Goal: Task Accomplishment & Management: Manage account settings

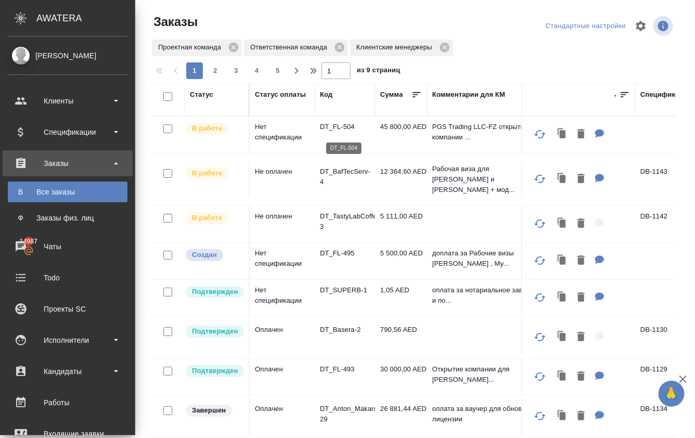
click at [334, 129] on p "DT_FL-504" at bounding box center [345, 127] width 50 height 10
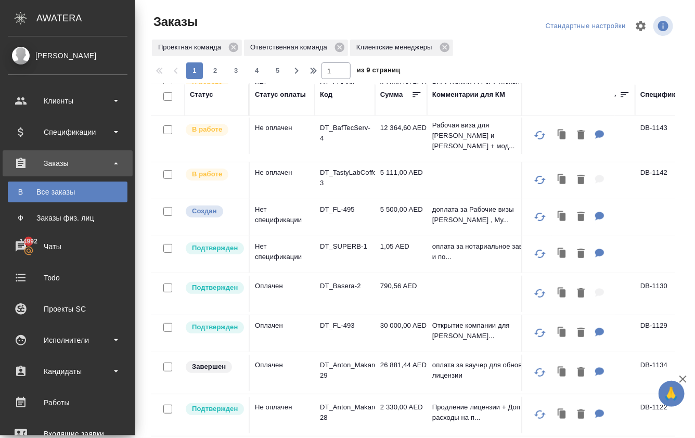
scroll to position [51, 0]
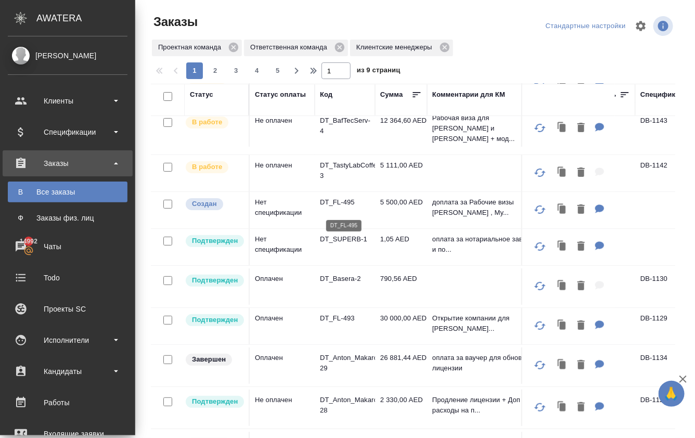
click at [340, 207] on p "DT_FL-495" at bounding box center [345, 202] width 50 height 10
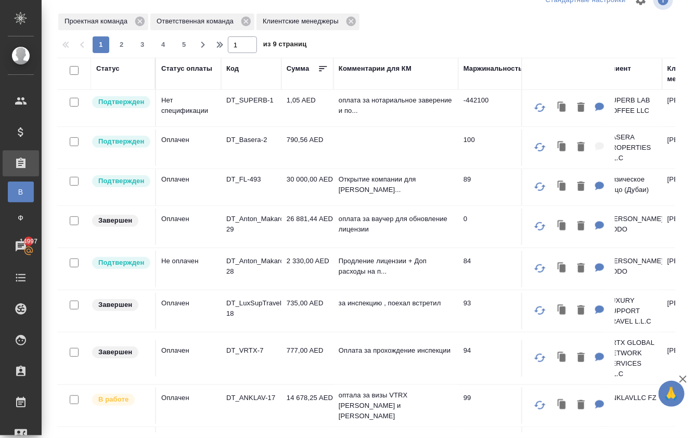
scroll to position [166, 0]
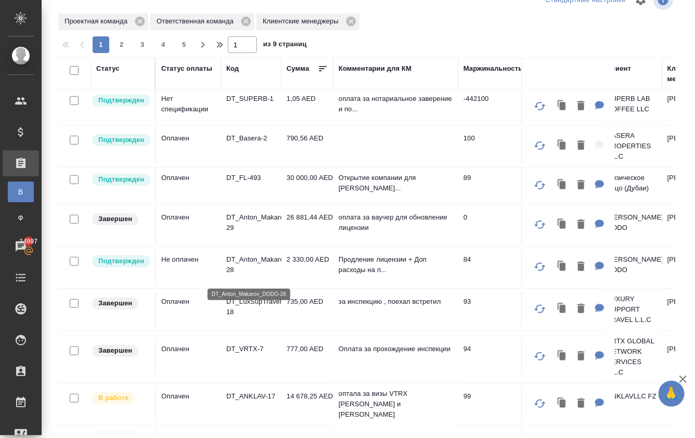
click at [240, 263] on p "DT_Anton_Makarov_DODO-28" at bounding box center [251, 265] width 50 height 21
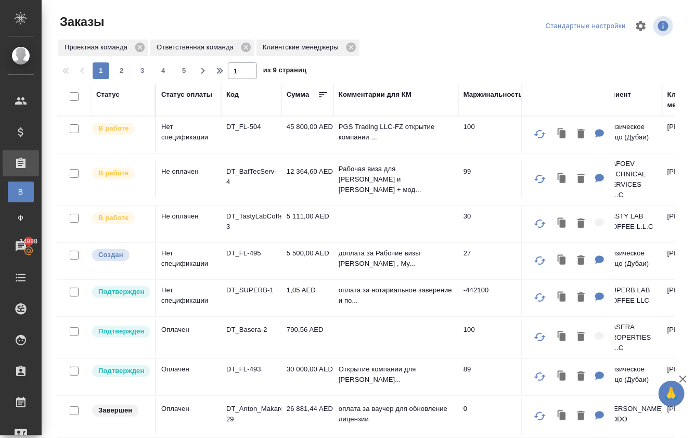
scroll to position [0, 0]
click at [245, 131] on p "DT_FL-504" at bounding box center [251, 127] width 50 height 10
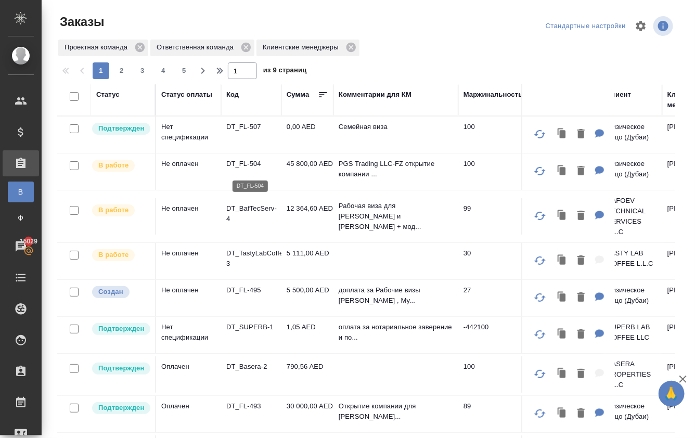
click at [243, 164] on p "DT_FL-504" at bounding box center [251, 164] width 50 height 10
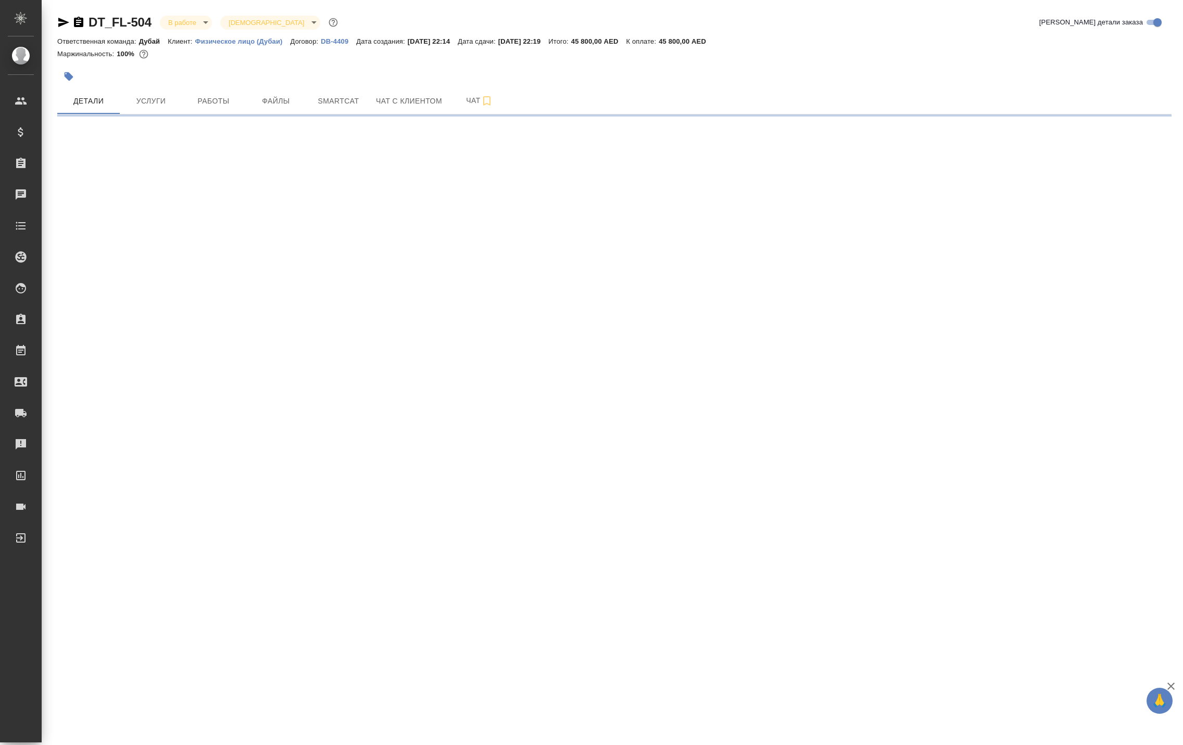
select select "RU"
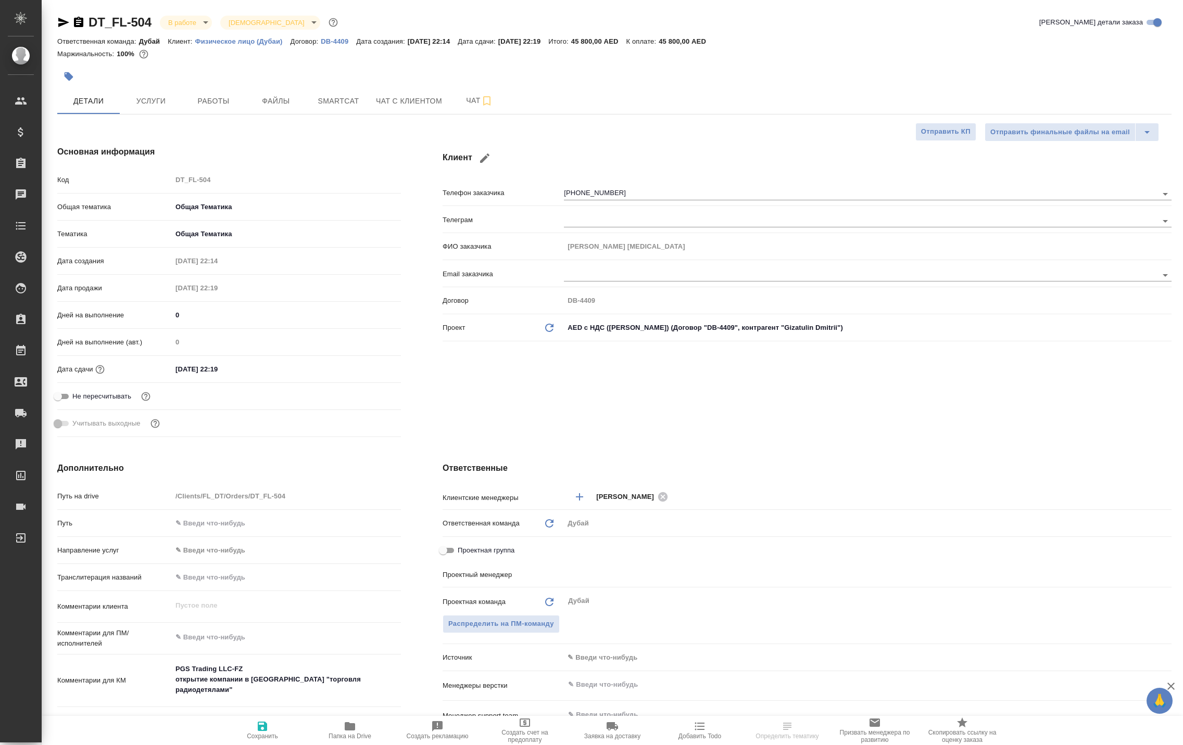
type input "[PERSON_NAME]"
type textarea "x"
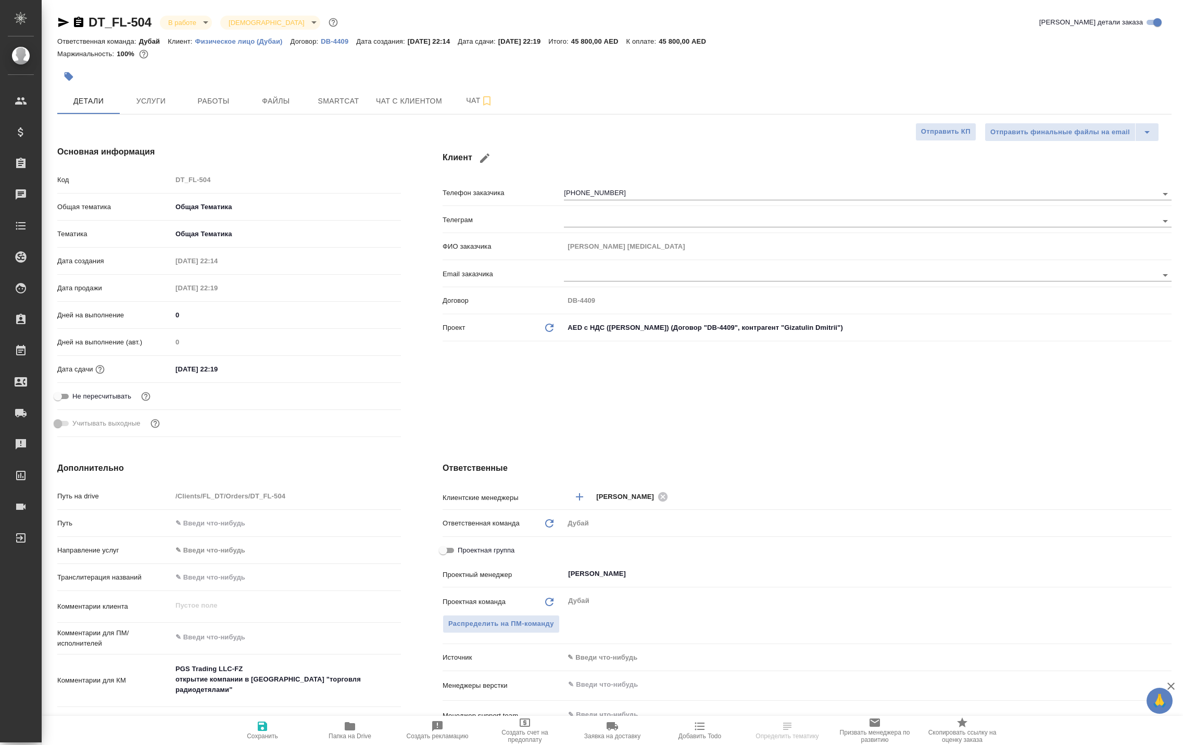
type textarea "x"
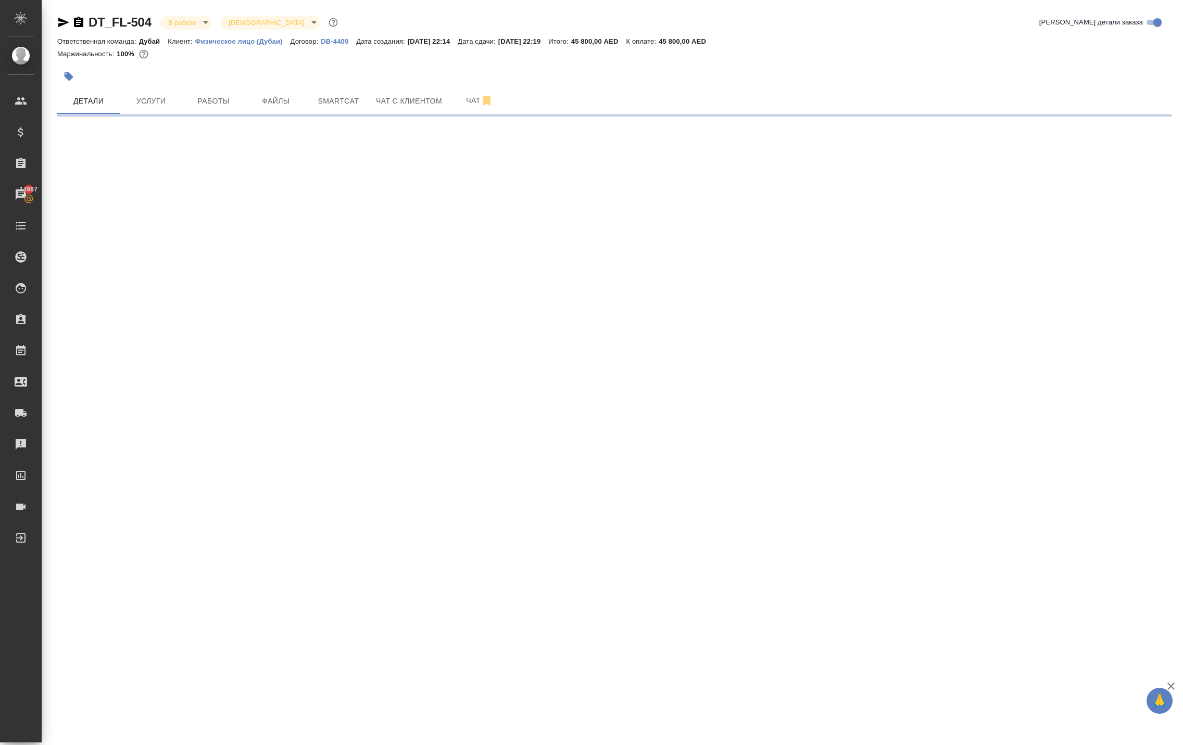
select select "RU"
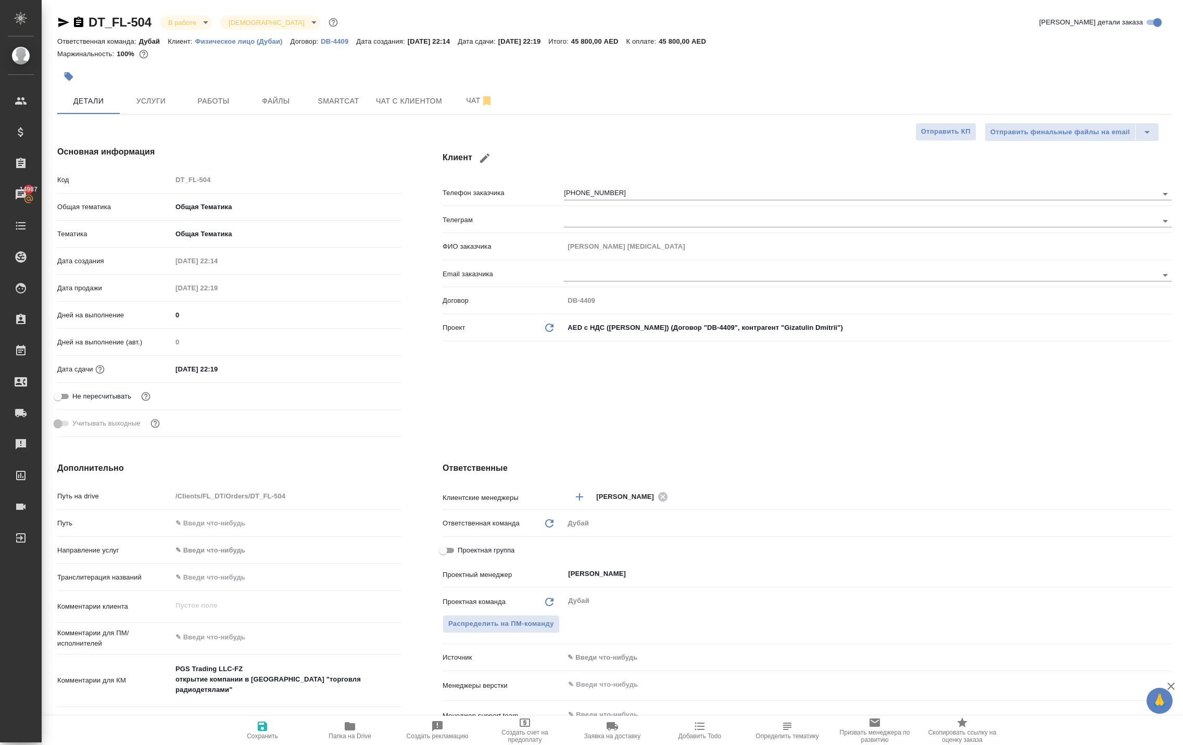
type textarea "x"
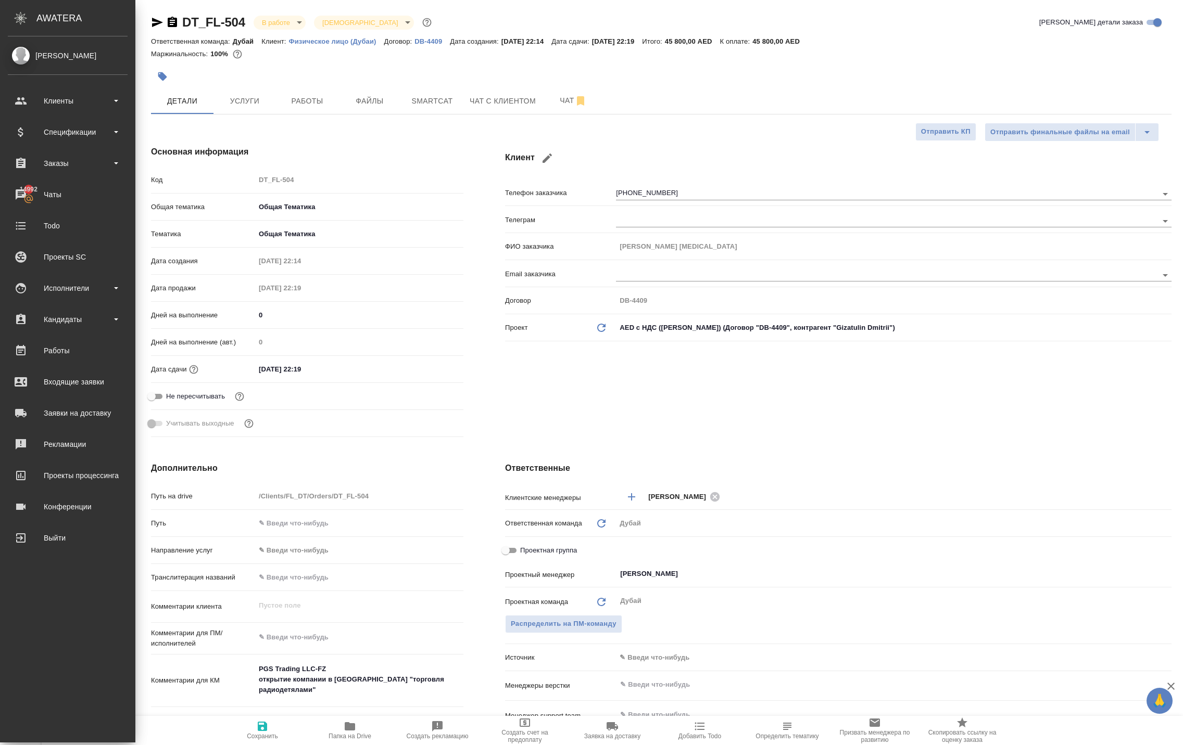
type textarea "x"
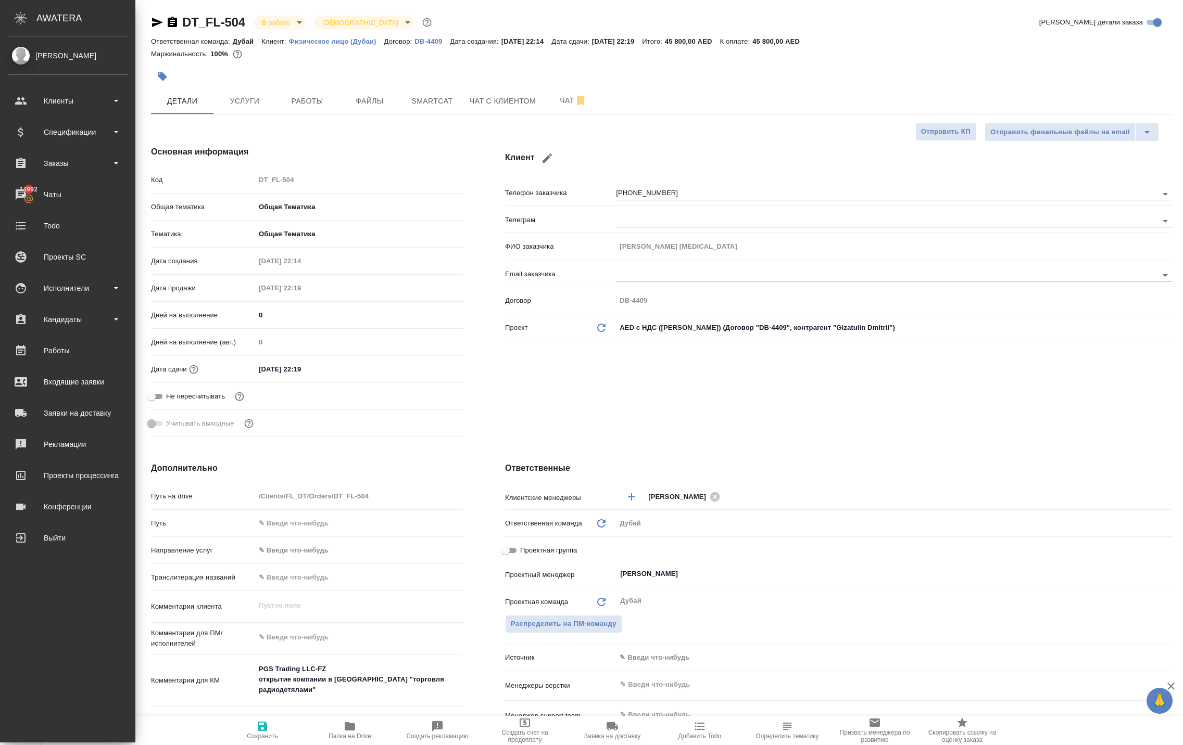
type textarea "x"
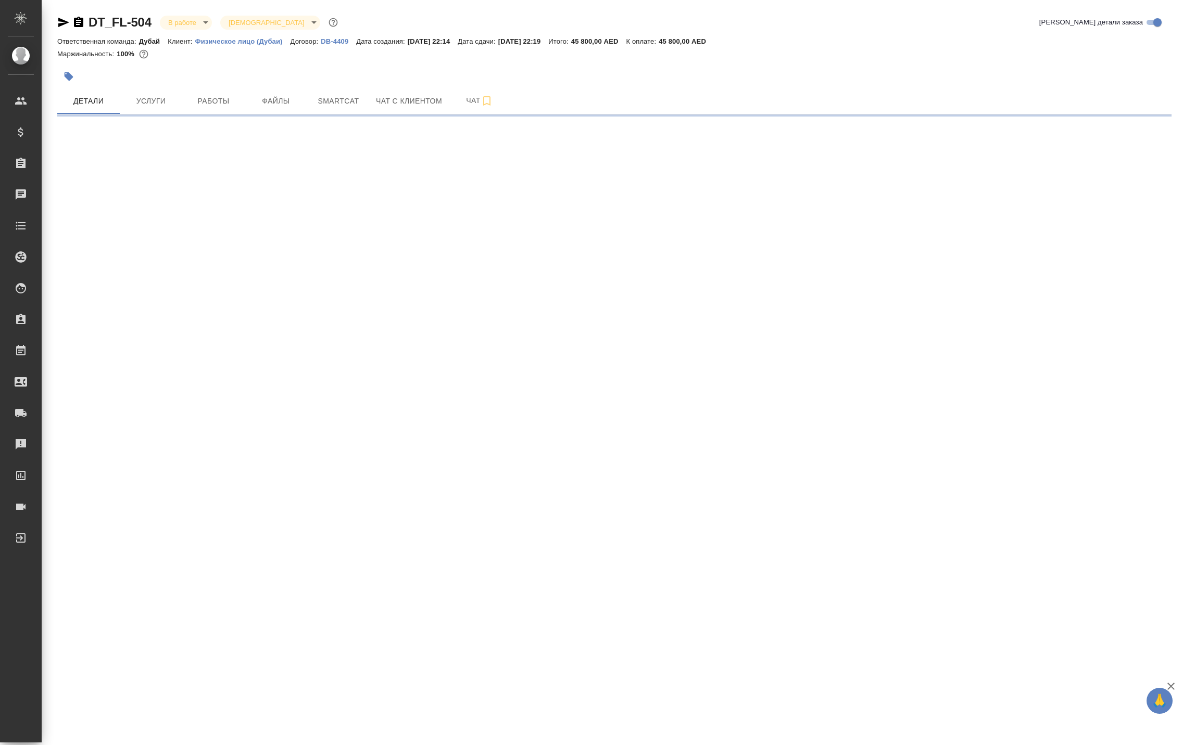
select select "RU"
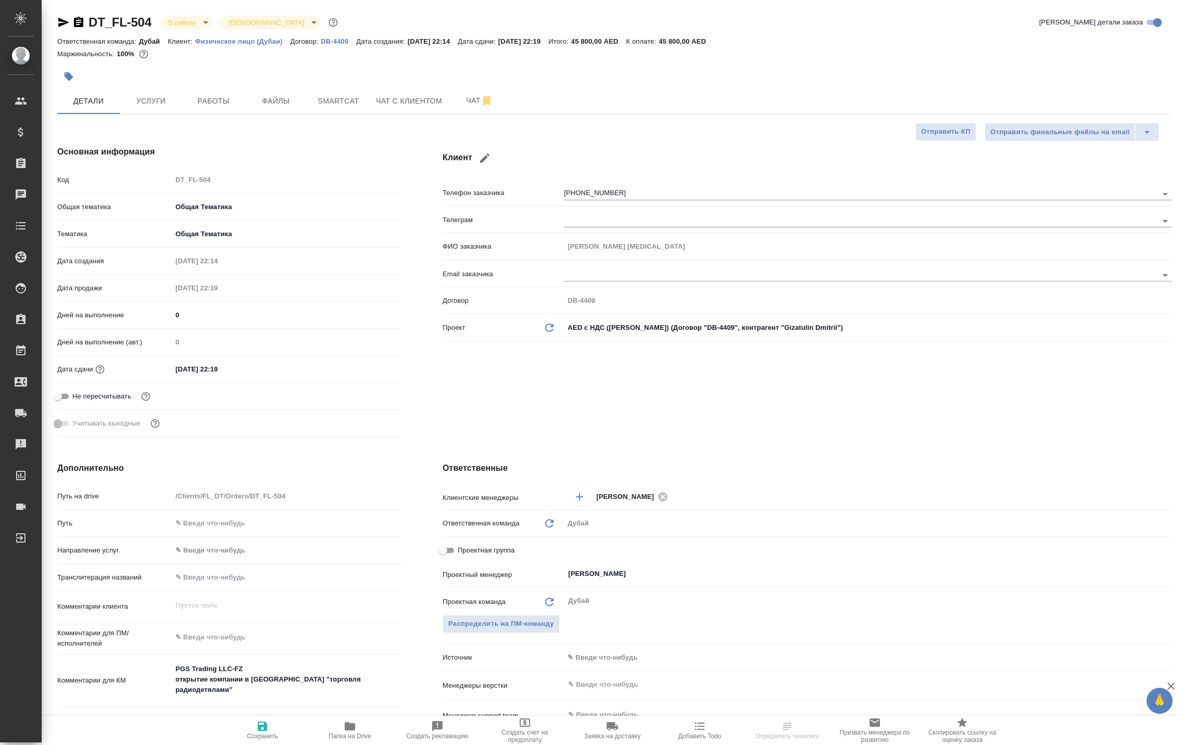
type textarea "x"
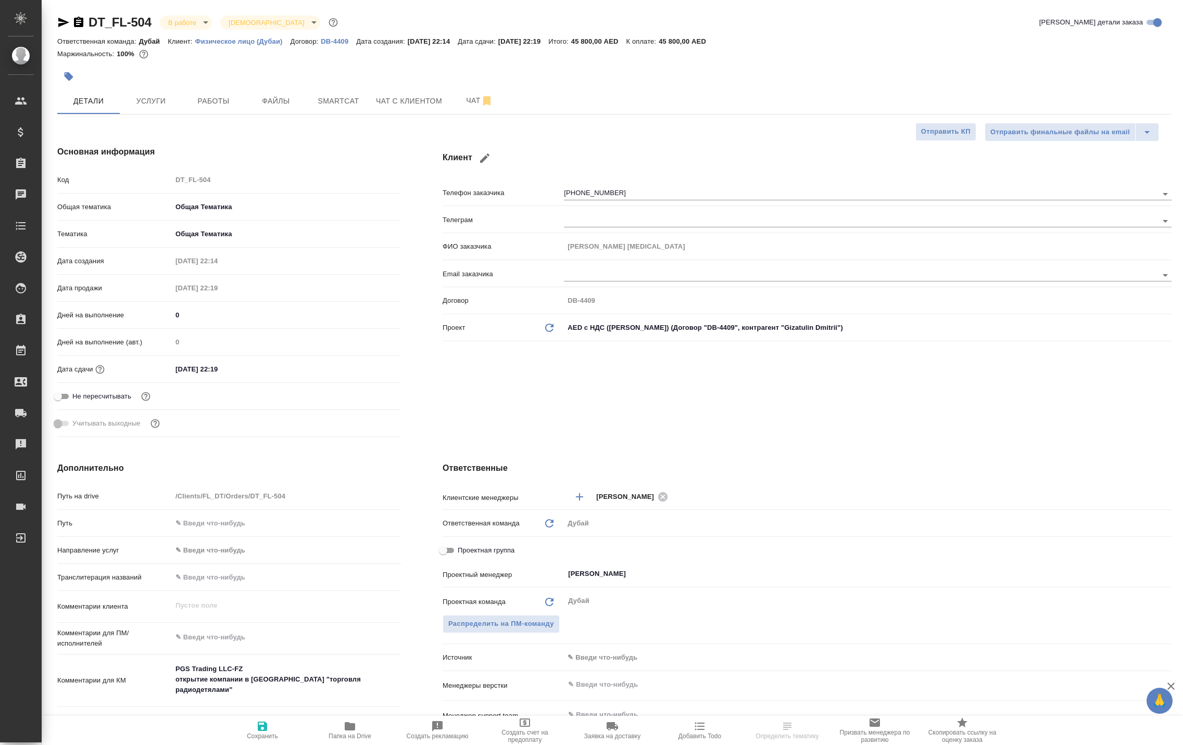
type textarea "x"
click at [23, 137] on icon at bounding box center [20, 132] width 5 height 9
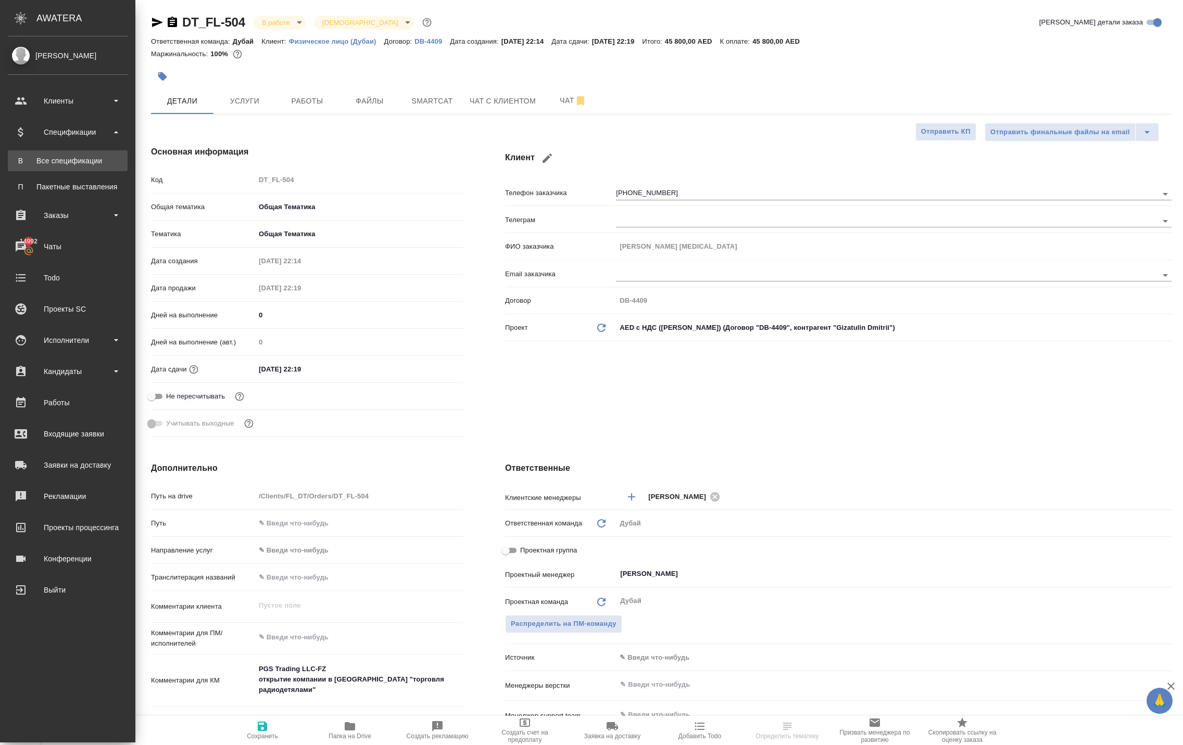
click at [46, 153] on link "В Все спецификации" at bounding box center [68, 160] width 120 height 21
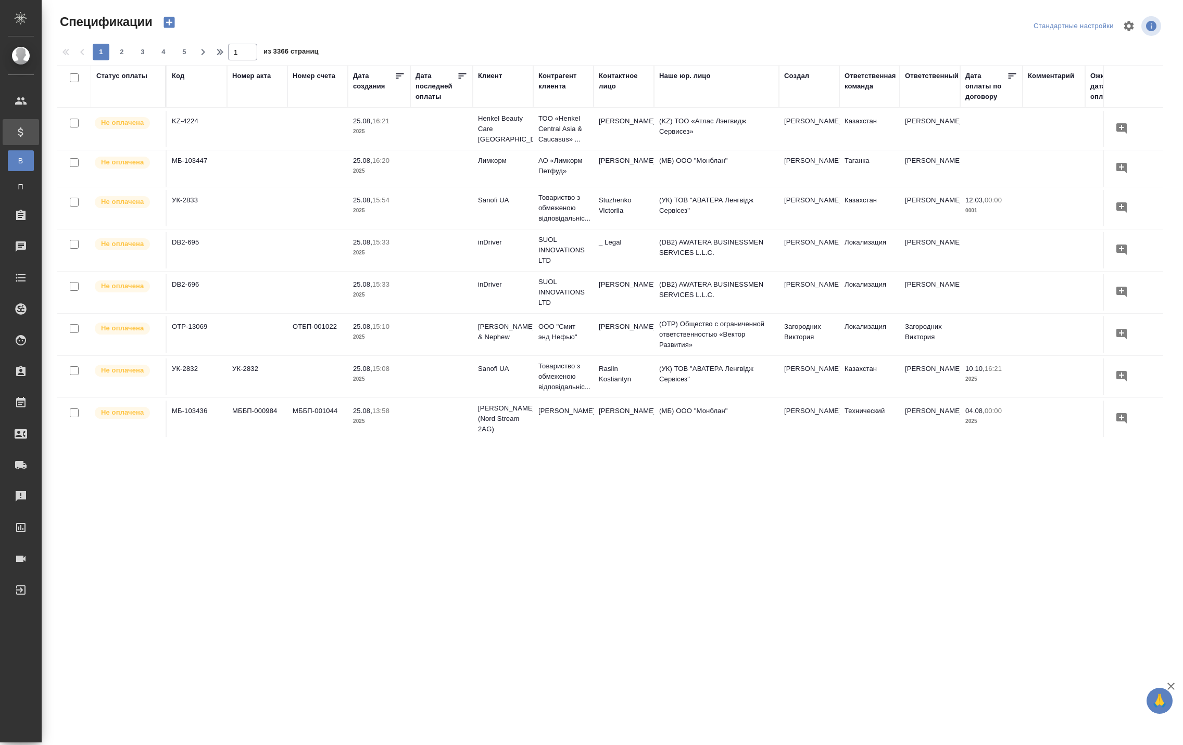
click at [172, 28] on icon "button" at bounding box center [168, 22] width 11 height 11
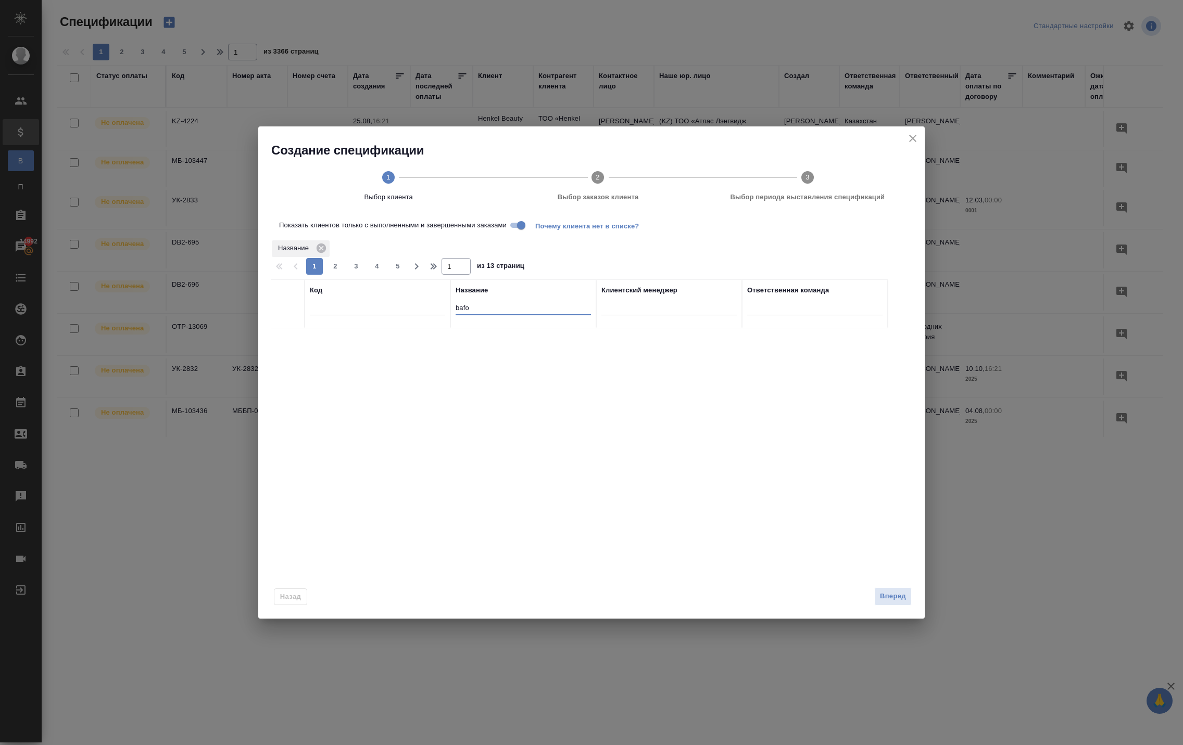
drag, startPoint x: 476, startPoint y: 323, endPoint x: 360, endPoint y: 318, distance: 115.7
click at [360, 318] on tr "Код Название bafo Клиентский менеджер Ответственная команда" at bounding box center [579, 304] width 617 height 49
type input "l"
type input "дубаи"
click at [540, 232] on input "Показать клиентов только с выполненными и завершенными заказами" at bounding box center [520, 225] width 37 height 12
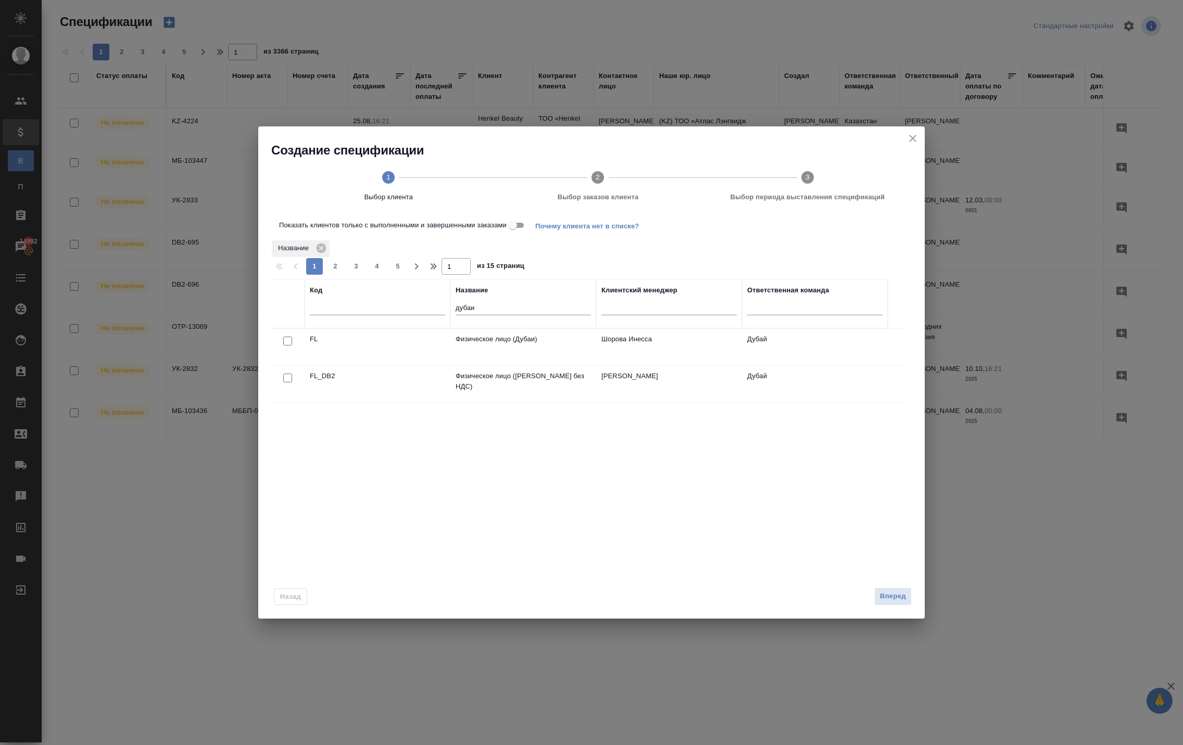
click at [290, 346] on input "checkbox" at bounding box center [287, 341] width 9 height 9
checkbox input "true"
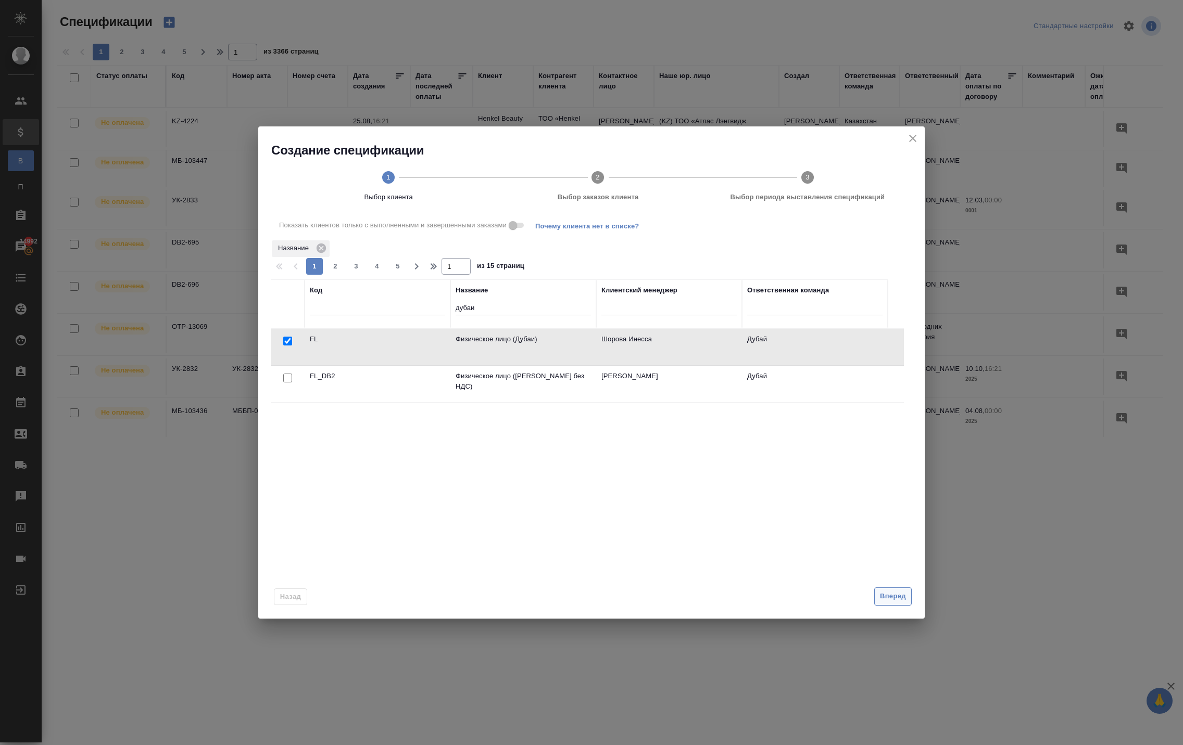
click at [885, 603] on span "Вперед" at bounding box center [893, 597] width 26 height 12
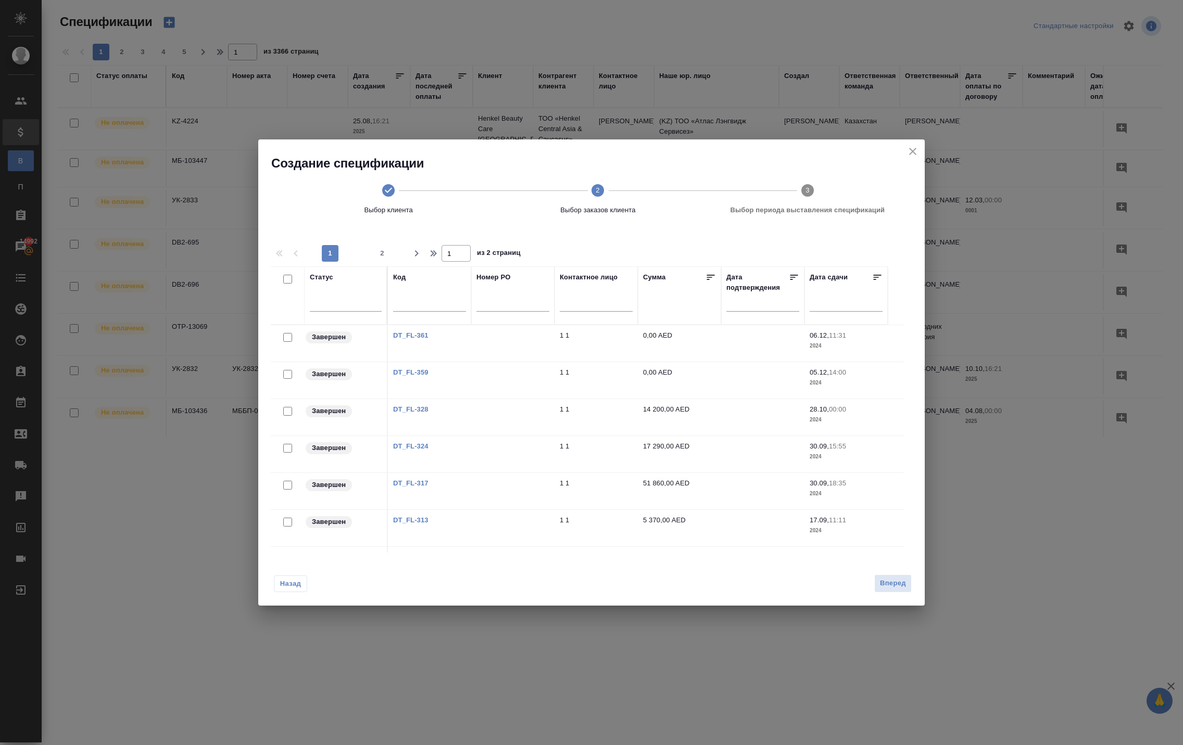
click at [909, 148] on icon "close" at bounding box center [912, 151] width 7 height 7
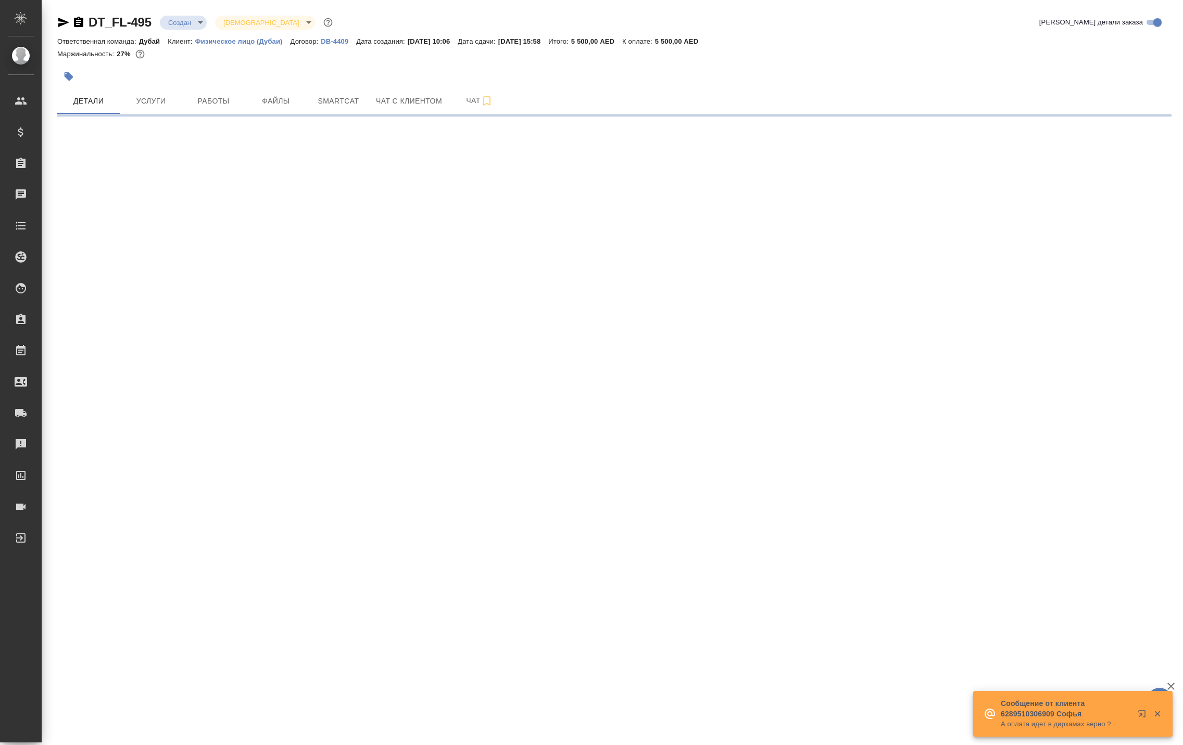
select select "RU"
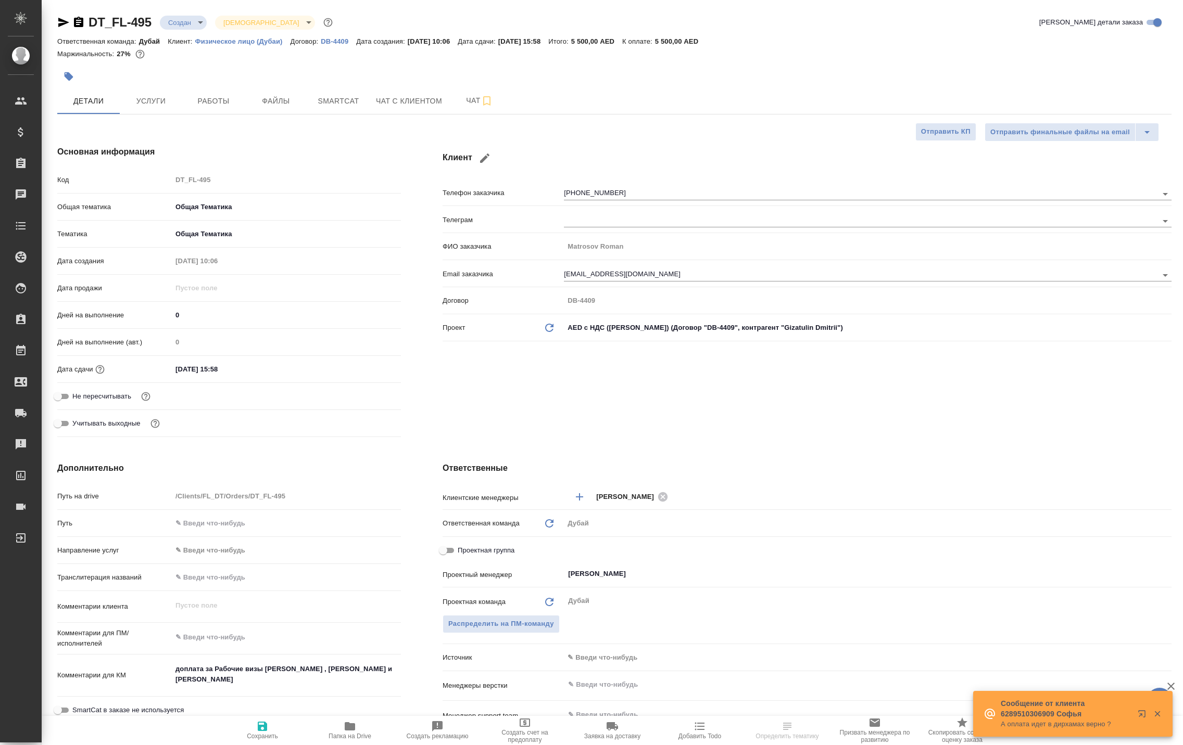
type textarea "x"
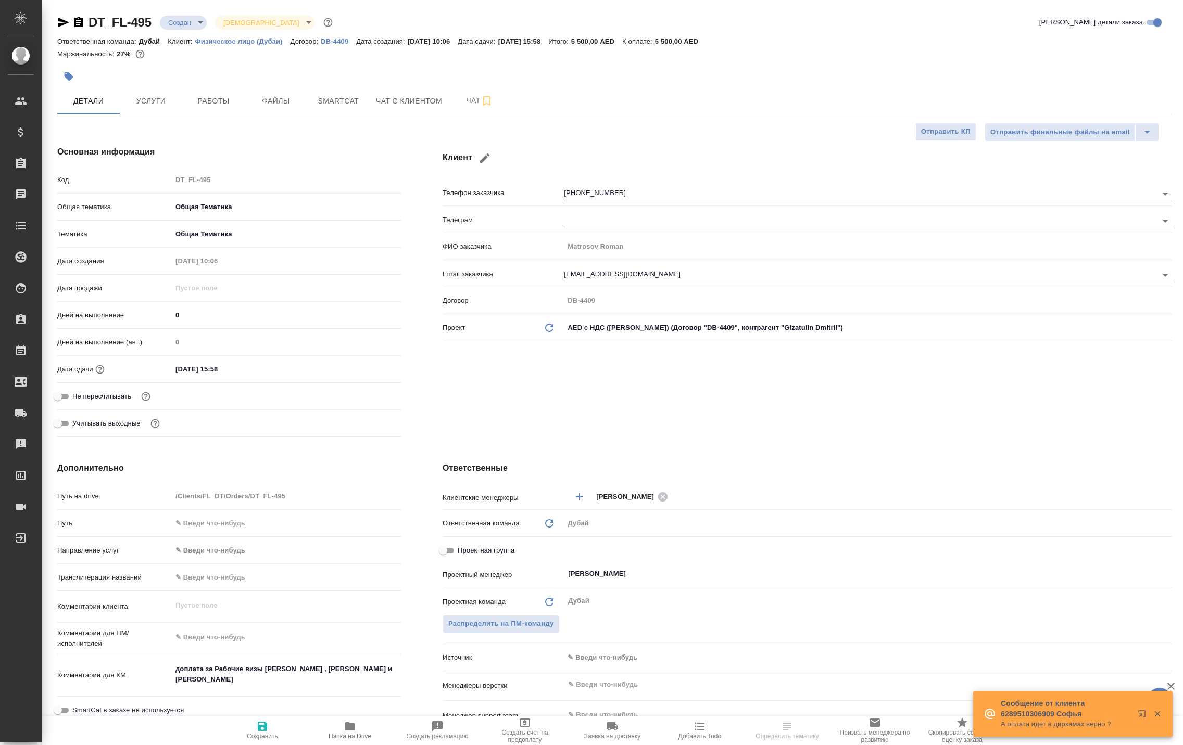
type textarea "x"
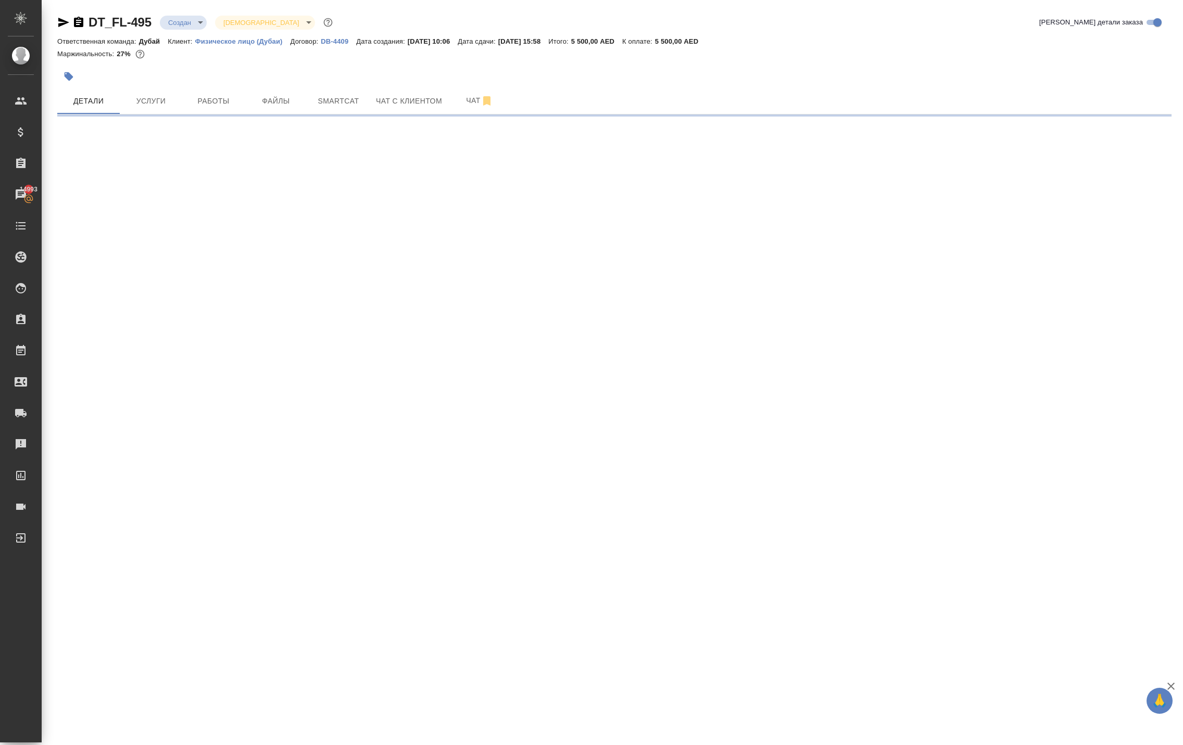
select select "RU"
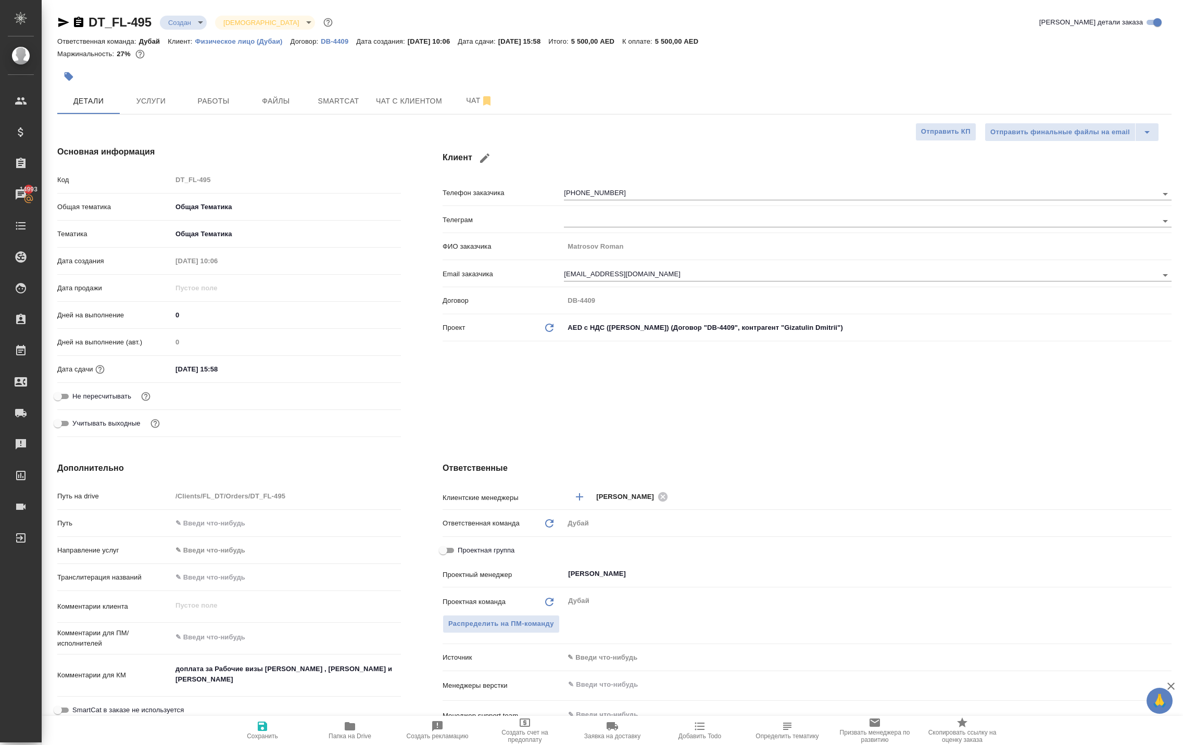
type textarea "x"
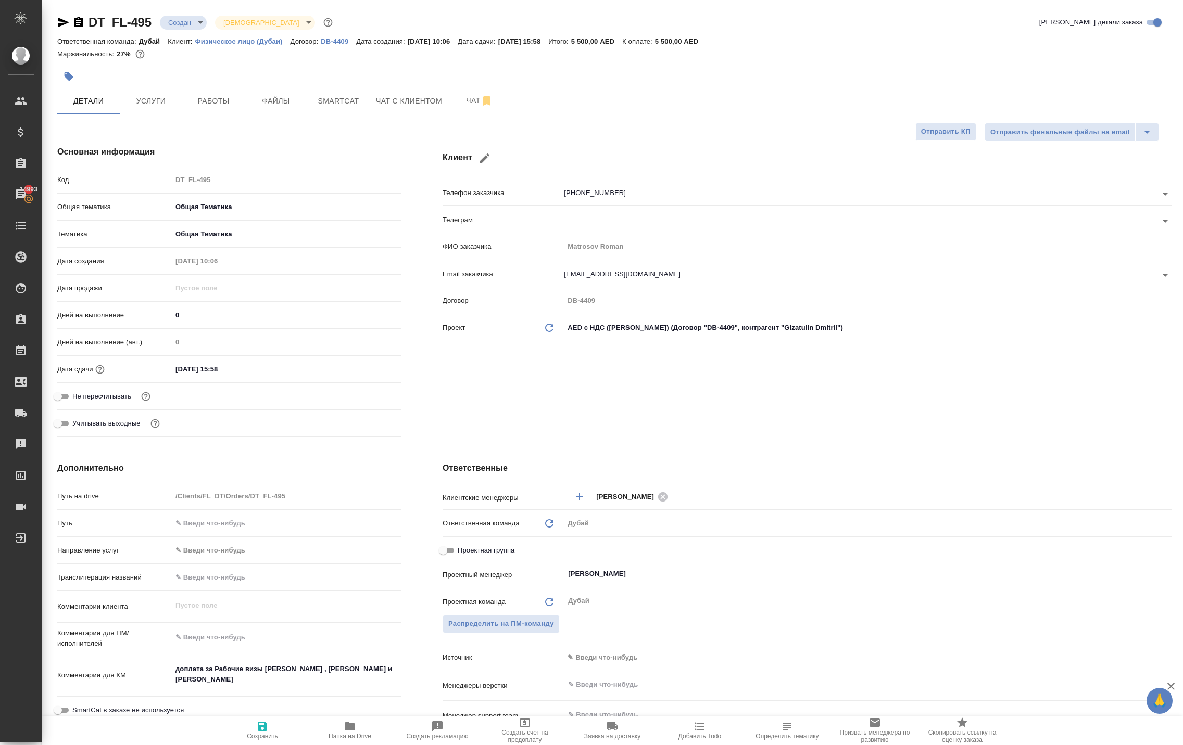
type textarea "x"
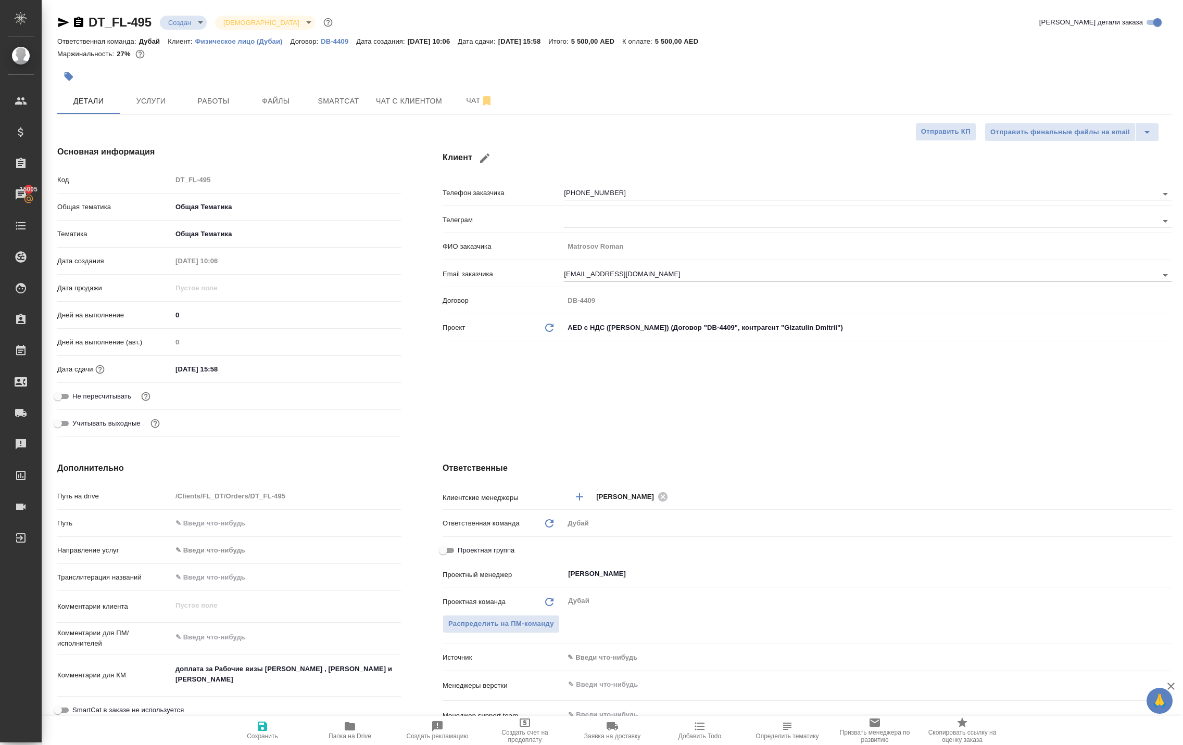
type textarea "x"
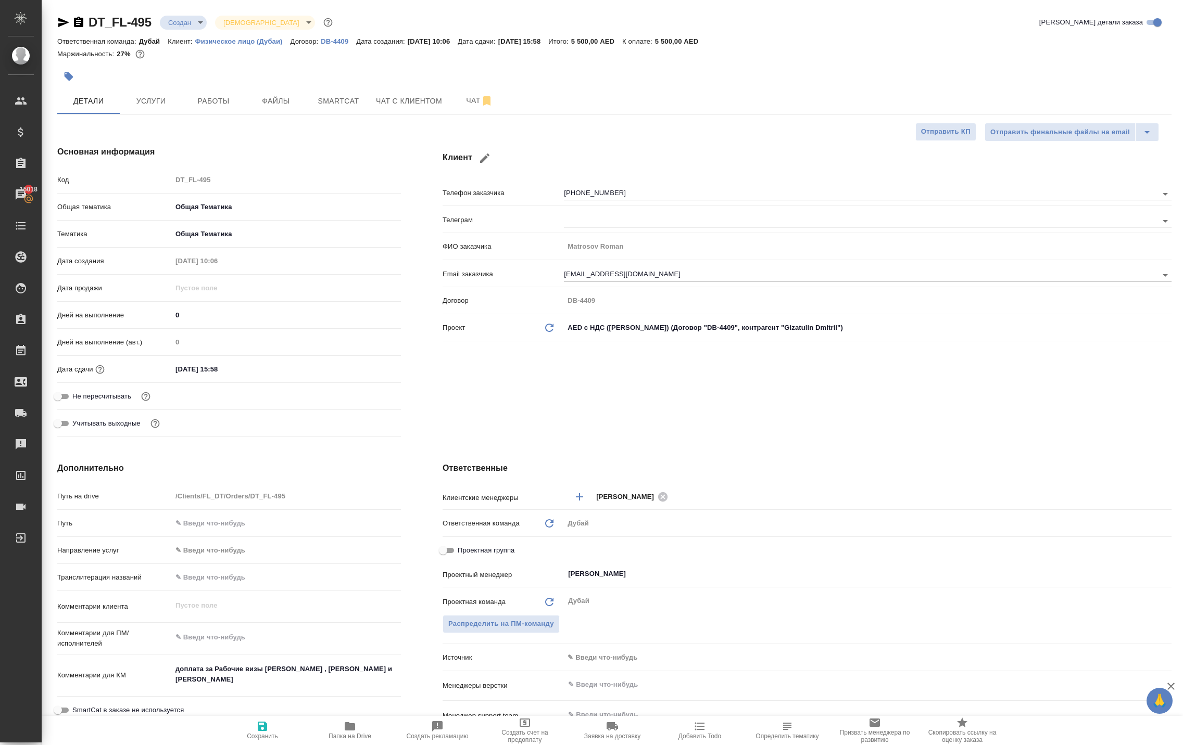
type textarea "x"
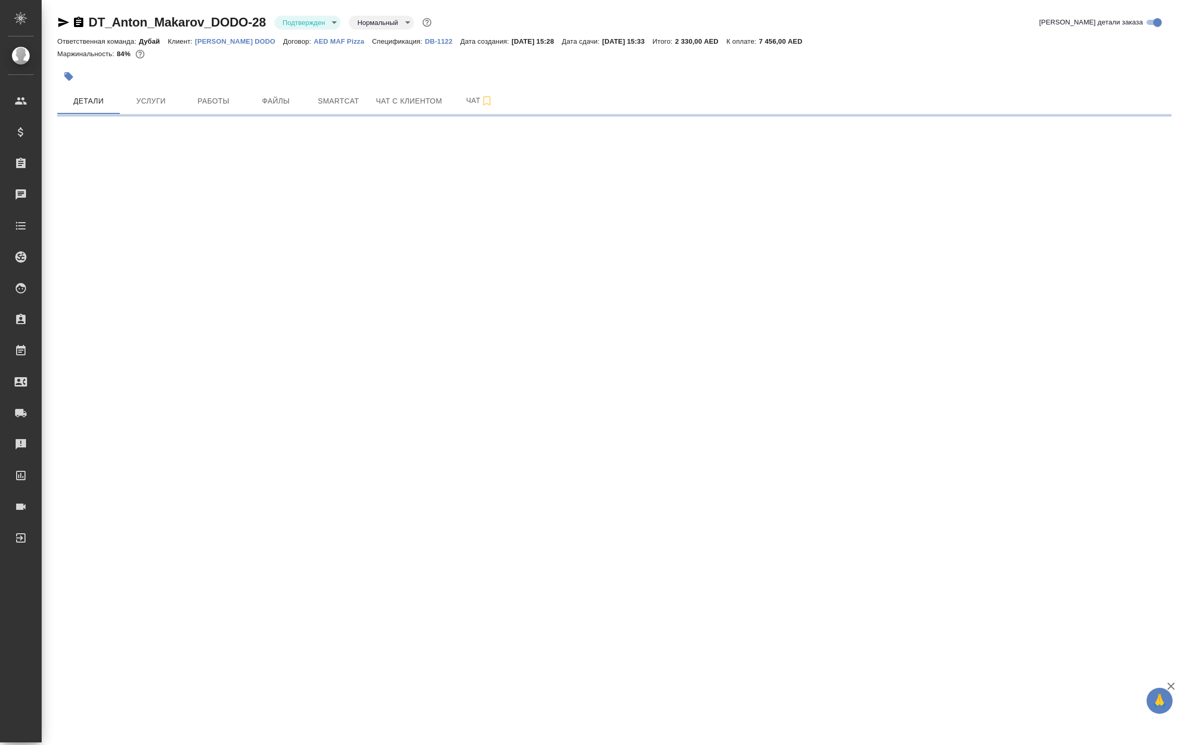
select select "RU"
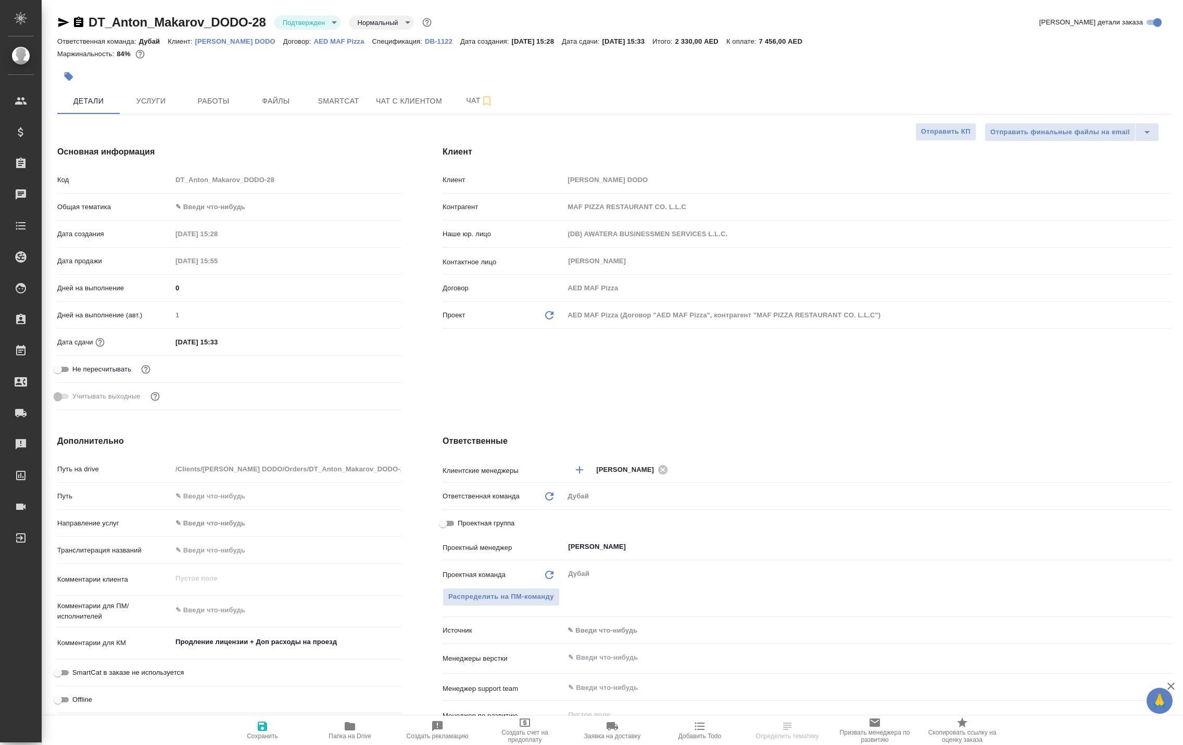
type textarea "x"
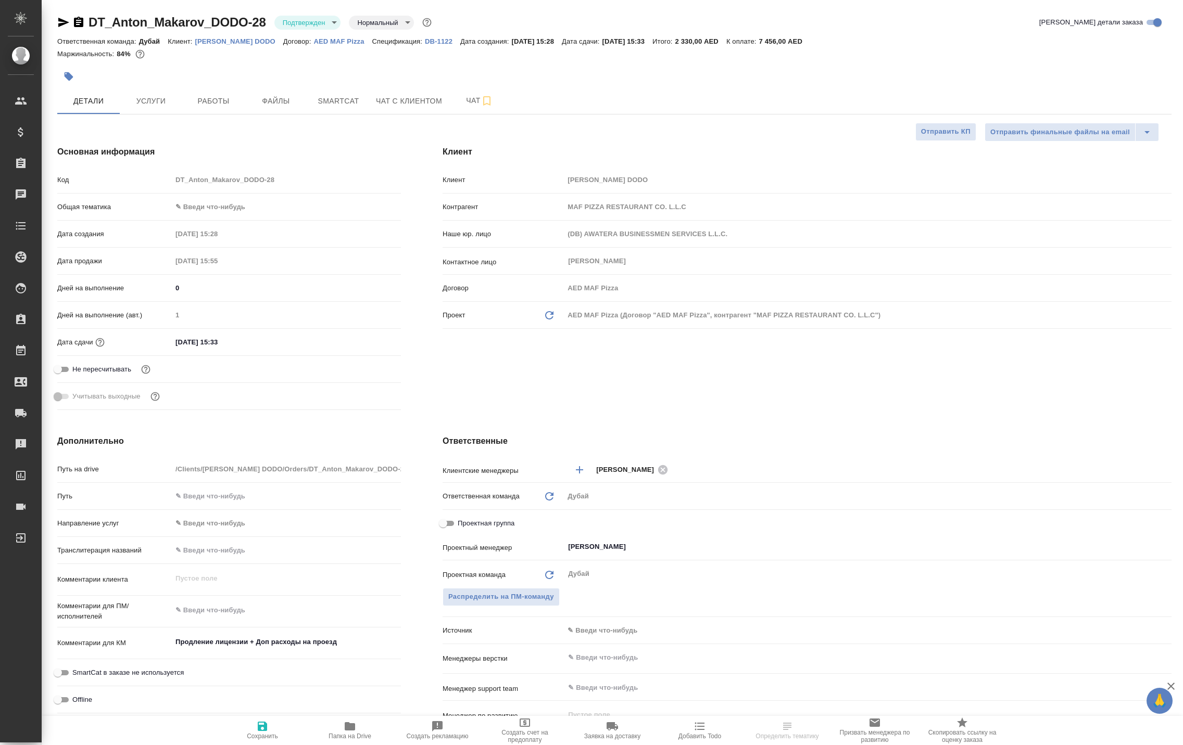
type textarea "x"
click at [143, 108] on span "Услуги" at bounding box center [151, 101] width 50 height 13
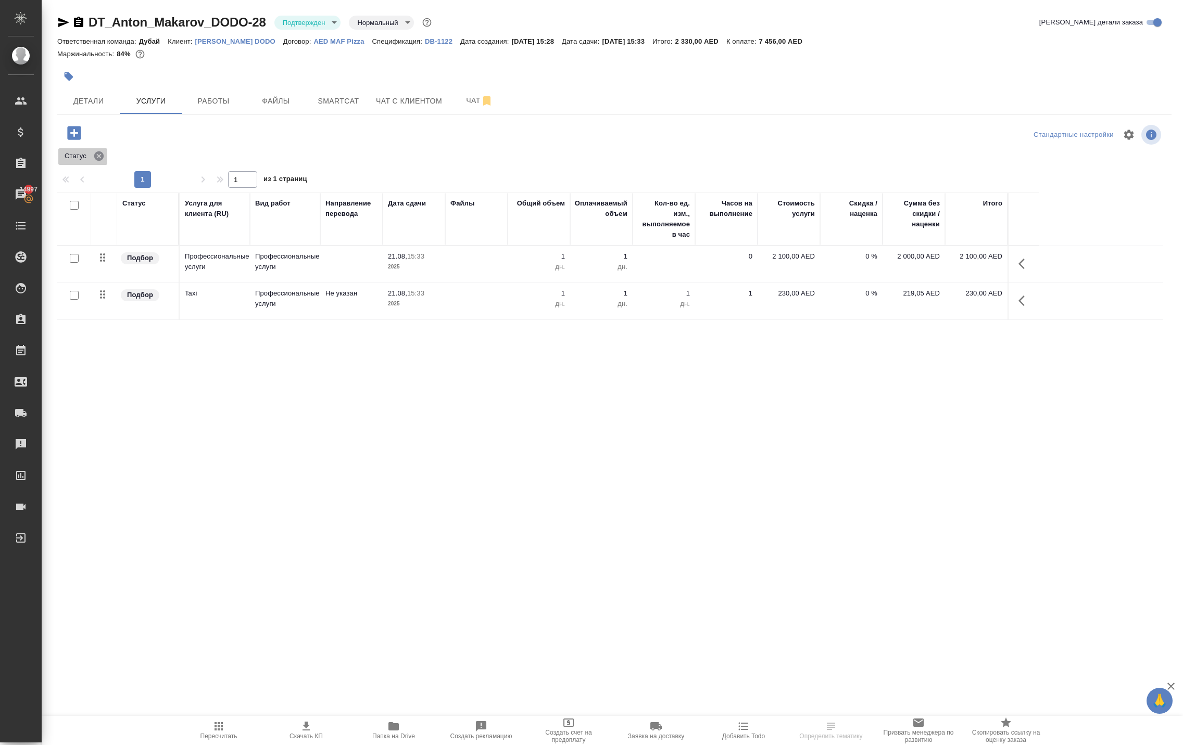
click at [105, 162] on icon at bounding box center [98, 155] width 11 height 11
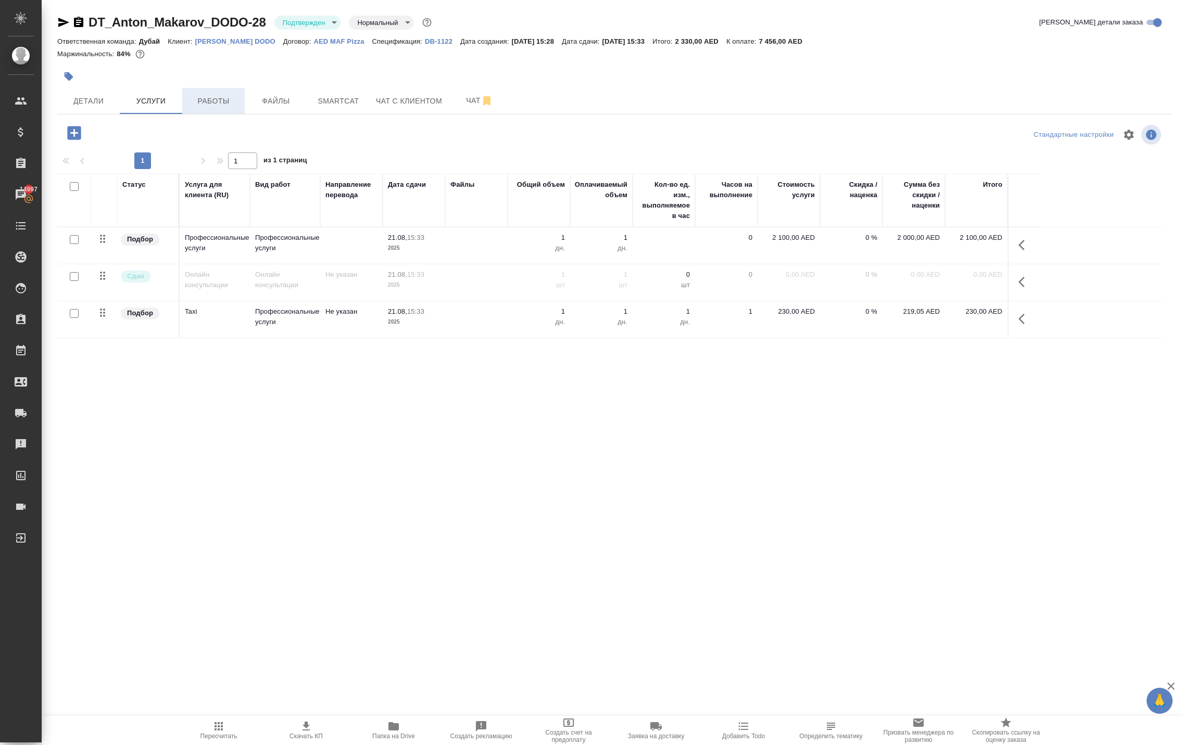
click at [220, 108] on span "Работы" at bounding box center [213, 101] width 50 height 13
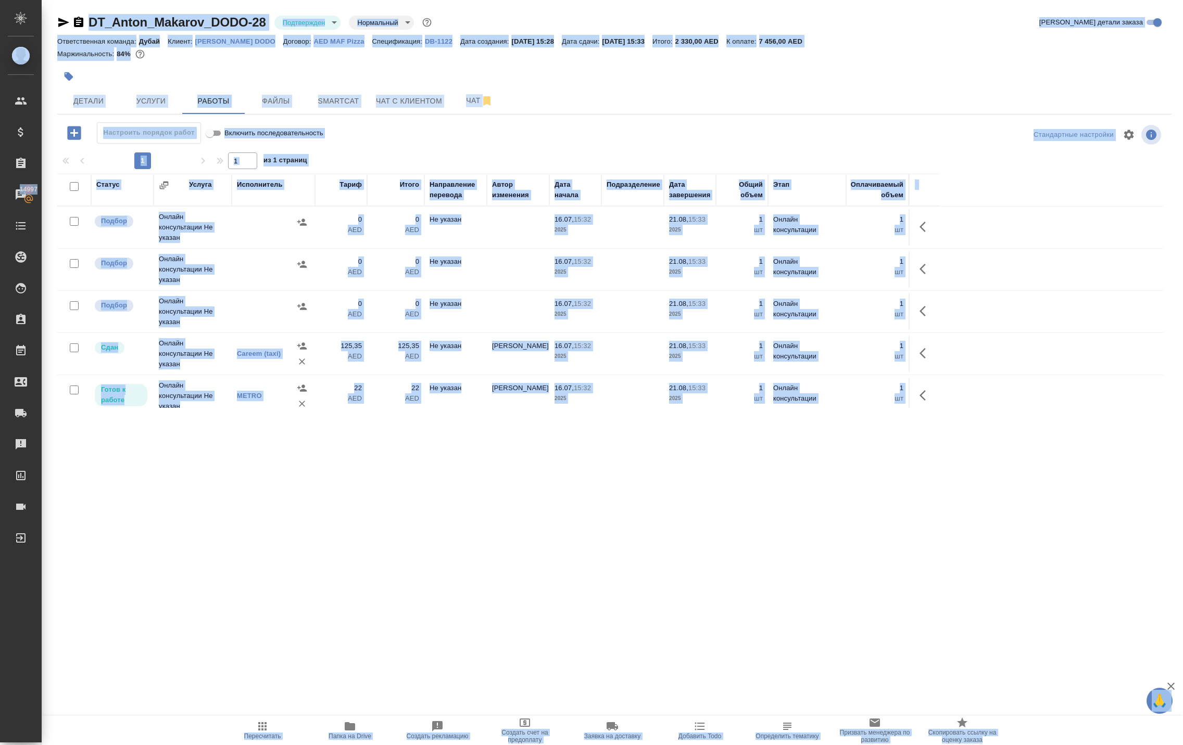
click at [351, 309] on p "0" at bounding box center [341, 304] width 42 height 10
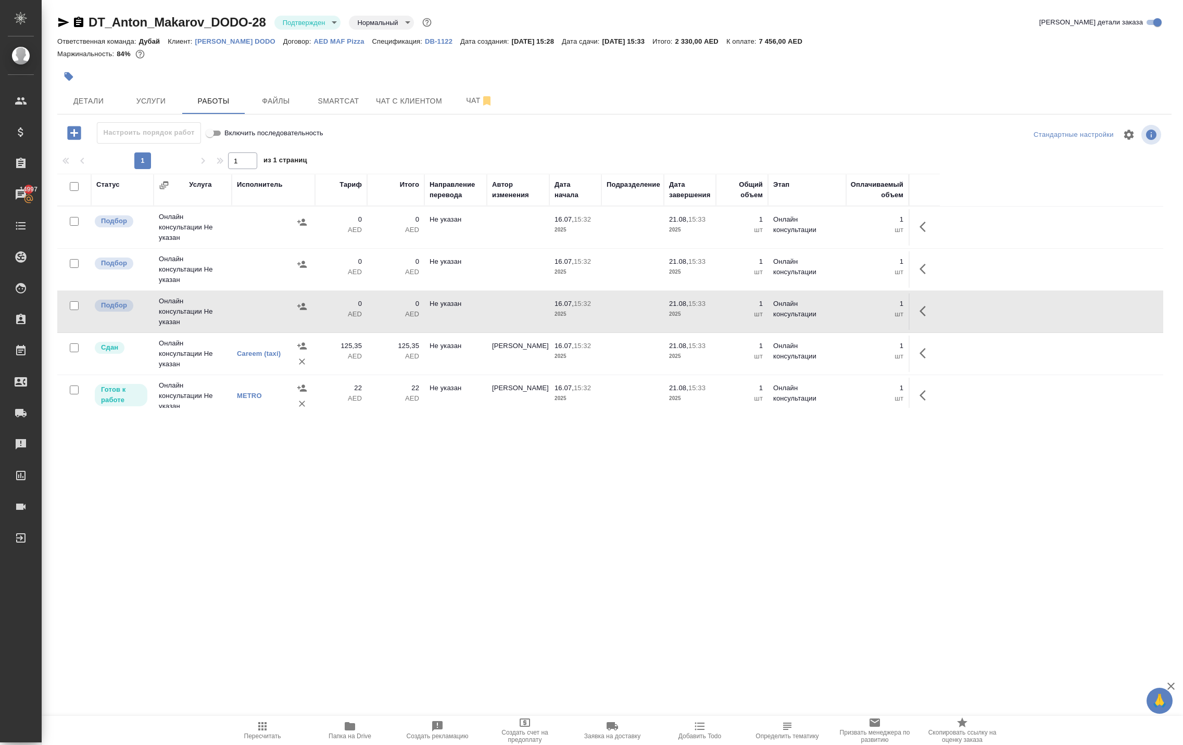
click at [333, 309] on p "0" at bounding box center [341, 304] width 42 height 10
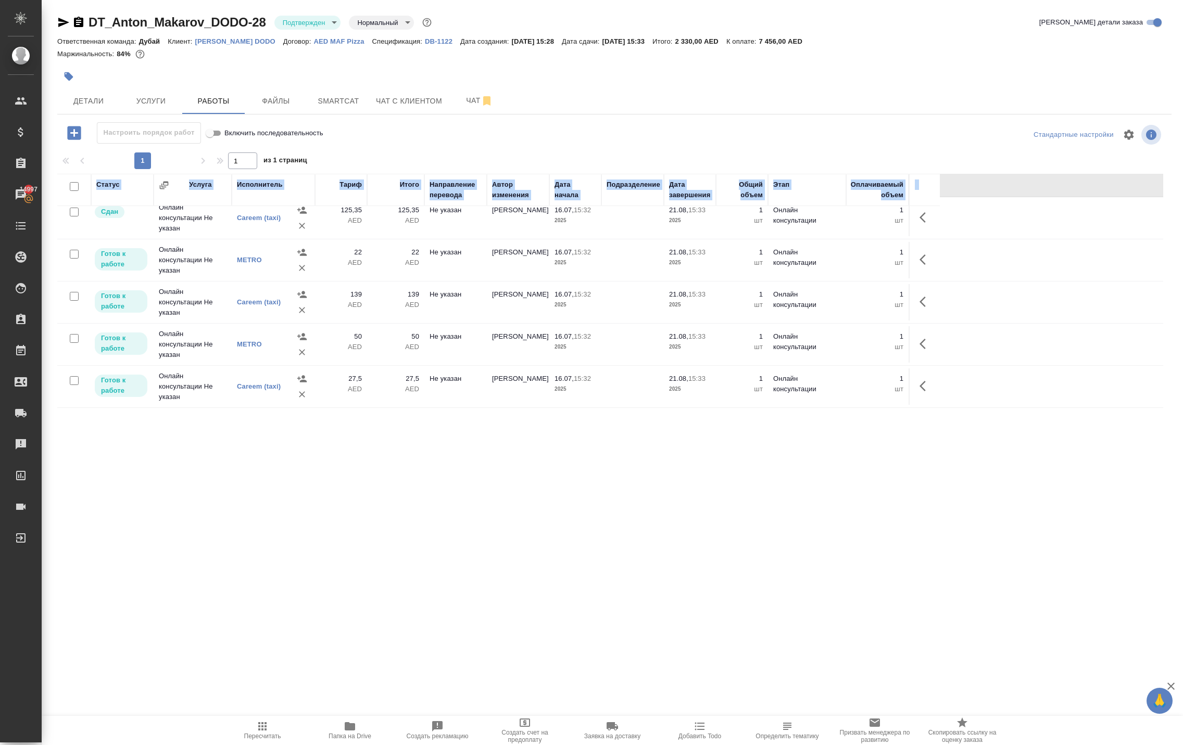
scroll to position [264, 0]
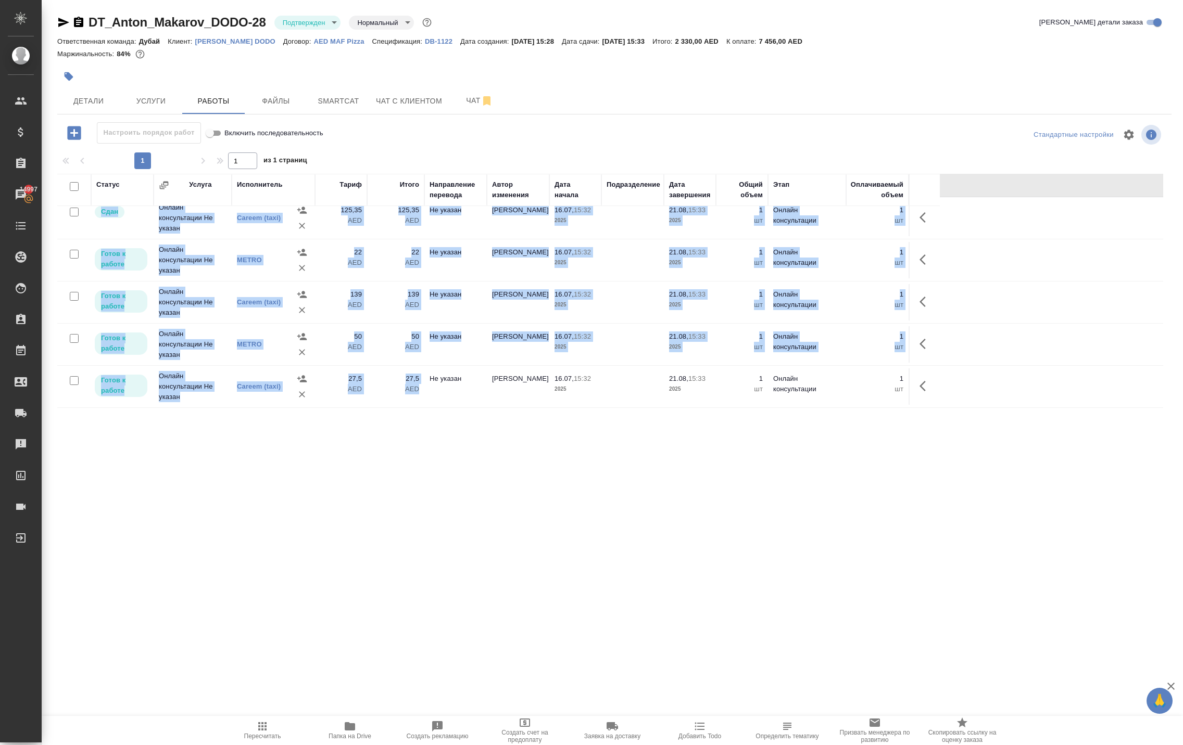
drag, startPoint x: 334, startPoint y: 366, endPoint x: 388, endPoint y: 434, distance: 86.7
click at [388, 408] on tbody "Подбор Онлайн консультации Не указан 0 AED 0 AED Не указан 16.07, 15:32 2025 21…" at bounding box center [610, 239] width 1106 height 337
copy tbody "0 AED 0 AED Не указан 16.07, 15:32 2025 21.08, 15:33 2025 1 шт Онлайн консульта…"
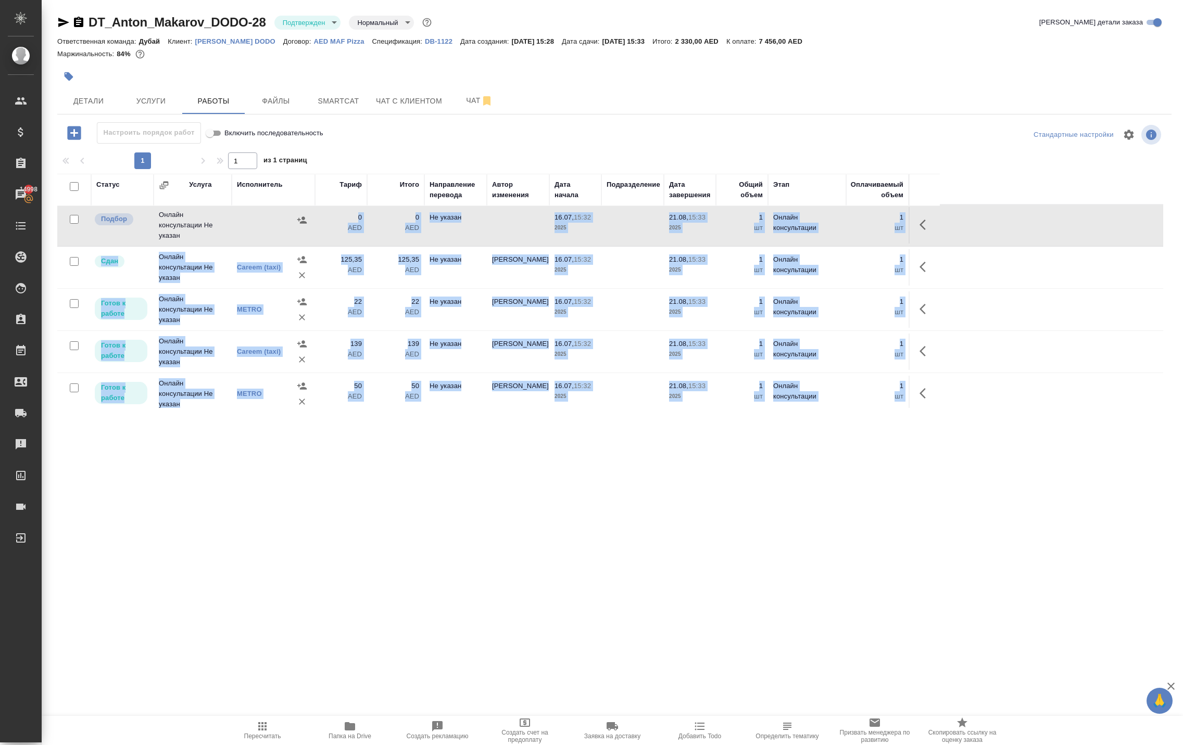
scroll to position [73, 0]
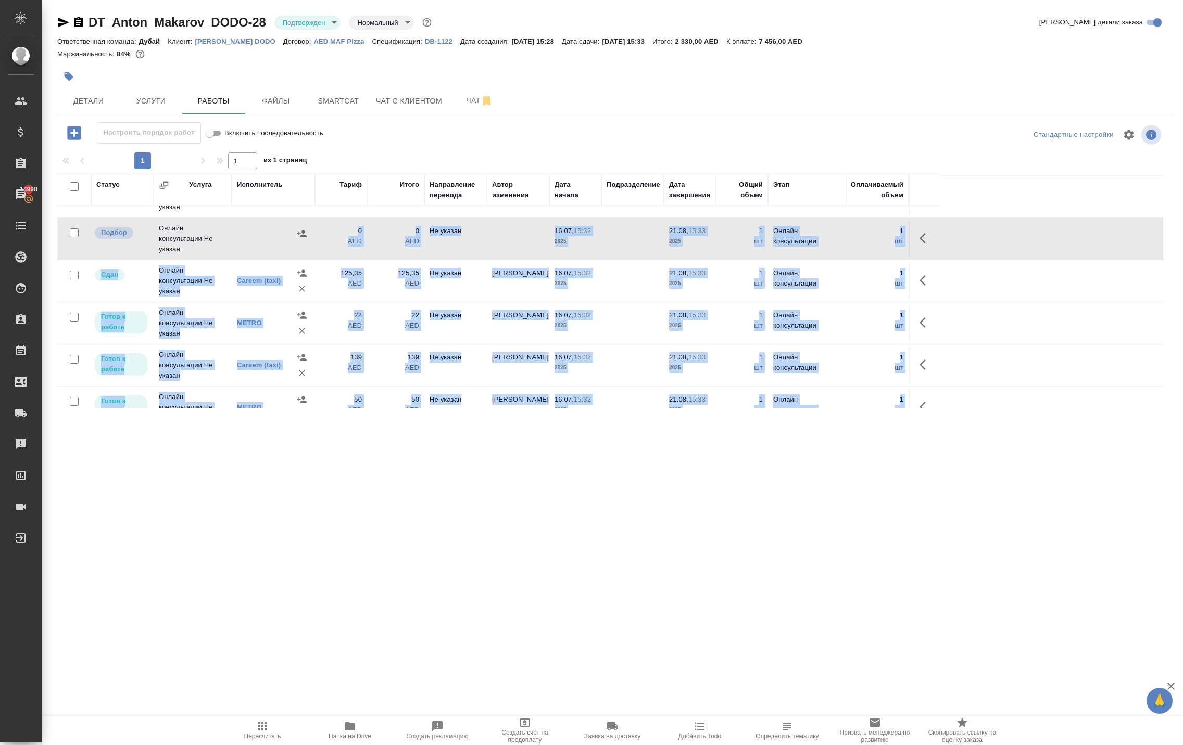
click at [230, 61] on div "Маржинальность: 84%" at bounding box center [614, 54] width 1114 height 14
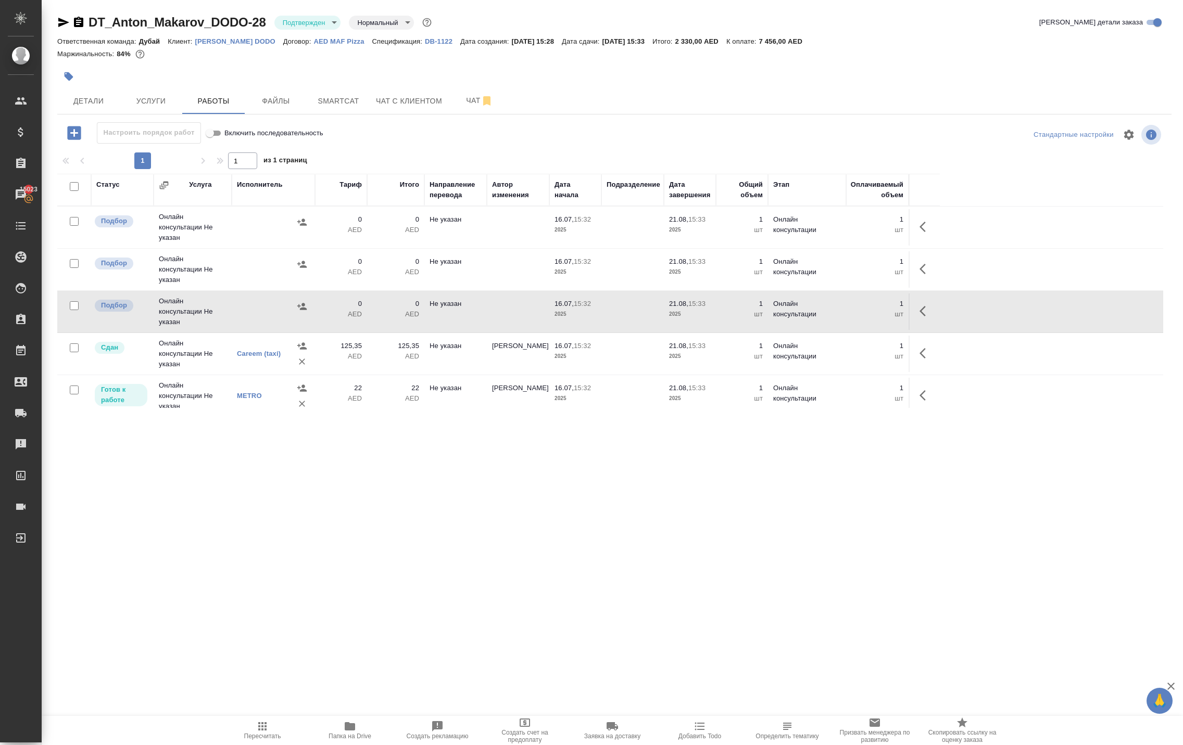
scroll to position [0, 0]
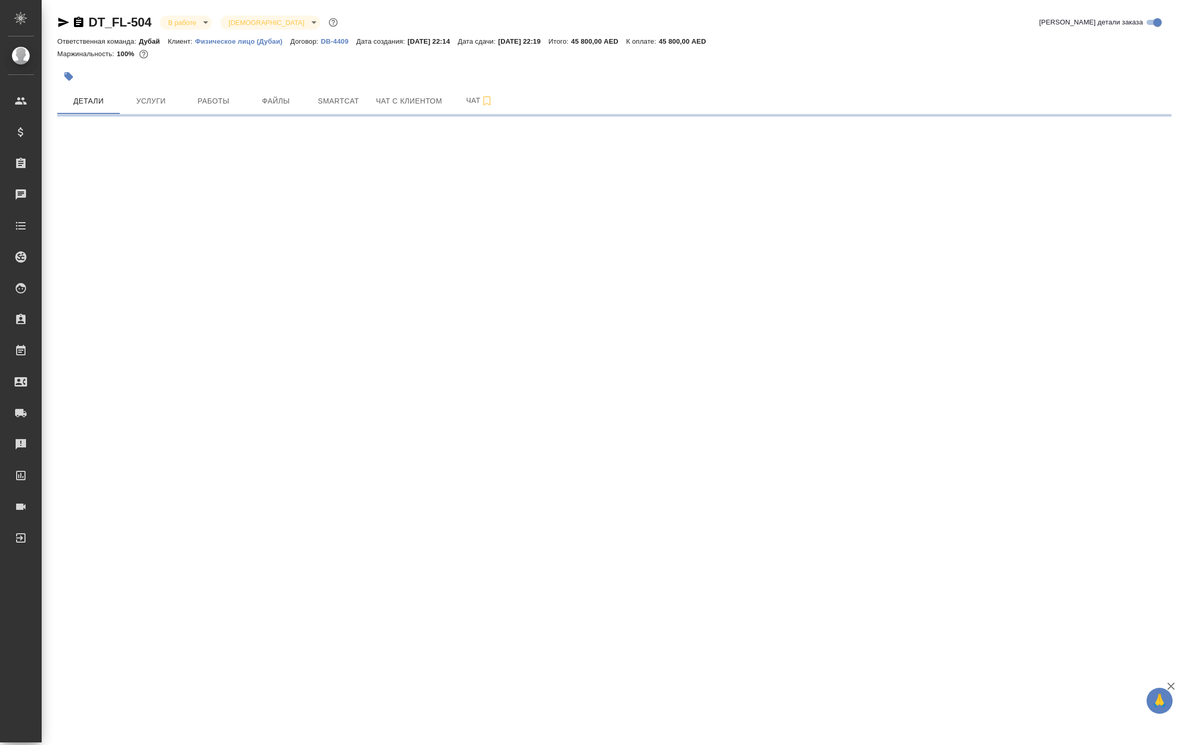
select select "RU"
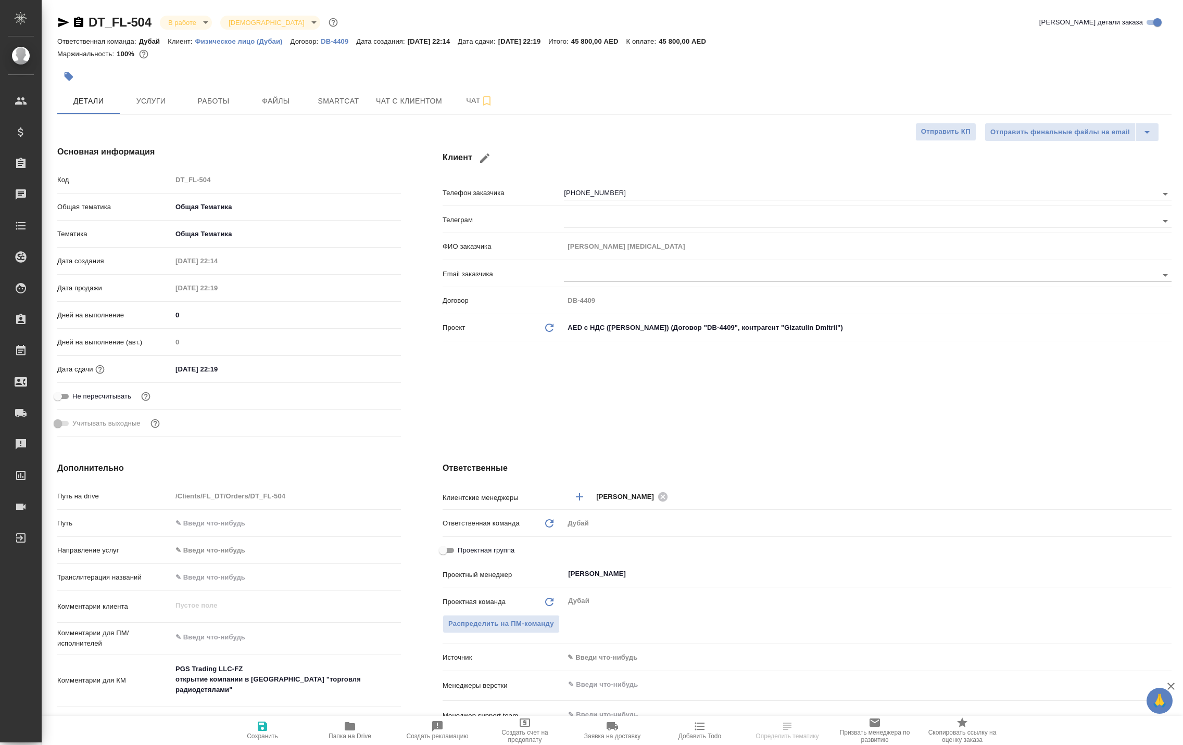
type textarea "x"
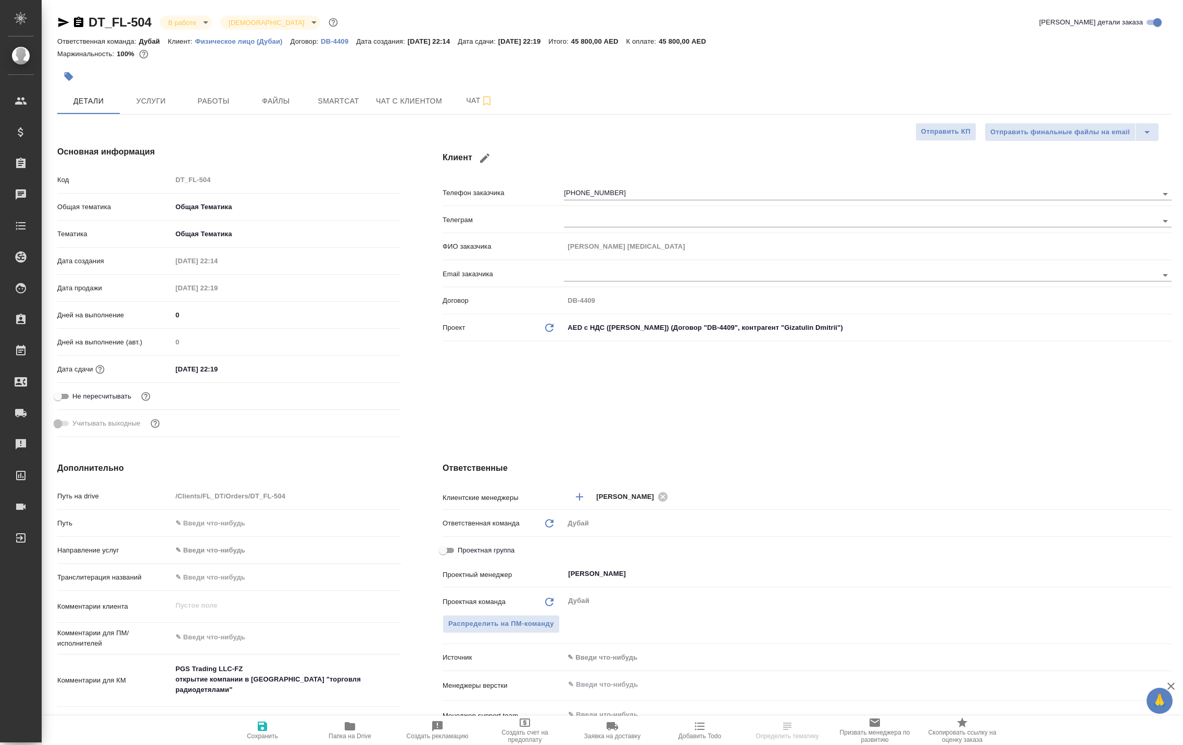
type textarea "x"
click at [290, 45] on p "Физическое лицо (Дубаи)" at bounding box center [242, 41] width 95 height 8
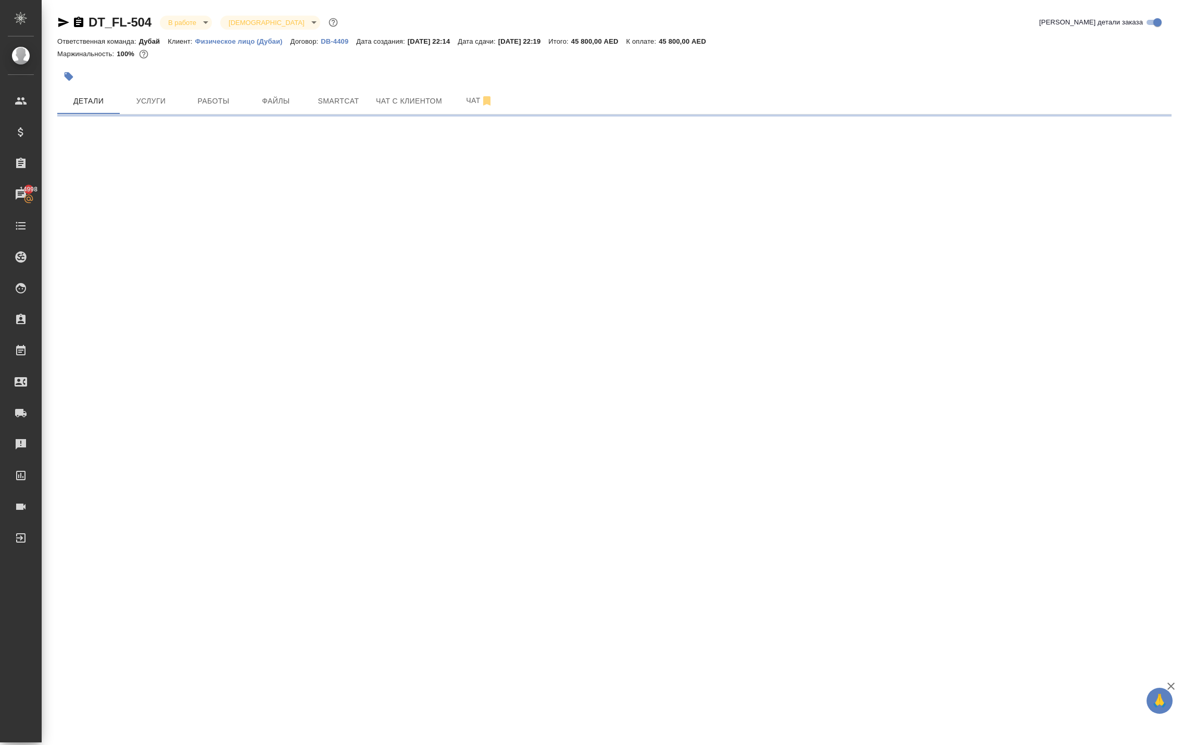
select select "RU"
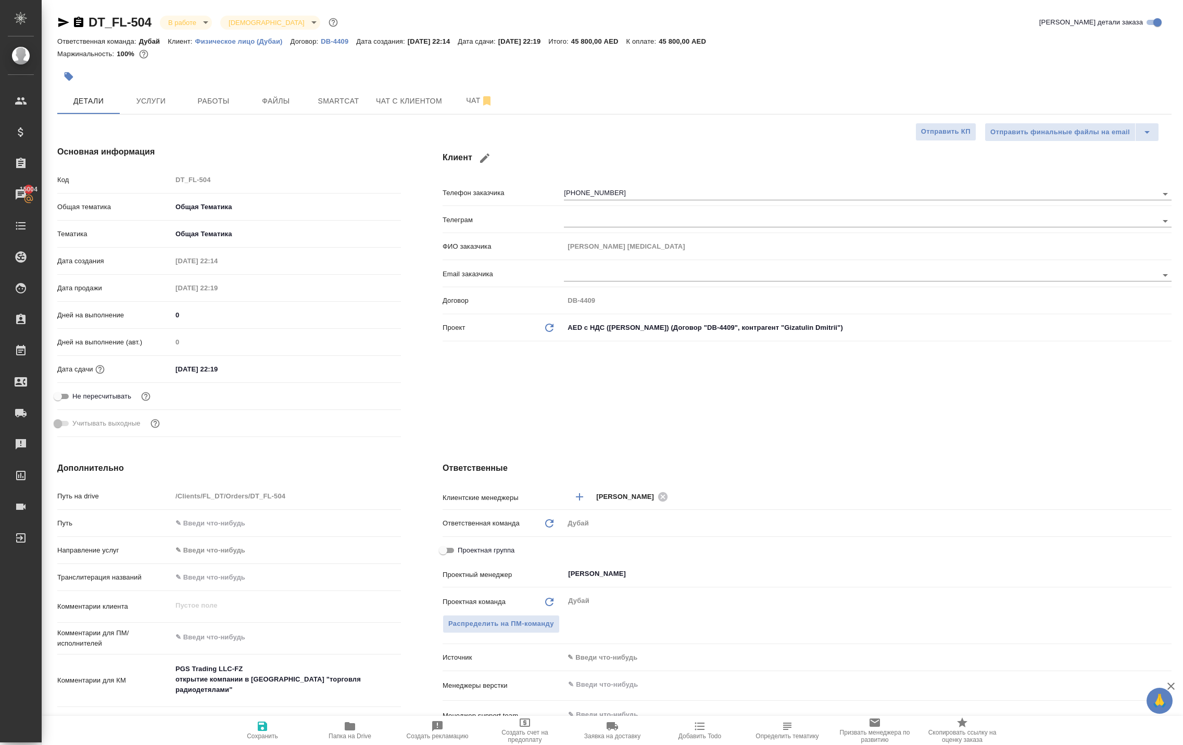
type textarea "x"
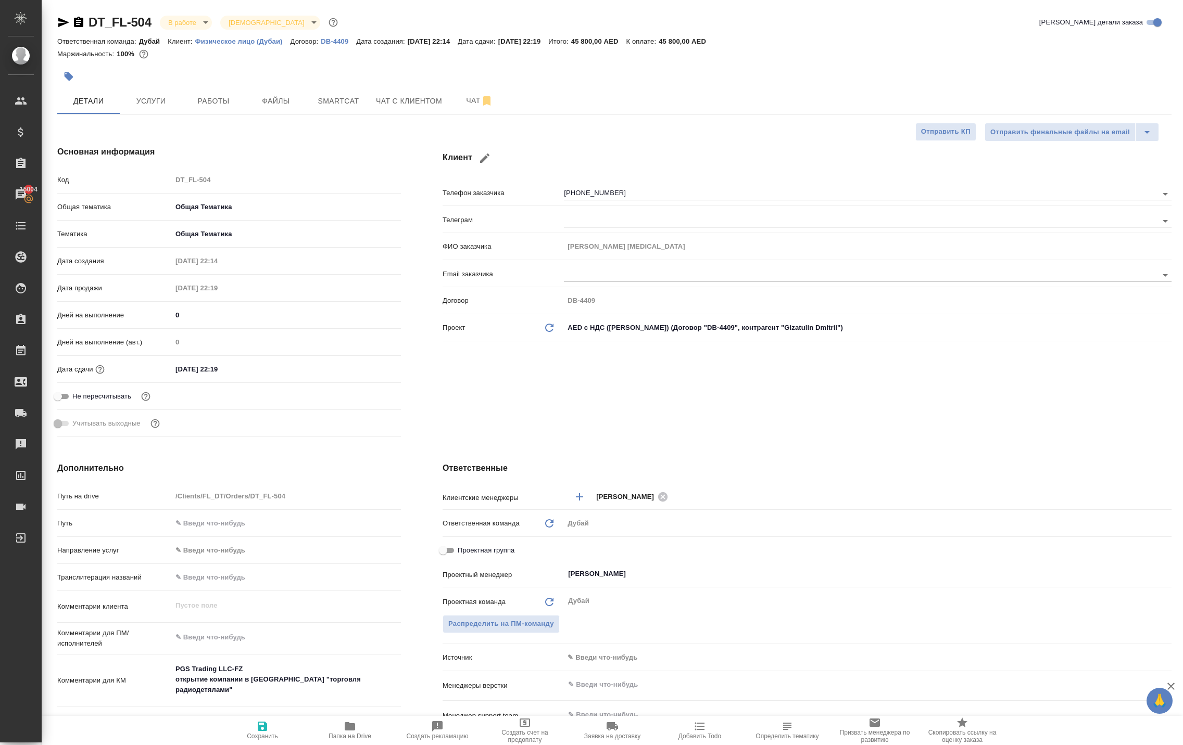
type textarea "x"
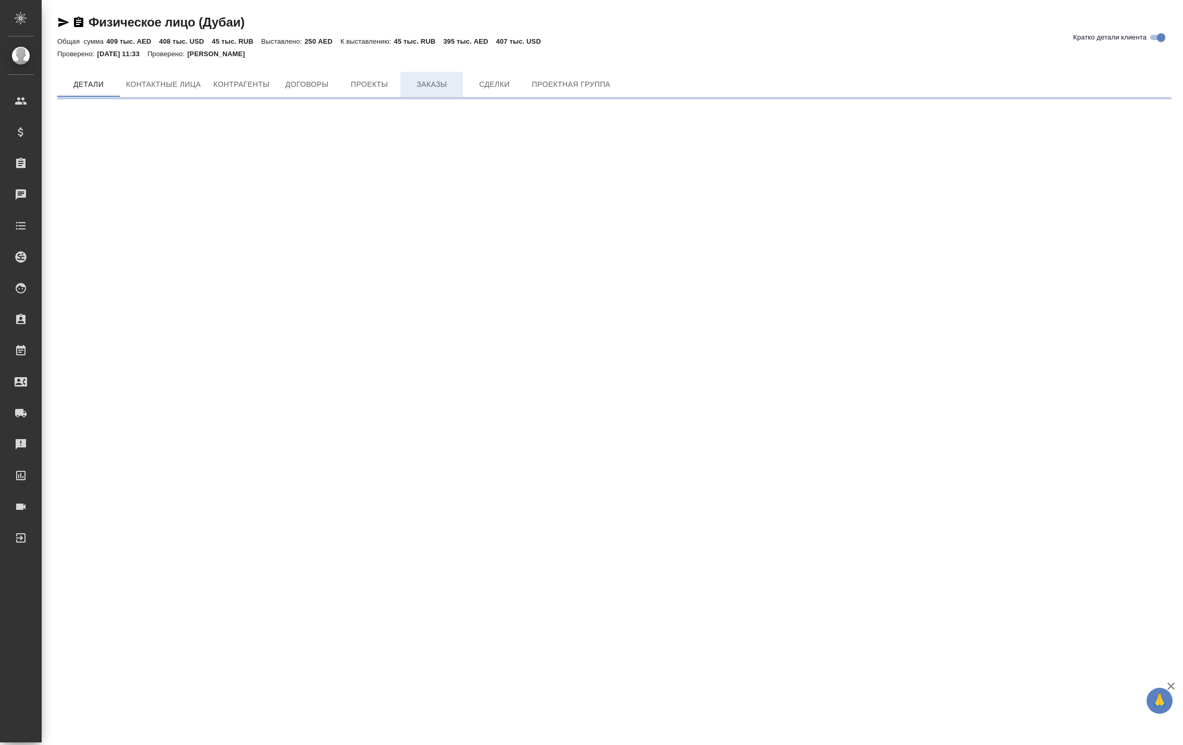
click at [463, 85] on button "Заказы" at bounding box center [431, 84] width 62 height 25
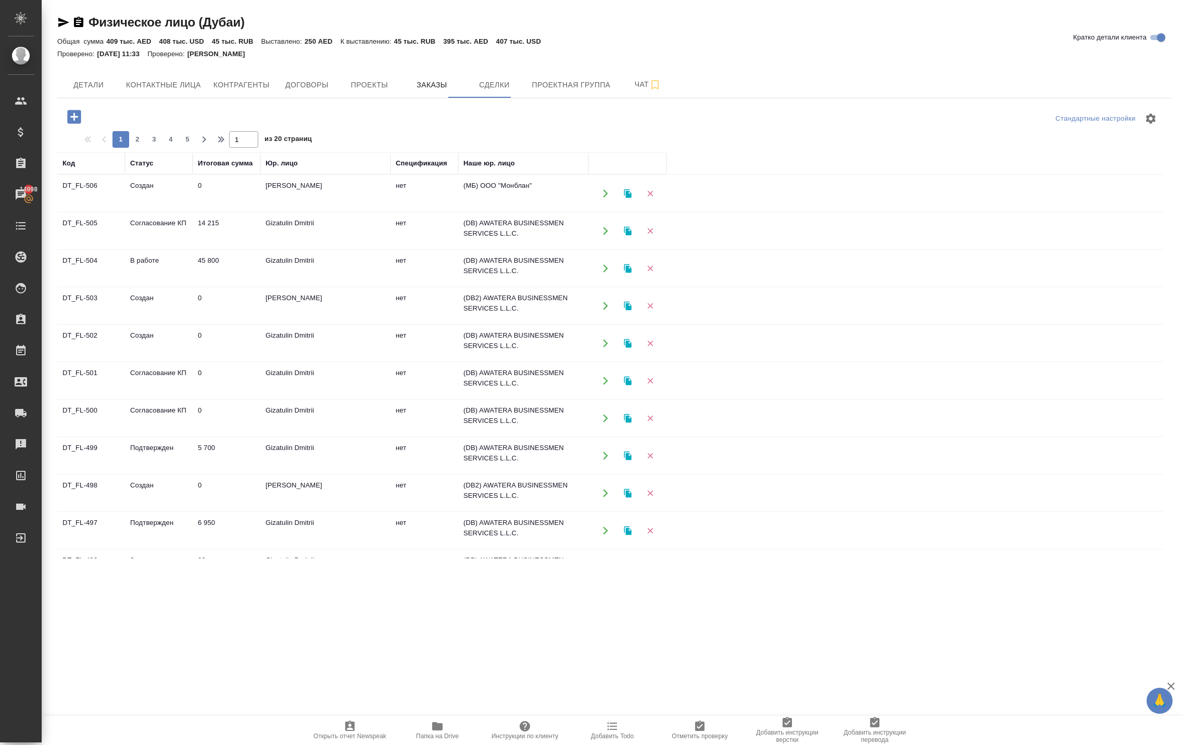
click at [78, 126] on icon "button" at bounding box center [74, 117] width 18 height 18
click at [81, 123] on icon "button" at bounding box center [74, 117] width 14 height 14
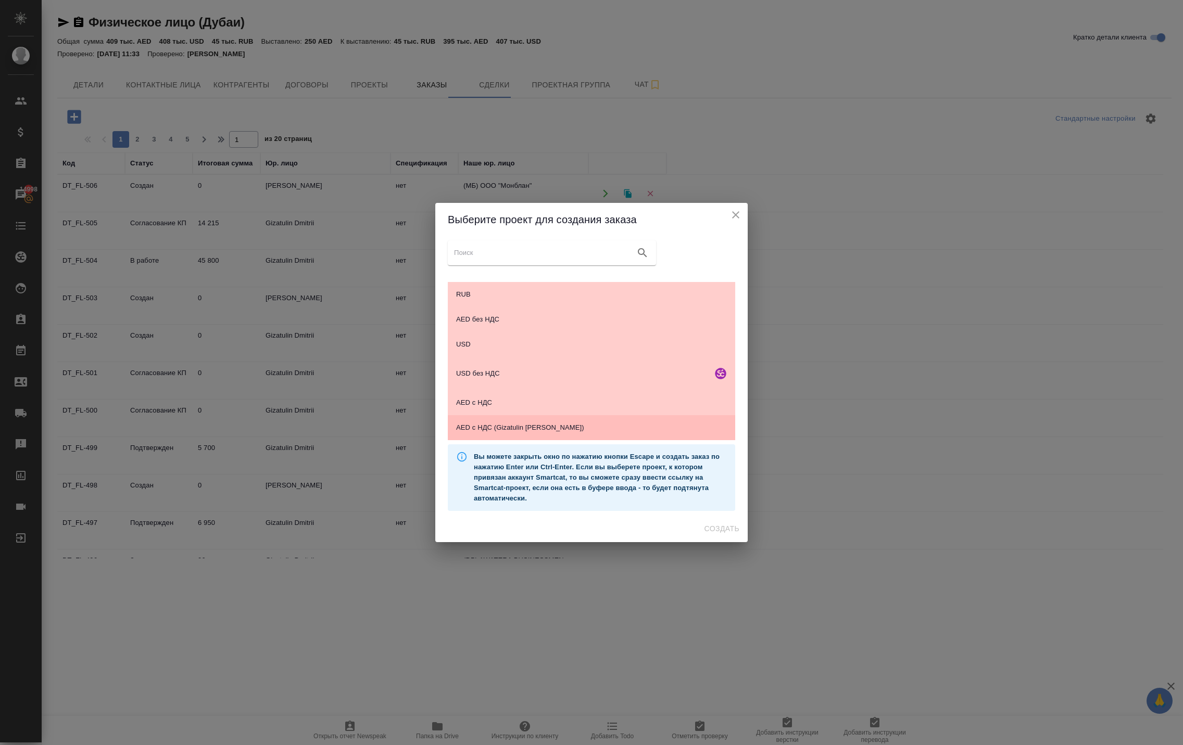
click at [553, 429] on span "AED c НДС (Gizatulin Dmitri)" at bounding box center [591, 428] width 271 height 10
click at [707, 536] on span "Создать" at bounding box center [721, 529] width 35 height 13
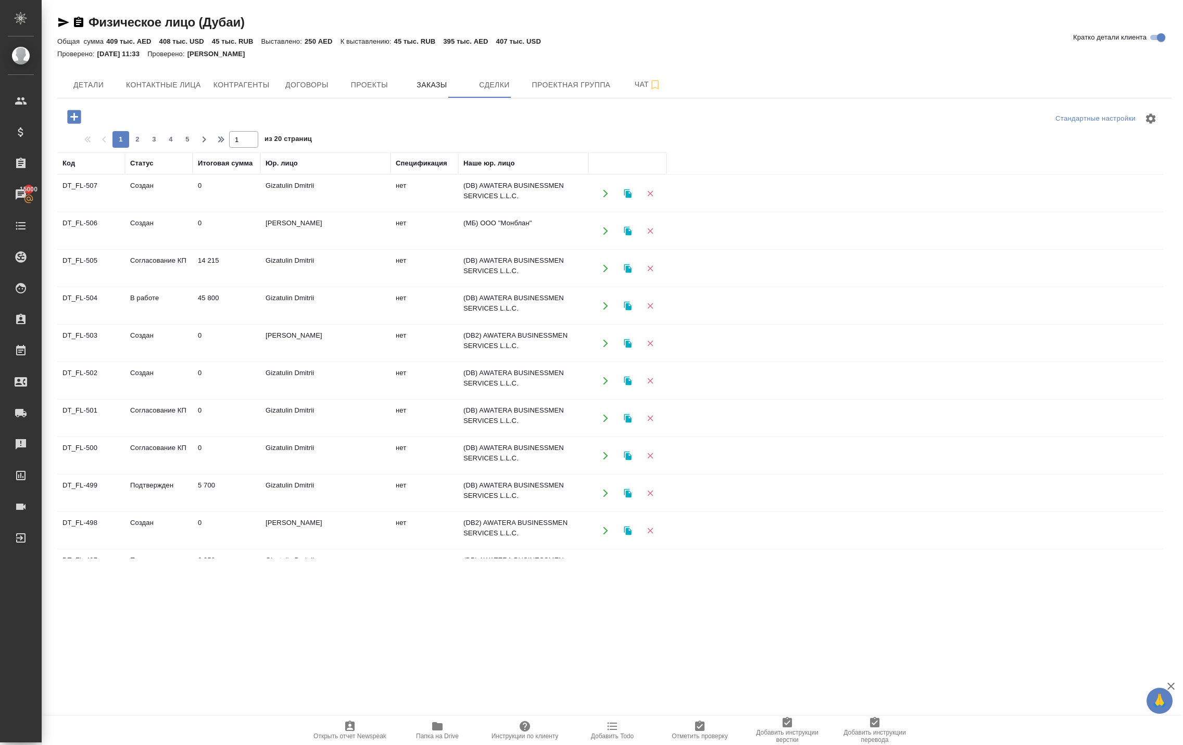
click at [603, 198] on icon "button" at bounding box center [605, 193] width 9 height 9
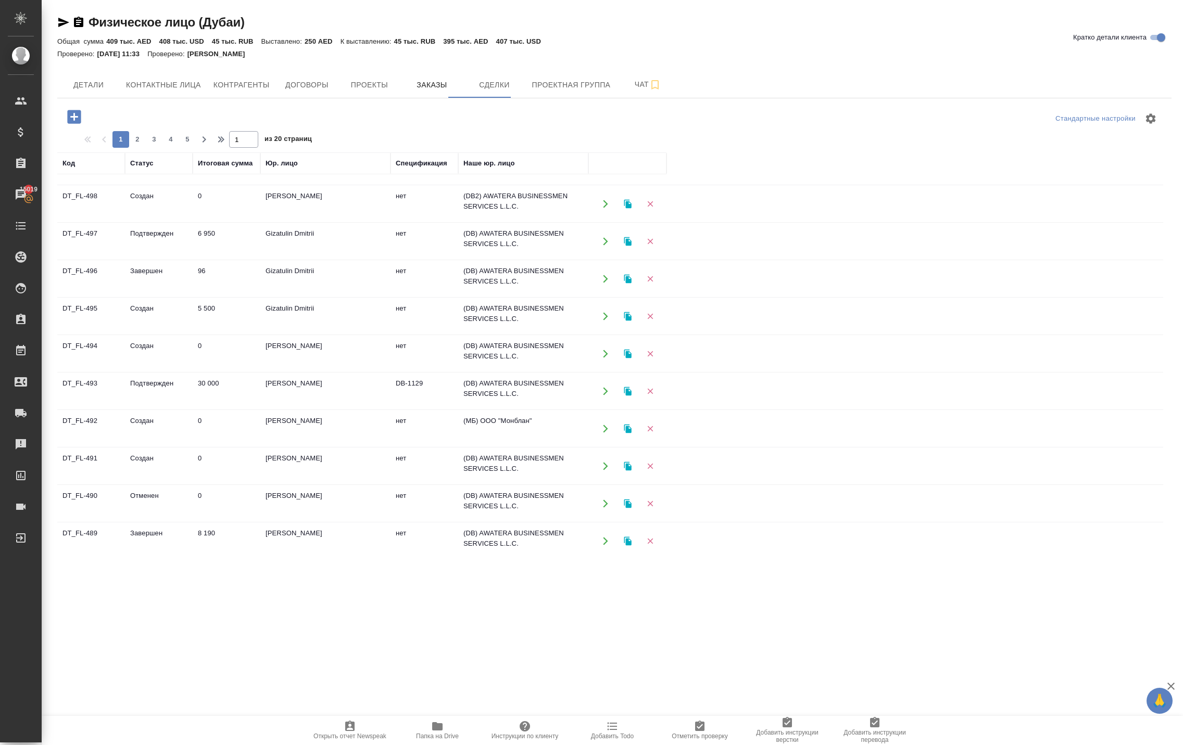
scroll to position [338, 0]
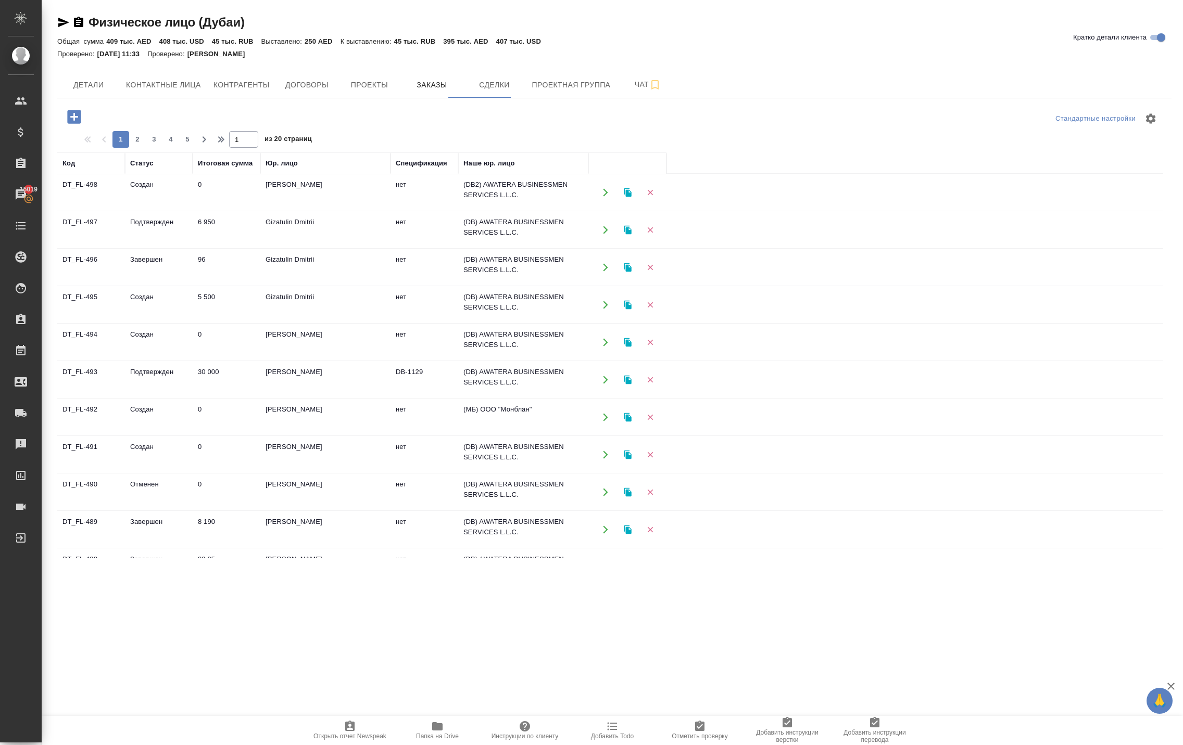
click at [603, 310] on icon "button" at bounding box center [605, 304] width 9 height 9
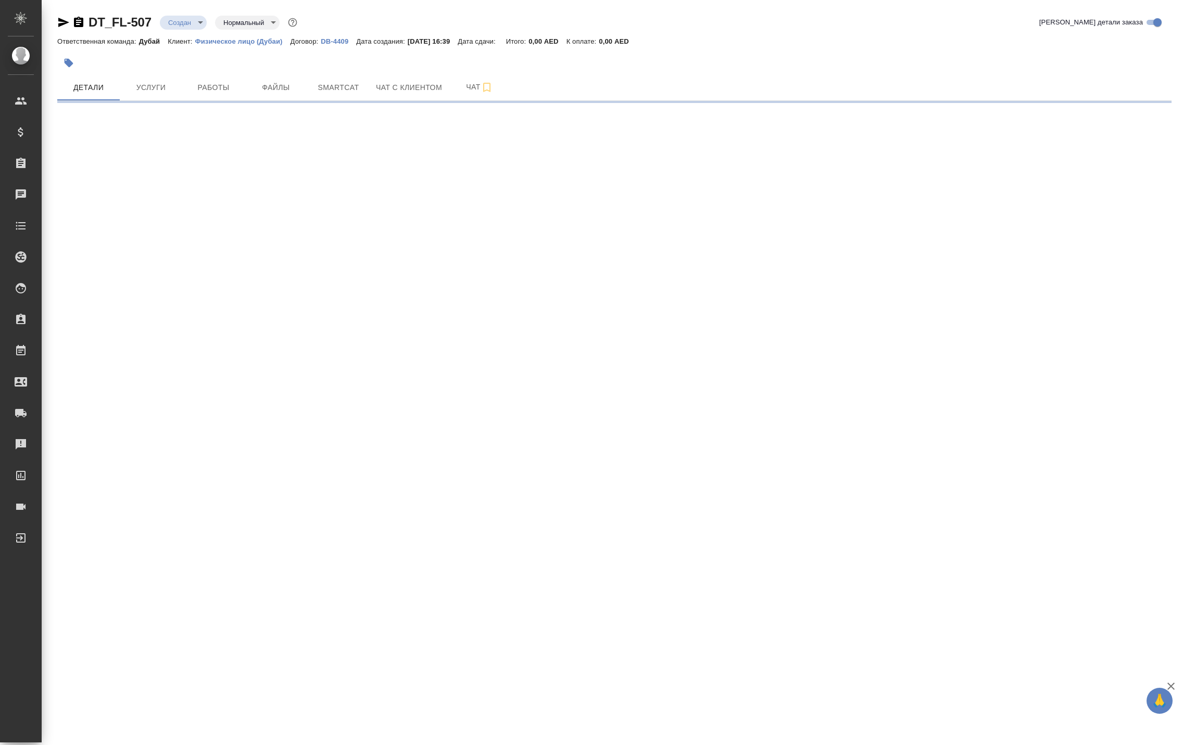
select select "RU"
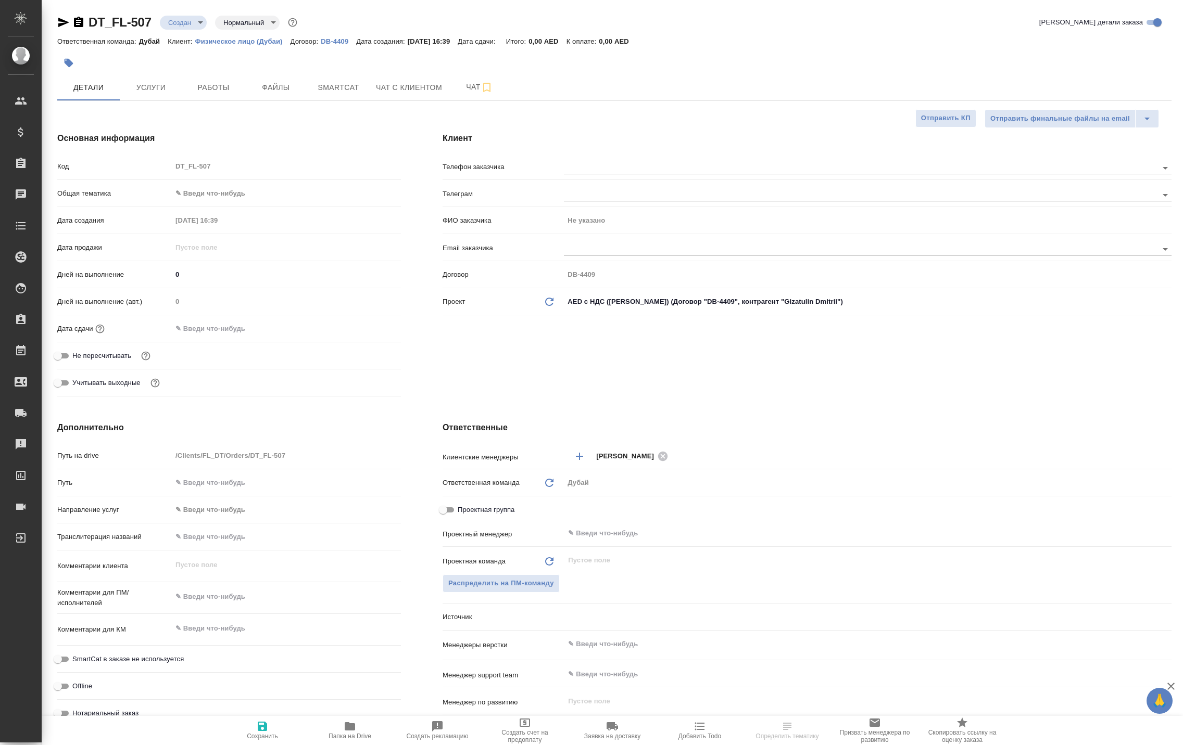
type textarea "x"
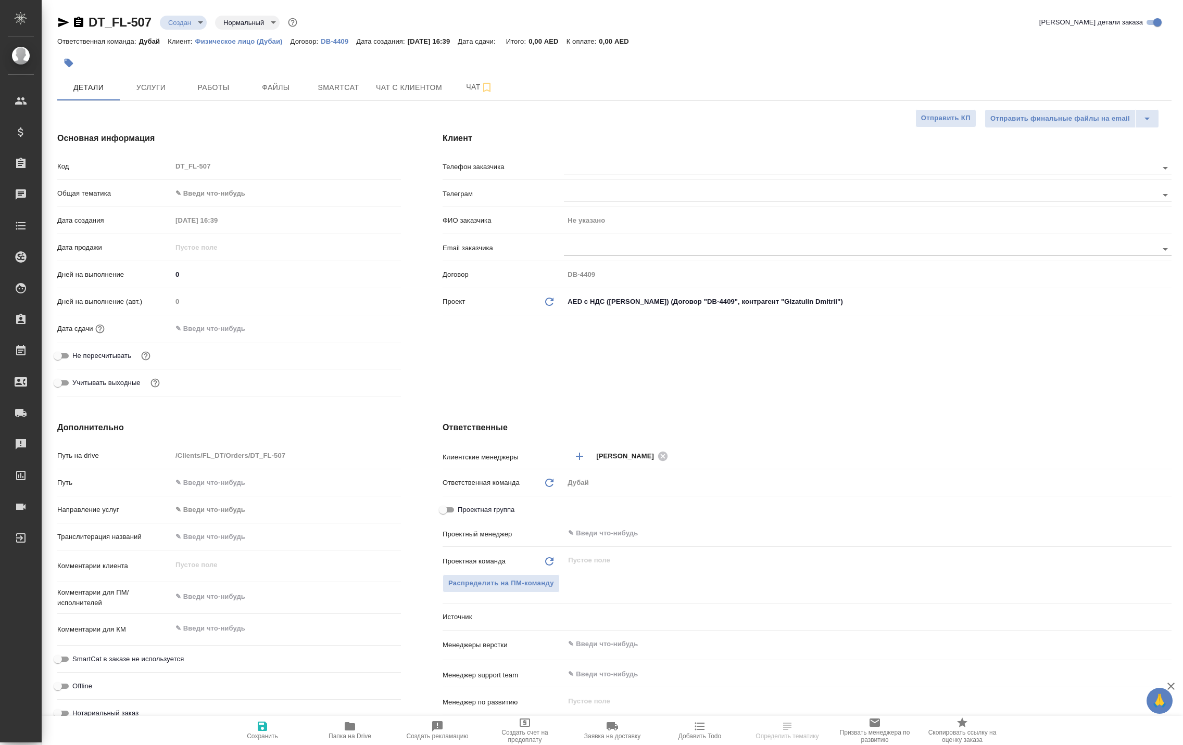
type textarea "x"
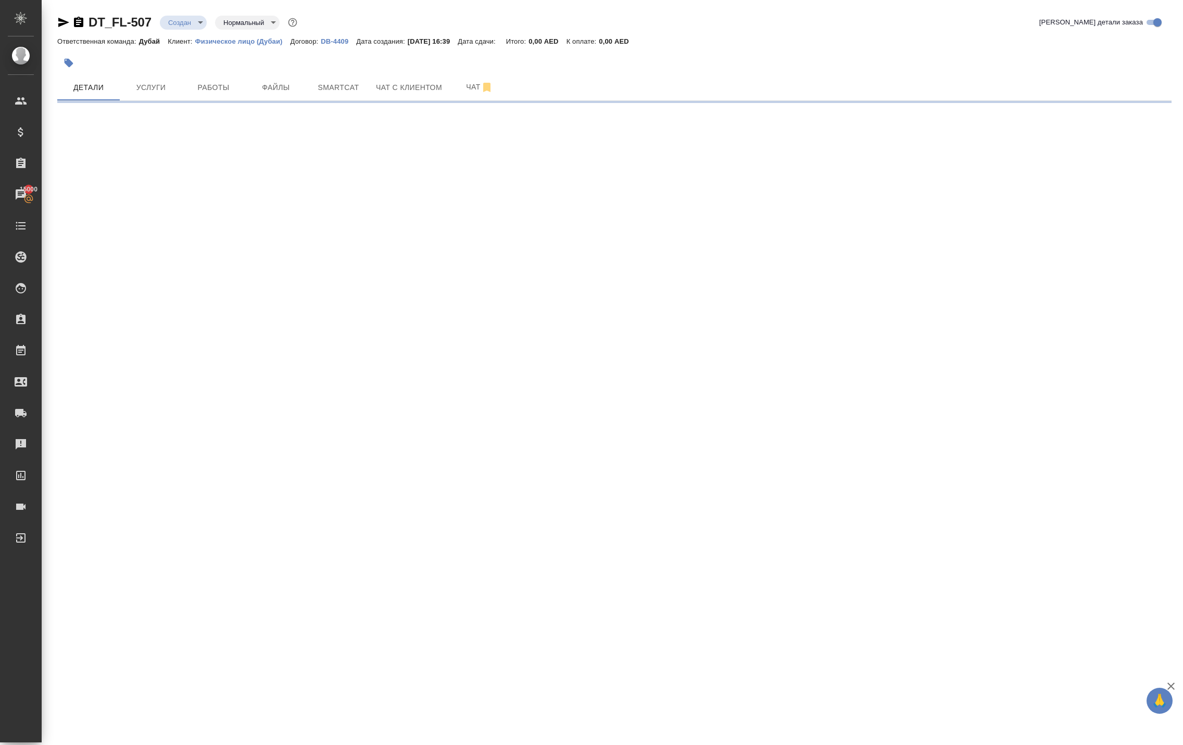
select select "RU"
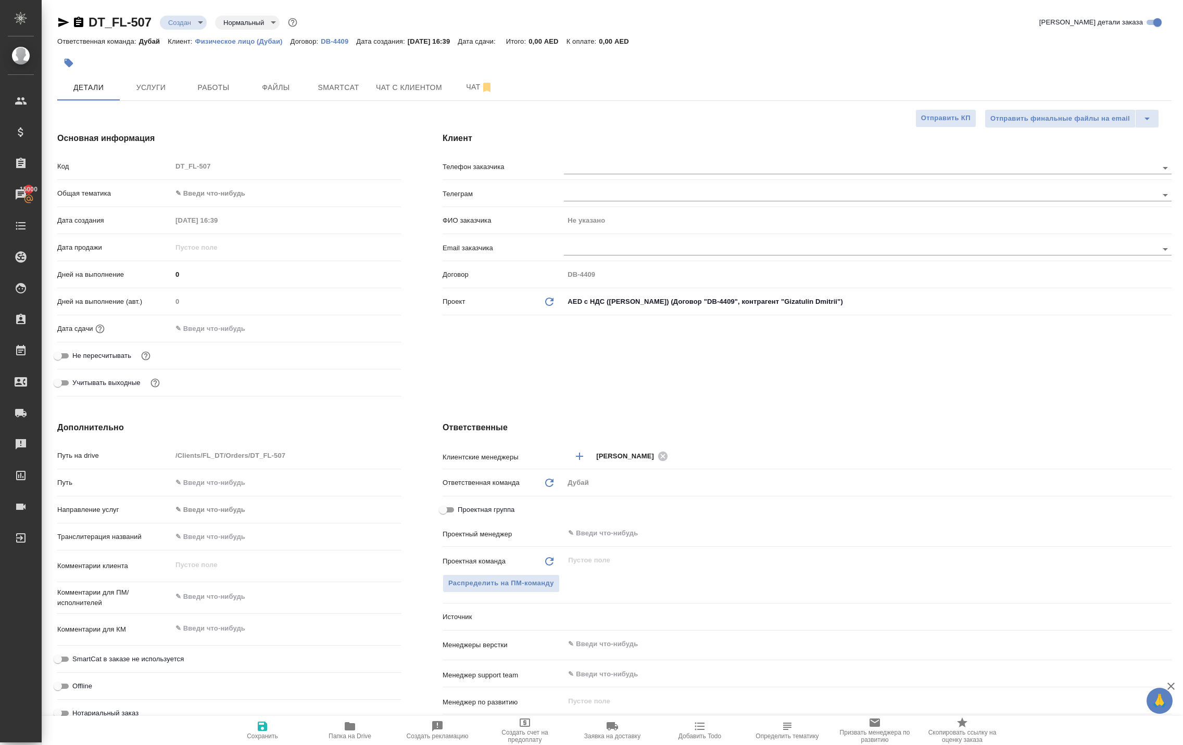
type textarea "x"
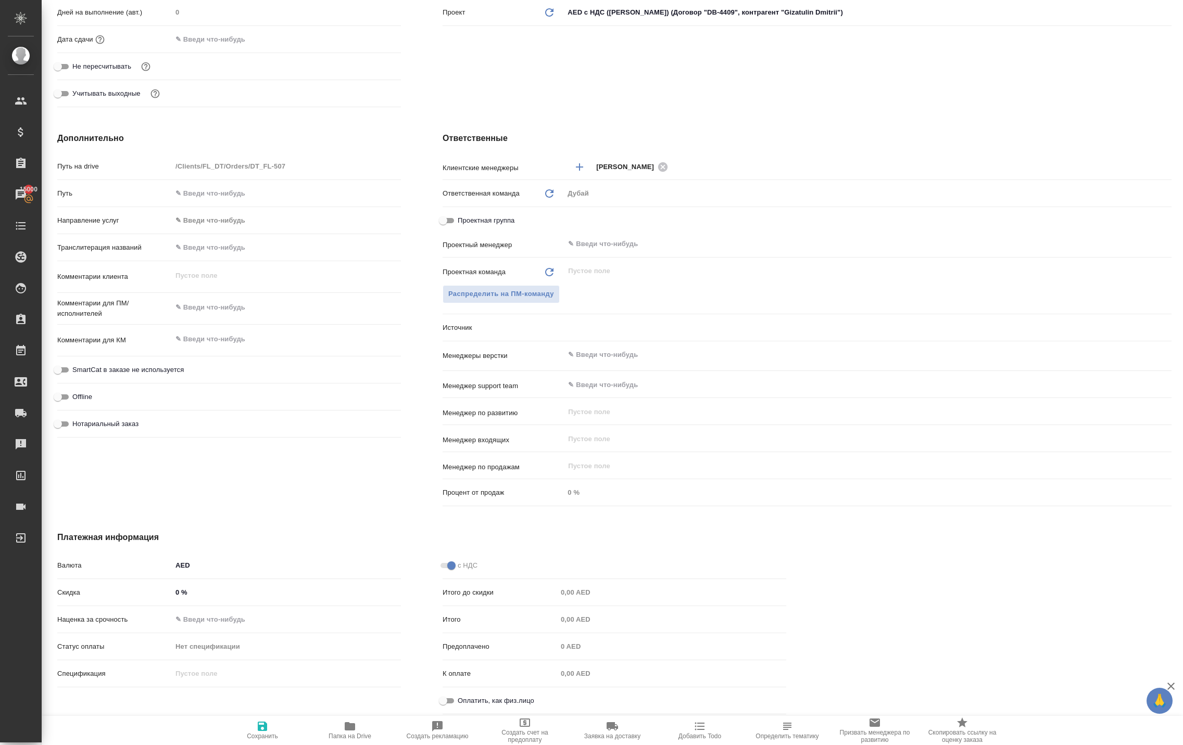
scroll to position [334, 0]
type textarea "x"
click at [217, 337] on textarea at bounding box center [286, 340] width 229 height 18
type textarea "x"
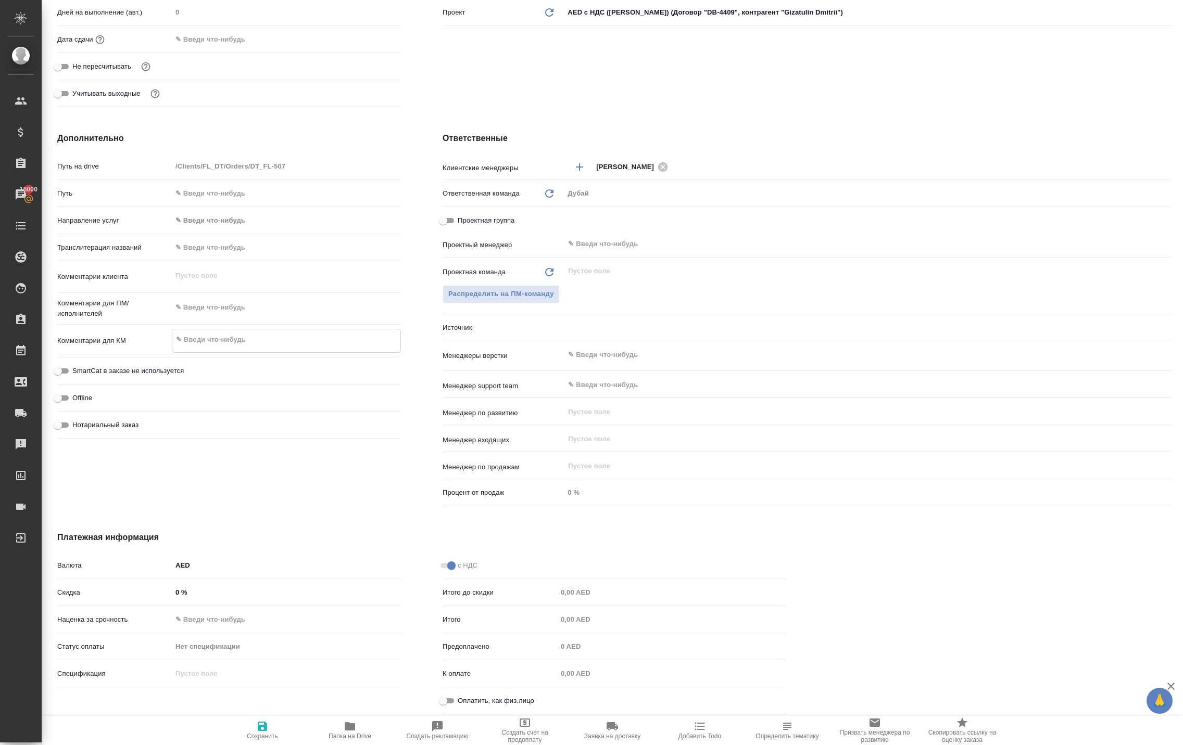
type textarea "С"
type textarea "x"
type textarea "Се"
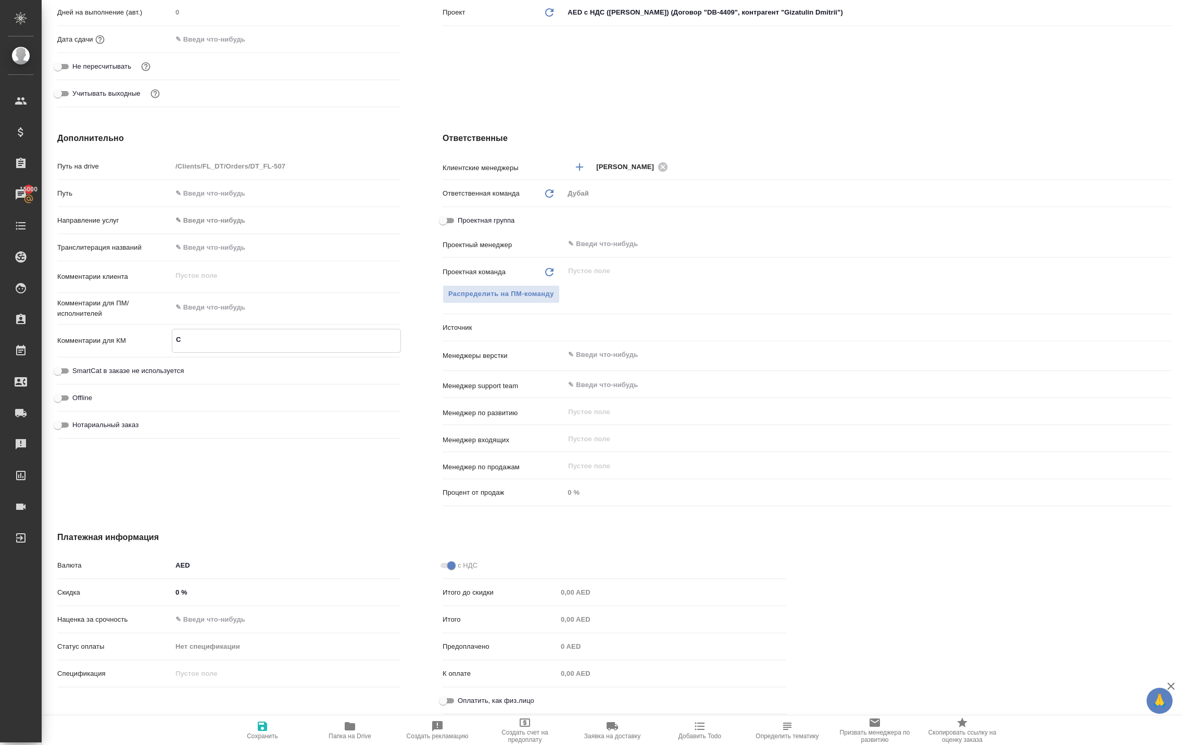
type textarea "x"
type textarea "Сем"
type textarea "x"
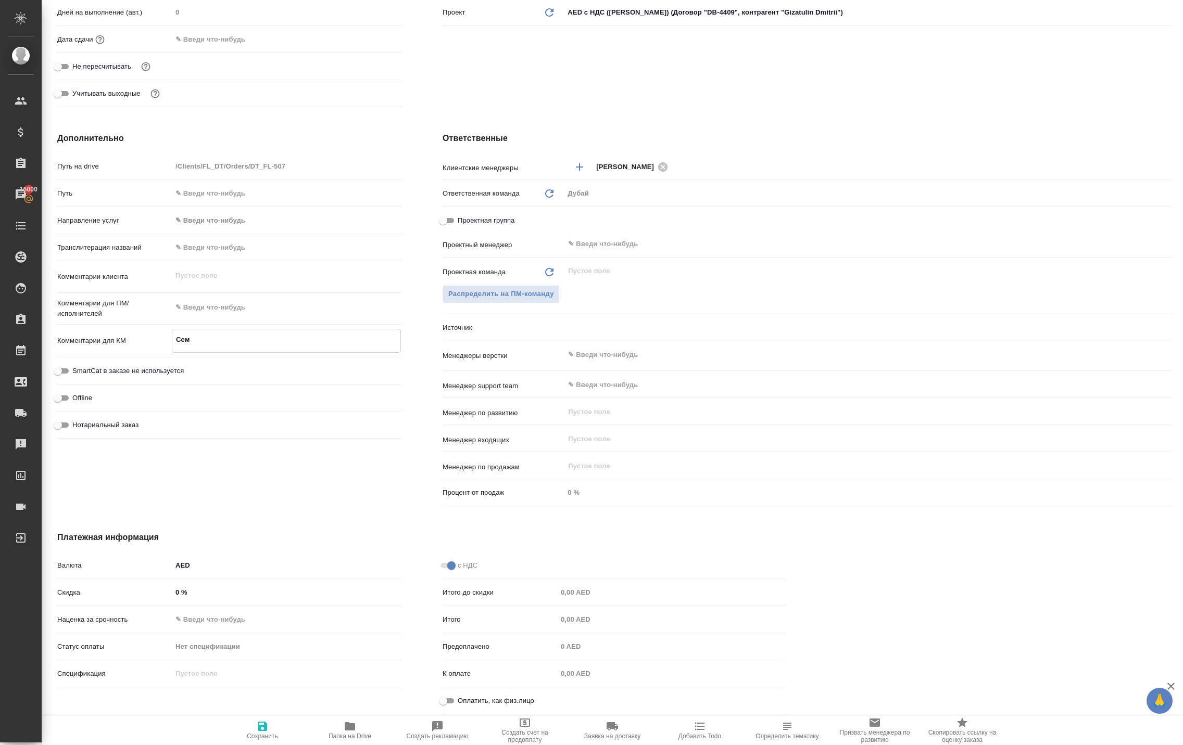
type textarea "x"
type textarea "Семе"
type textarea "x"
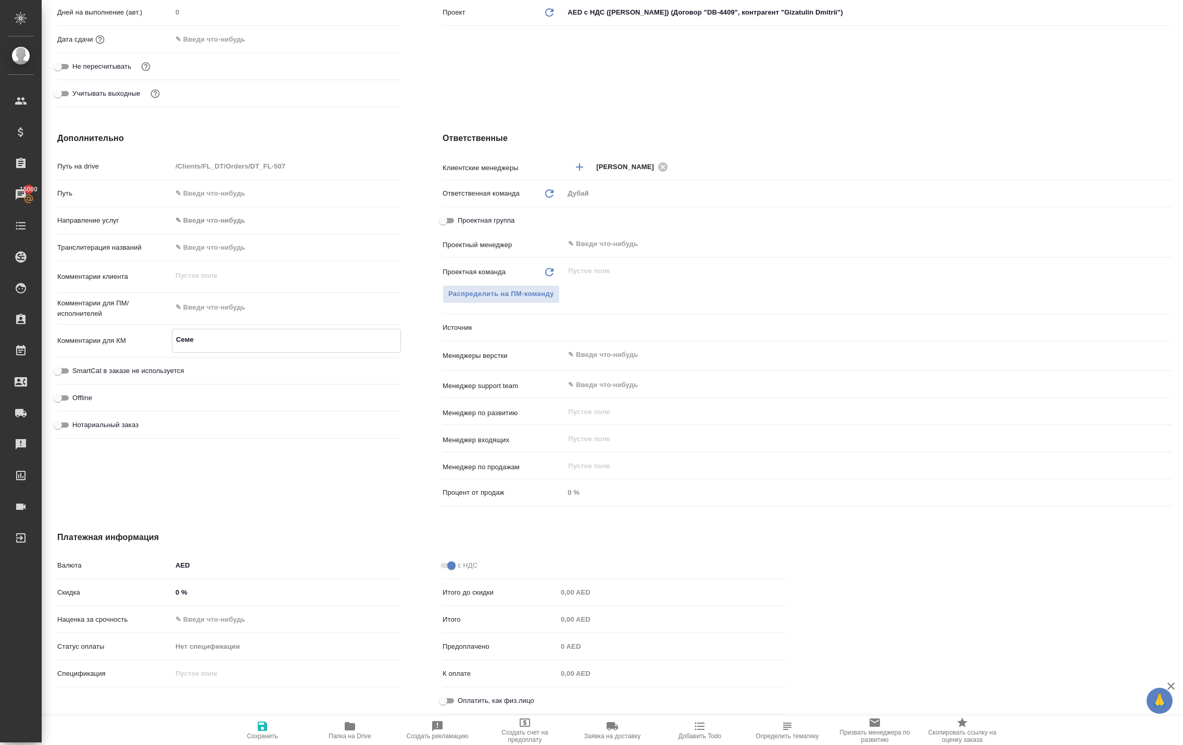
type textarea "x"
type textarea "Семей"
type textarea "x"
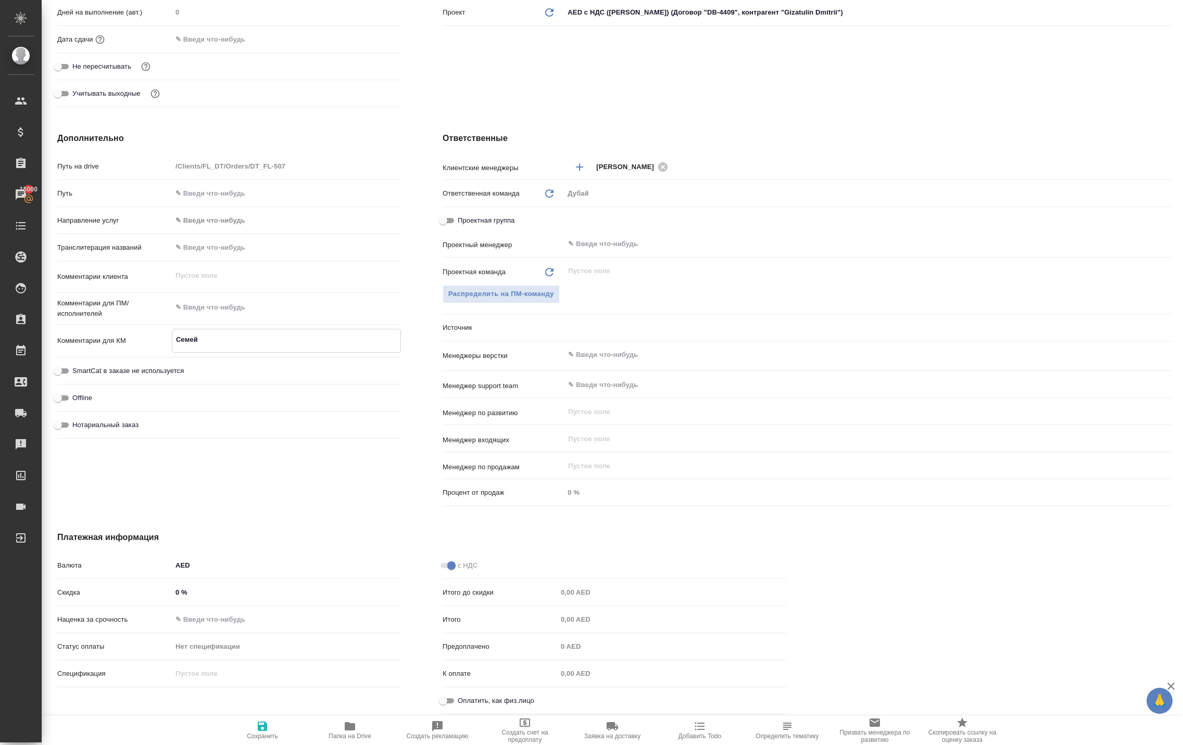
type textarea "Семейн"
type textarea "x"
type textarea "Семейна"
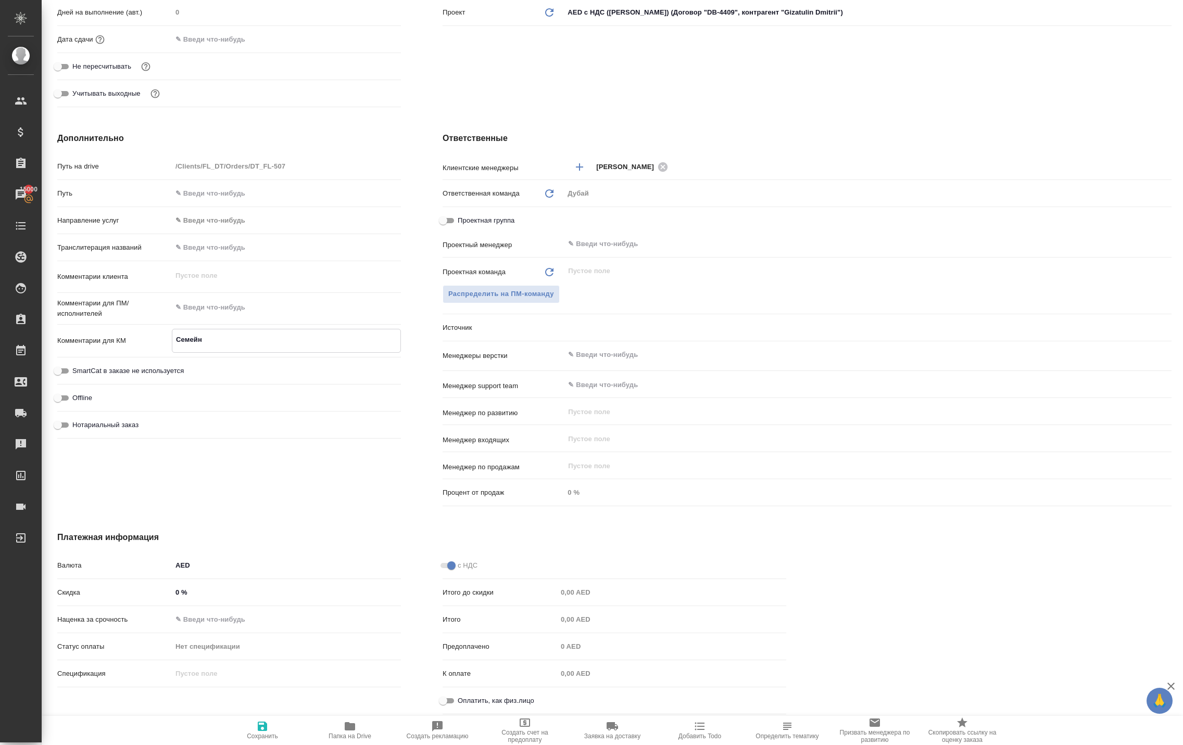
type textarea "x"
type textarea "Семейная"
type textarea "x"
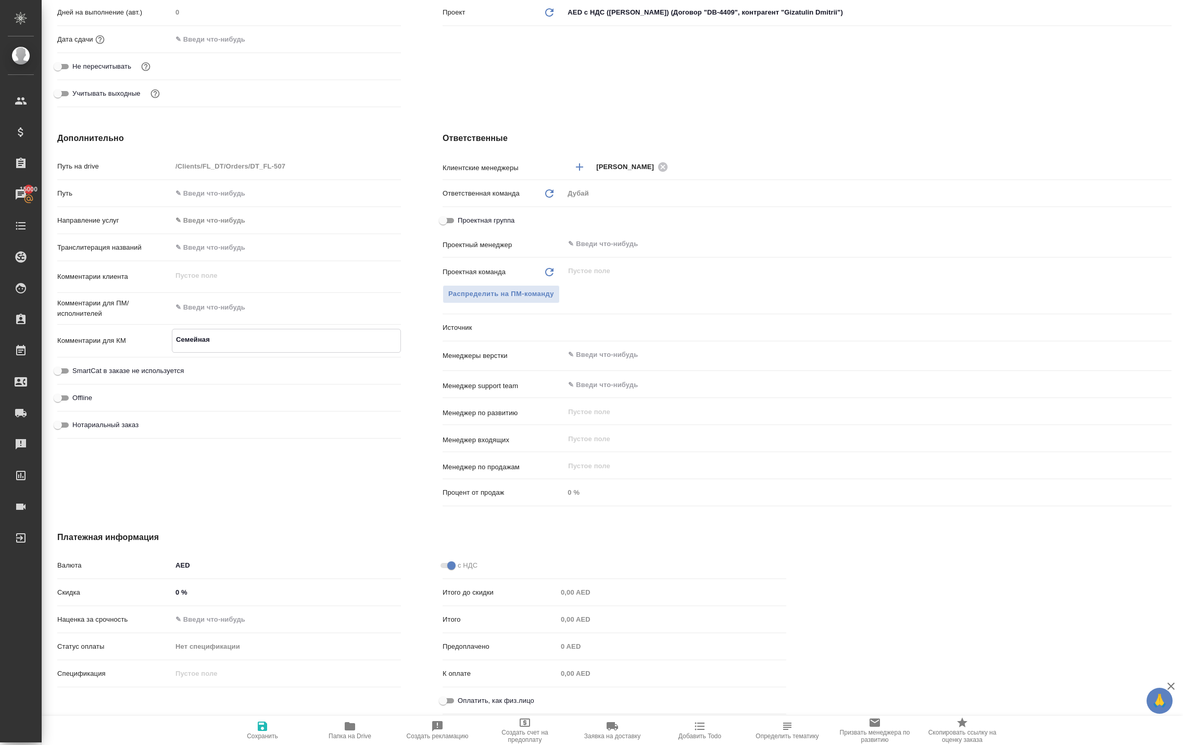
type textarea "x"
type textarea "Семейная"
type textarea "x"
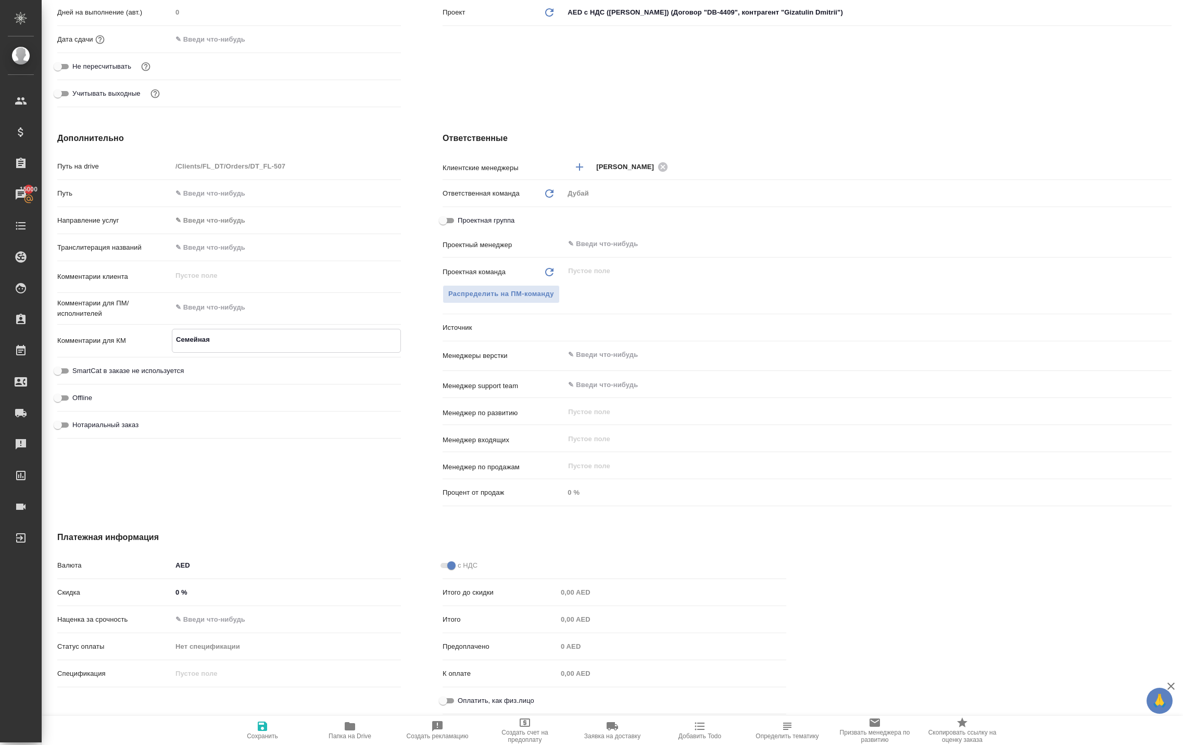
type textarea "x"
type textarea "Семейная в"
type textarea "x"
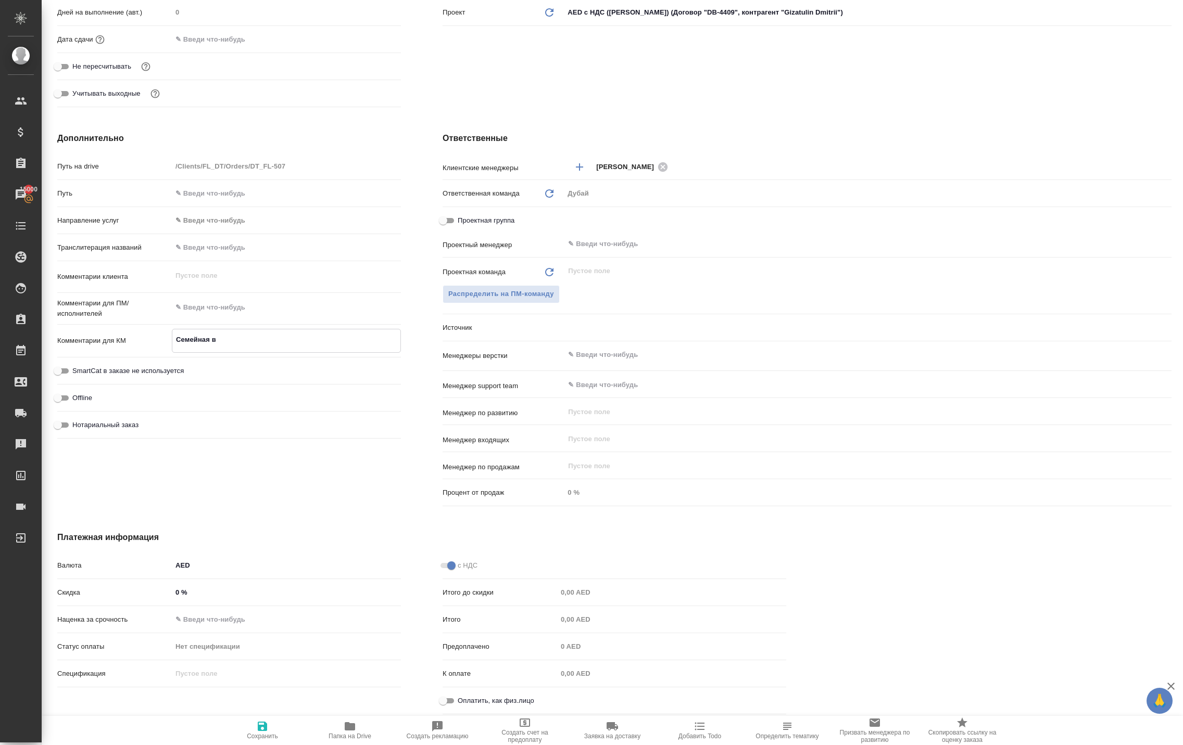
type textarea "Семейная ви"
type textarea "x"
type textarea "Семейная виз"
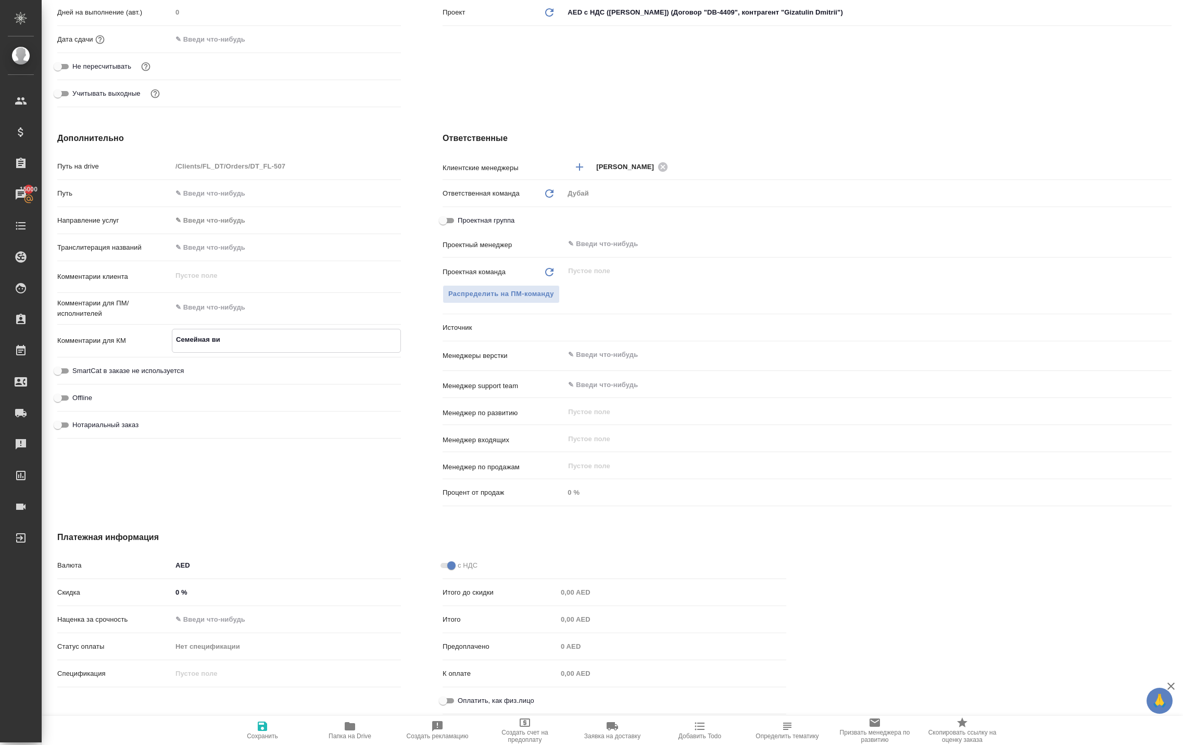
type textarea "x"
type textarea "Семейная виза"
type textarea "x"
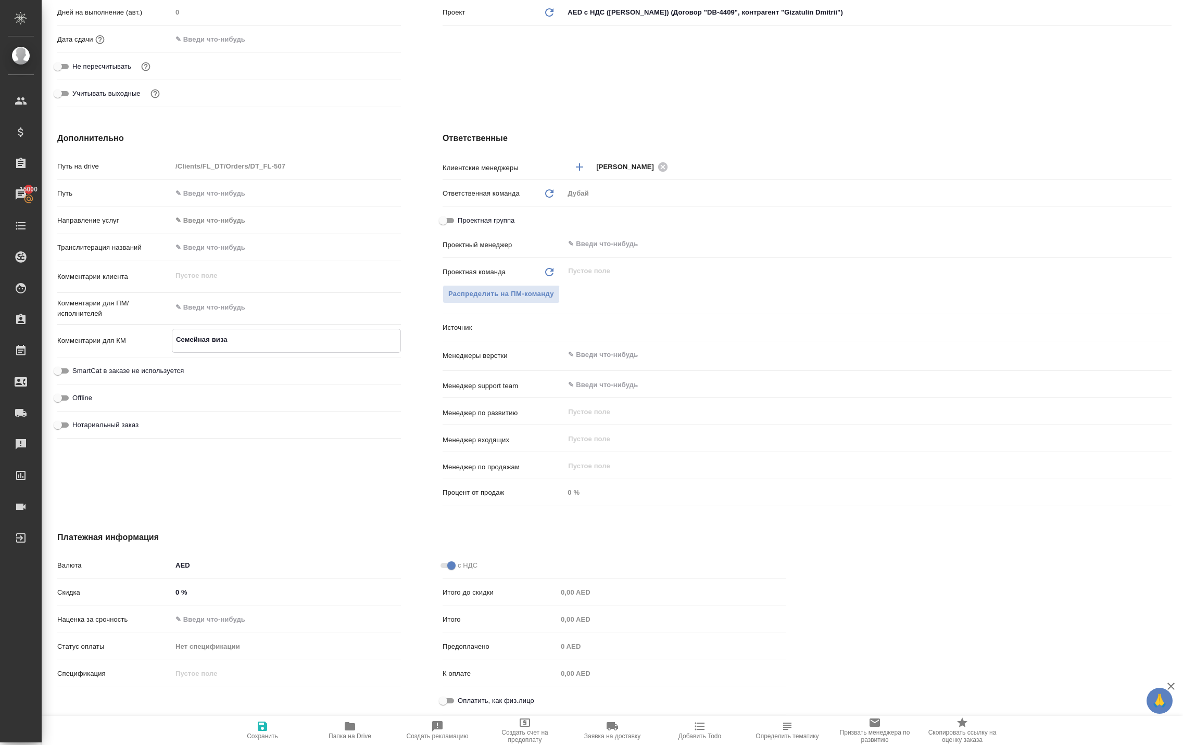
type textarea "x"
type textarea "Семейная виза"
type textarea "x"
type textarea "Семейная виза"
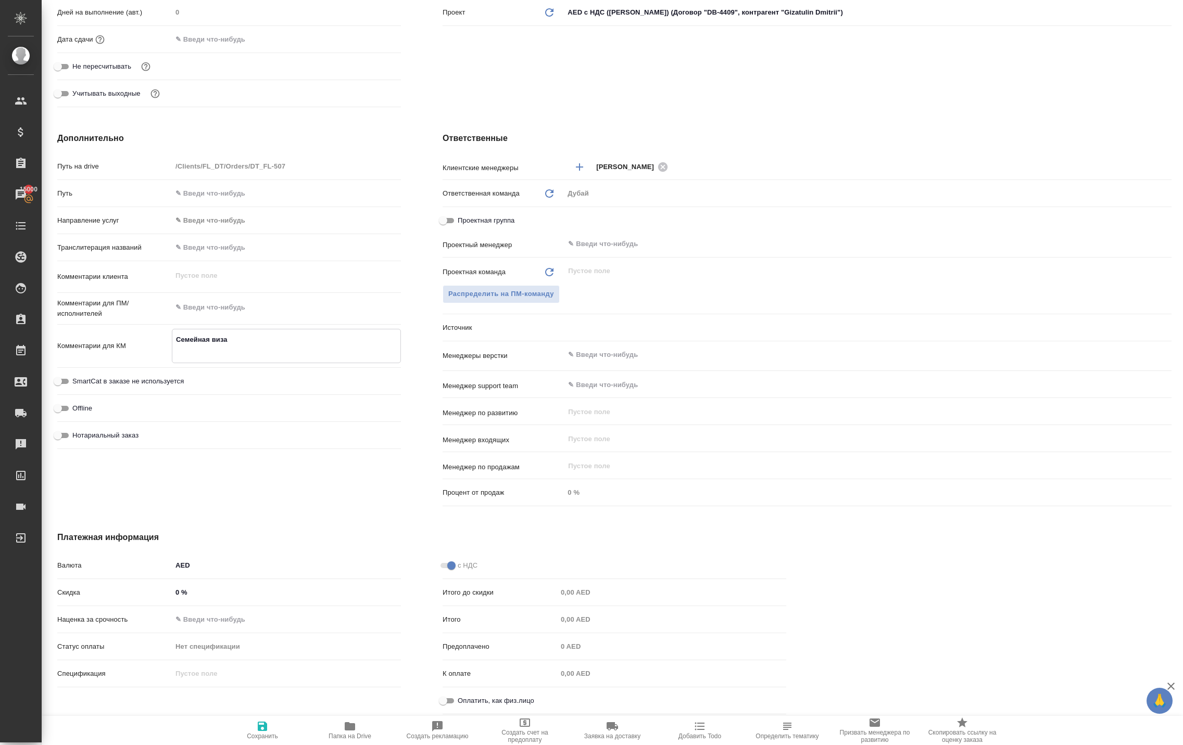
type textarea "x"
click at [306, 467] on div "Дополнительно Путь на drive /Clients/FL_DT/Orders/DT_FL-507 Путь Направление ус…" at bounding box center [228, 321] width 385 height 420
click at [604, 227] on div "Проектная группа" at bounding box center [806, 222] width 729 height 23
click at [607, 243] on input "text" at bounding box center [850, 244] width 566 height 12
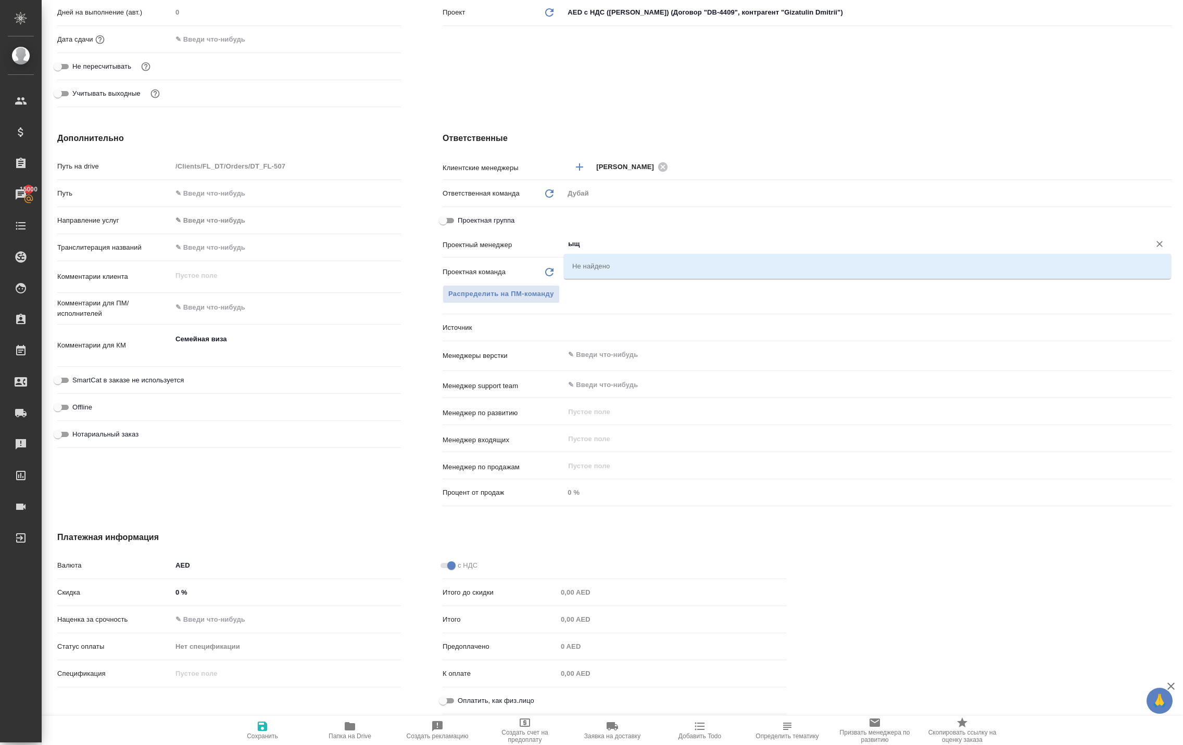
type input "ы"
type textarea "x"
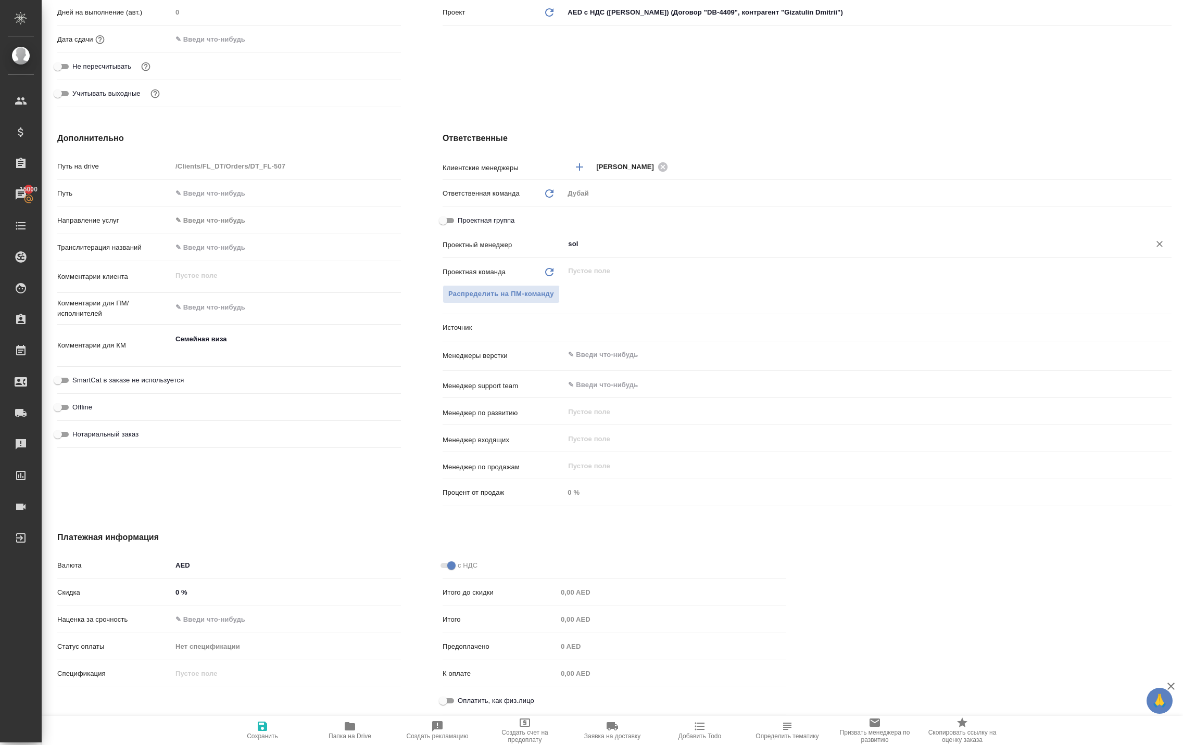
click at [601, 235] on div "sol ​" at bounding box center [867, 244] width 607 height 19
click at [605, 243] on input "sol" at bounding box center [850, 244] width 566 height 12
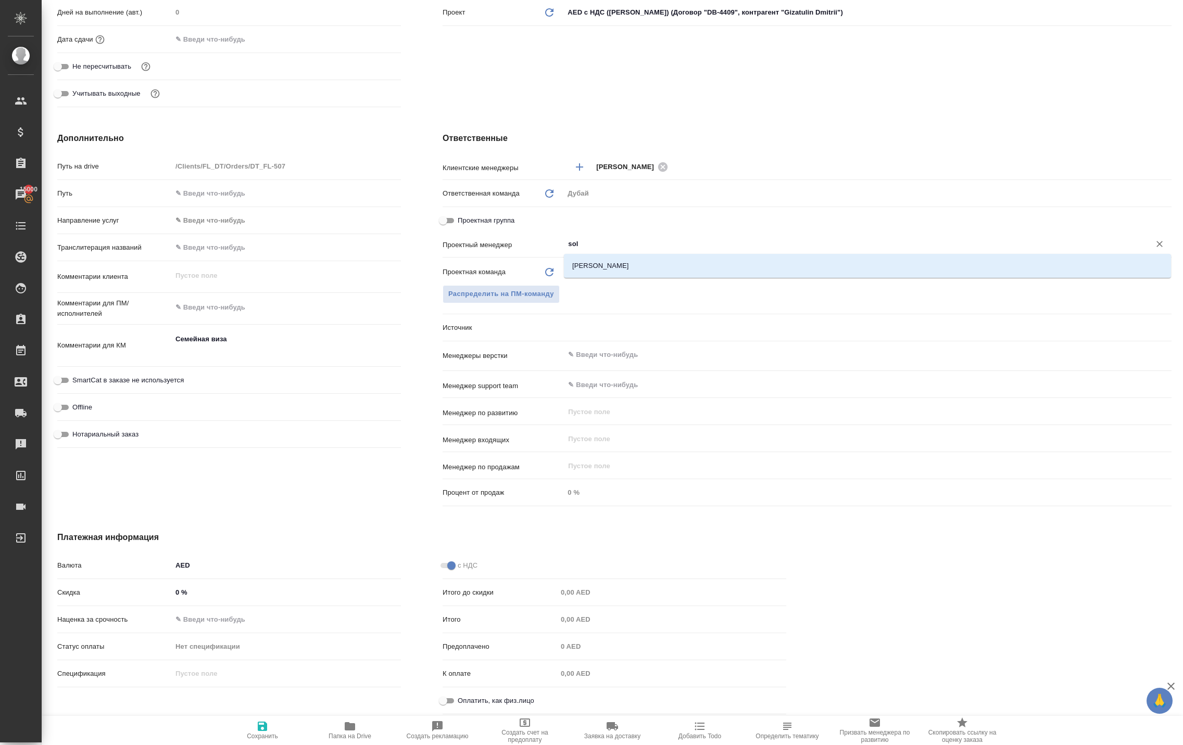
type input "solo"
click at [606, 263] on li "[PERSON_NAME]" at bounding box center [867, 266] width 607 height 19
type textarea "x"
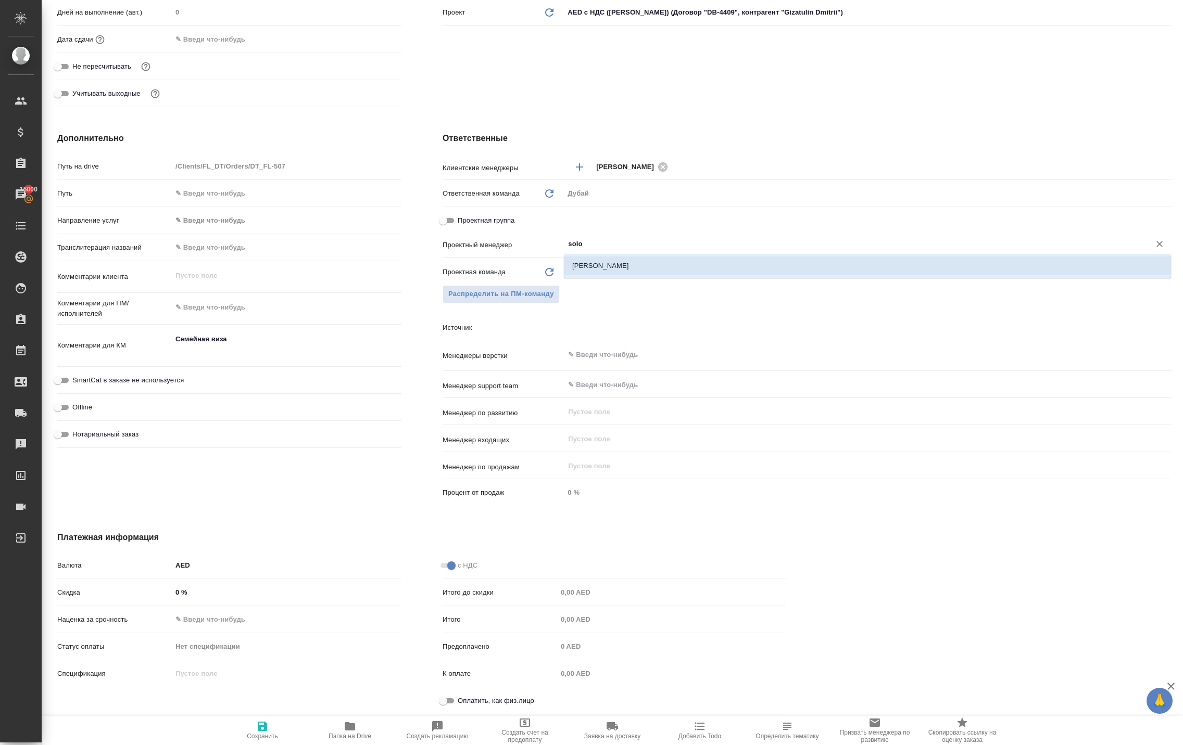
type input "[PERSON_NAME]"
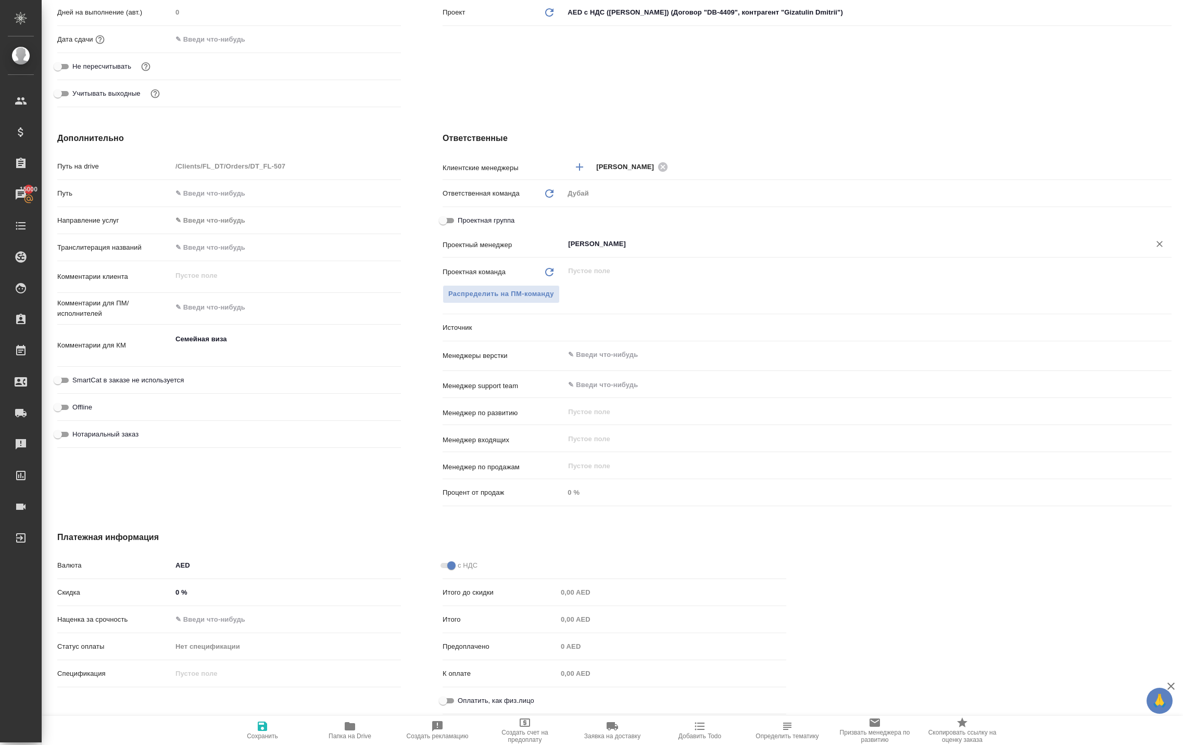
click at [267, 723] on icon "button" at bounding box center [262, 726] width 9 height 9
type textarea "x"
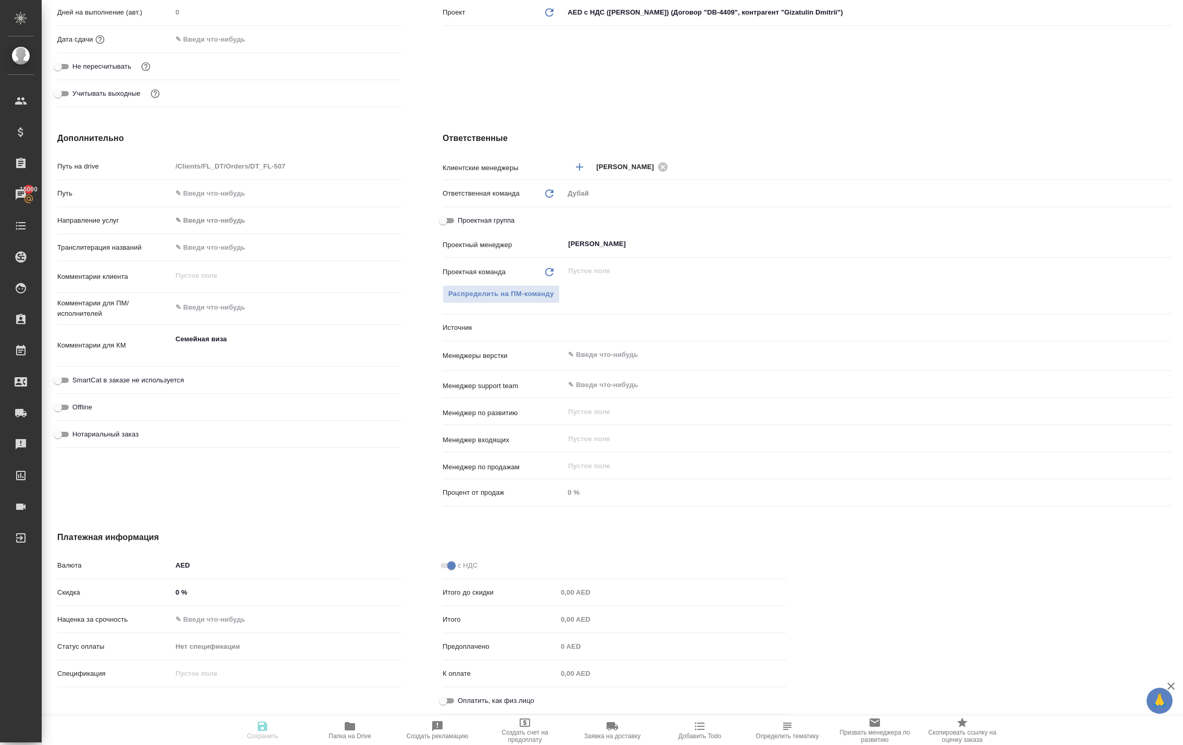
type textarea "x"
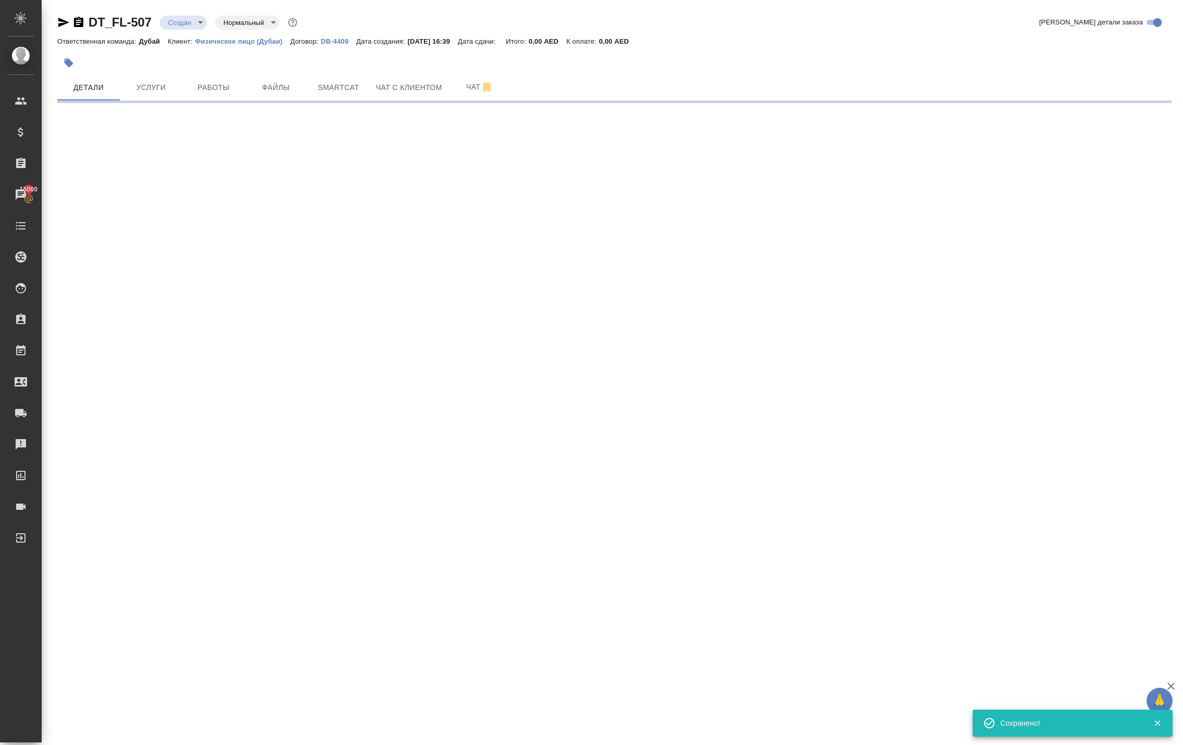
scroll to position [0, 0]
select select "RU"
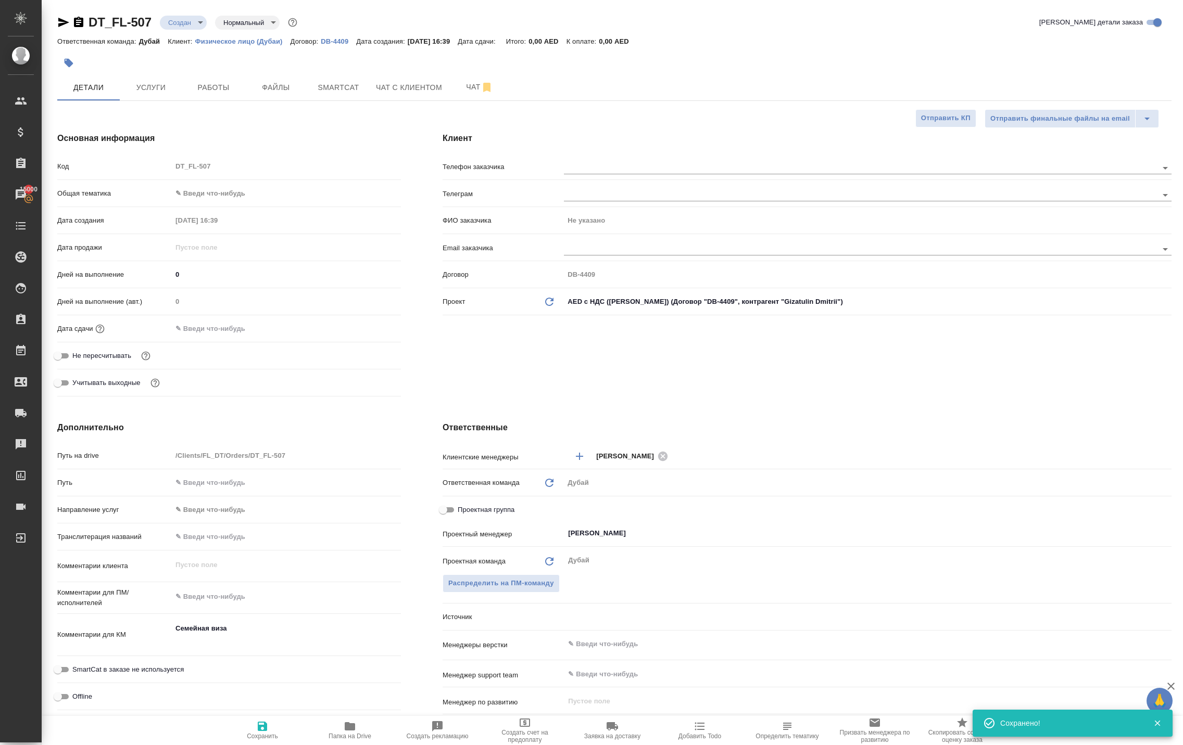
type textarea "x"
click at [210, 100] on button "Работы" at bounding box center [213, 87] width 62 height 26
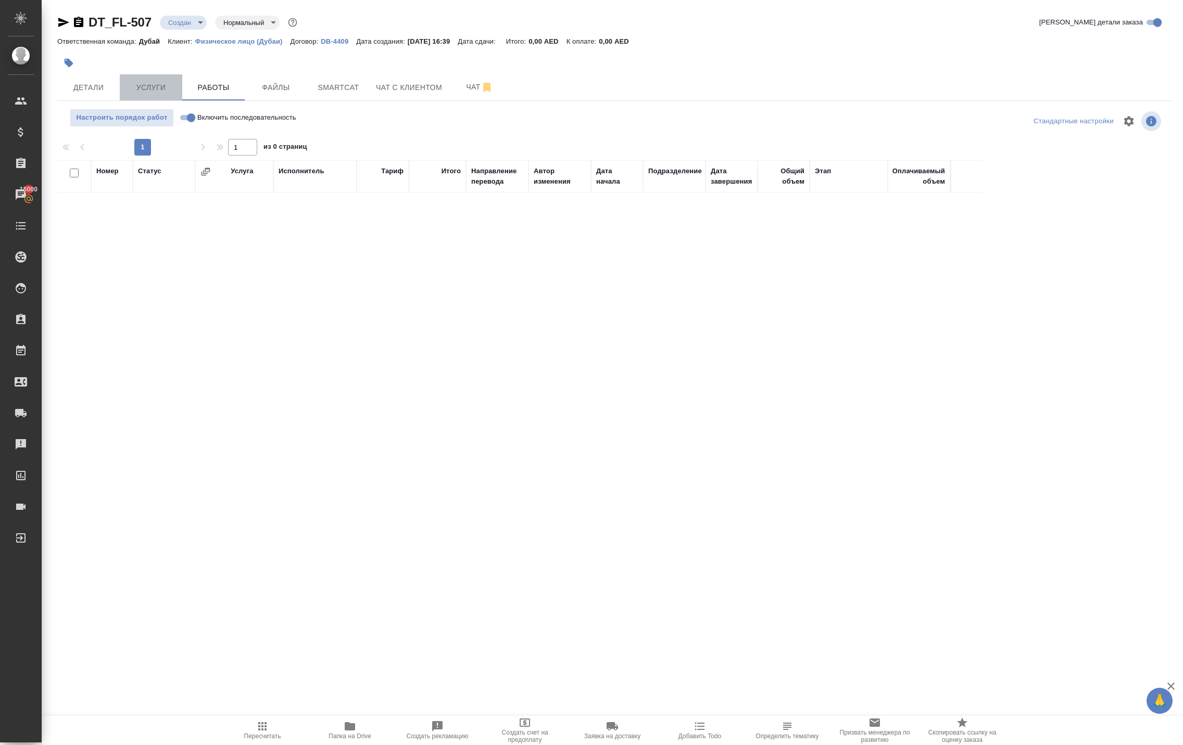
click at [155, 94] on span "Услуги" at bounding box center [151, 87] width 50 height 13
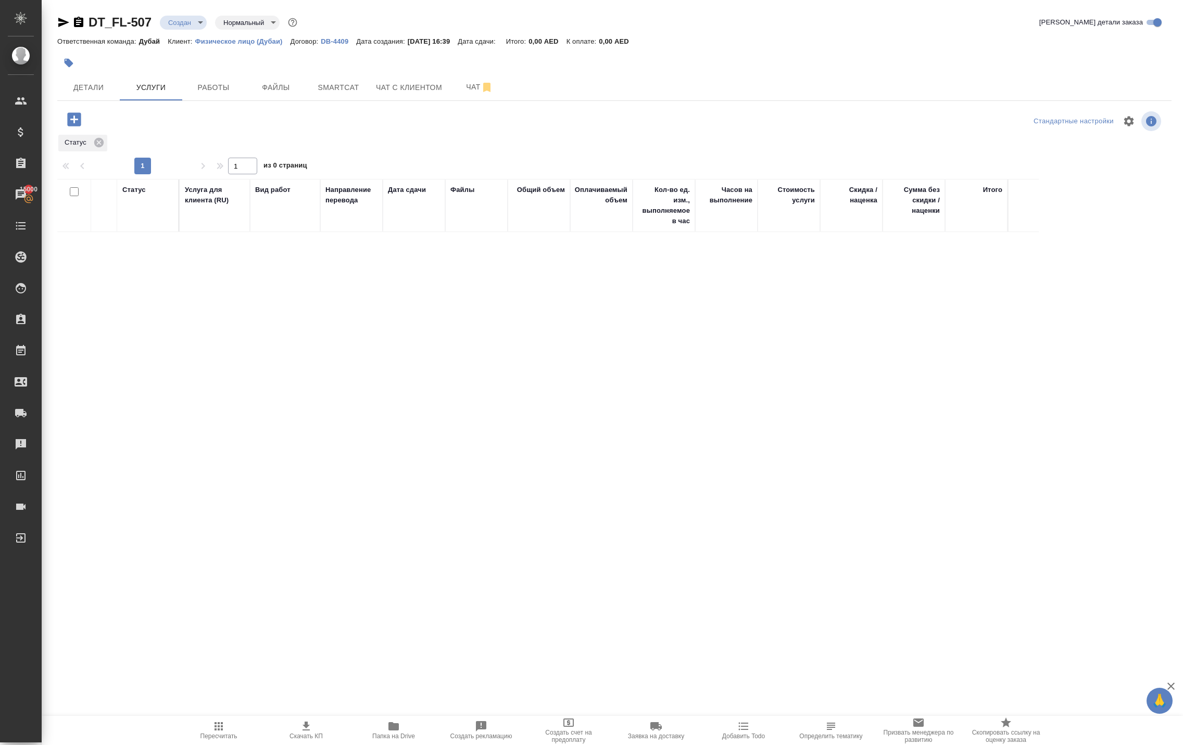
click at [79, 126] on icon "button" at bounding box center [74, 119] width 14 height 14
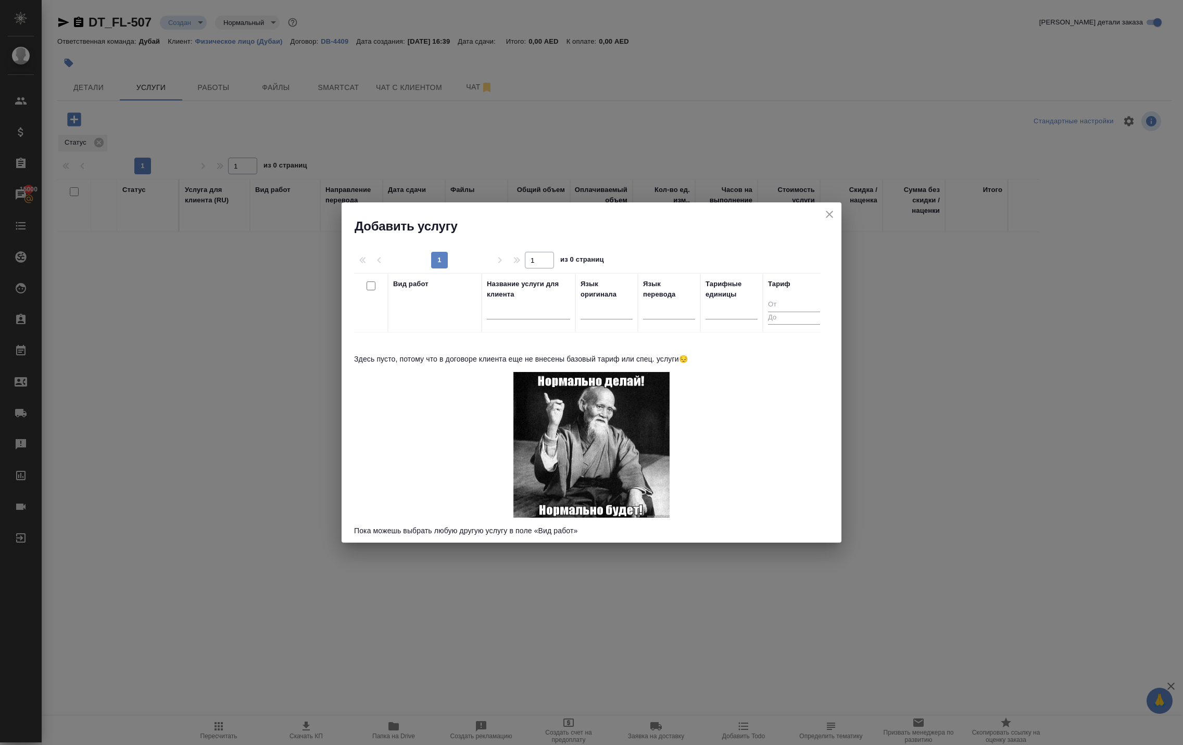
click at [465, 359] on div "Вид работ Название услуги для клиента Язык оригинала Язык перевода Тарифные еди…" at bounding box center [587, 403] width 466 height 260
click at [823, 221] on icon "close" at bounding box center [829, 214] width 12 height 12
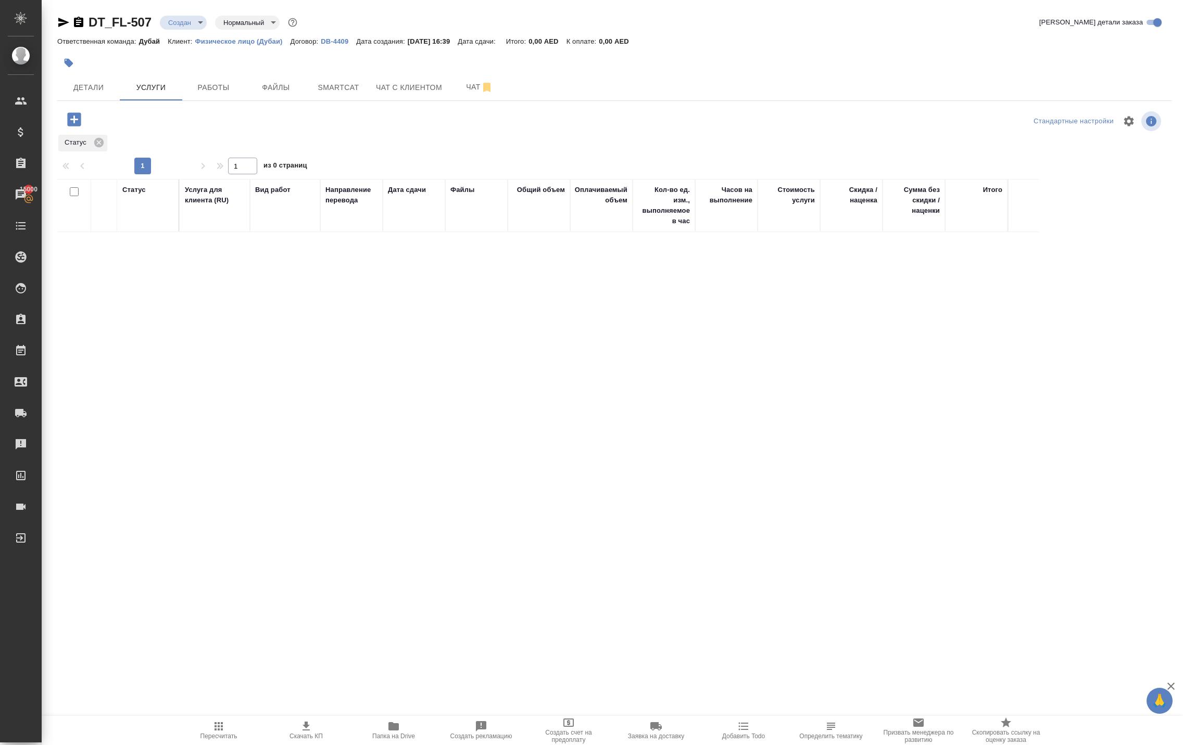
click at [83, 129] on icon "button" at bounding box center [74, 119] width 18 height 18
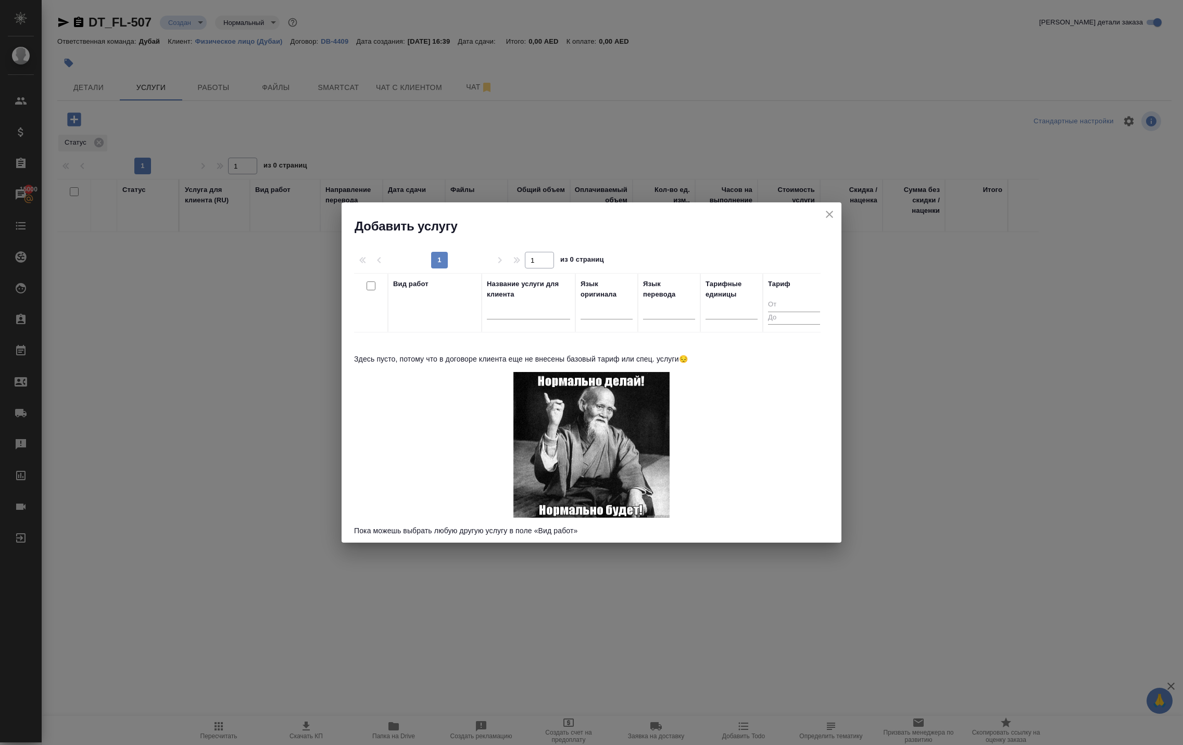
click at [437, 326] on div "Вид работ" at bounding box center [434, 303] width 83 height 48
click at [833, 217] on icon "close" at bounding box center [829, 214] width 12 height 12
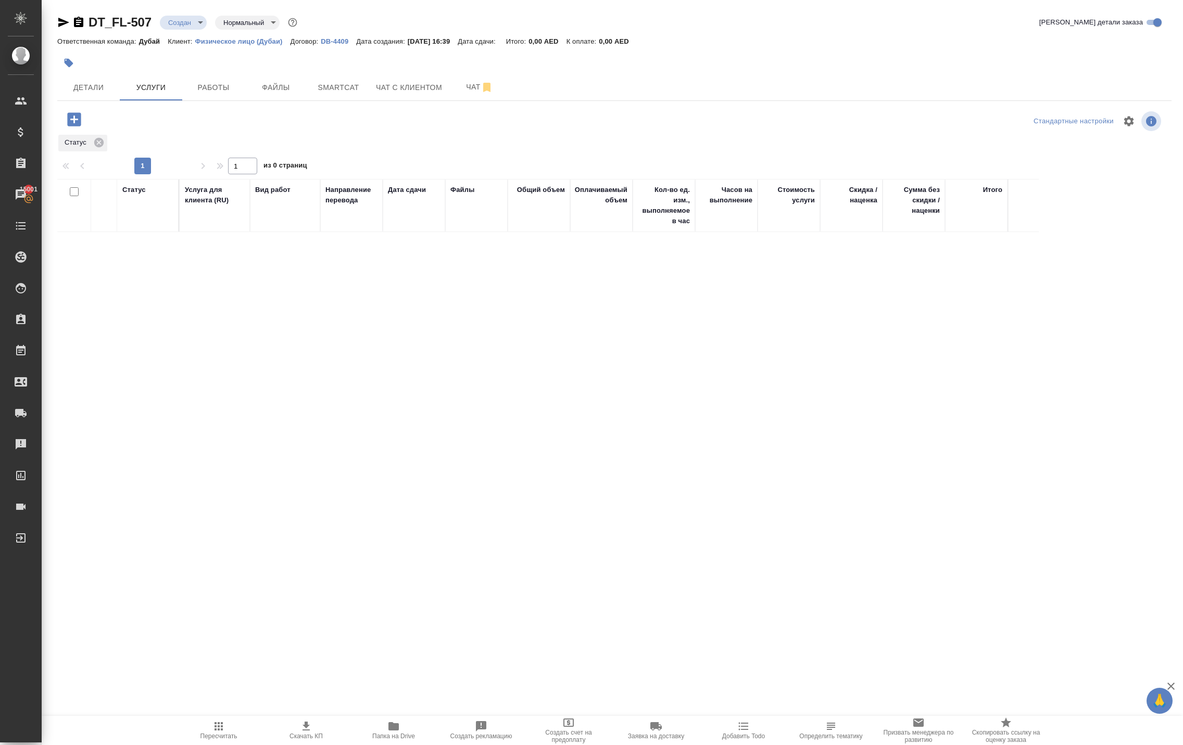
click at [80, 126] on icon "button" at bounding box center [74, 119] width 14 height 14
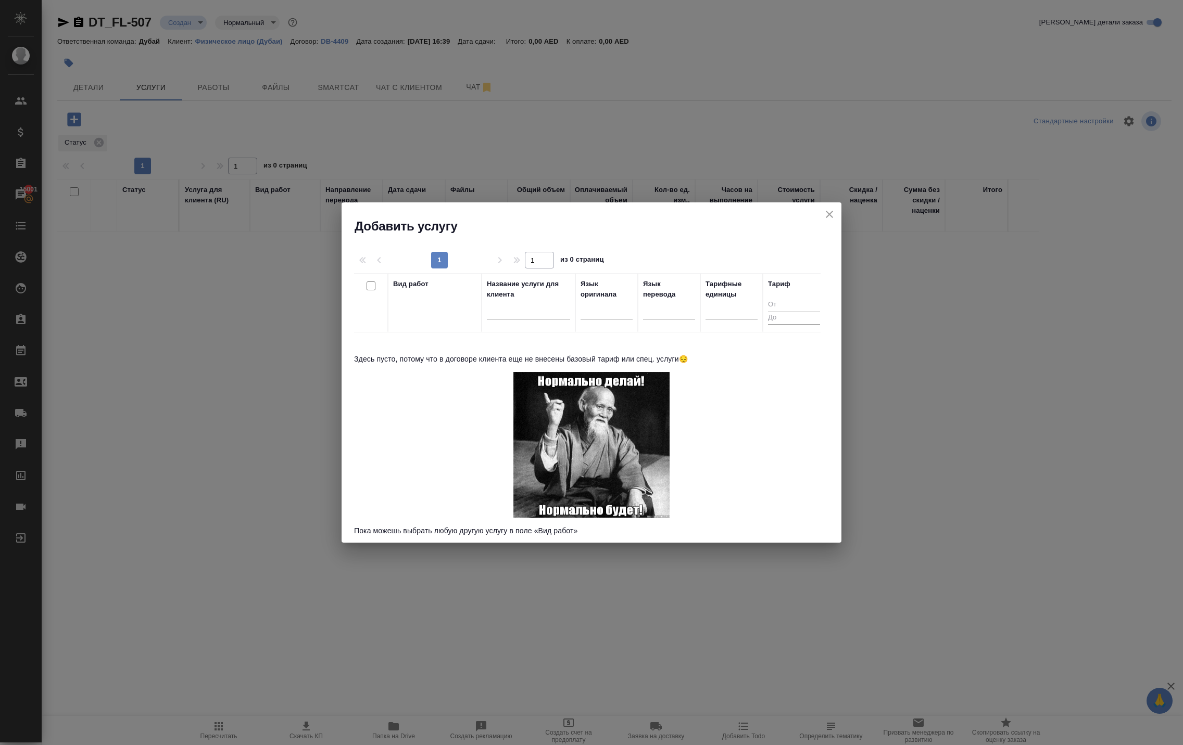
click at [455, 304] on div "Вид работ" at bounding box center [434, 303] width 83 height 48
click at [607, 273] on th "Язык оригинала" at bounding box center [606, 302] width 62 height 59
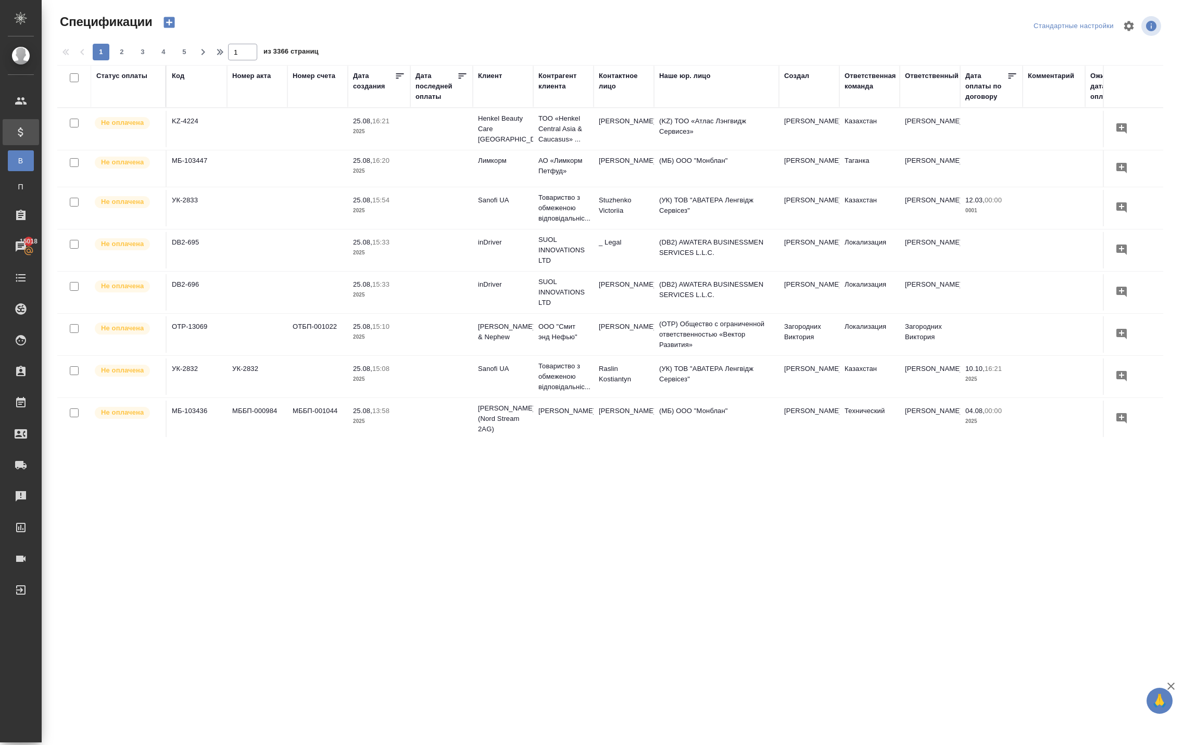
click at [174, 26] on icon "button" at bounding box center [168, 22] width 11 height 11
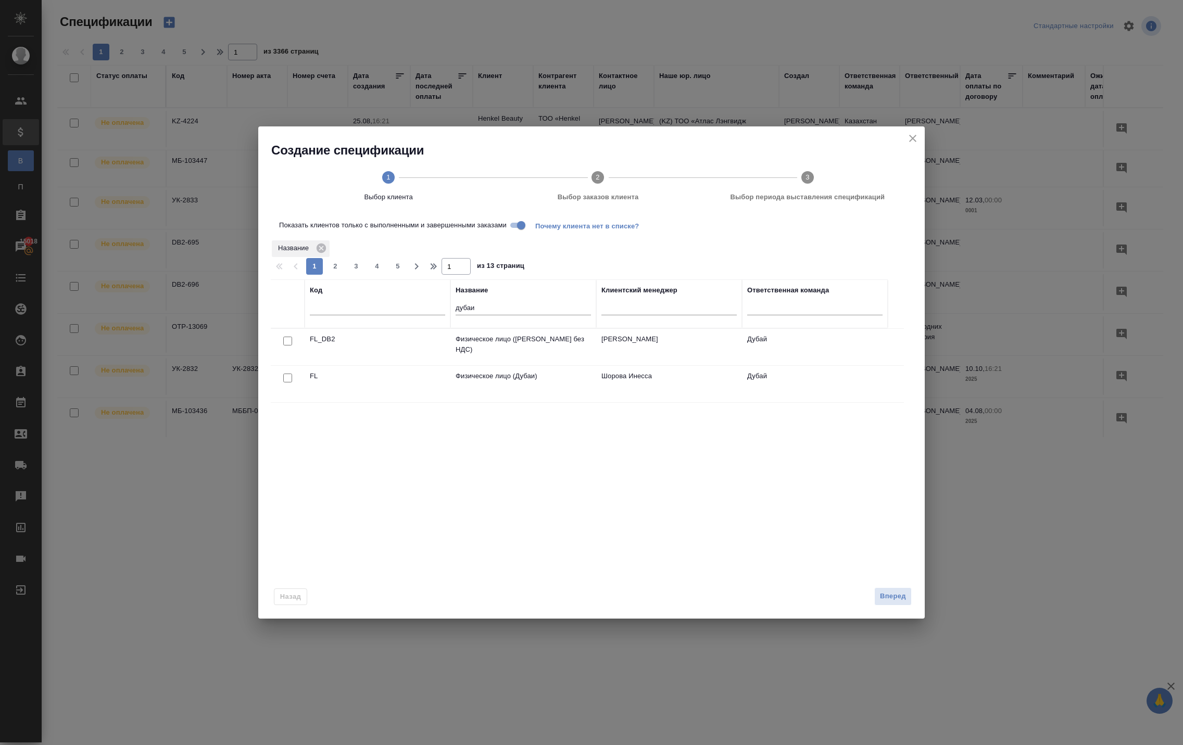
click at [540, 232] on input "Показать клиентов только с выполненными и завершенными заказами" at bounding box center [520, 225] width 37 height 12
click at [880, 603] on span "Вперед" at bounding box center [893, 597] width 26 height 12
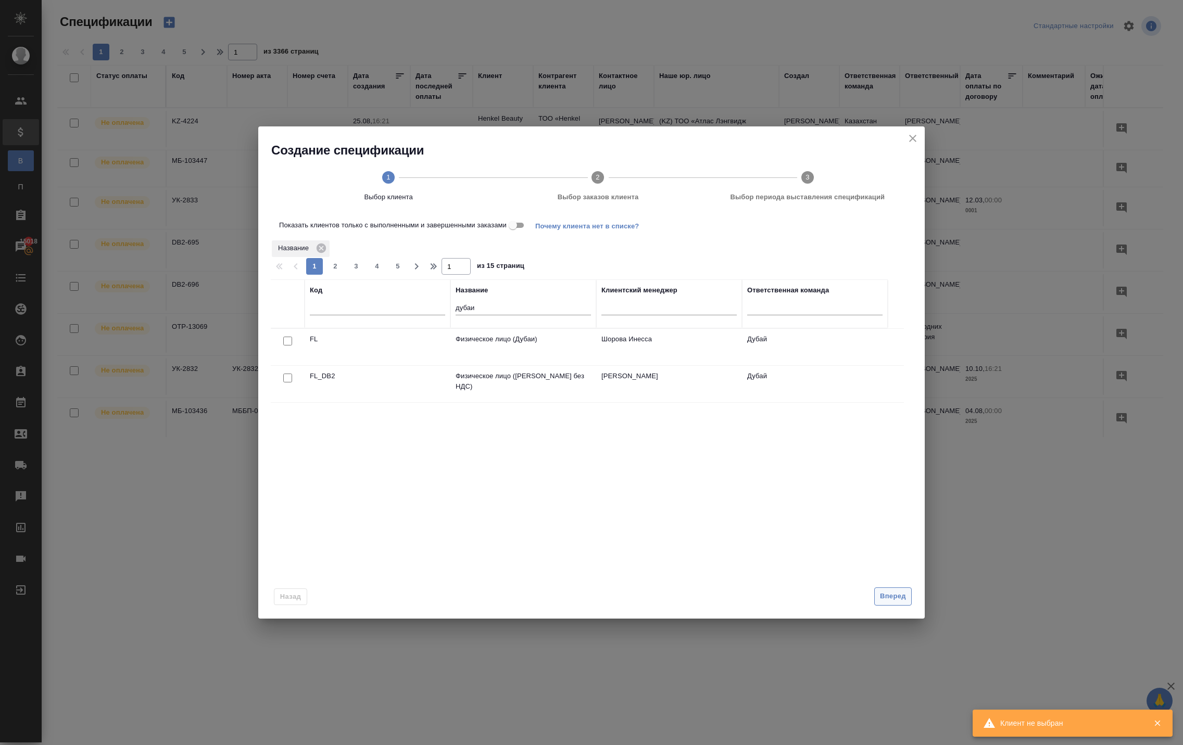
click at [883, 603] on span "Вперед" at bounding box center [893, 597] width 26 height 12
click at [285, 346] on input "checkbox" at bounding box center [287, 341] width 9 height 9
checkbox input "true"
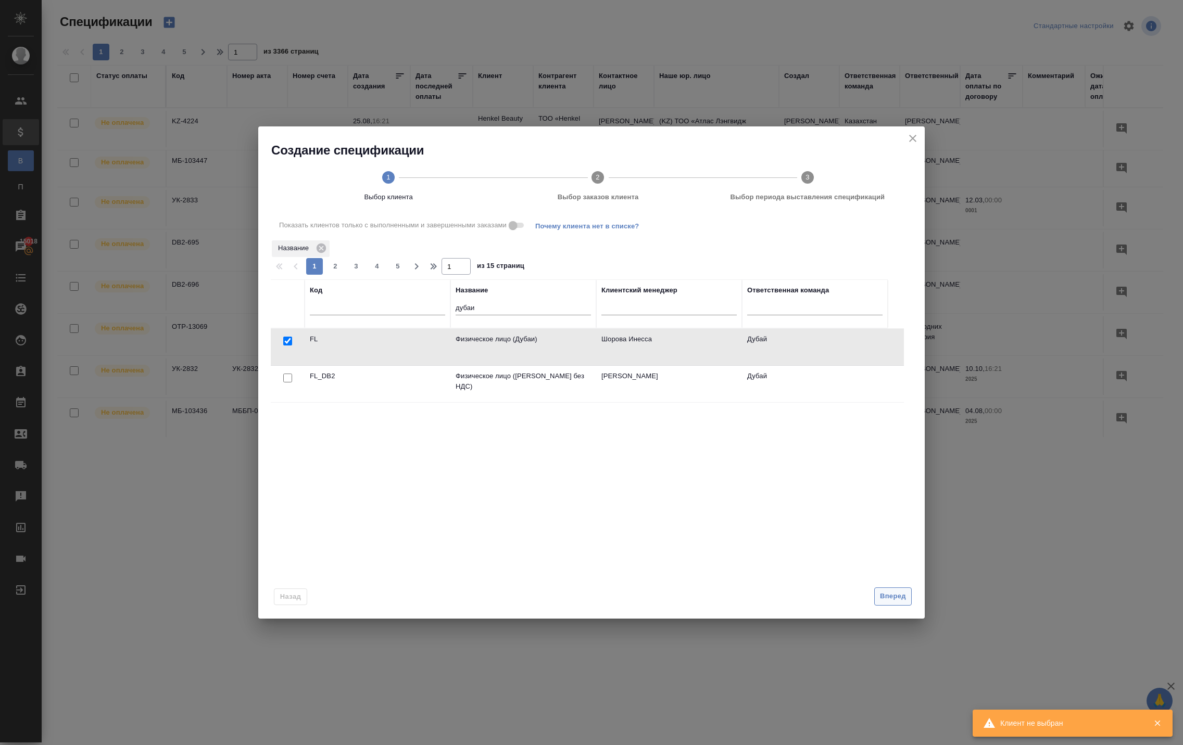
click at [880, 603] on span "Вперед" at bounding box center [893, 597] width 26 height 12
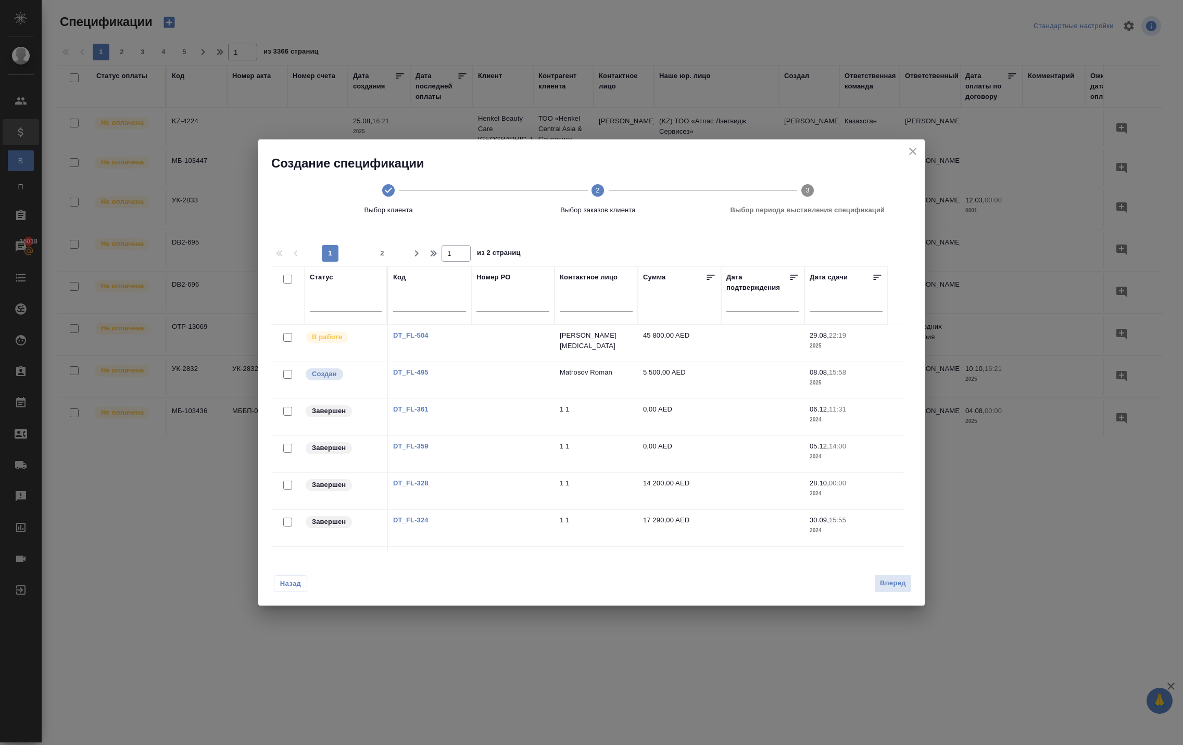
click at [284, 342] on input "checkbox" at bounding box center [287, 337] width 9 height 9
checkbox input "true"
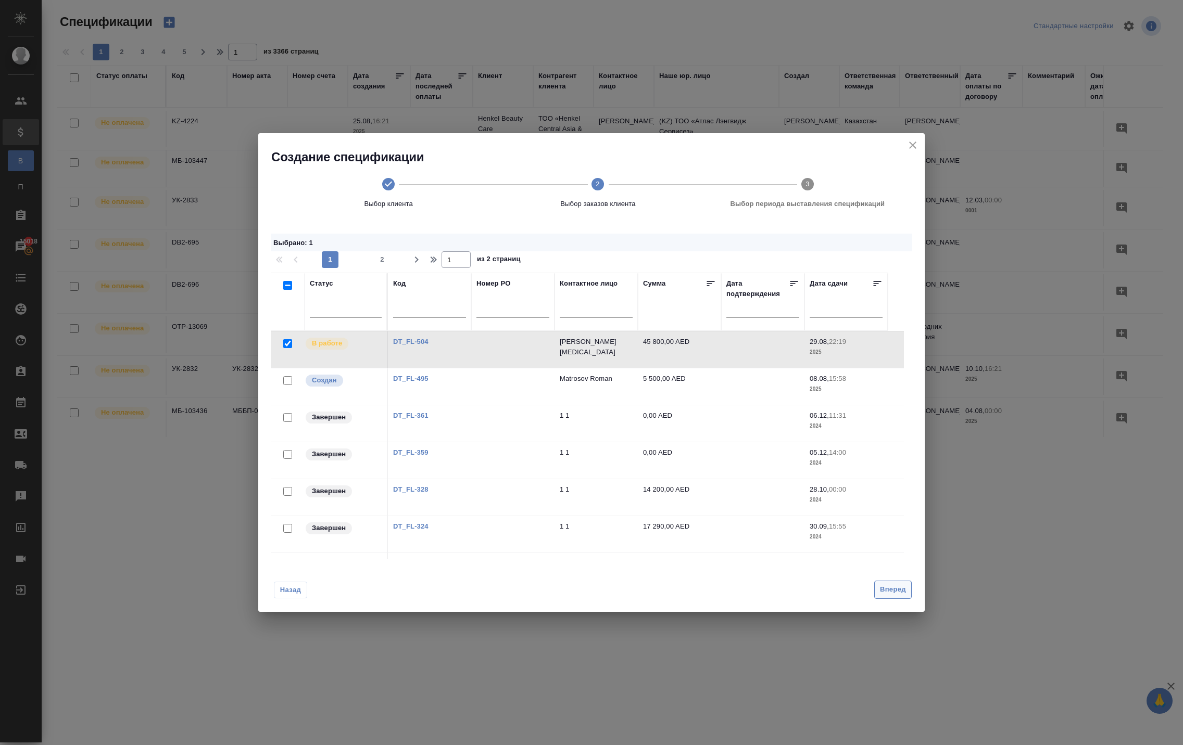
click at [888, 596] on span "Вперед" at bounding box center [893, 590] width 26 height 12
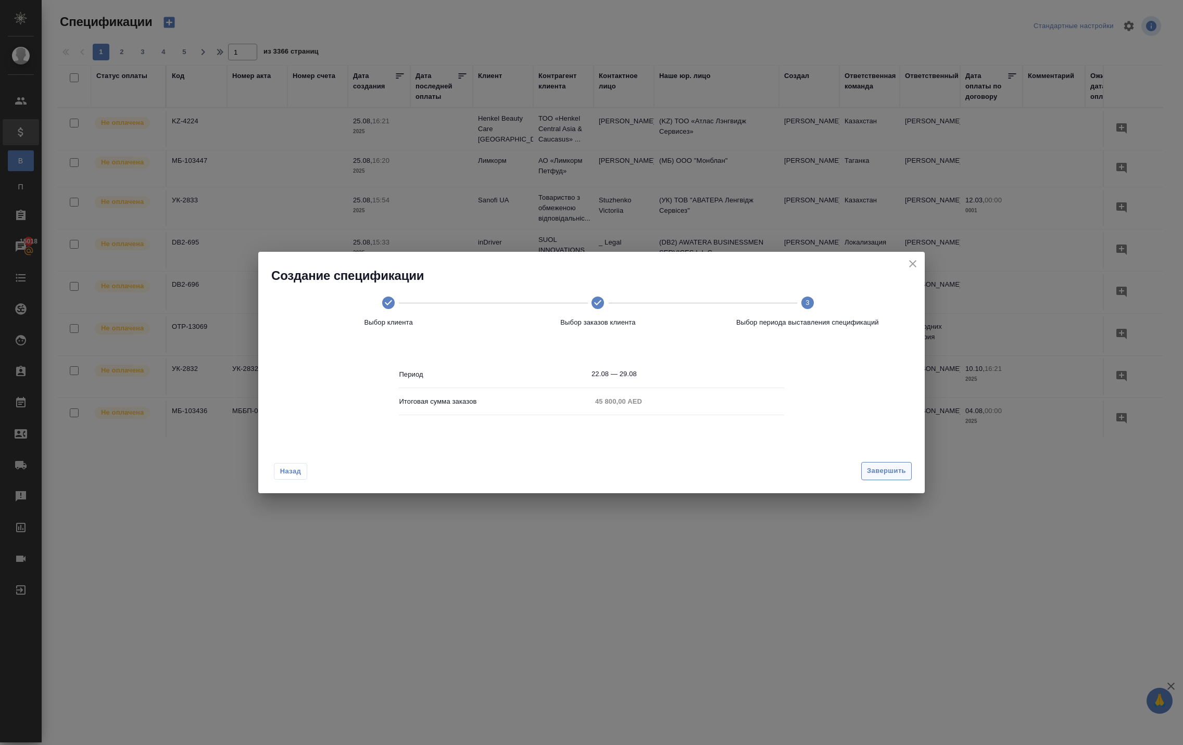
click at [871, 477] on span "Завершить" at bounding box center [886, 471] width 39 height 12
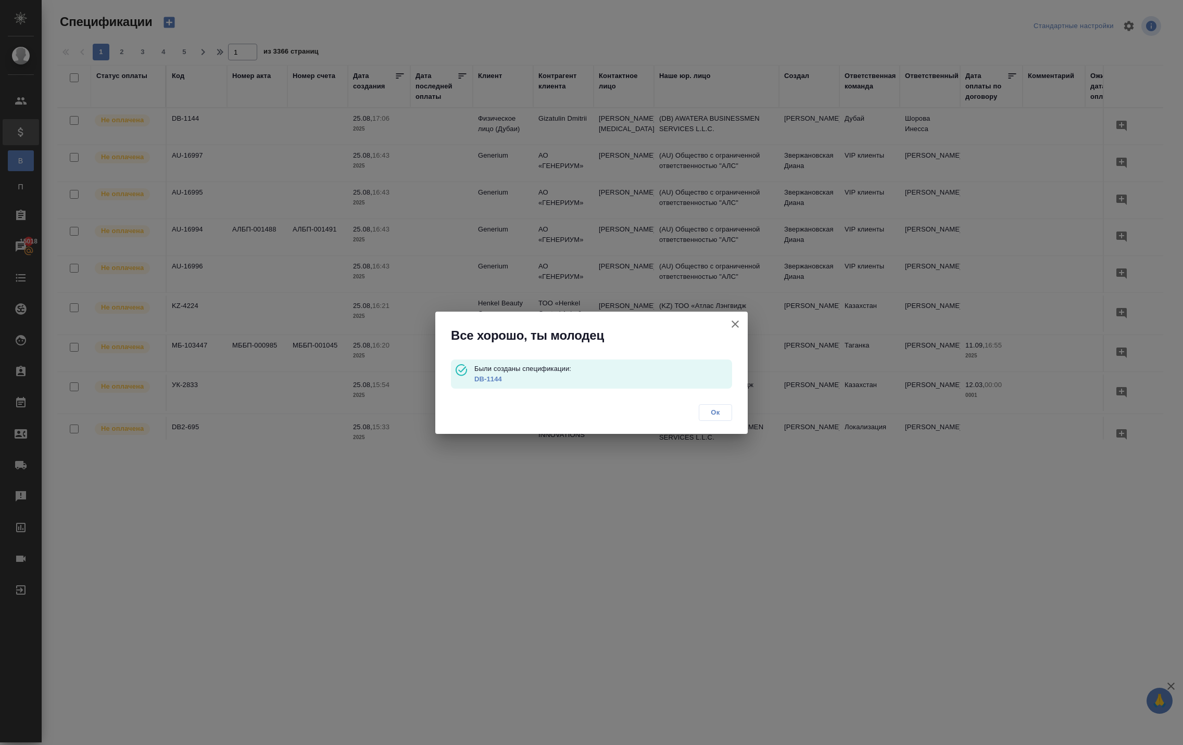
click at [502, 375] on link "DB-1144" at bounding box center [488, 379] width 28 height 8
click at [729, 325] on icon "button" at bounding box center [735, 324] width 12 height 12
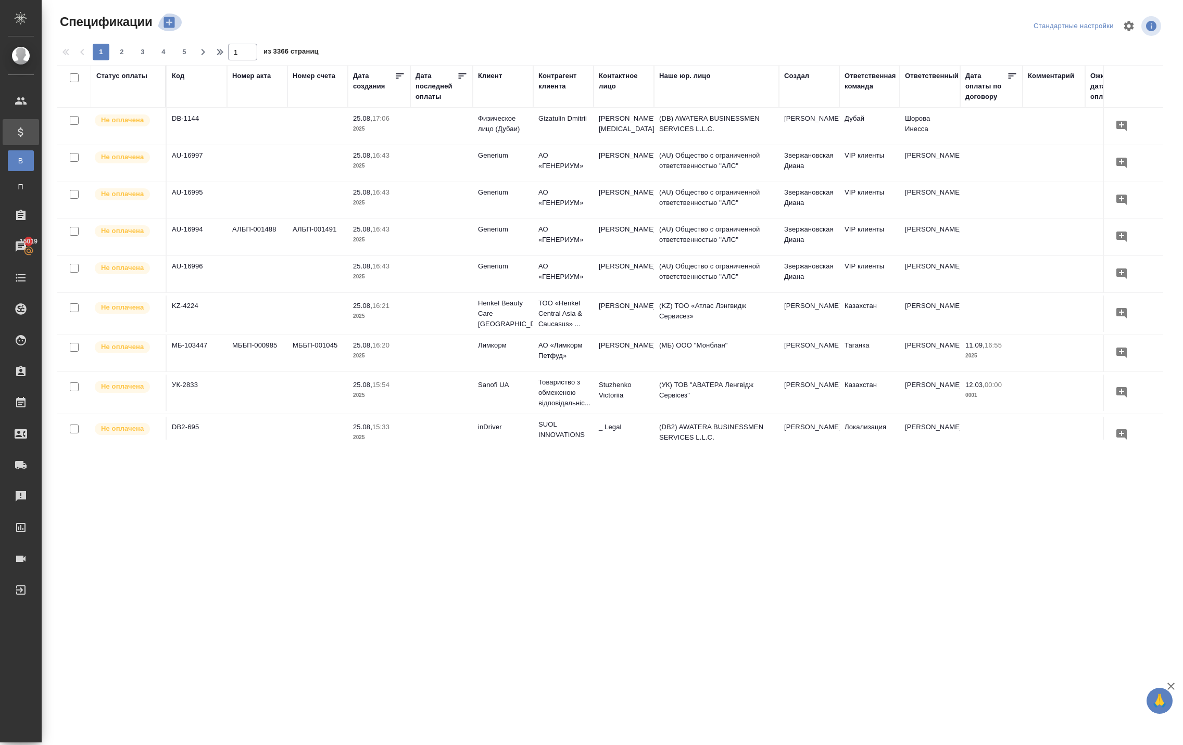
click at [174, 28] on icon "button" at bounding box center [168, 22] width 11 height 11
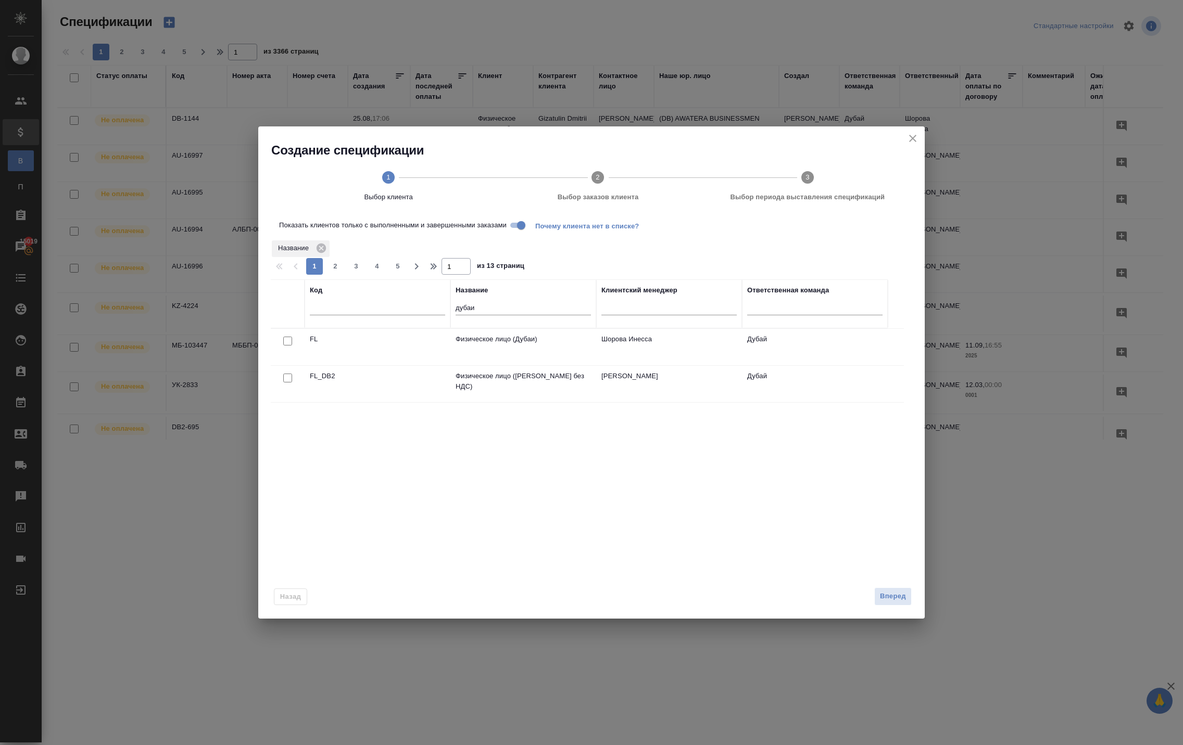
click at [540, 232] on input "Показать клиентов только с выполненными и завершенными заказами" at bounding box center [520, 225] width 37 height 12
click at [893, 603] on span "Вперед" at bounding box center [893, 597] width 26 height 12
click at [881, 603] on span "Вперед" at bounding box center [893, 597] width 26 height 12
click at [288, 346] on input "checkbox" at bounding box center [287, 341] width 9 height 9
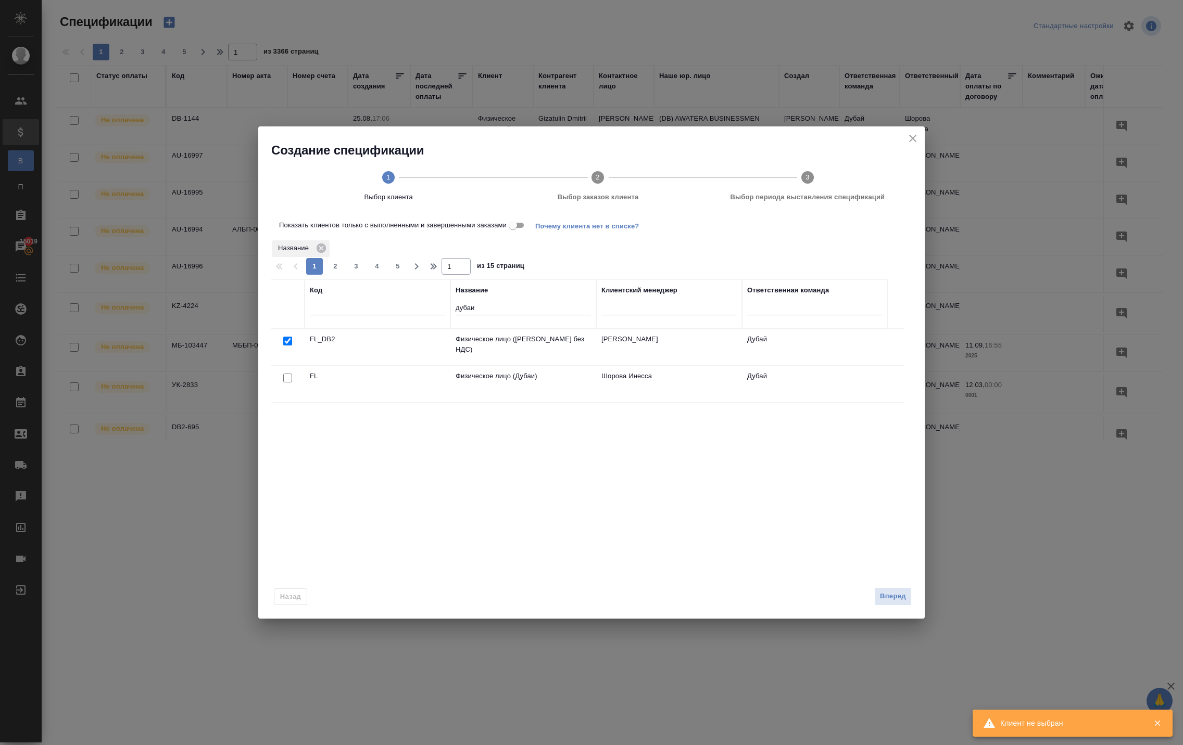
checkbox input "true"
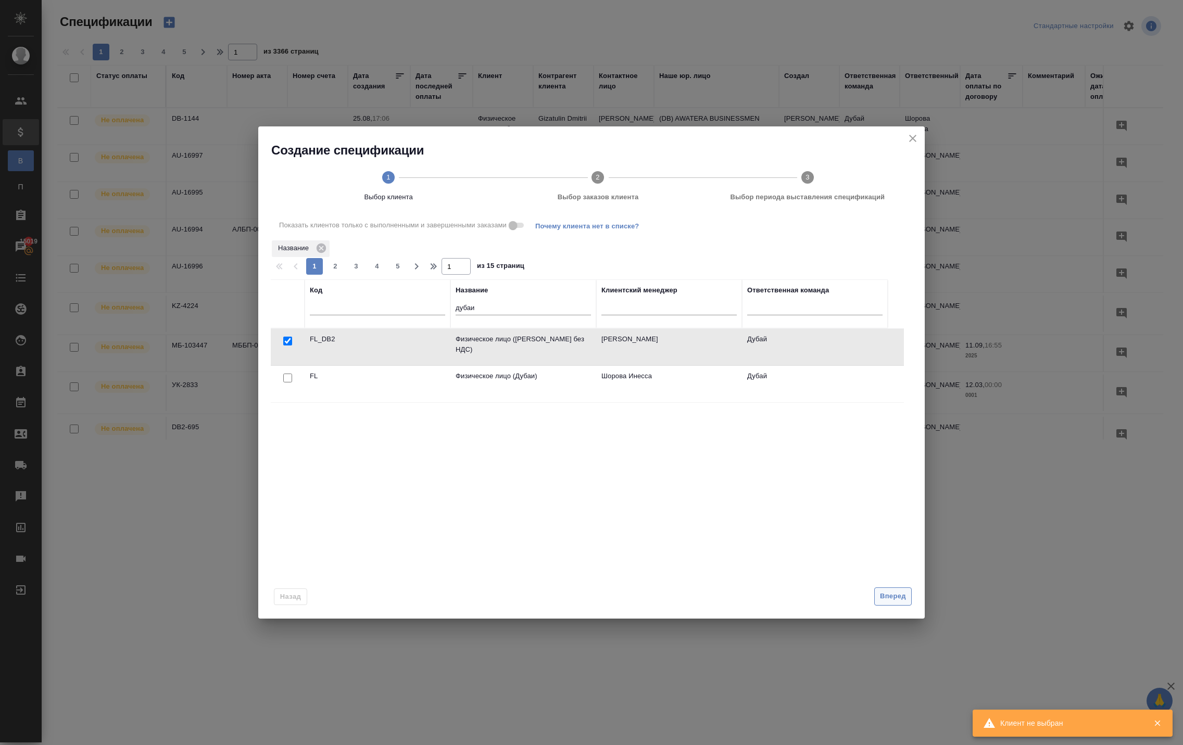
click at [888, 603] on span "Вперед" at bounding box center [893, 597] width 26 height 12
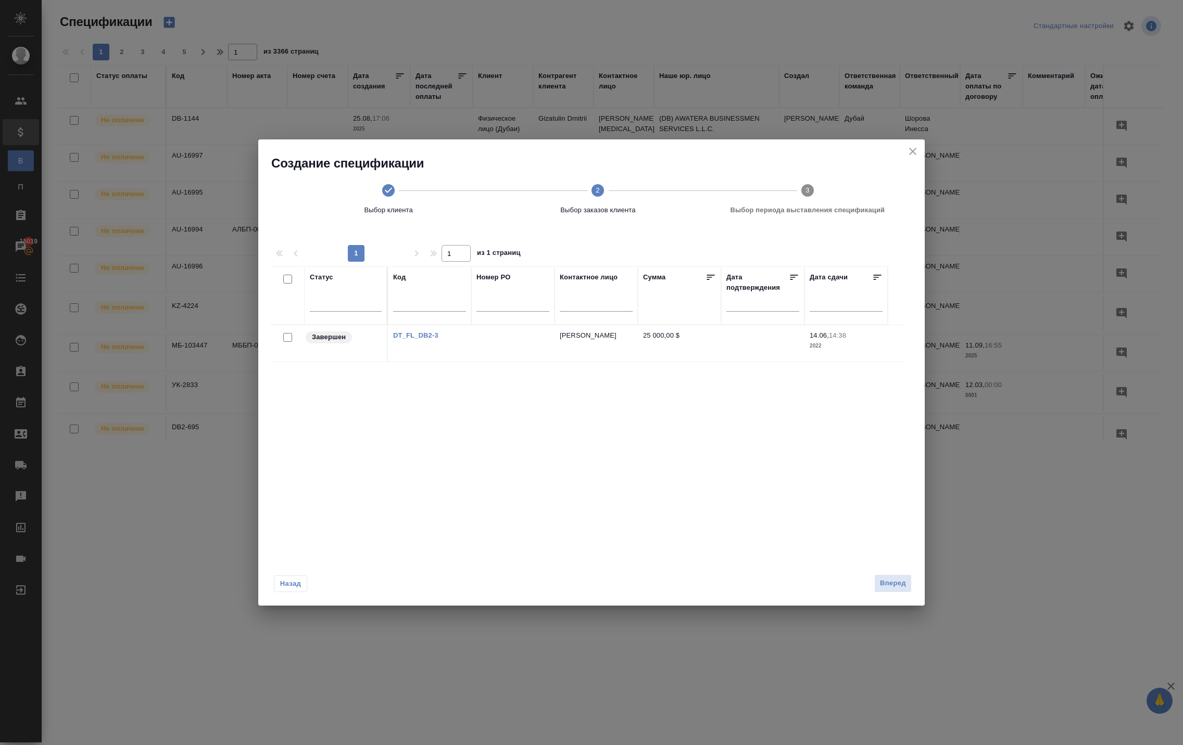
click at [284, 589] on span "Назад" at bounding box center [291, 584] width 22 height 10
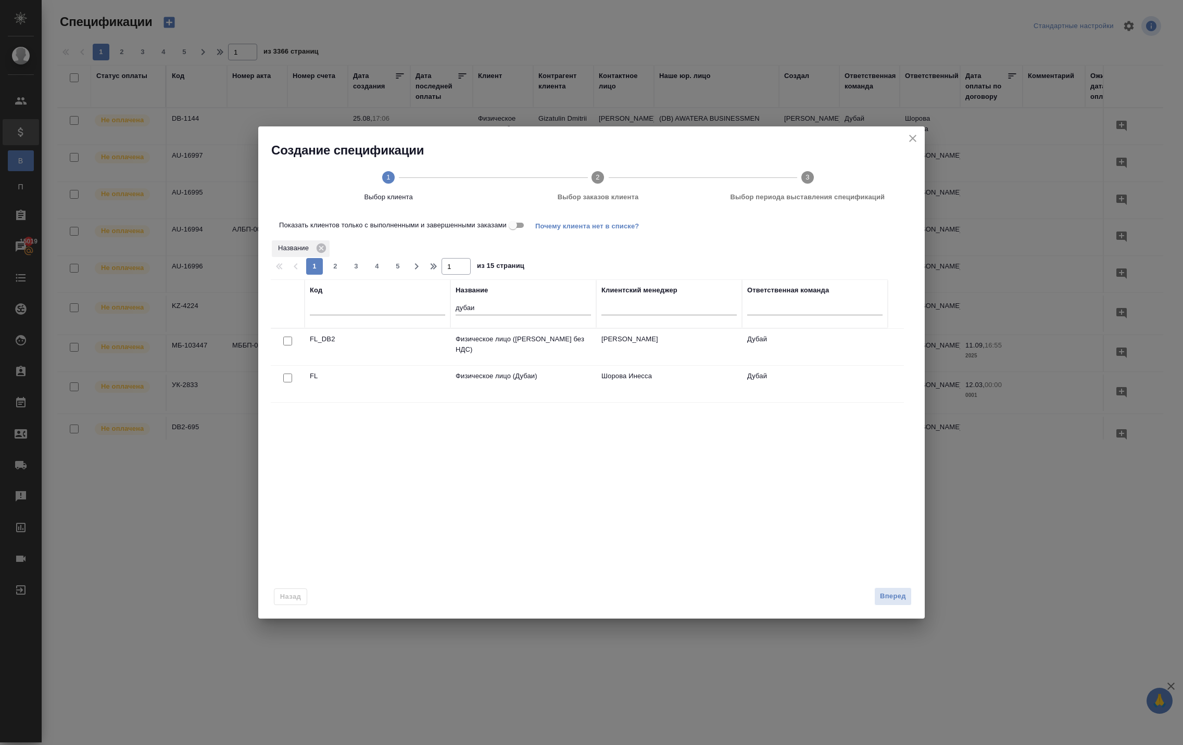
click at [294, 386] on div at bounding box center [287, 378] width 23 height 15
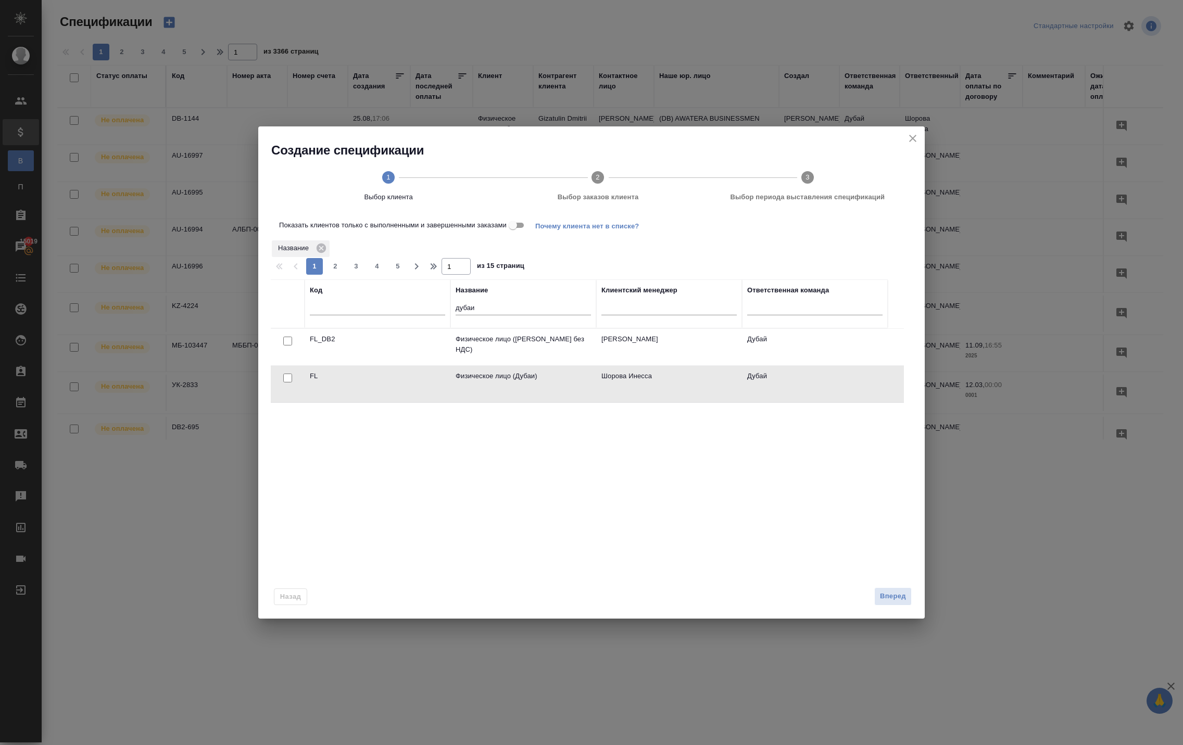
click at [290, 383] on input "checkbox" at bounding box center [287, 378] width 9 height 9
checkbox input "true"
click at [880, 603] on span "Вперед" at bounding box center [893, 597] width 26 height 12
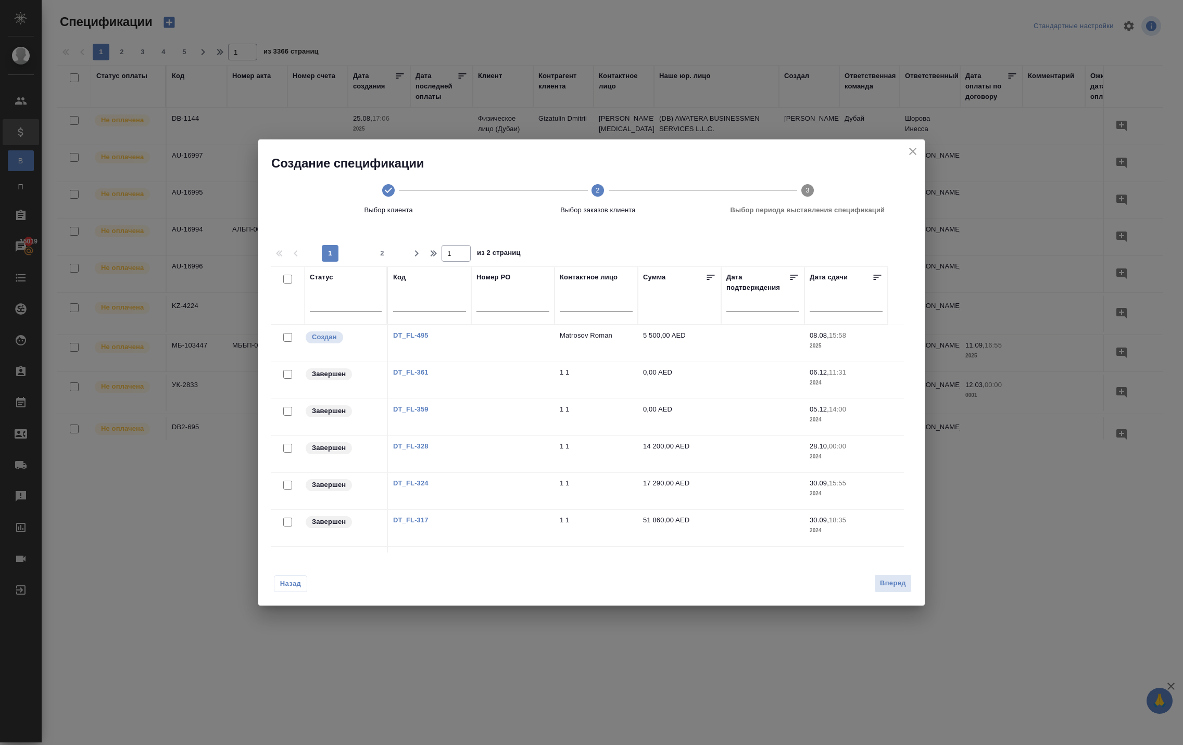
click at [286, 342] on input "checkbox" at bounding box center [287, 337] width 9 height 9
checkbox input "true"
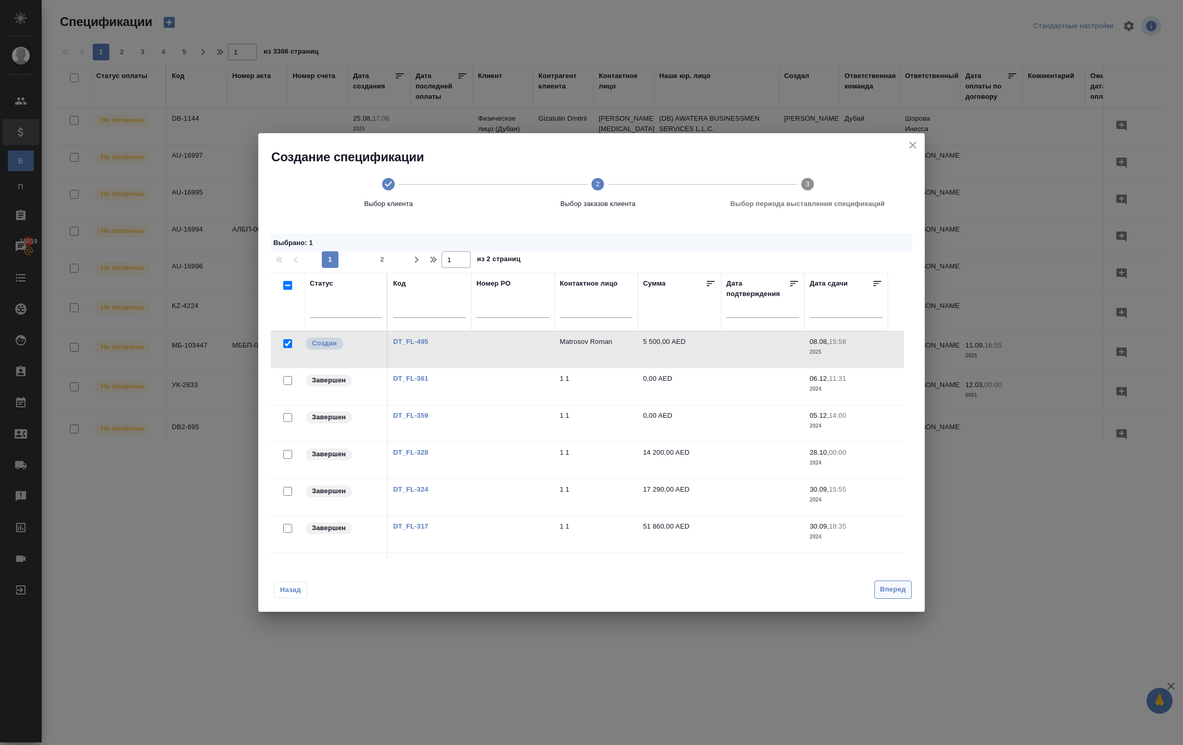
click at [895, 594] on span "Вперед" at bounding box center [893, 590] width 26 height 12
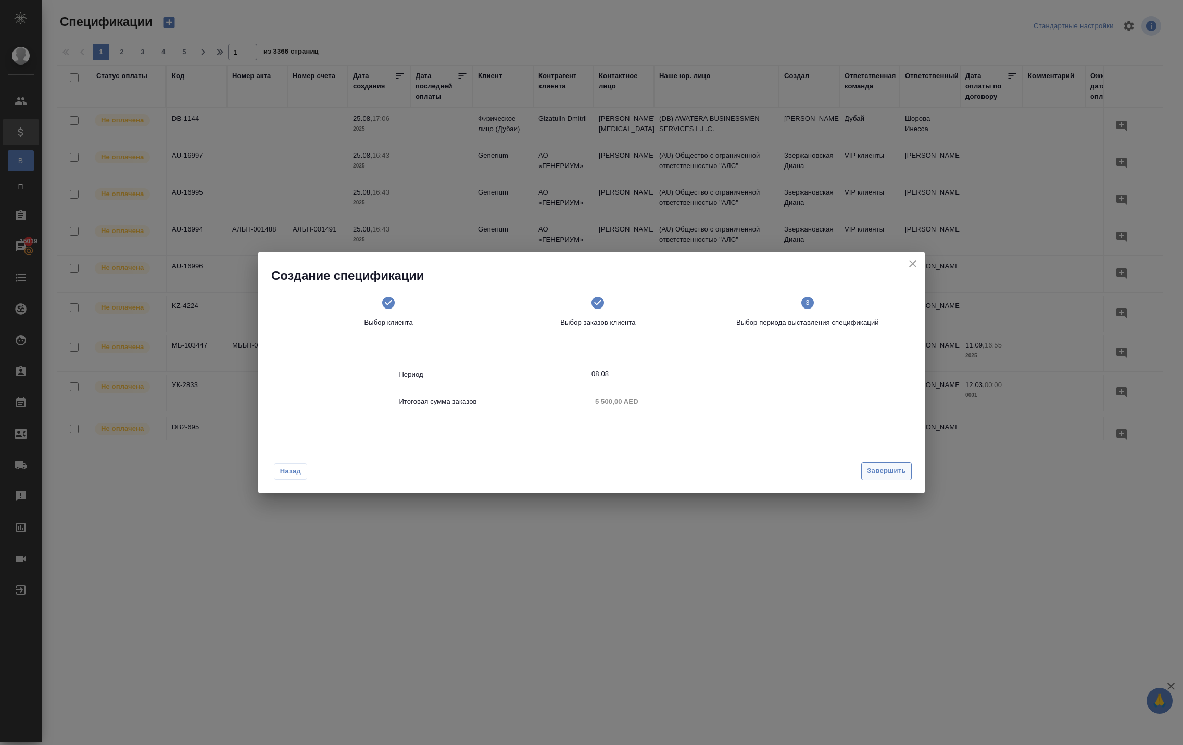
click at [867, 476] on span "Завершить" at bounding box center [886, 471] width 39 height 12
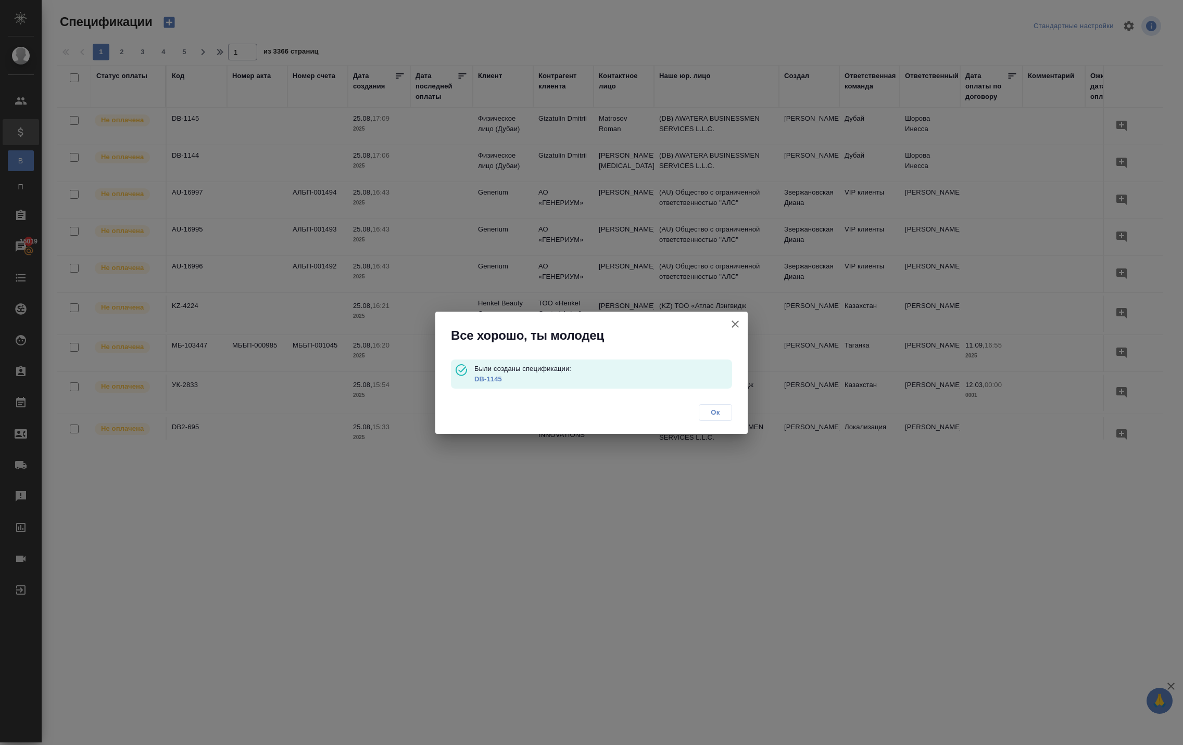
click at [496, 376] on link "DB-1145" at bounding box center [488, 379] width 28 height 8
click at [492, 375] on link "DB-1145" at bounding box center [488, 379] width 28 height 8
click at [502, 375] on link "DB-1145" at bounding box center [488, 379] width 28 height 8
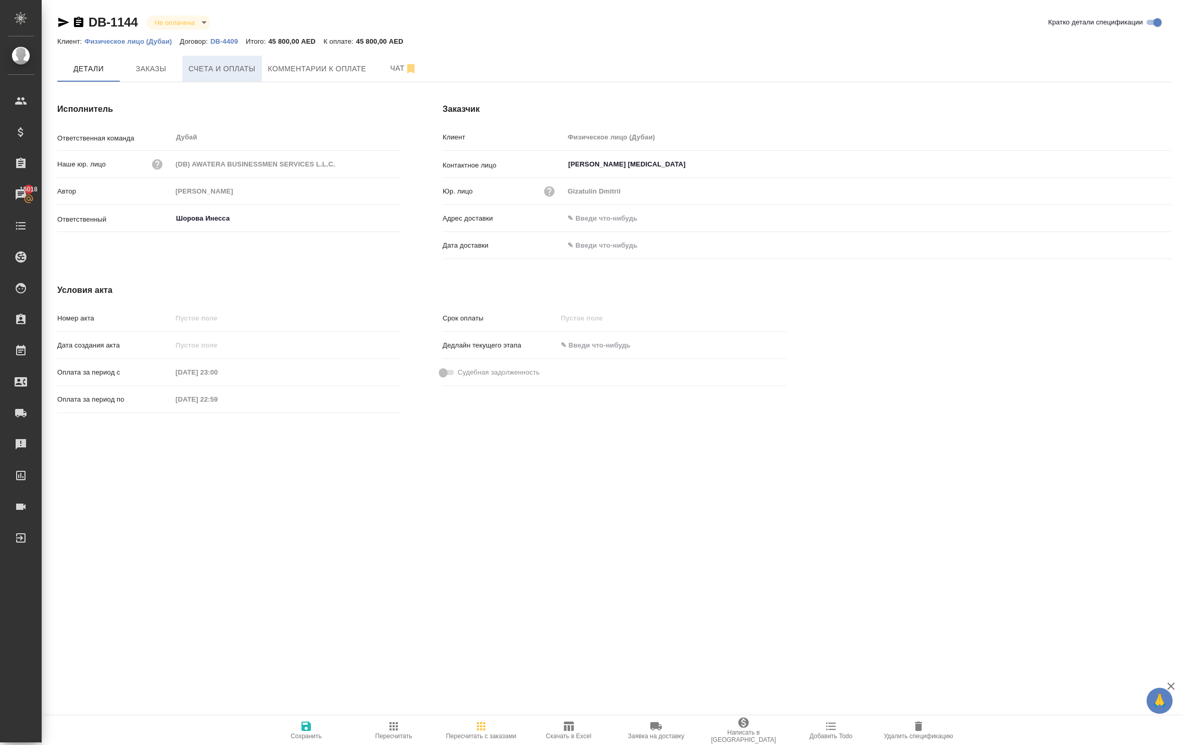
click at [219, 75] on span "Счета и оплаты" at bounding box center [221, 68] width 67 height 13
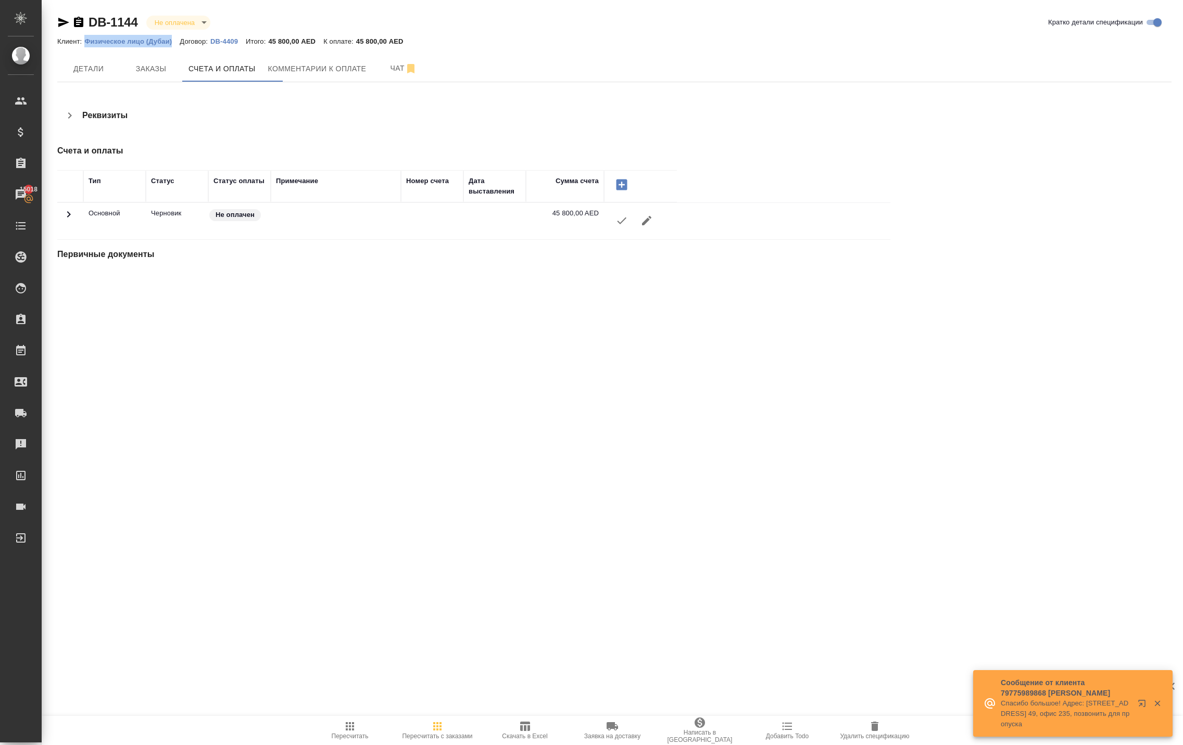
click at [624, 227] on icon "button" at bounding box center [621, 220] width 12 height 12
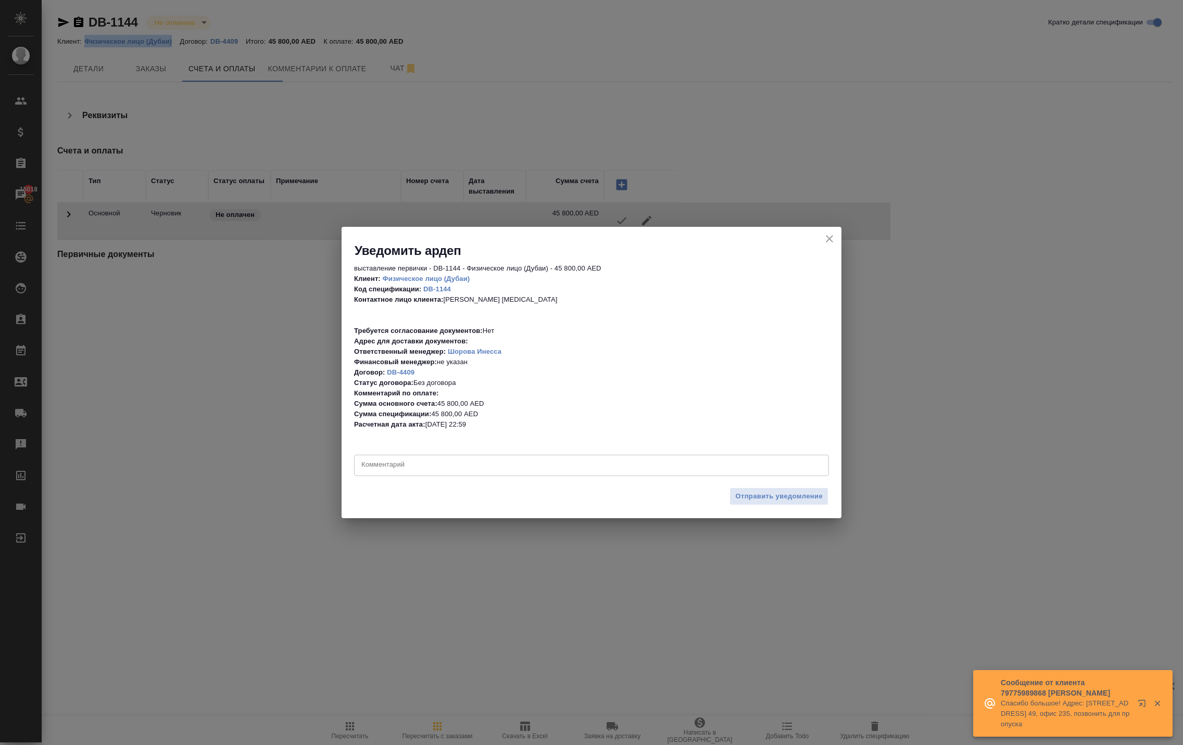
click at [487, 460] on textarea at bounding box center [591, 465] width 460 height 10
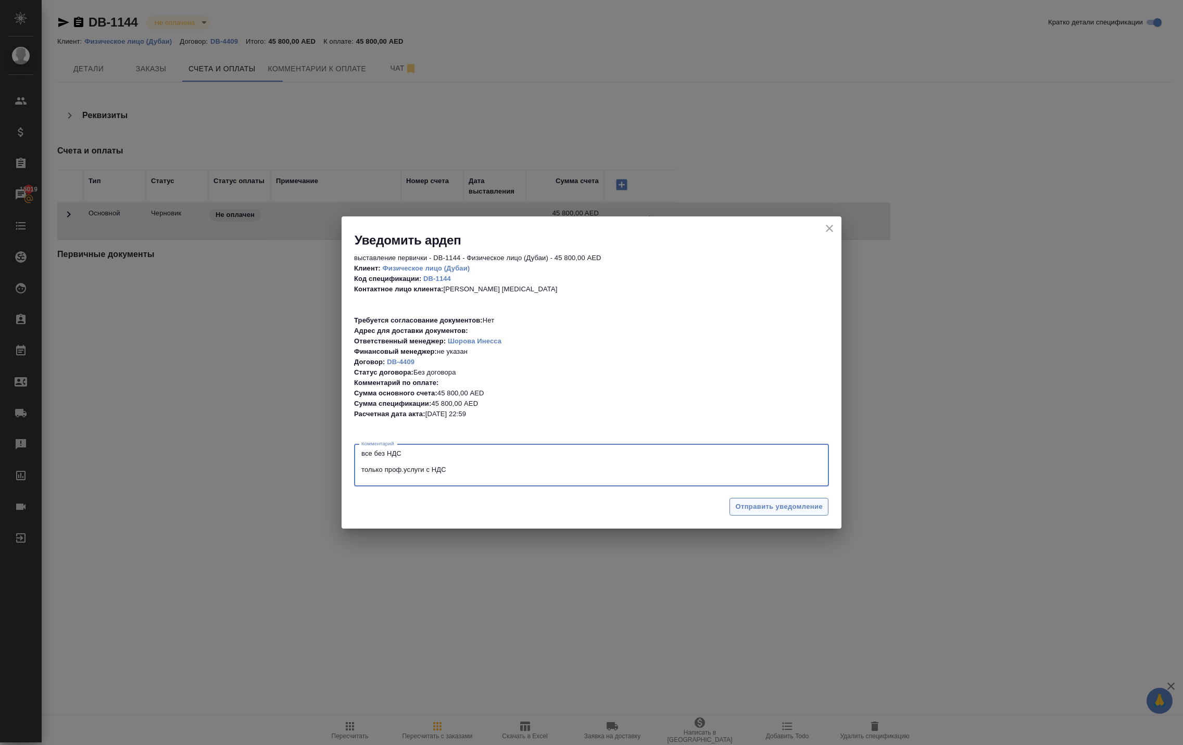
type textarea "все без НДС только проф.услуги с НДС"
click at [735, 504] on span "Отправить уведомление" at bounding box center [778, 507] width 87 height 12
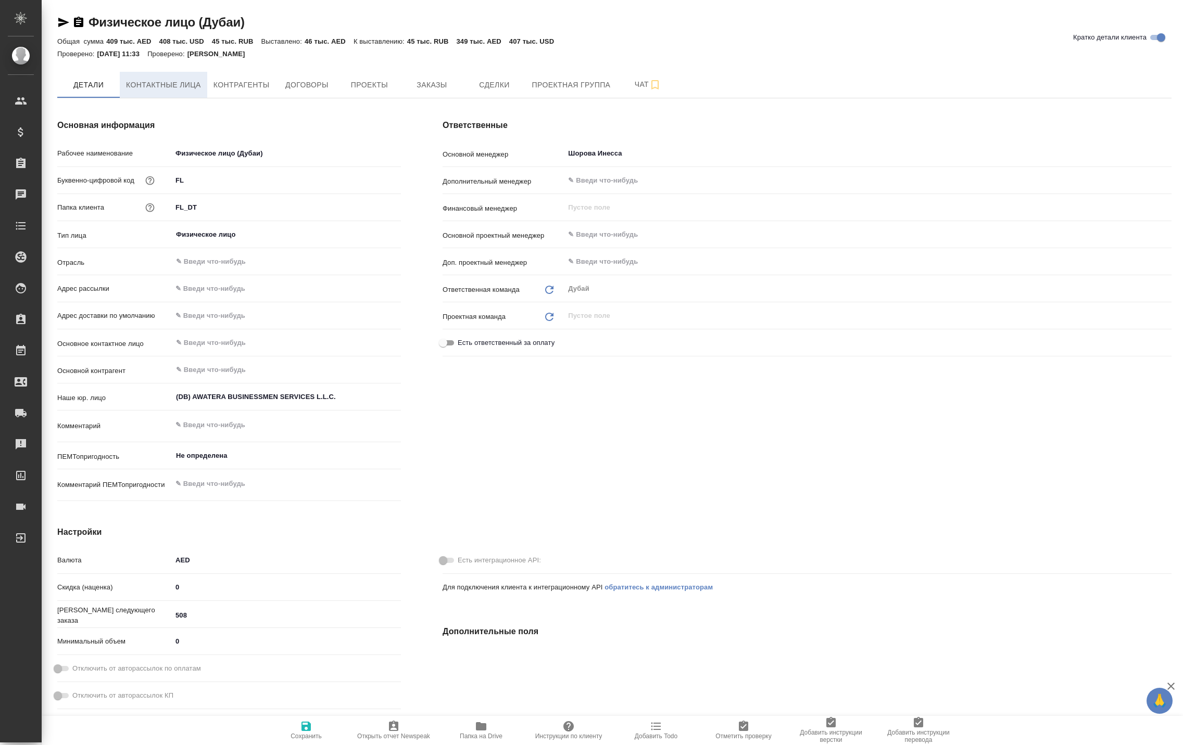
type textarea "x"
click at [147, 91] on span "Контактные лица" at bounding box center [163, 85] width 75 height 13
type textarea "x"
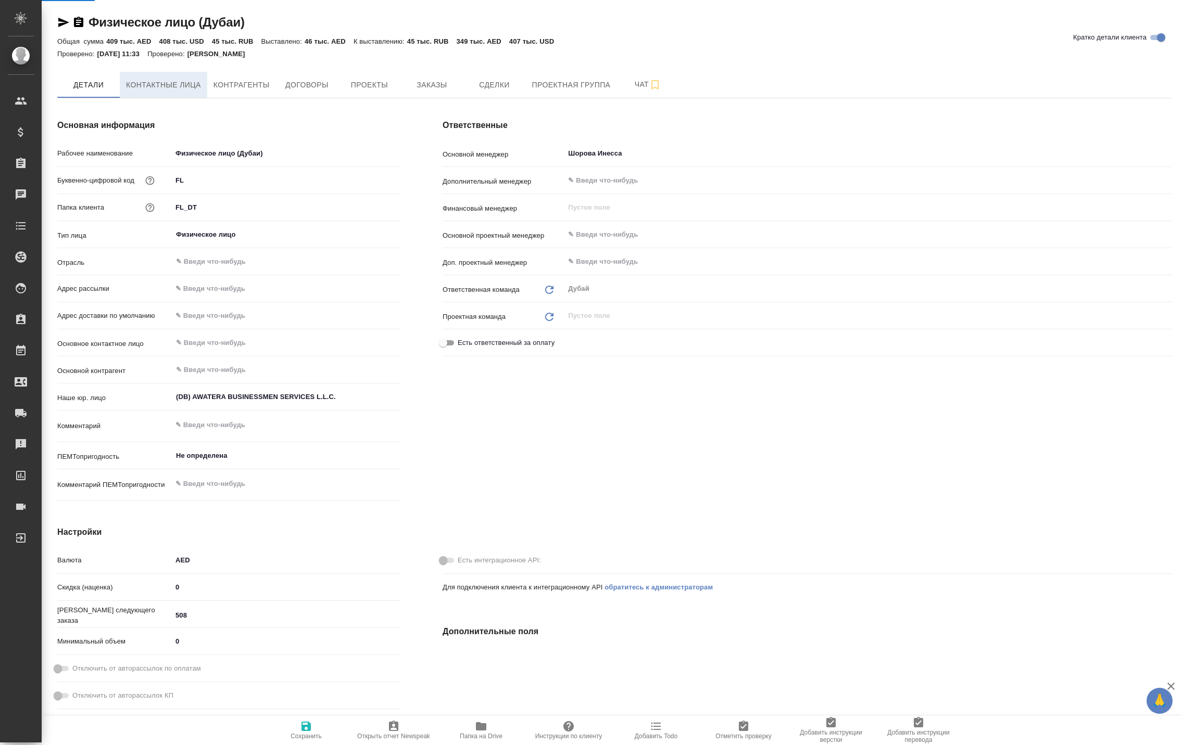
type textarea "x"
select select "RU"
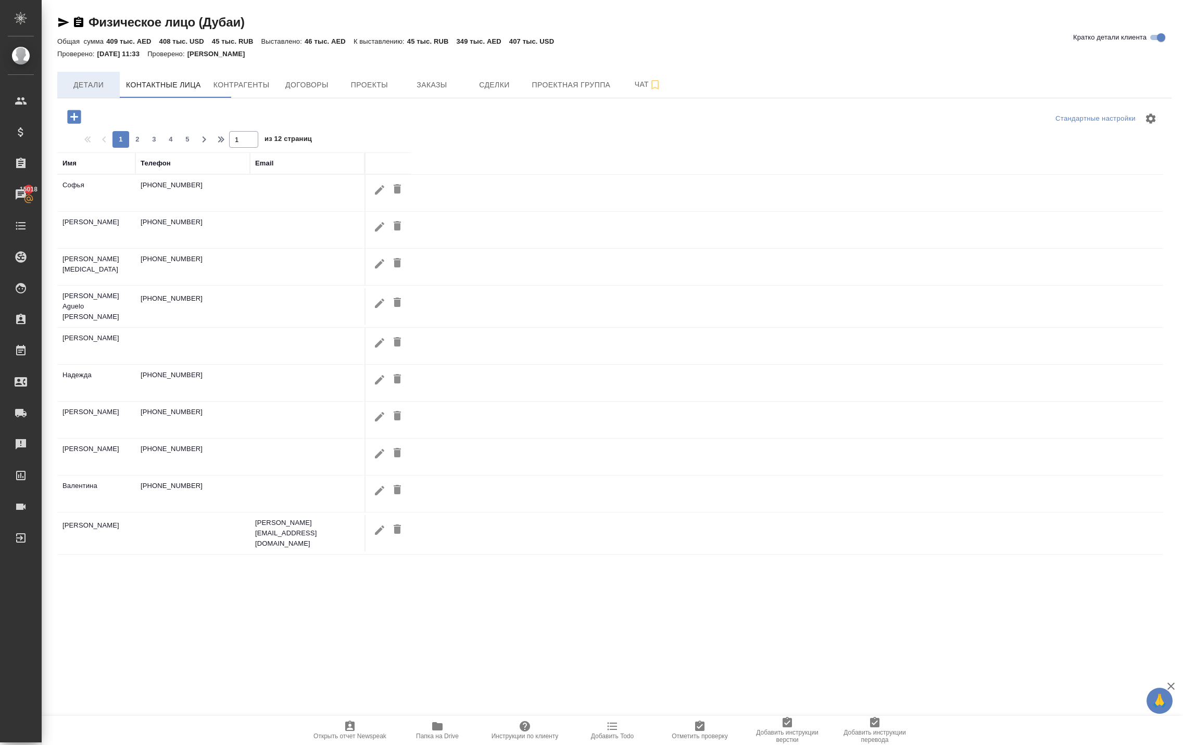
click at [98, 91] on span "Детали" at bounding box center [89, 85] width 50 height 13
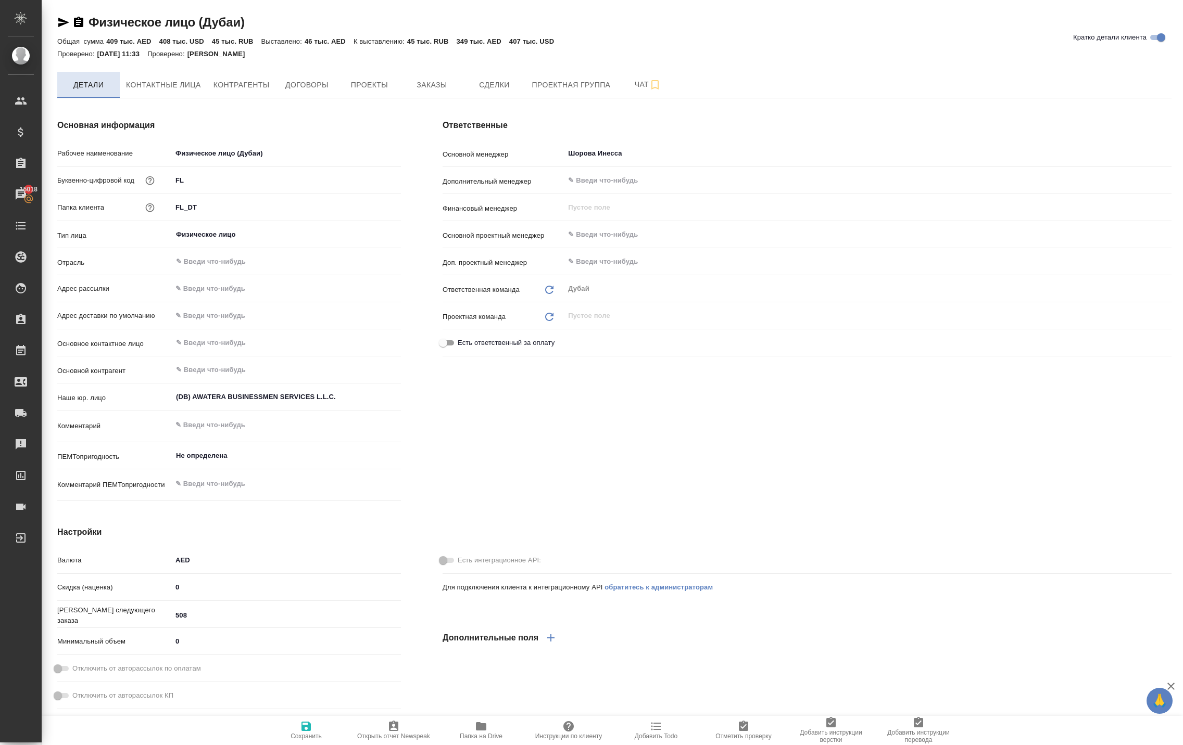
type textarea "x"
click at [457, 92] on span "Заказы" at bounding box center [432, 85] width 50 height 13
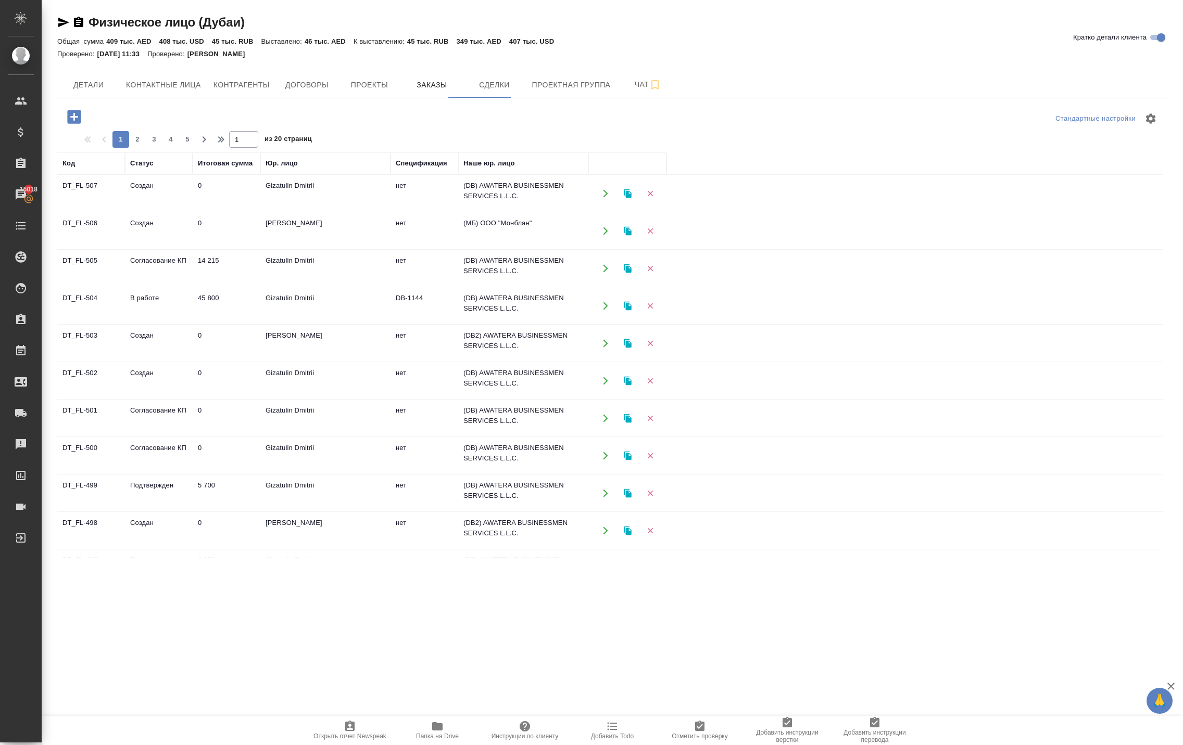
click at [604, 311] on icon "button" at bounding box center [605, 305] width 9 height 9
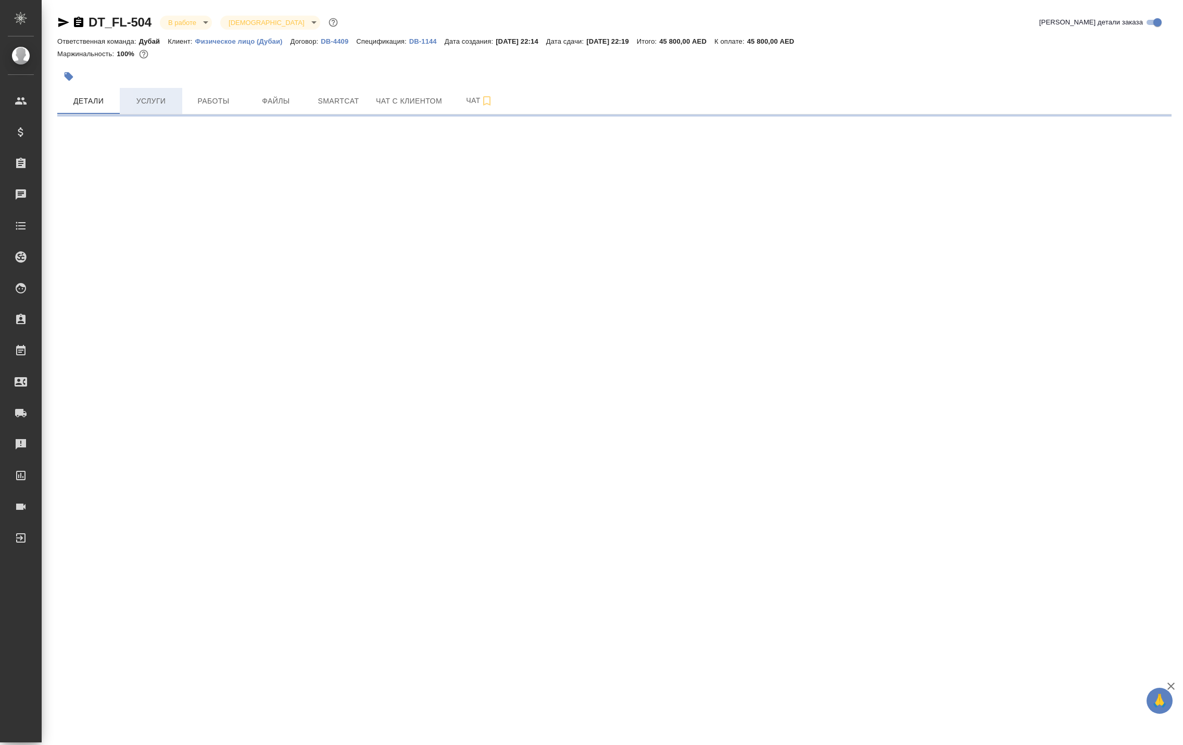
select select "RU"
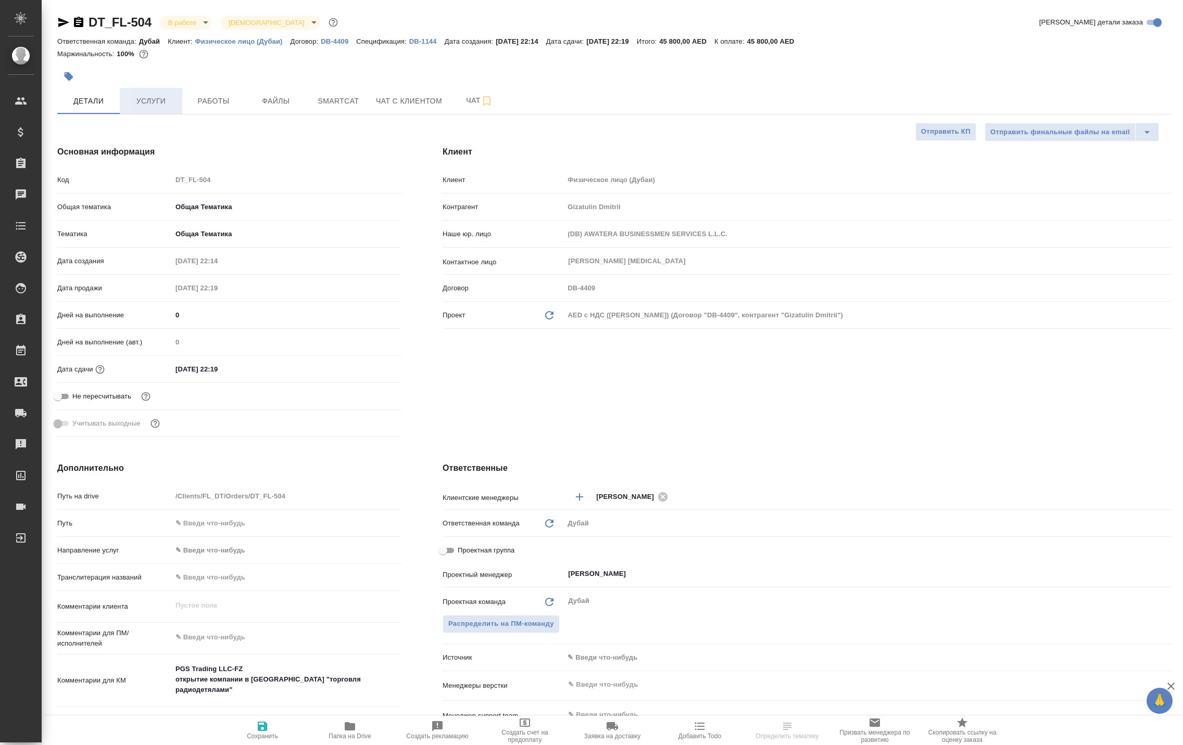
click at [149, 108] on span "Услуги" at bounding box center [151, 101] width 50 height 13
type textarea "x"
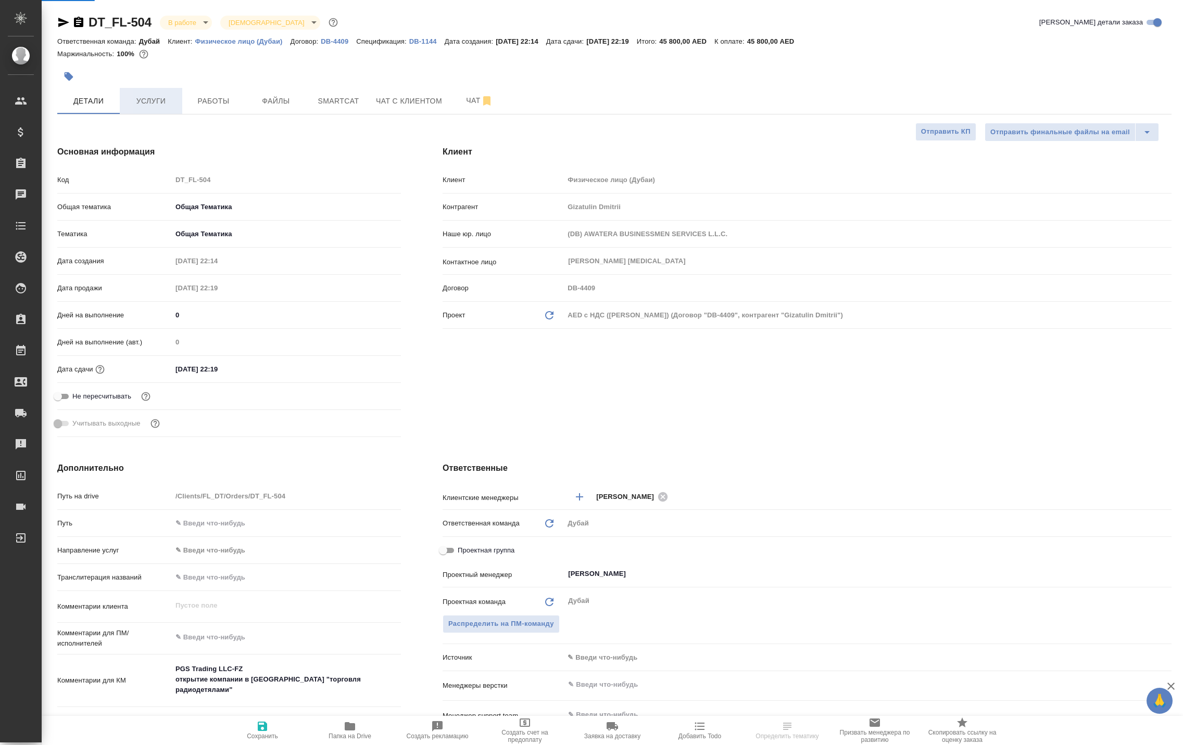
type textarea "x"
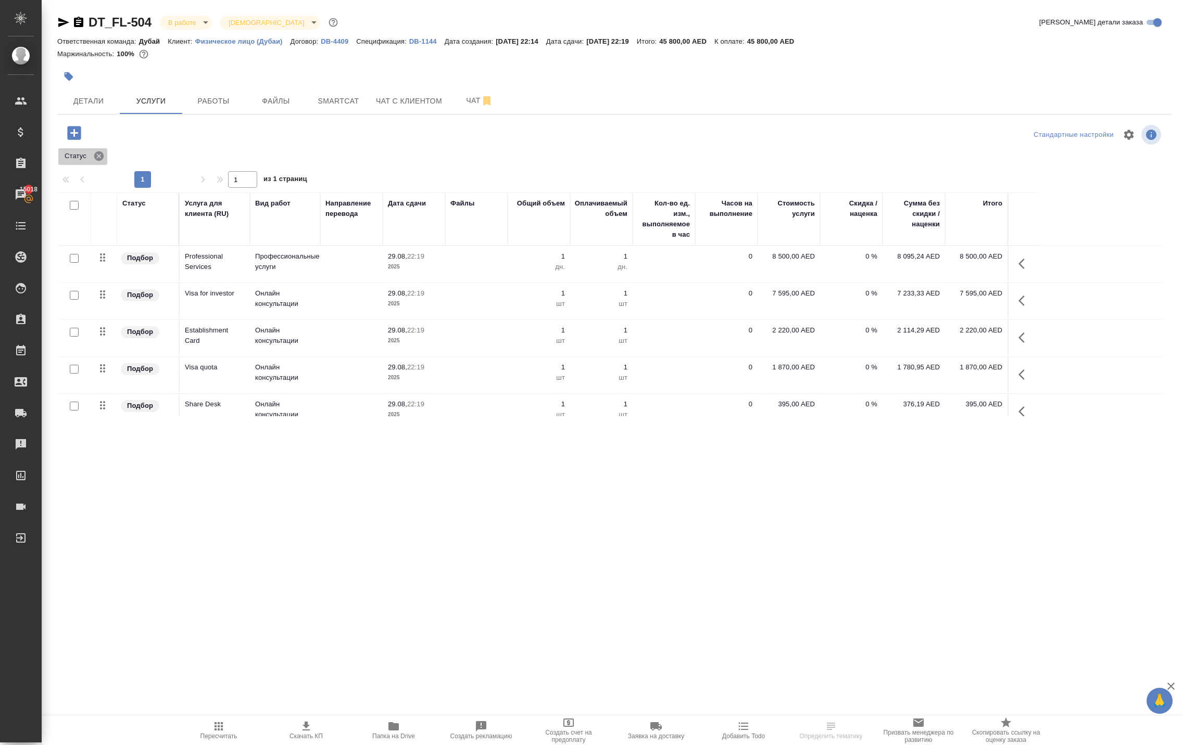
click at [104, 161] on icon at bounding box center [98, 155] width 9 height 9
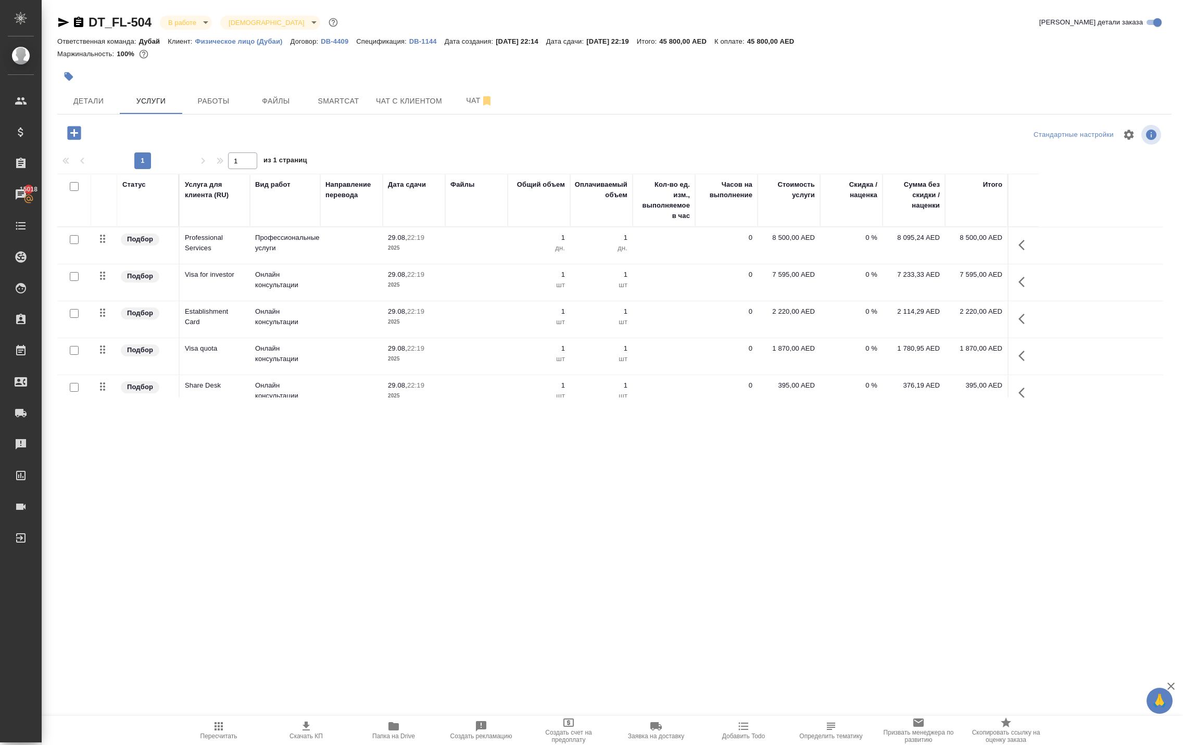
click at [79, 140] on icon "button" at bounding box center [74, 133] width 14 height 14
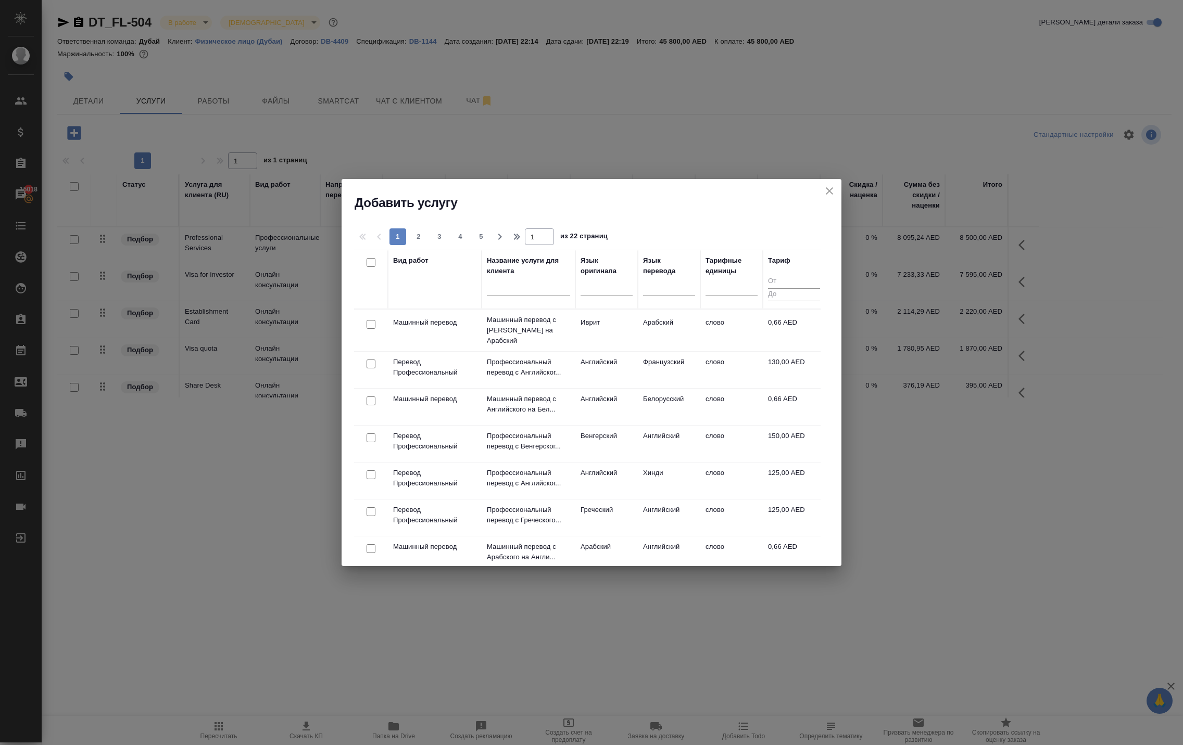
click at [823, 197] on icon "close" at bounding box center [829, 191] width 12 height 12
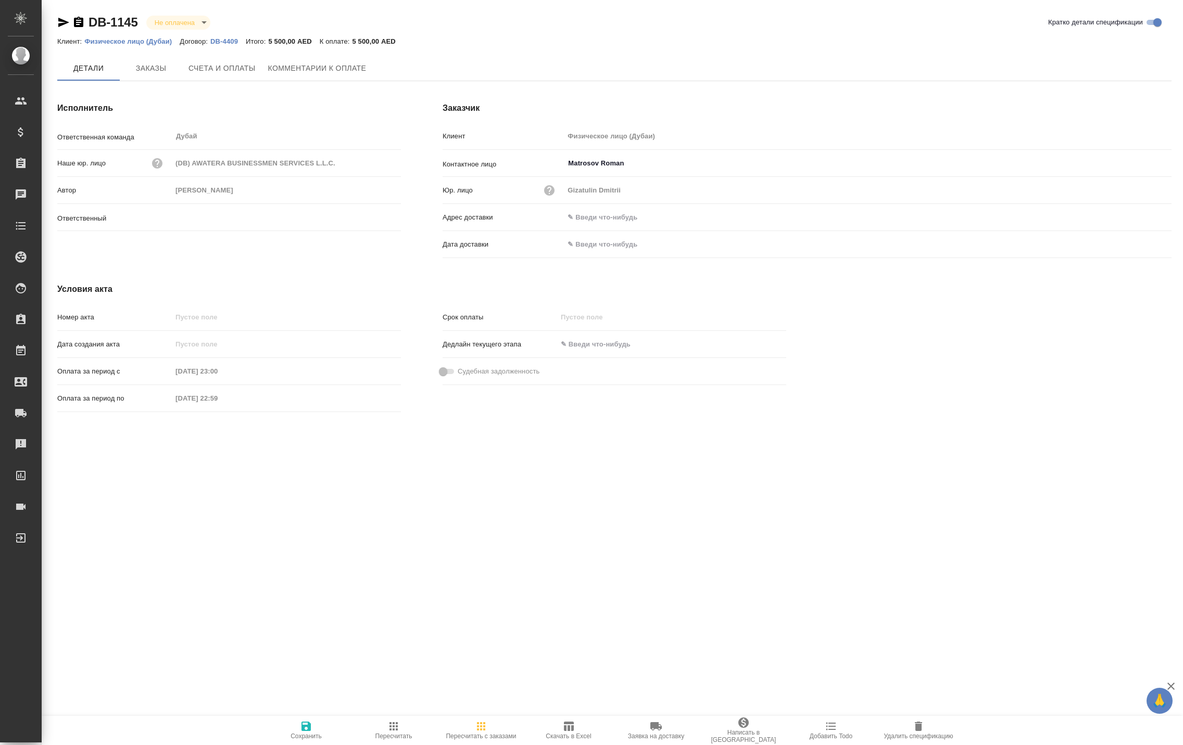
type input "Шорова Инесса"
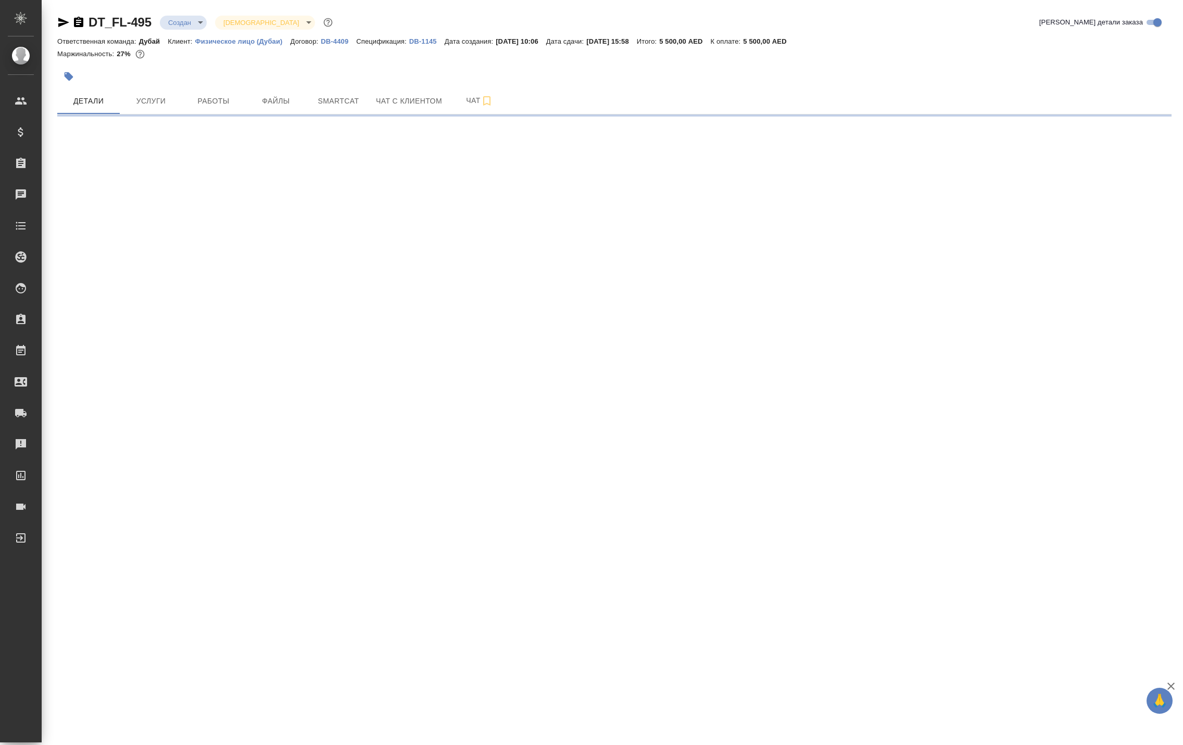
select select "RU"
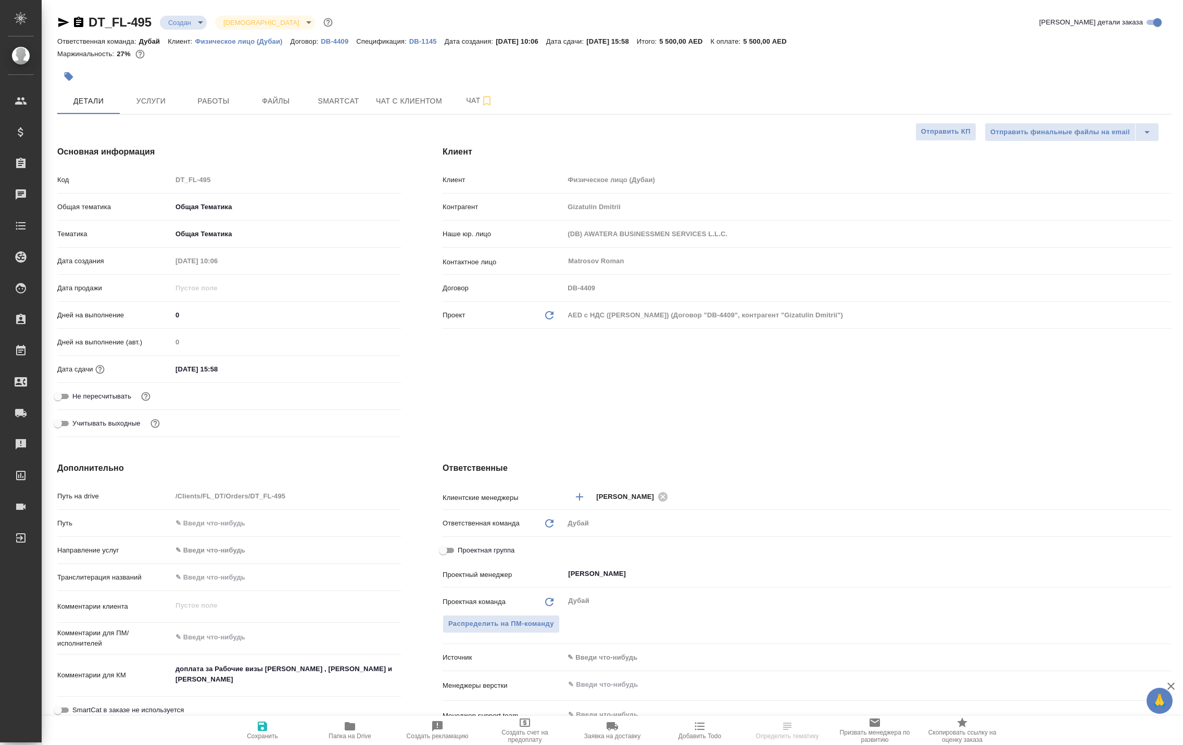
type textarea "x"
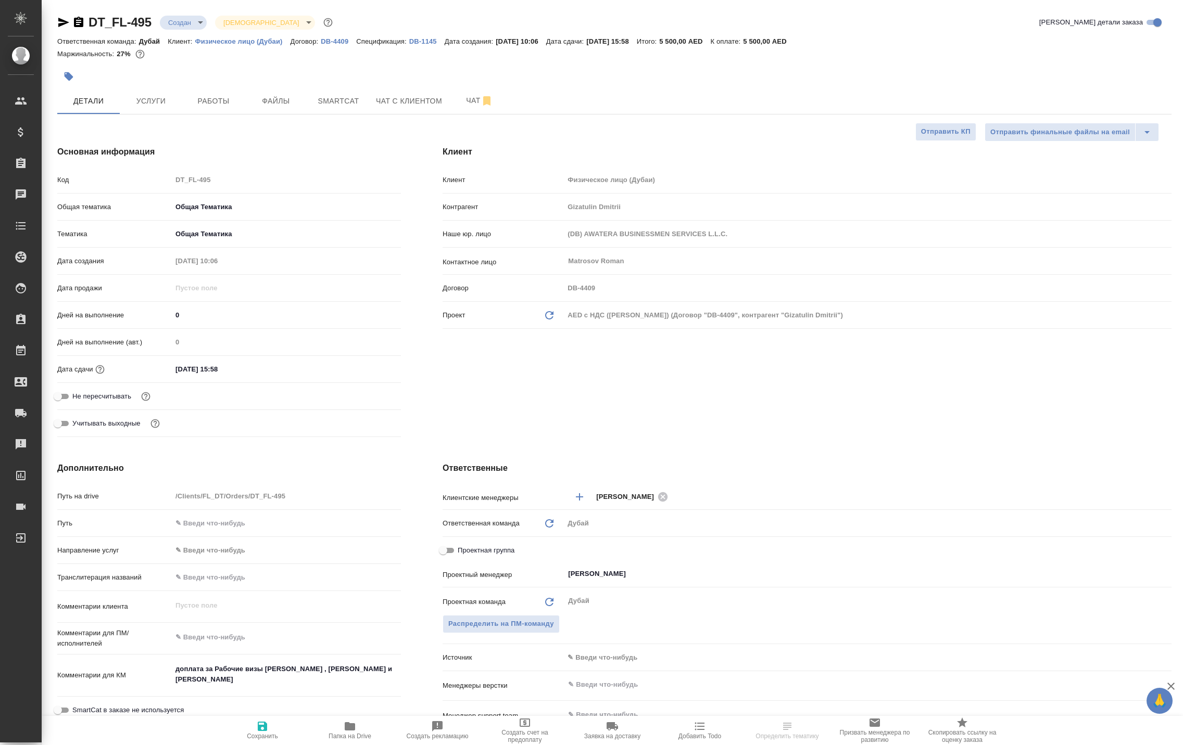
type textarea "x"
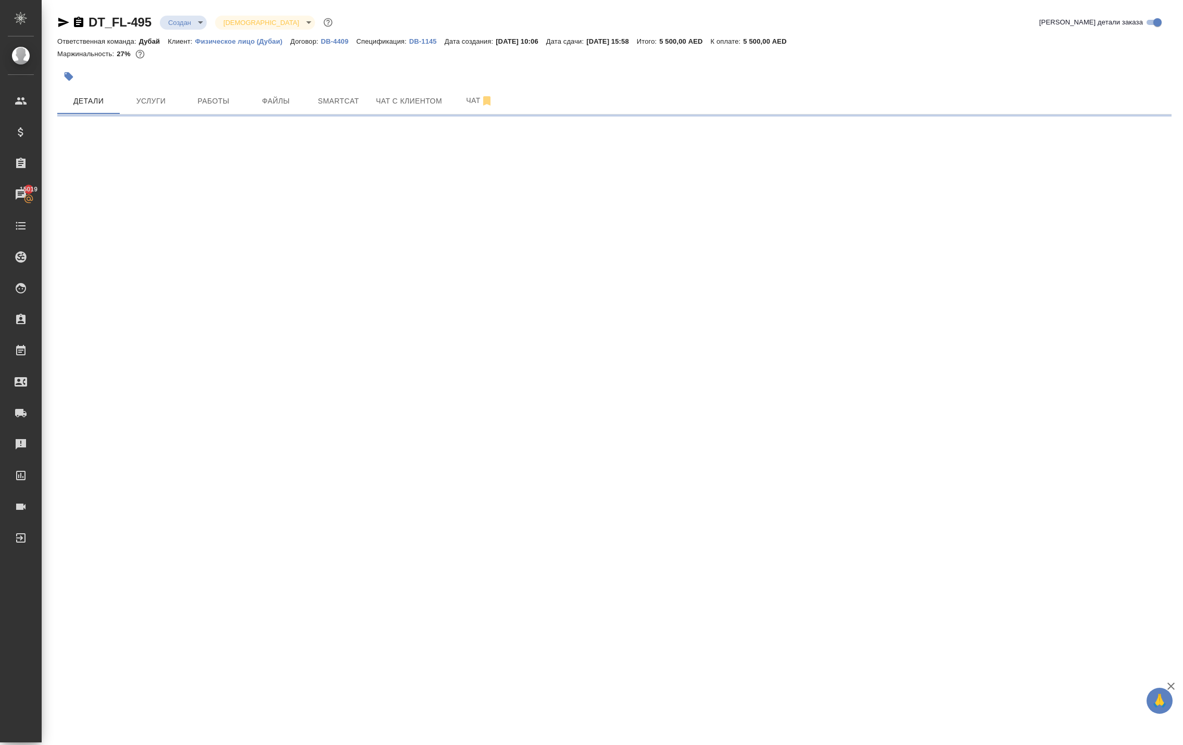
select select "RU"
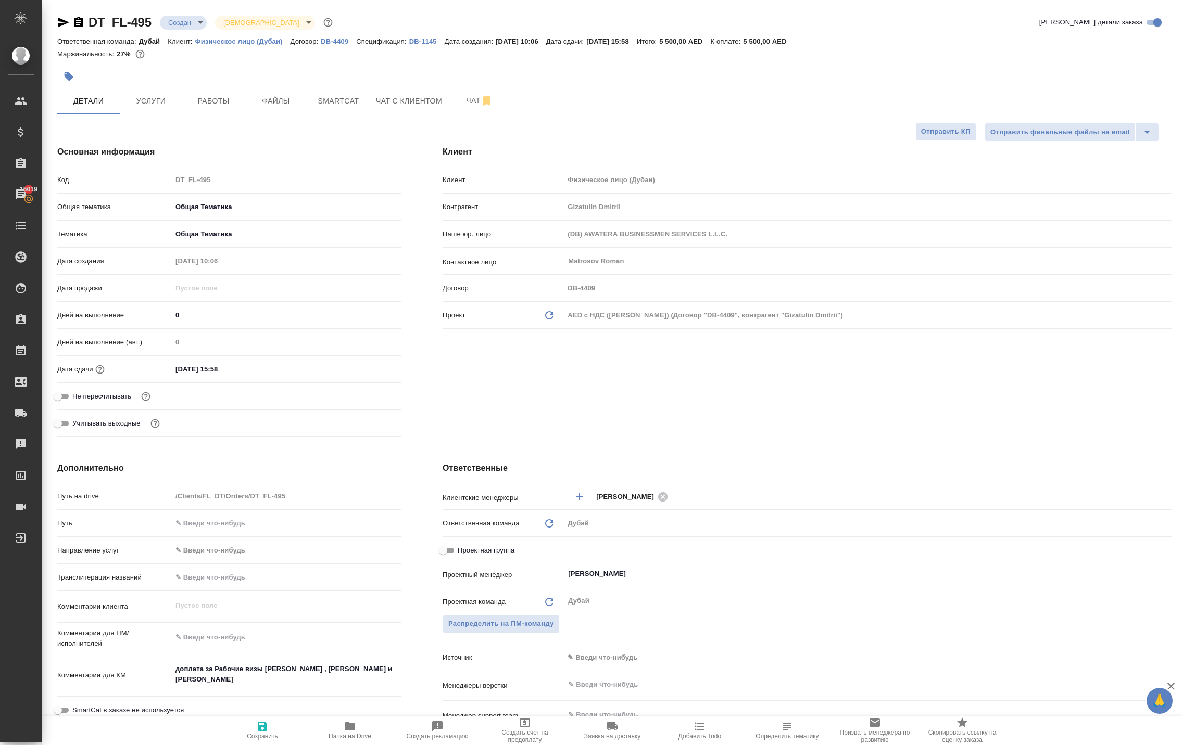
type textarea "x"
click at [161, 108] on span "Услуги" at bounding box center [151, 101] width 50 height 13
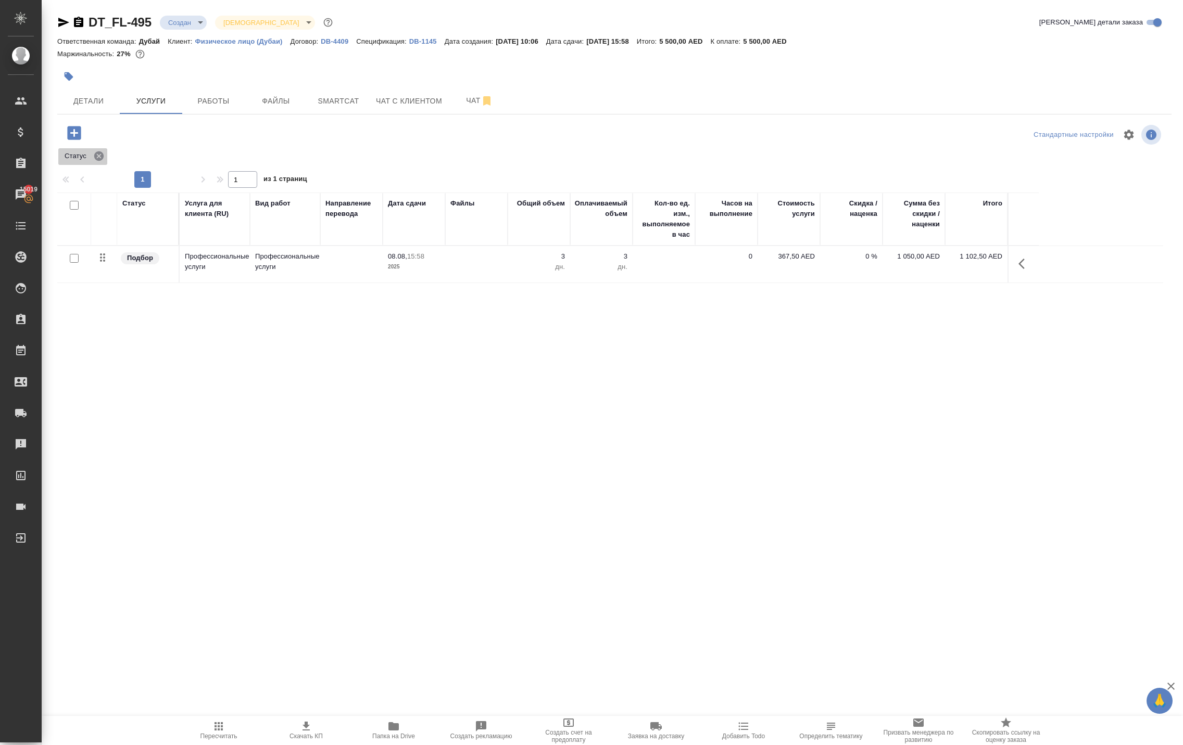
click at [104, 161] on icon at bounding box center [98, 155] width 9 height 9
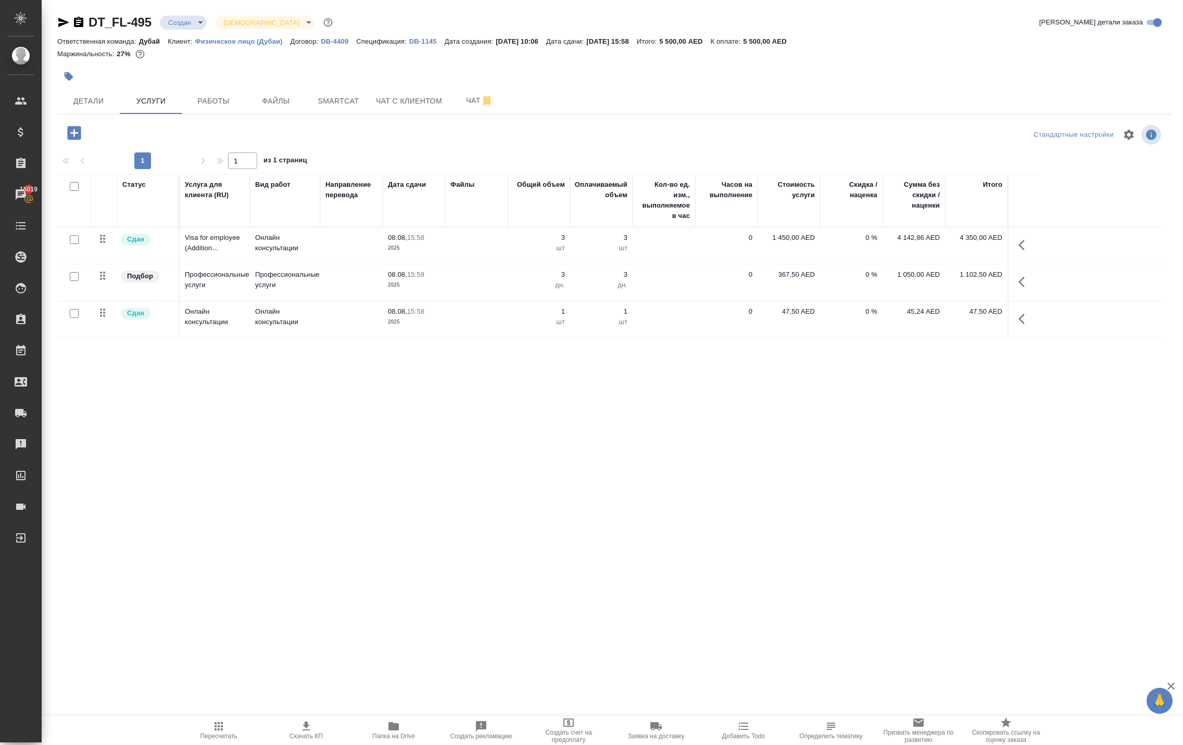
click at [1018, 325] on icon "button" at bounding box center [1024, 319] width 12 height 12
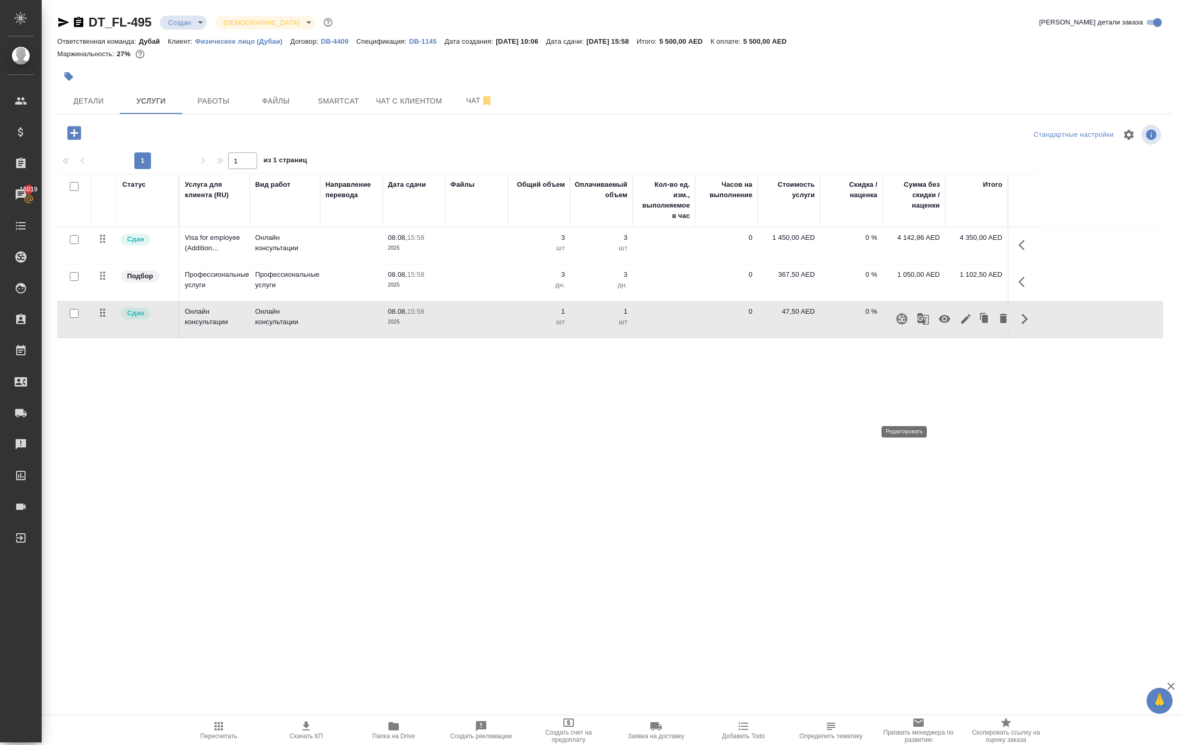
click at [961, 324] on icon "button" at bounding box center [965, 318] width 9 height 9
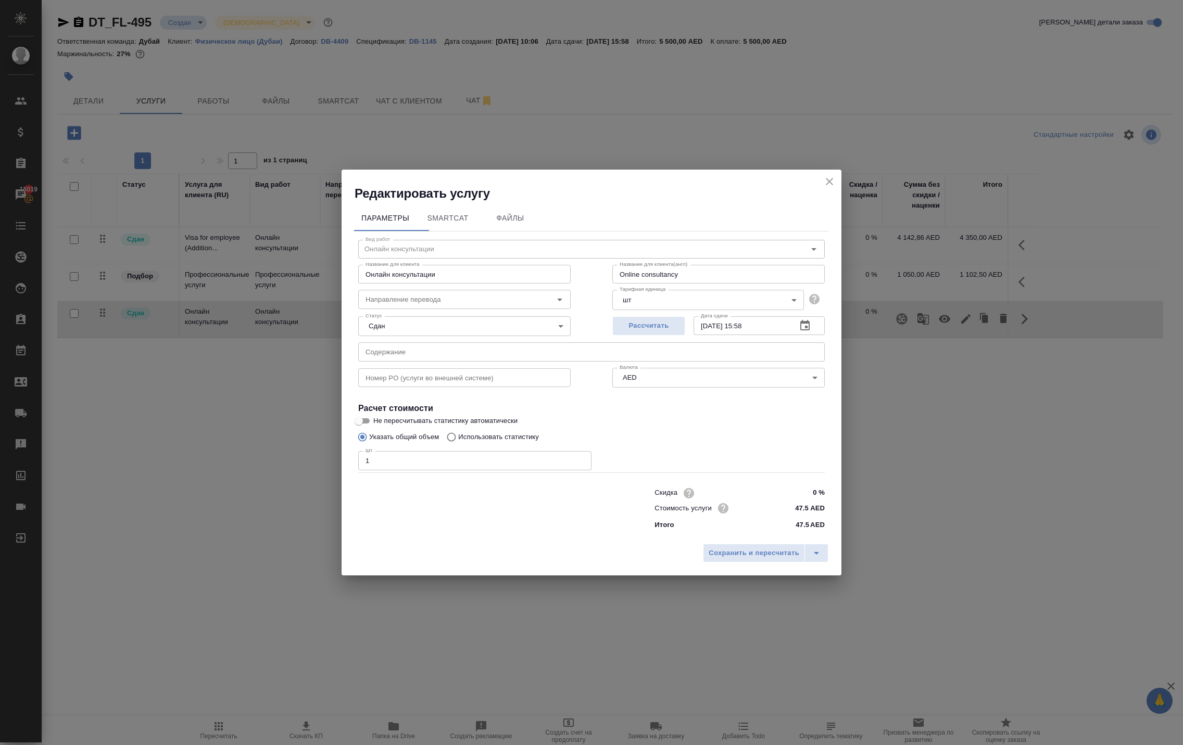
click at [827, 175] on icon "close" at bounding box center [829, 181] width 12 height 12
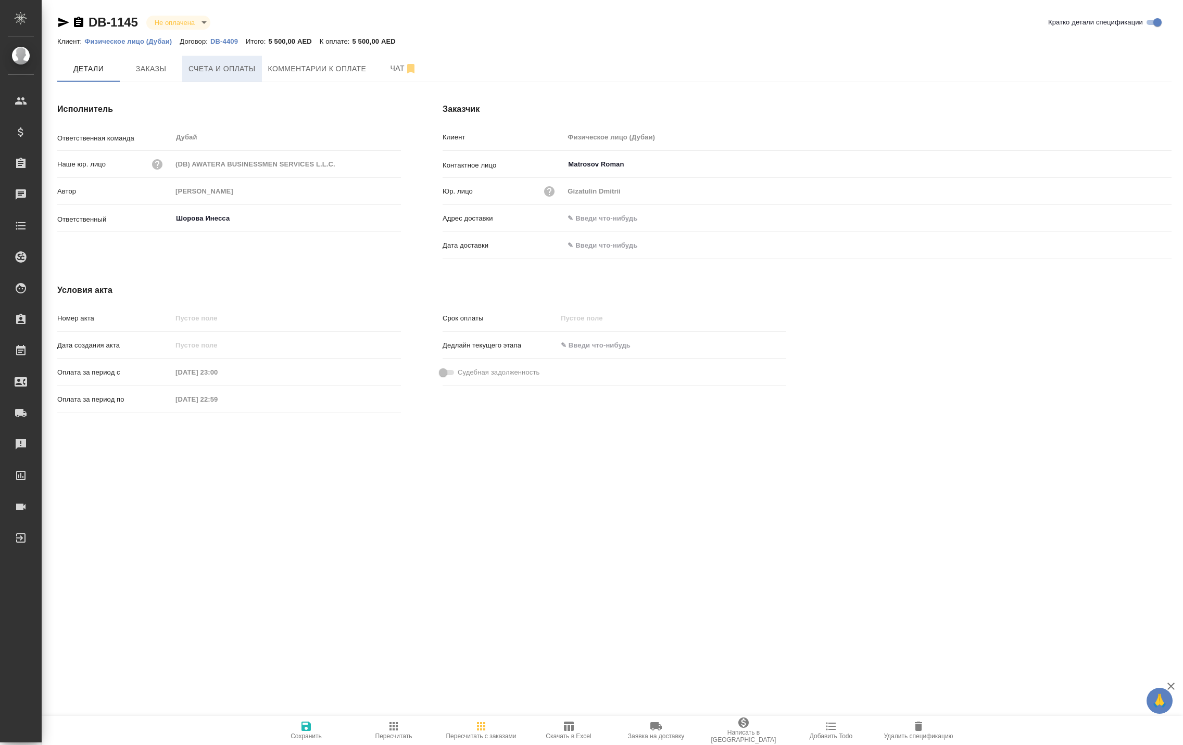
click at [250, 75] on span "Счета и оплаты" at bounding box center [221, 68] width 67 height 13
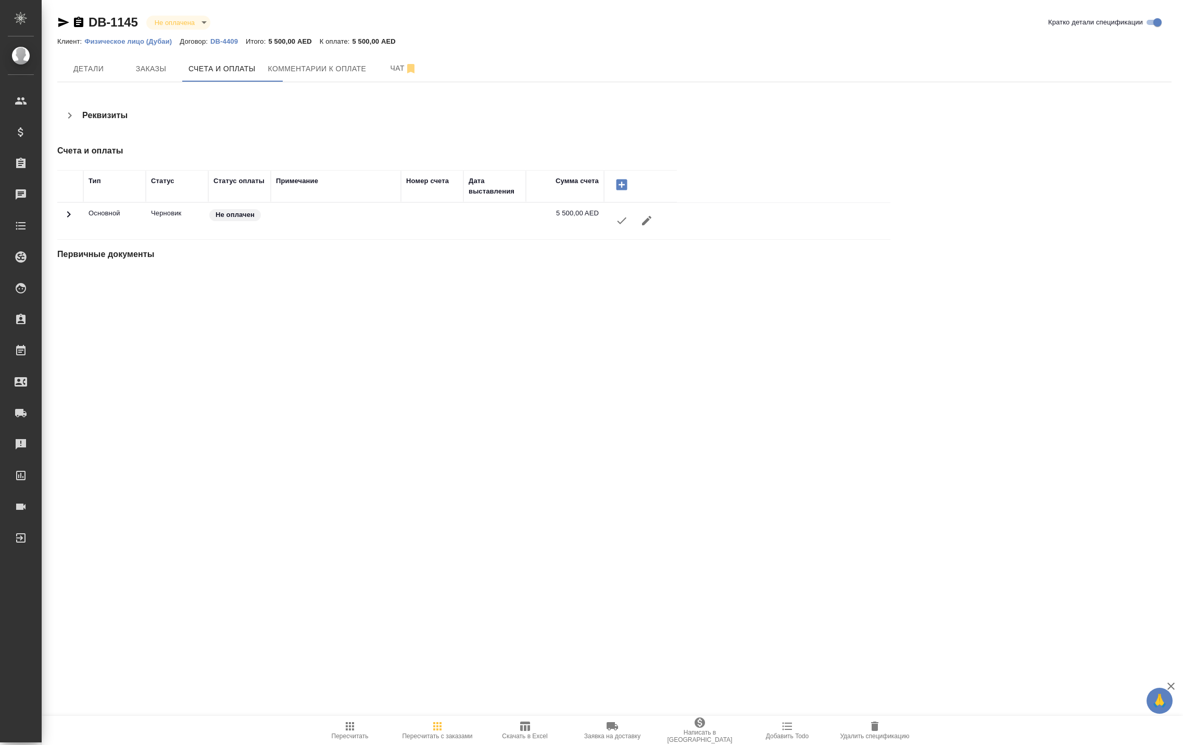
click at [627, 227] on icon "button" at bounding box center [621, 220] width 12 height 12
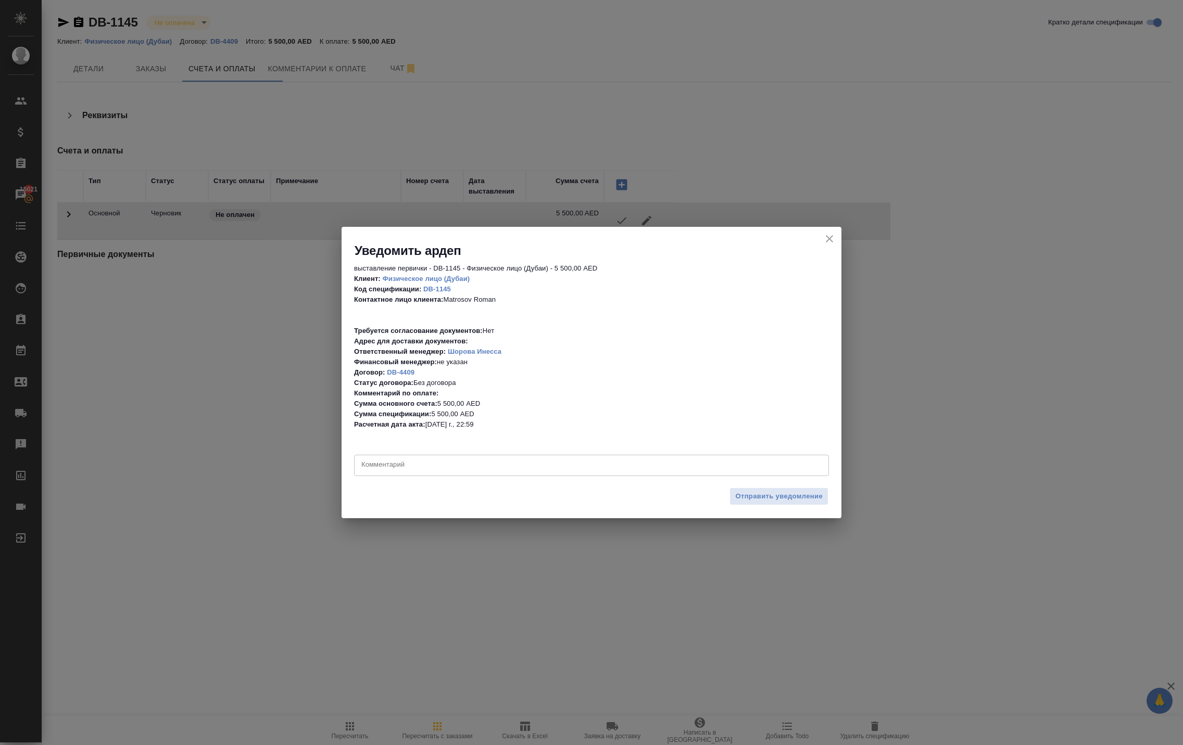
click at [546, 463] on textarea at bounding box center [591, 465] width 460 height 10
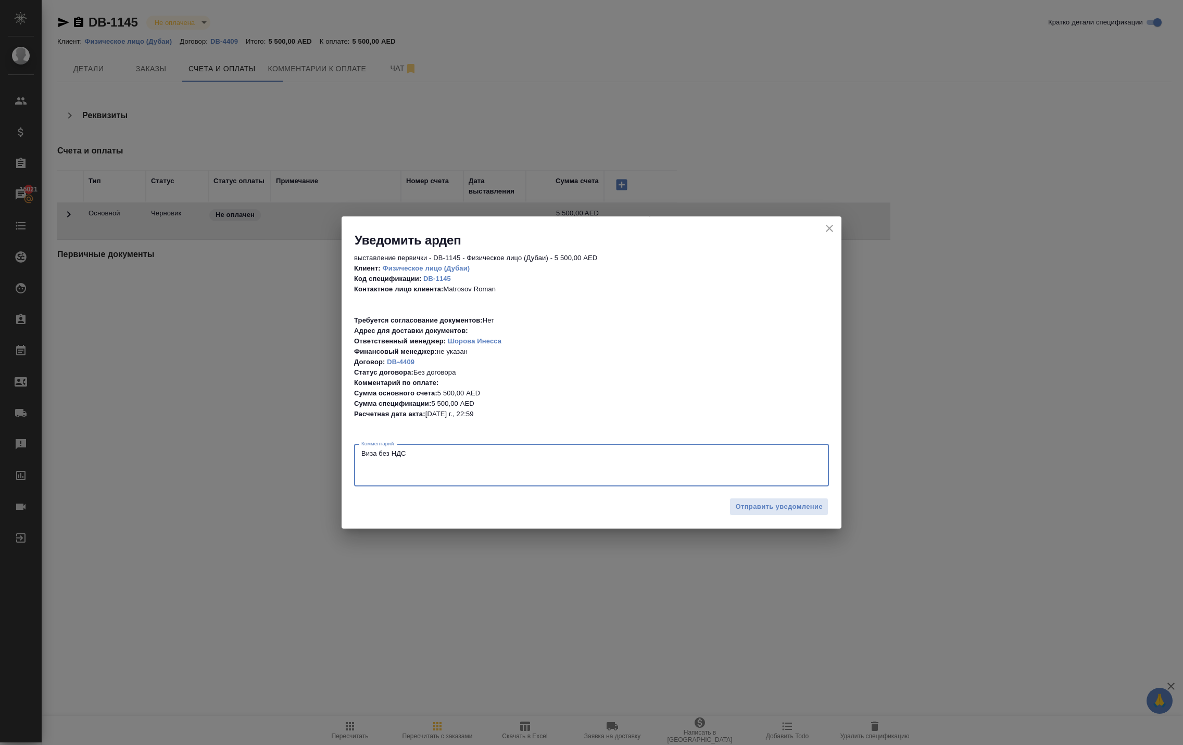
drag, startPoint x: 427, startPoint y: 453, endPoint x: 387, endPoint y: 450, distance: 39.7
click at [387, 450] on textarea "Виза без НДС" at bounding box center [591, 465] width 460 height 31
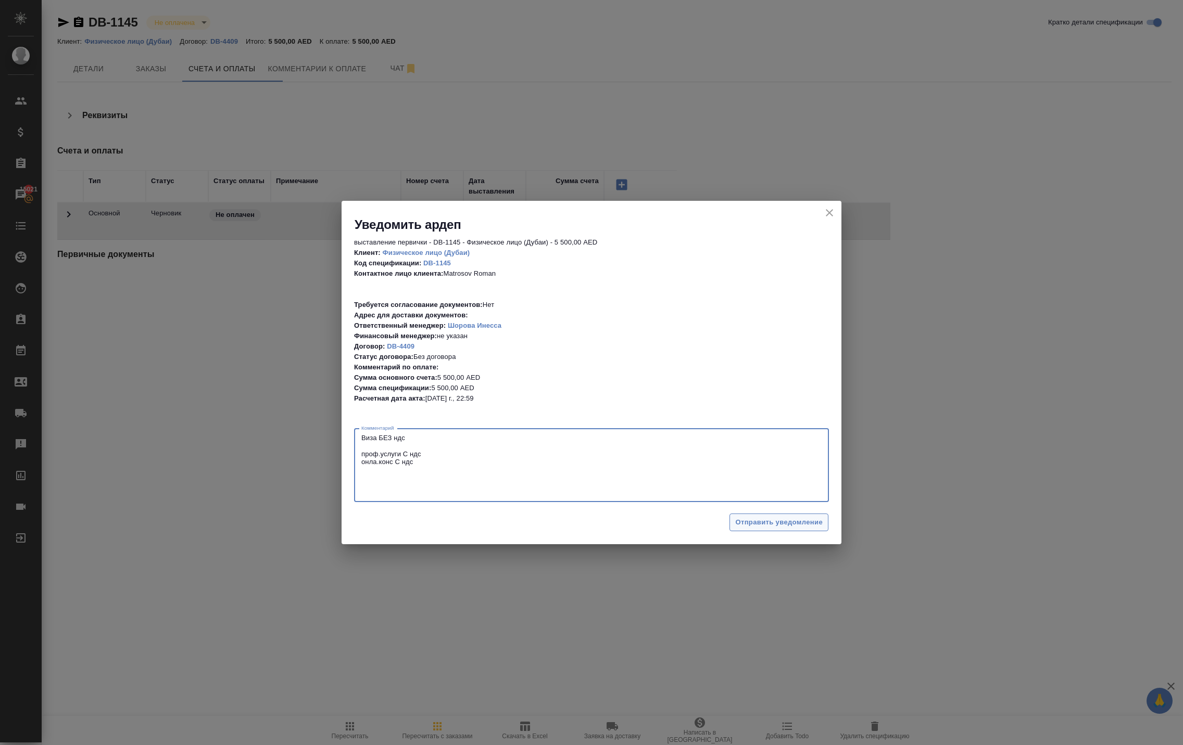
type textarea "Виза БЕЗ ндс проф.услуги C ндс онла.конс С ндс"
click at [756, 517] on span "Отправить уведомление" at bounding box center [778, 523] width 87 height 12
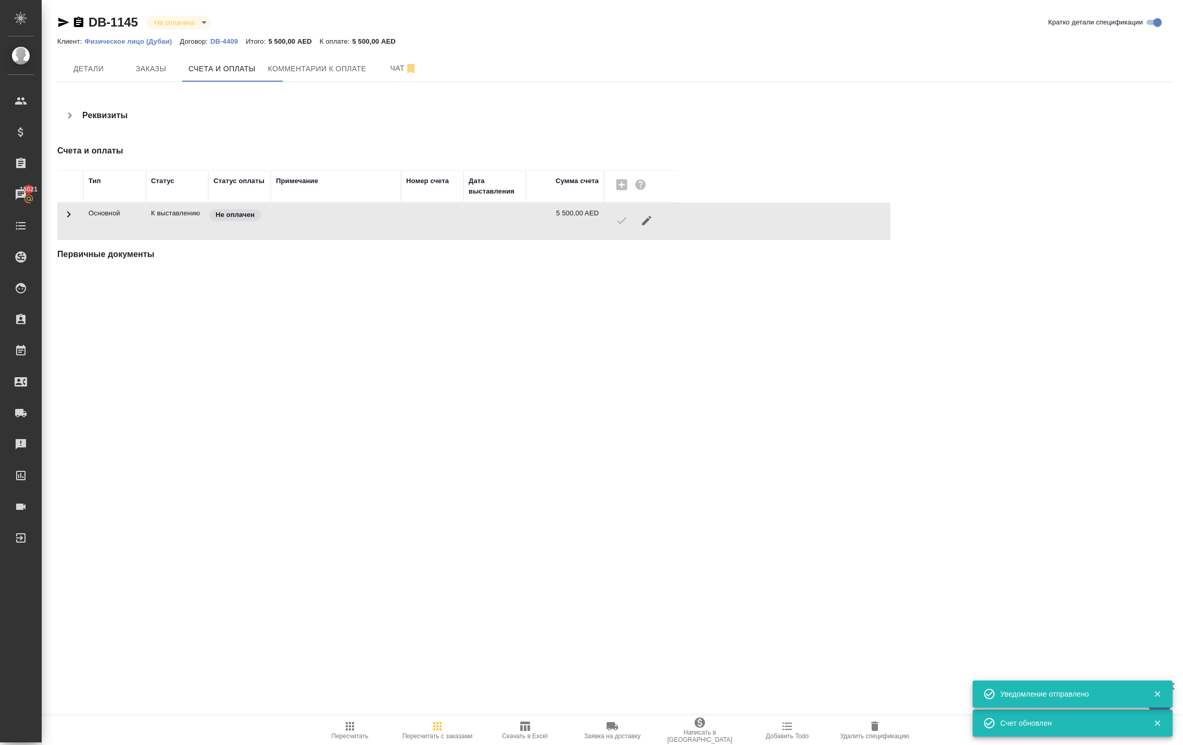
click at [756, 517] on div ".cls-1 fill:#fff; AWATERA Solokha Petro Клиенты Спецификации Заказы 15021 Чаты …" at bounding box center [591, 372] width 1183 height 745
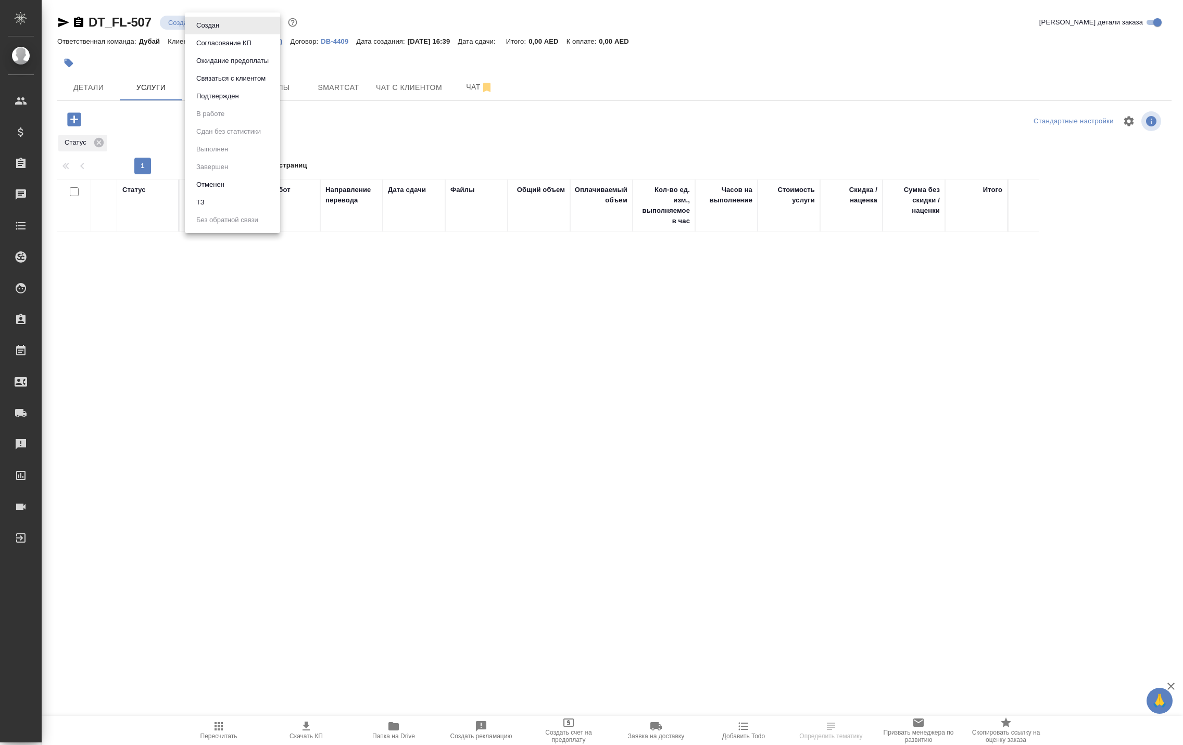
click at [226, 33] on body "🙏 .cls-1 fill:#fff; AWATERA [PERSON_NAME] Спецификации Заказы Чаты Todo Проекты…" at bounding box center [591, 372] width 1183 height 745
click at [240, 98] on button "Подтвержден" at bounding box center [217, 96] width 49 height 11
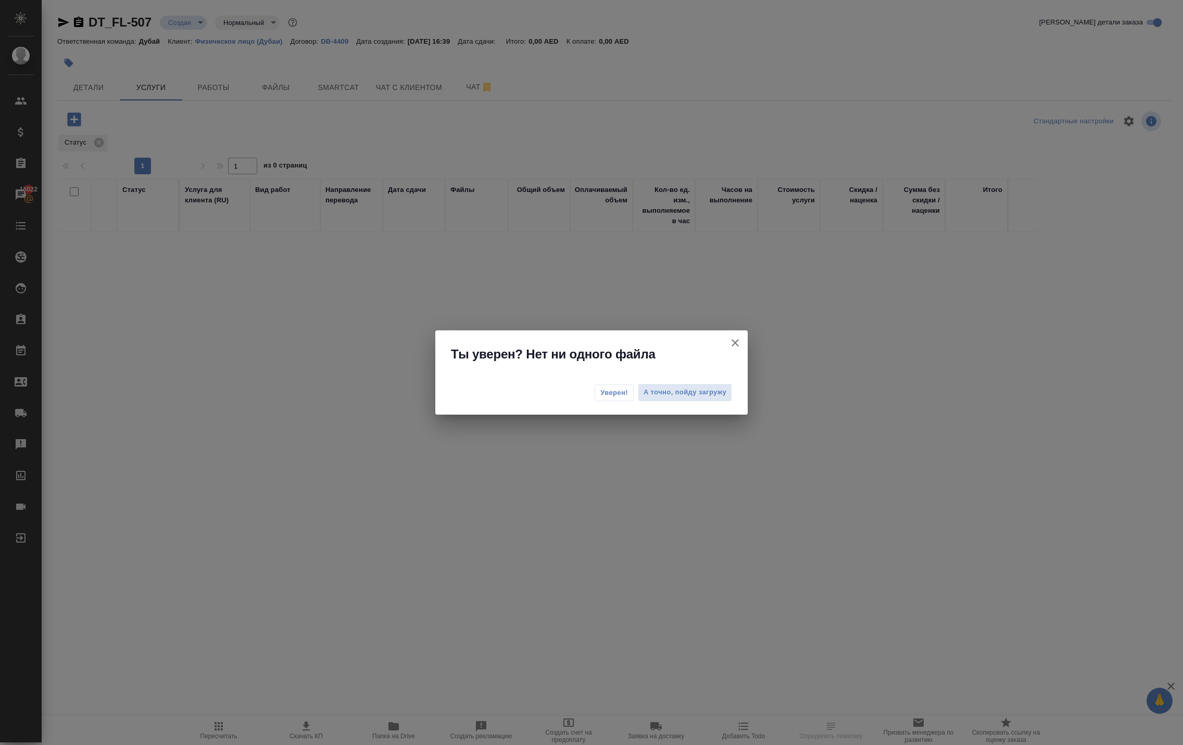
click at [594, 401] on button "Уверен!" at bounding box center [613, 393] width 39 height 17
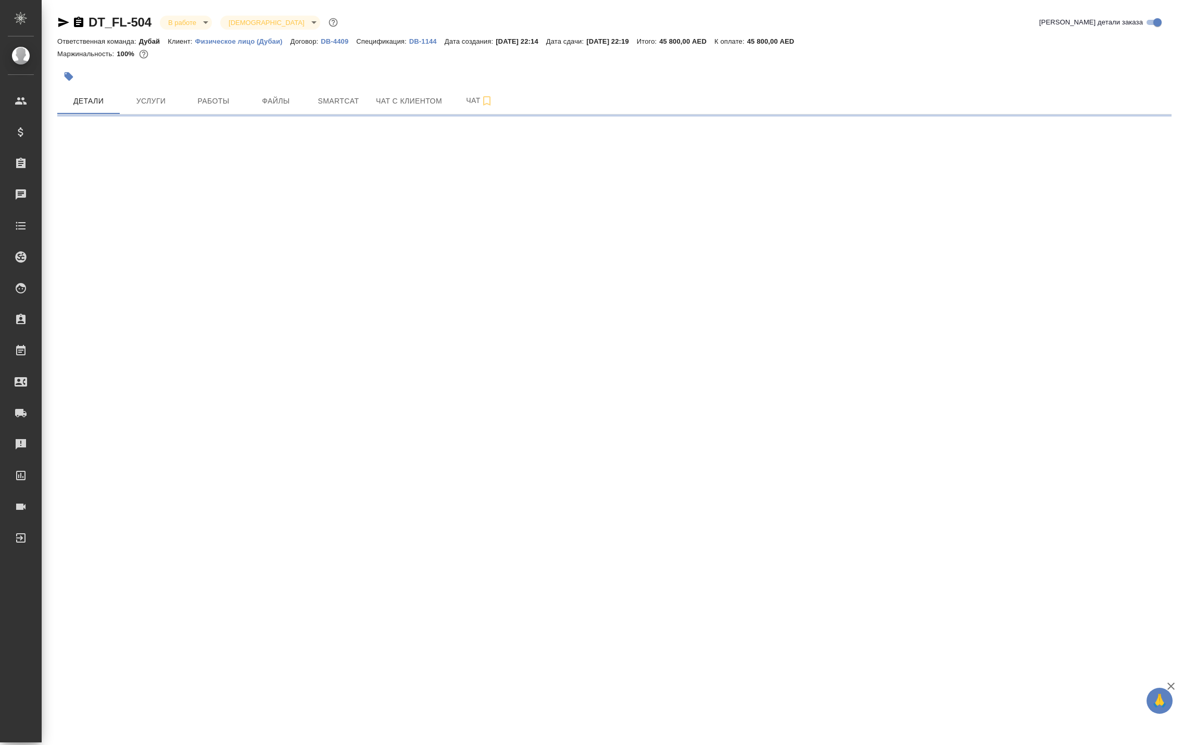
select select "RU"
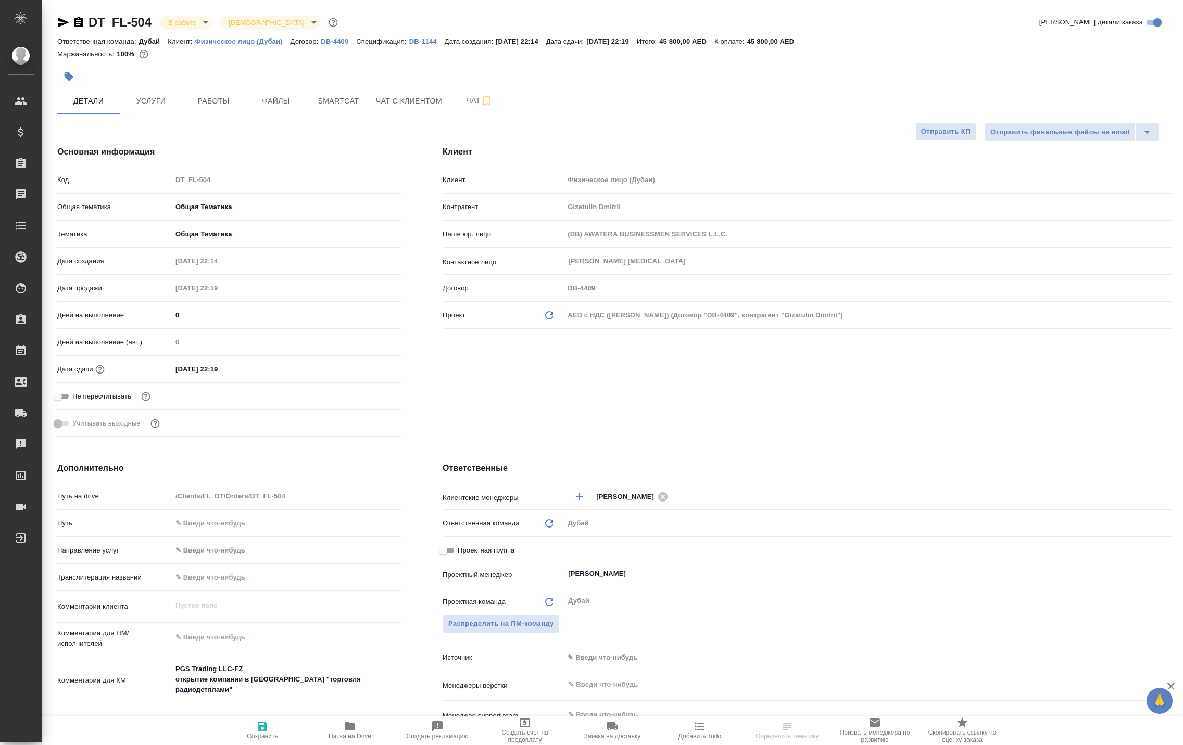
type textarea "x"
drag, startPoint x: 111, startPoint y: 23, endPoint x: 174, endPoint y: 26, distance: 62.5
click at [174, 26] on div "DT_FL-504 В работе inProgress Святая троица holyTrinity" at bounding box center [198, 22] width 283 height 17
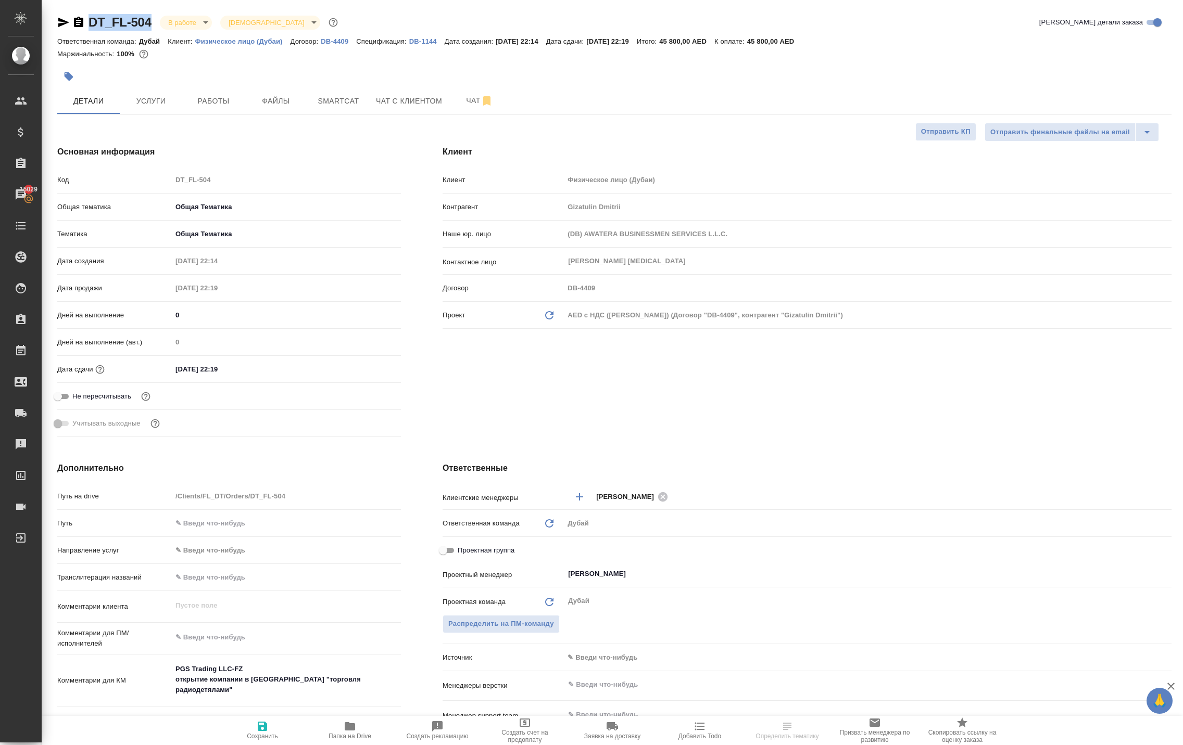
copy div "DT_FL-504"
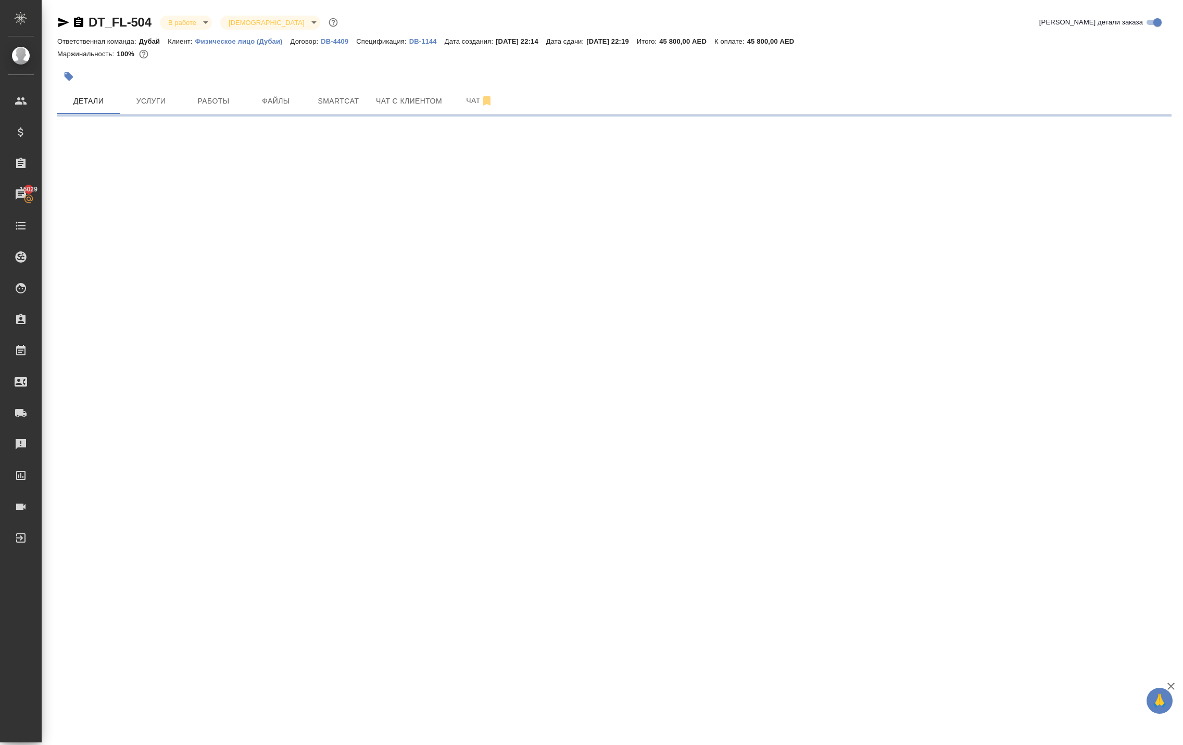
select select "RU"
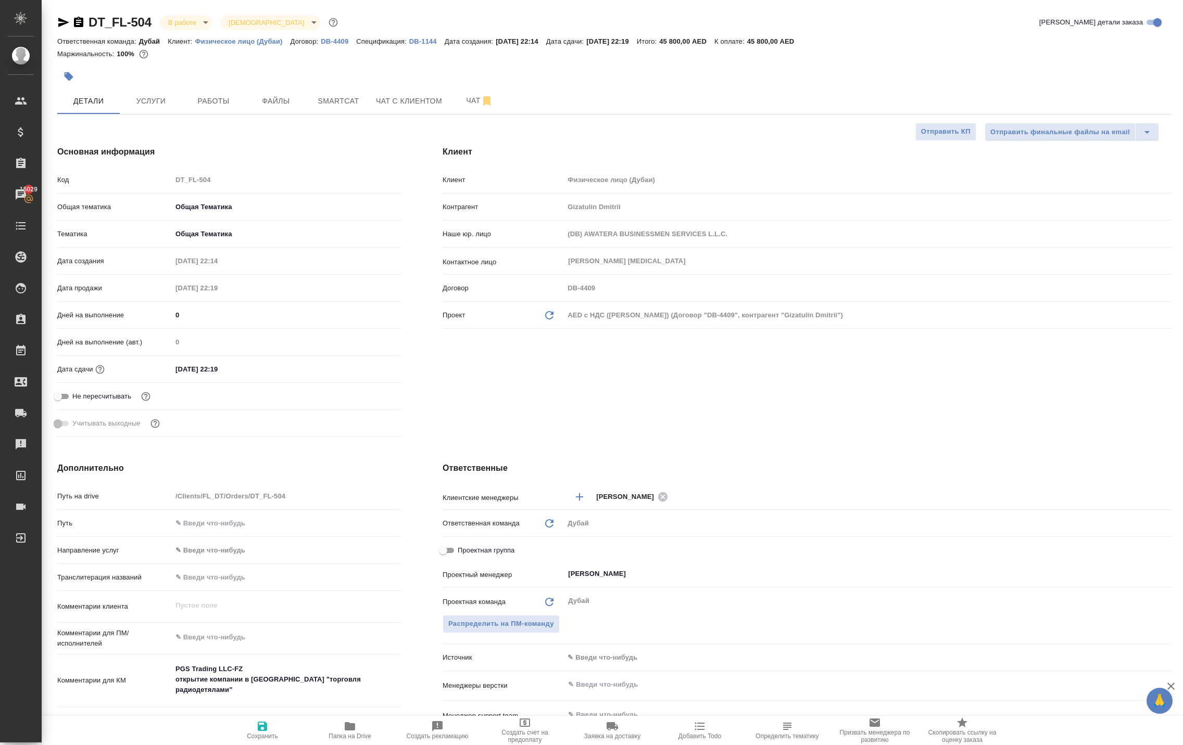
type textarea "x"
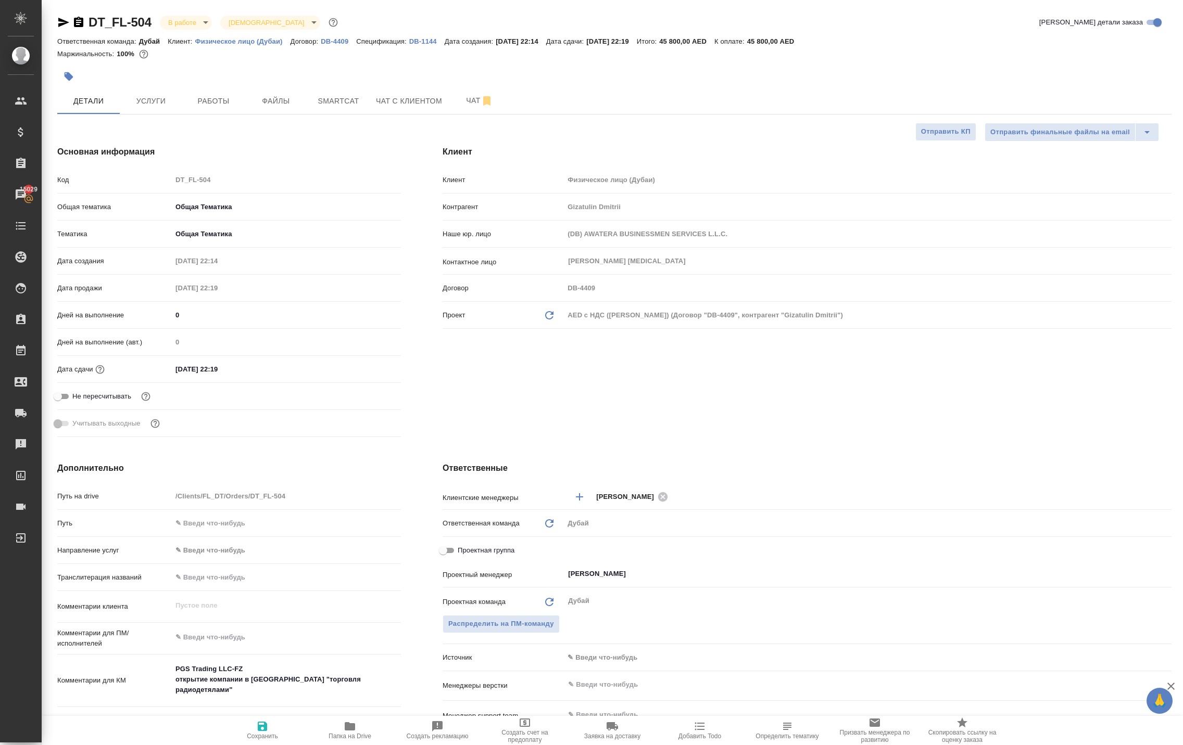
type textarea "x"
click at [338, 43] on div "Ответственная команда: Дубай Клиент: Физическое лицо (Дубаи) Договор: DB-4409 С…" at bounding box center [614, 41] width 1114 height 12
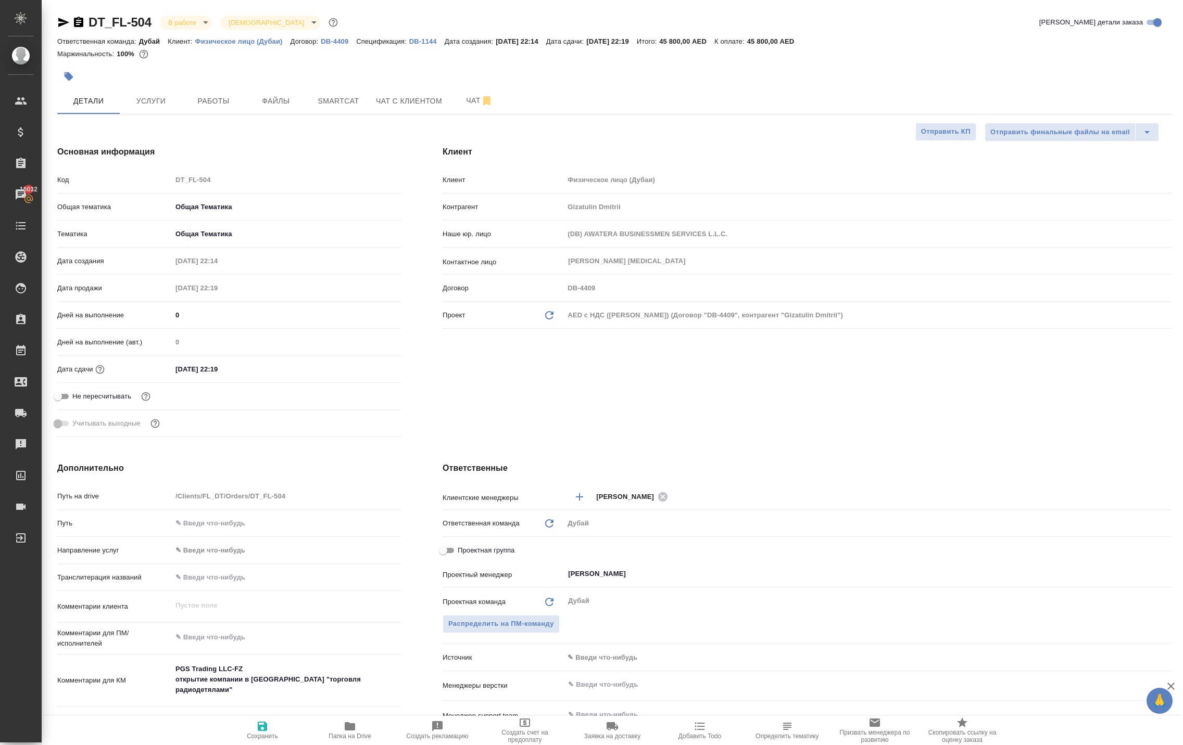
click at [290, 45] on p "Физическое лицо (Дубаи)" at bounding box center [242, 41] width 95 height 8
type textarea "x"
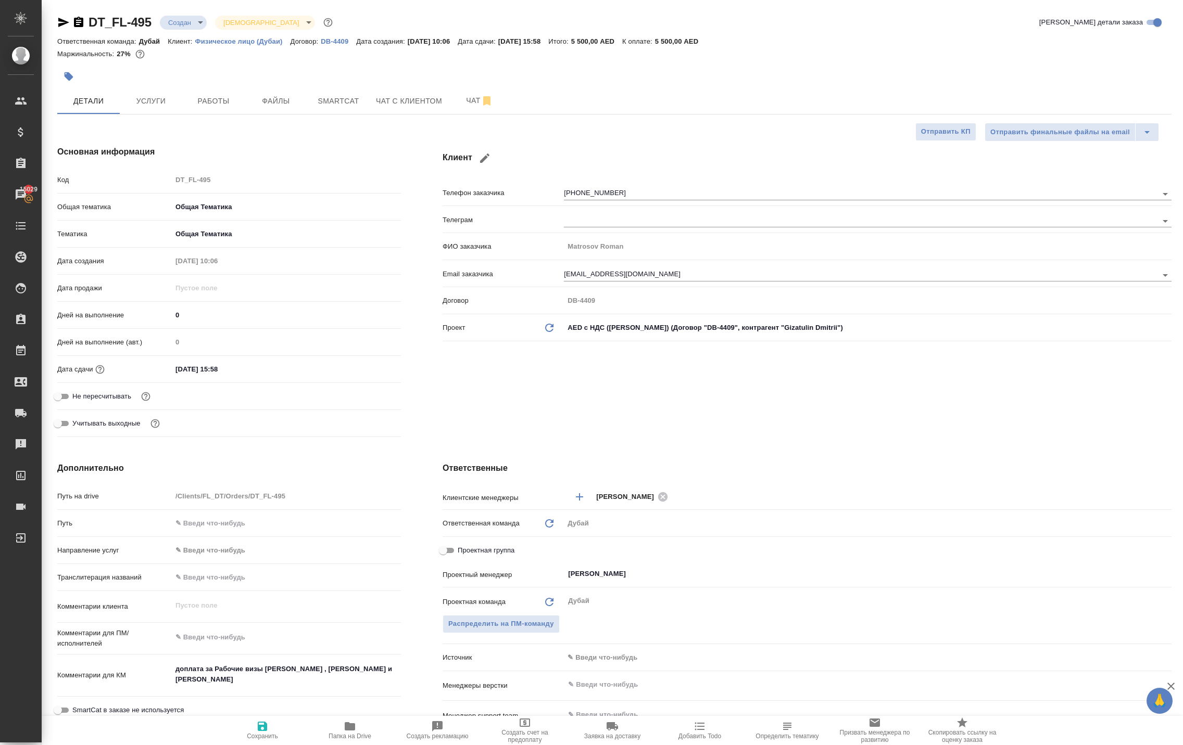
select select "RU"
click at [112, 14] on div "DT_FL-495 Создан new Святая троица holyTrinity" at bounding box center [195, 22] width 277 height 17
drag, startPoint x: 111, startPoint y: 12, endPoint x: 175, endPoint y: 28, distance: 65.4
click at [175, 28] on div "DT_FL-495 Создан new Святая троица holyTrinity Кратко детали заказа Ответственн…" at bounding box center [614, 537] width 1125 height 1075
copy div "DT_FL-495"
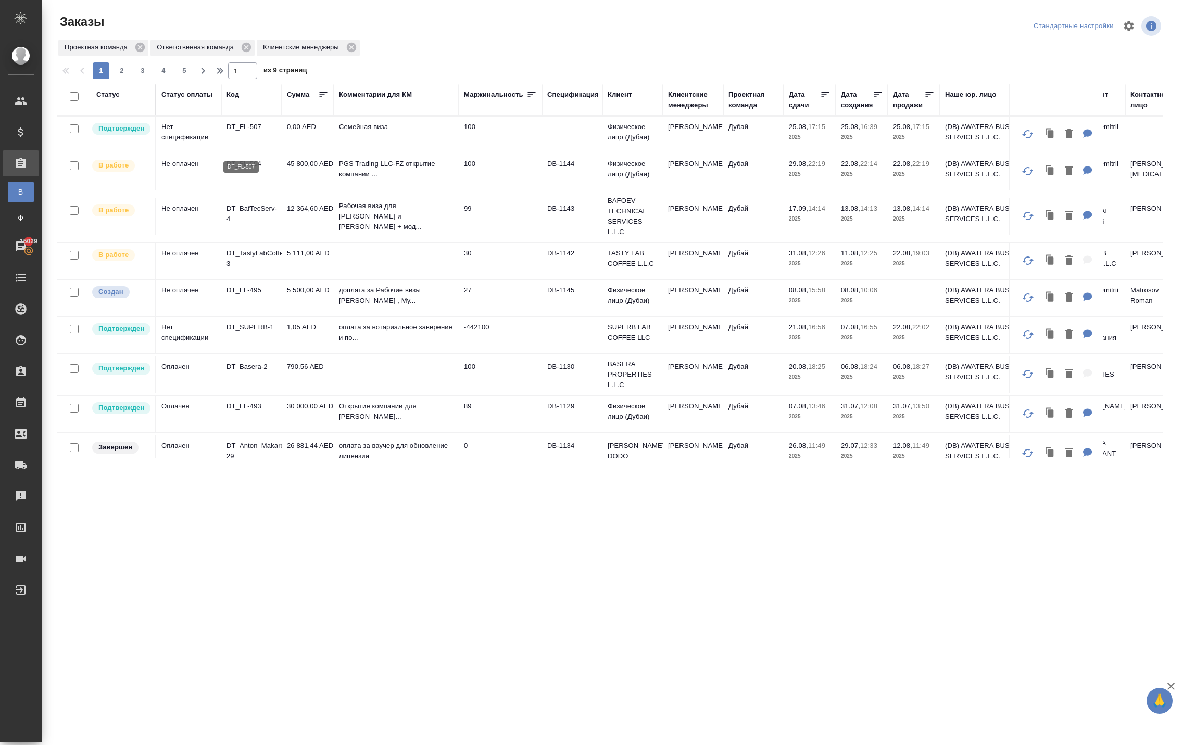
click at [252, 132] on p "DT_FL-507" at bounding box center [251, 127] width 50 height 10
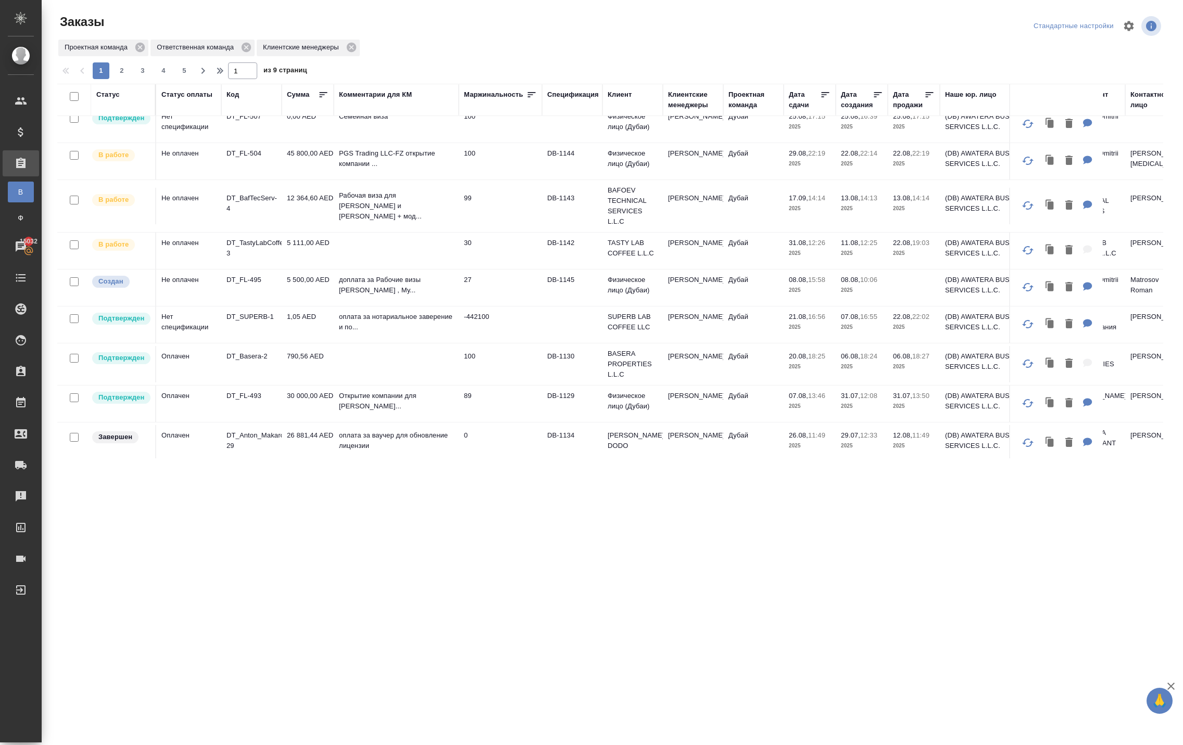
scroll to position [6, 0]
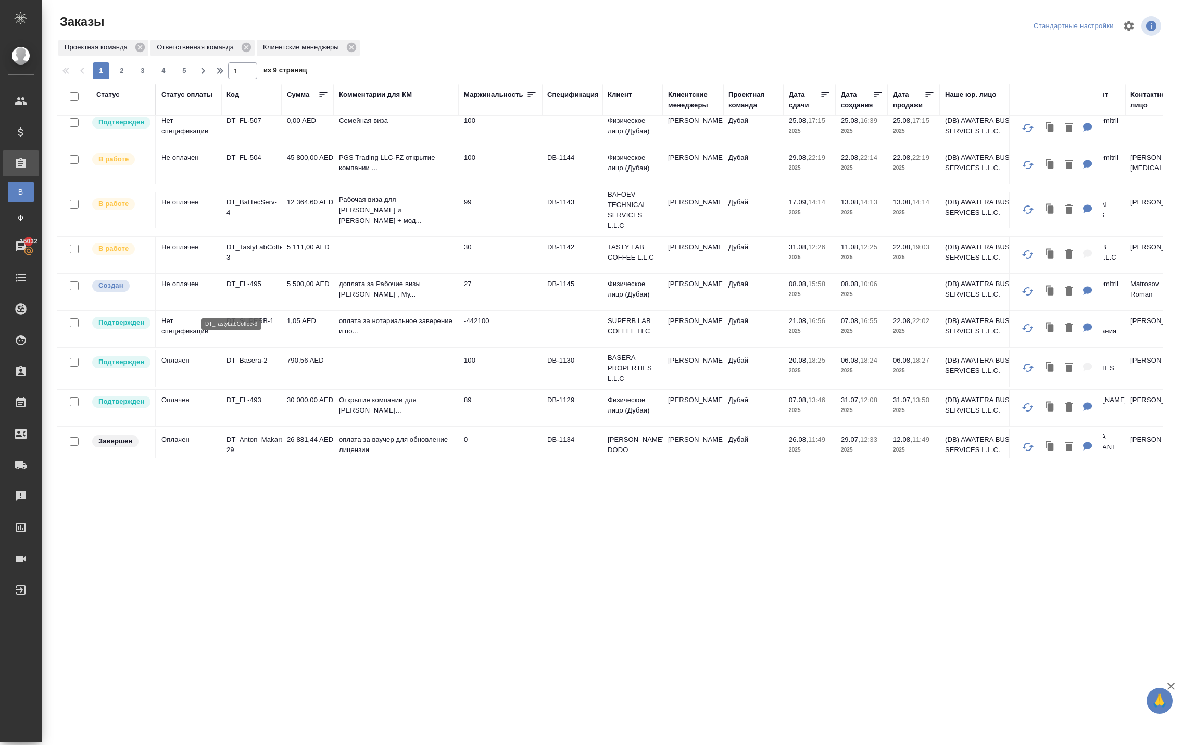
click at [276, 263] on p "DT_TastyLabCoffee-3" at bounding box center [251, 252] width 50 height 21
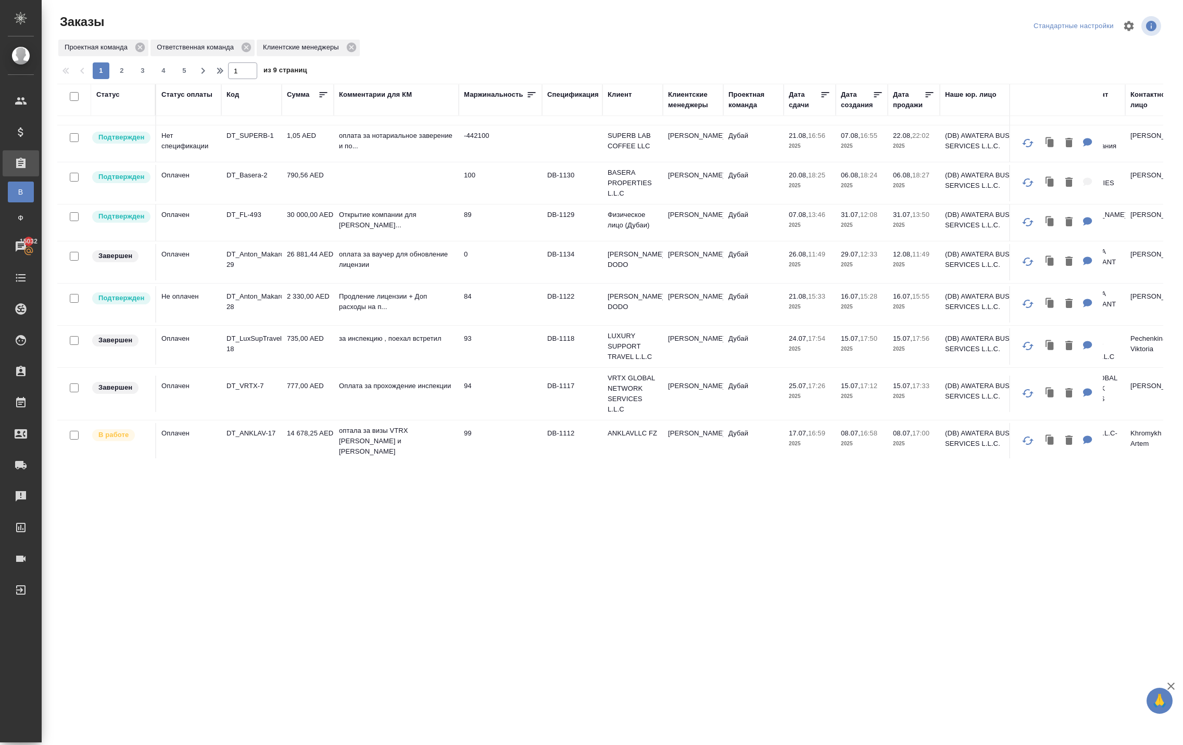
scroll to position [188, 0]
click at [267, 205] on td "DT_Basera-2" at bounding box center [251, 186] width 60 height 36
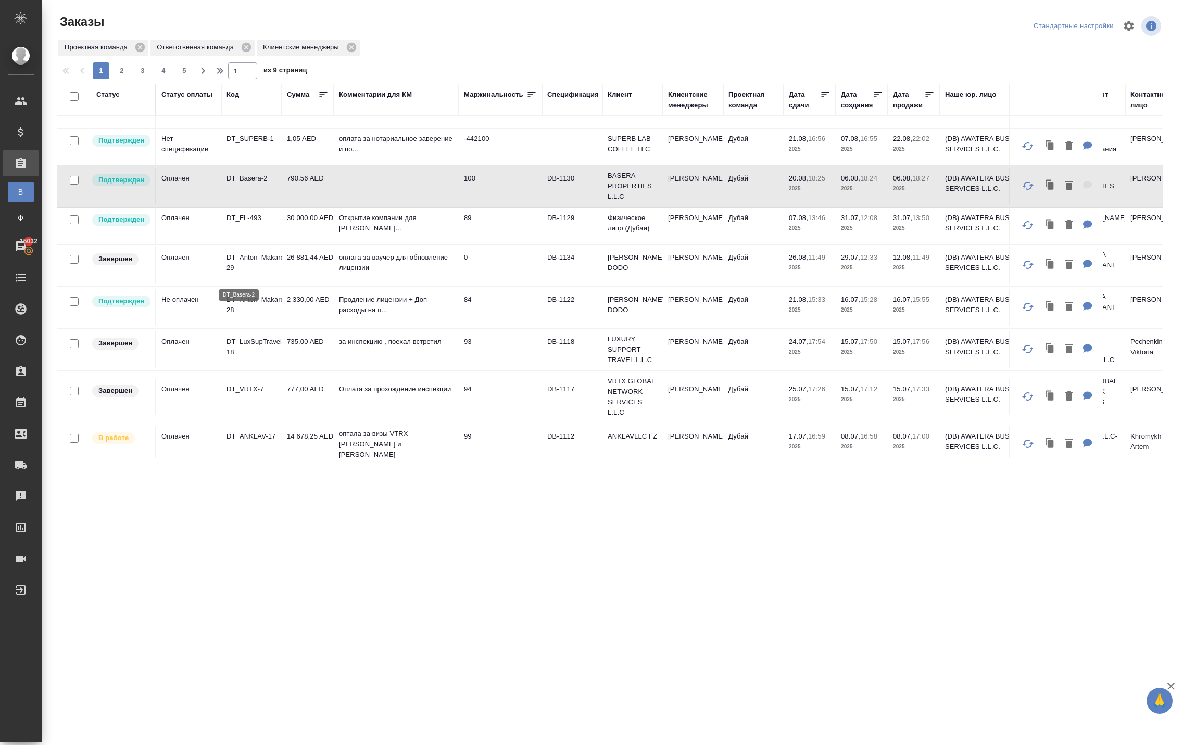
click at [251, 184] on p "DT_Basera-2" at bounding box center [251, 178] width 50 height 10
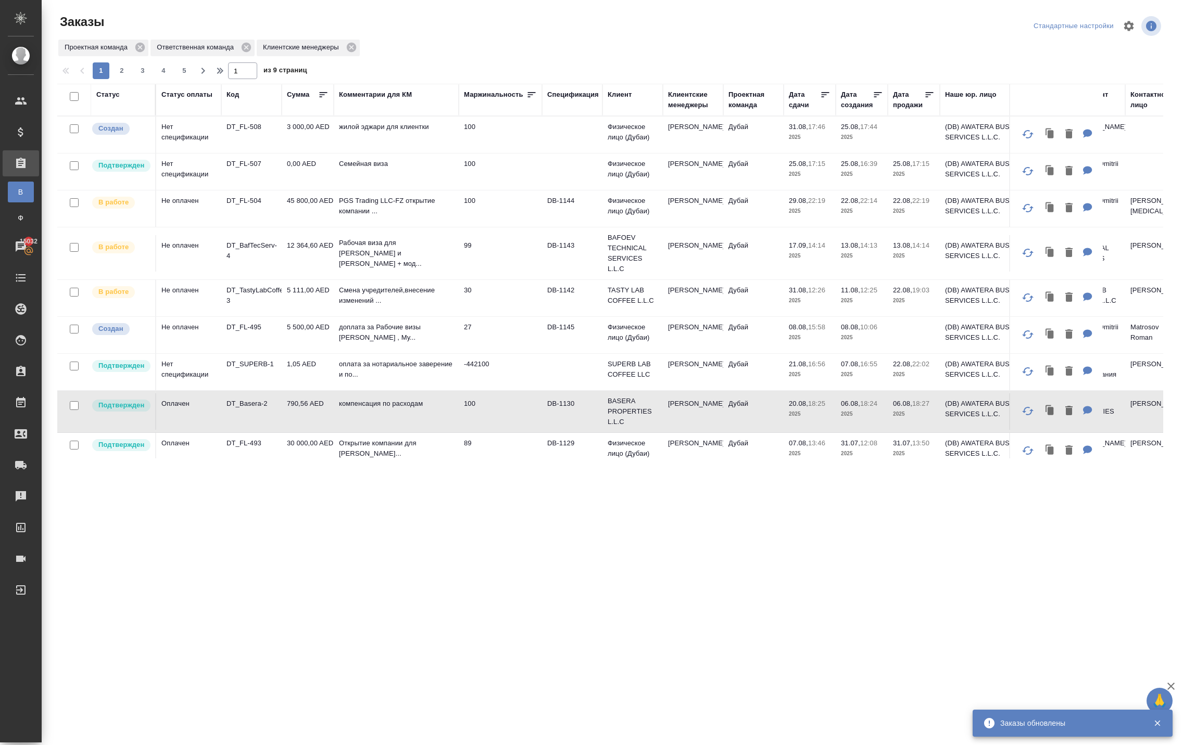
scroll to position [0, 0]
click at [265, 169] on p "DT_FL-507" at bounding box center [251, 164] width 50 height 10
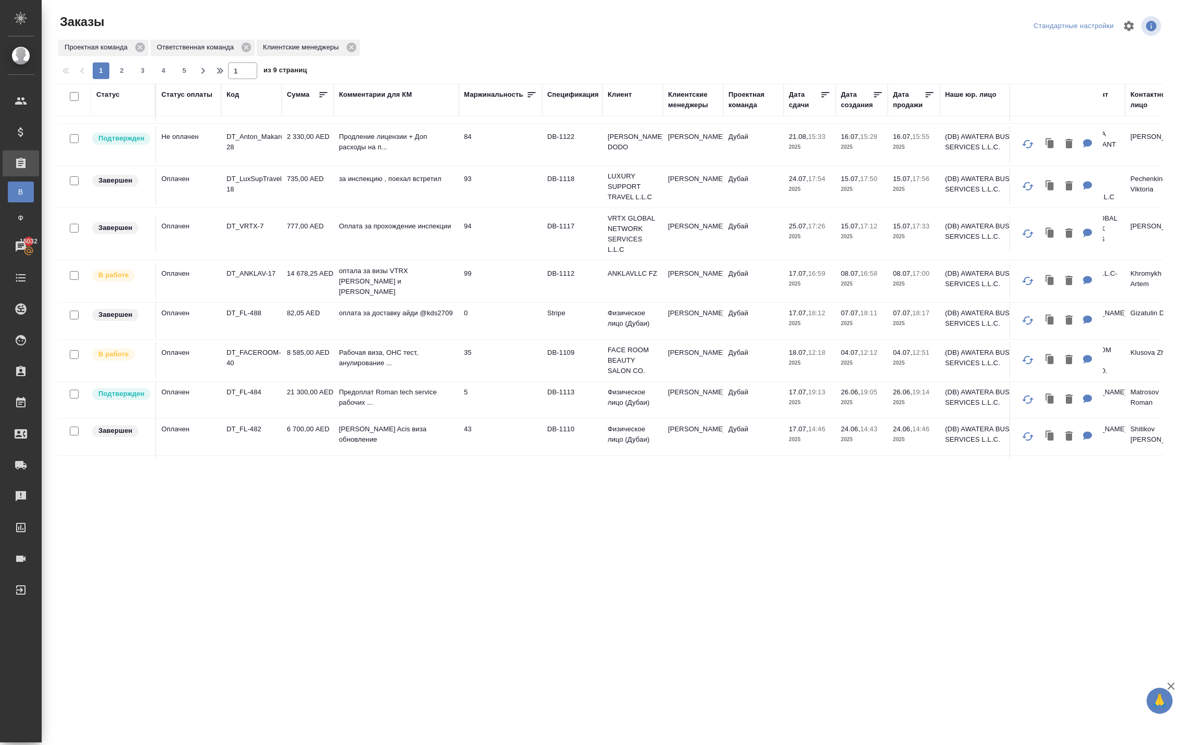
scroll to position [385, 0]
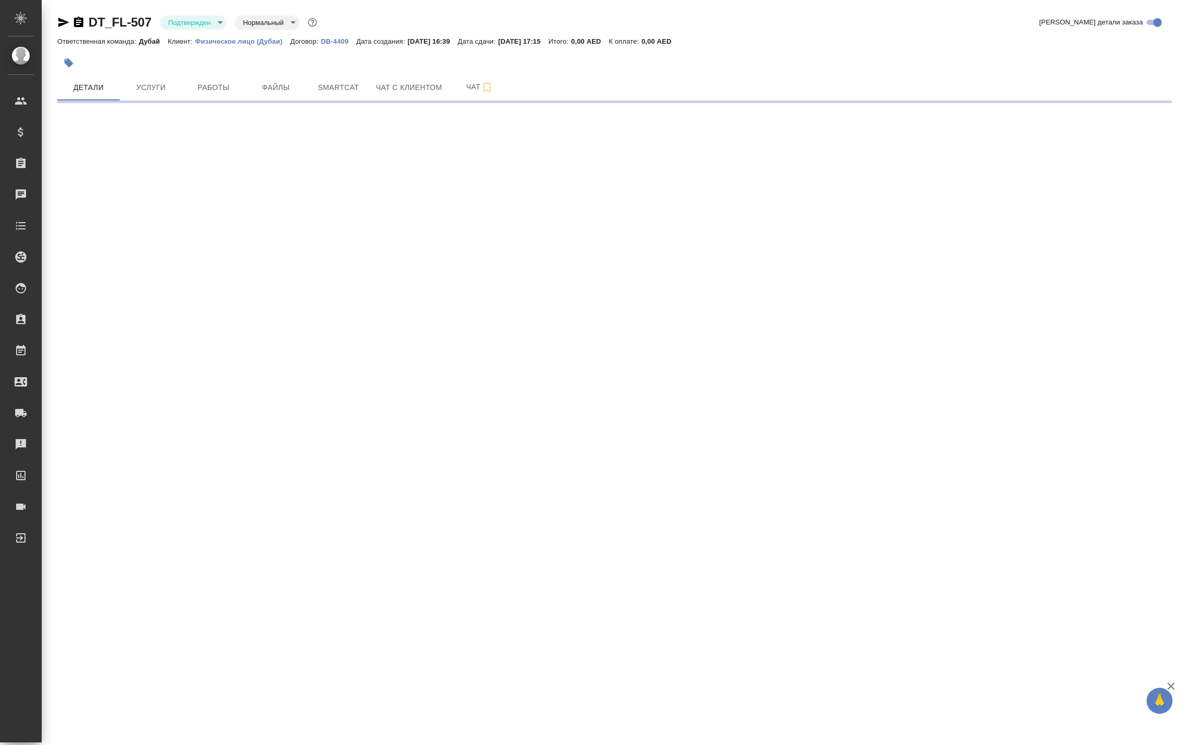
select select "RU"
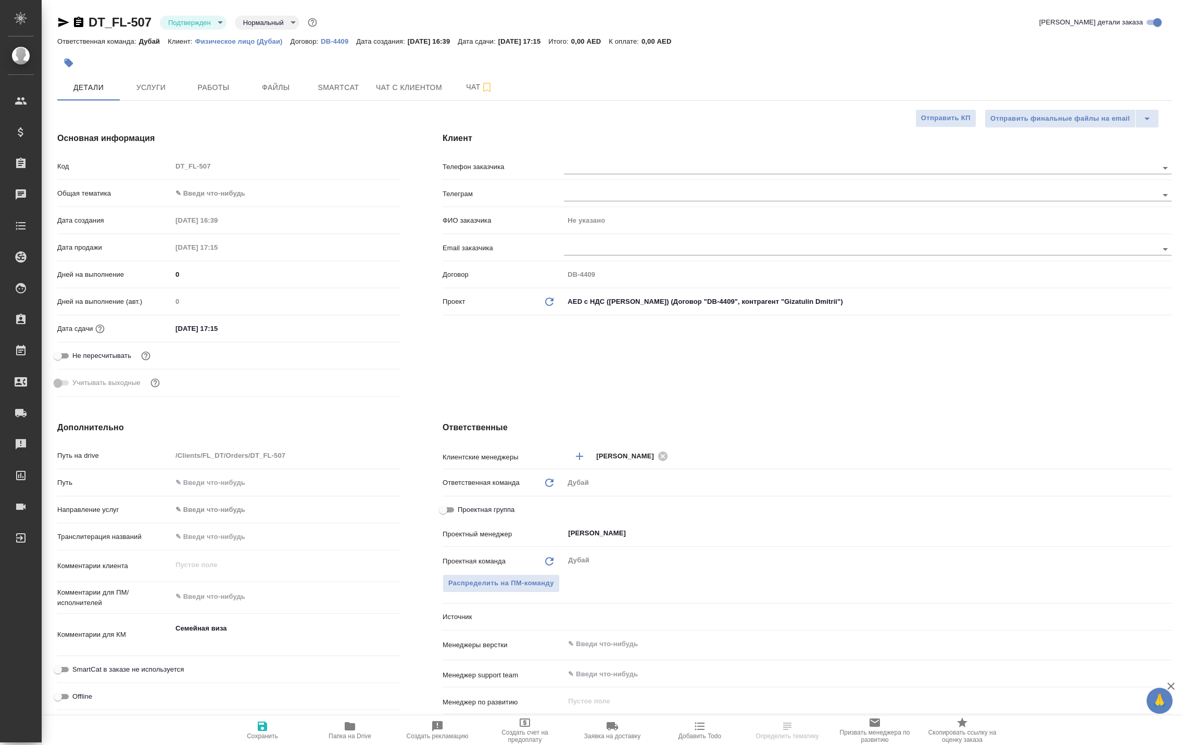
type textarea "x"
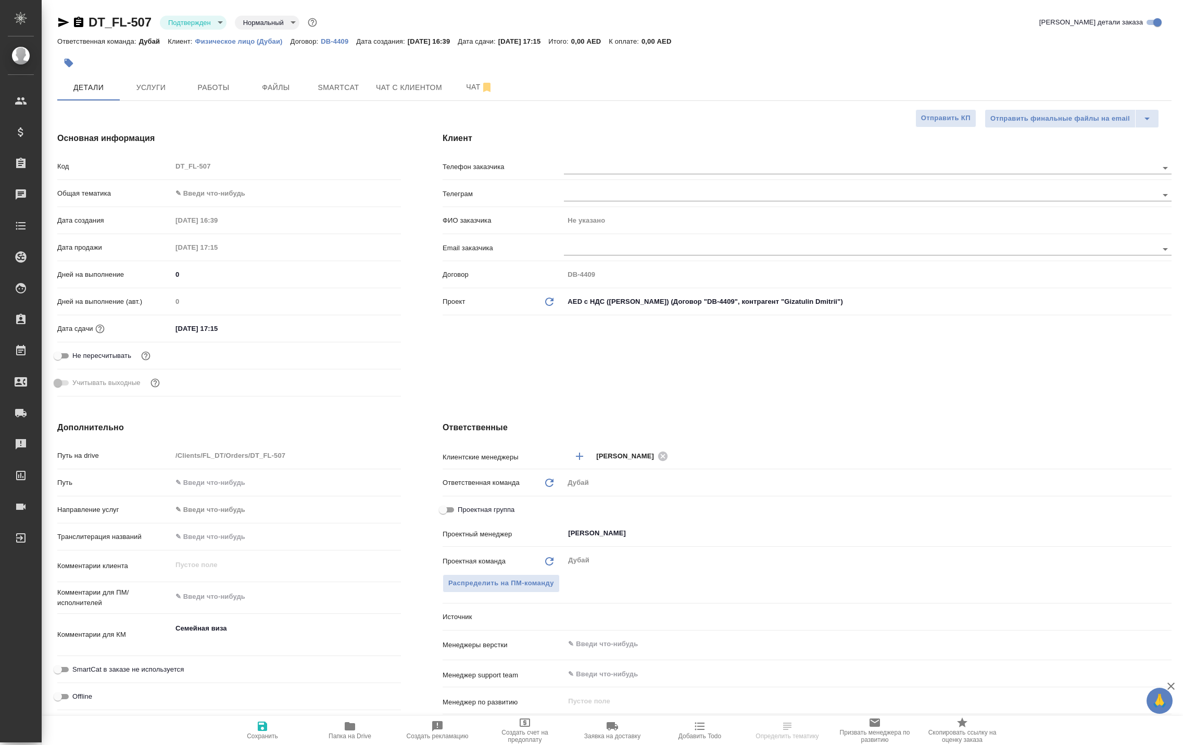
type textarea "x"
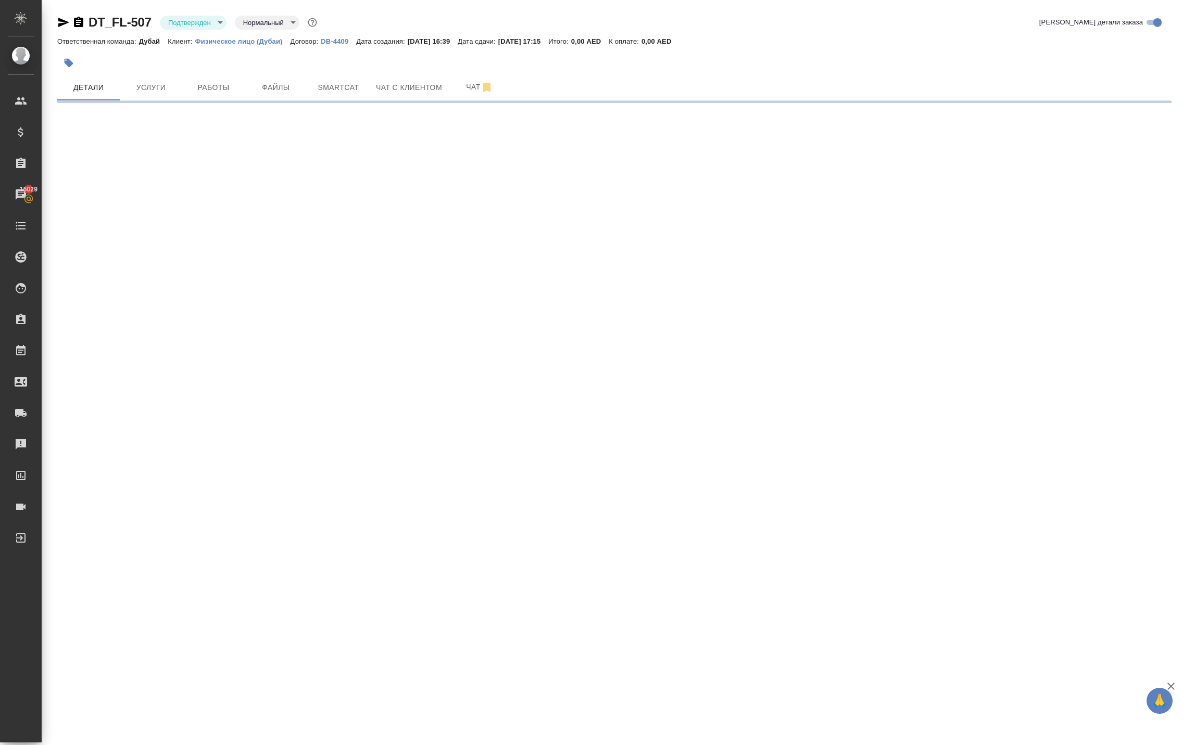
select select "RU"
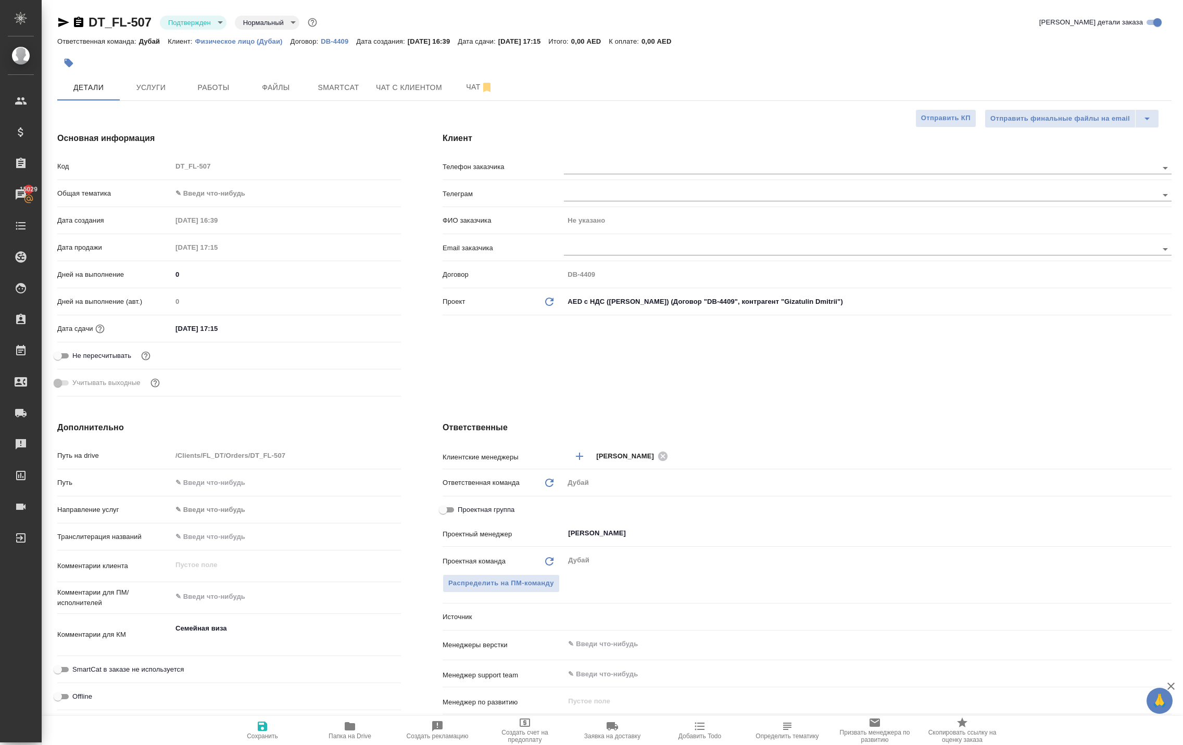
type textarea "x"
click at [147, 94] on span "Услуги" at bounding box center [151, 87] width 50 height 13
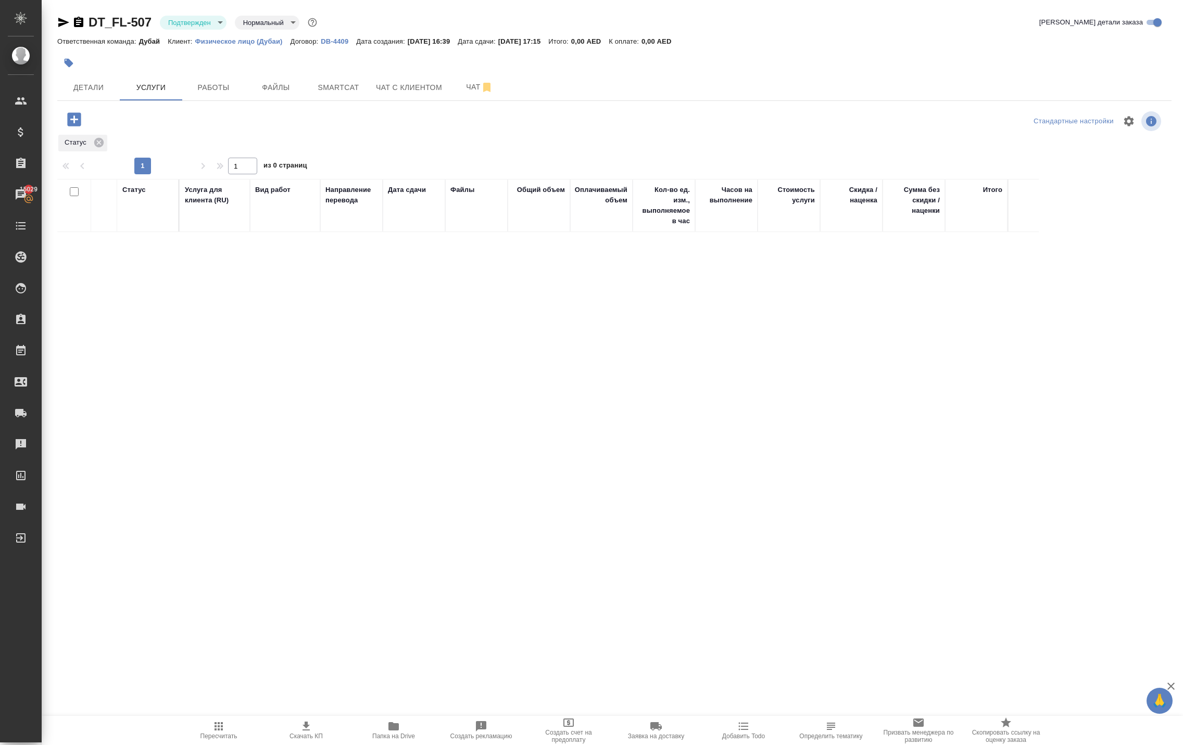
click at [80, 126] on icon "button" at bounding box center [74, 119] width 14 height 14
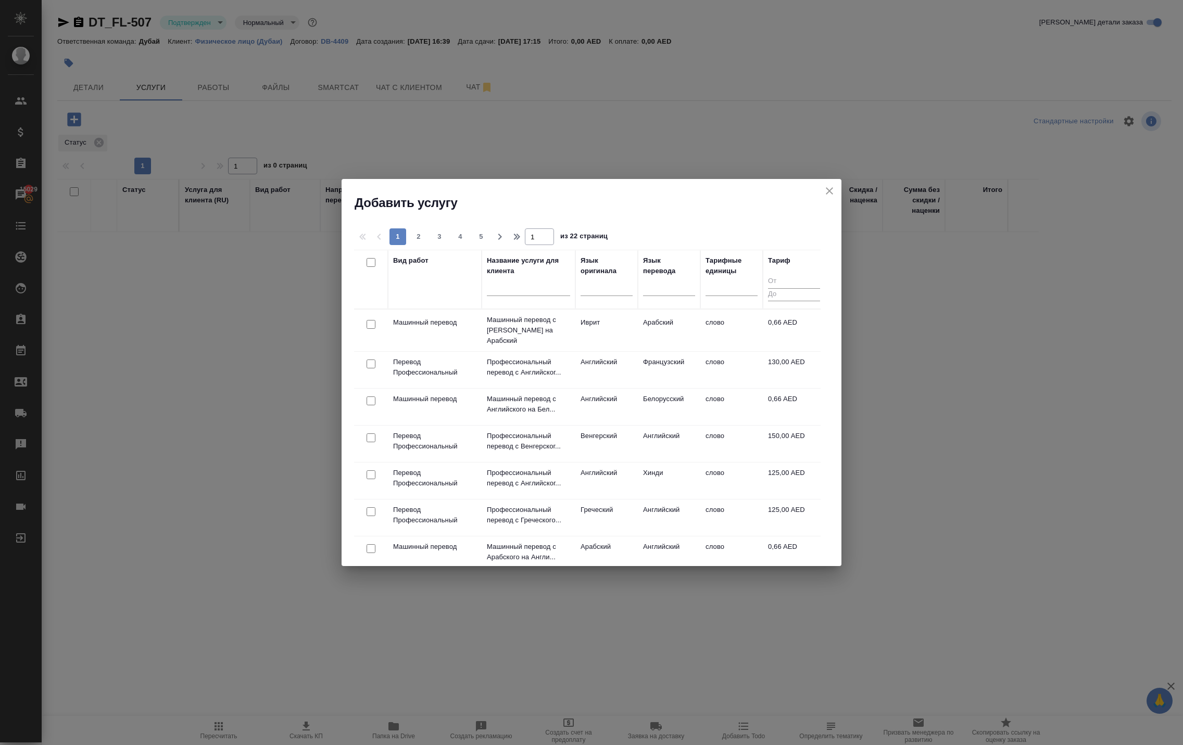
click at [433, 291] on div "Вид работ" at bounding box center [434, 280] width 83 height 48
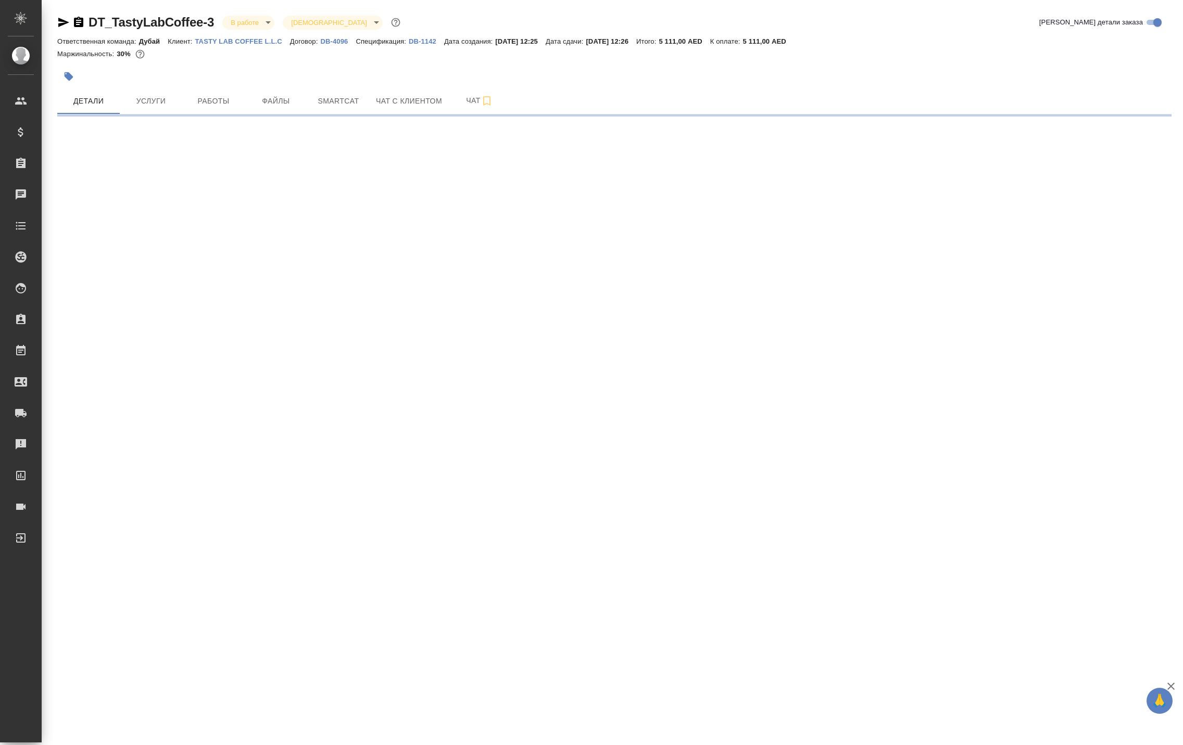
select select "RU"
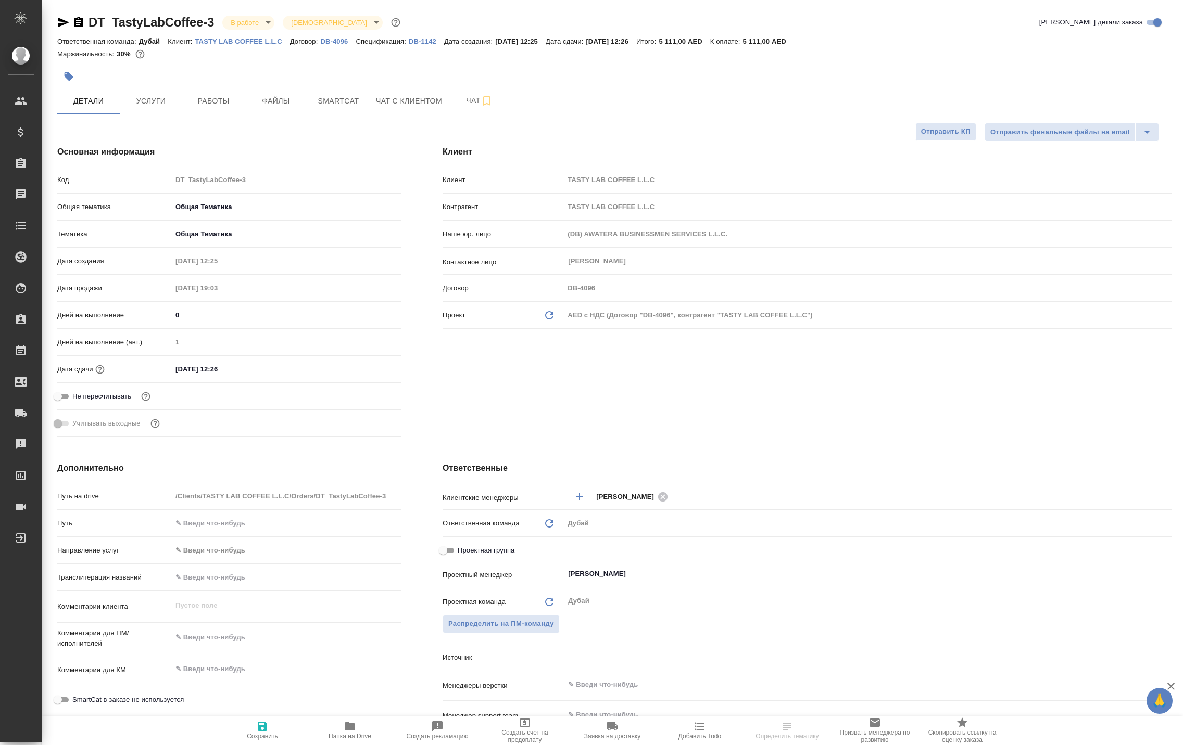
scroll to position [1, 0]
type textarea "x"
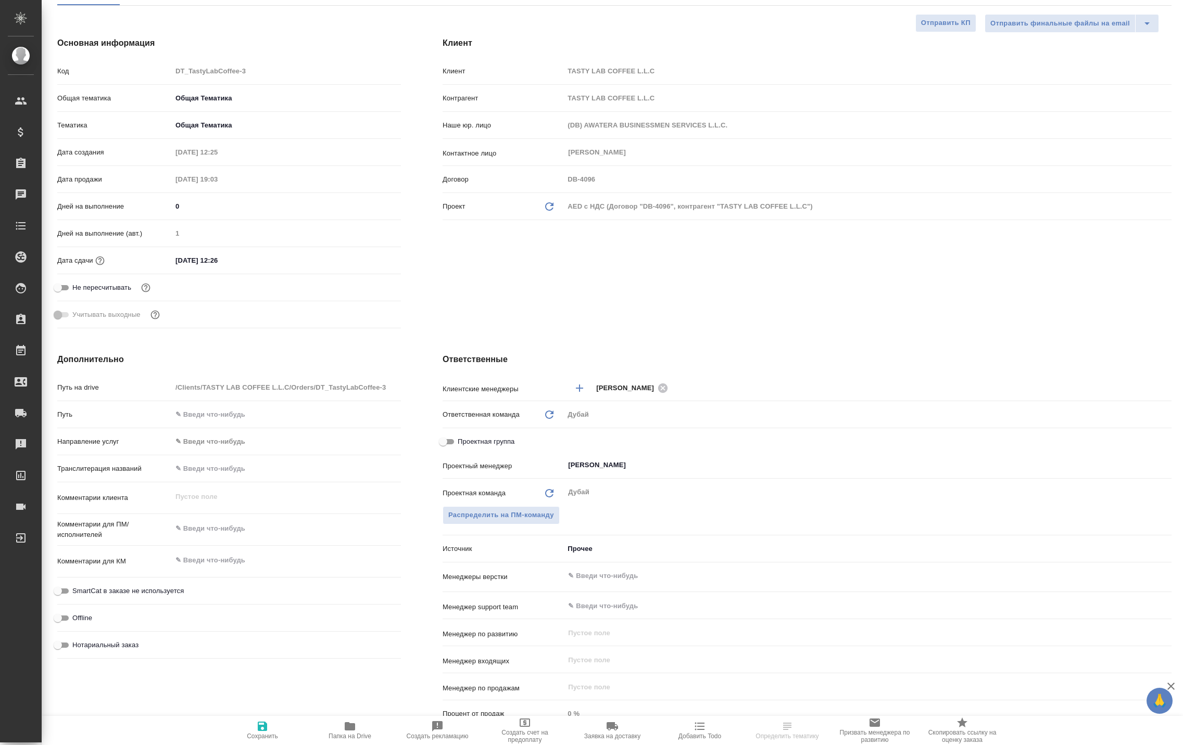
type textarea "x"
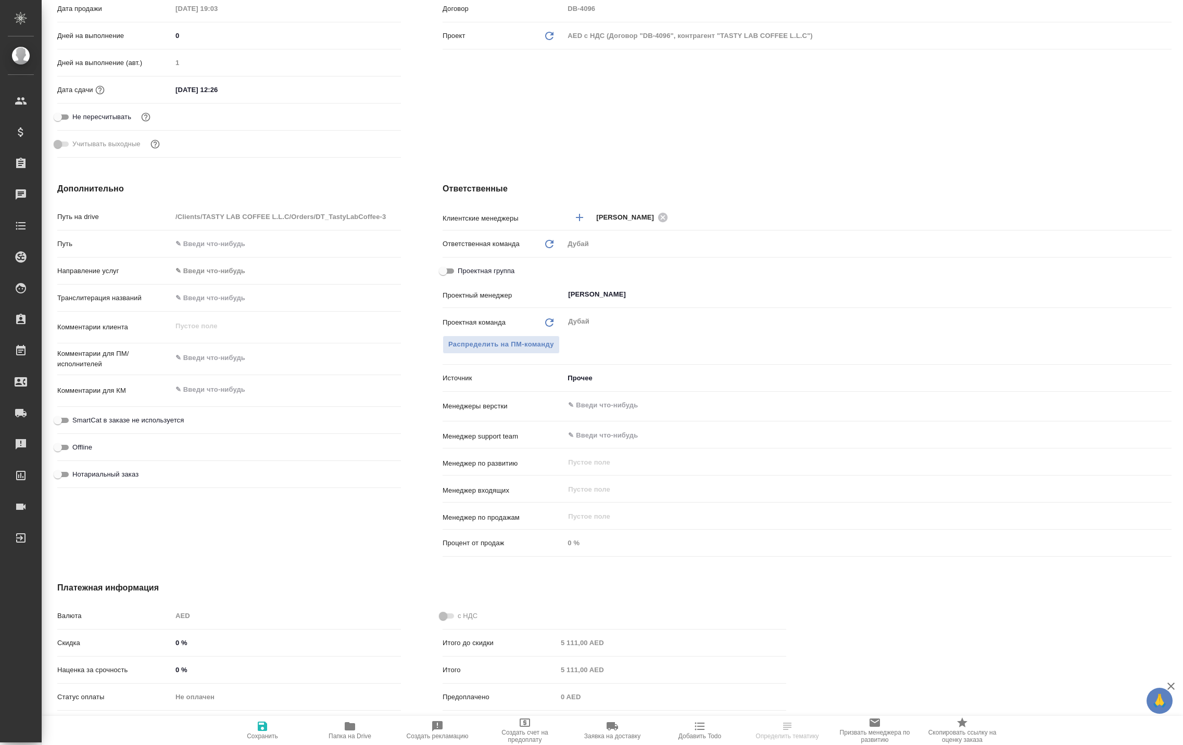
type textarea "x"
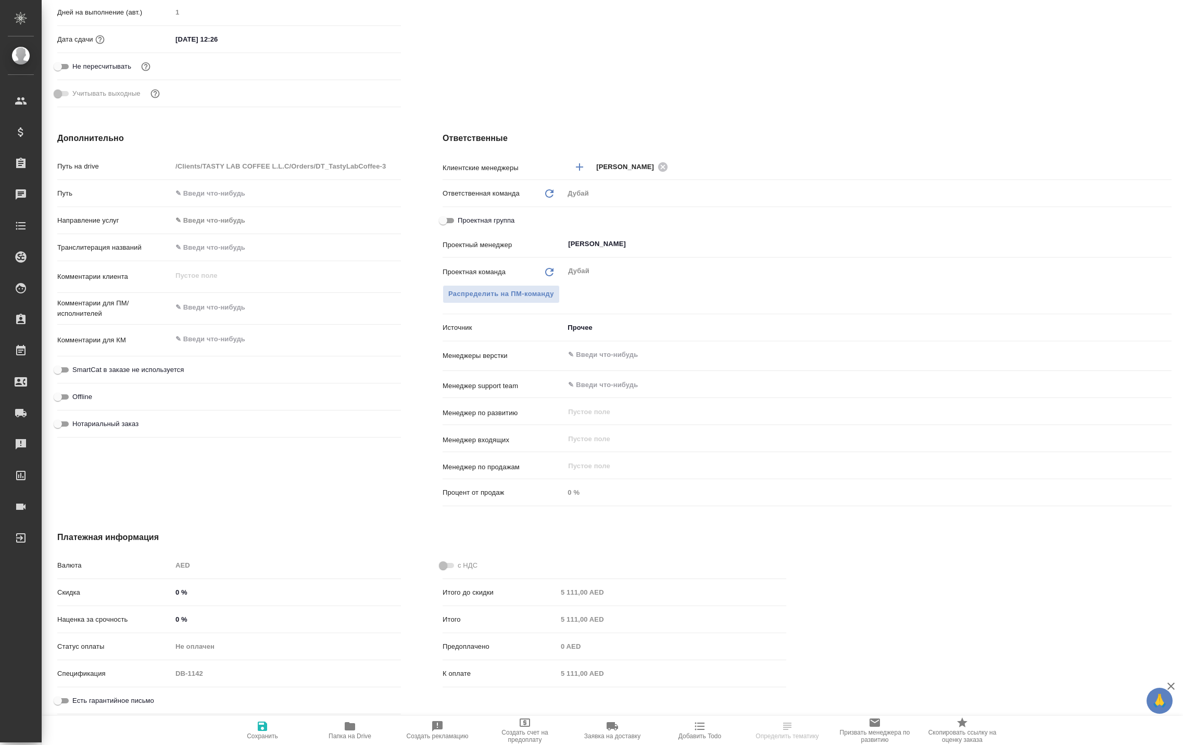
scroll to position [343, 0]
type textarea "x"
click at [239, 348] on textarea at bounding box center [286, 340] width 229 height 18
type textarea "x"
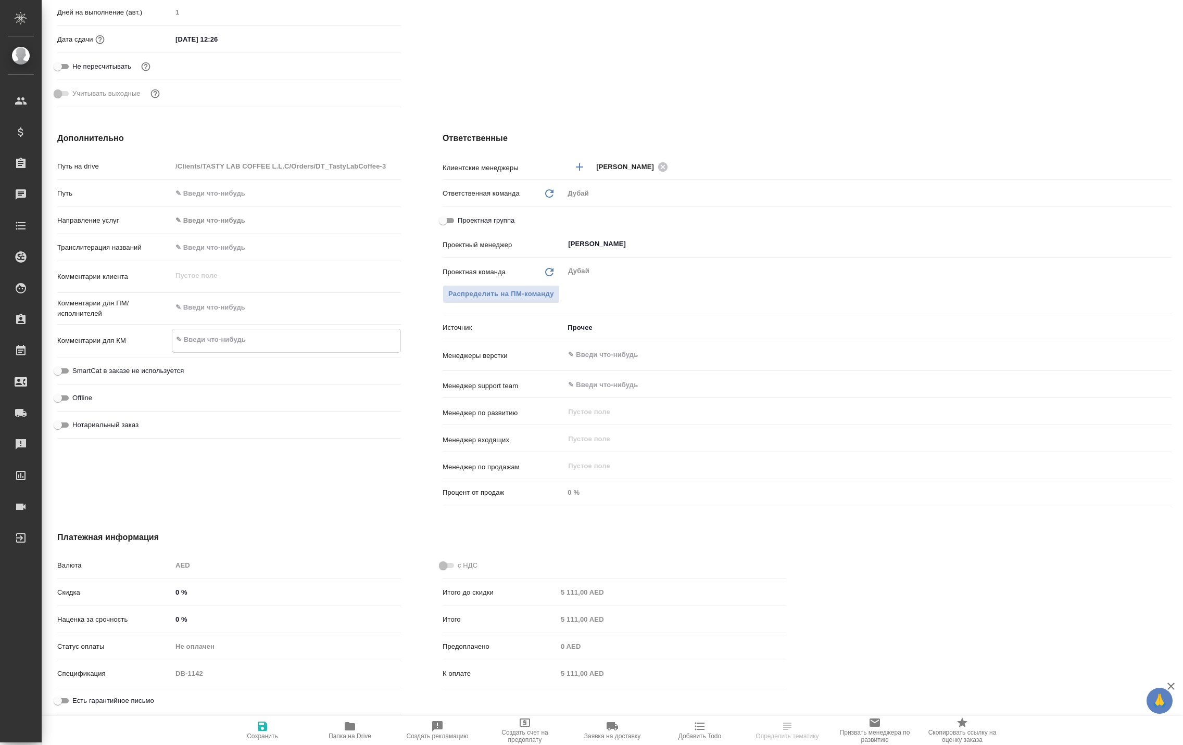
type textarea "С"
type textarea "x"
type textarea "См"
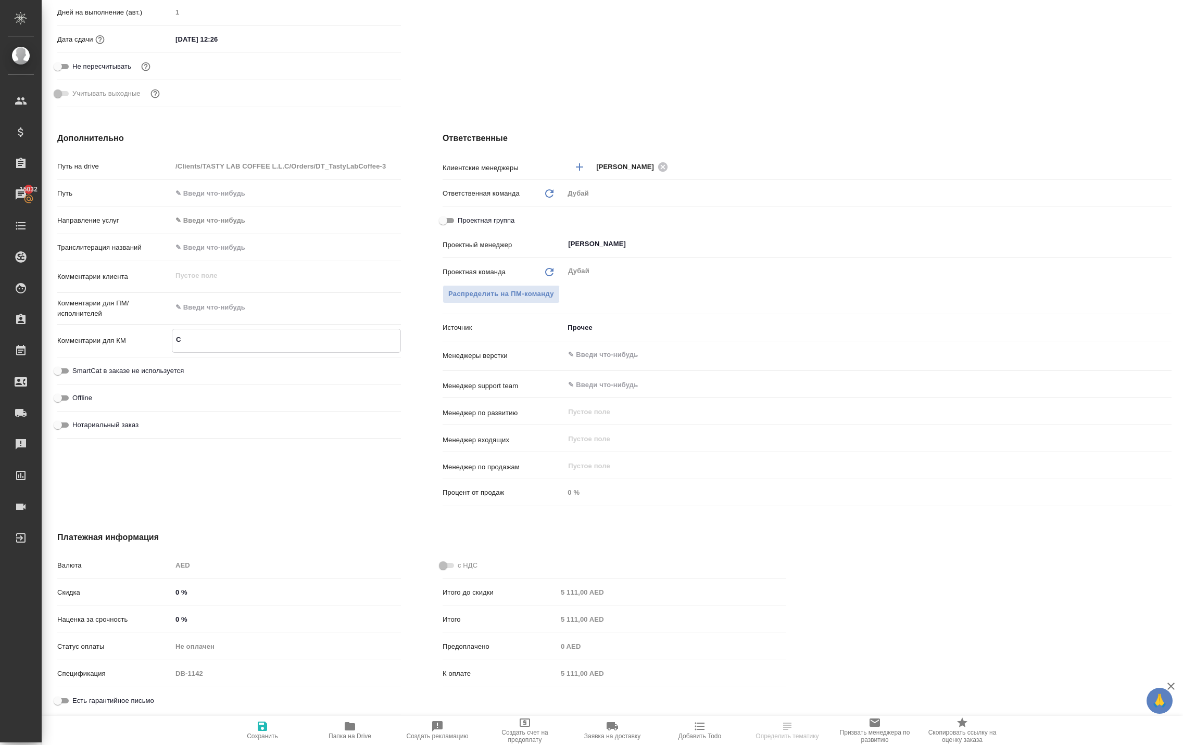
type textarea "x"
type textarea "Сме"
type textarea "x"
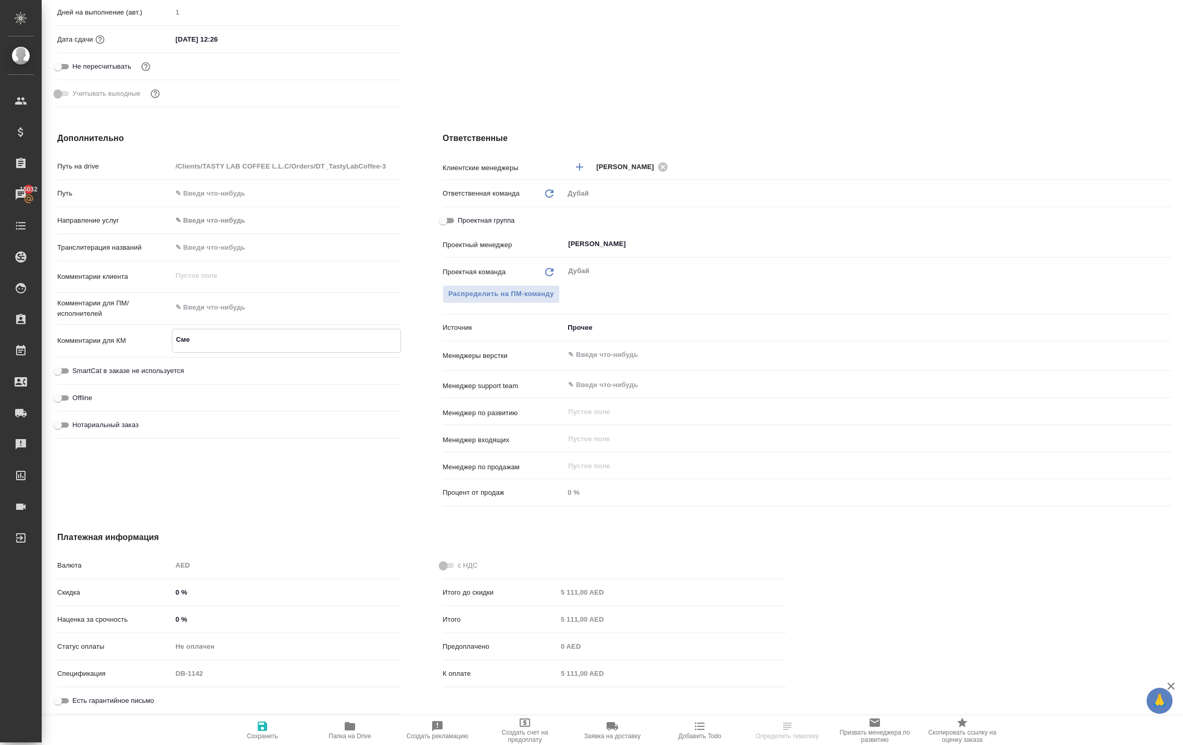
type textarea "x"
type textarea "Смен"
type textarea "x"
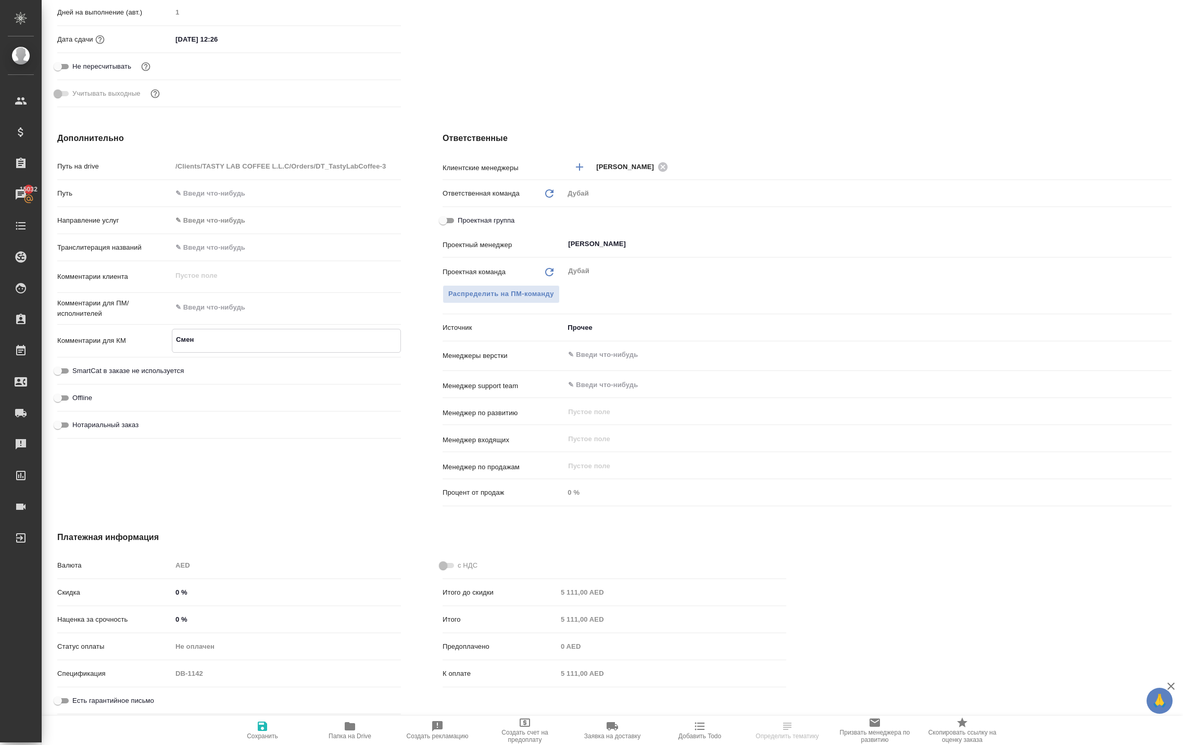
type textarea "x"
type textarea "Смена"
type textarea "x"
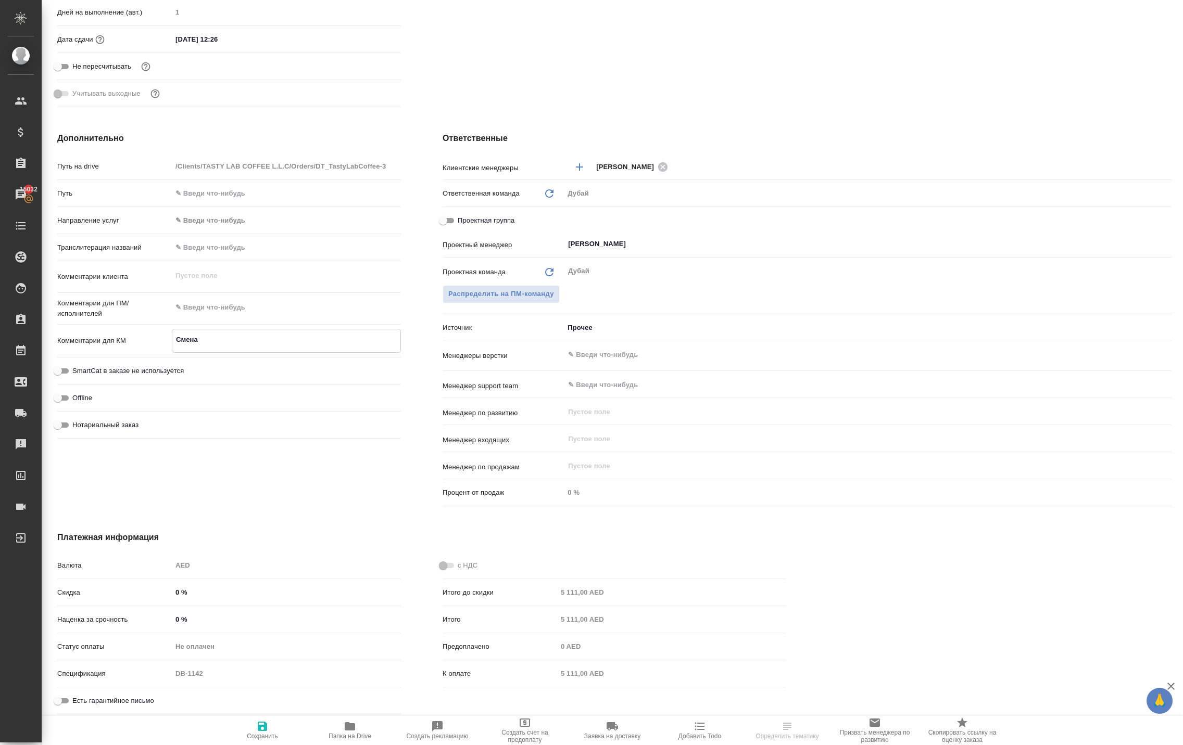
type textarea "Смена"
type textarea "x"
type textarea "Смена у"
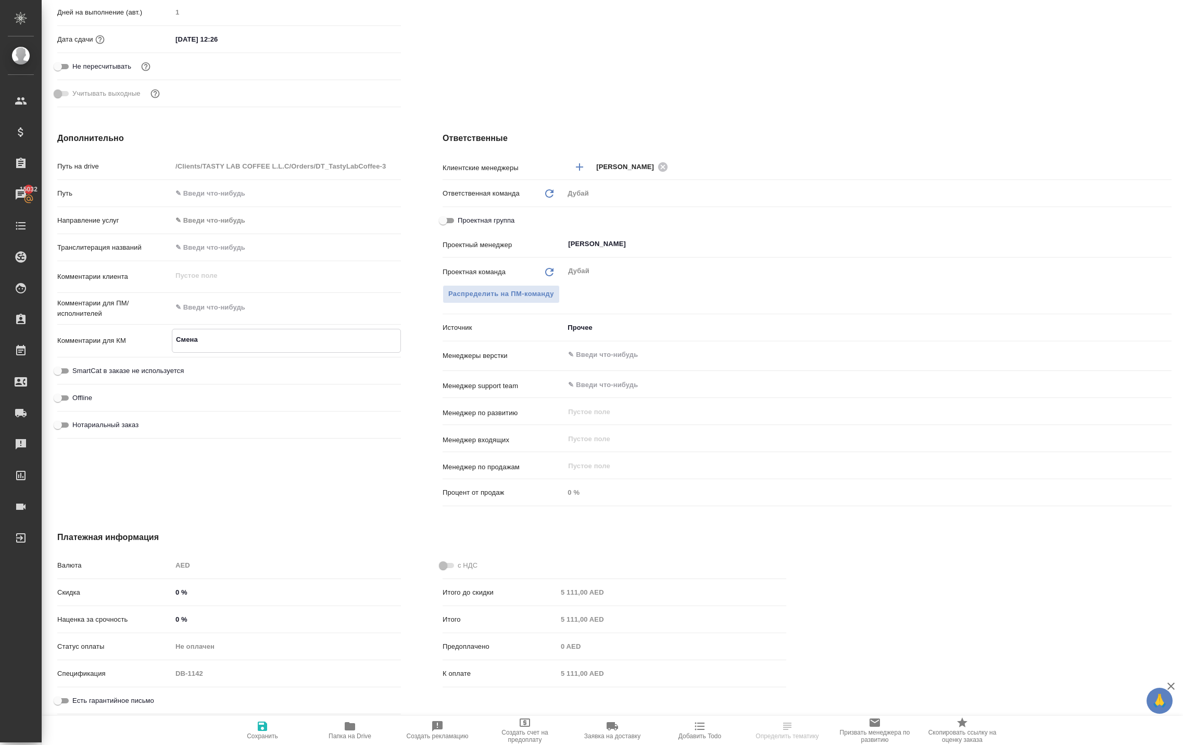
type textarea "x"
type textarea "Смена уч"
type textarea "x"
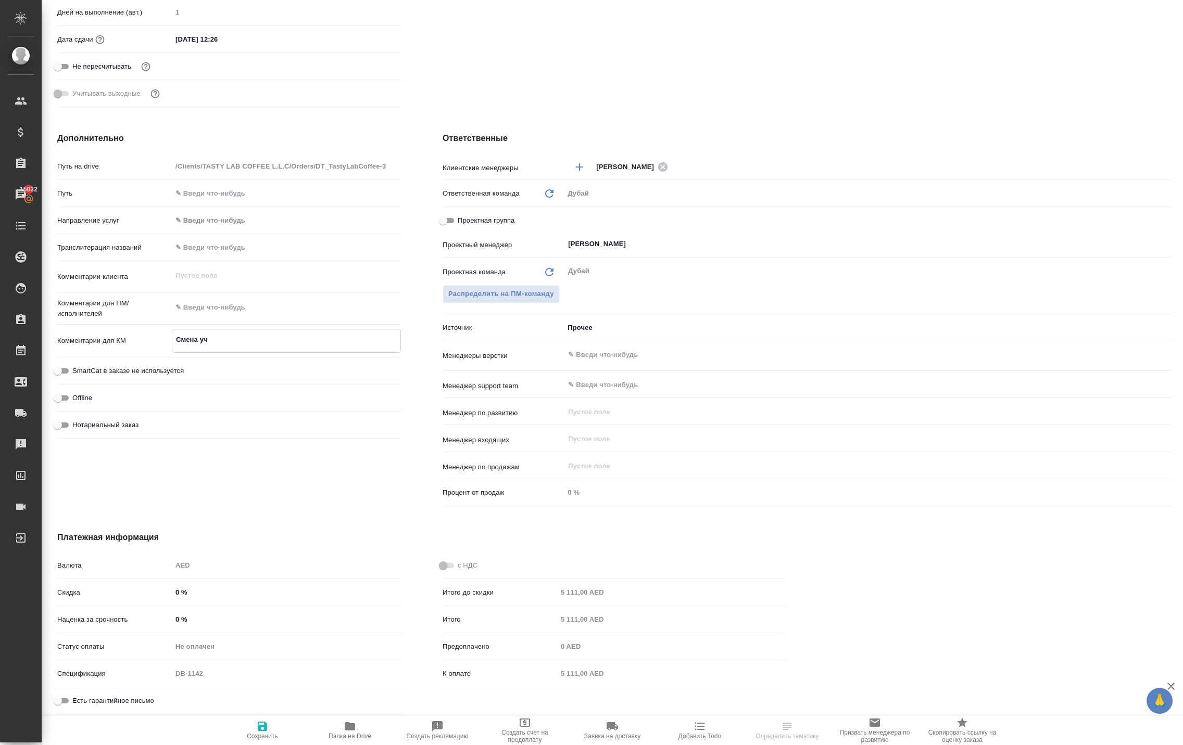
type textarea "x"
type textarea "Смена учр"
type textarea "x"
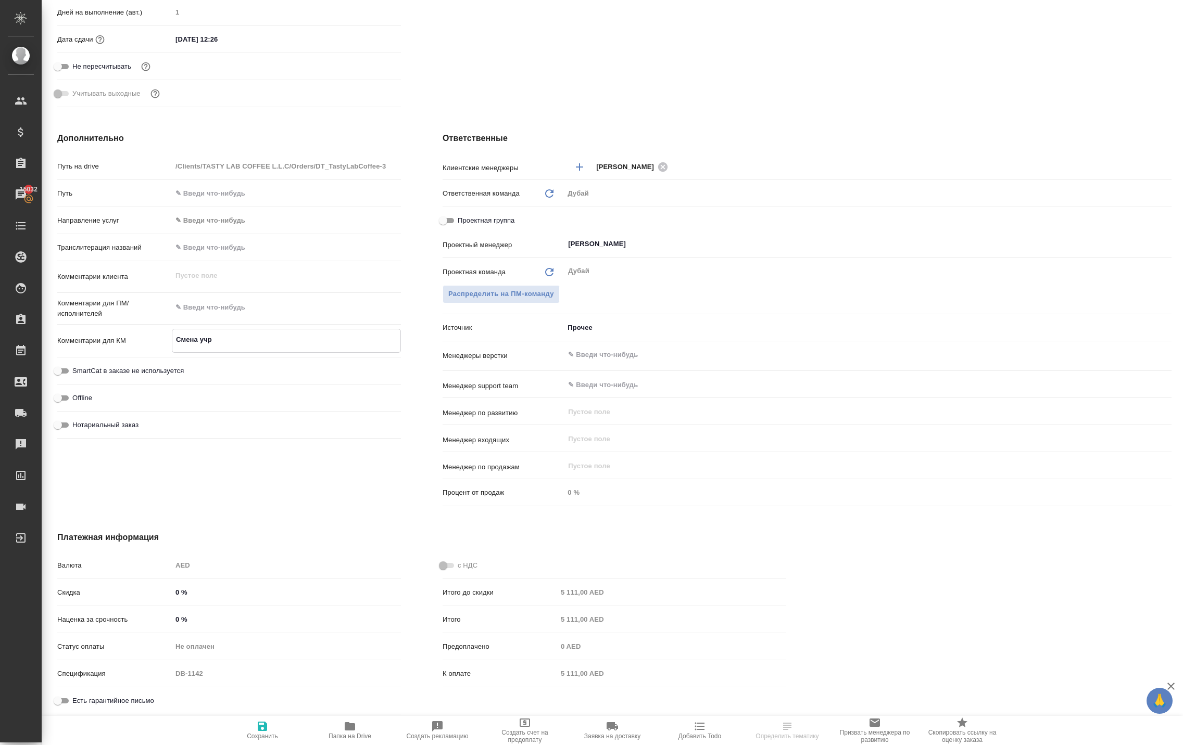
type textarea "x"
type textarea "Смена учре"
type textarea "x"
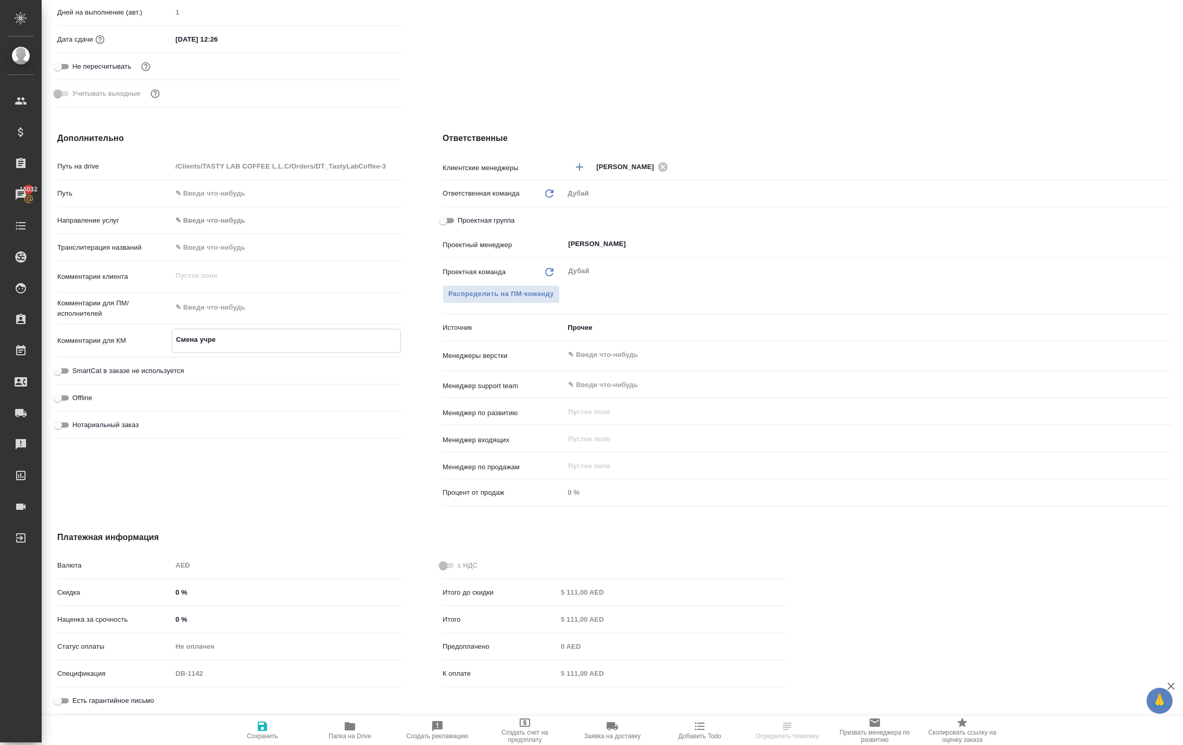
type textarea "Смена учред"
type textarea "x"
type textarea "Смена учреди"
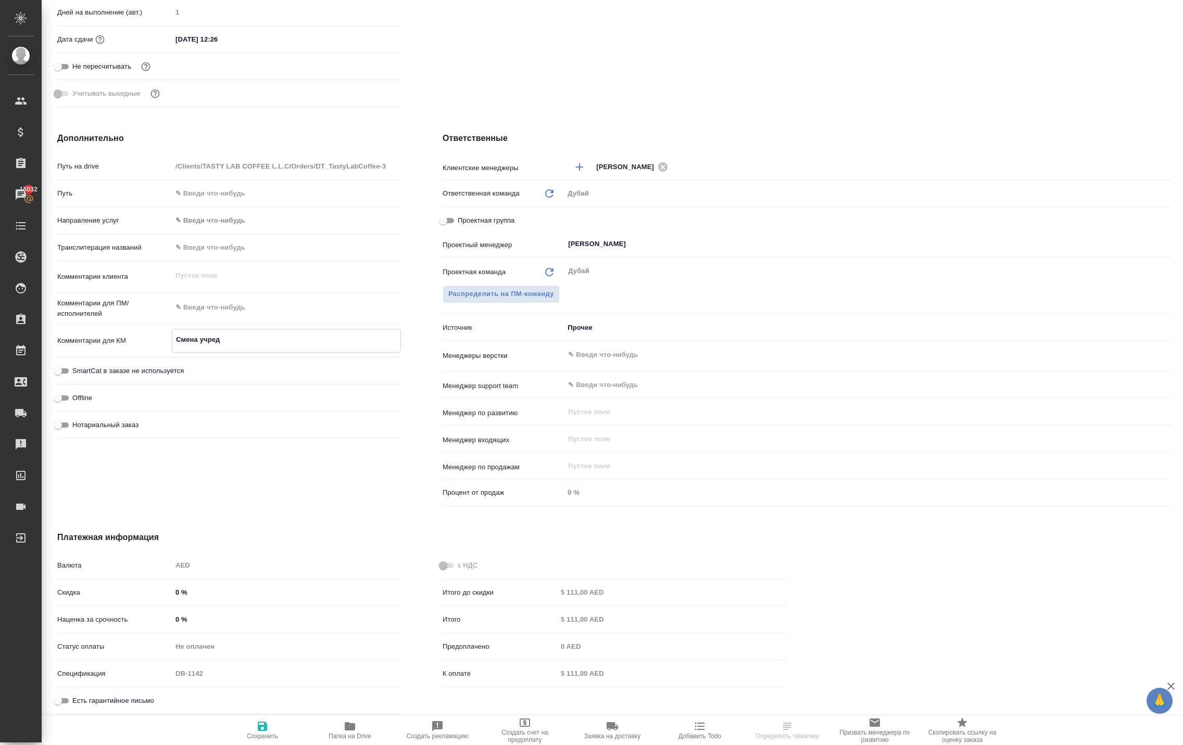
type textarea "x"
type textarea "Смена учредит"
type textarea "x"
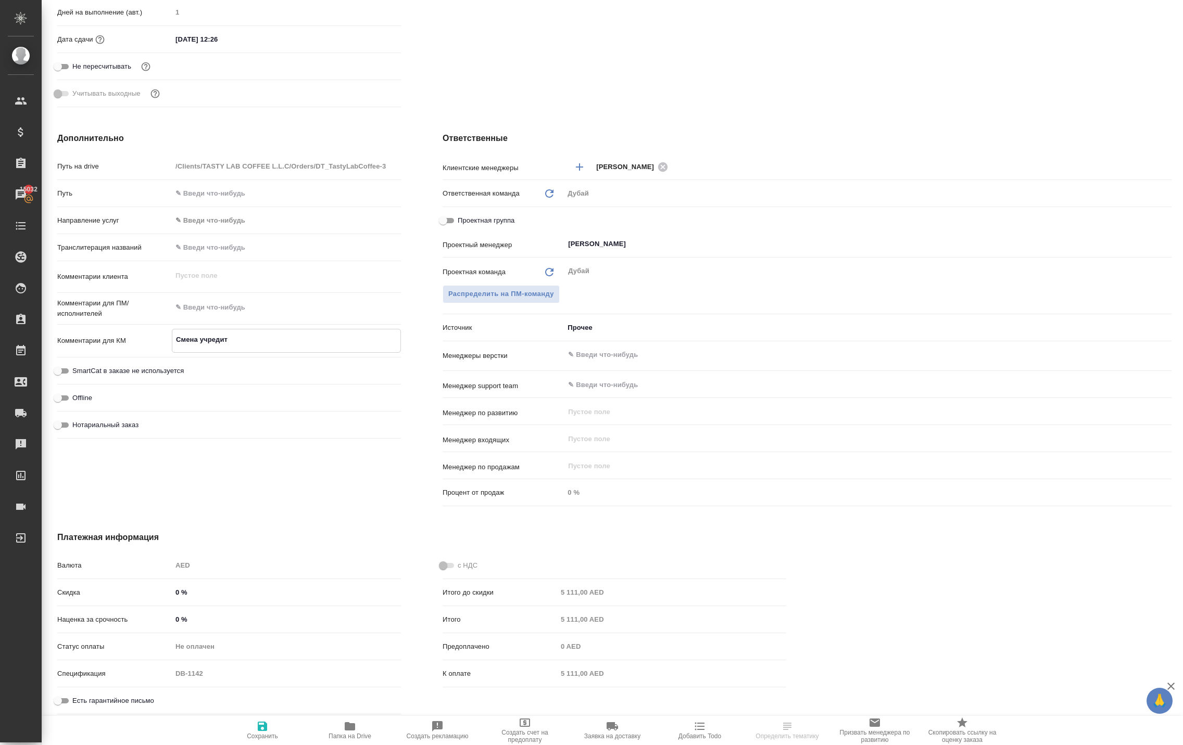
type textarea "x"
type textarea "Смена учредите"
type textarea "x"
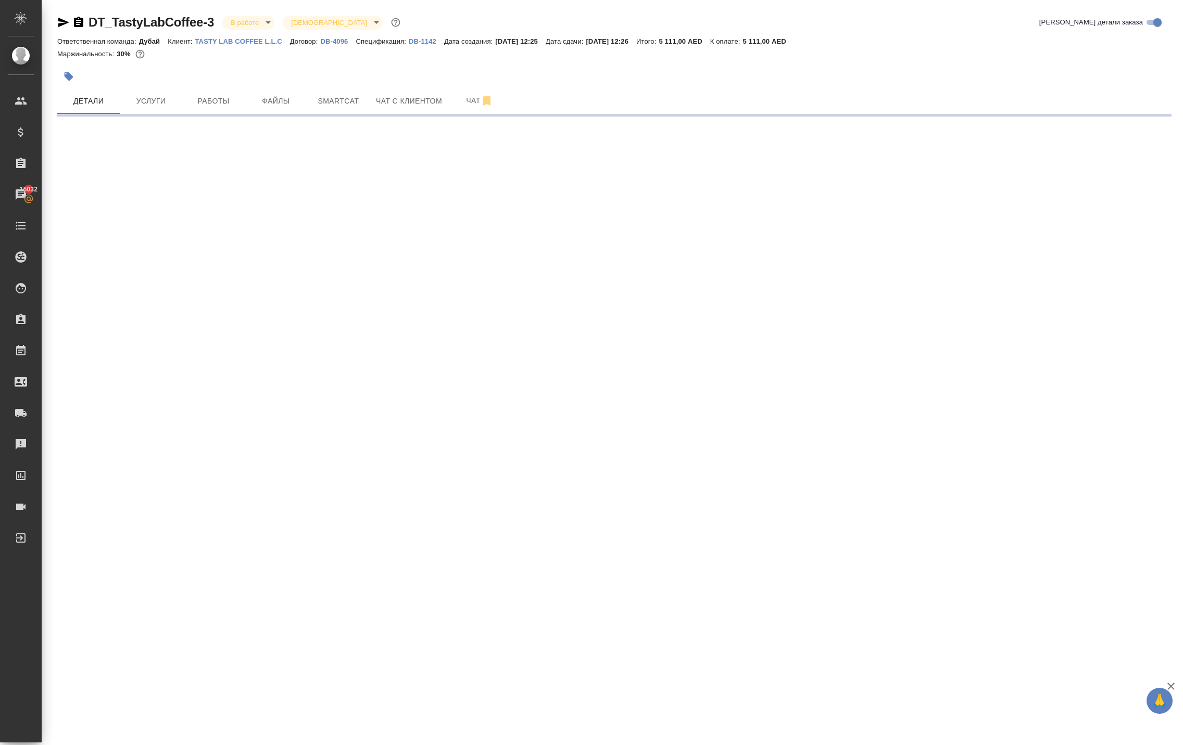
scroll to position [0, 0]
select select "RU"
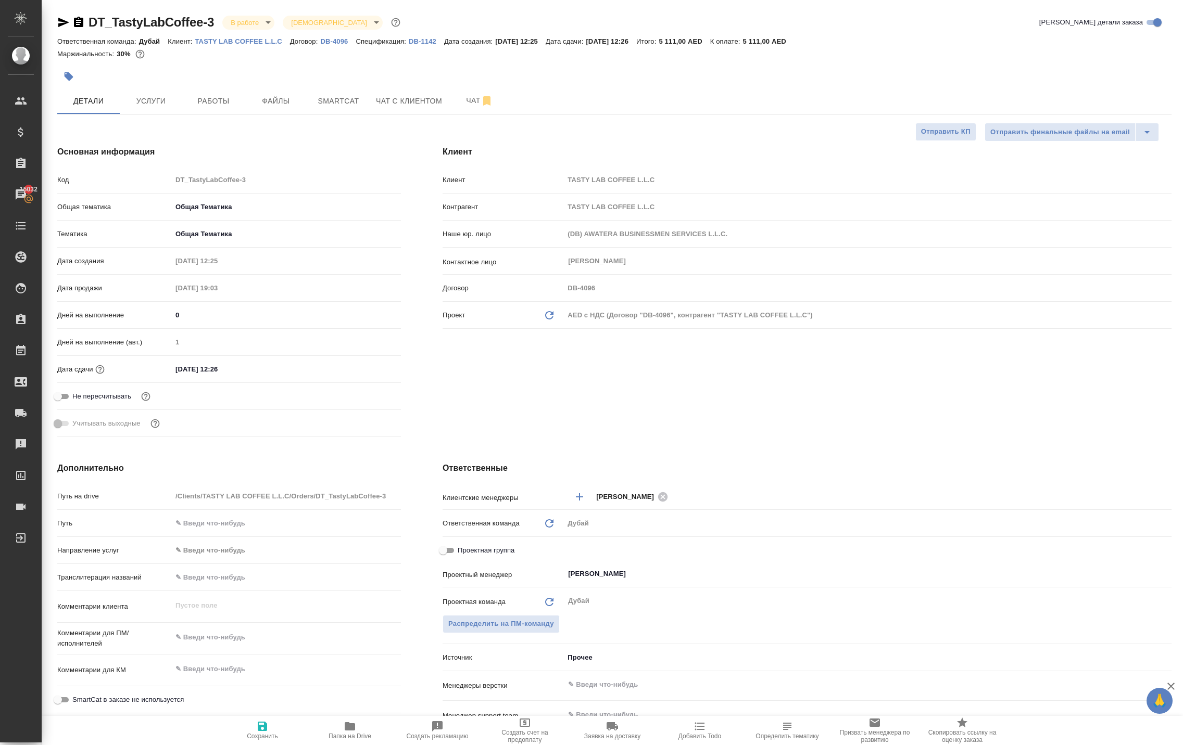
type textarea "x"
click at [217, 647] on textarea at bounding box center [286, 638] width 229 height 18
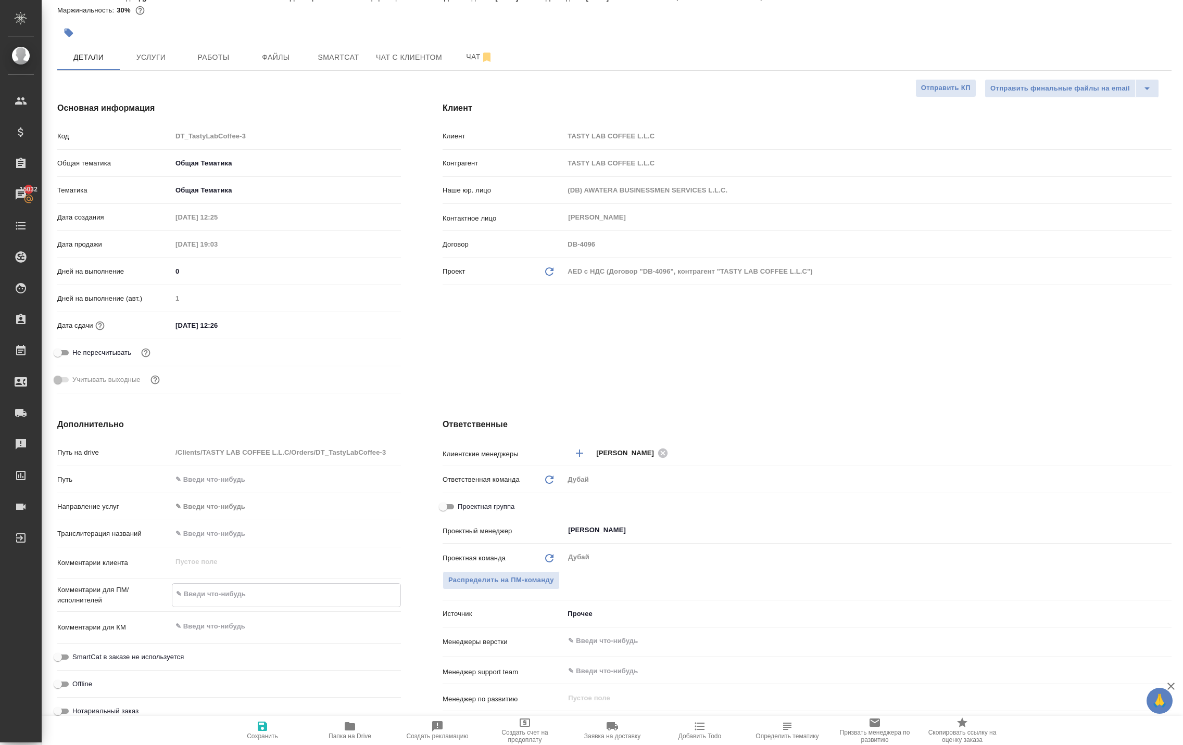
scroll to position [64, 0]
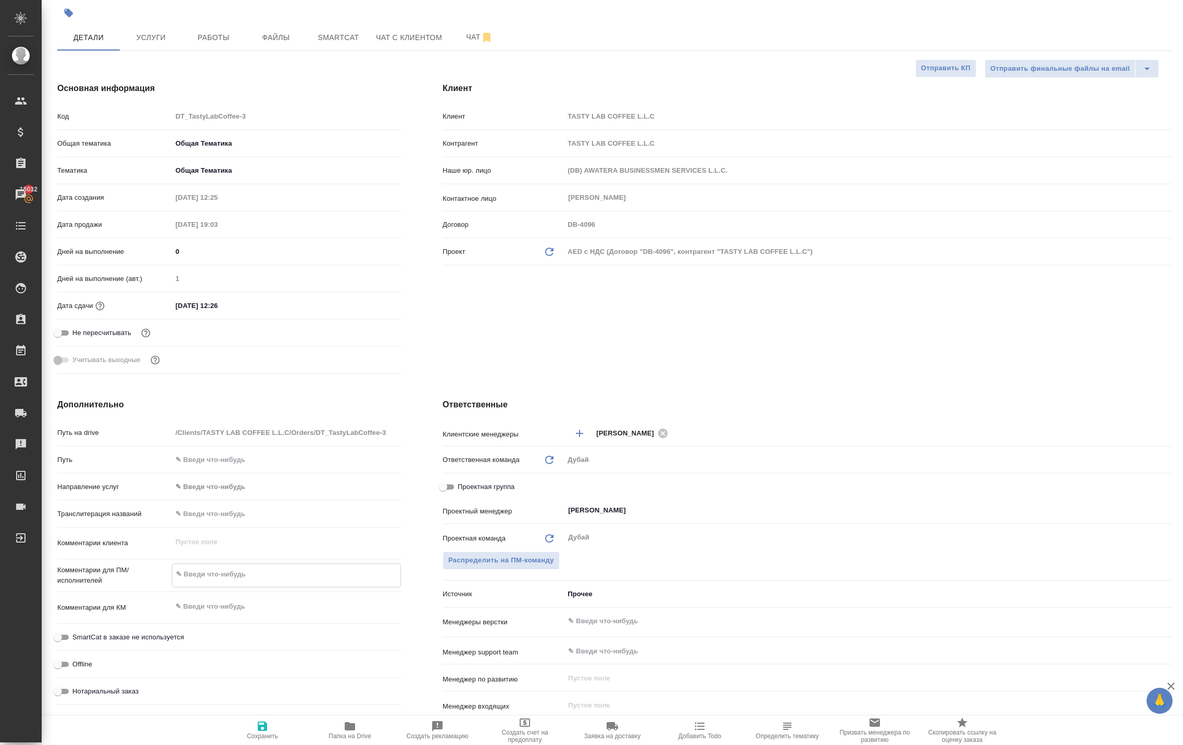
type textarea "x"
click at [222, 615] on textarea at bounding box center [286, 607] width 228 height 18
type textarea "x"
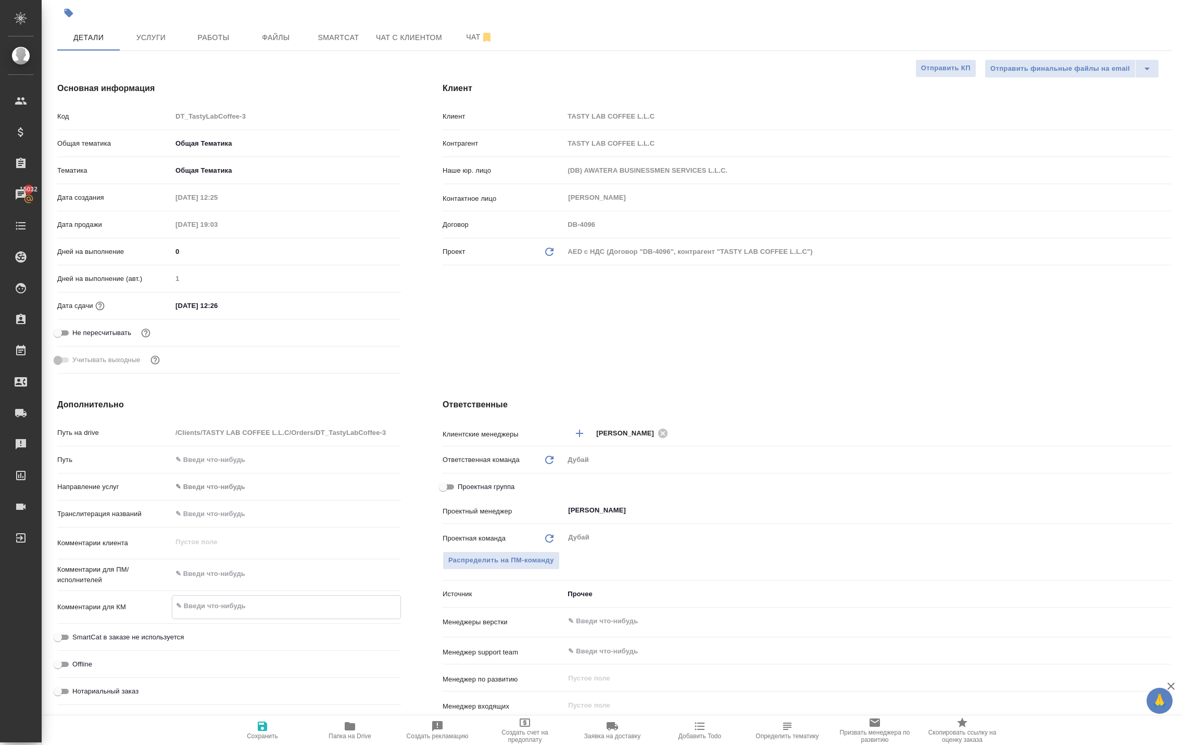
type textarea "С"
type textarea "x"
type textarea "См"
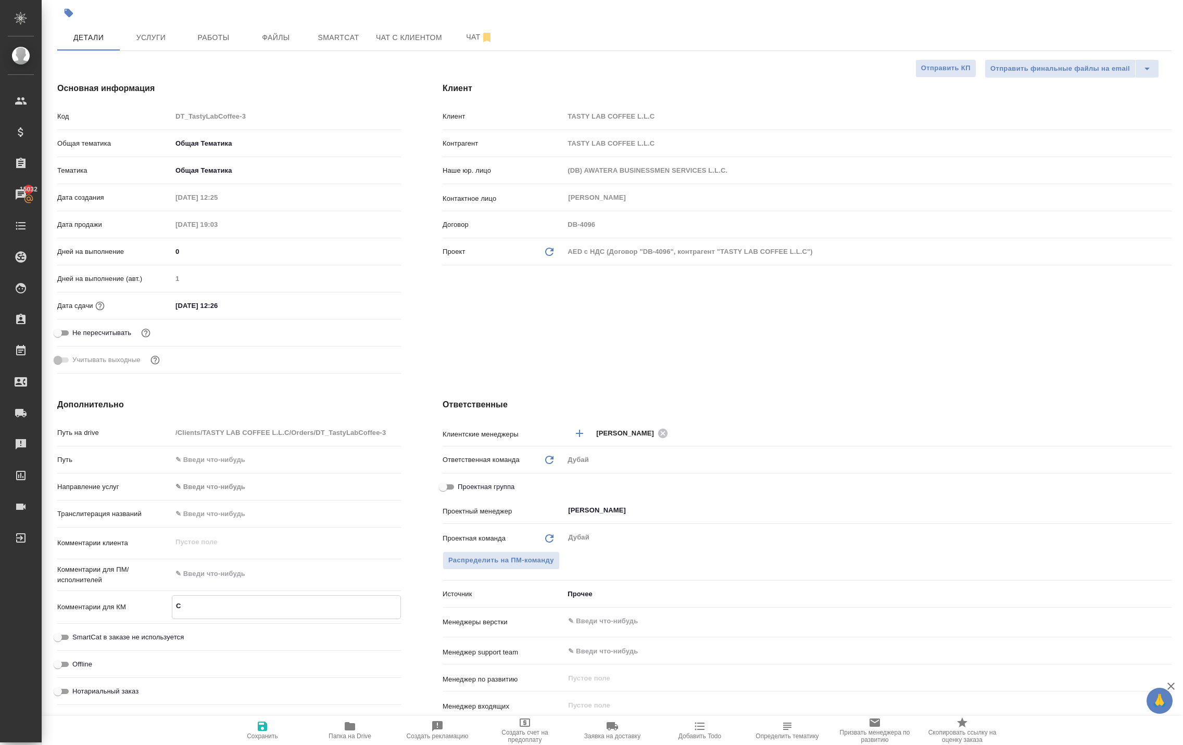
type textarea "x"
type textarea "Сме"
type textarea "x"
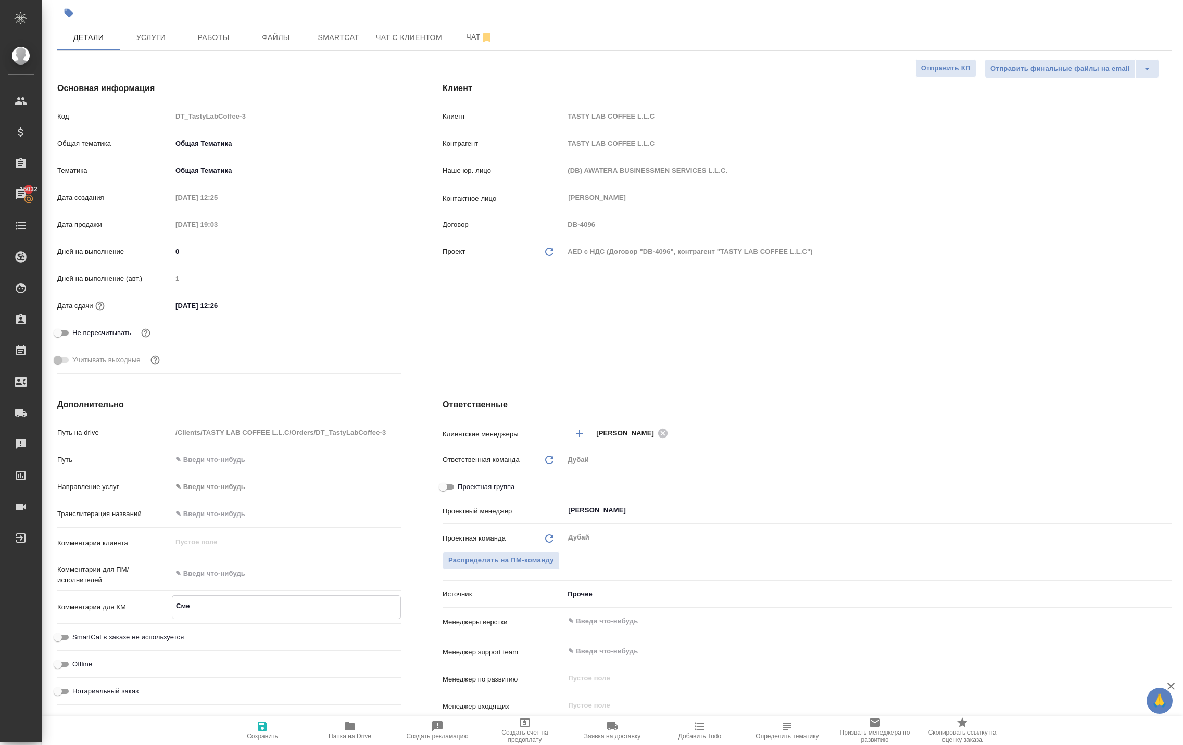
type textarea "x"
type textarea "Смен"
type textarea "x"
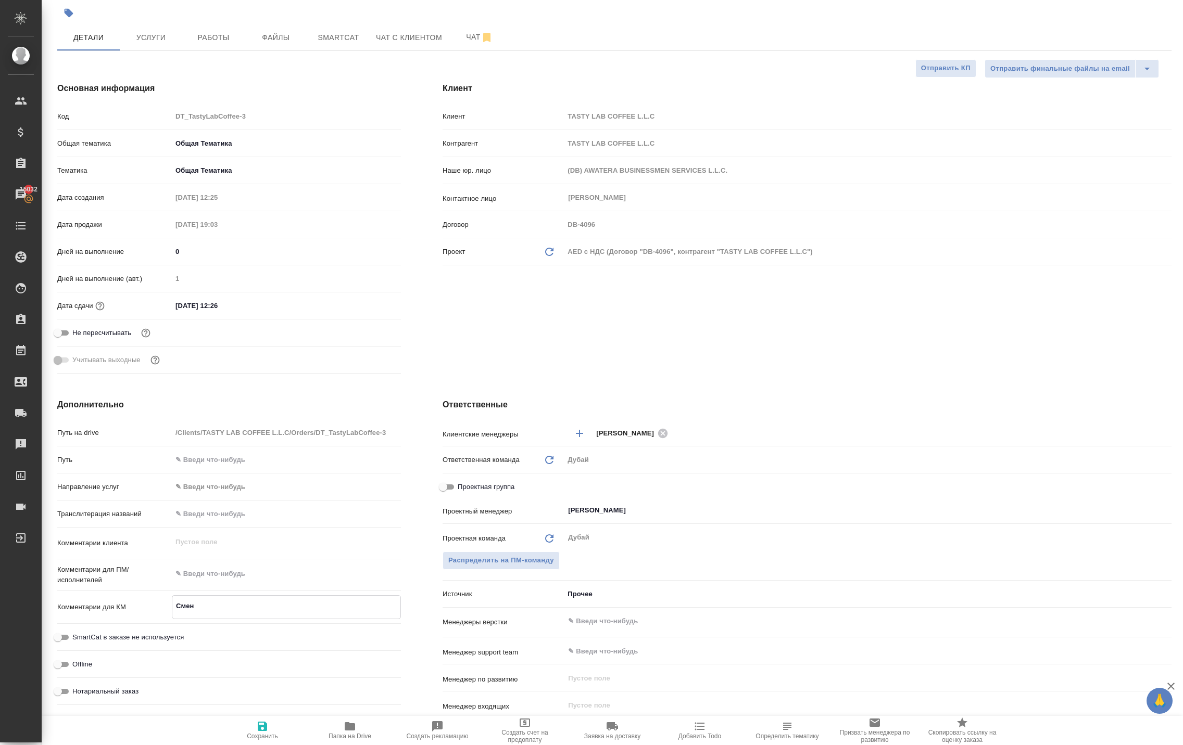
type textarea "x"
type textarea "Смена"
type textarea "x"
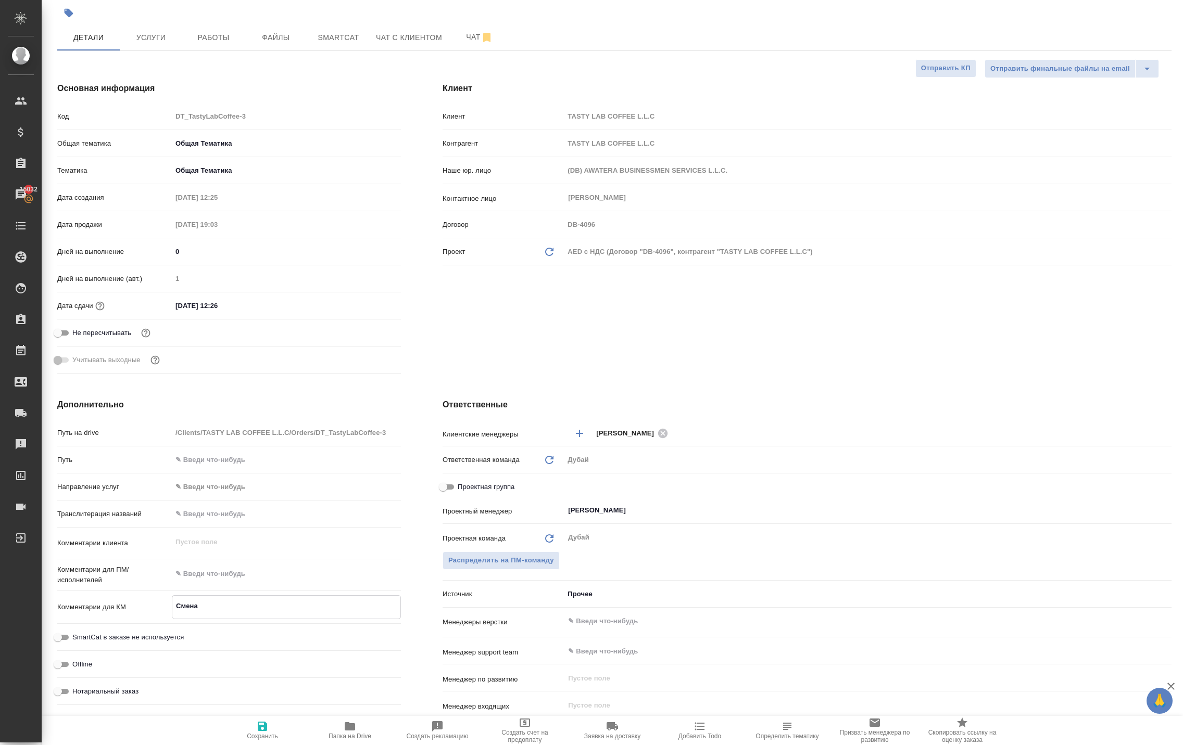
type textarea "Смена"
type textarea "x"
type textarea "Смена у"
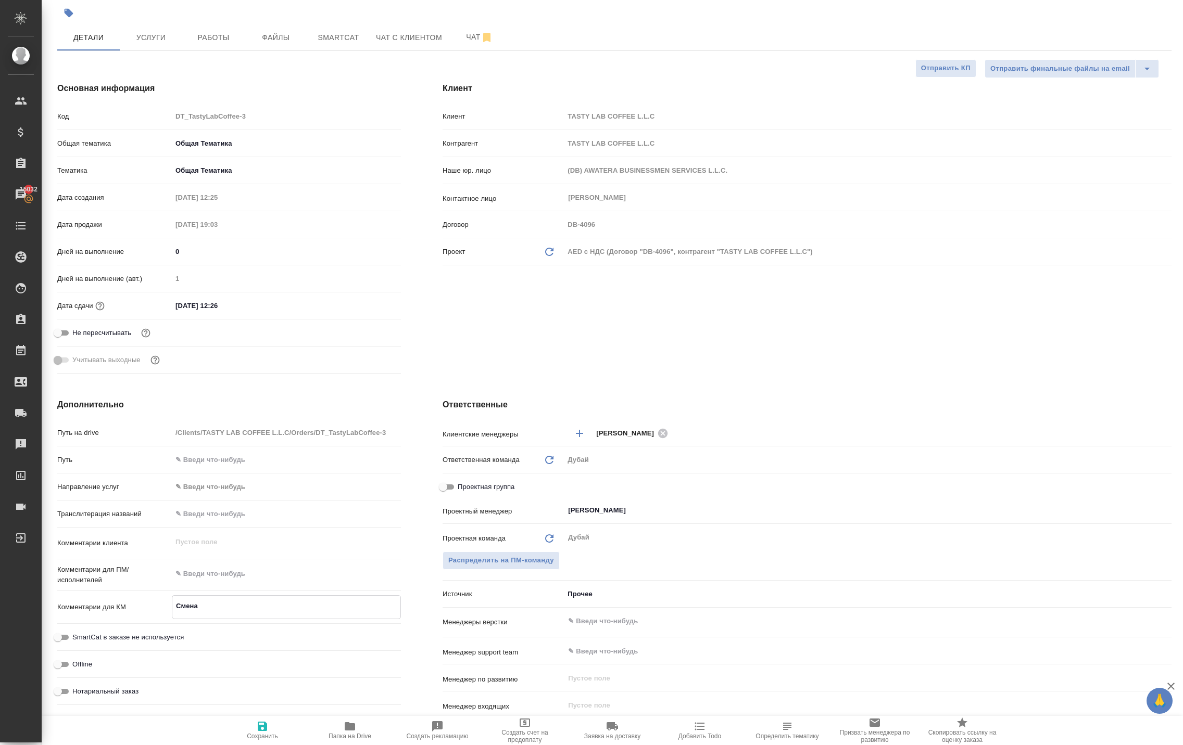
type textarea "x"
type textarea "Смена уч"
type textarea "x"
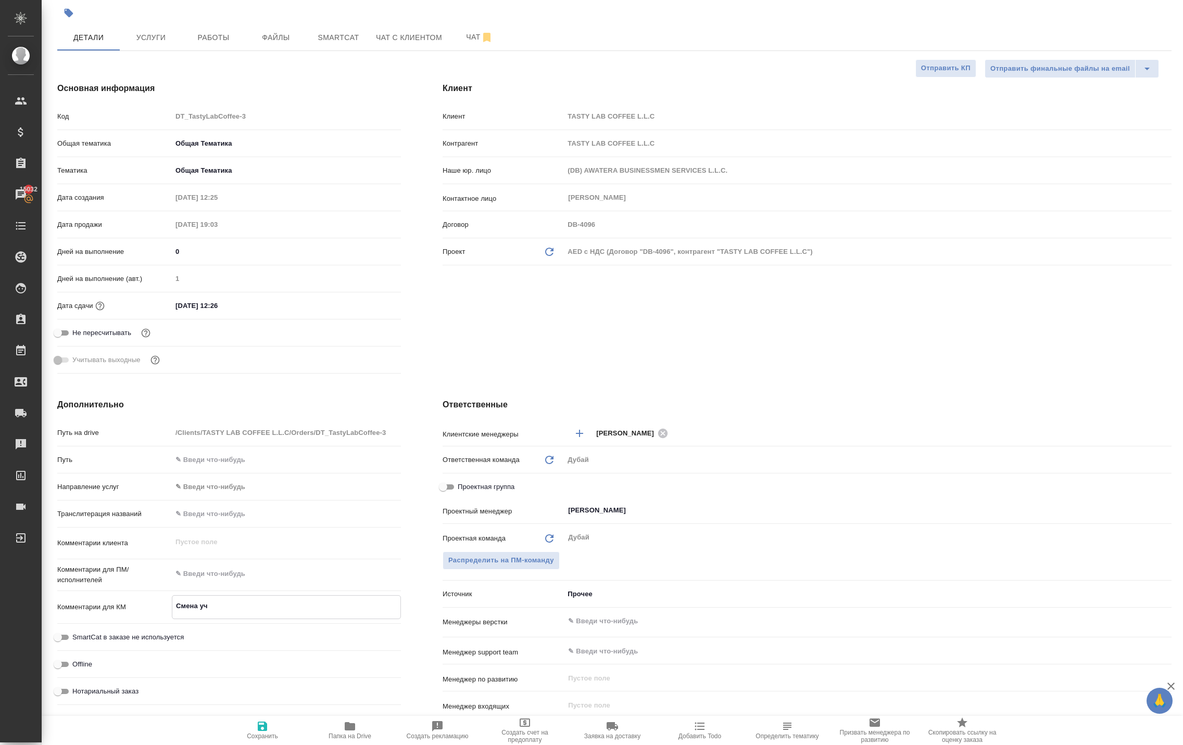
type textarea "x"
type textarea "Смена учр"
type textarea "x"
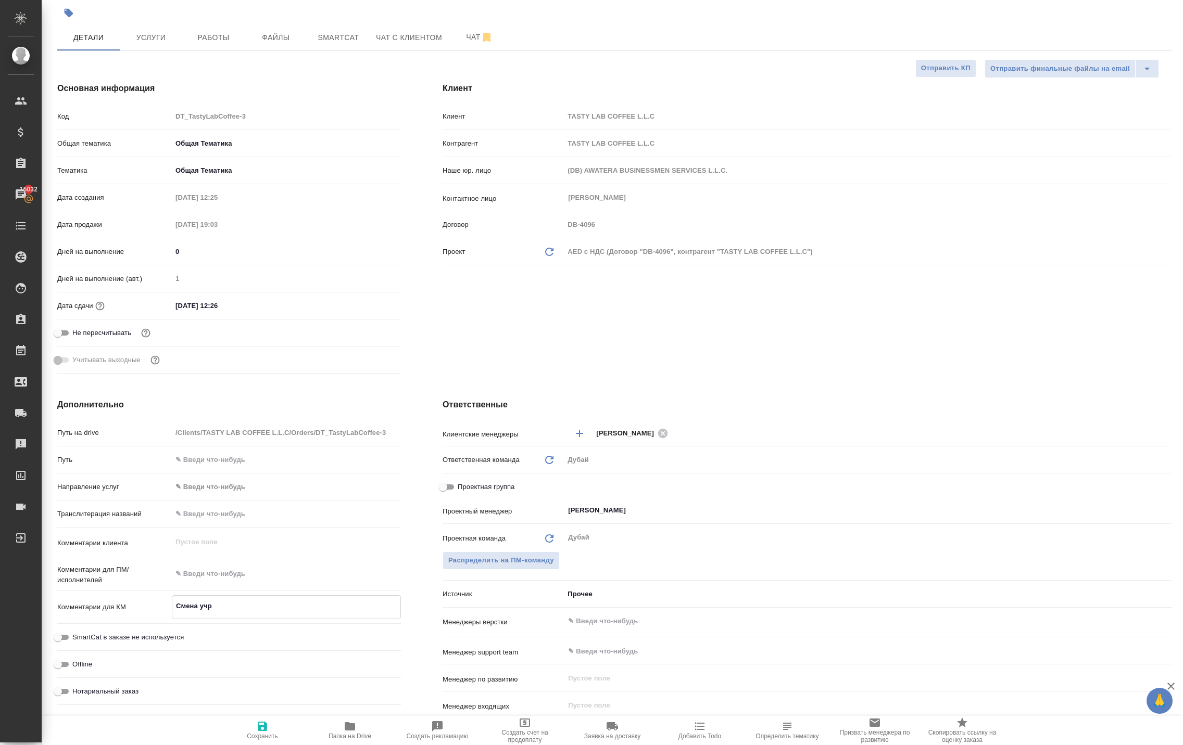
type textarea "x"
type textarea "Смена учре"
type textarea "x"
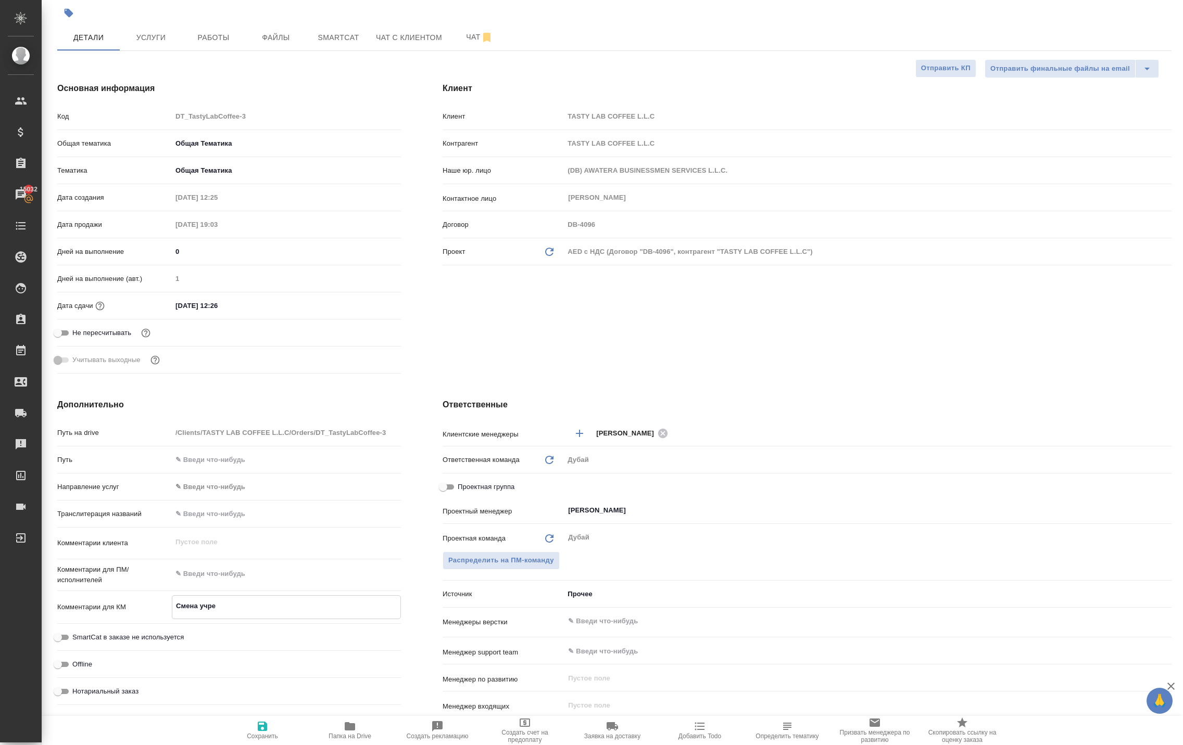
type textarea "Смена учред"
type textarea "x"
type textarea "Смена учреди"
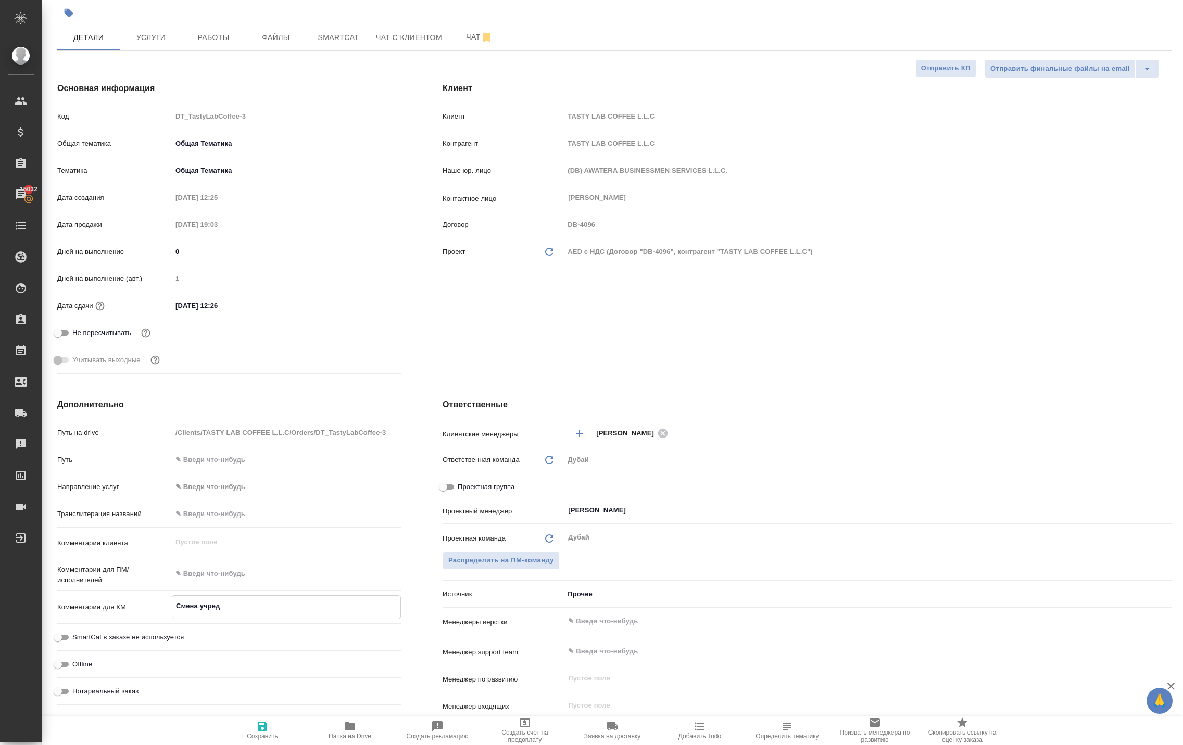
type textarea "x"
type textarea "Смена учредит"
type textarea "x"
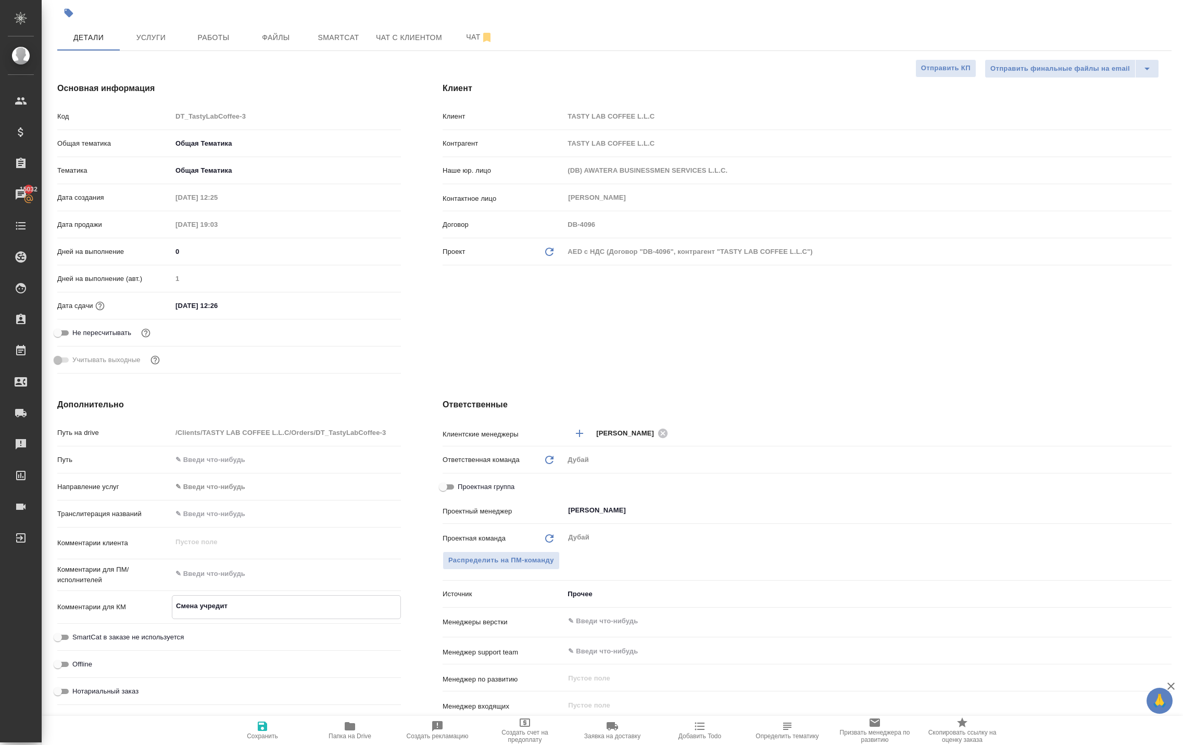
type textarea "x"
type textarea "Смена учредите"
type textarea "x"
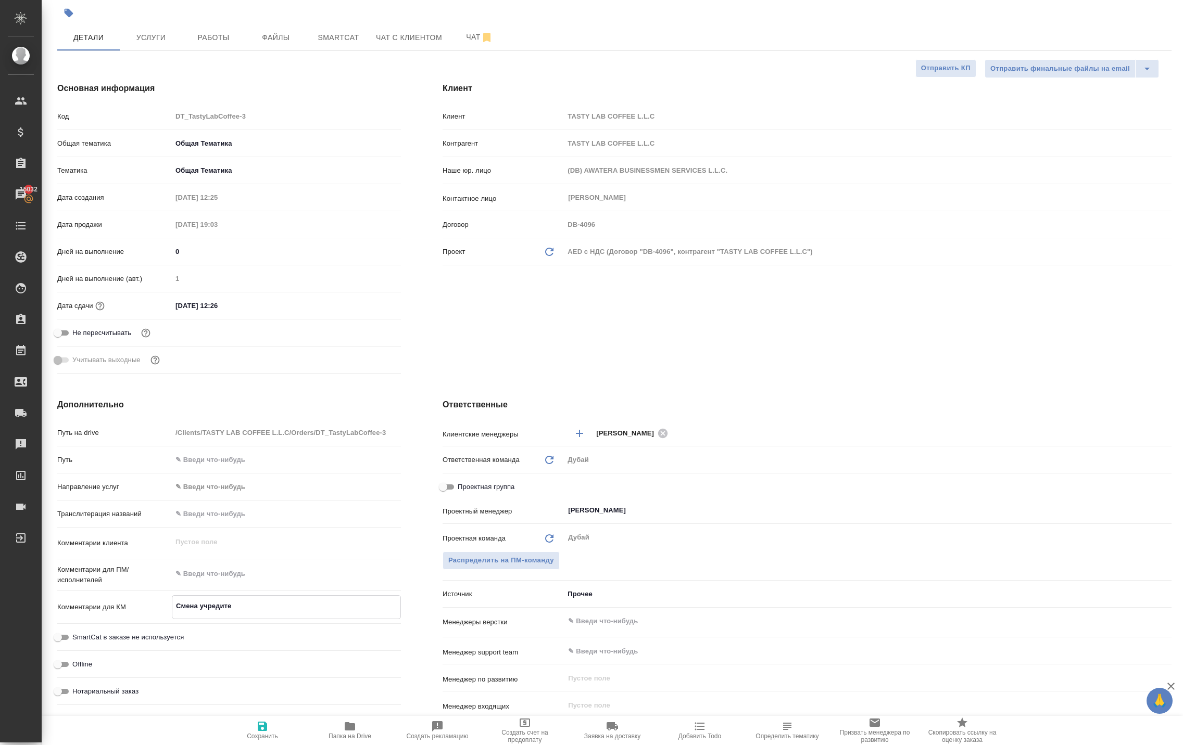
type textarea "x"
type textarea "Смена учредител"
type textarea "x"
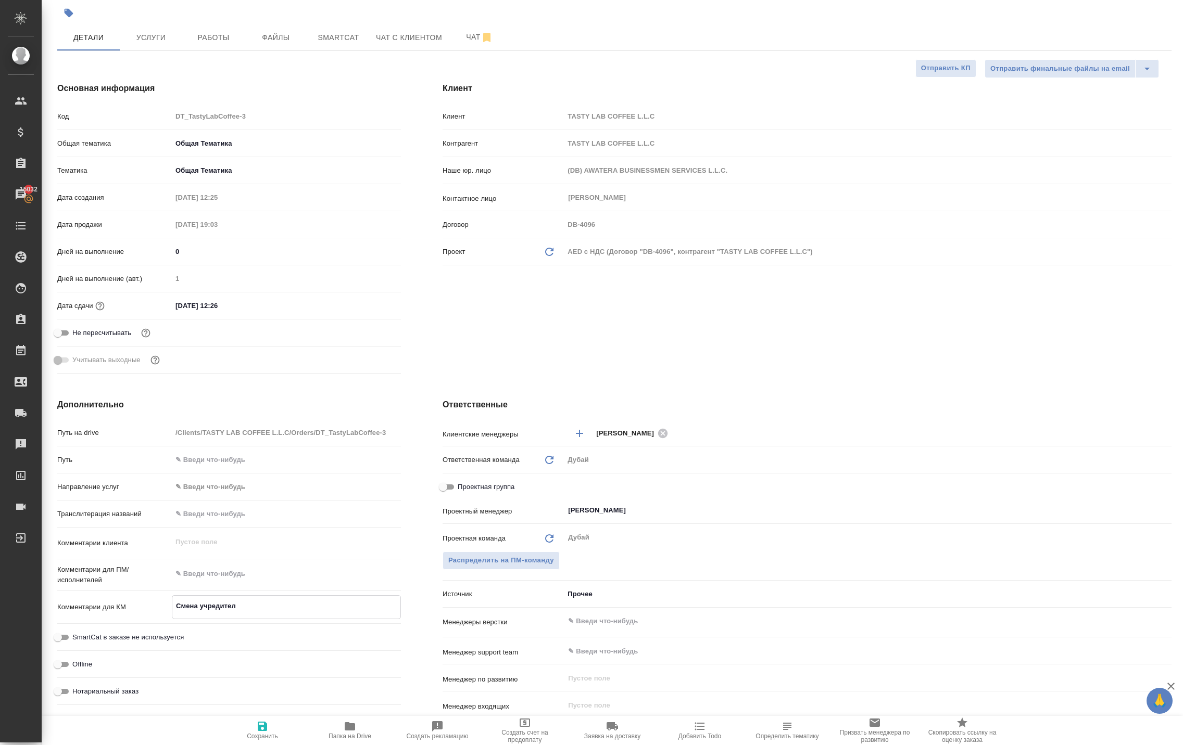
type textarea "Смена учредителе"
type textarea "x"
type textarea "Смена учредителей"
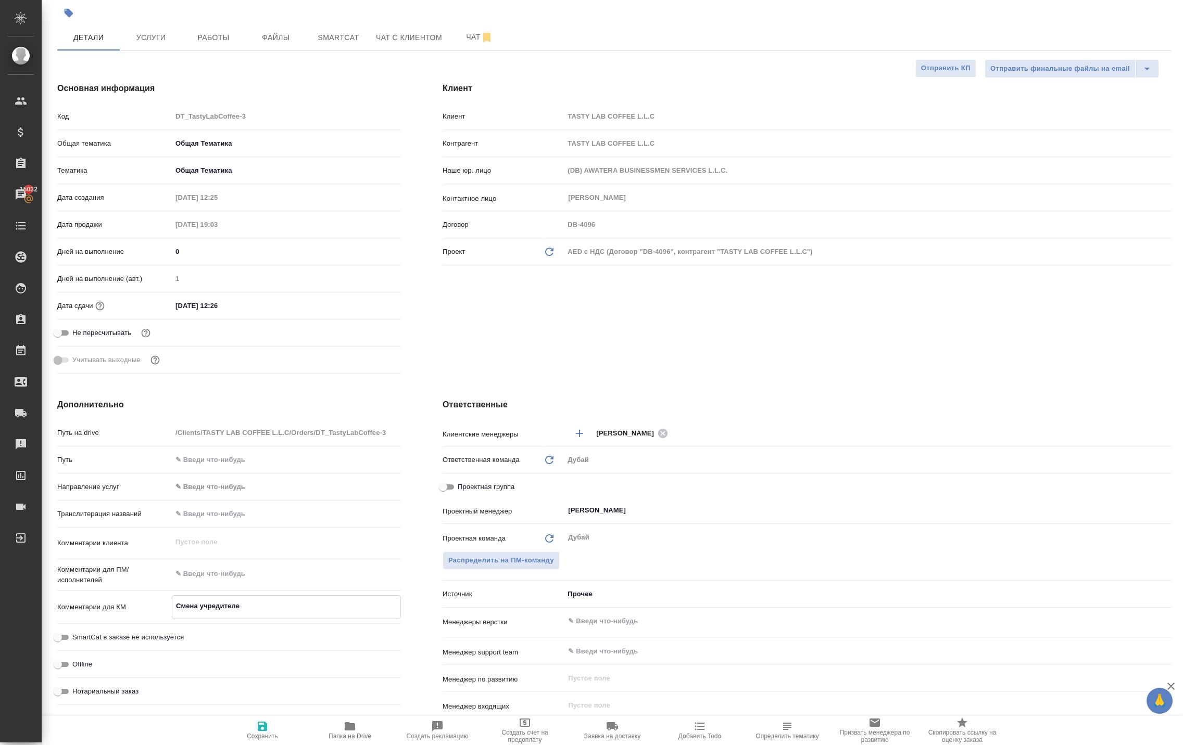
type textarea "x"
type textarea "Смена учредителей,"
type textarea "x"
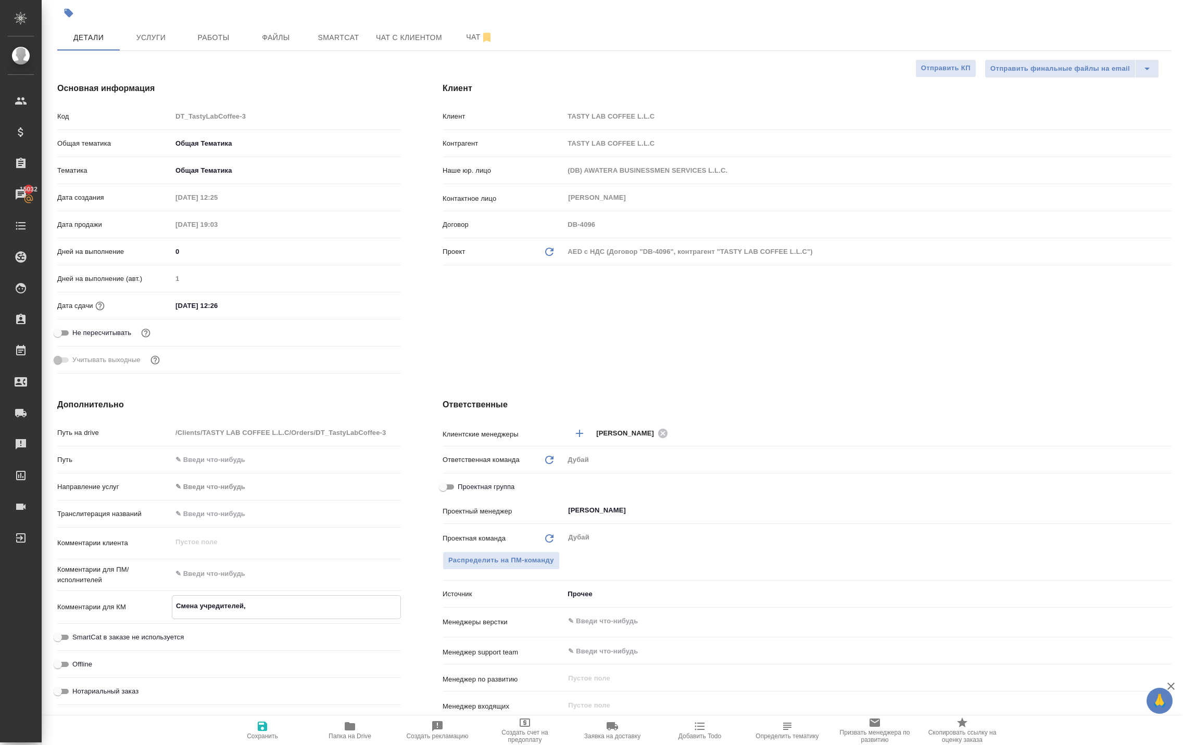
type textarea "x"
type textarea "Смена учредителей,"
type textarea "x"
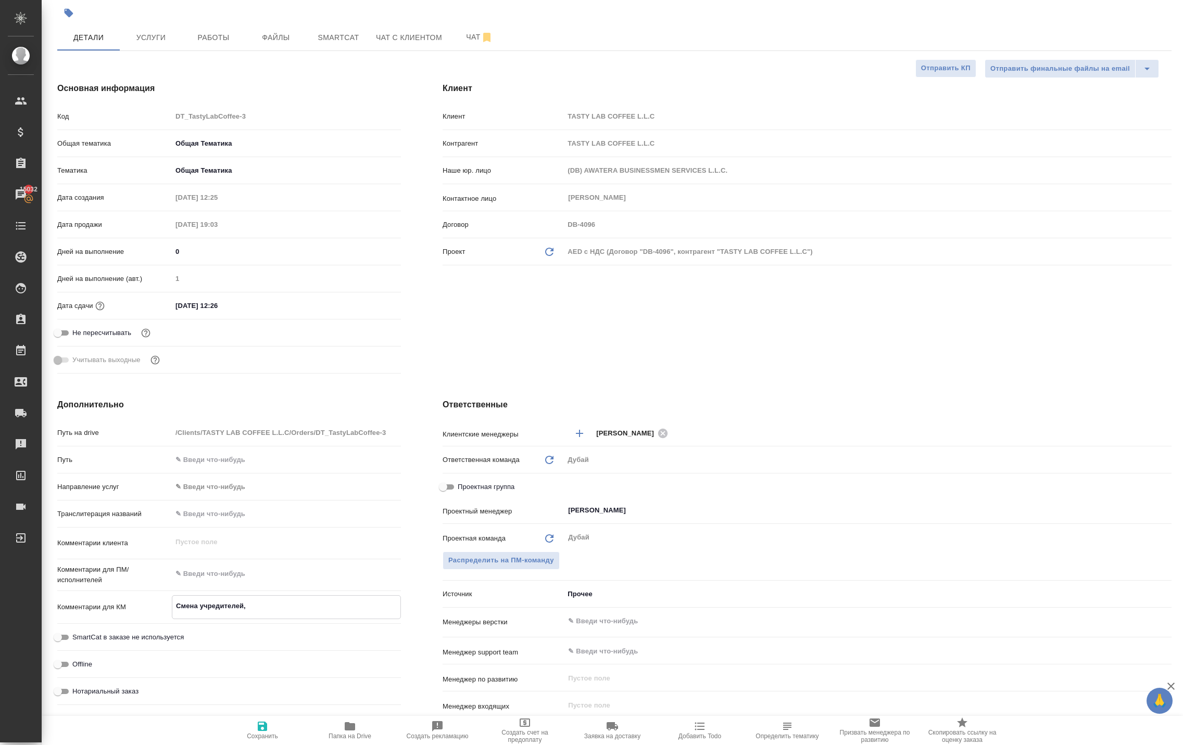
type textarea "x"
type textarea "Смена учредителей, и"
type textarea "x"
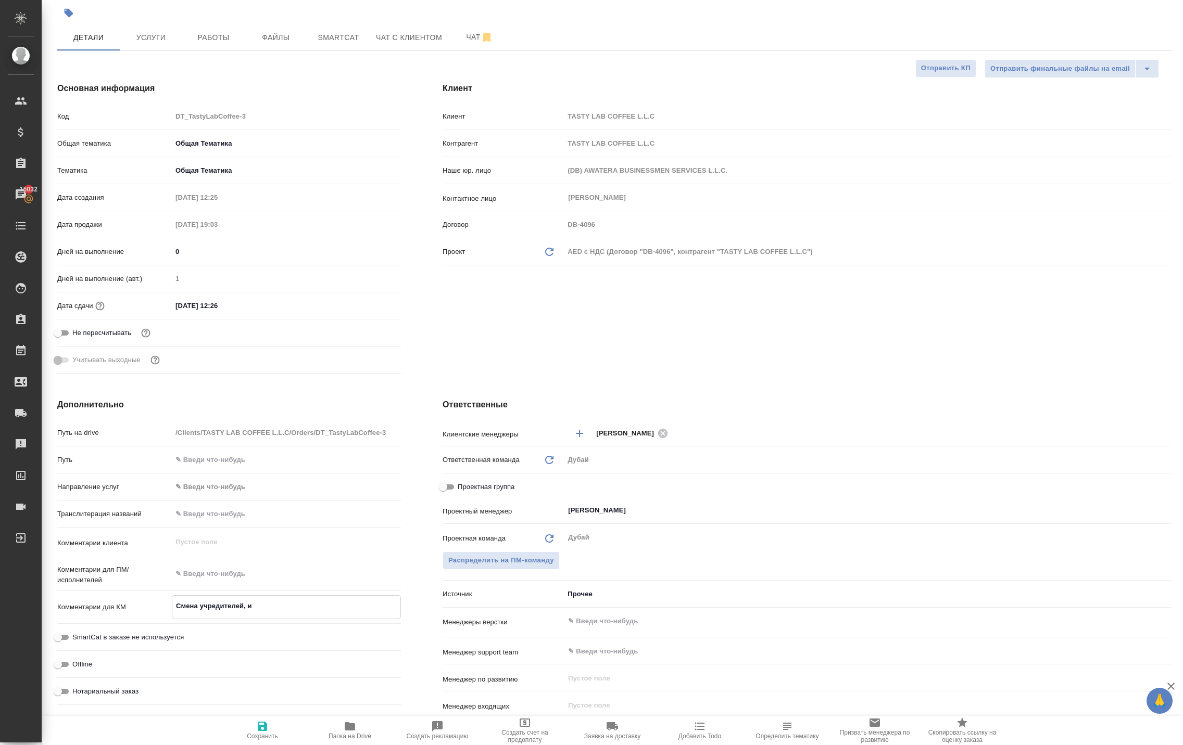
type textarea "Смена учредителей, из"
type textarea "x"
type textarea "Смена учредителей, изм"
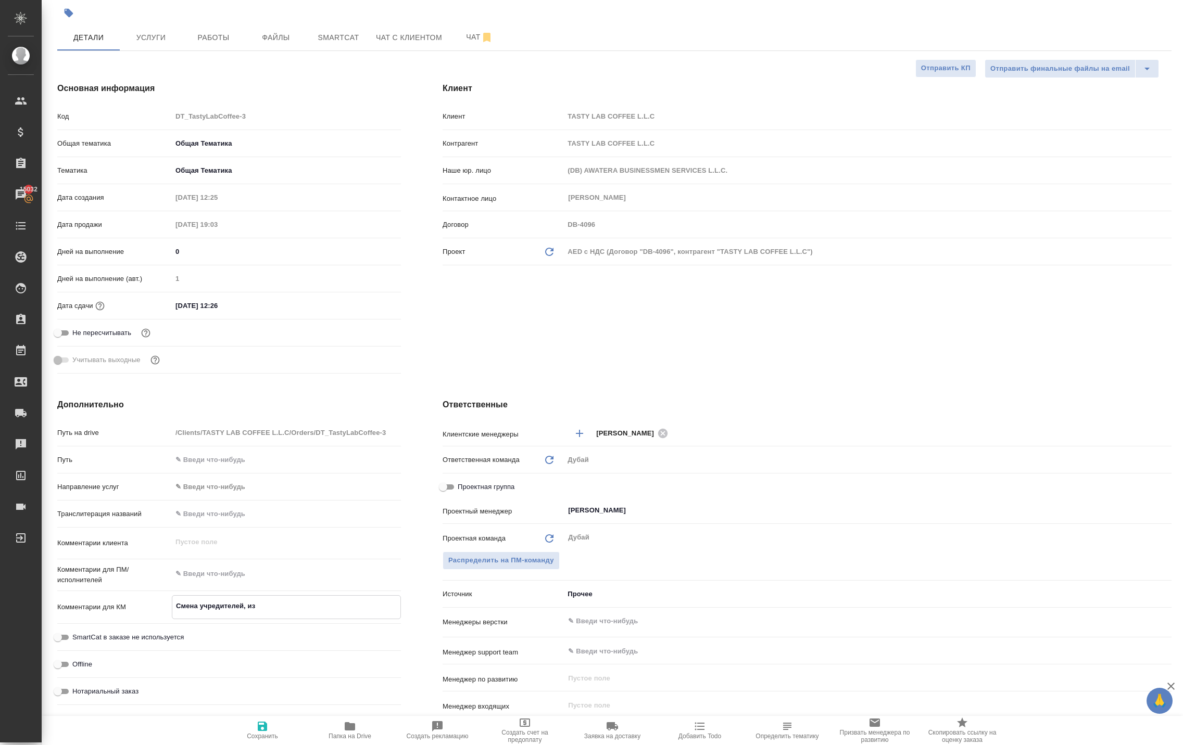
type textarea "x"
type textarea "Смена учредителей, изме"
type textarea "x"
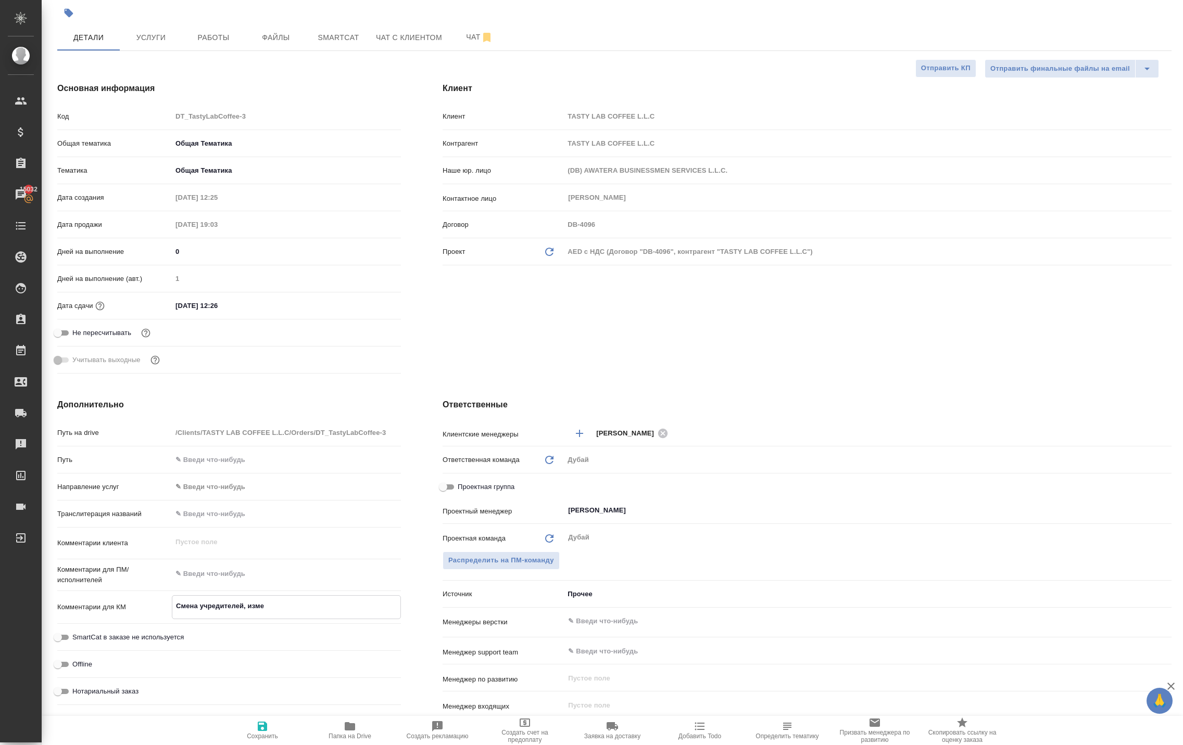
type textarea "x"
type textarea "Смена учредителей, измен"
type textarea "x"
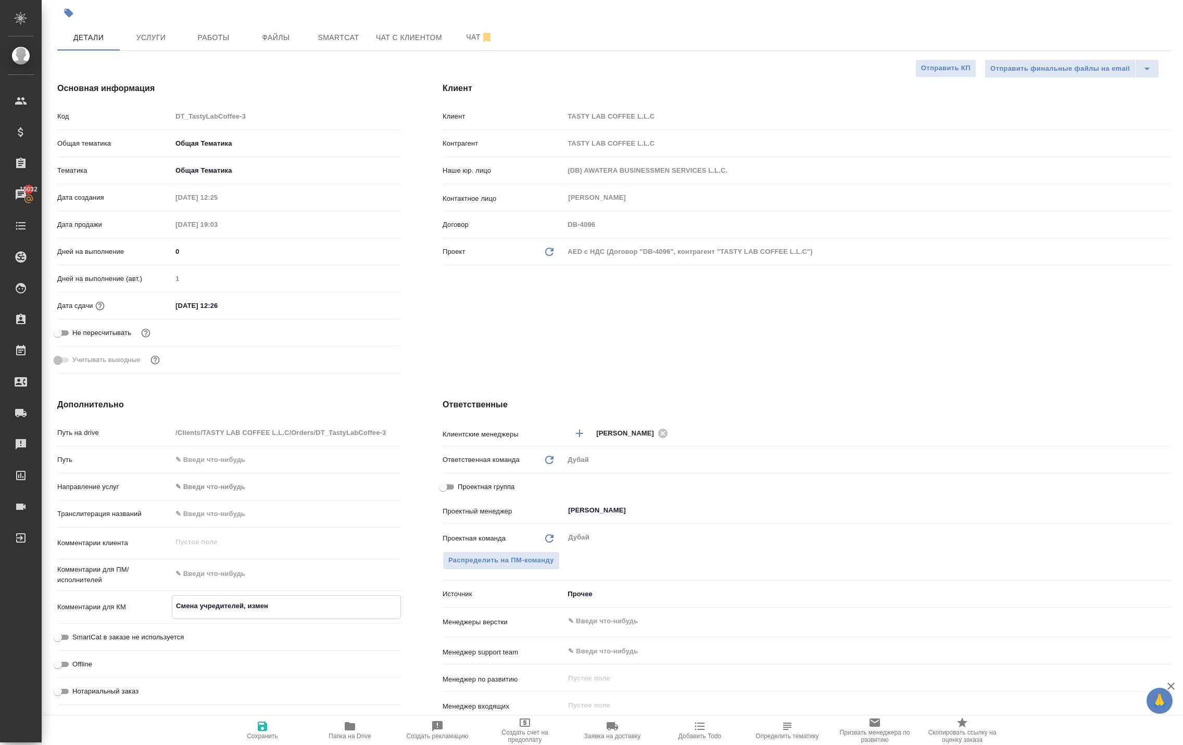
type textarea "x"
type textarea "Смена учредителей, измене"
type textarea "x"
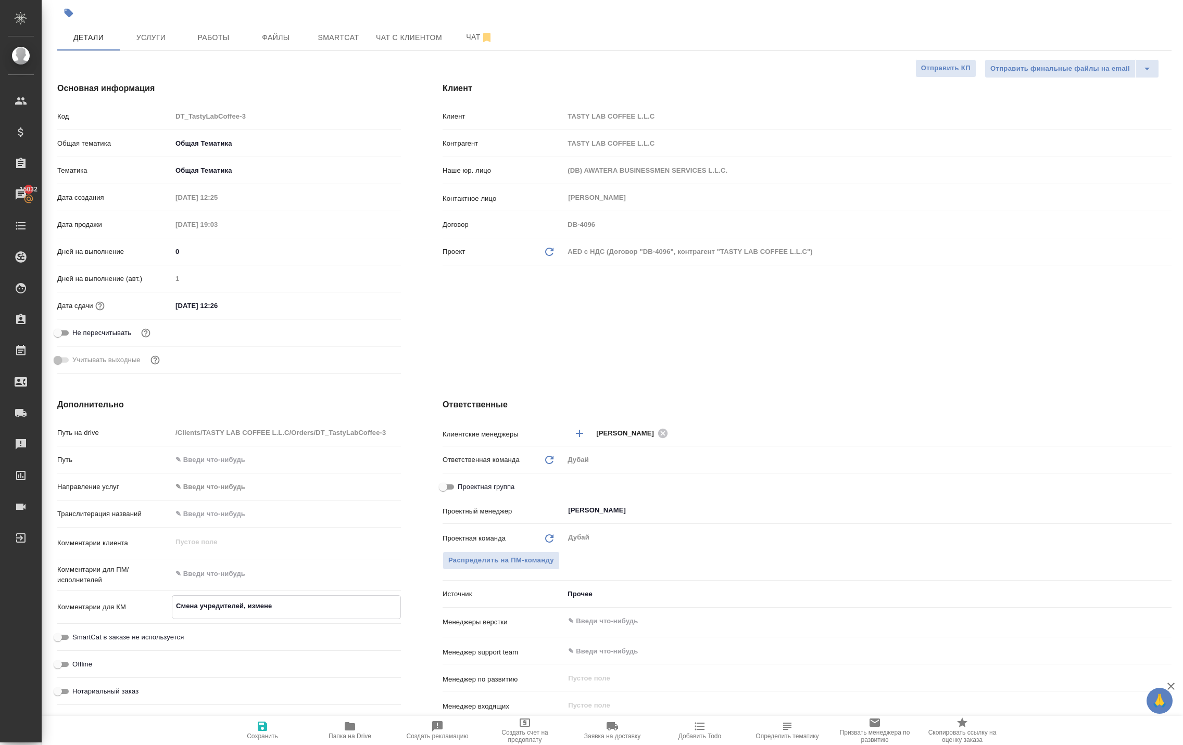
type textarea "Смена учредителей, изменен"
type textarea "x"
type textarea "Смена учредителей, изменени"
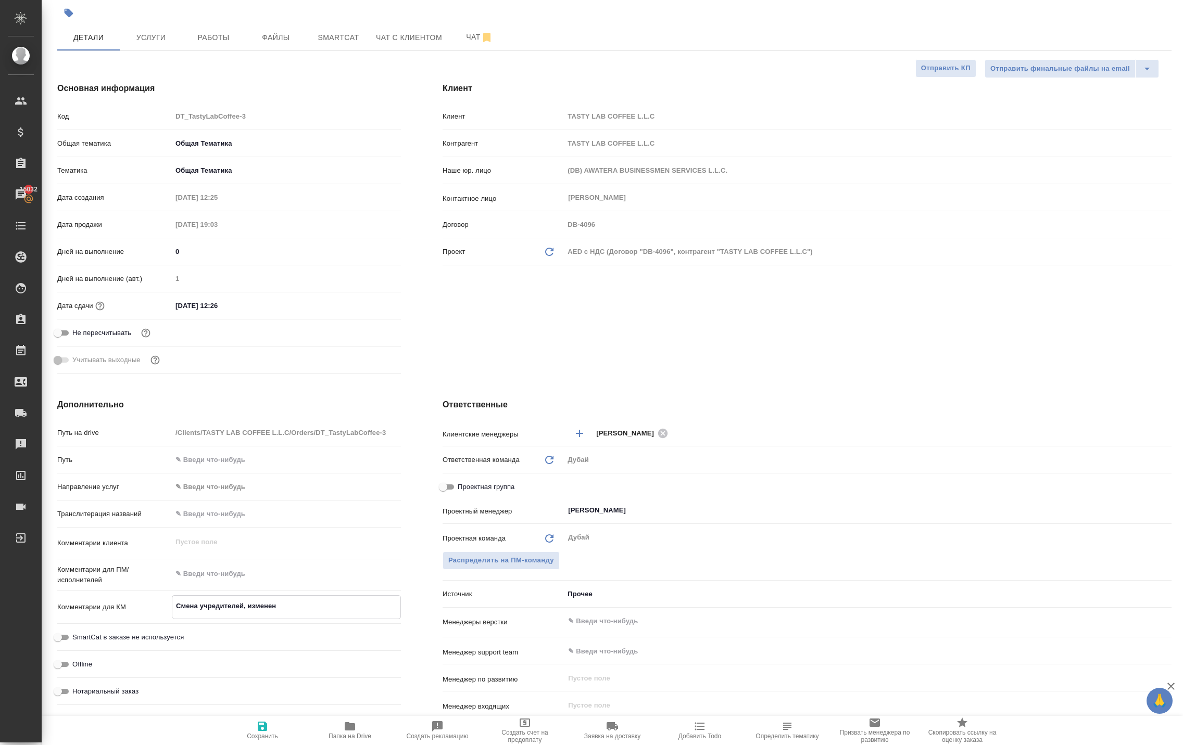
type textarea "x"
type textarea "Смена учредителей, изменение"
type textarea "x"
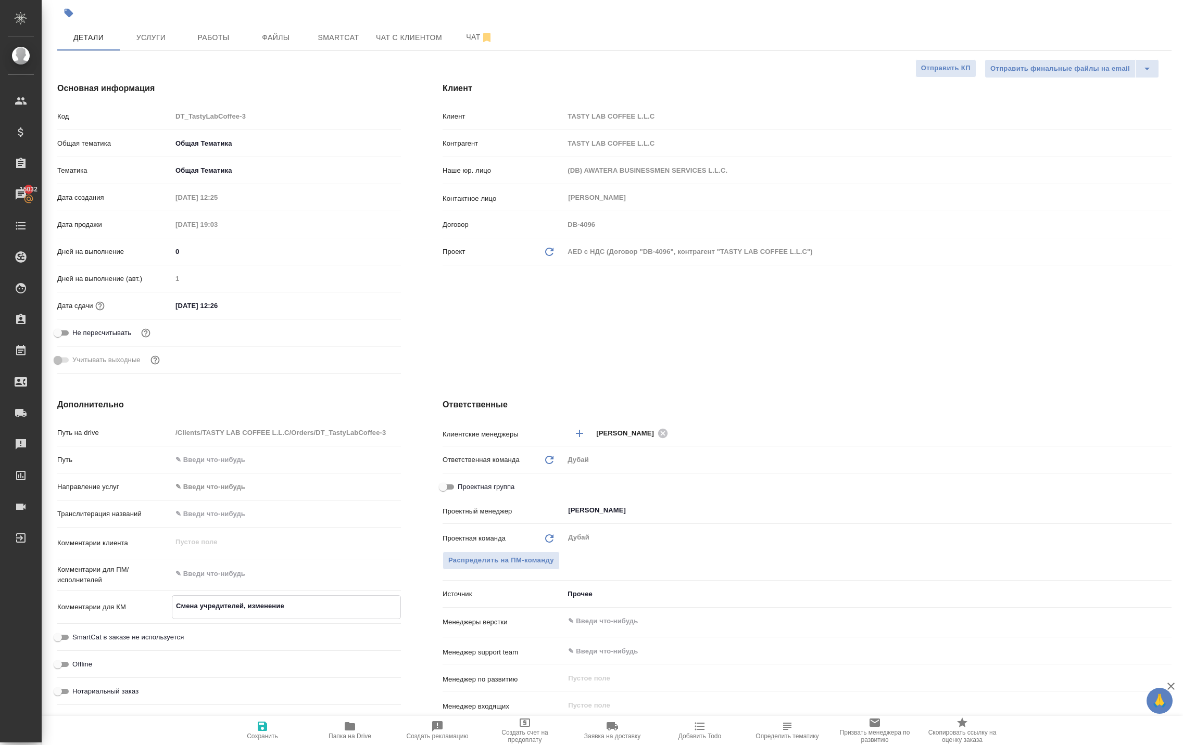
type textarea "x"
type textarea "Смена учредителей, изменение"
type textarea "x"
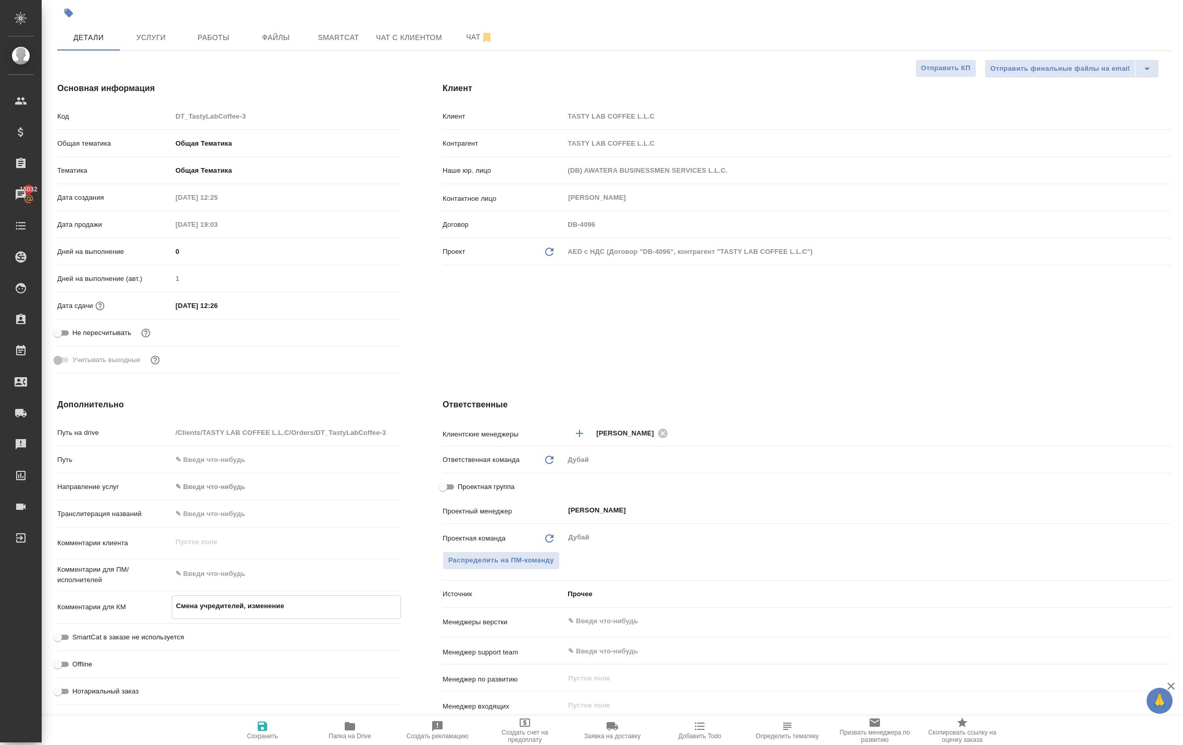
type textarea "x"
type textarea "Смена учредителей, изменение л"
type textarea "x"
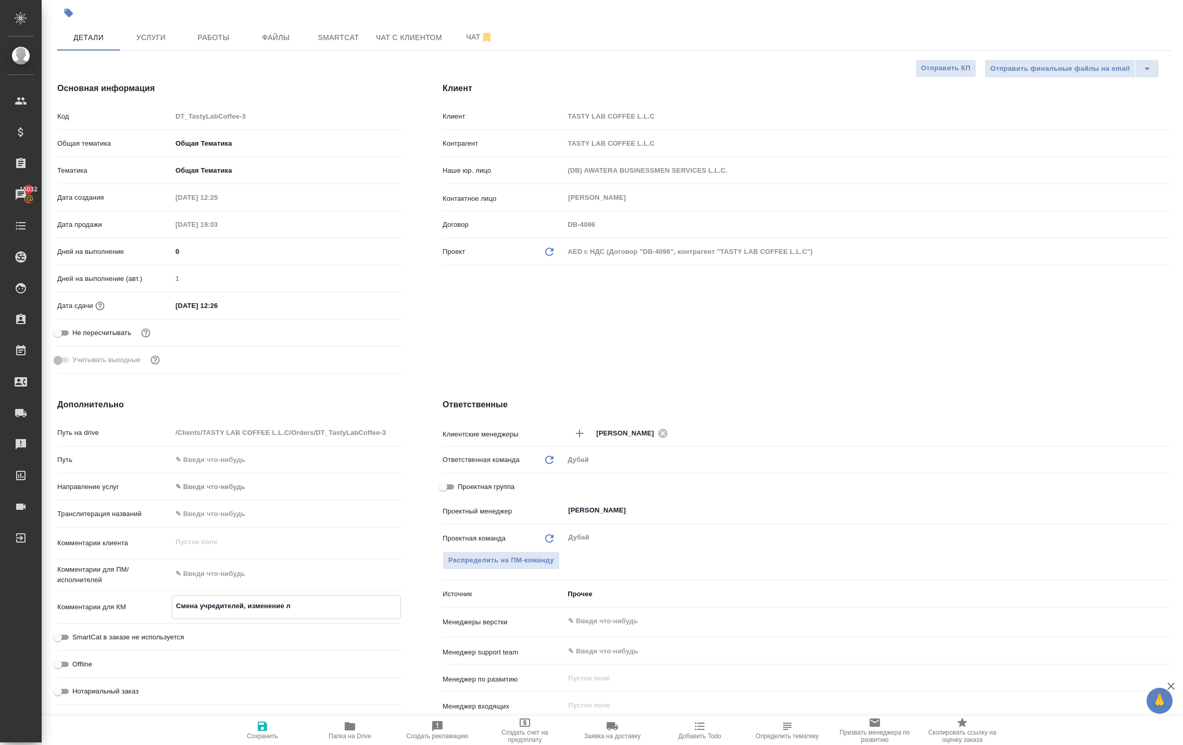
type textarea "Смена учредителей, изменение"
type textarea "x"
type textarea "Смена учредителей, изменение"
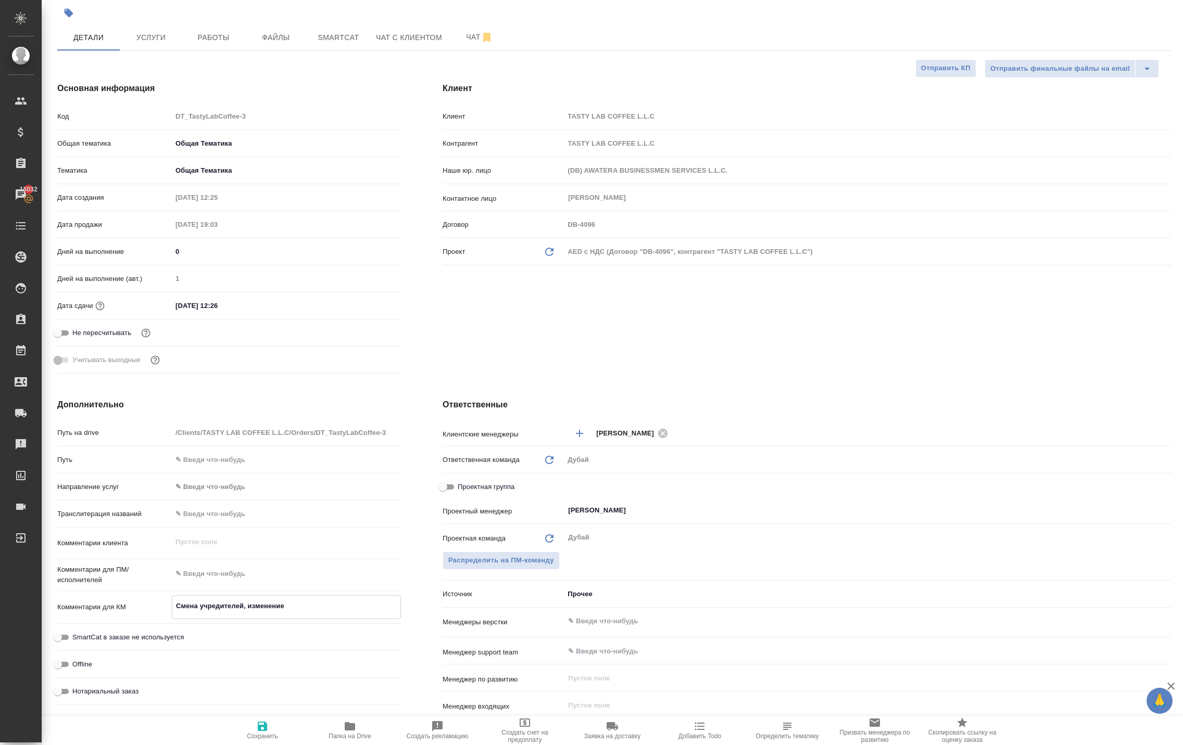
type textarea "x"
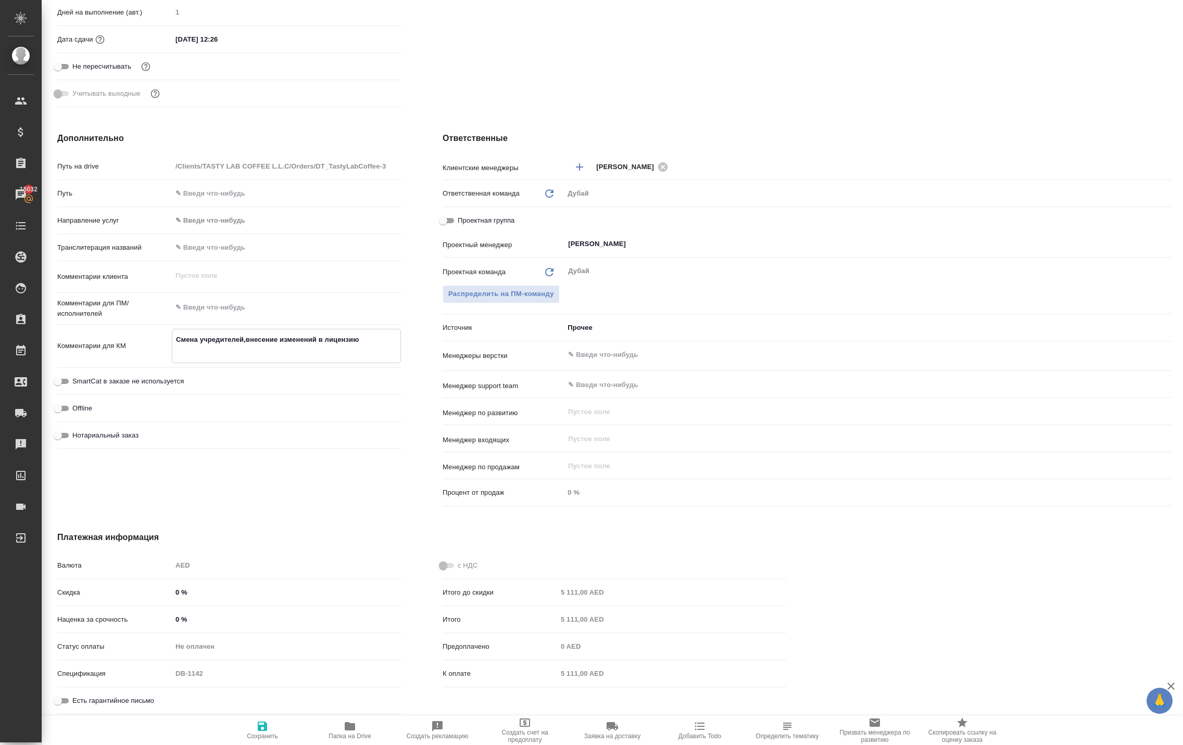
scroll to position [350, 0]
click at [272, 740] on span "Сохранить" at bounding box center [262, 736] width 31 height 7
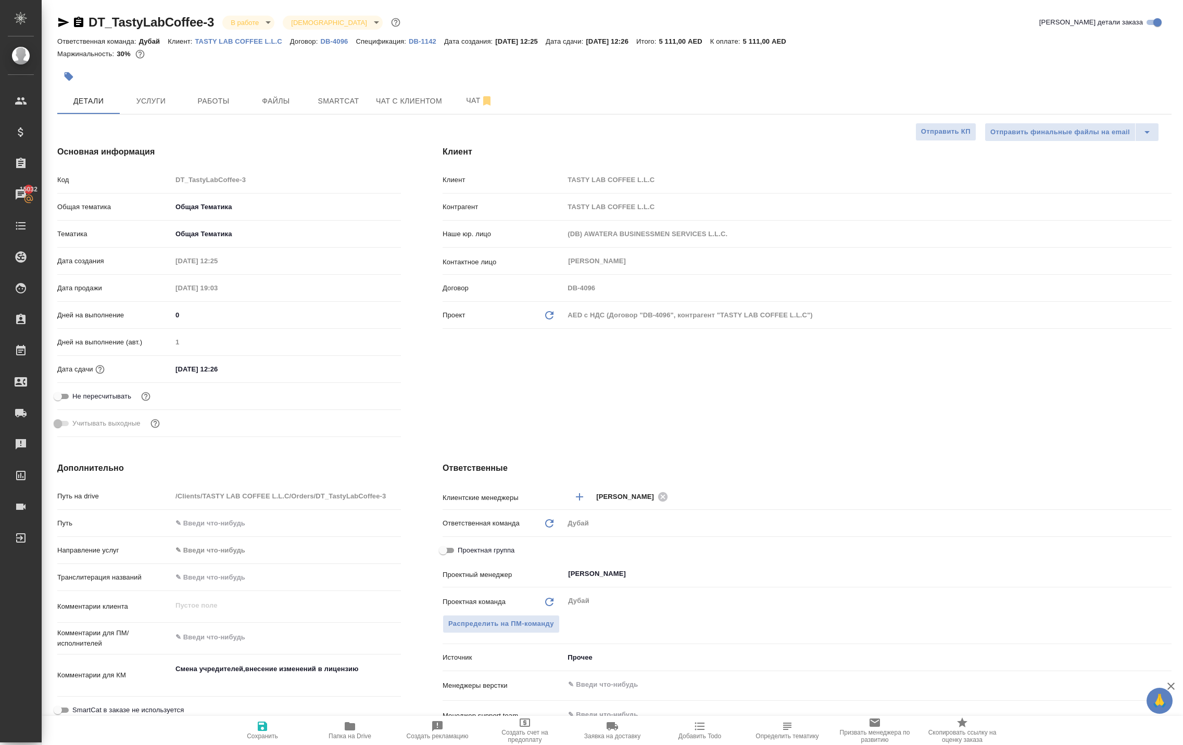
scroll to position [0, 0]
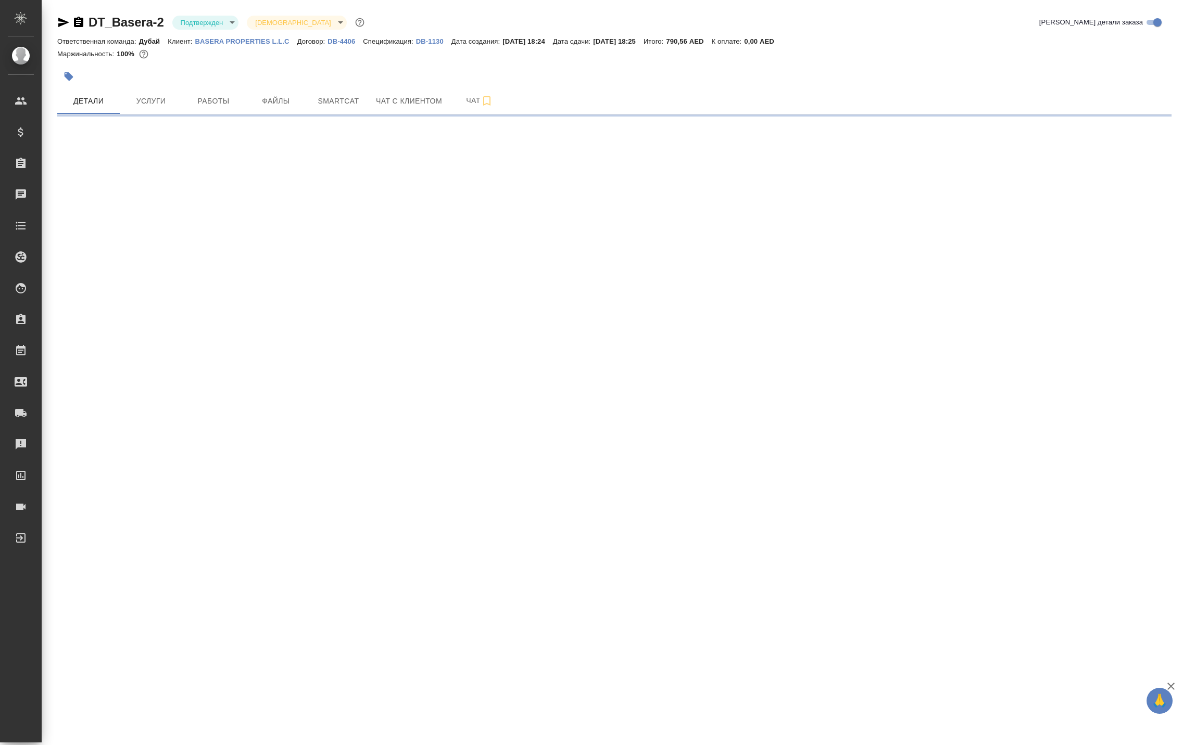
scroll to position [2, 0]
select select "RU"
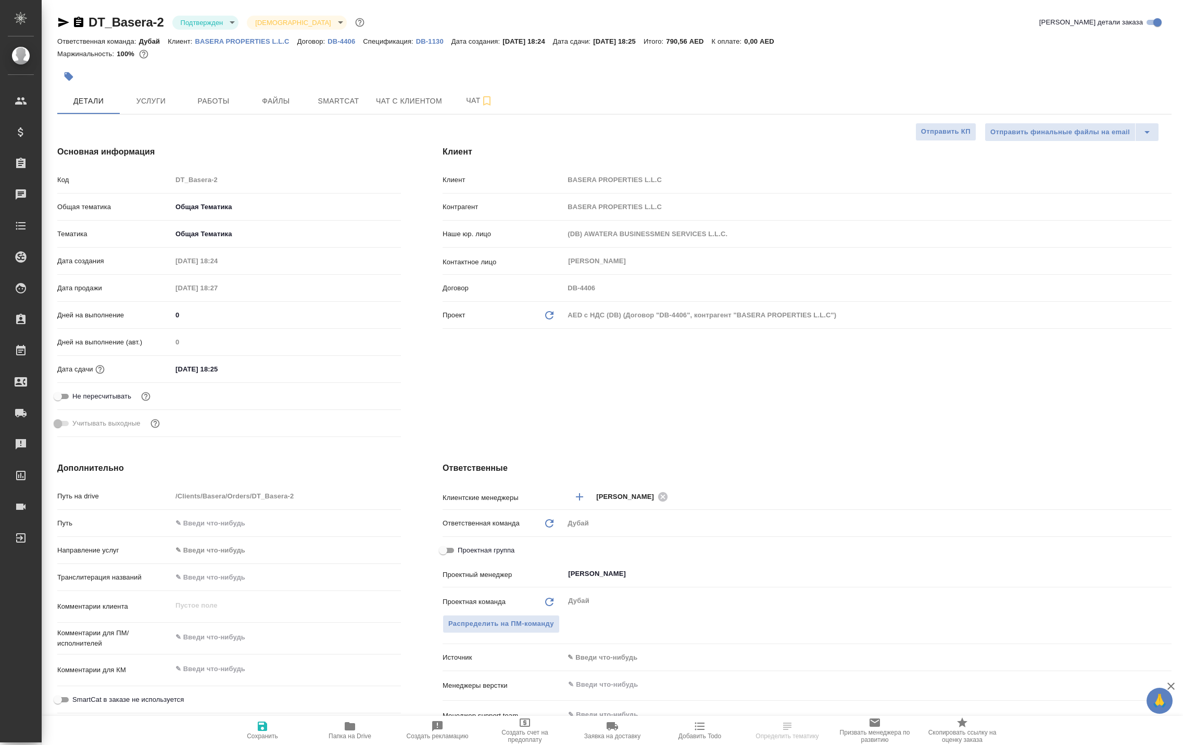
scroll to position [0, 0]
type textarea "x"
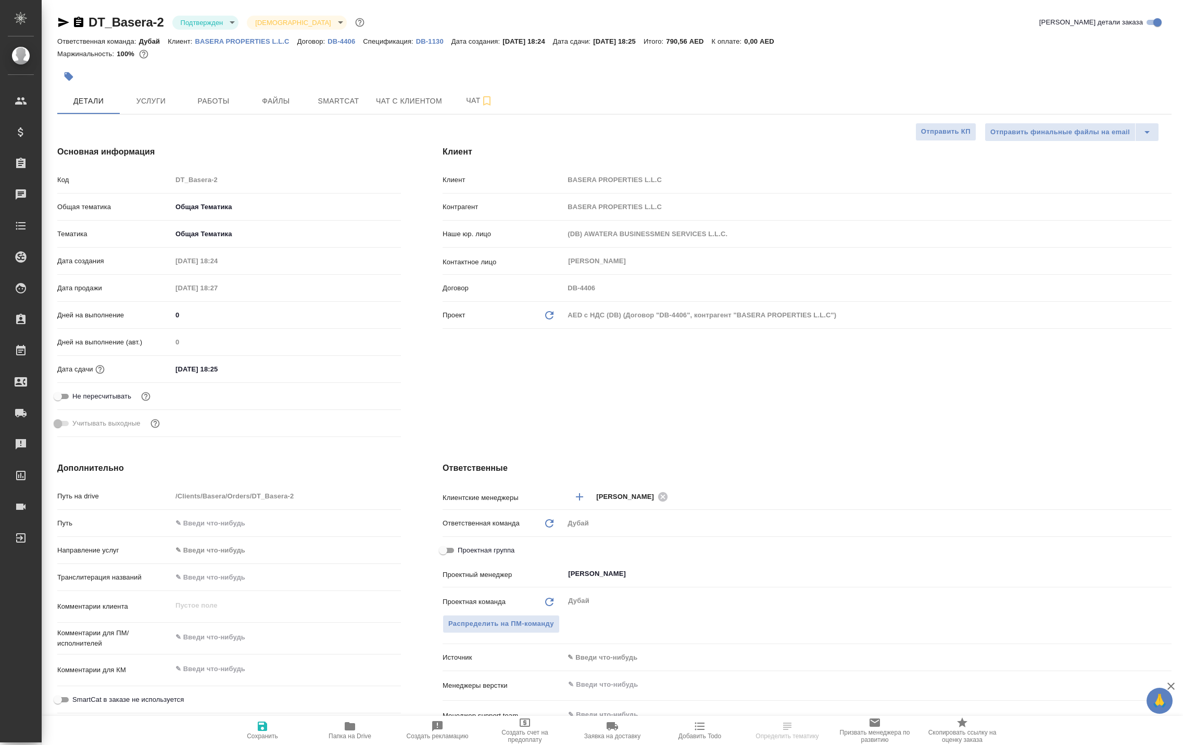
type textarea "x"
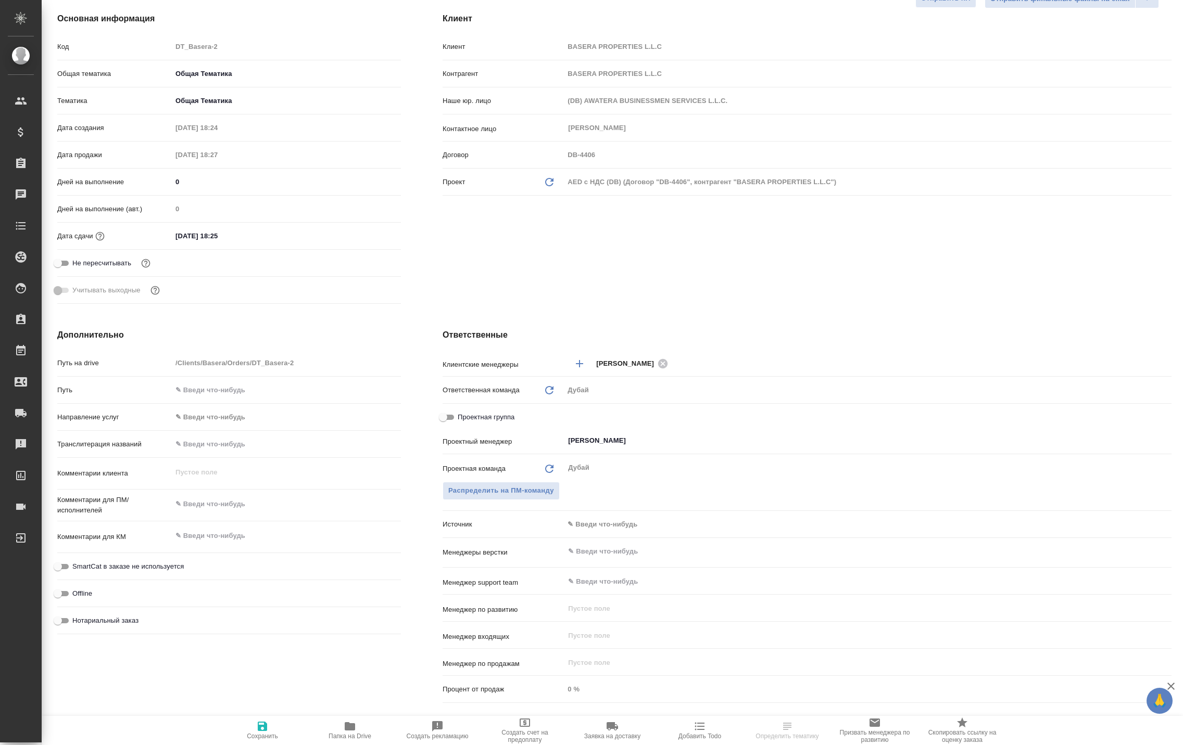
type textarea "x"
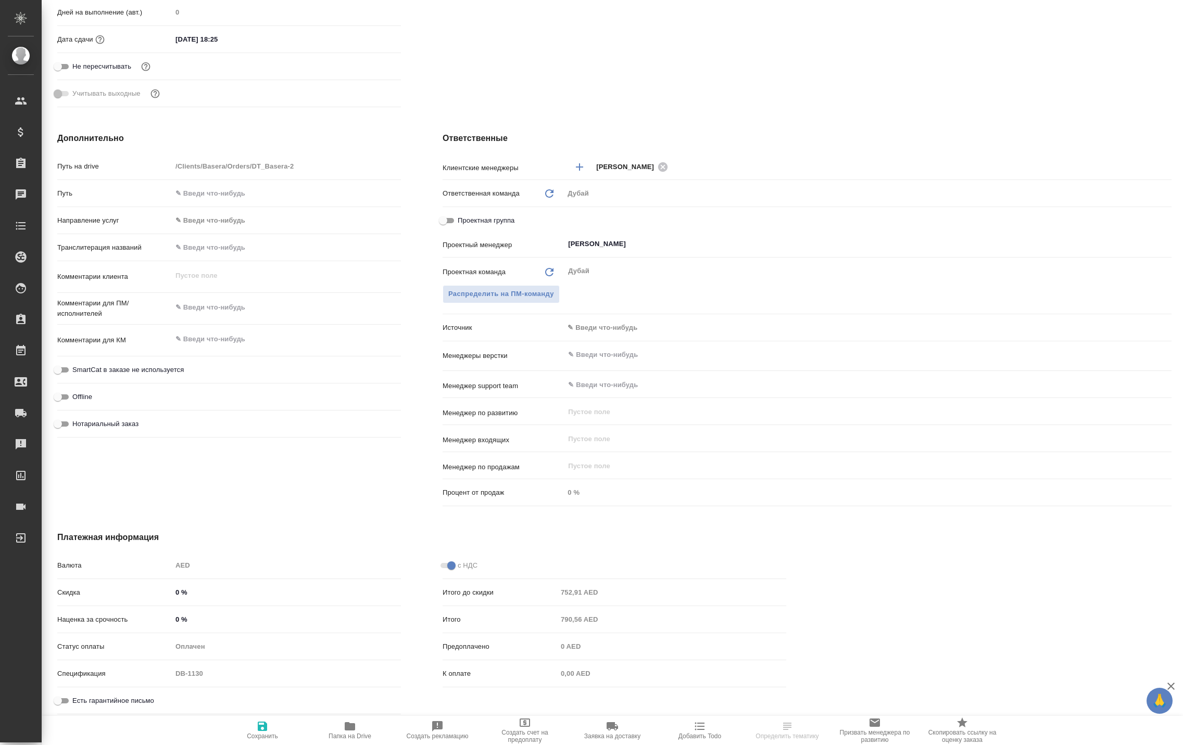
scroll to position [385, 0]
type textarea "x"
click at [249, 337] on textarea at bounding box center [286, 340] width 229 height 18
type textarea "x"
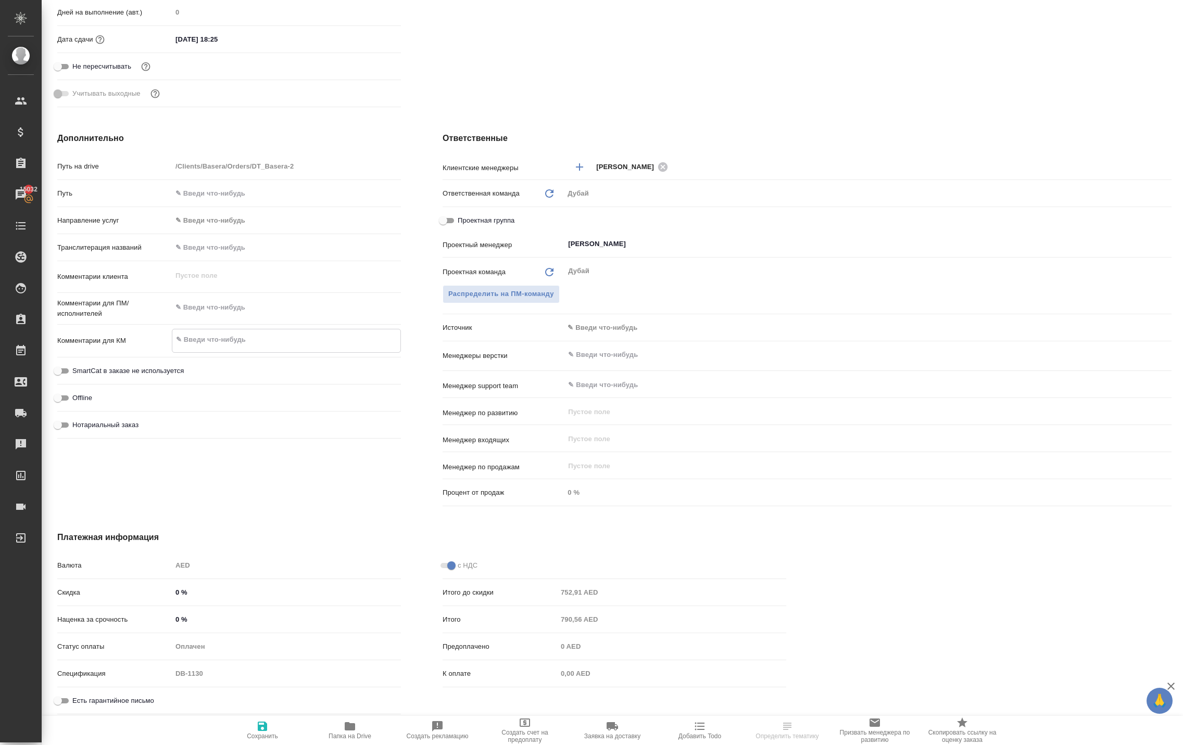
type textarea "к"
type textarea "x"
type textarea "ко"
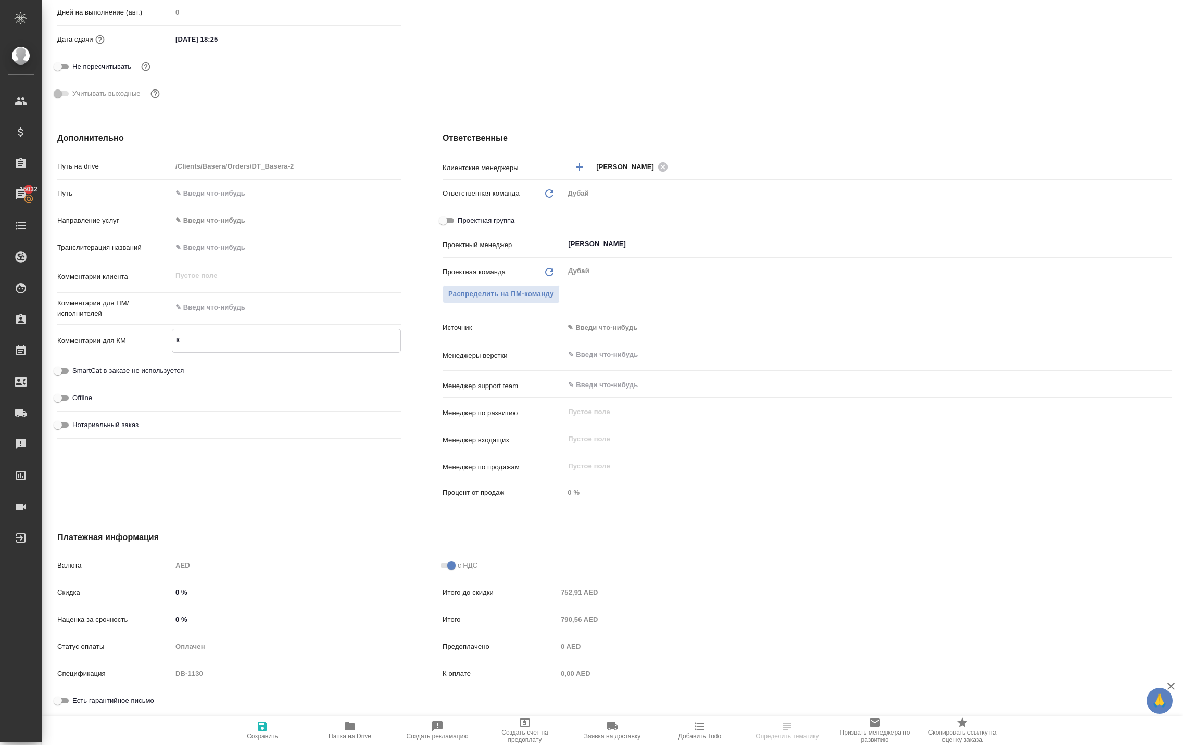
type textarea "x"
type textarea "ком"
type textarea "x"
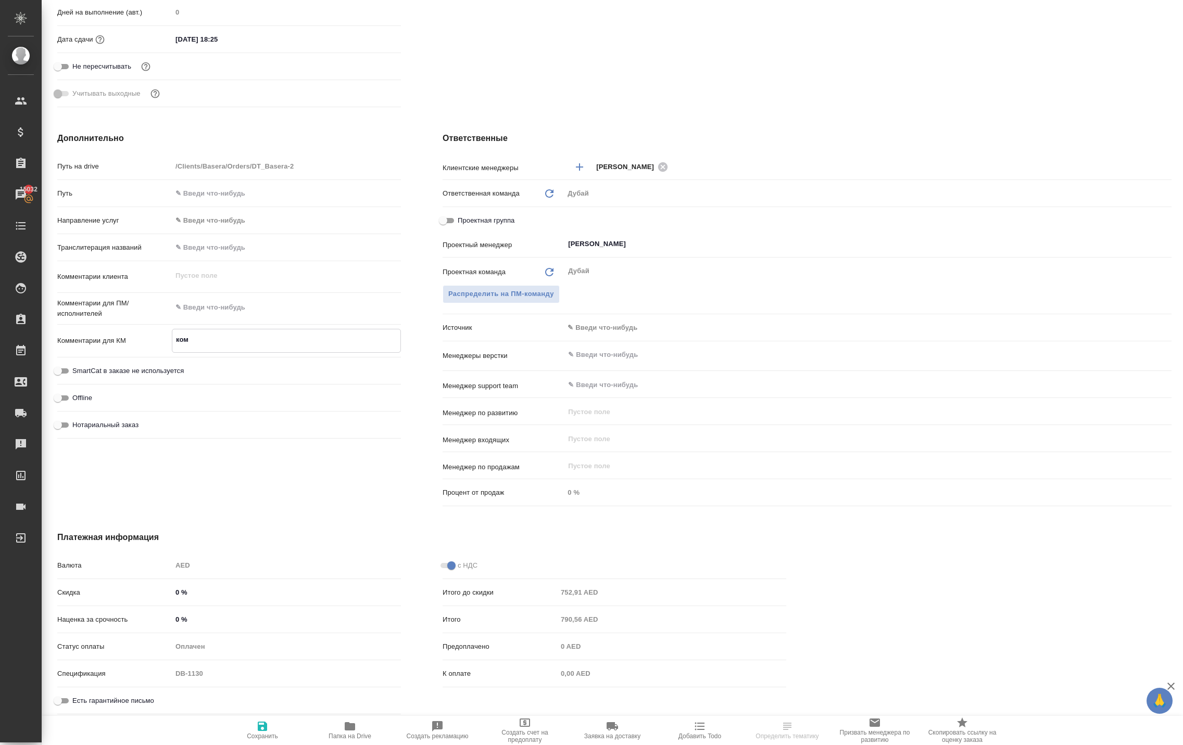
type textarea "x"
type textarea "комп"
type textarea "x"
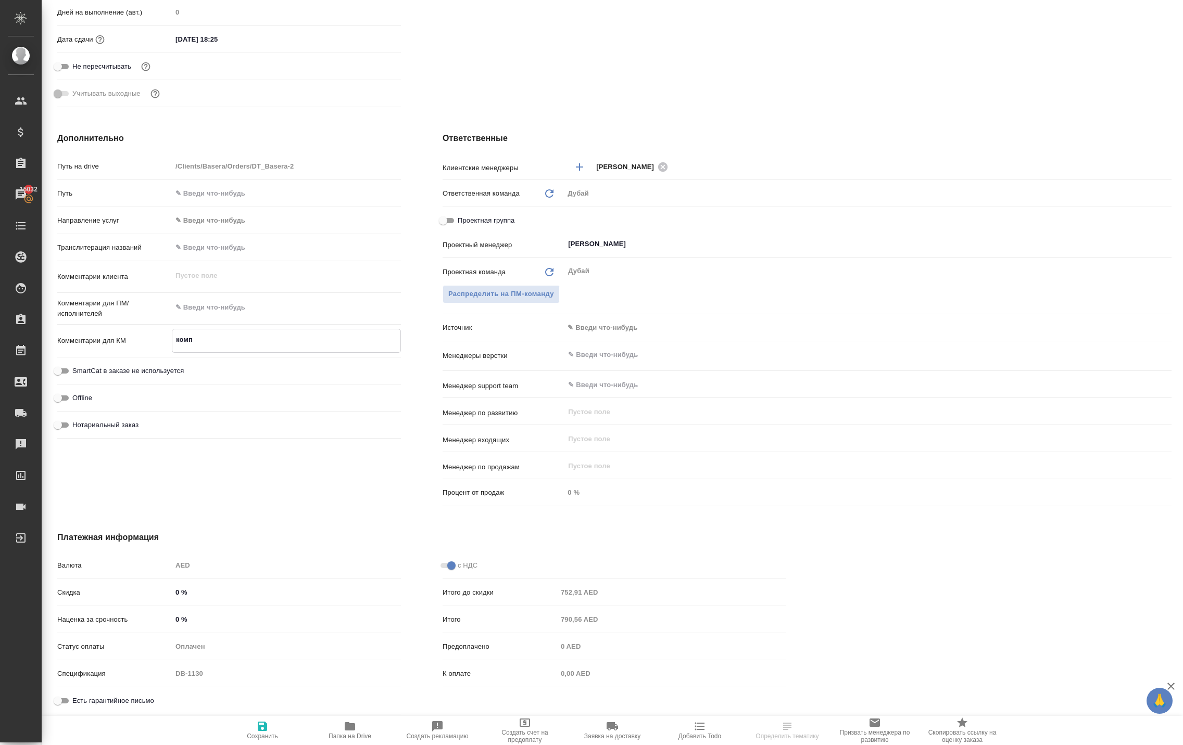
type textarea "x"
type textarea "компе"
type textarea "x"
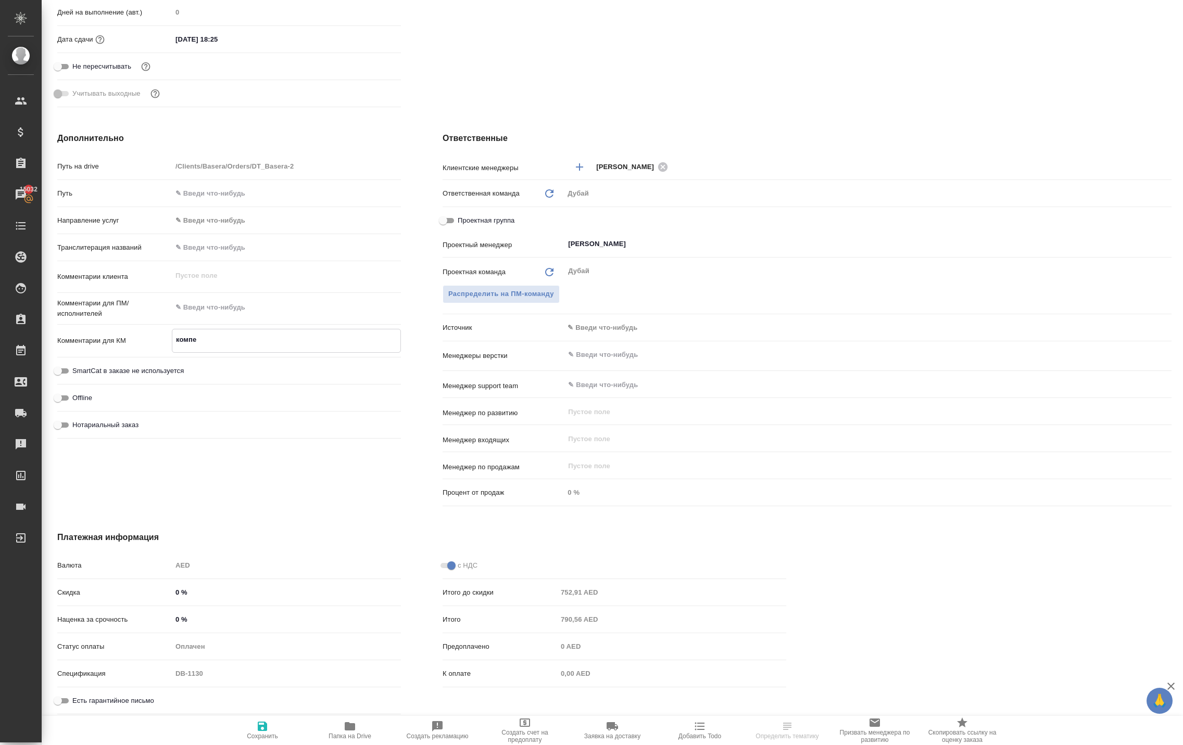
type textarea "компен"
type textarea "x"
type textarea "компенс"
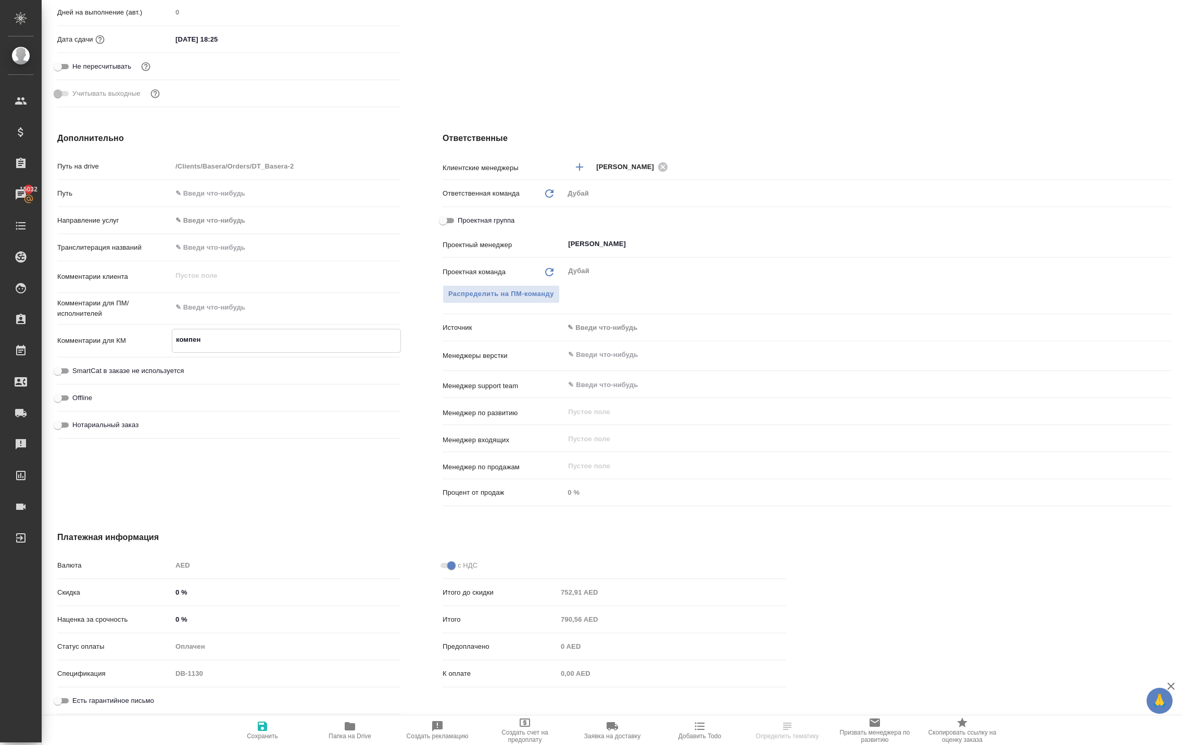
type textarea "x"
type textarea "компенса"
type textarea "x"
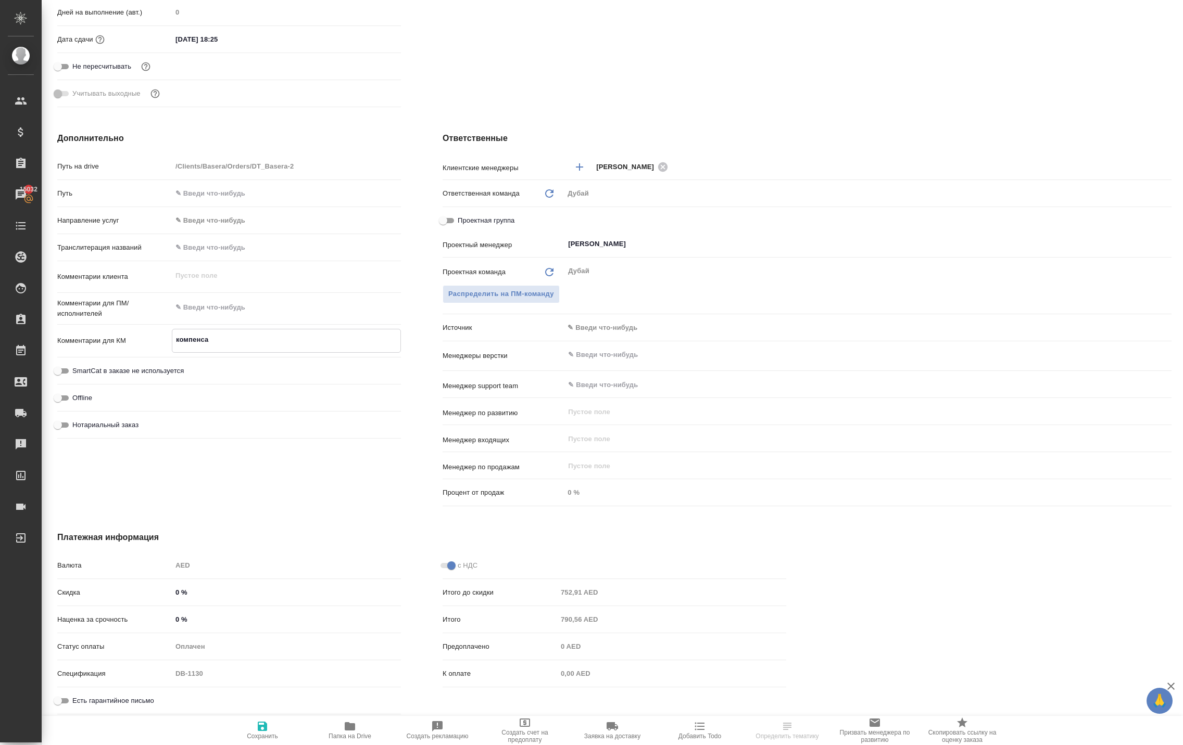
type textarea "x"
type textarea "компенсац"
type textarea "x"
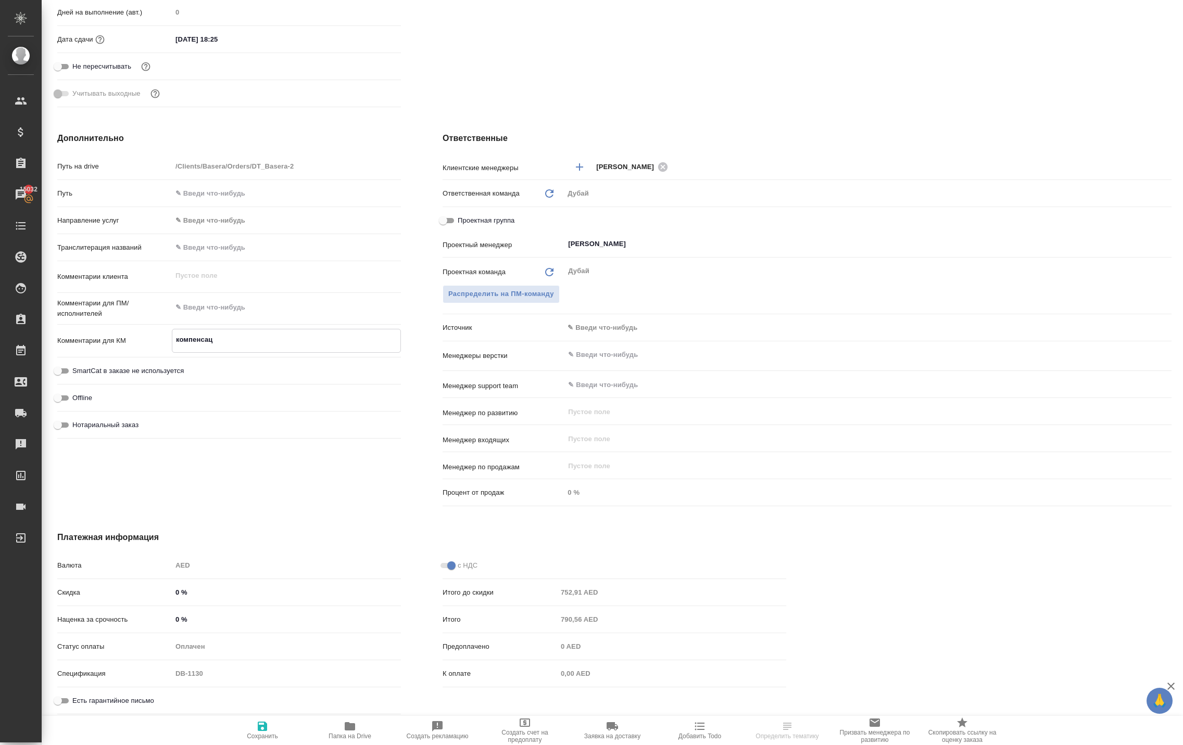
type textarea "x"
type textarea "компенсаци"
type textarea "x"
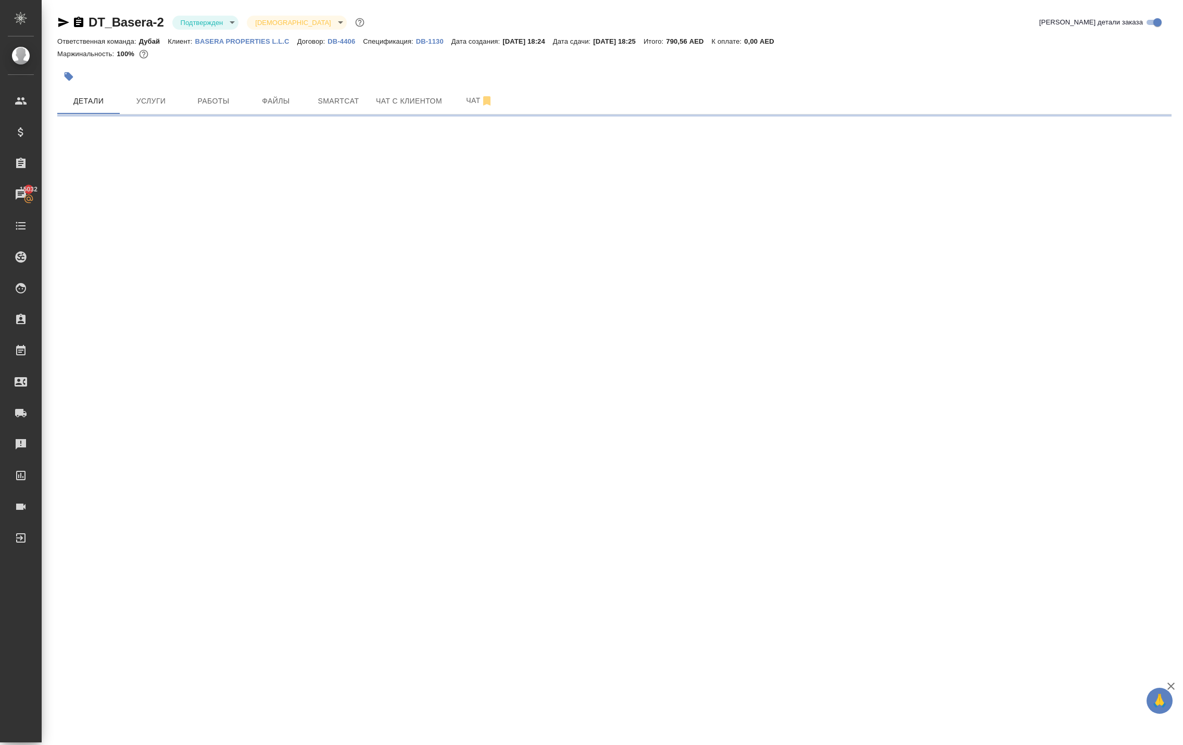
scroll to position [0, 0]
select select "RU"
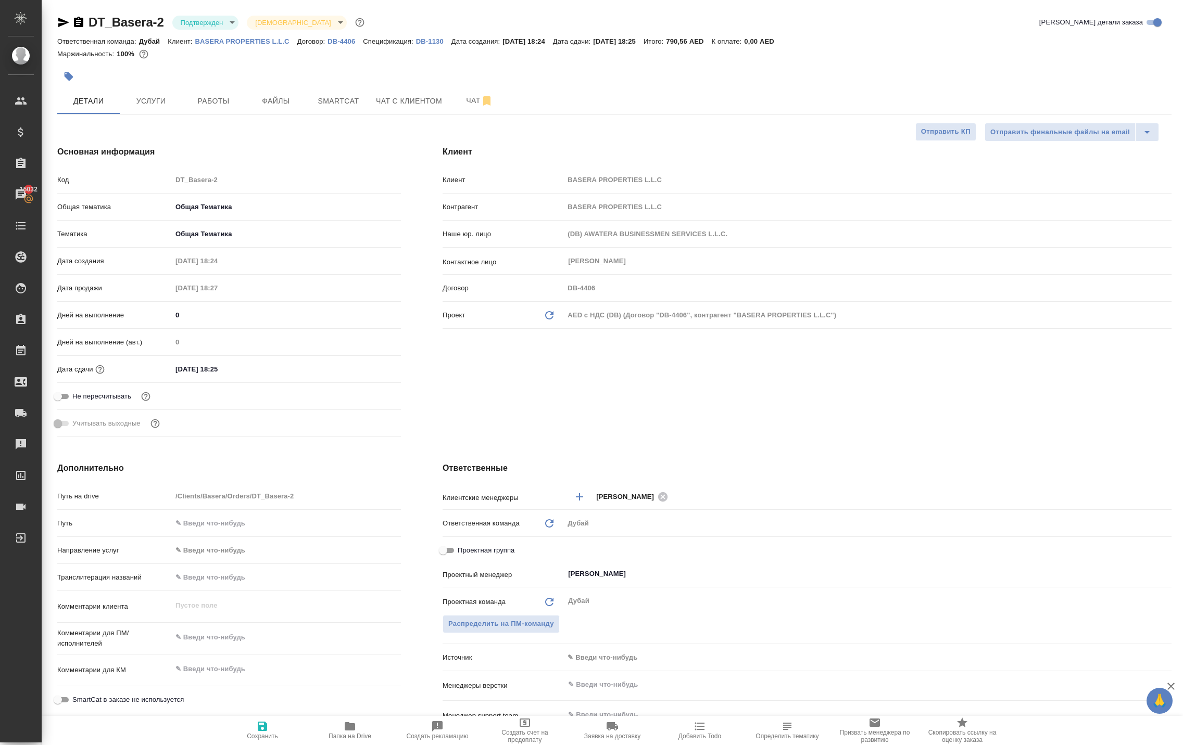
type textarea "x"
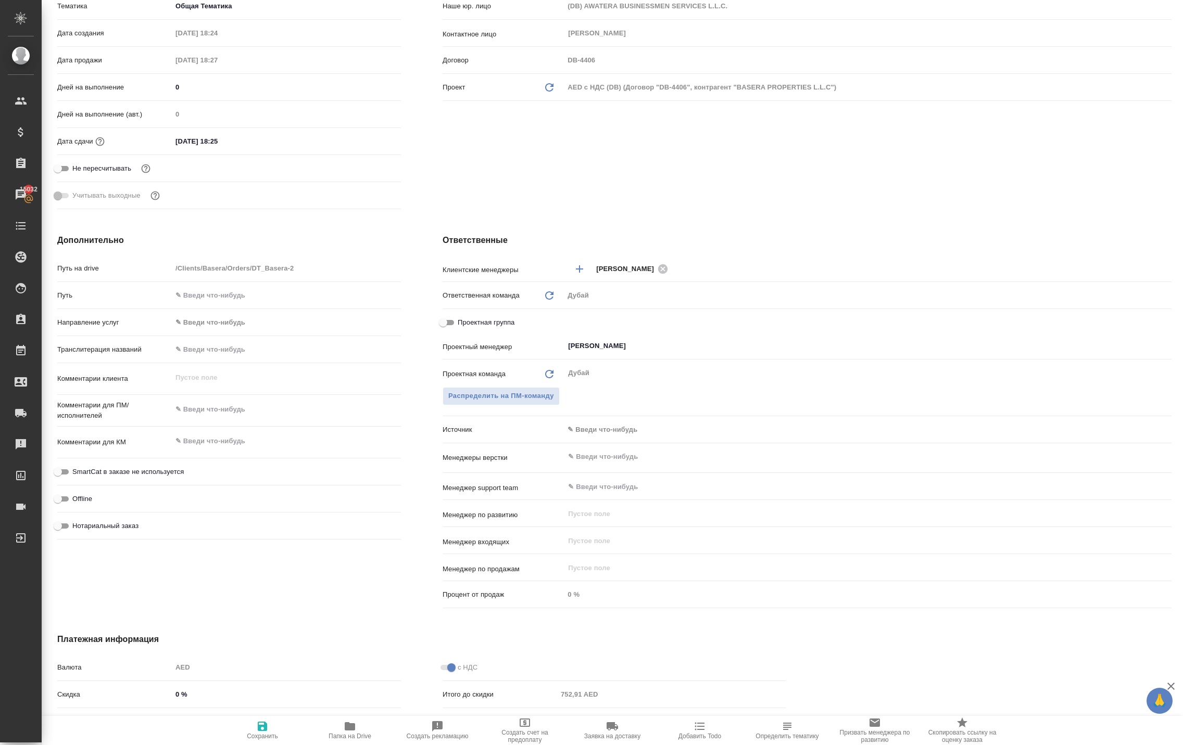
scroll to position [236, 0]
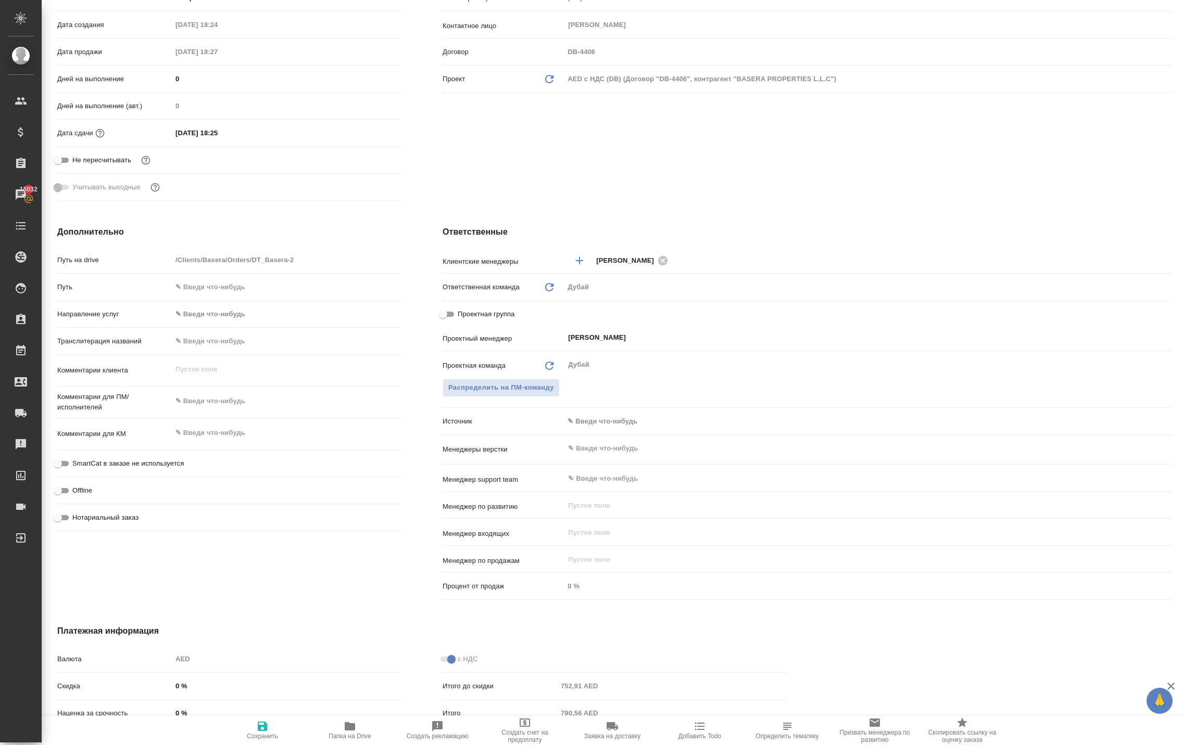
type textarea "x"
click at [209, 442] on textarea at bounding box center [286, 433] width 229 height 18
type textarea "x"
type textarea "к"
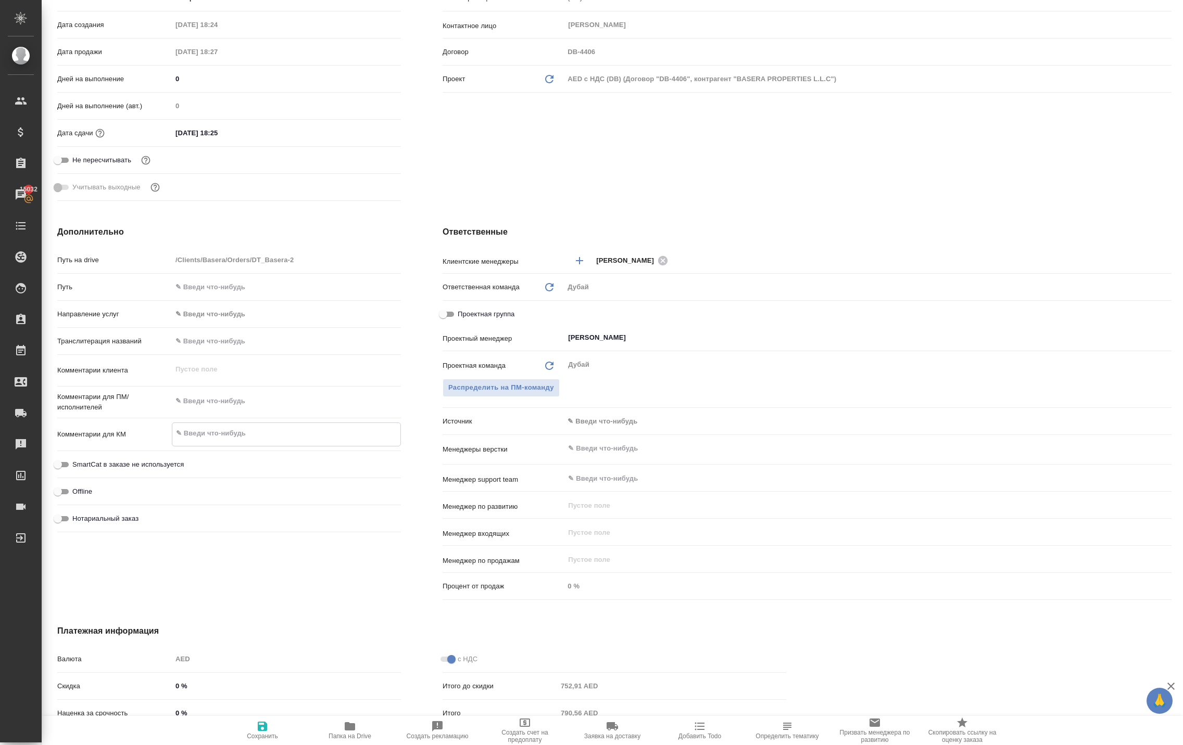
type textarea "x"
type textarea "ко"
type textarea "x"
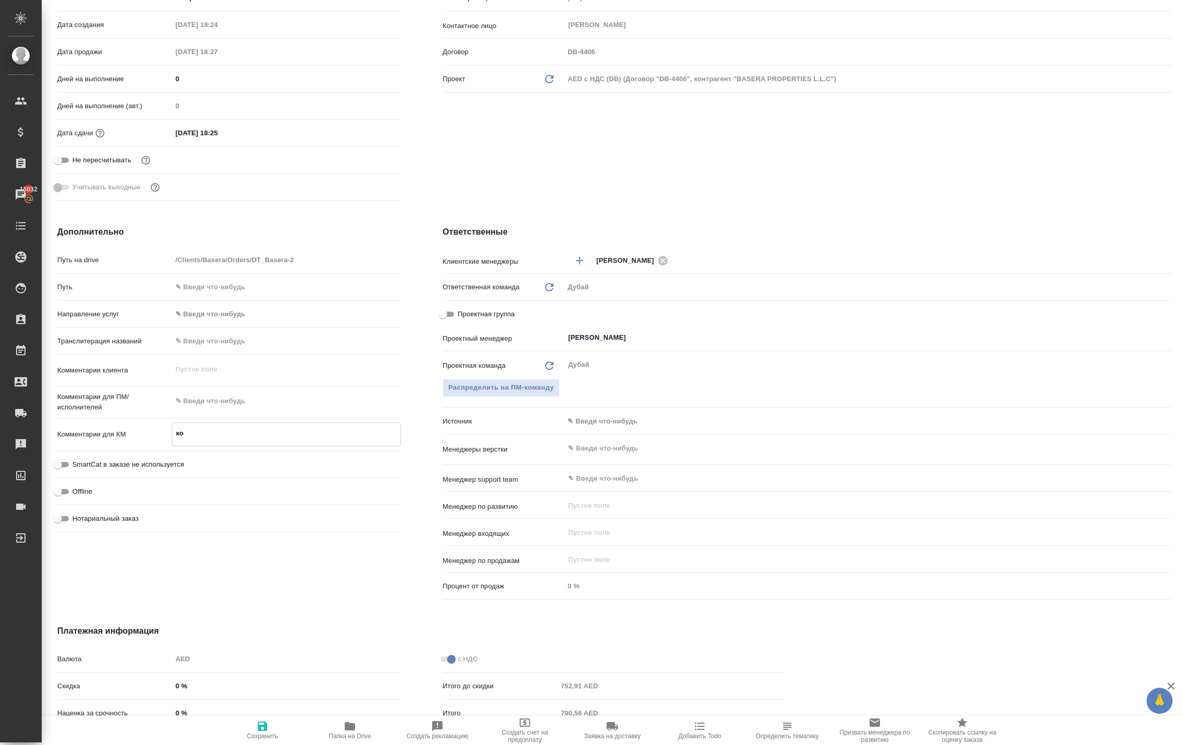
type textarea "x"
type textarea "ком"
type textarea "x"
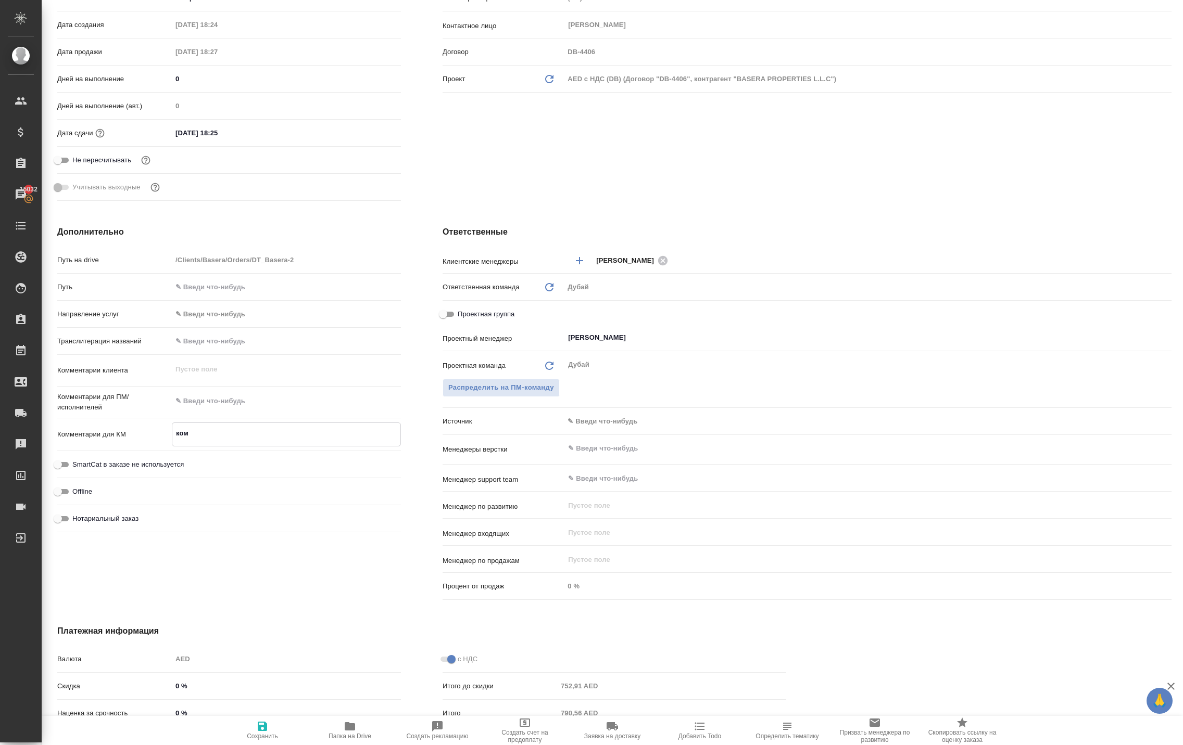
type textarea "x"
type textarea "комп"
type textarea "x"
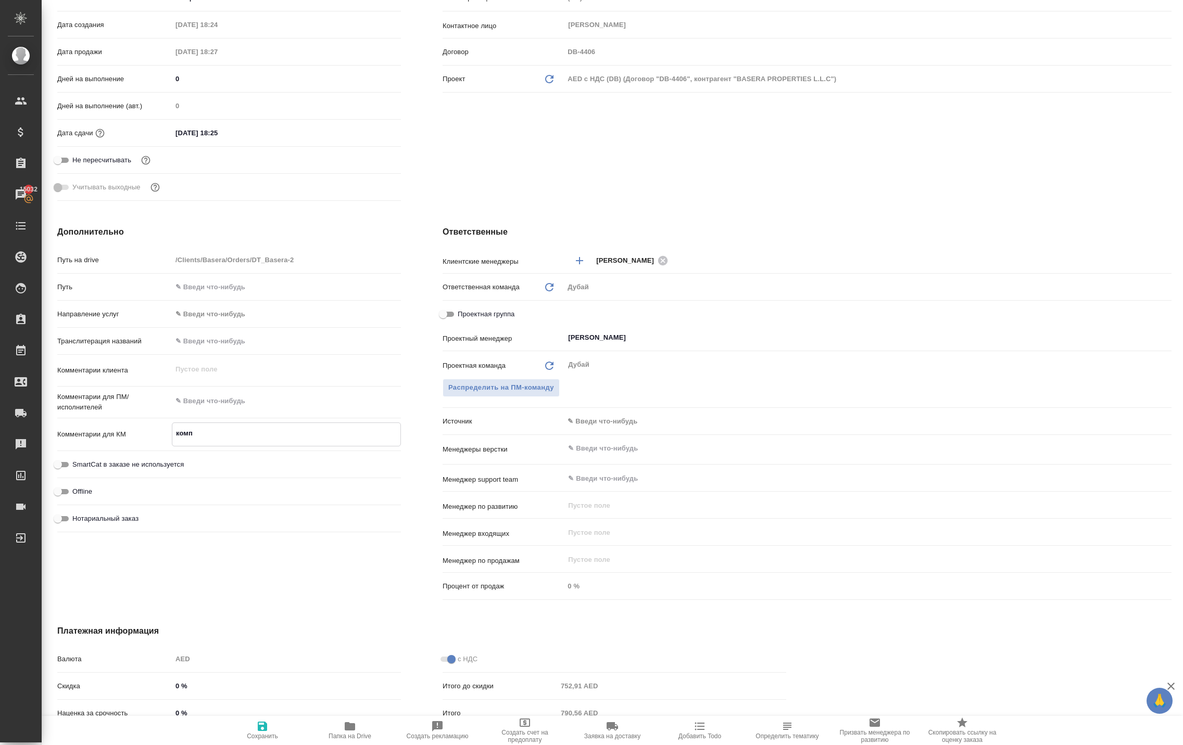
type textarea "компе"
type textarea "x"
type textarea "компен"
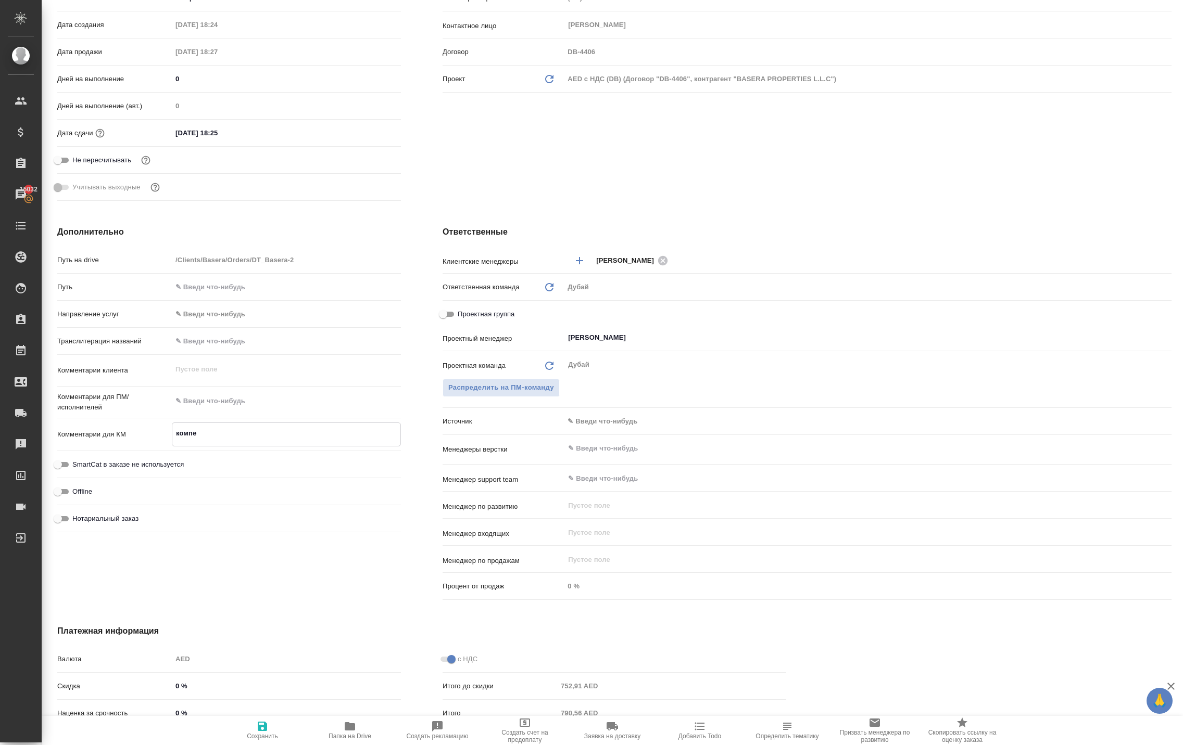
type textarea "x"
type textarea "компенс"
type textarea "x"
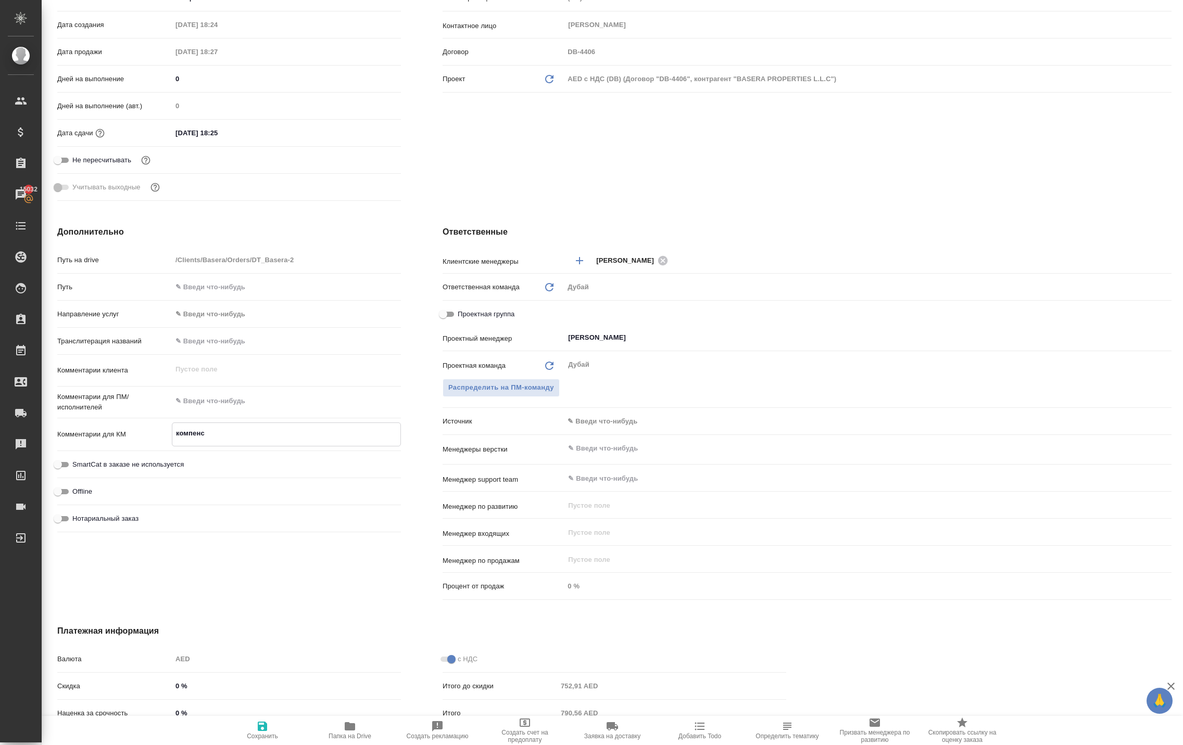
type textarea "x"
type textarea "компенса"
type textarea "x"
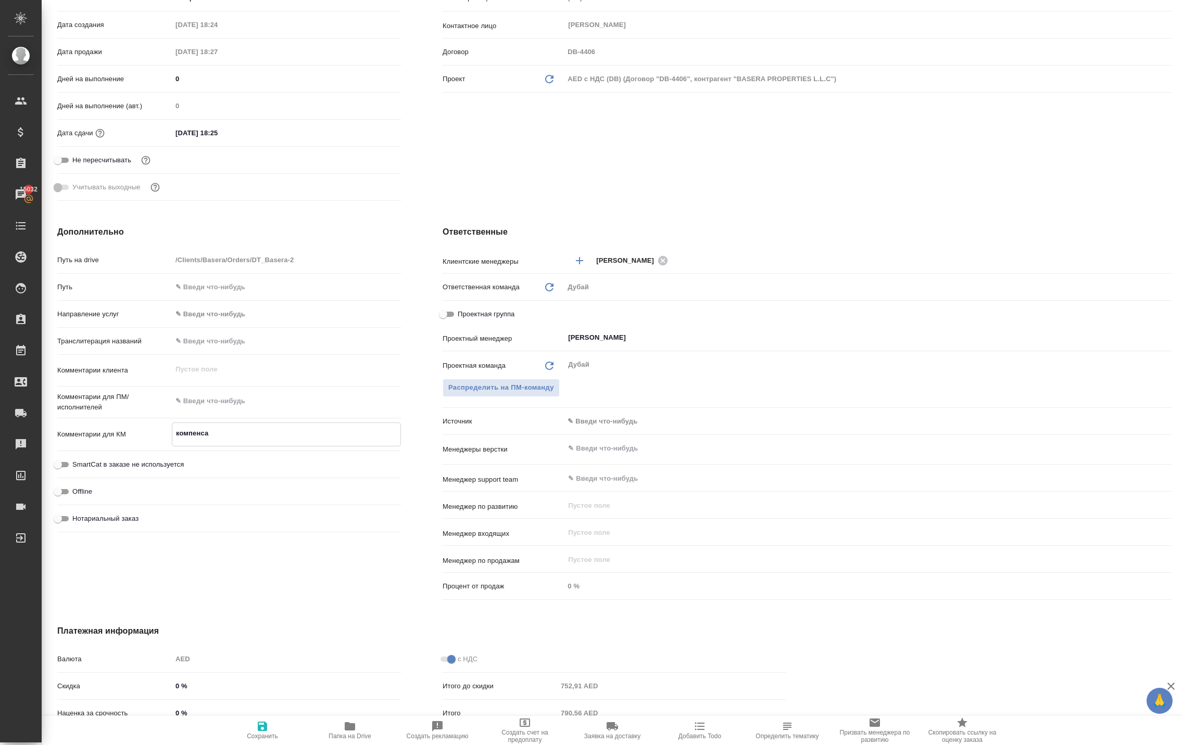
type textarea "x"
type textarea "компенсац"
type textarea "x"
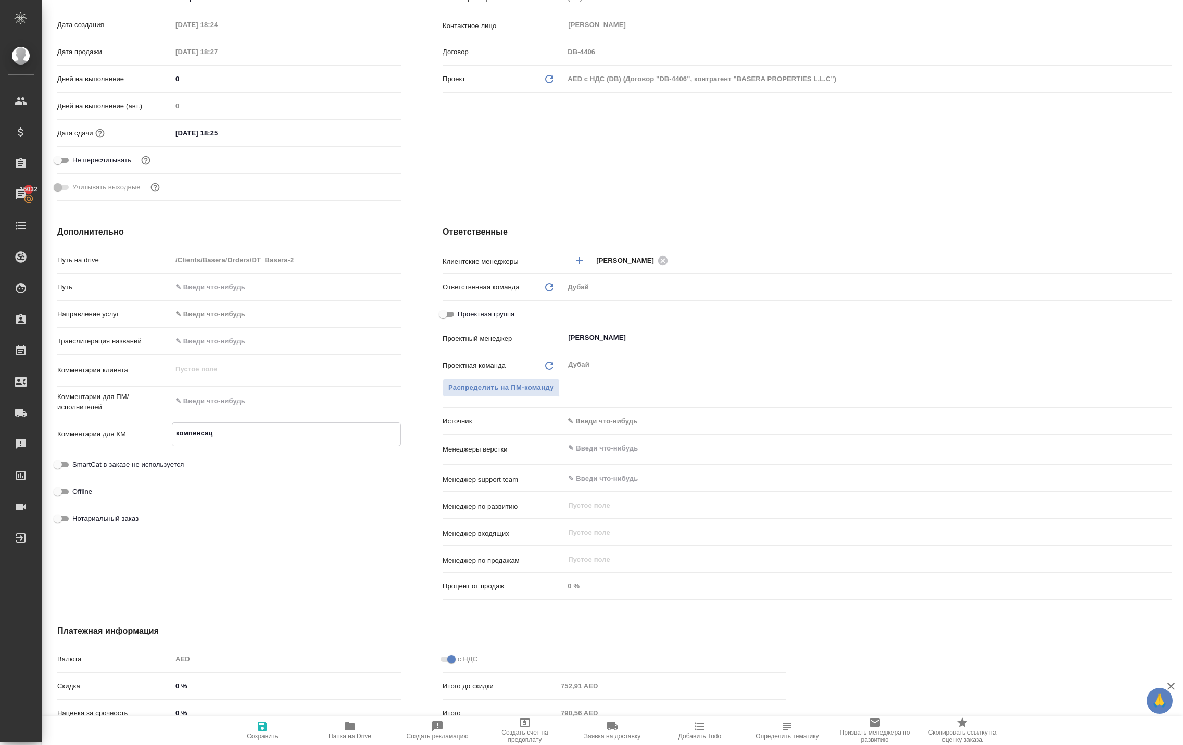
type textarea "компенсаци"
type textarea "x"
type textarea "компенсация"
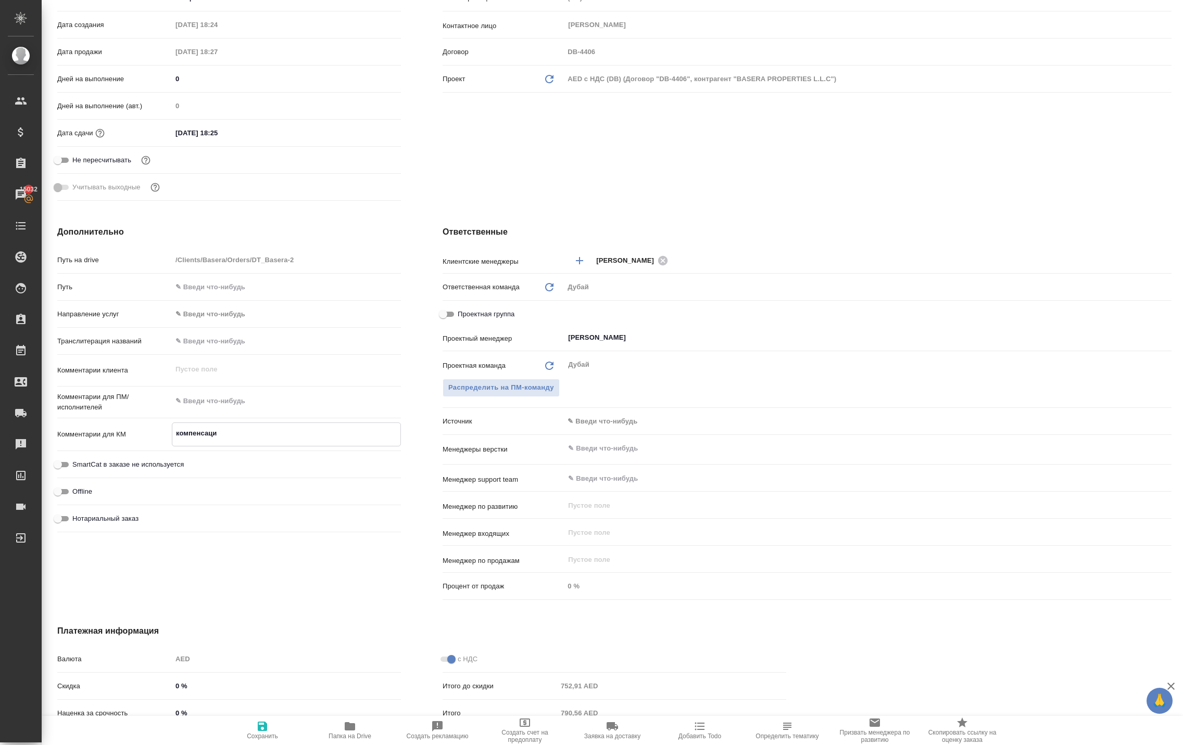
type textarea "x"
type textarea "компенсация"
type textarea "x"
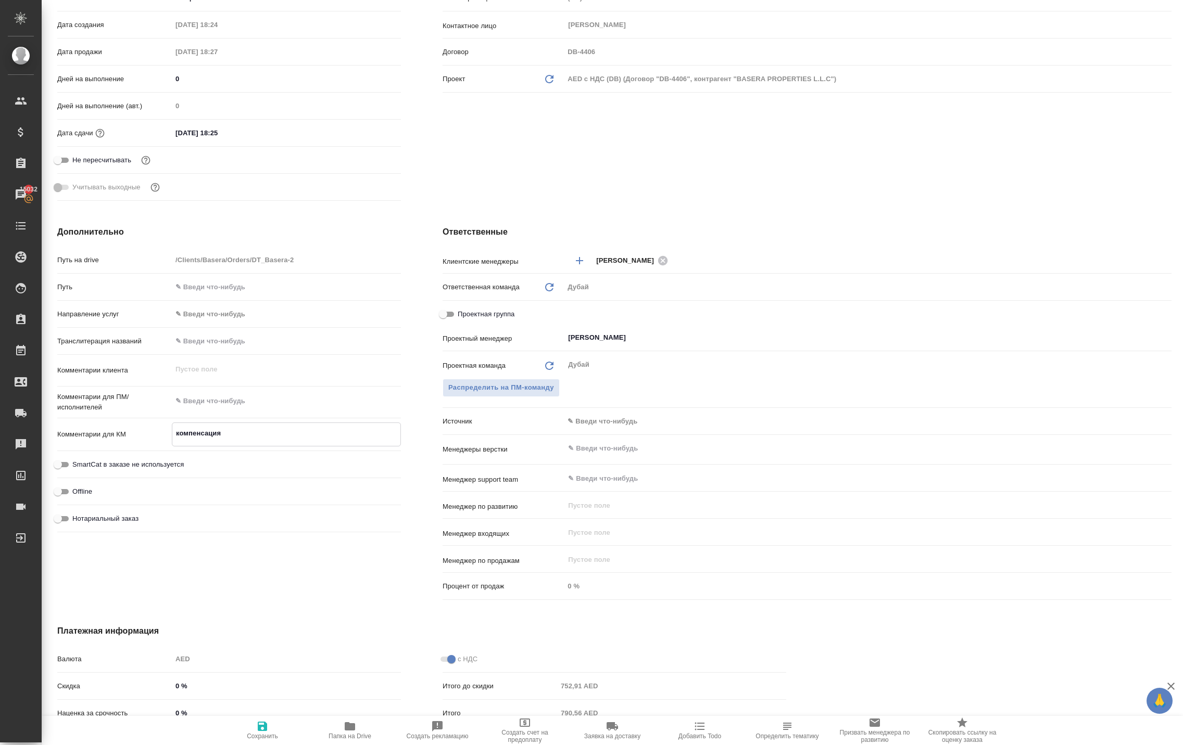
type textarea "x"
type textarea "компенсация п"
type textarea "x"
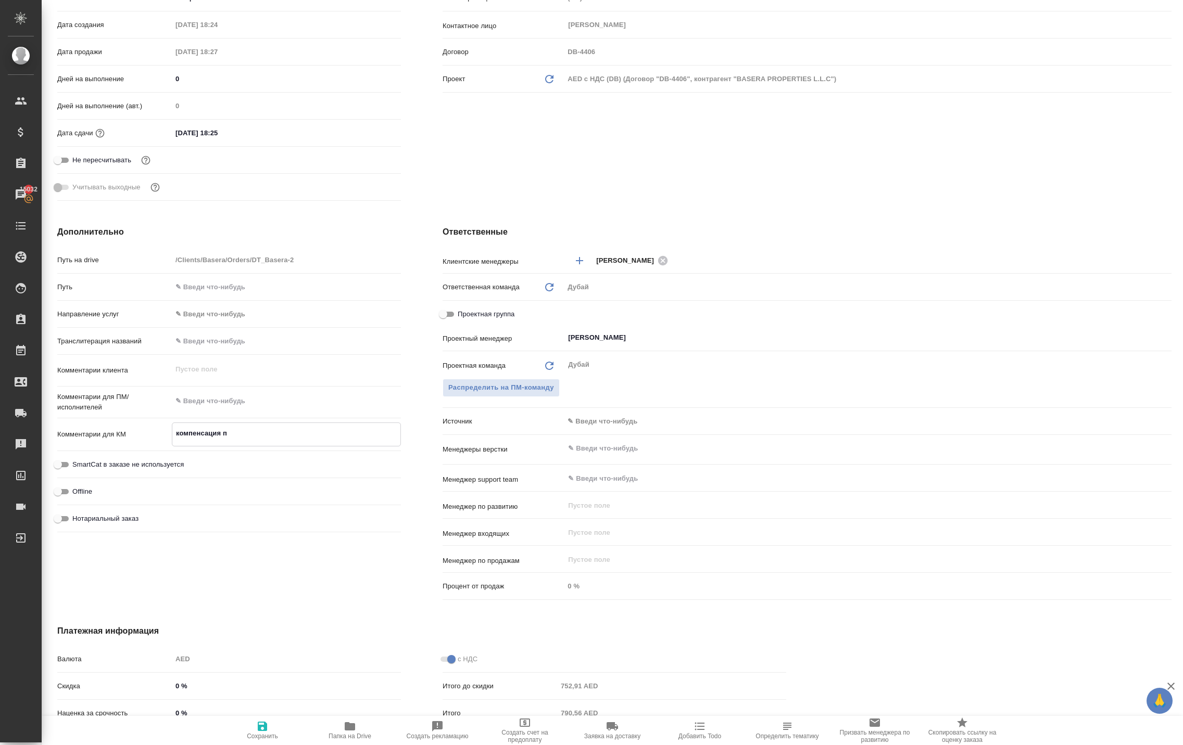
type textarea "x"
type textarea "компенсация по"
type textarea "x"
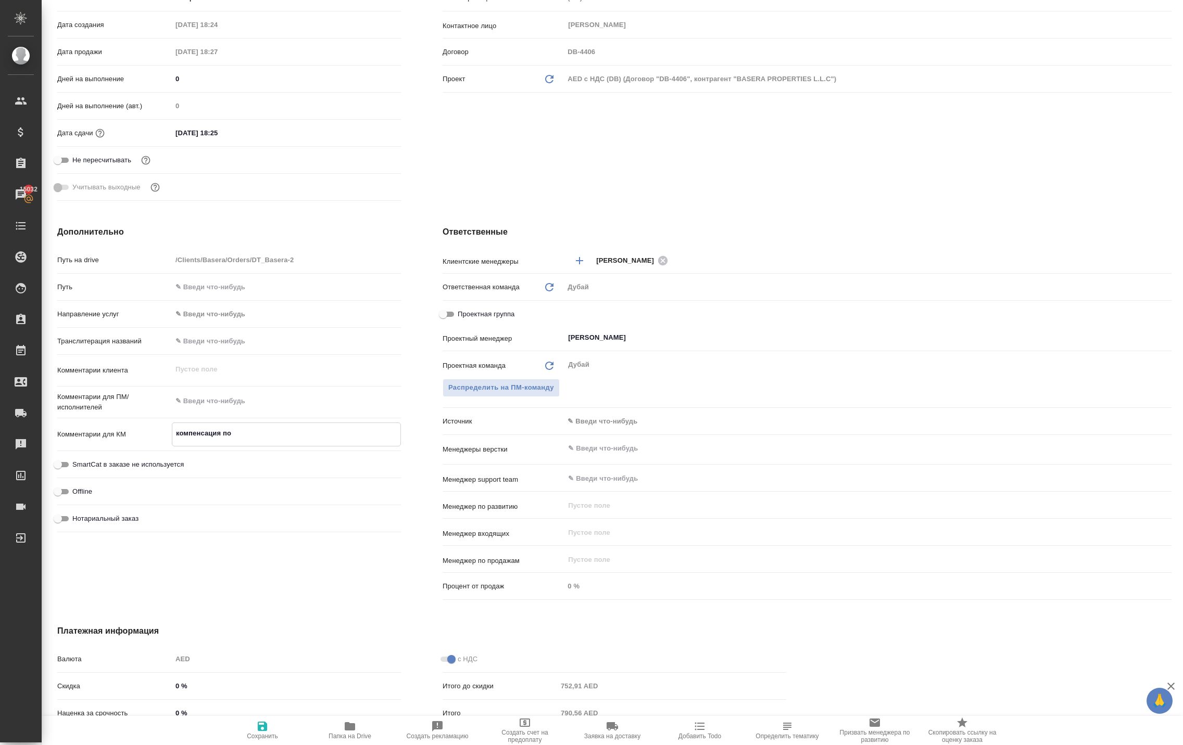
type textarea "компенсация по"
type textarea "x"
type textarea "компенсация по р"
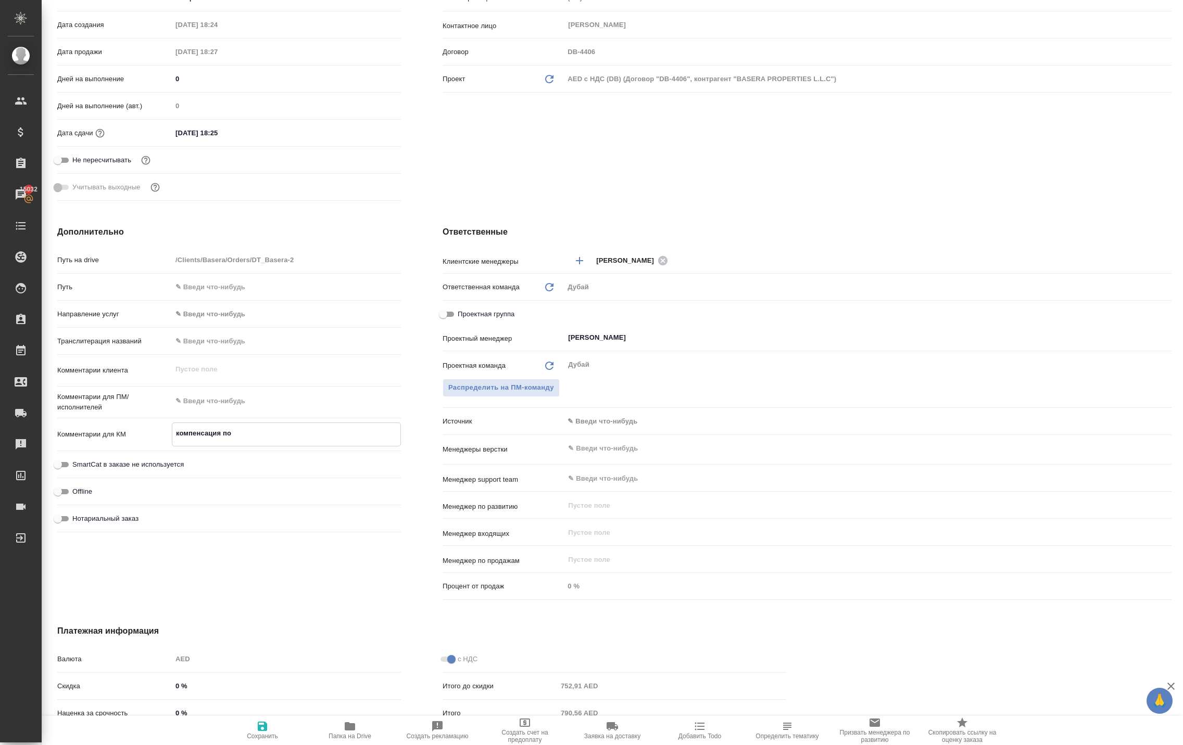
type textarea "x"
type textarea "компенсация по ра"
type textarea "x"
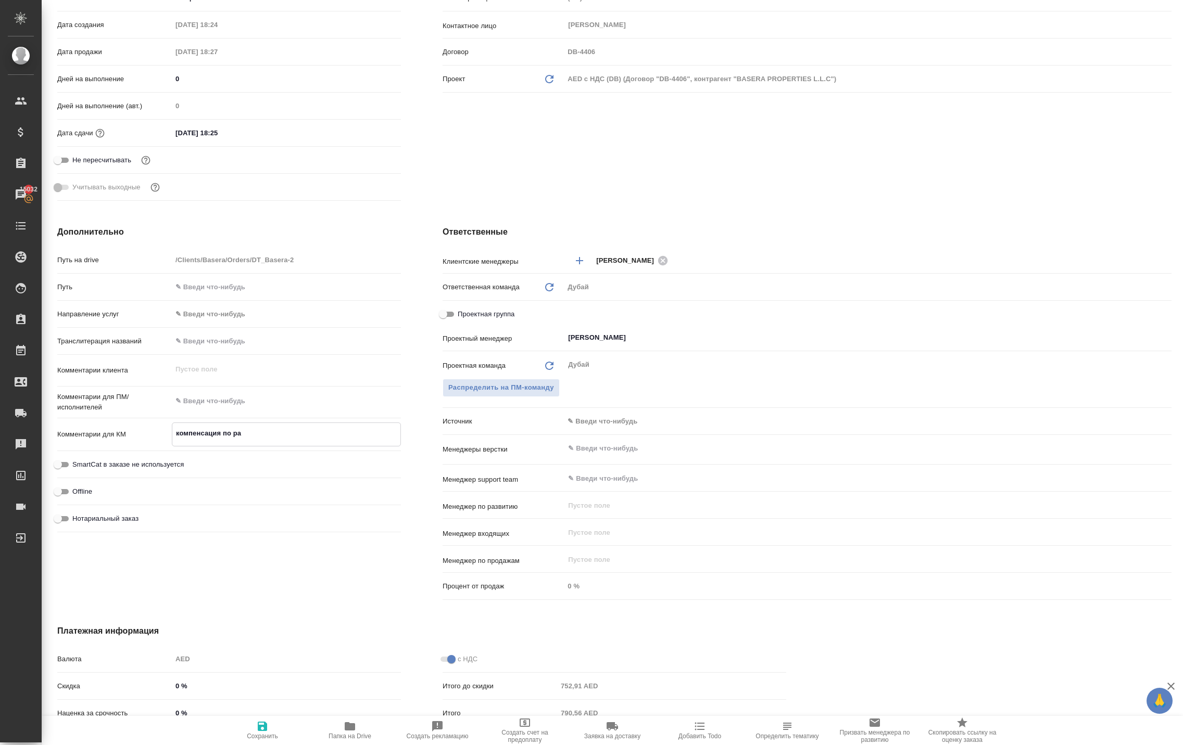
type textarea "x"
type textarea "компенсация по рас"
type textarea "x"
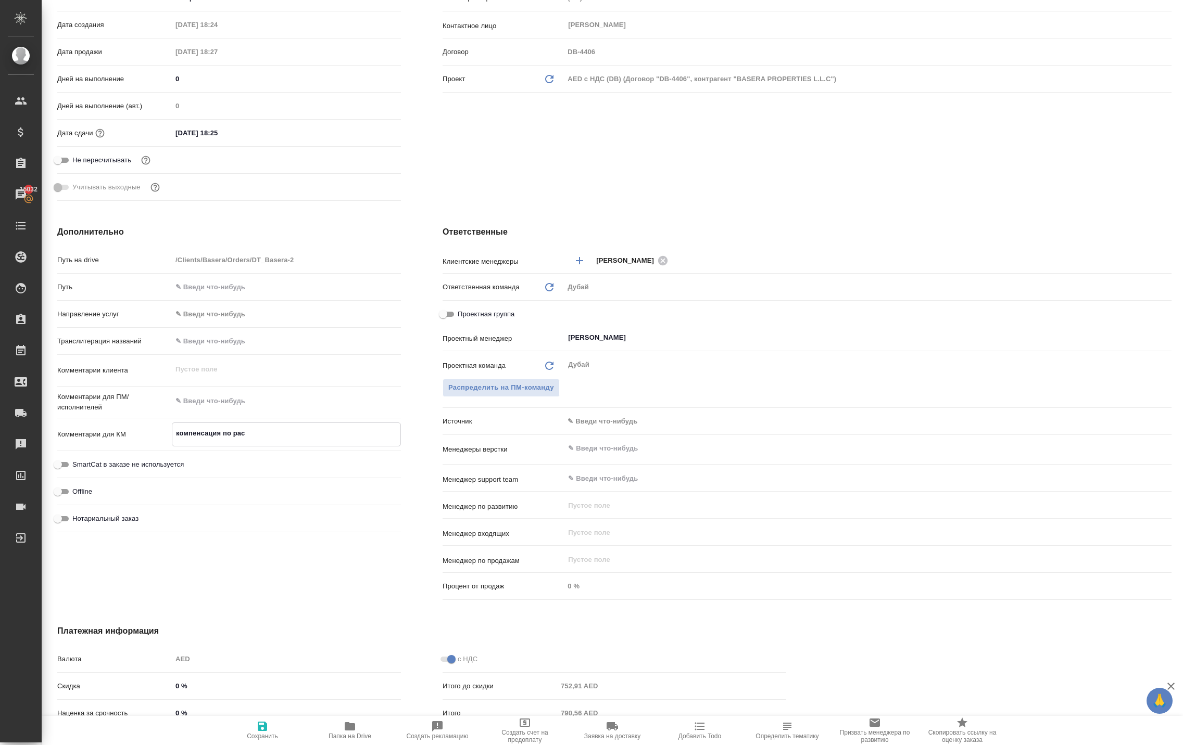
type textarea "x"
type textarea "компенсация по расх"
type textarea "x"
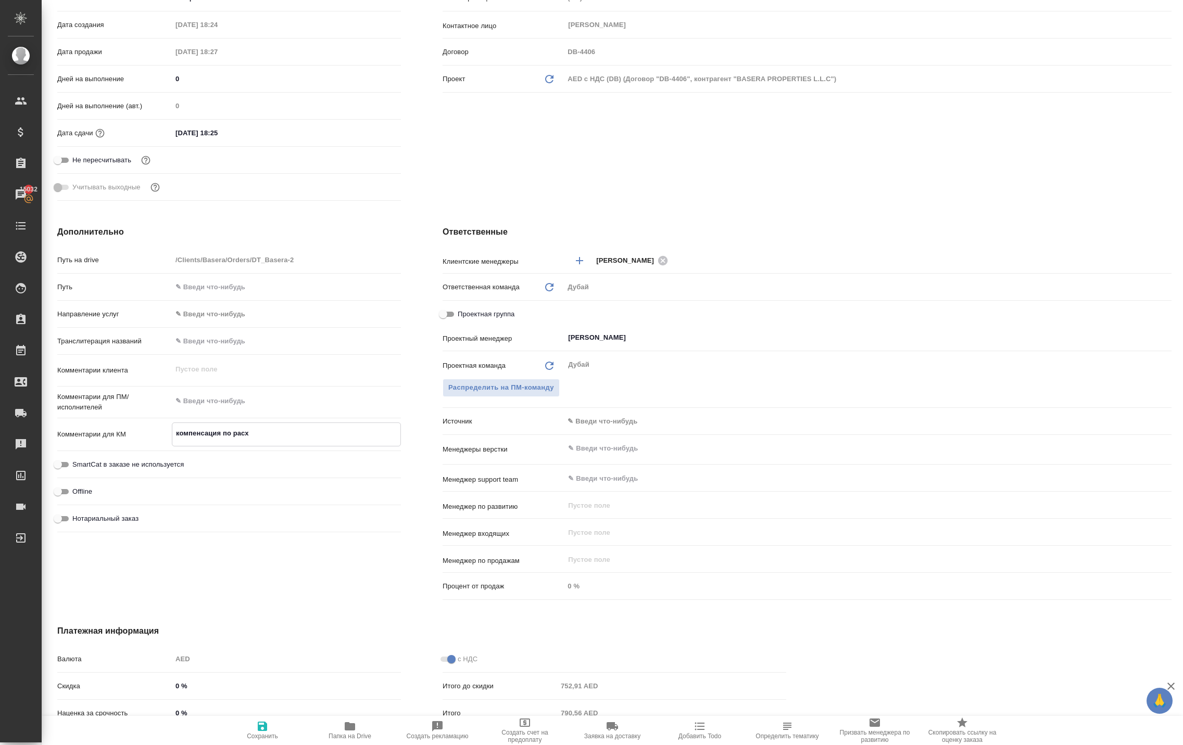
type textarea "компенсация по расхо"
type textarea "x"
type textarea "компенсация по расход"
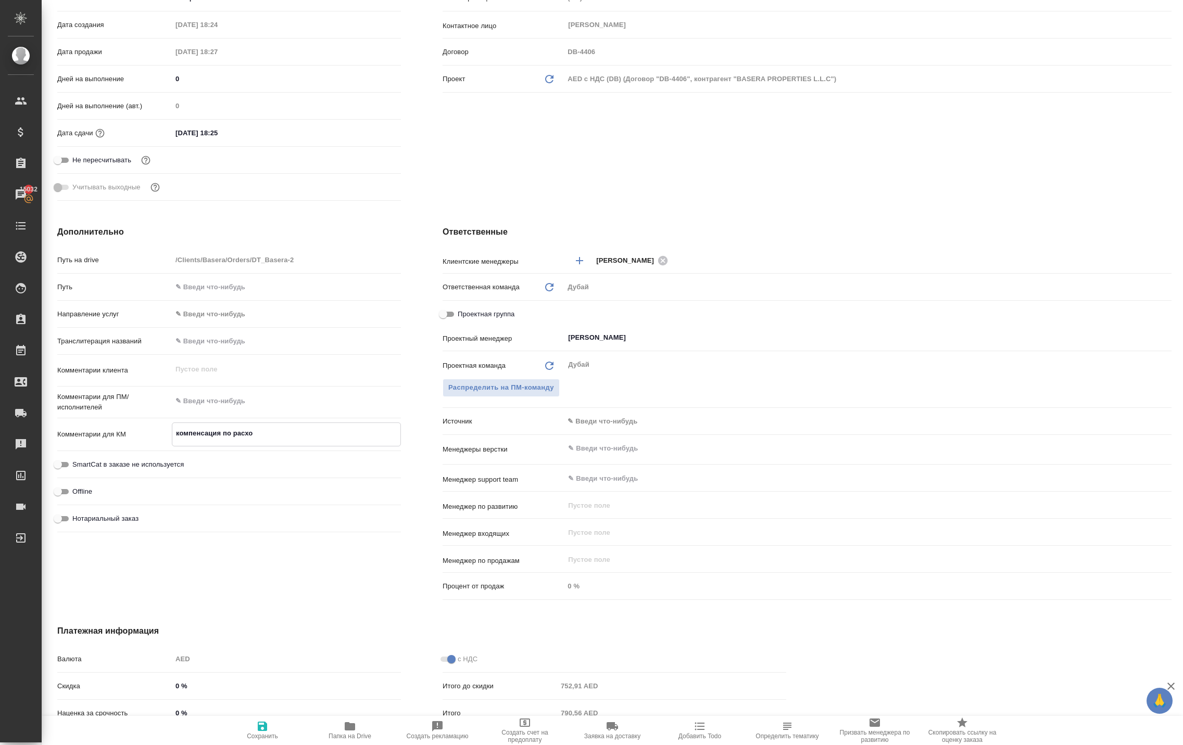
type textarea "x"
type textarea "компенсация по расхода"
type textarea "x"
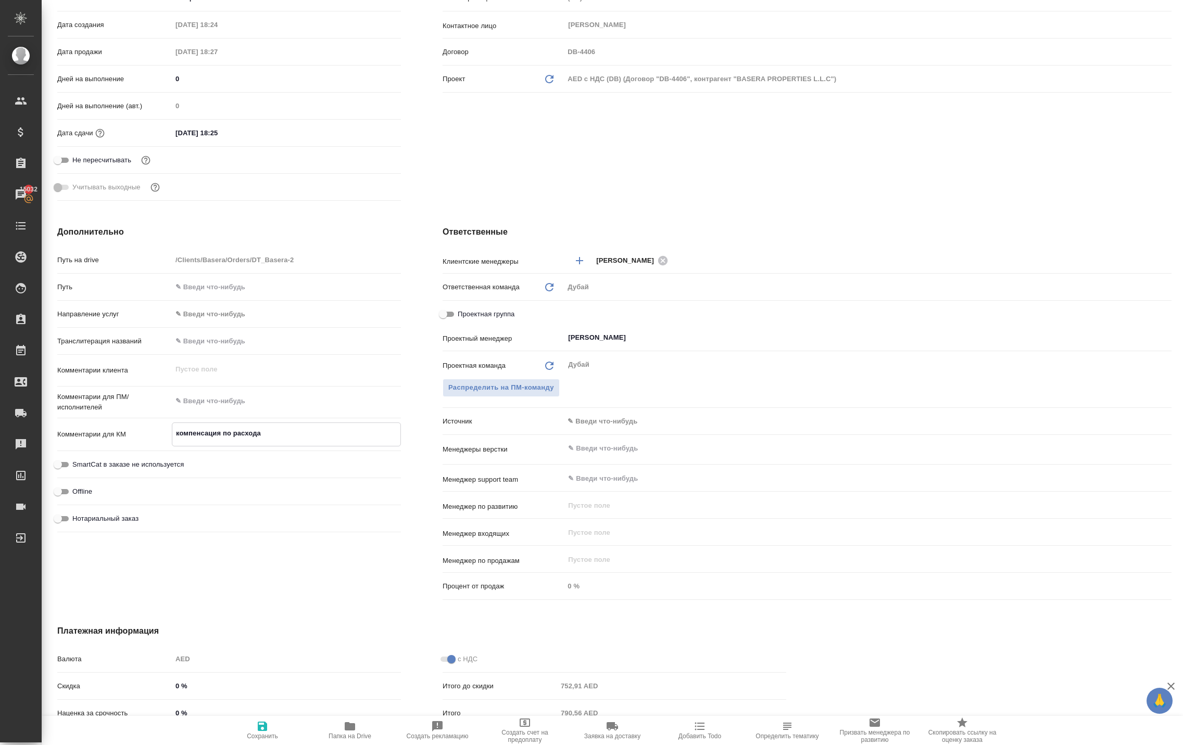
type textarea "x"
type textarea "компенсация по расходам"
type textarea "x"
type textarea "компенсация по расходам"
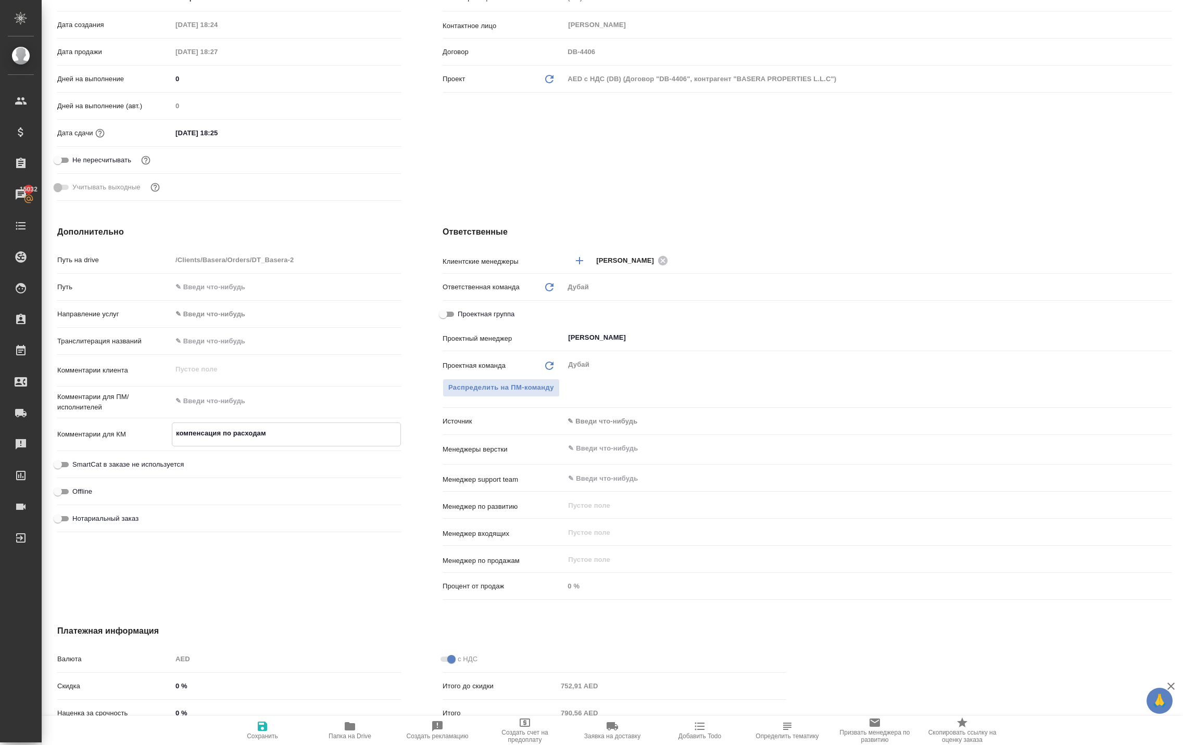
type textarea "x"
click at [264, 731] on icon "button" at bounding box center [262, 726] width 9 height 9
type textarea "x"
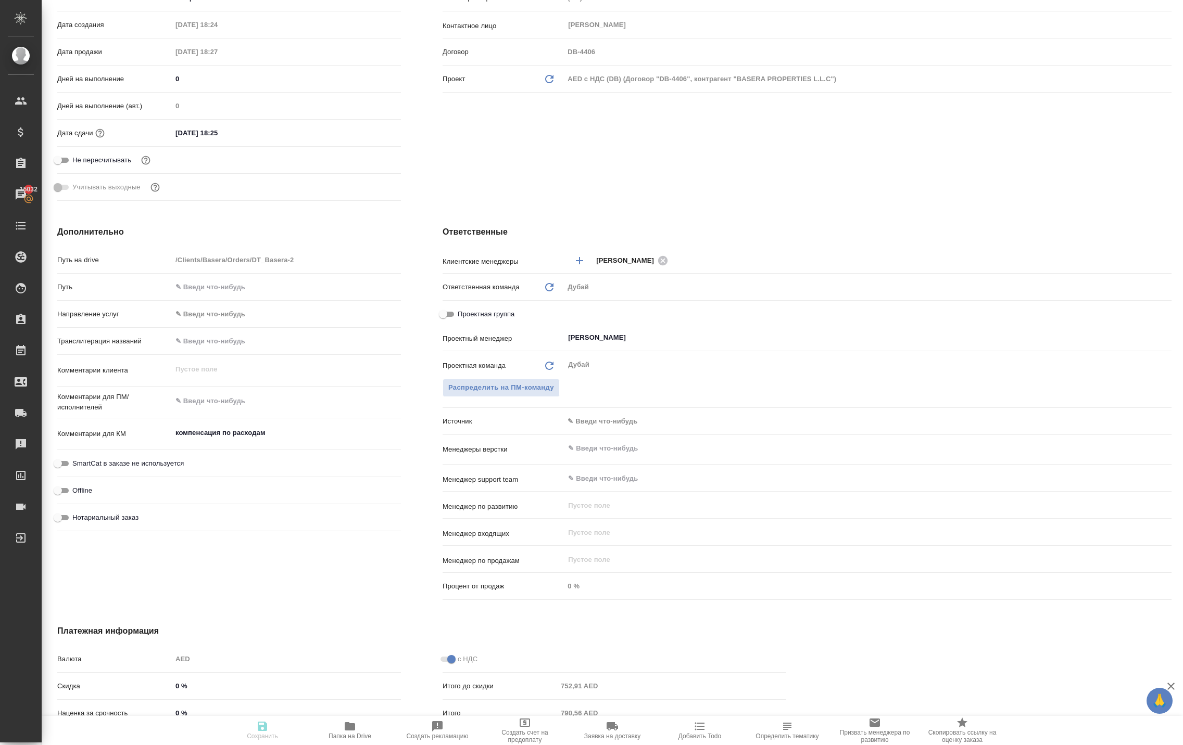
type textarea "x"
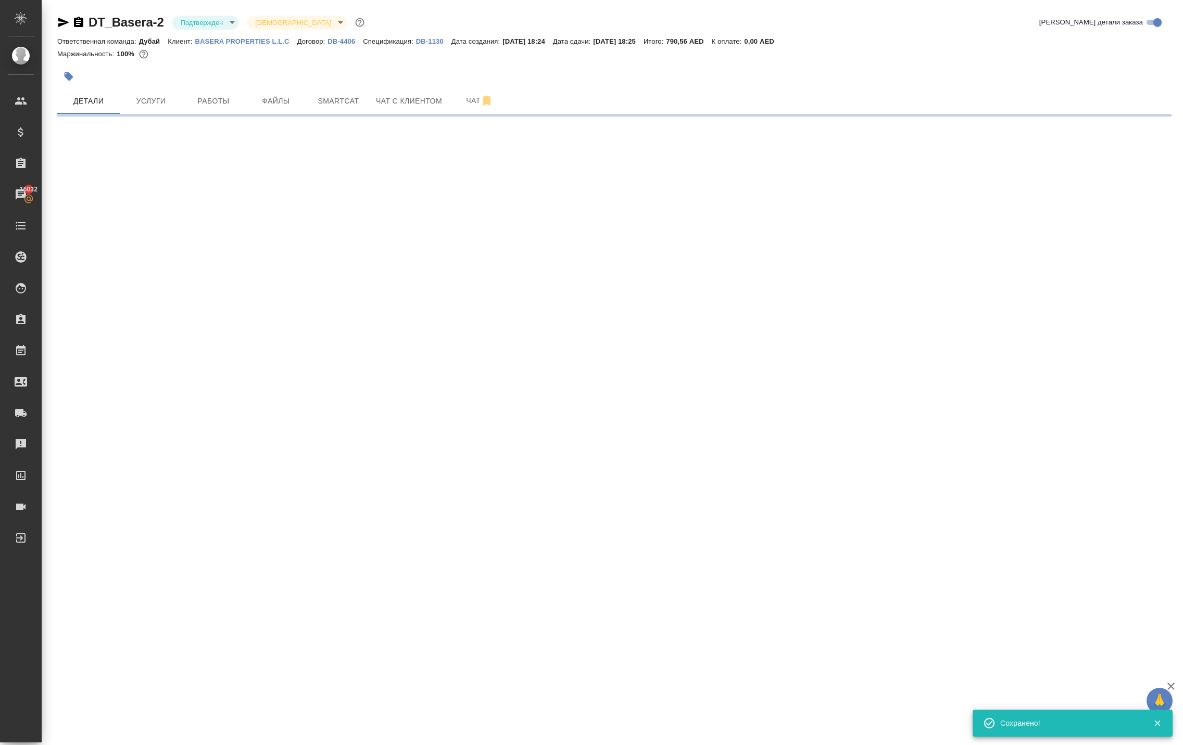
scroll to position [0, 0]
select select "RU"
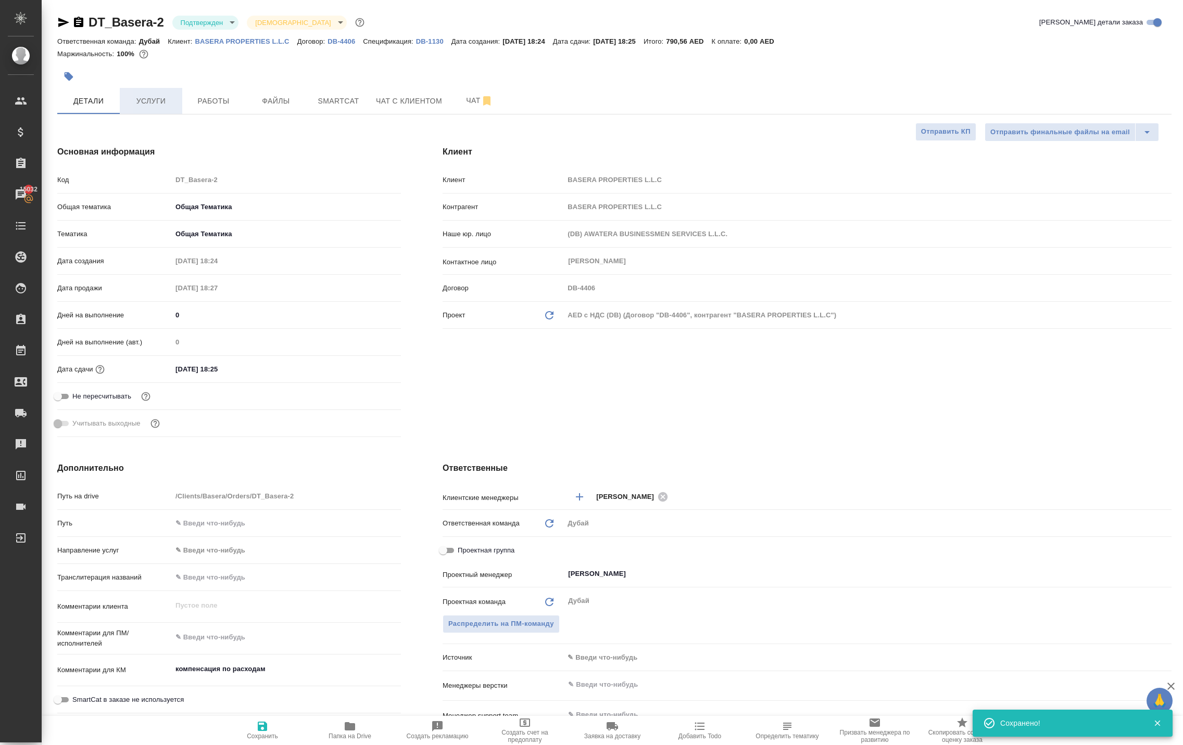
type textarea "x"
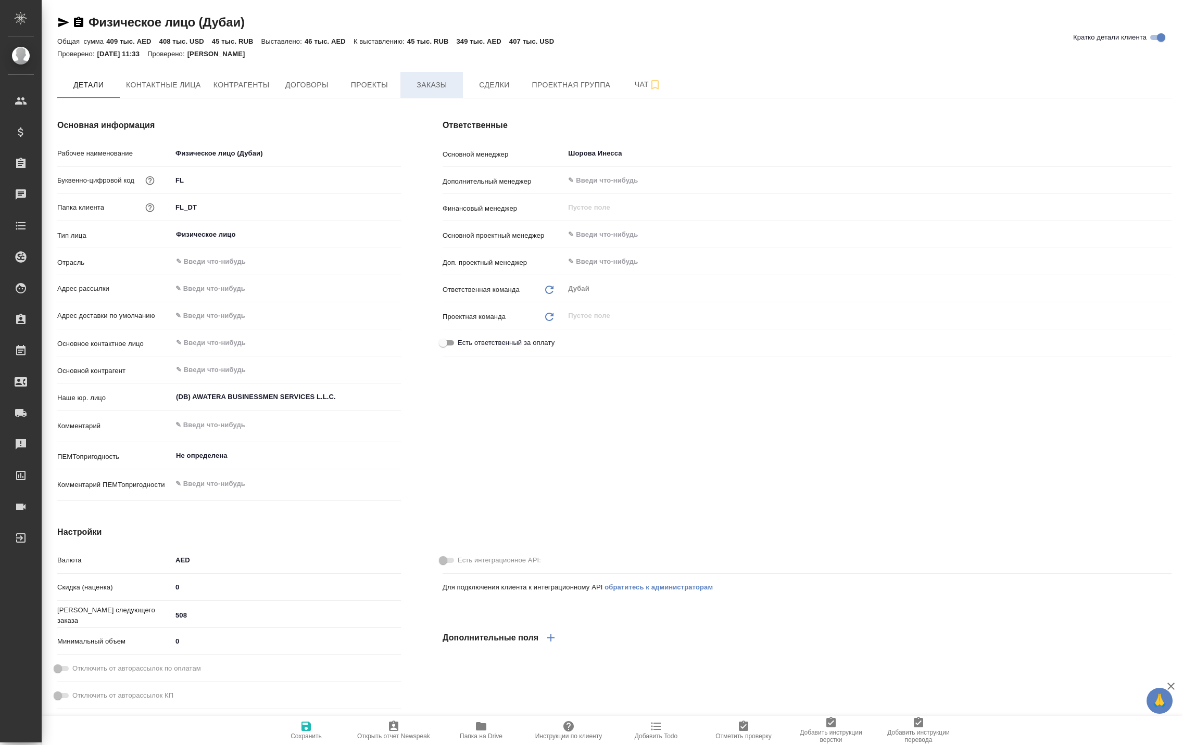
click at [457, 92] on span "Заказы" at bounding box center [432, 85] width 50 height 13
type textarea "x"
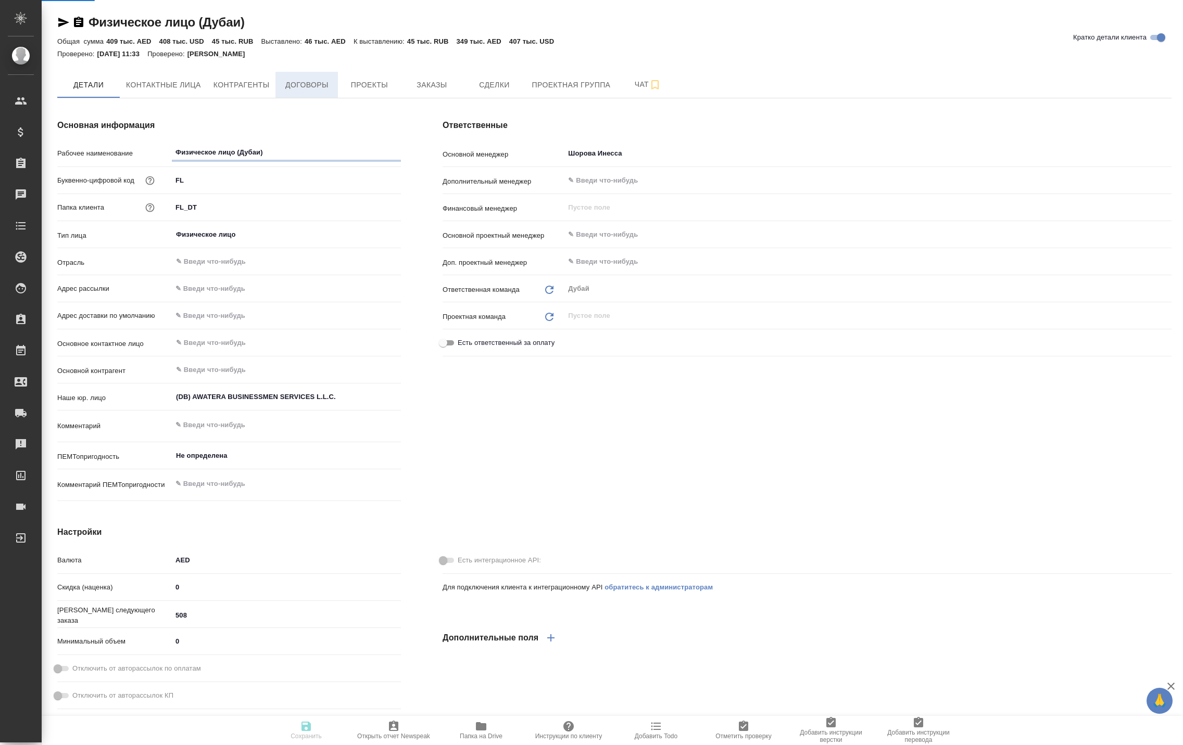
type textarea "x"
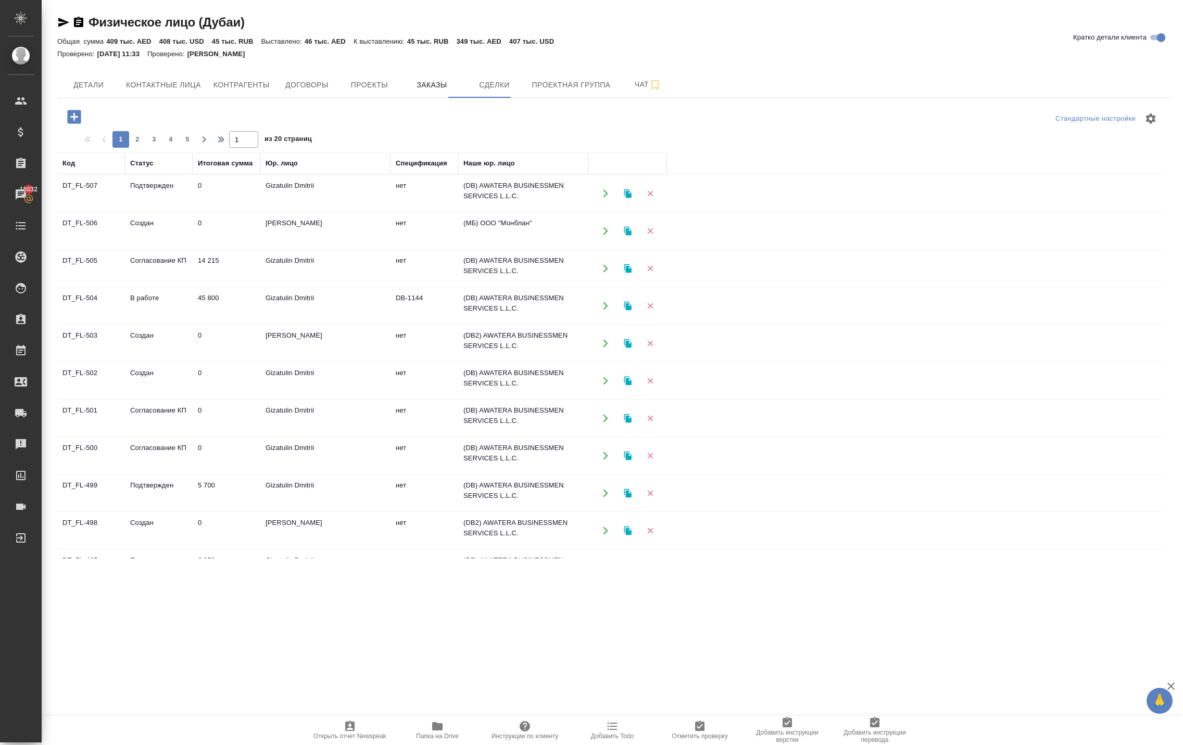
click at [81, 123] on icon "button" at bounding box center [74, 117] width 14 height 14
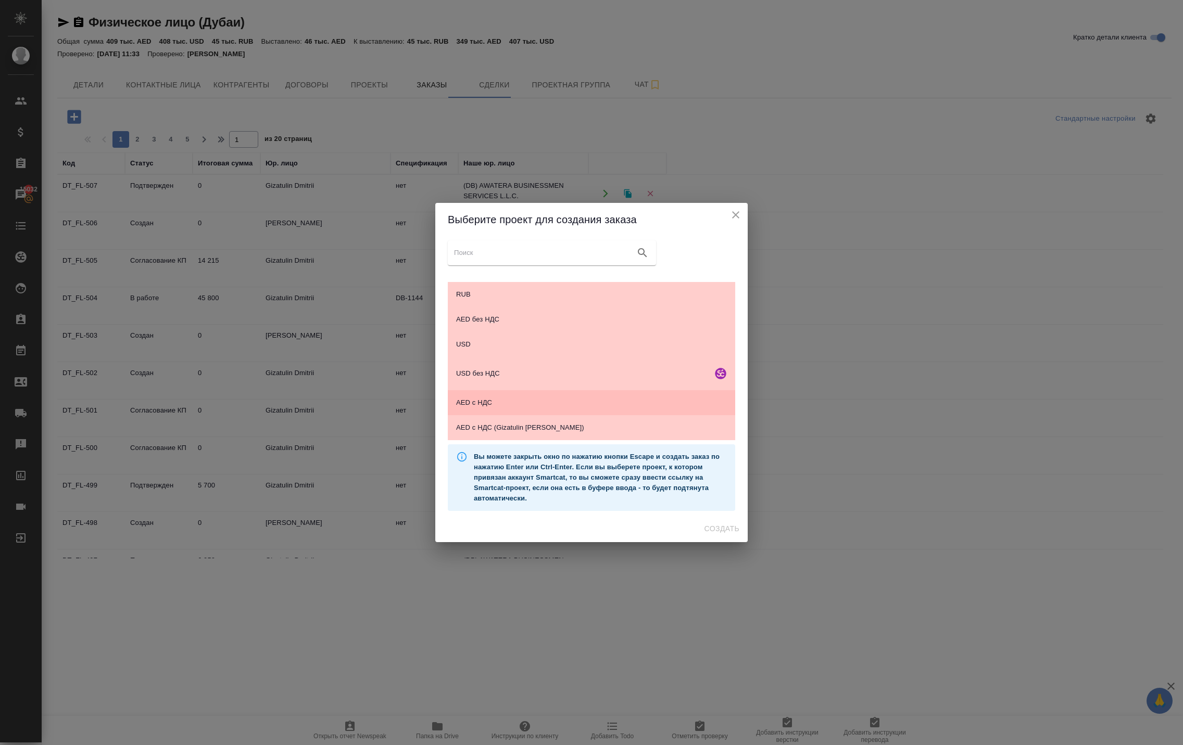
click at [514, 404] on span "AED с НДС" at bounding box center [591, 403] width 271 height 10
click at [720, 536] on span "Создать" at bounding box center [721, 529] width 35 height 13
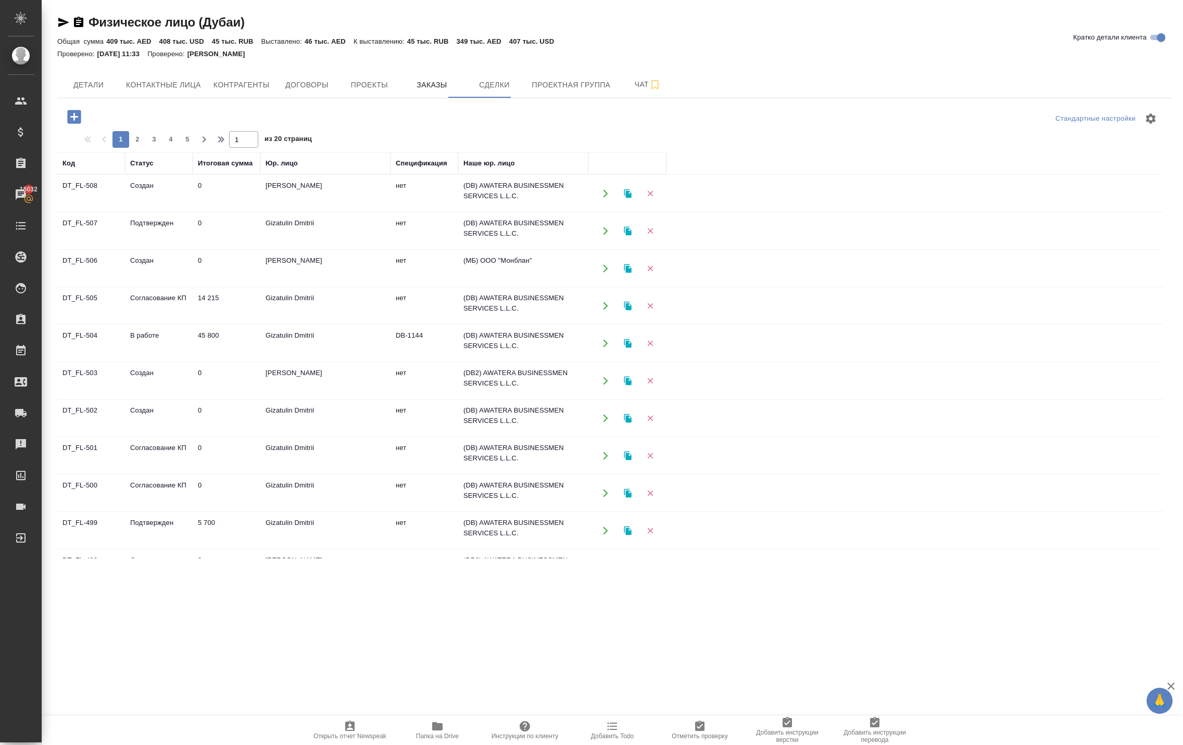
click at [603, 198] on icon "button" at bounding box center [605, 193] width 9 height 9
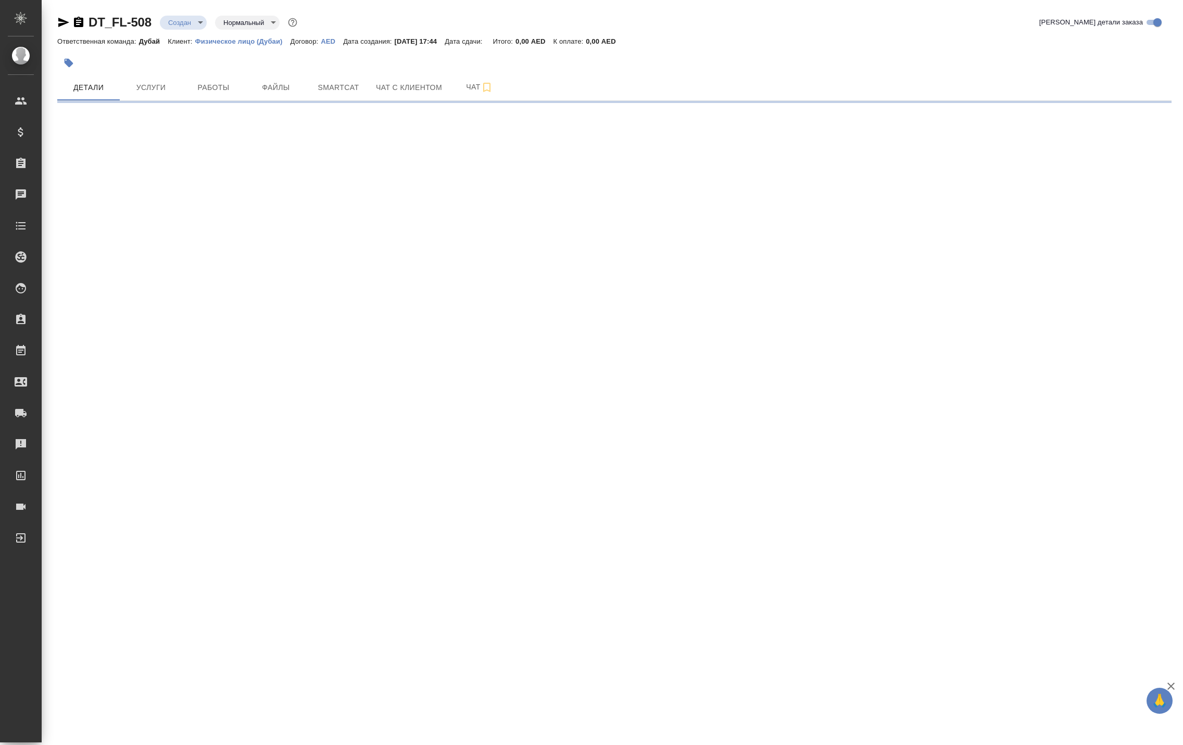
select select "RU"
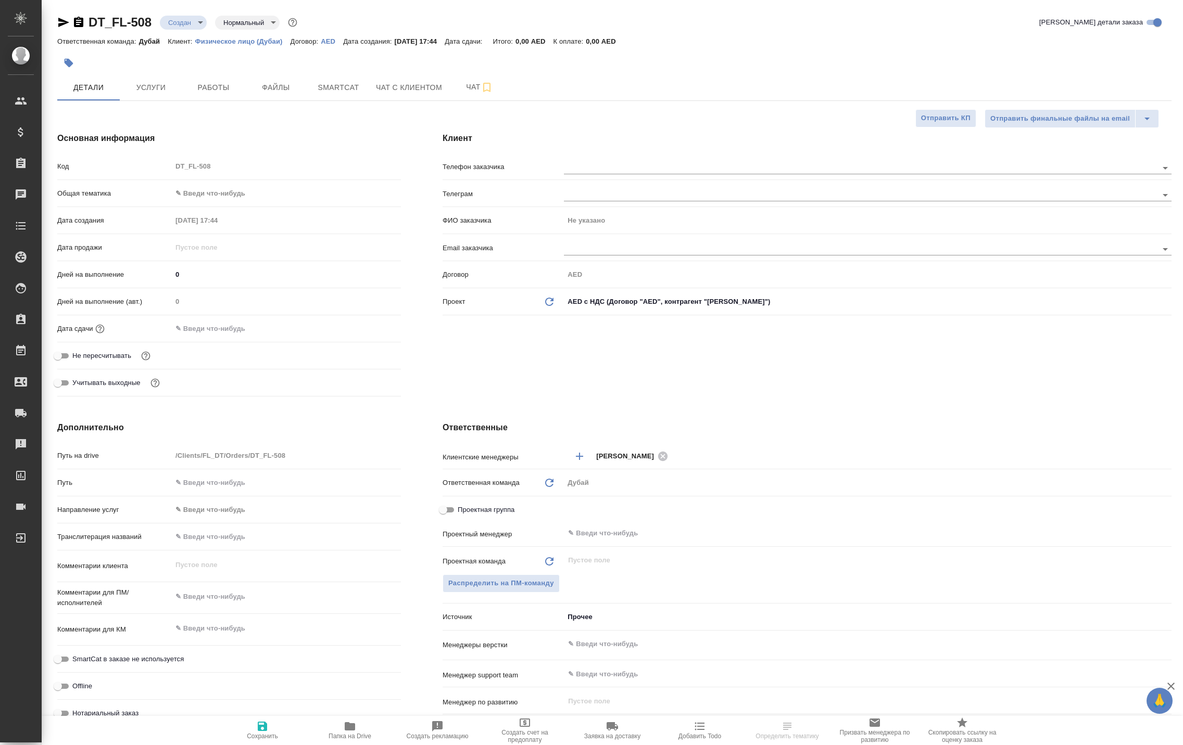
type textarea "x"
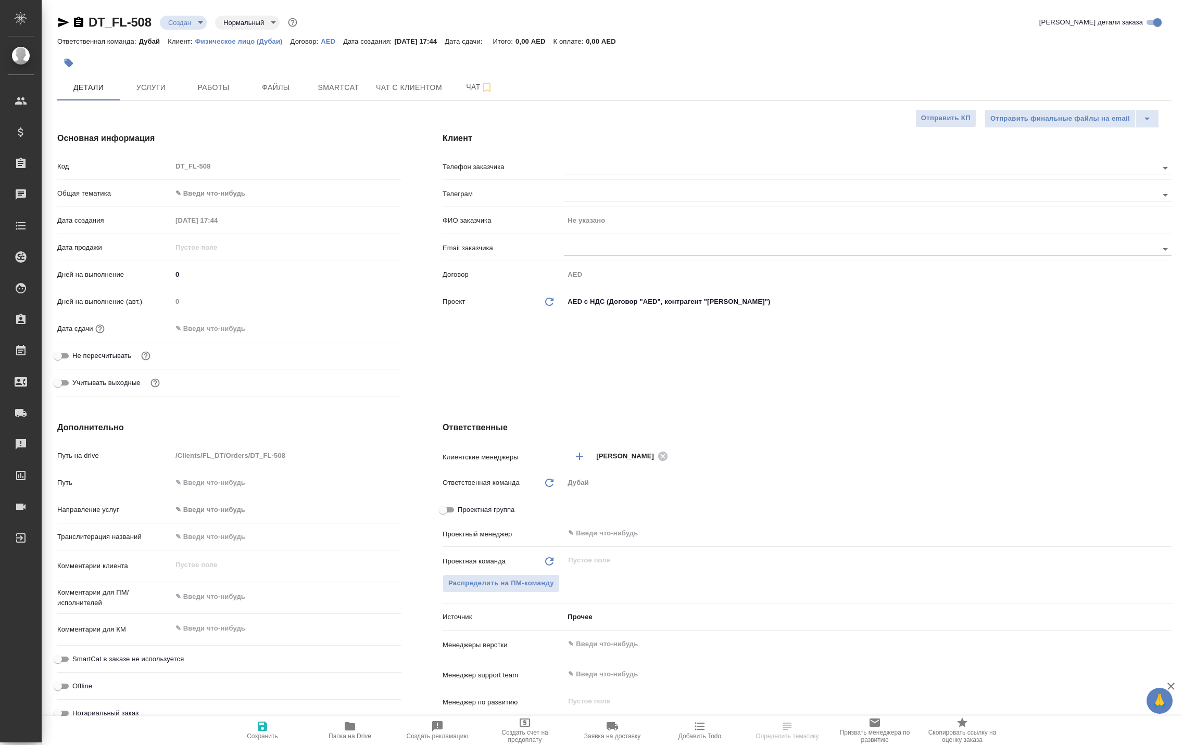
type textarea "x"
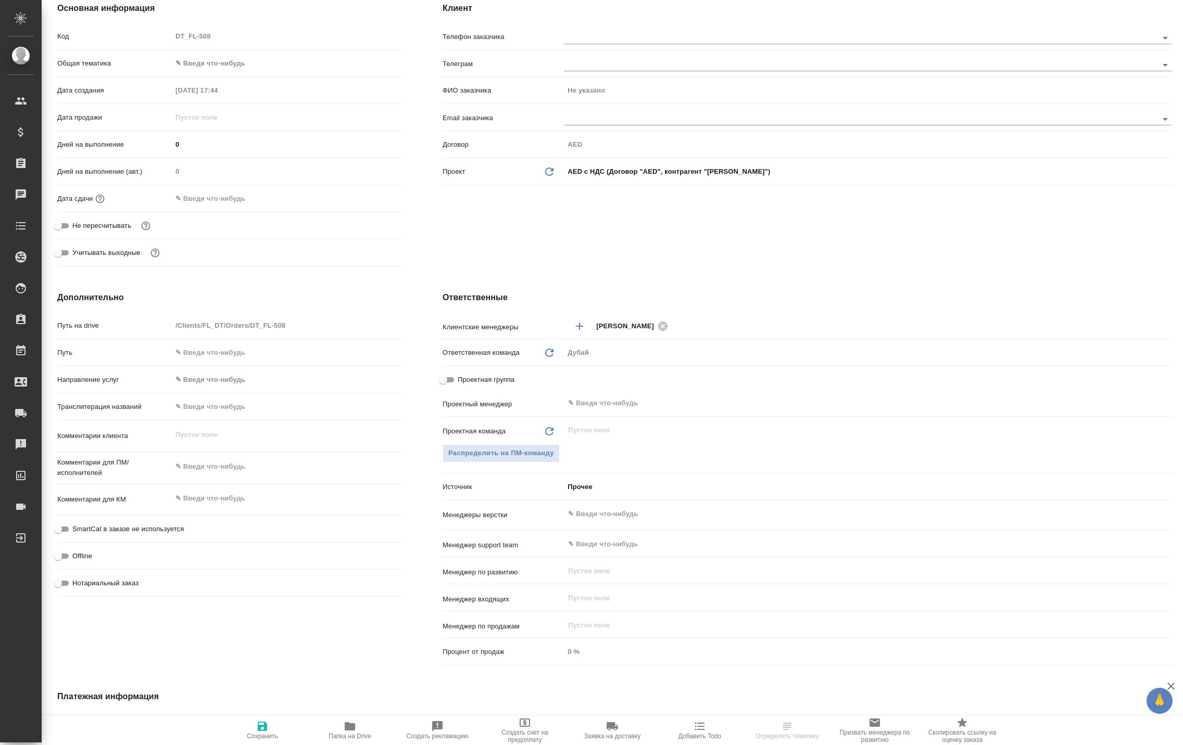
scroll to position [156, 0]
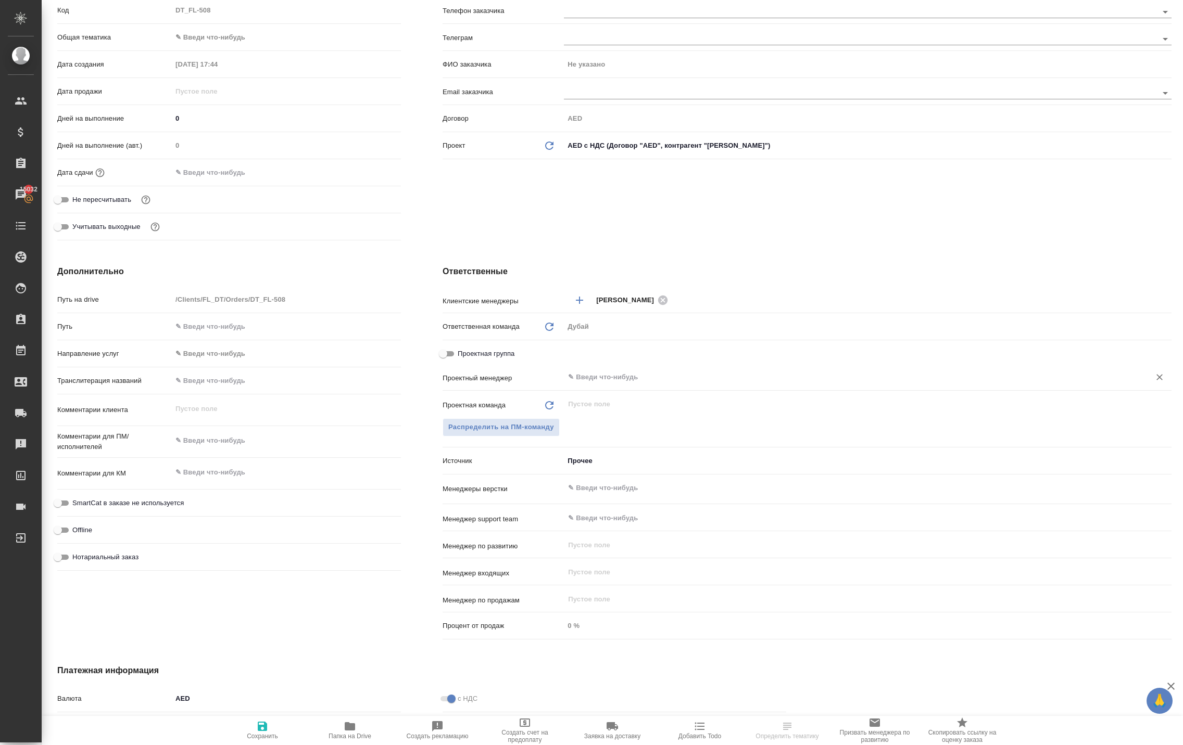
click at [582, 384] on input "text" at bounding box center [850, 377] width 566 height 12
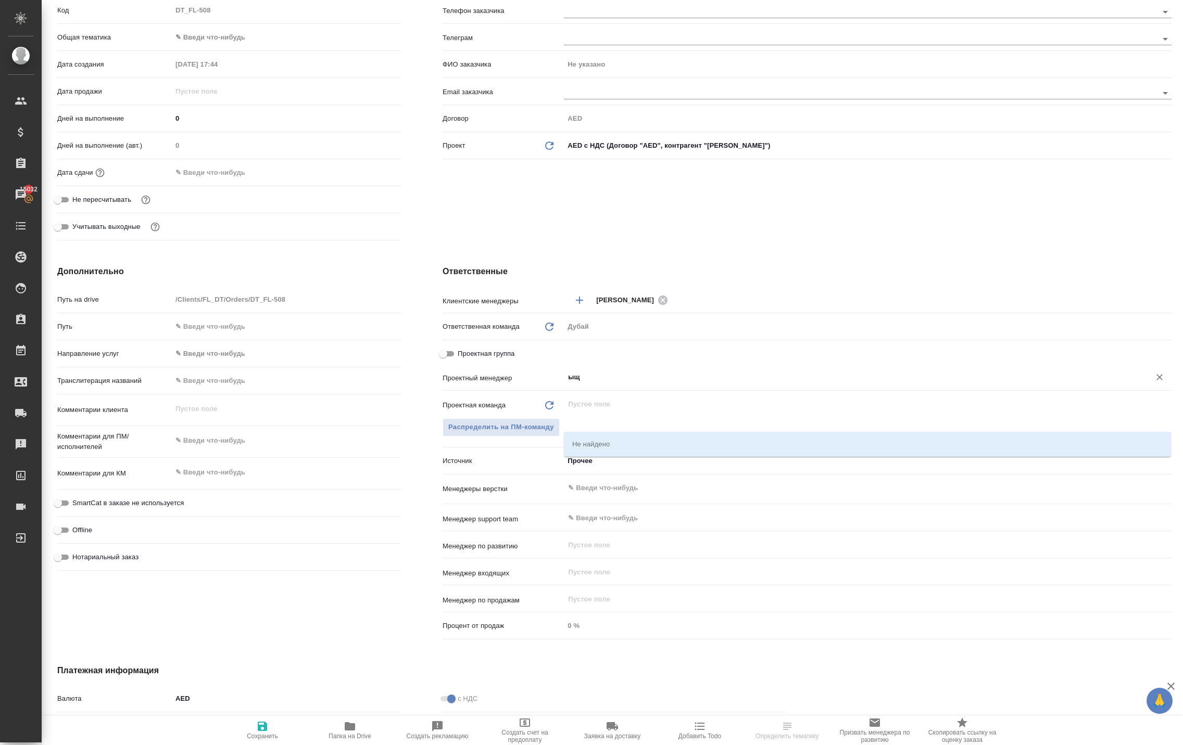
type input "ы"
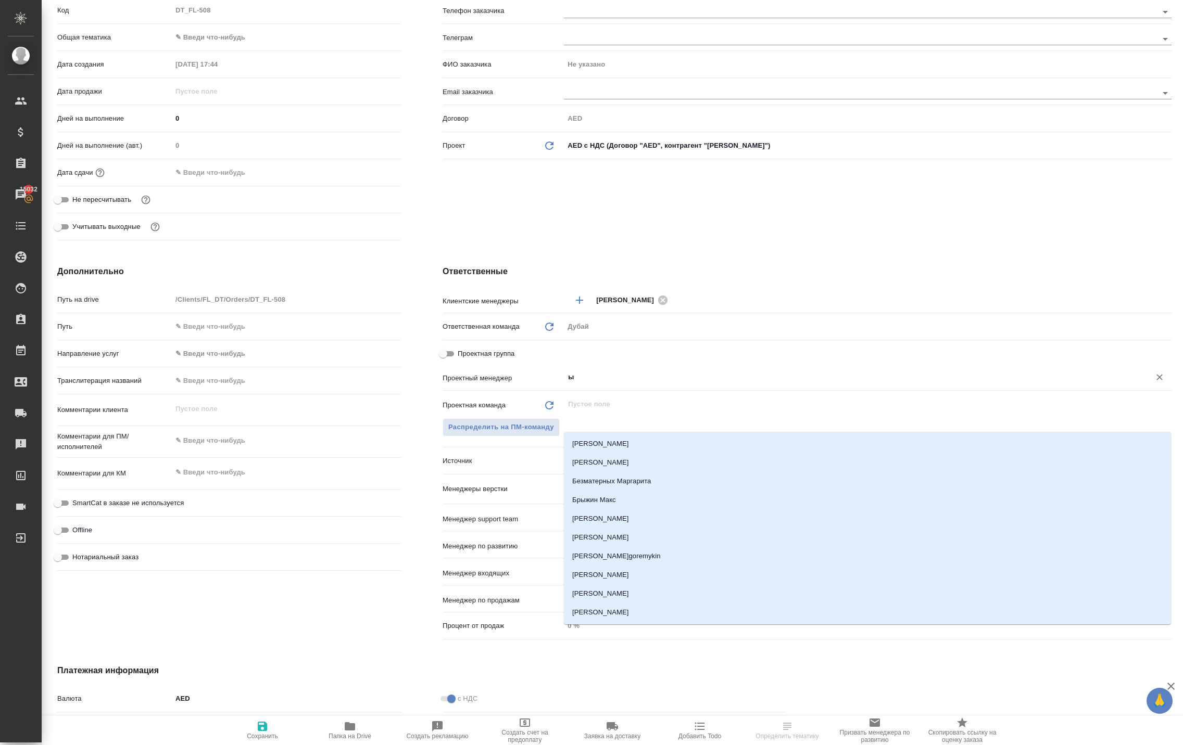
type textarea "x"
type input "ы"
type textarea "x"
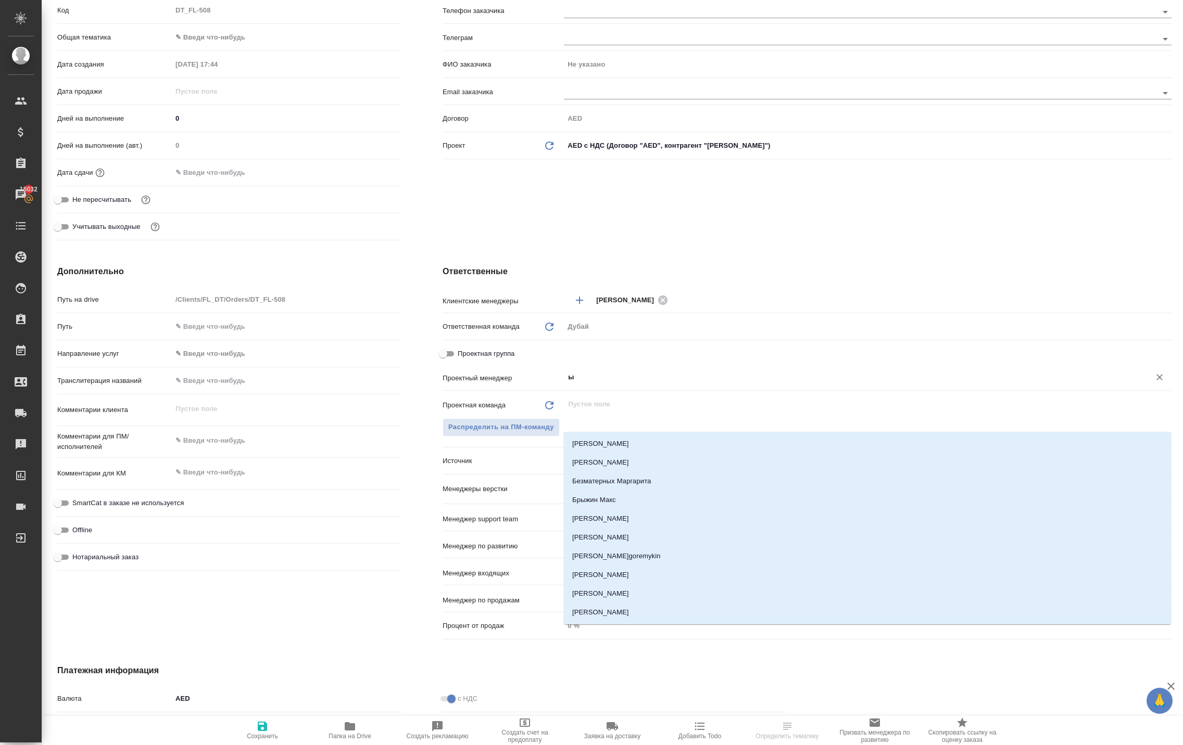
type textarea "x"
type input "s"
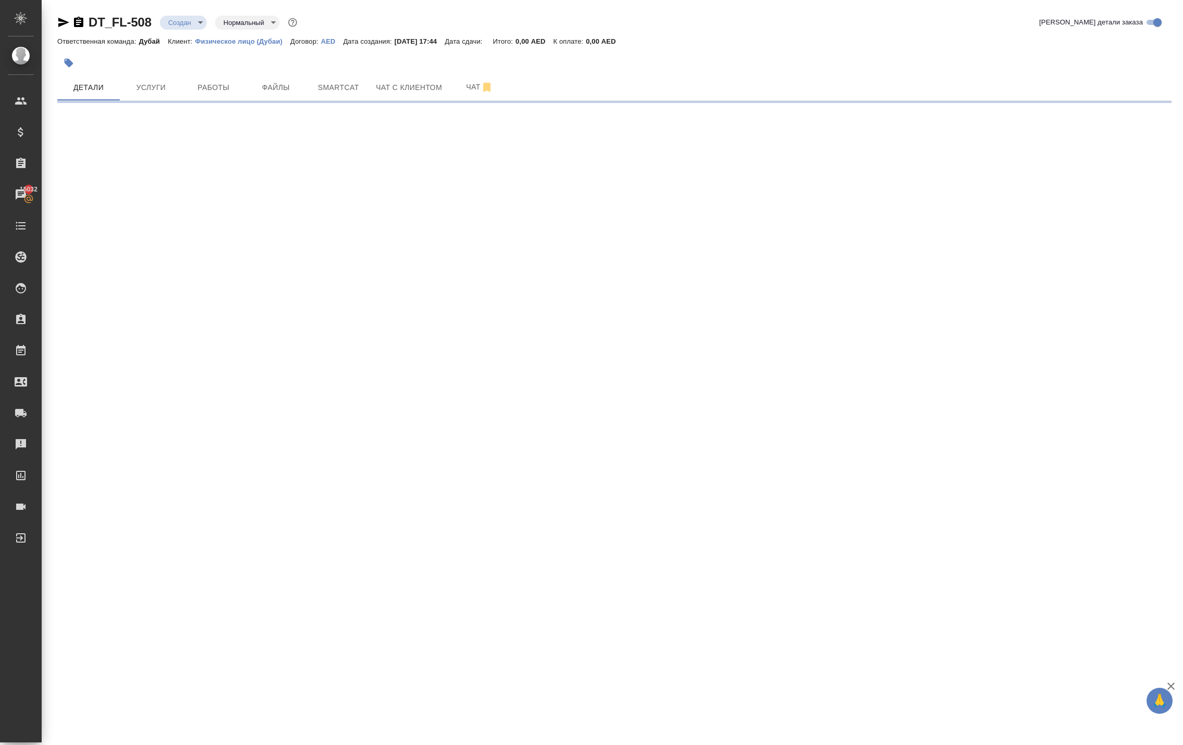
scroll to position [0, 0]
select select "RU"
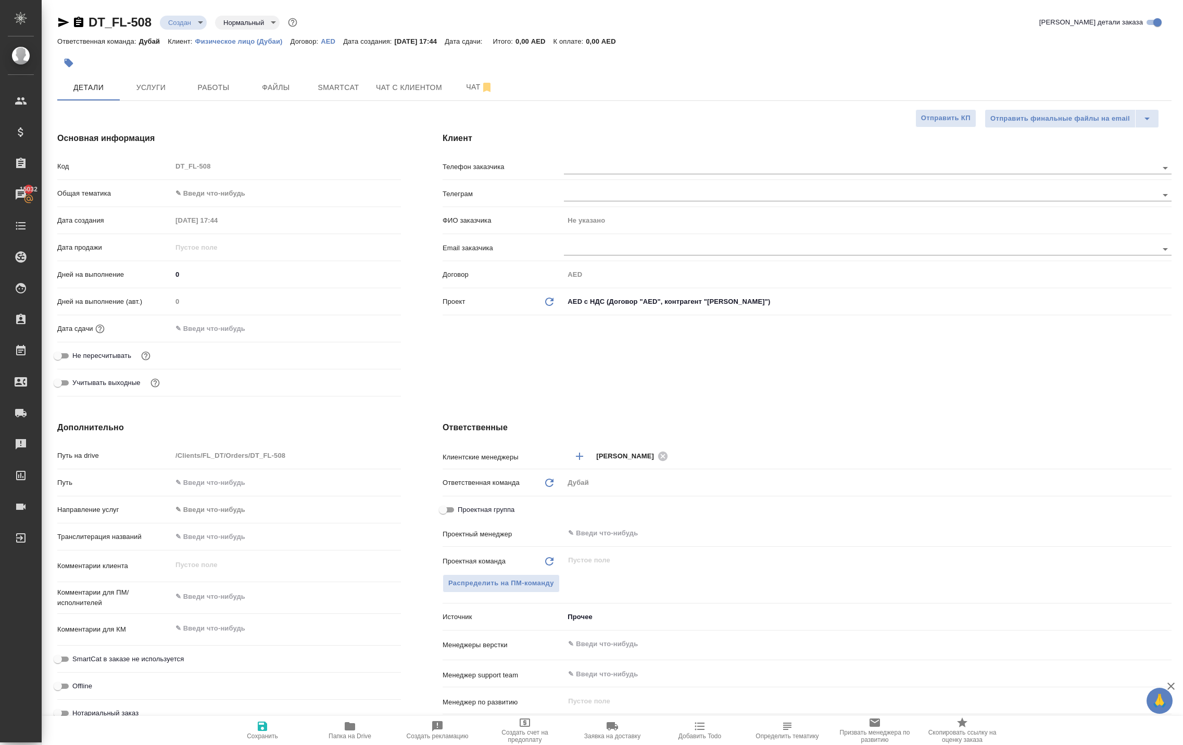
type textarea "x"
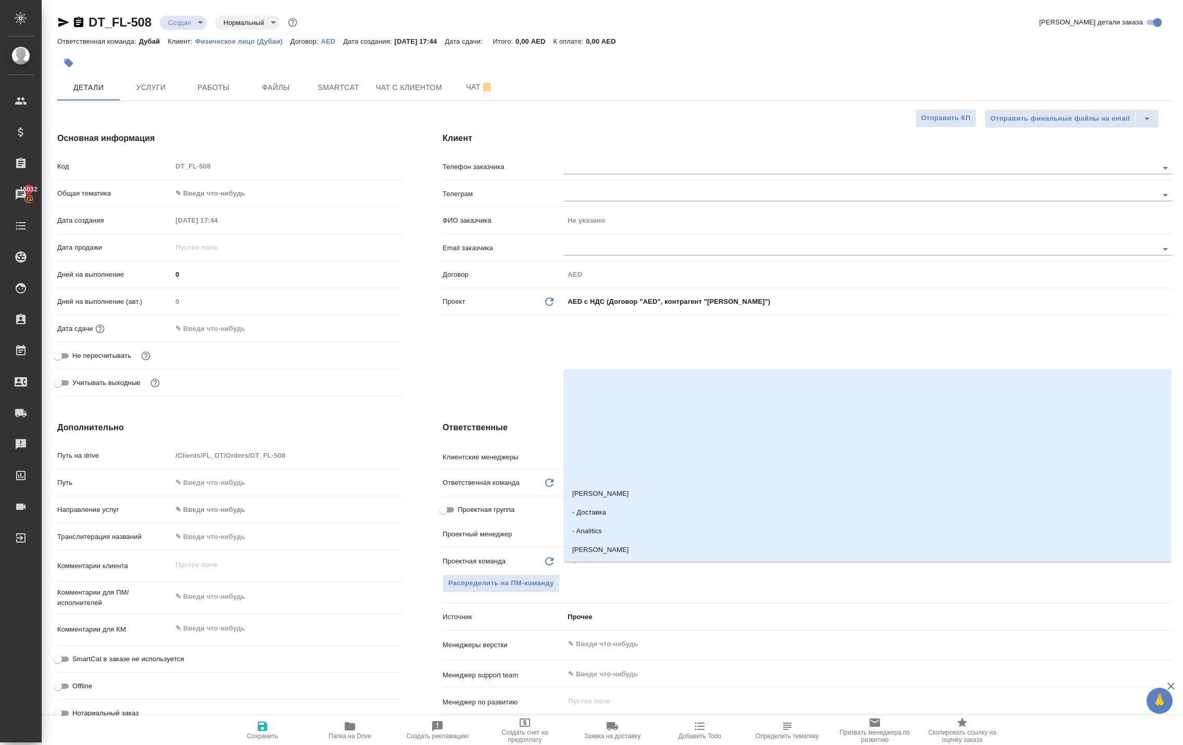
click at [645, 540] on input "text" at bounding box center [850, 533] width 566 height 12
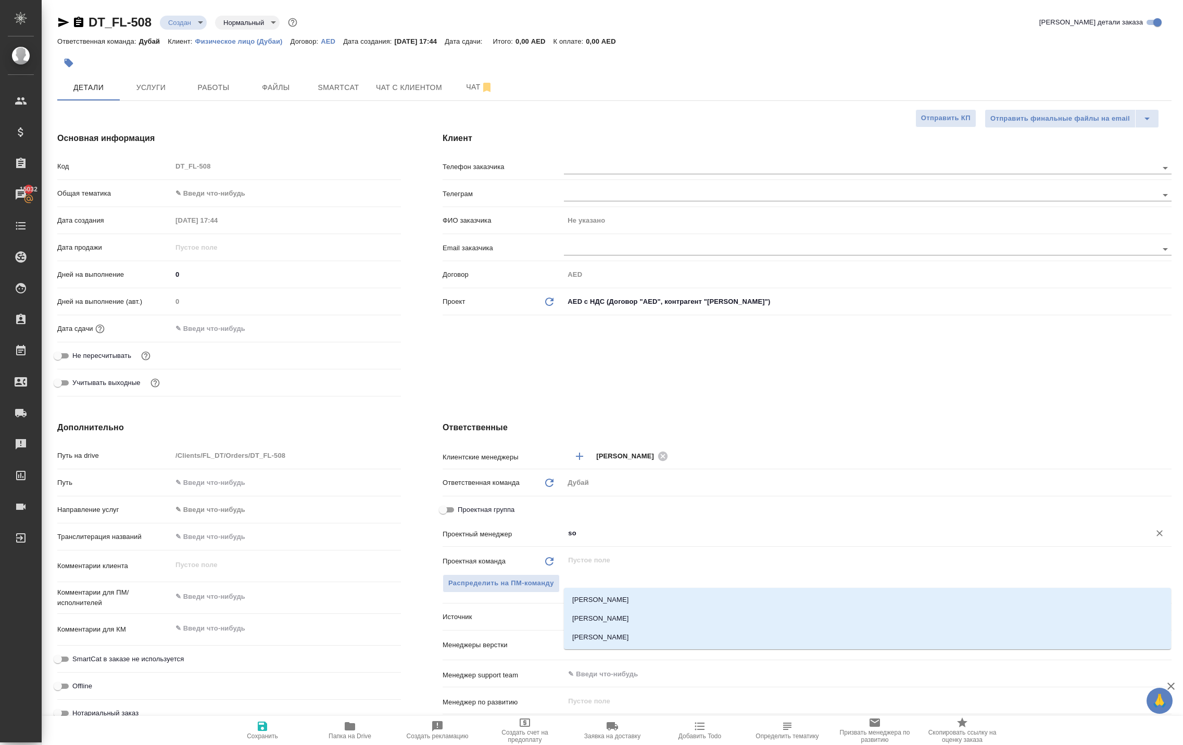
type input "sol"
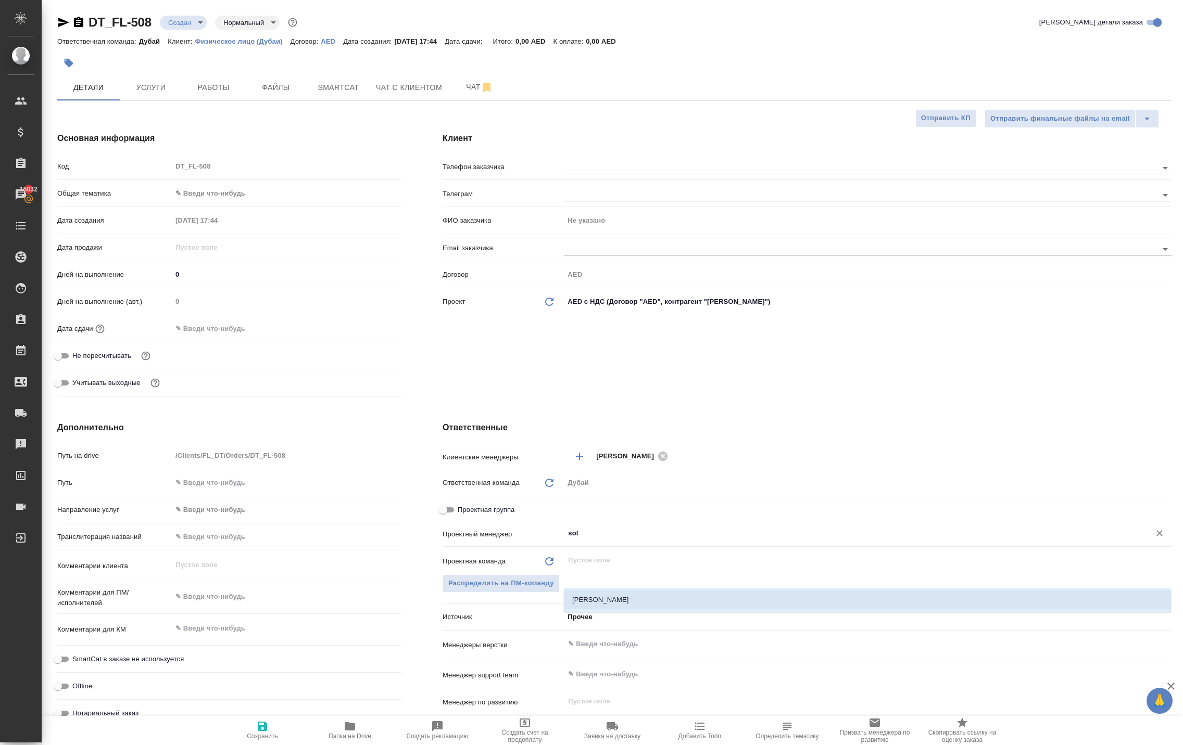
click at [605, 605] on li "[PERSON_NAME]" at bounding box center [867, 600] width 607 height 19
type textarea "x"
type input "[PERSON_NAME]"
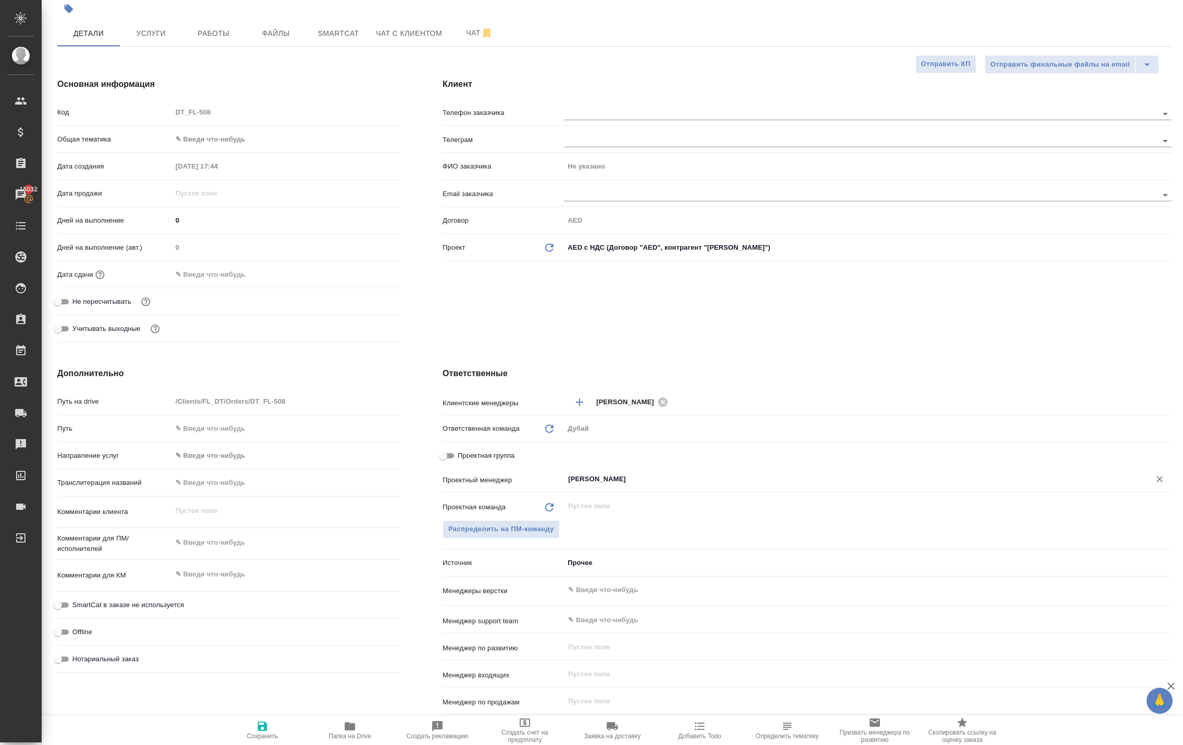
scroll to position [73, 0]
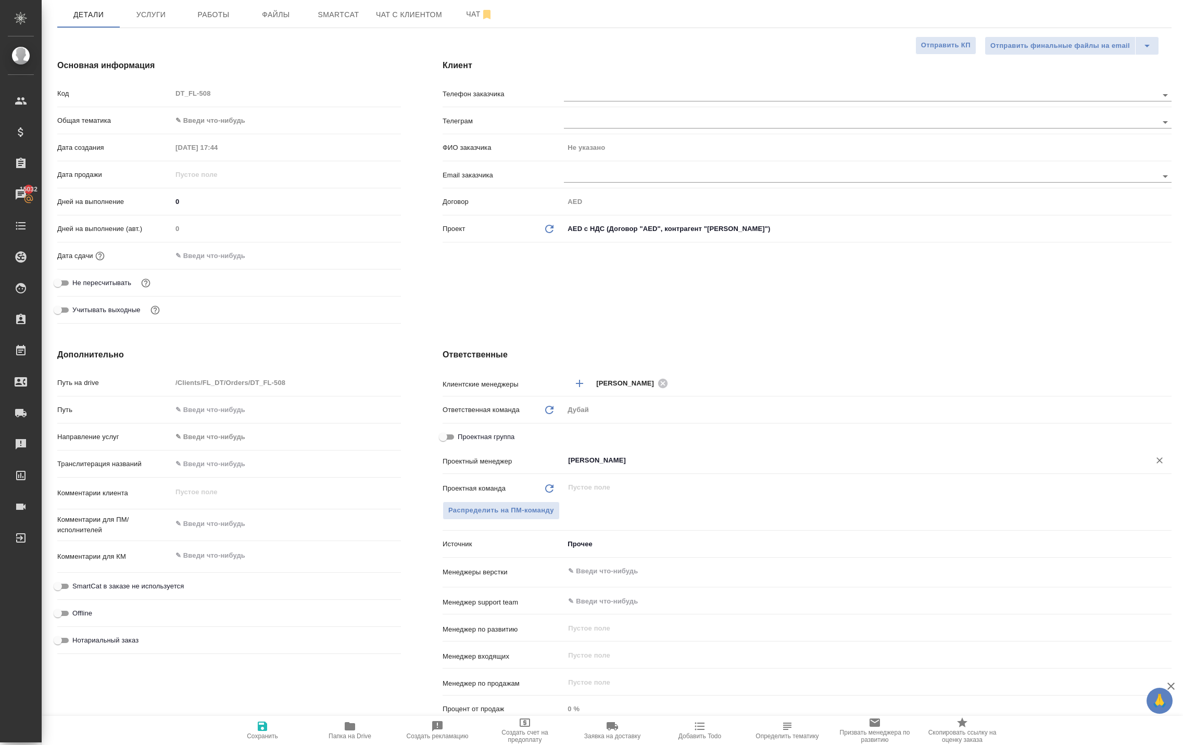
type textarea "x"
click at [249, 565] on textarea at bounding box center [286, 556] width 229 height 18
type textarea "x"
type textarea "'"
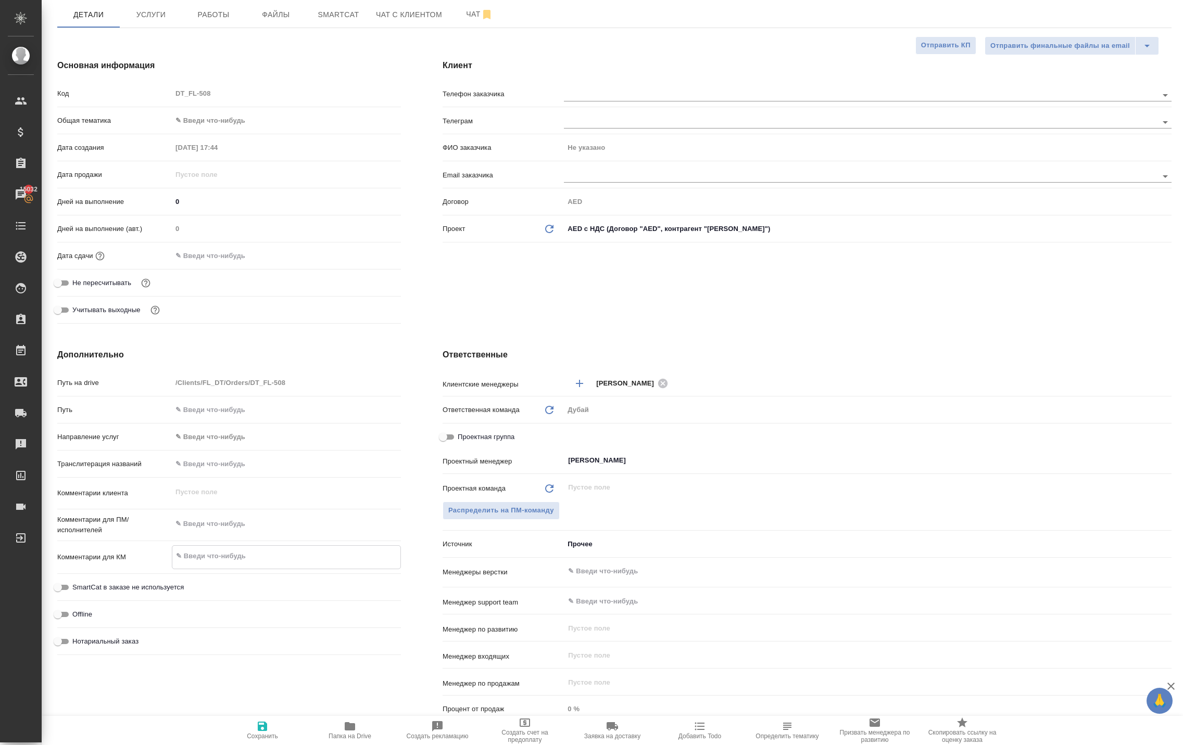
type textarea "x"
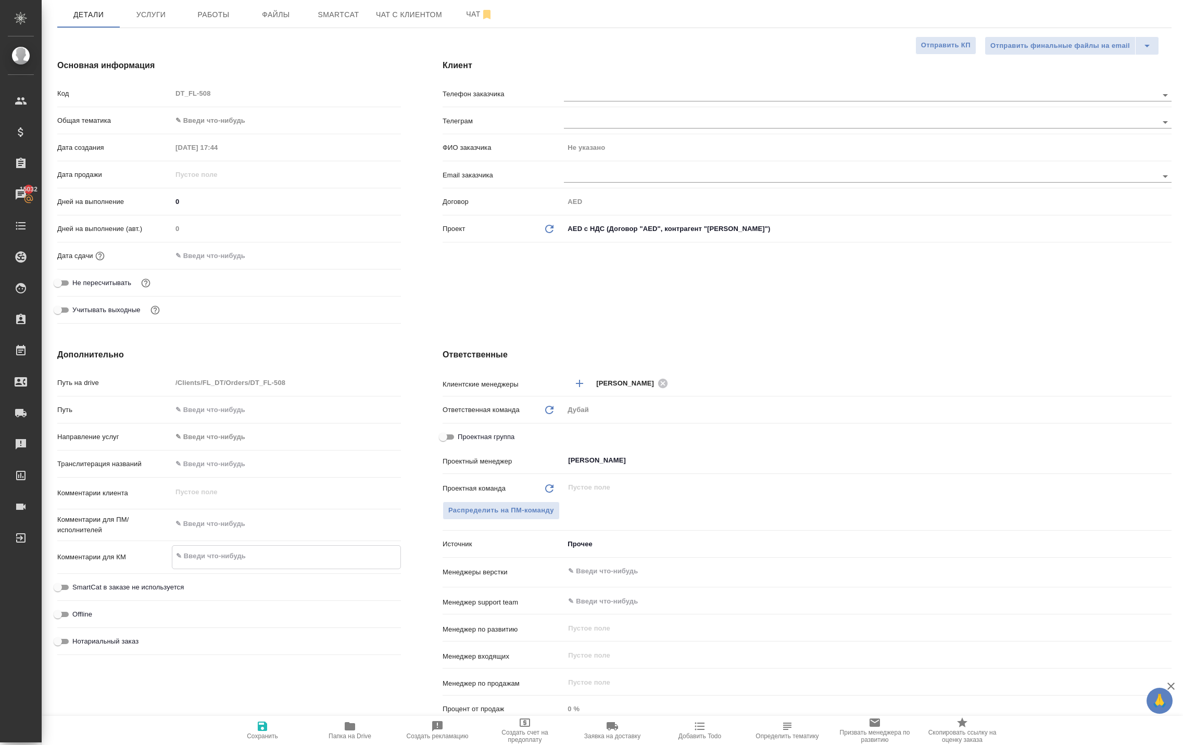
type textarea "x"
type textarea """
type textarea "x"
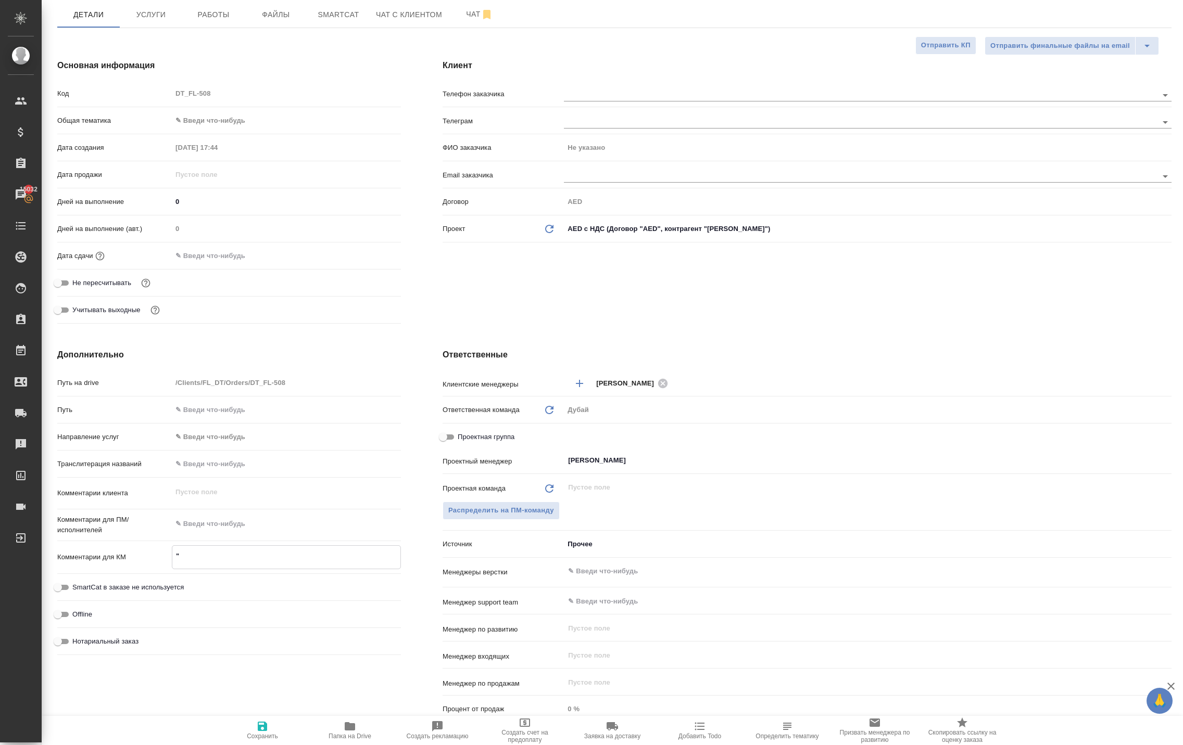
type textarea "x"
type textarea "\"
type textarea "x"
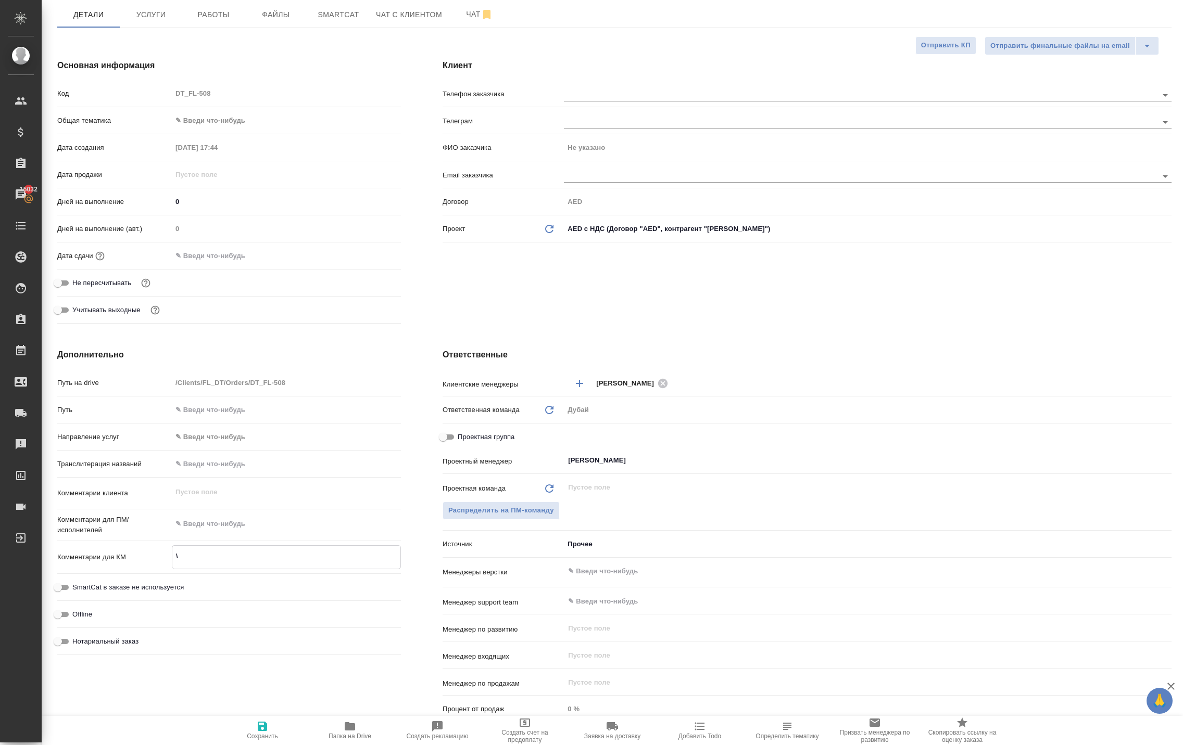
type textarea "x"
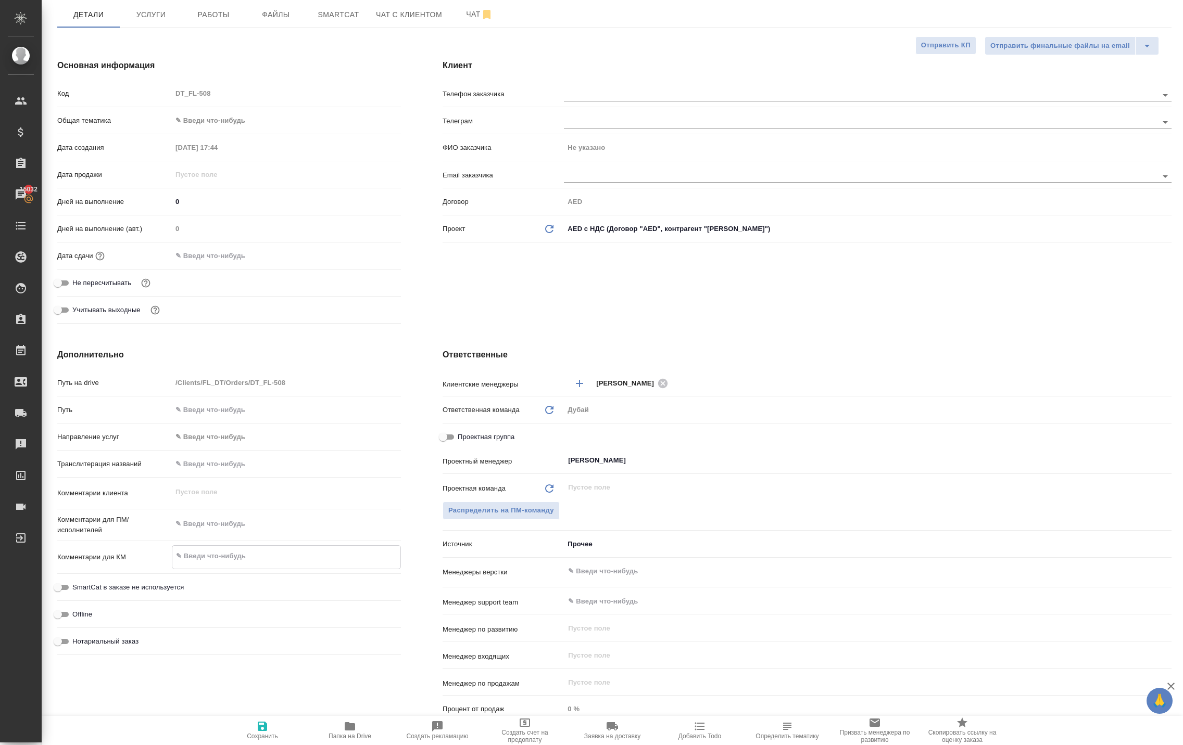
type textarea "э"
type textarea "x"
type textarea "ээ"
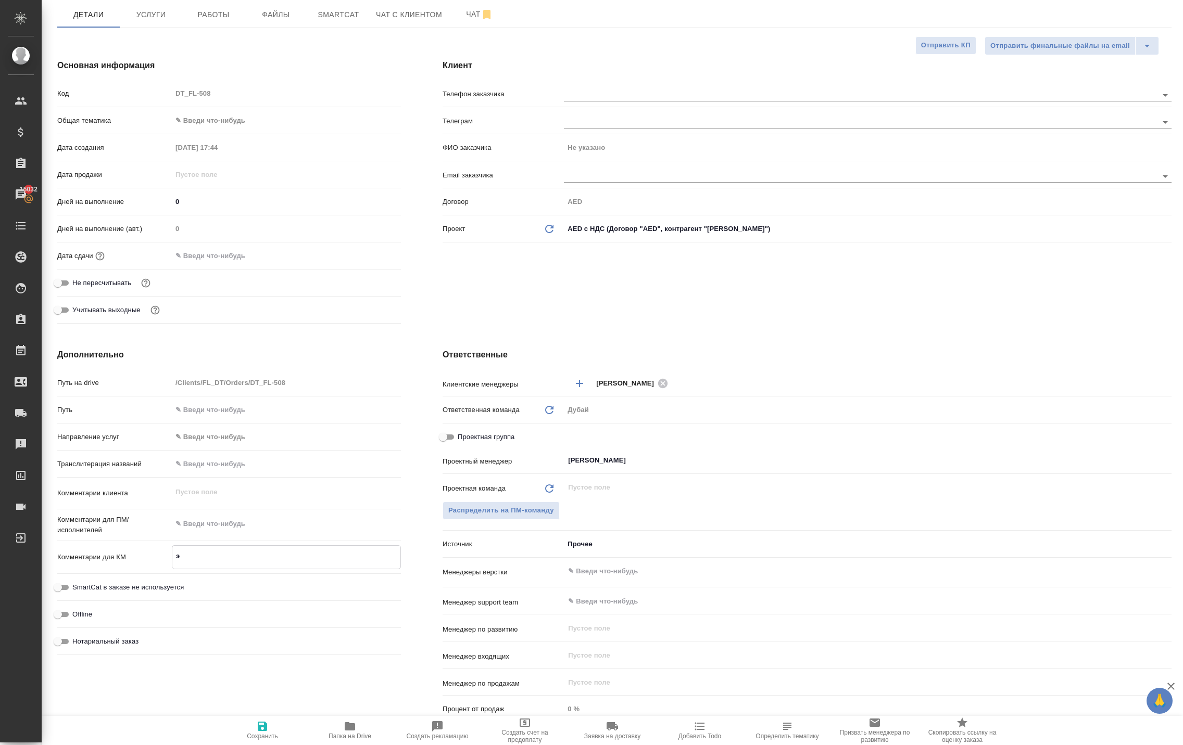
type textarea "x"
type textarea "э"
type textarea "x"
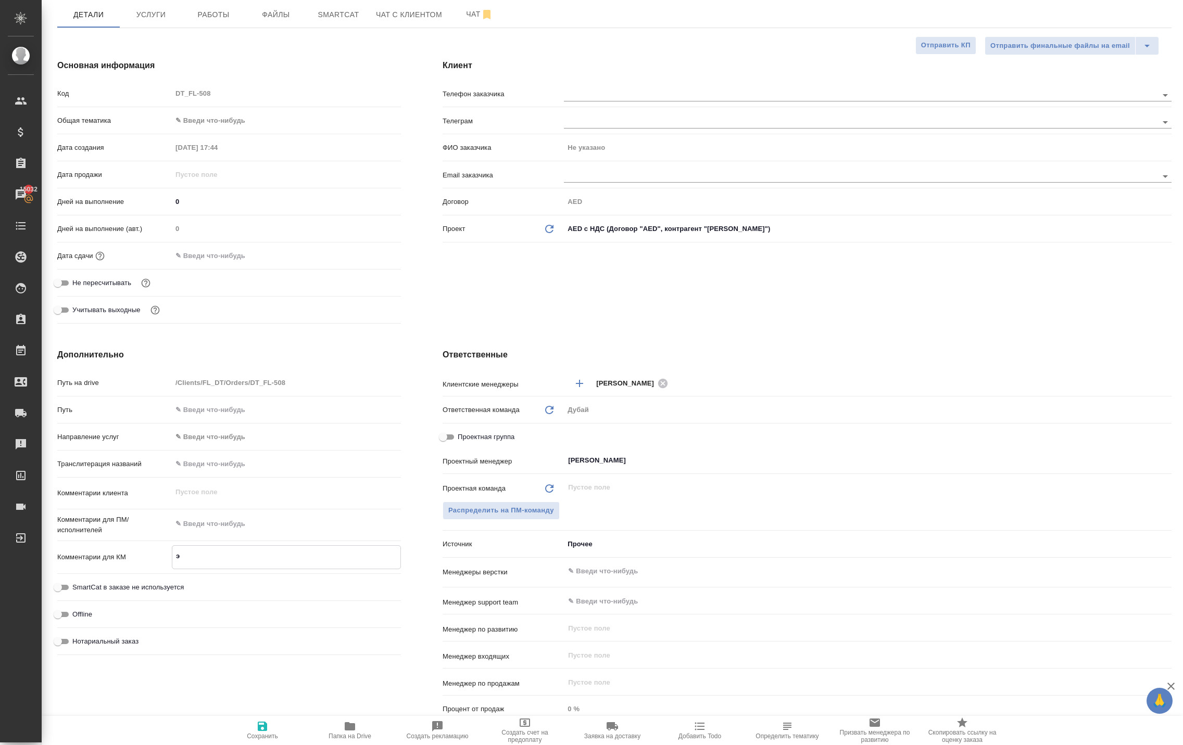
type textarea "x"
type textarea "эж"
type textarea "x"
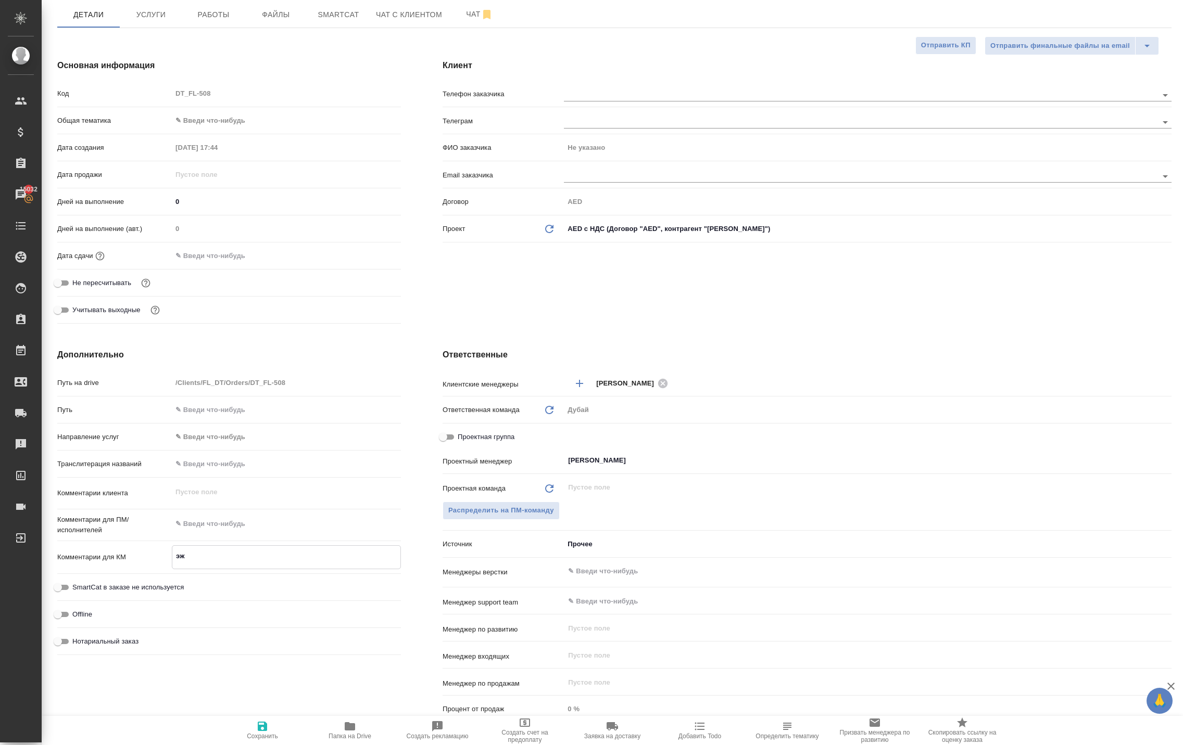
type textarea "x"
type textarea "эжд"
type textarea "x"
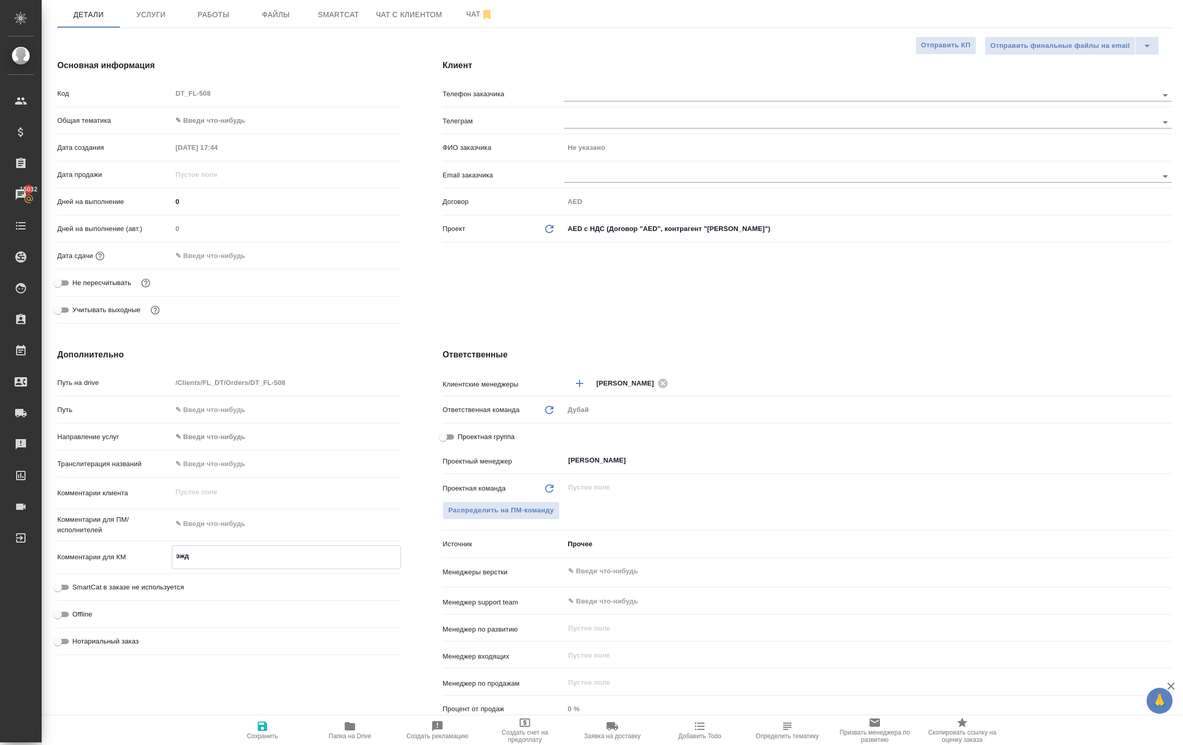
type textarea "эж"
type textarea "x"
type textarea "э"
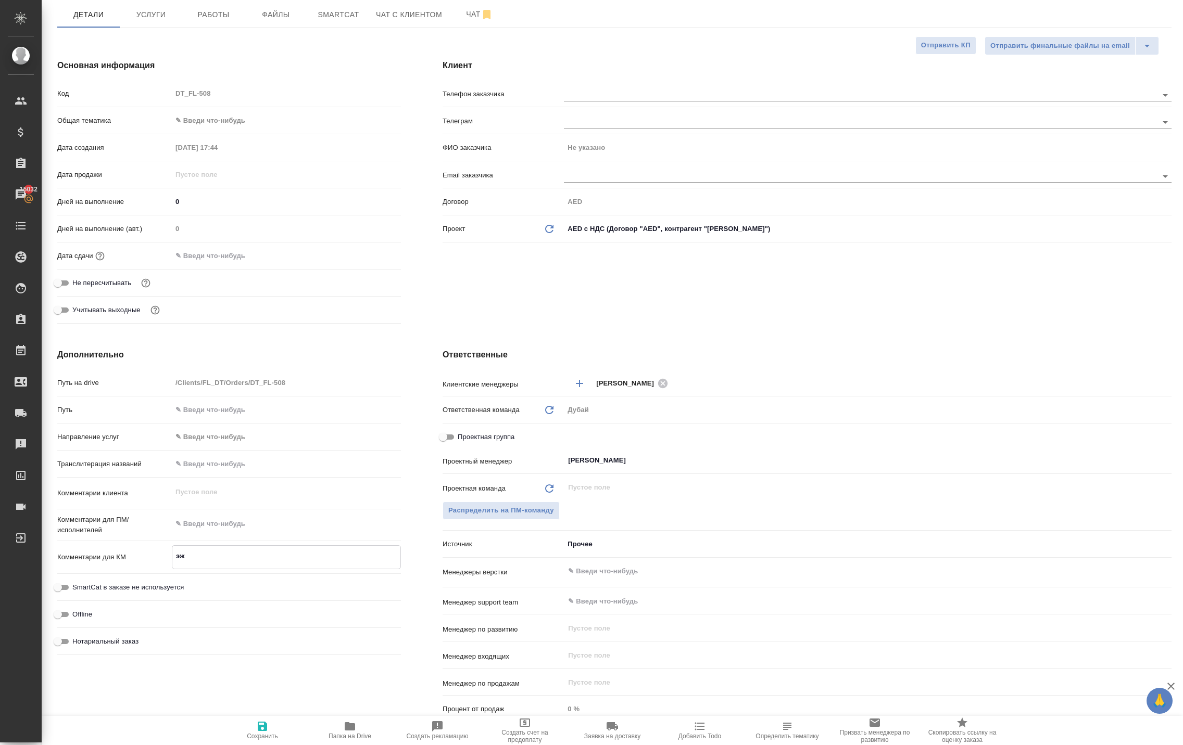
type textarea "x"
type textarea "эд"
type textarea "x"
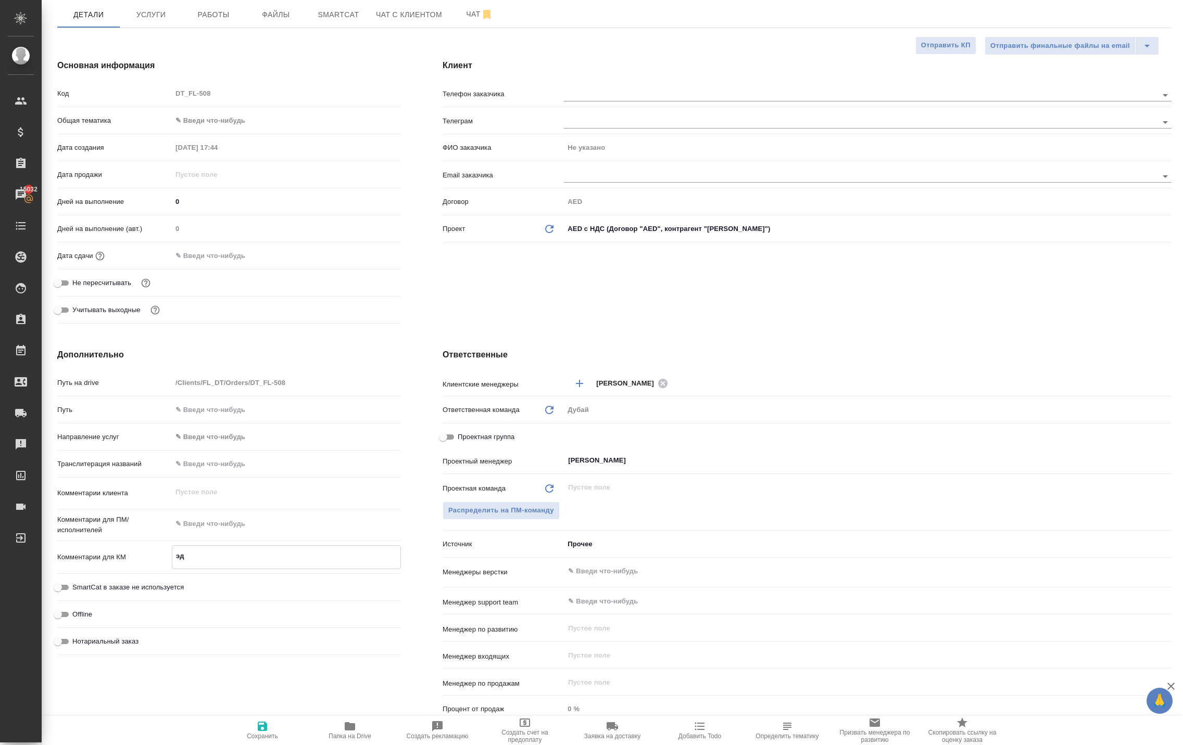
type textarea "x"
type textarea "эдж"
type textarea "x"
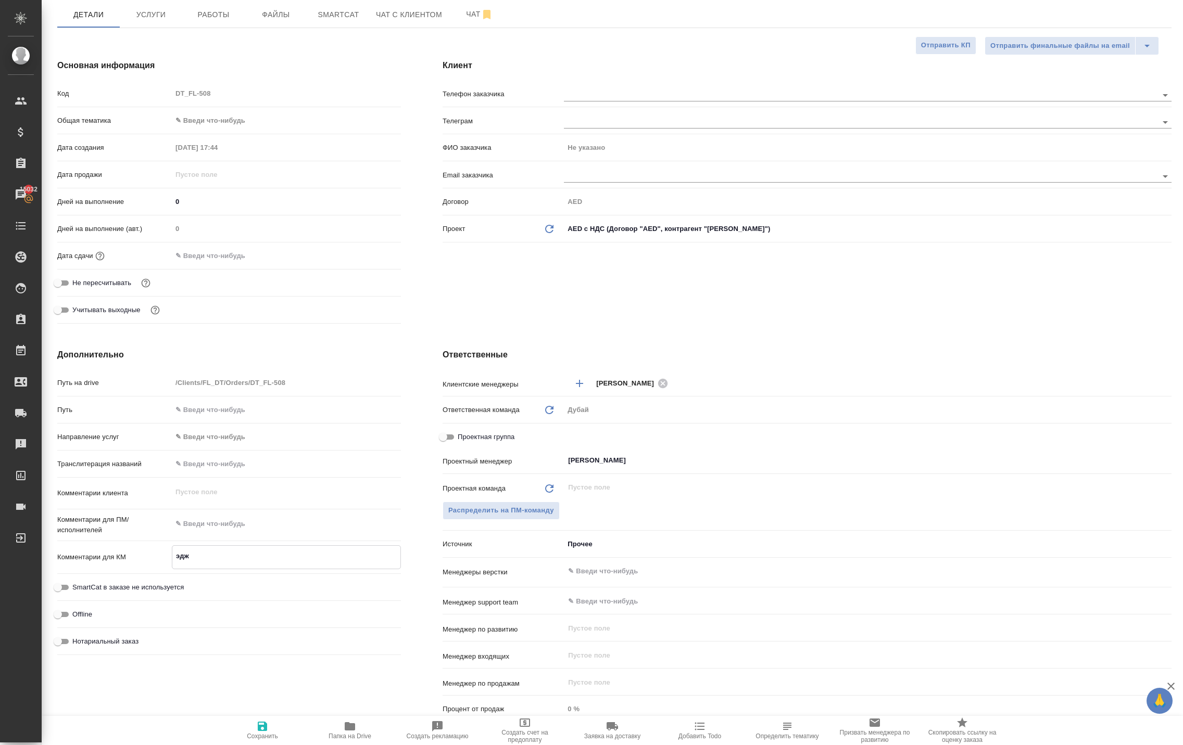
type textarea "x"
type textarea "эджа"
type textarea "x"
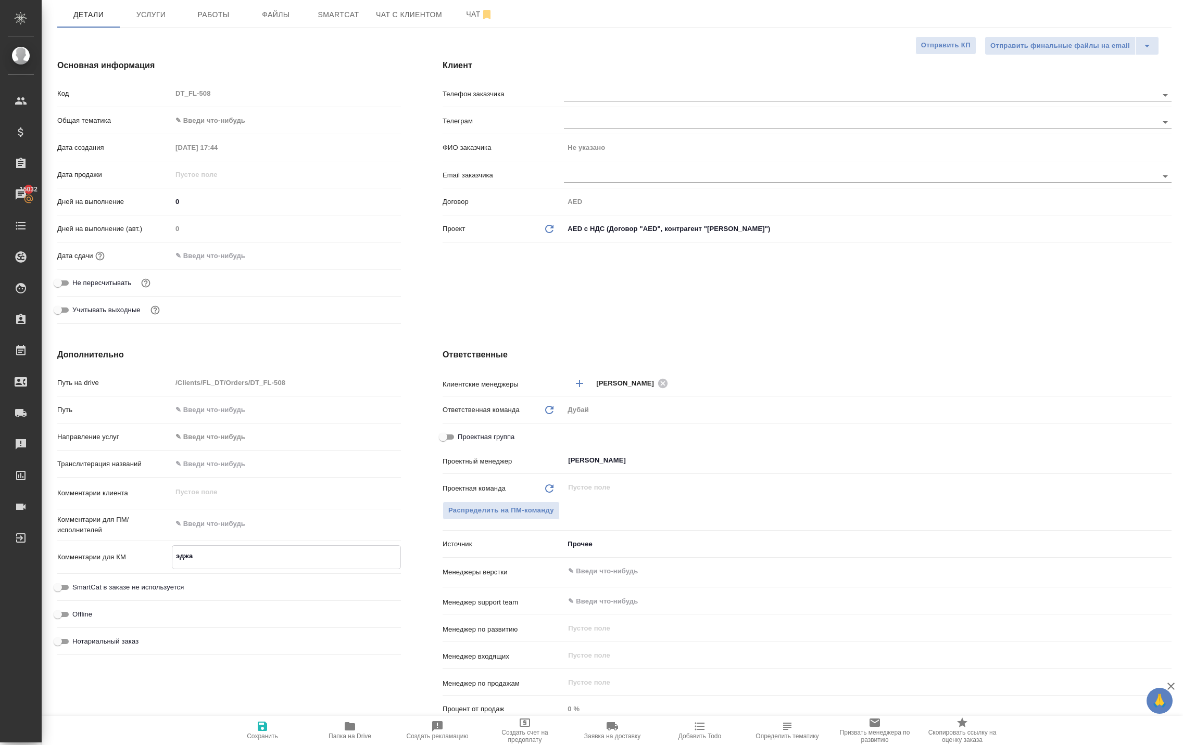
type textarea "эджар"
type textarea "x"
type textarea "эджари"
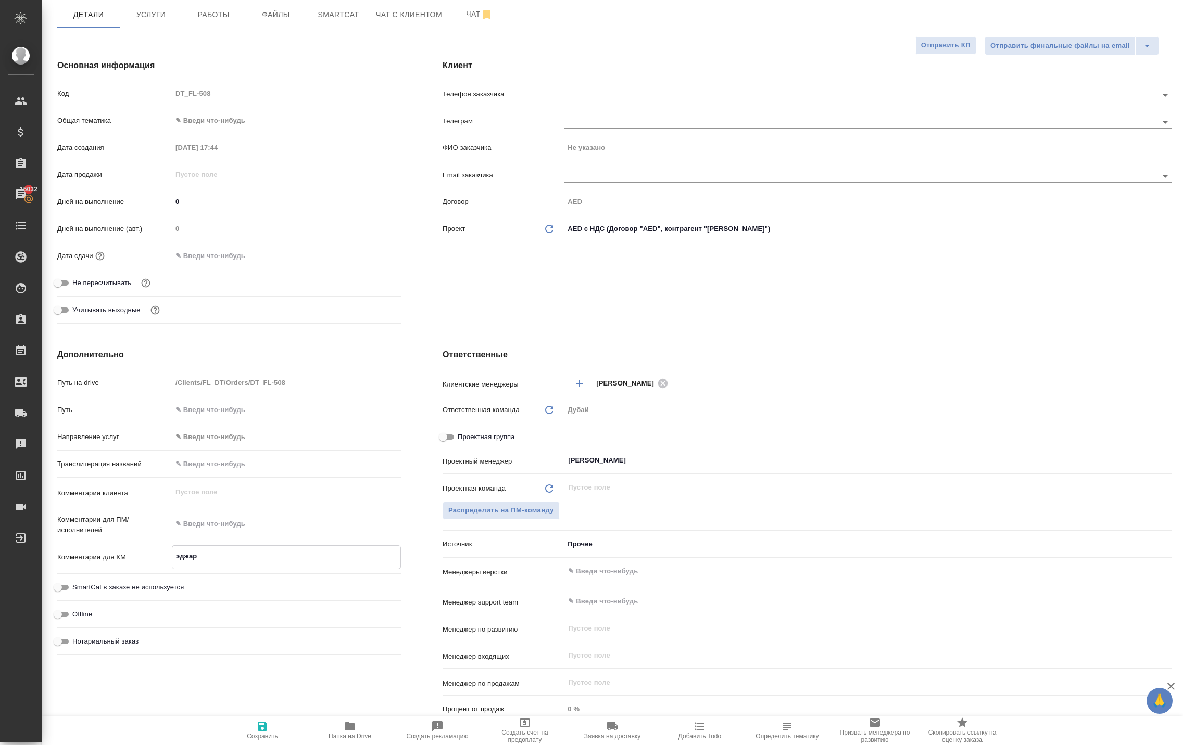
type textarea "x"
type textarea "эджари"
type textarea "x"
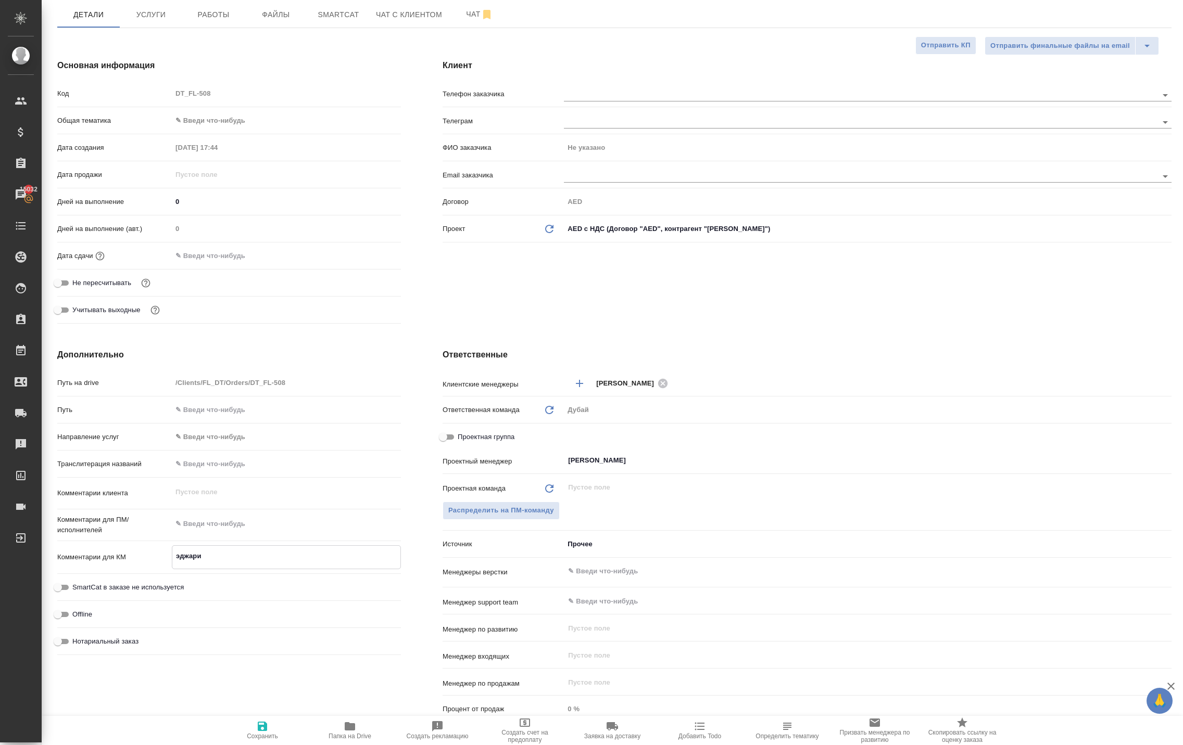
type textarea "x"
type textarea "[PERSON_NAME]"
type textarea "x"
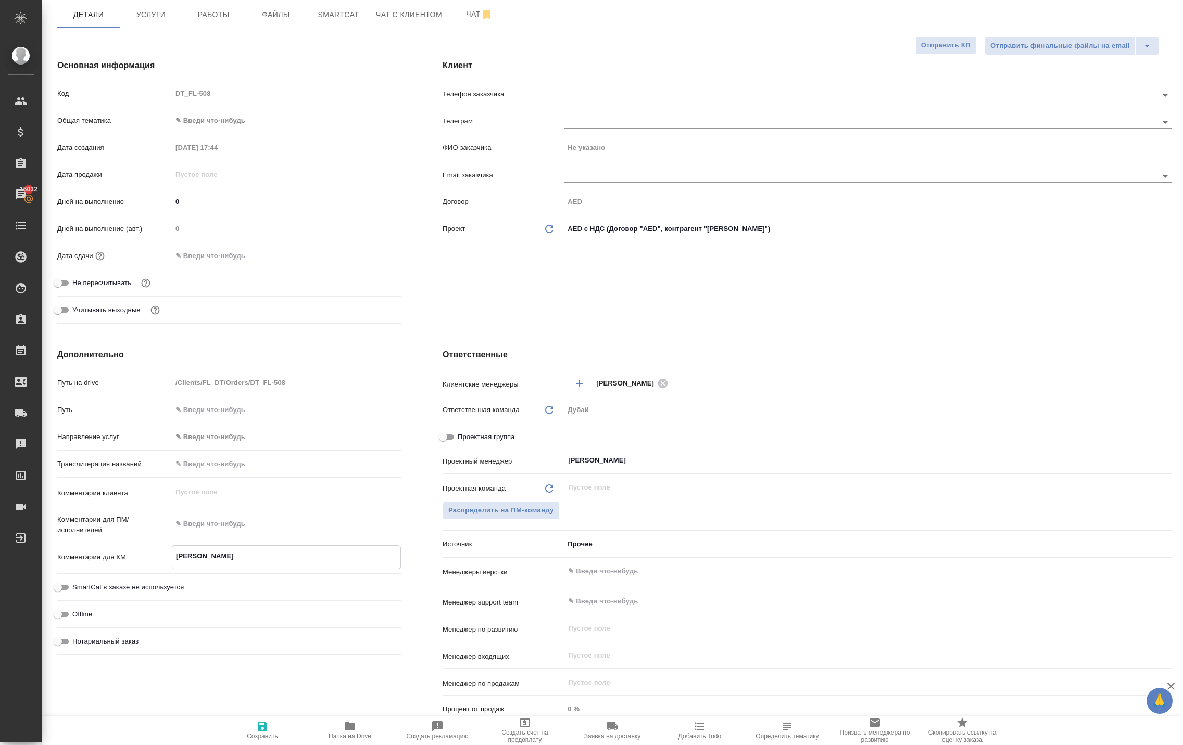
type textarea "x"
type textarea "[PERSON_NAME]"
type textarea "x"
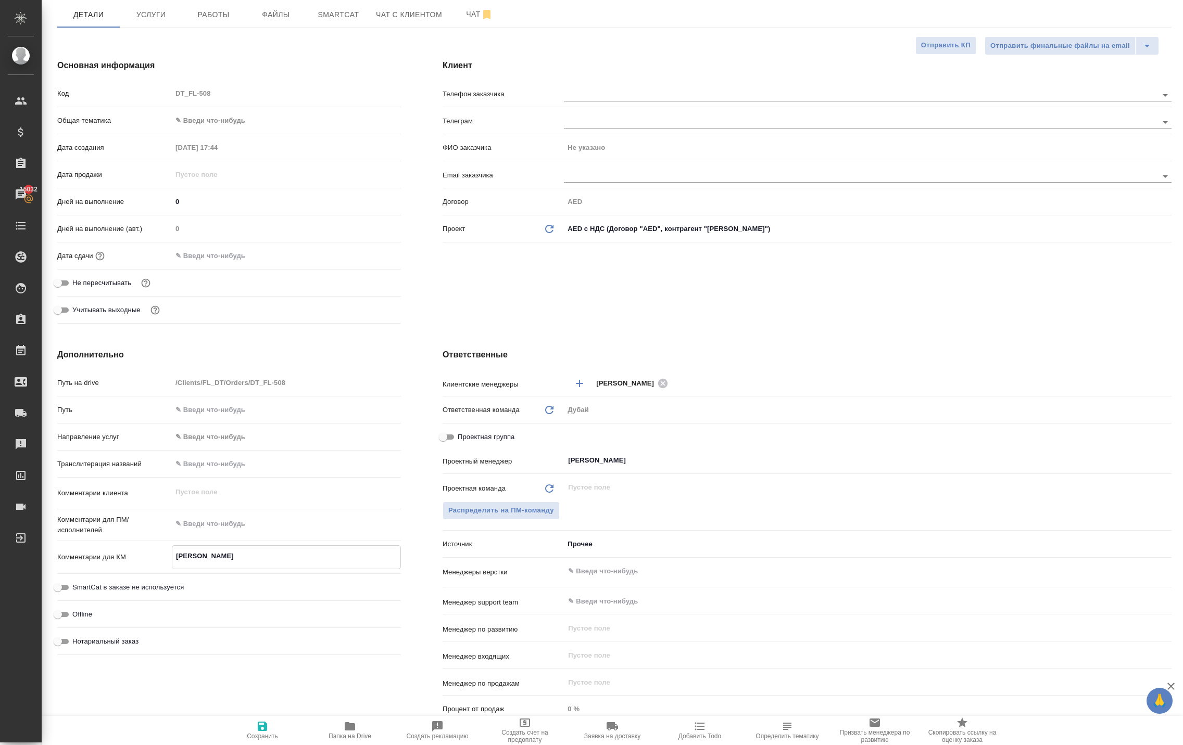
type textarea "эджари дл"
type textarea "x"
type textarea "эджари дл я"
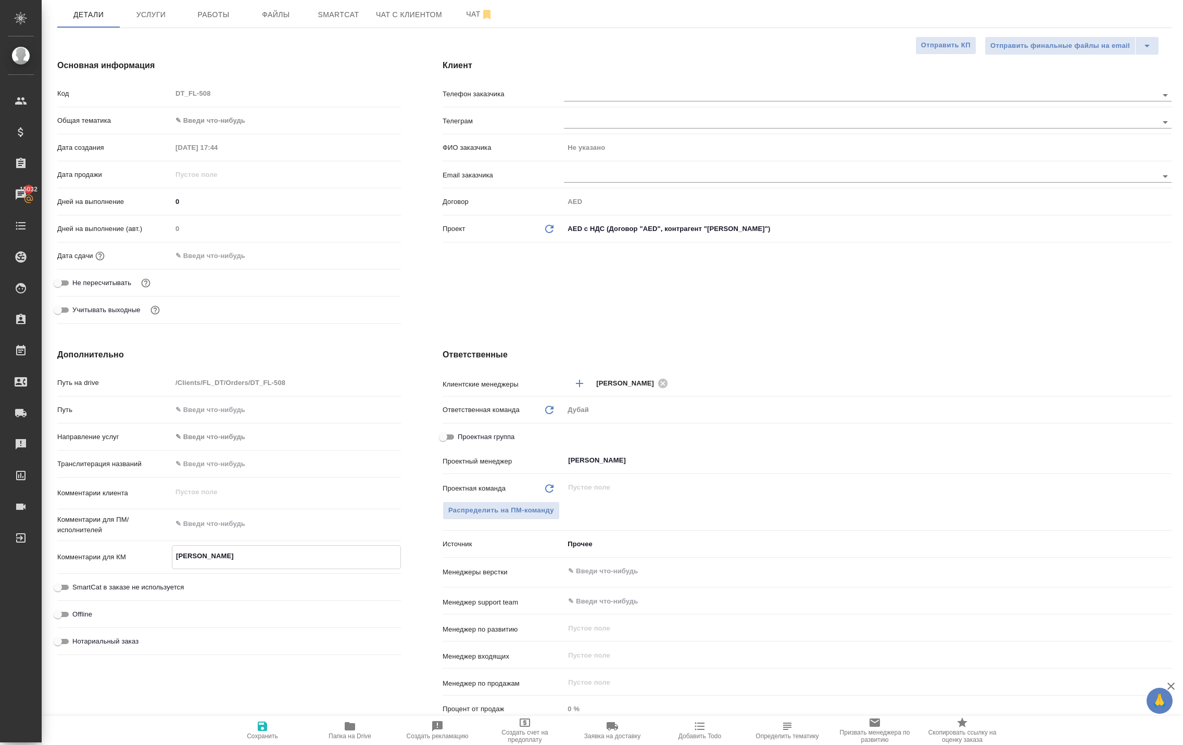
type textarea "x"
type textarea "эджари дл"
type textarea "x"
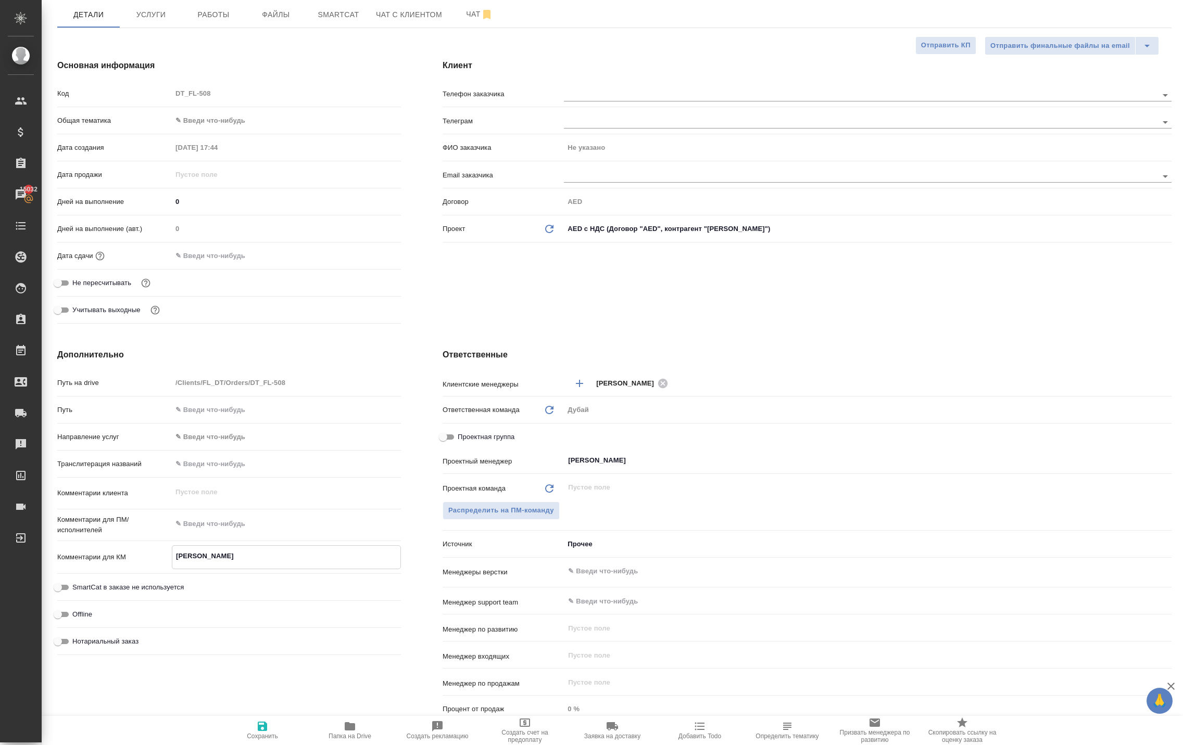
type textarea "x"
type textarea "эджари дл"
type textarea "x"
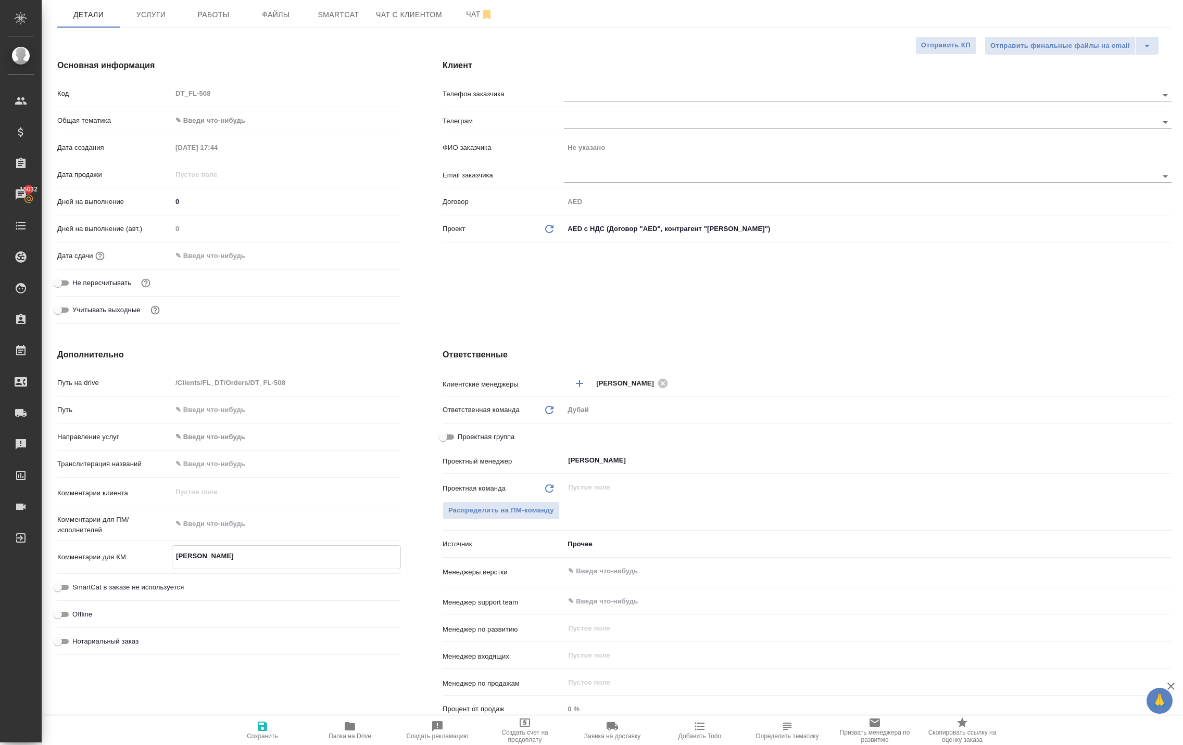
type textarea "x"
type textarea "эджари для"
type textarea "x"
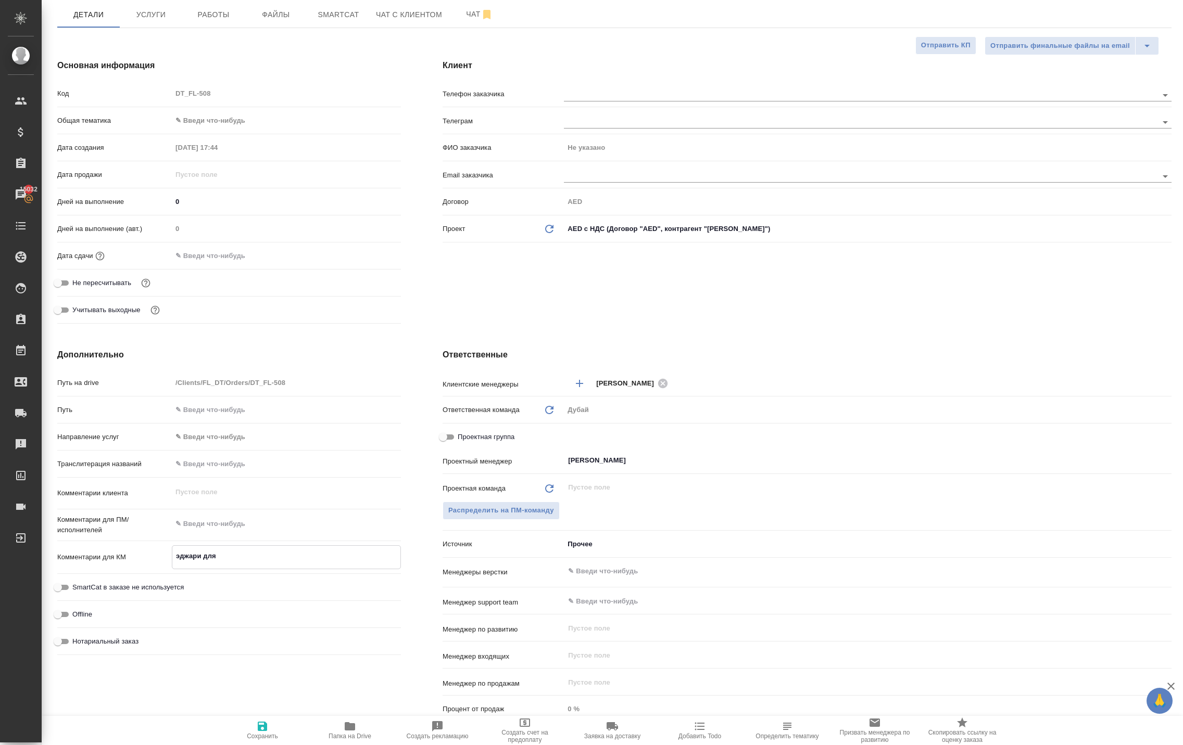
type textarea "эджари для"
type textarea "x"
type textarea "эджари для к"
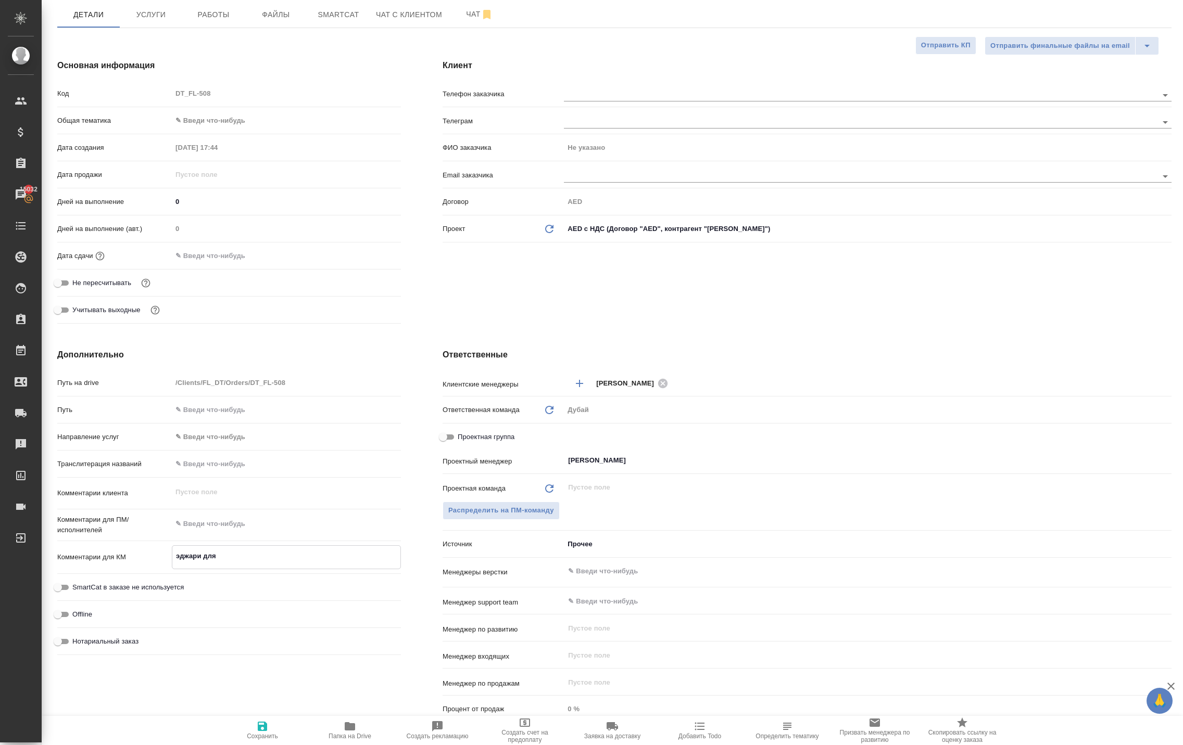
type textarea "x"
type textarea "эджари для кл"
type textarea "x"
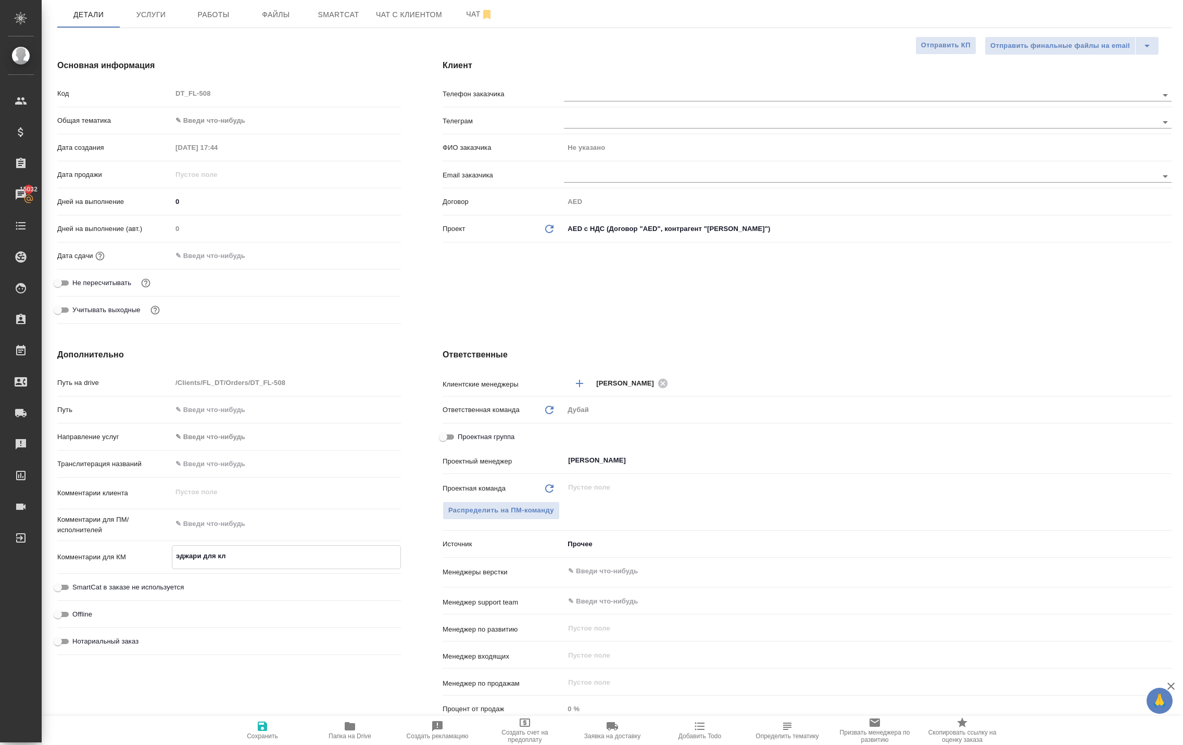
type textarea "x"
type textarea "эджари для кли"
type textarea "x"
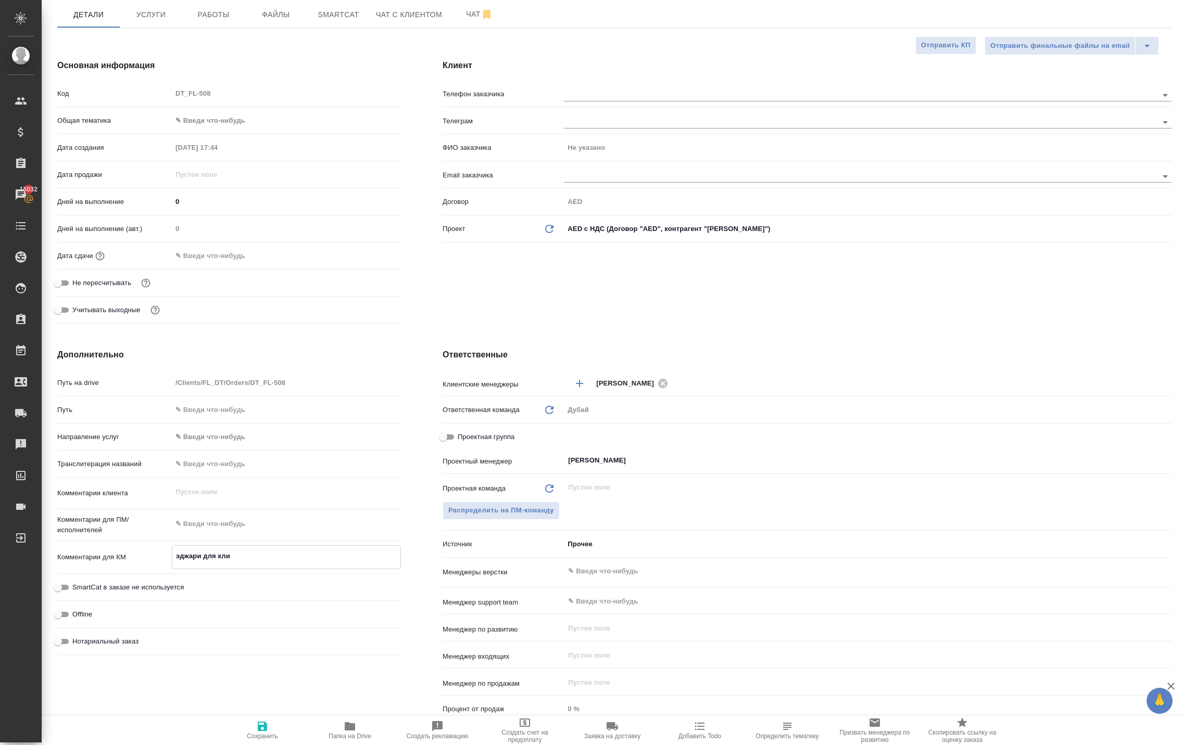
type textarea "x"
type textarea "эджари для клие"
type textarea "x"
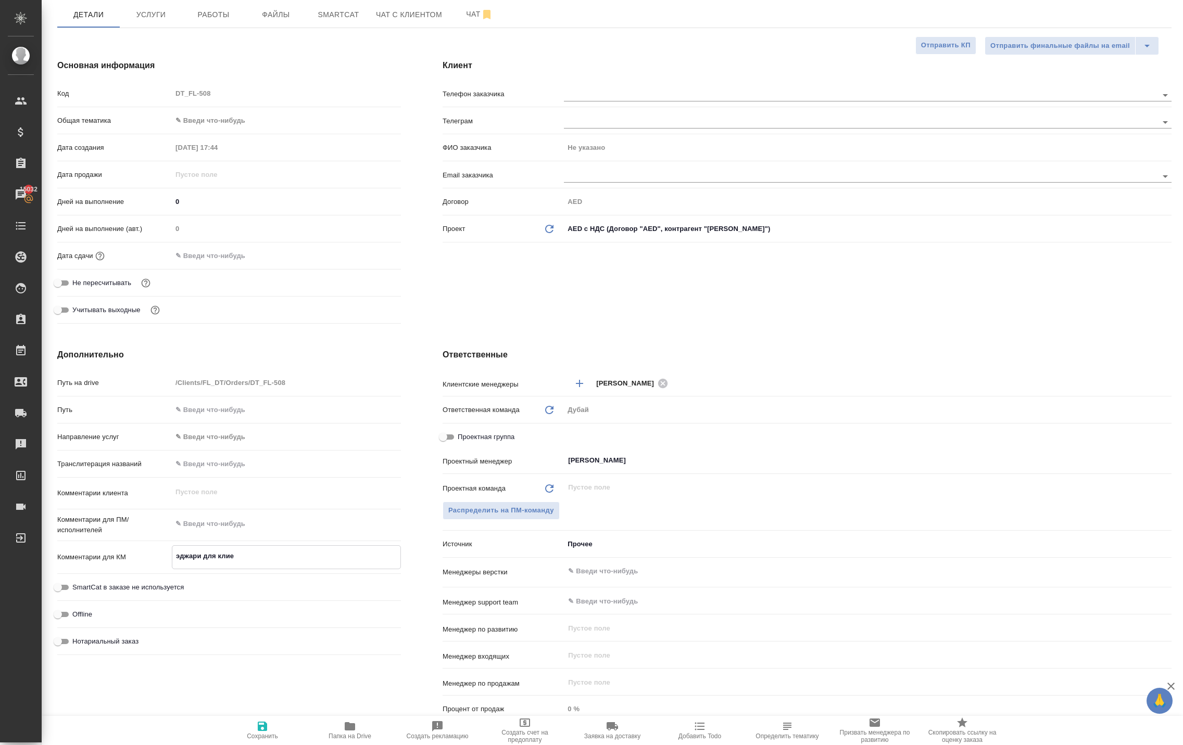
type textarea "эджари для клиен"
type textarea "x"
type textarea "эджари для клиент"
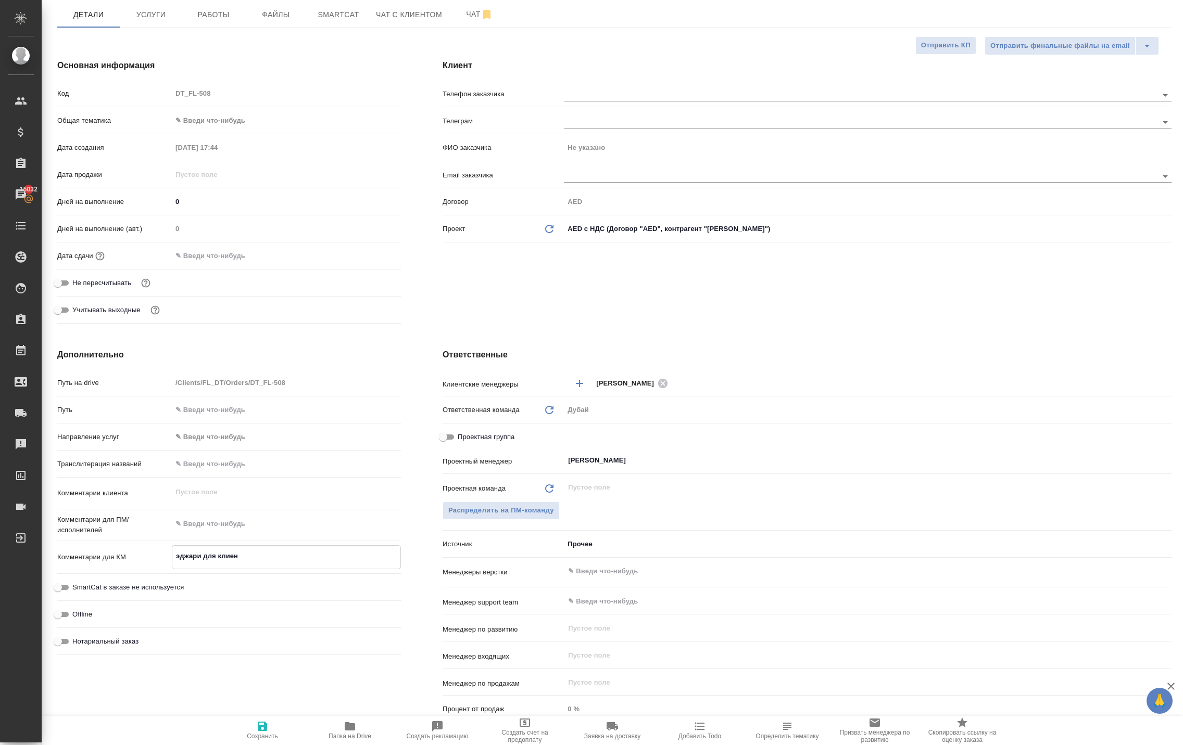
type textarea "x"
type textarea "эджари для клиенти"
type textarea "x"
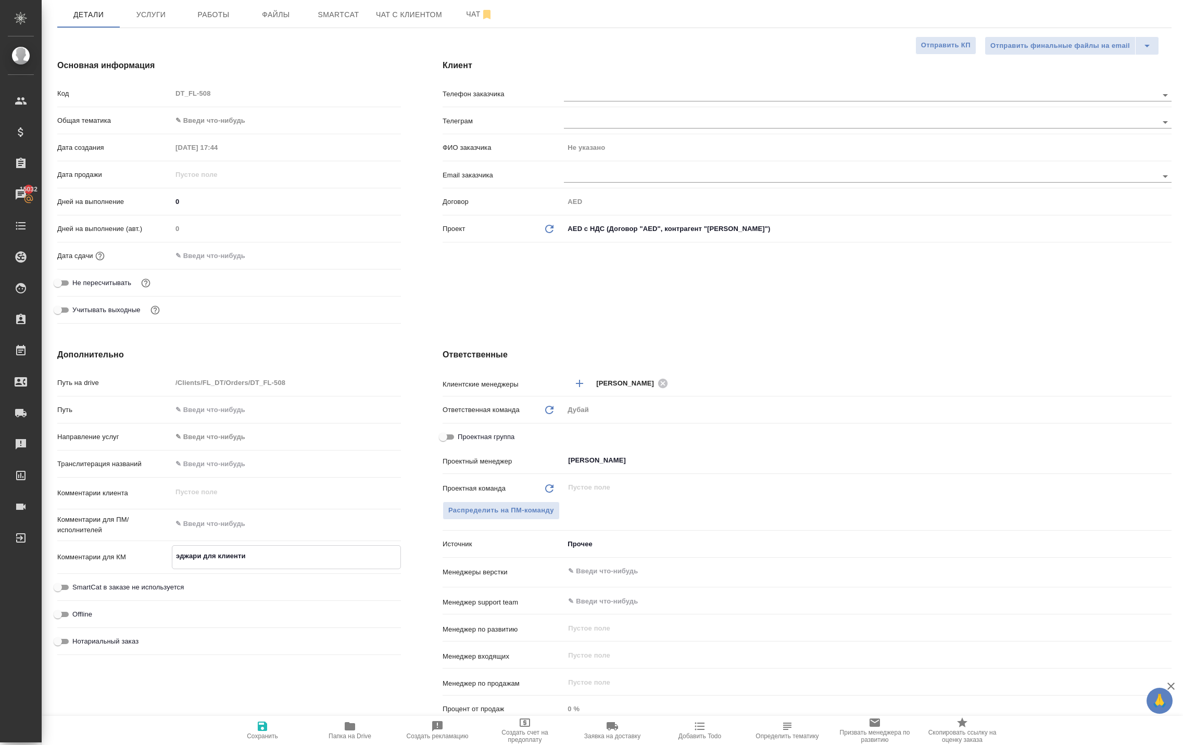
type textarea "x"
type textarea "эджари для клиент"
type textarea "x"
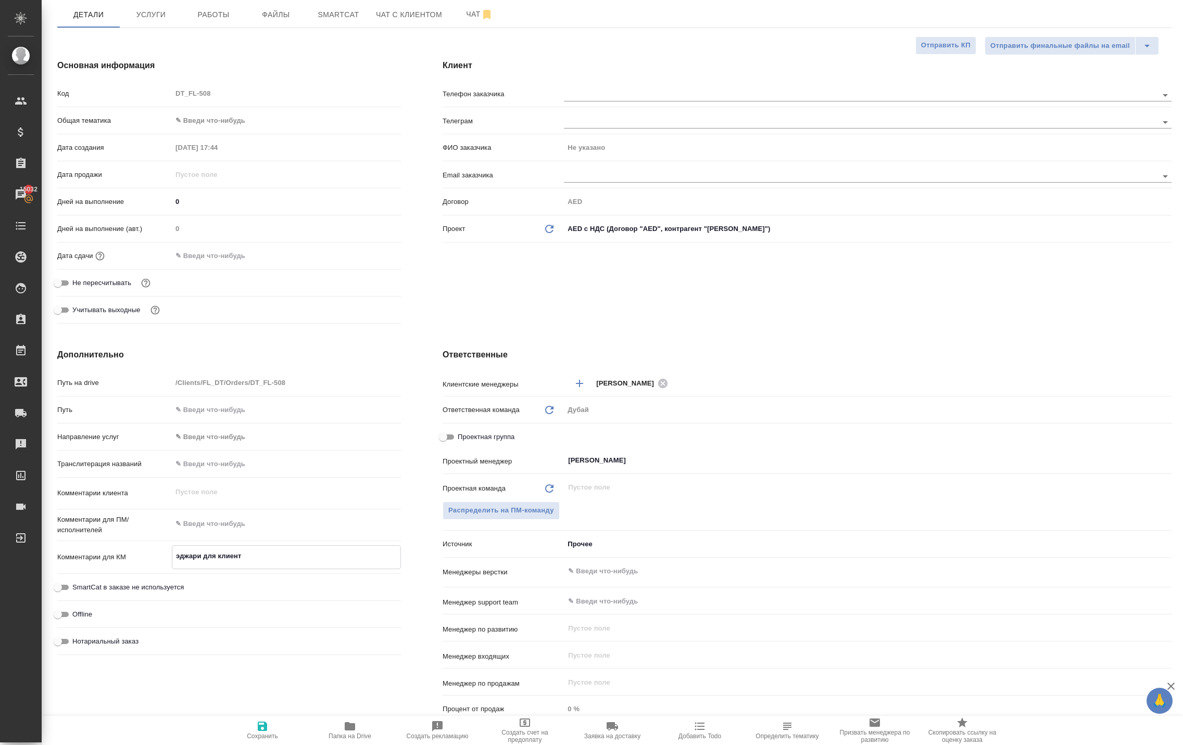
type textarea "x"
type textarea "эджари для клиентк"
type textarea "x"
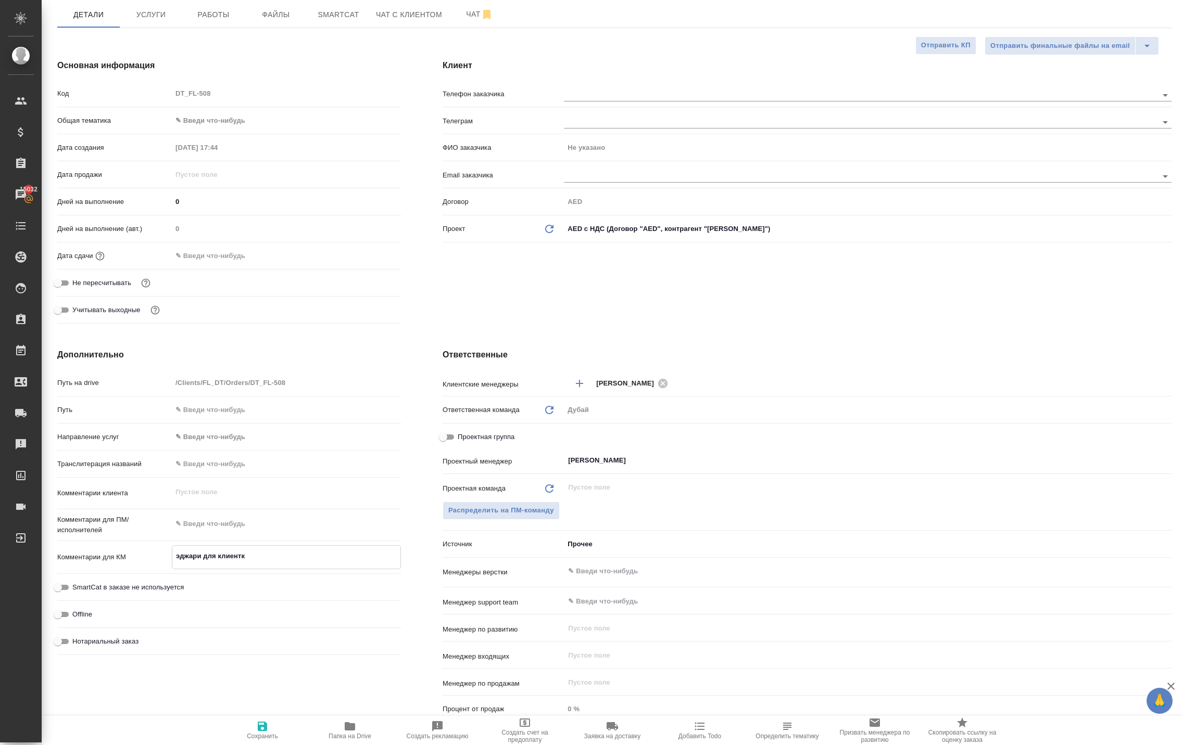
type textarea "эджари для клиентки"
type textarea "x"
click at [176, 565] on textarea "эджари для клиентки" at bounding box center [286, 557] width 228 height 18
type textarea "x"
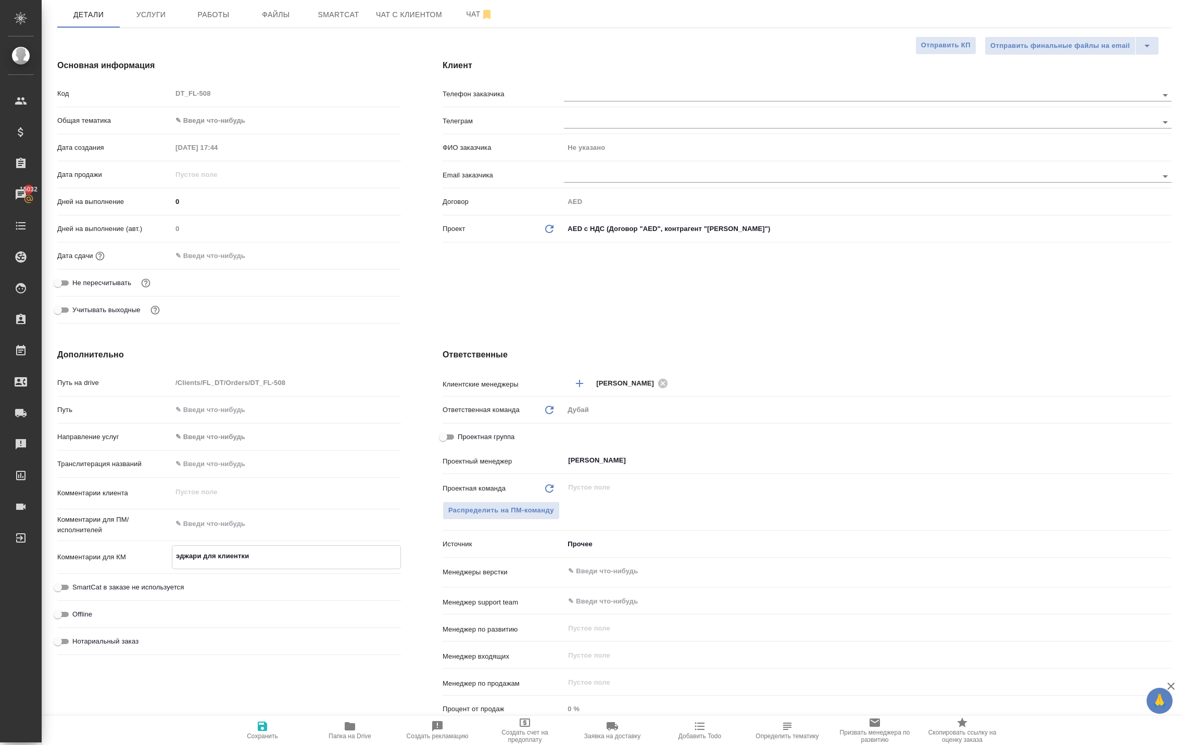
type textarea "жэджари для клиентки"
type textarea "x"
type textarea "жиэджари для клиентки"
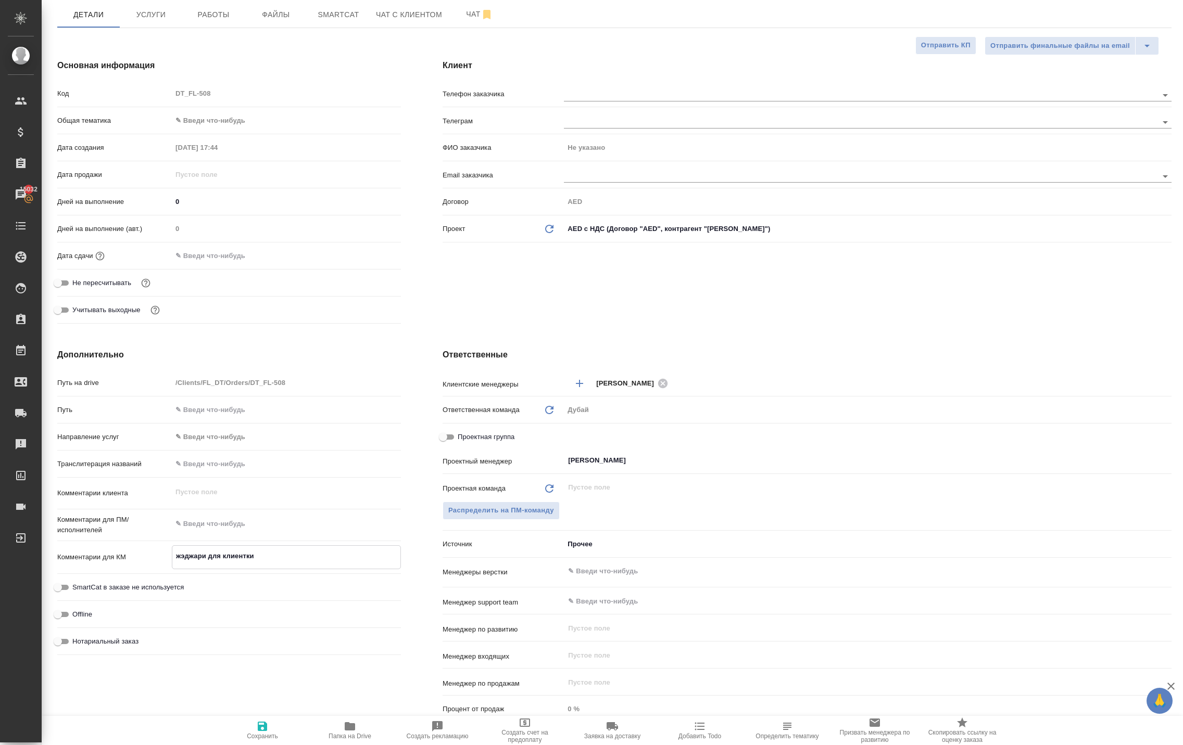
type textarea "x"
type textarea "жилэджари для клиентки"
type textarea "x"
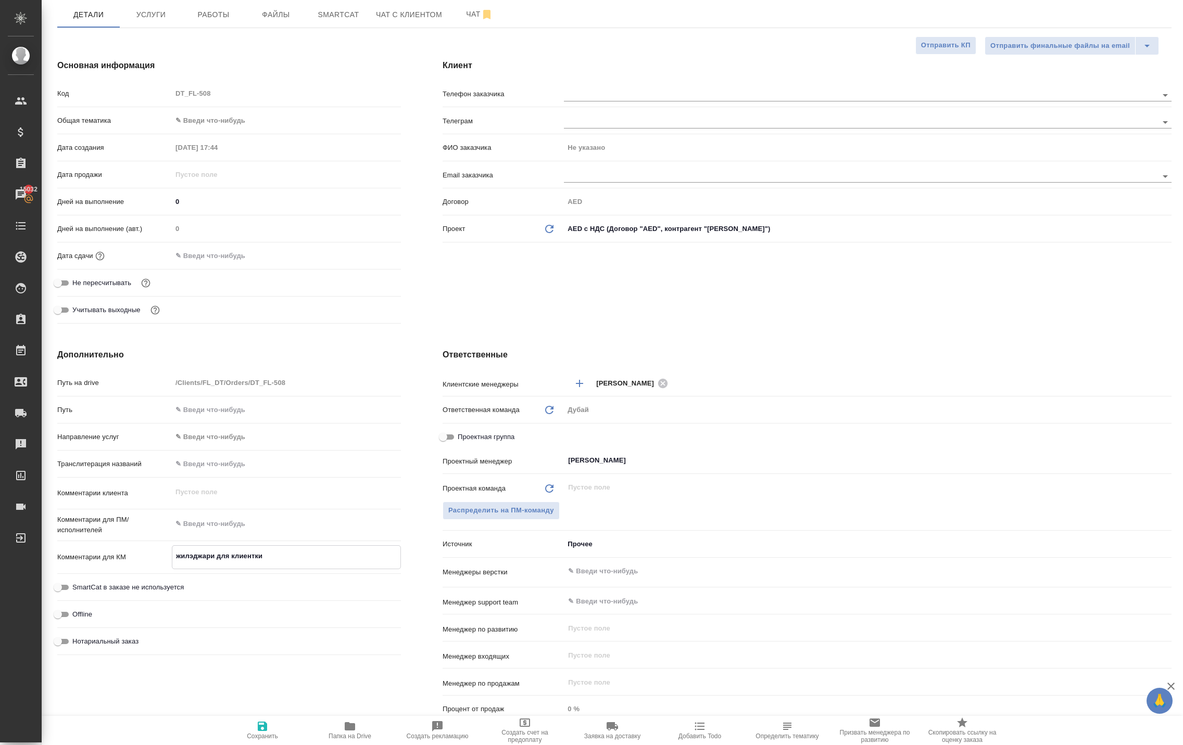
type textarea "x"
type textarea "жилоэджари для клиентки"
type textarea "x"
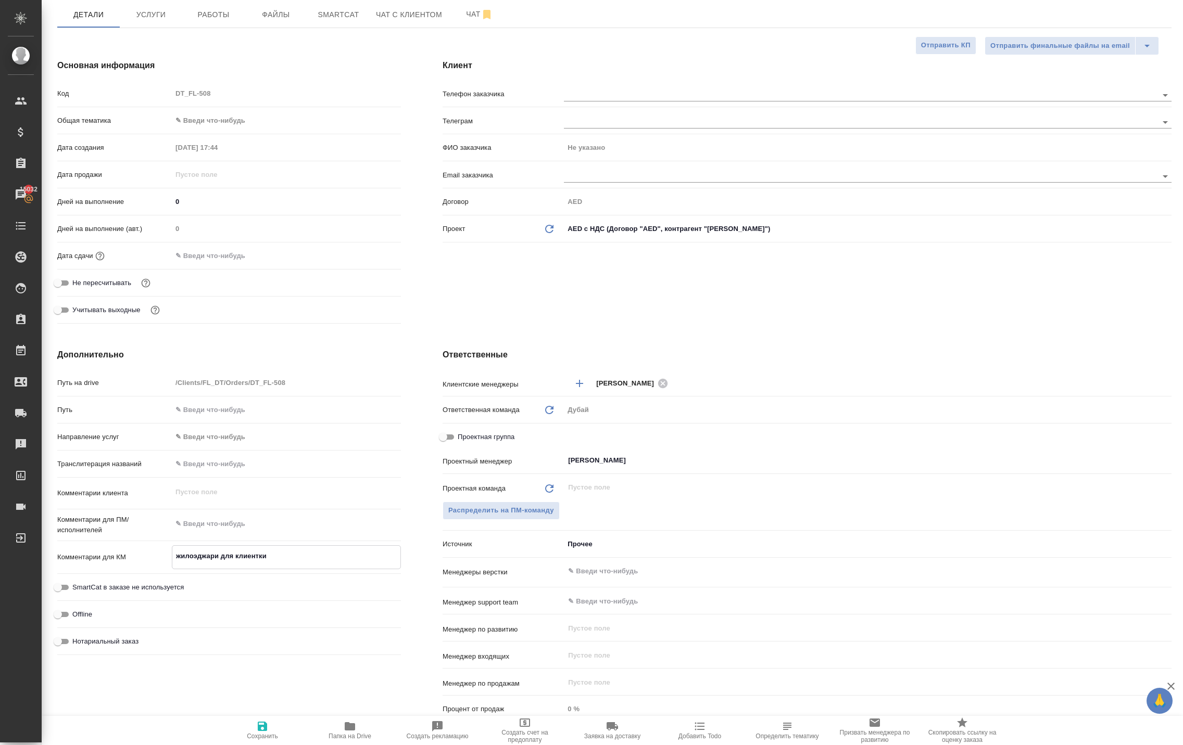
type textarea "x"
type textarea "жилойэджари для клиентки"
type textarea "x"
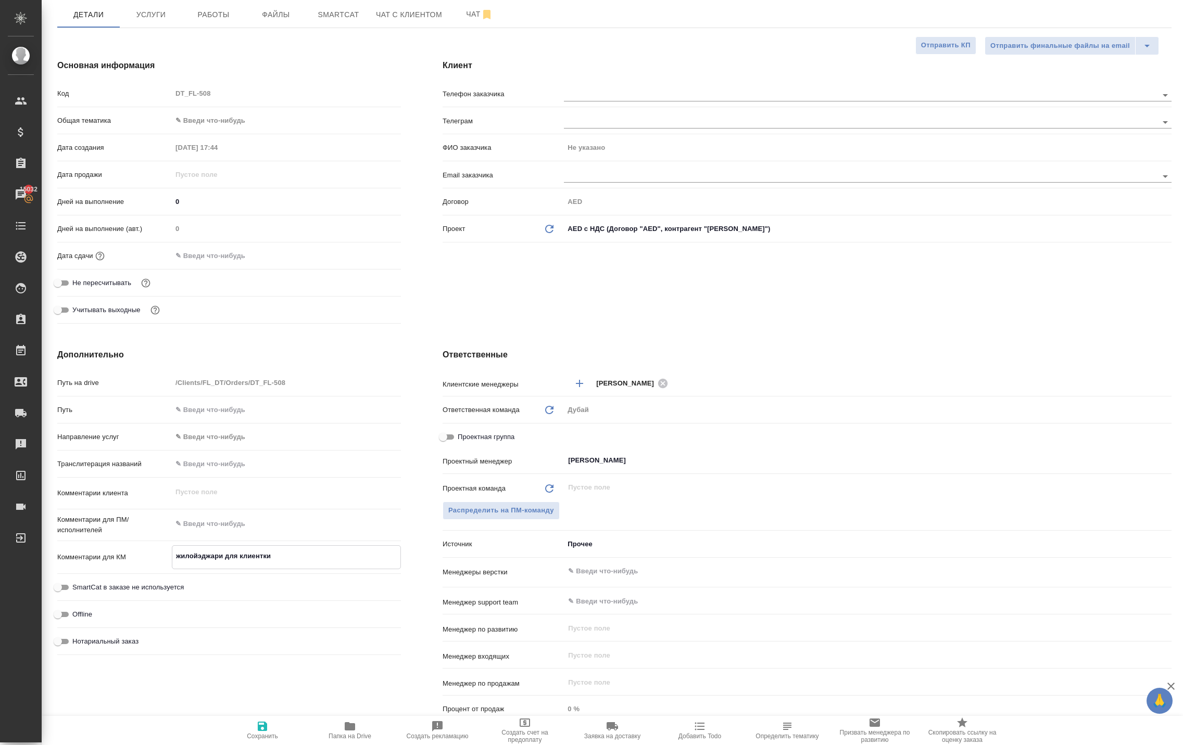
type textarea "жилой эджари для клиентки"
type textarea "x"
type textarea "жилой эджари для клиентки"
type textarea "x"
click at [265, 722] on icon "button" at bounding box center [262, 726] width 9 height 9
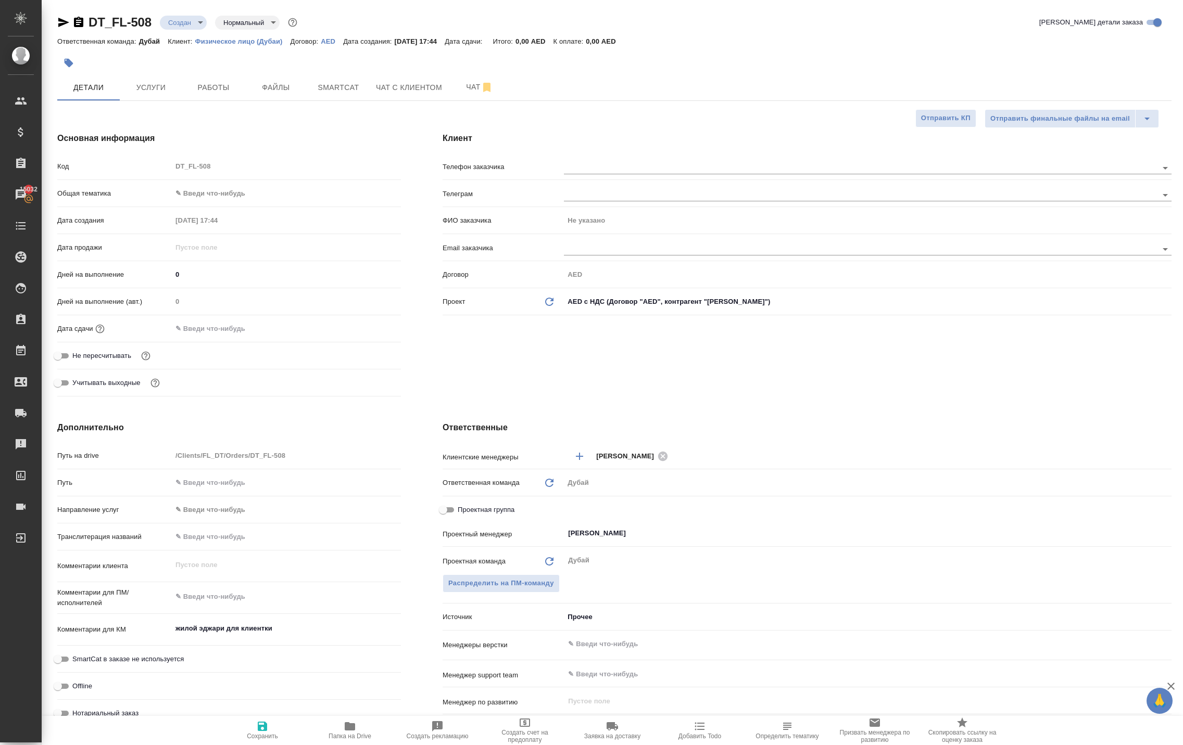
scroll to position [0, 0]
click at [234, 336] on input "text" at bounding box center [217, 328] width 91 height 15
click at [377, 334] on icon "button" at bounding box center [370, 328] width 12 height 12
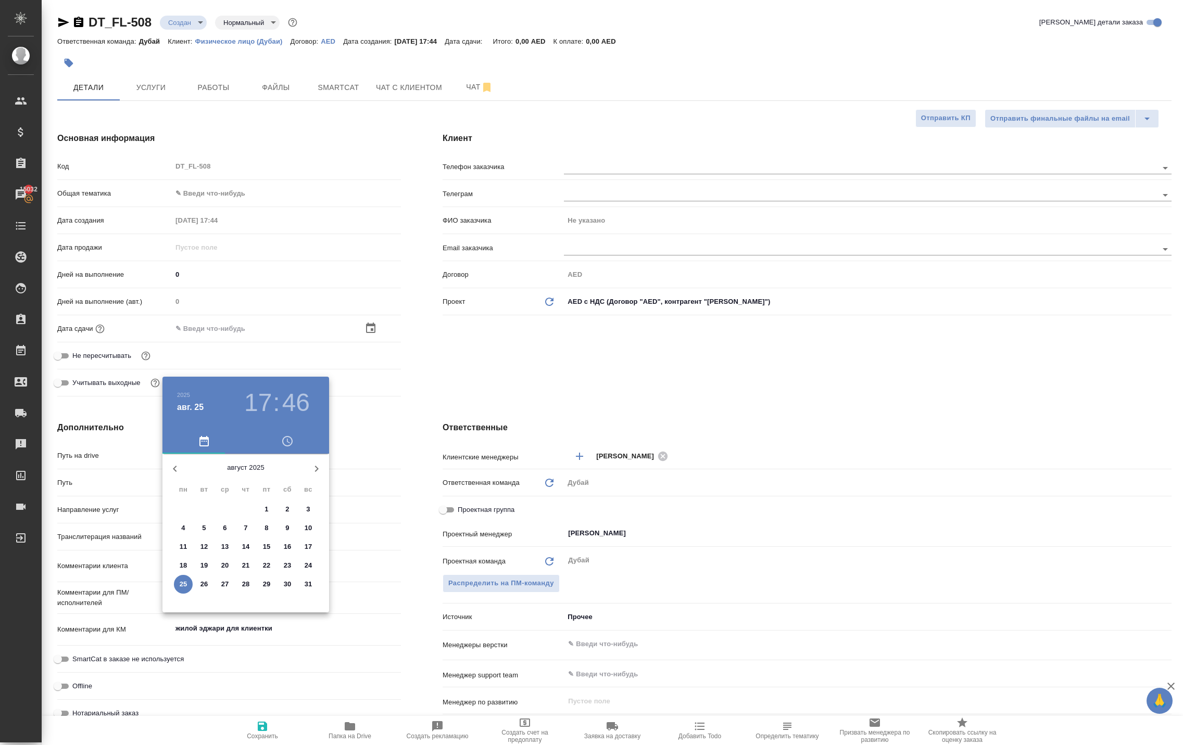
click at [306, 590] on p "31" at bounding box center [309, 584] width 8 height 10
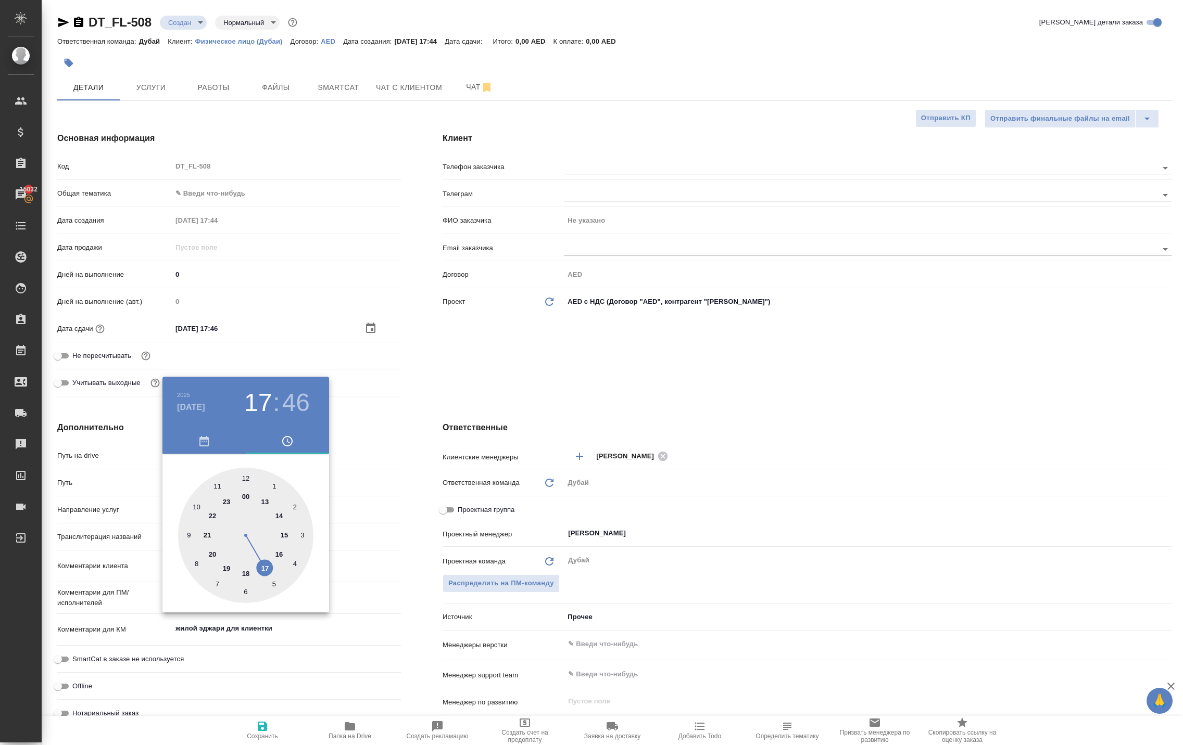
click at [261, 724] on div at bounding box center [591, 372] width 1183 height 745
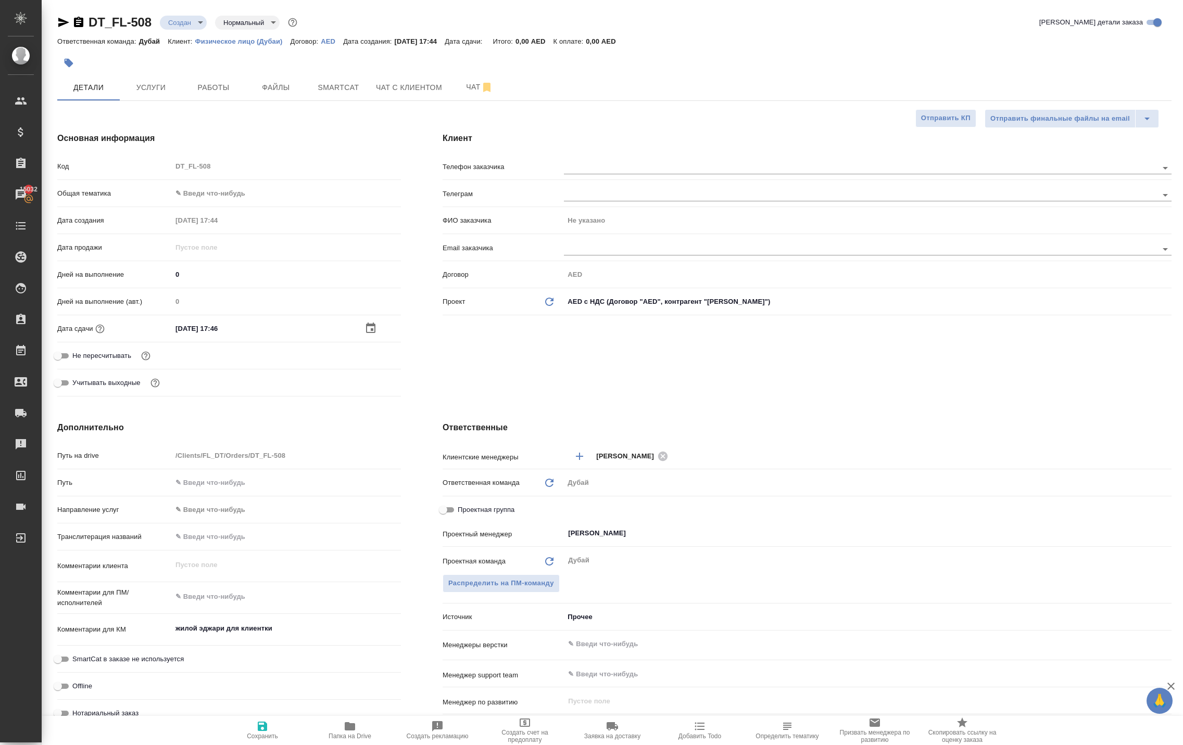
click at [261, 724] on icon "button" at bounding box center [262, 726] width 9 height 9
click at [238, 227] on body "🙏 .cls-1 fill:#fff; AWATERA Solokha Petro Клиенты Спецификации Заказы 15032 Чат…" at bounding box center [591, 372] width 1183 height 745
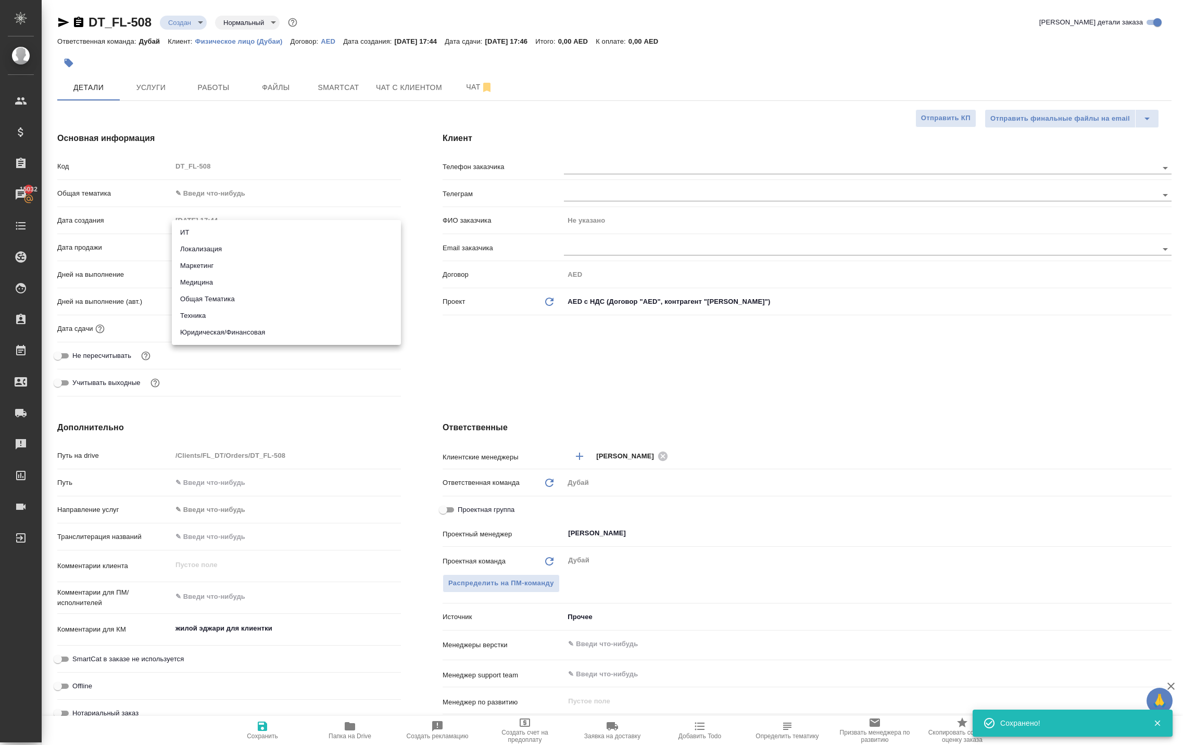
click at [238, 304] on li "Общая Тематика" at bounding box center [286, 299] width 229 height 17
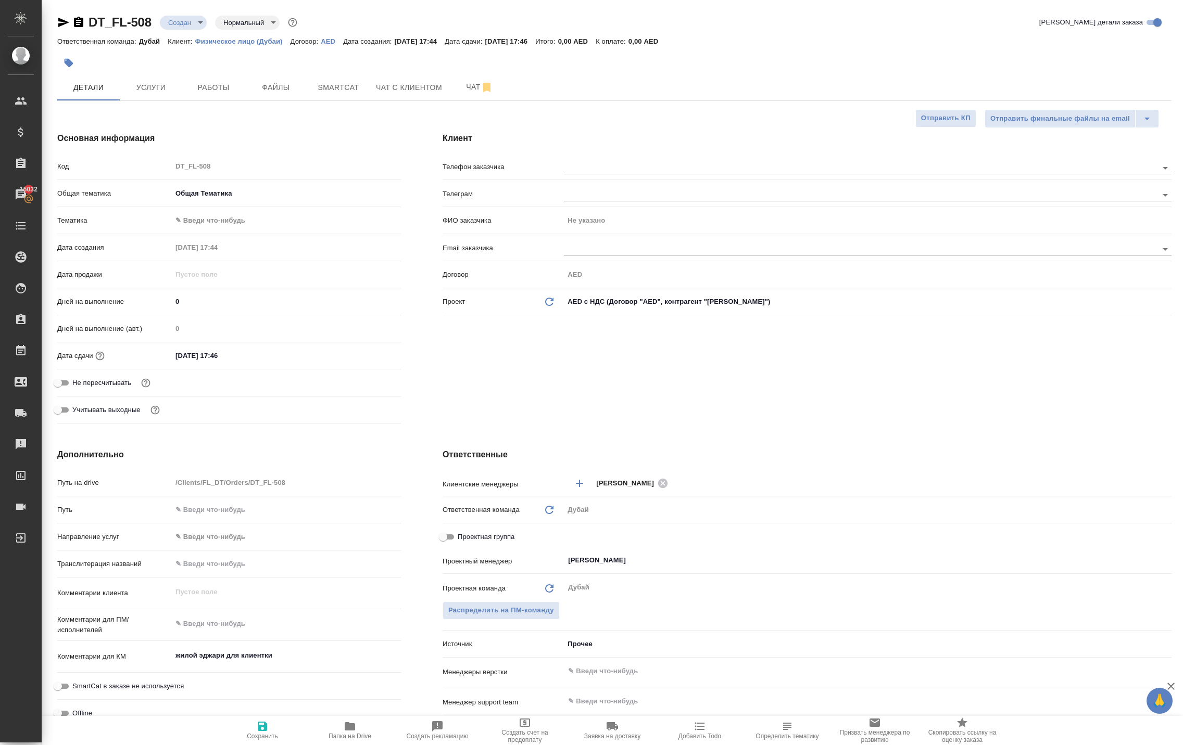
click at [232, 259] on body "🙏 .cls-1 fill:#fff; AWATERA Solokha Petro Клиенты Спецификации Заказы 15032 Чат…" at bounding box center [591, 372] width 1183 height 745
click at [232, 250] on ul "Общая Тематика" at bounding box center [286, 259] width 229 height 25
click at [229, 264] on li "Общая Тематика" at bounding box center [286, 259] width 229 height 17
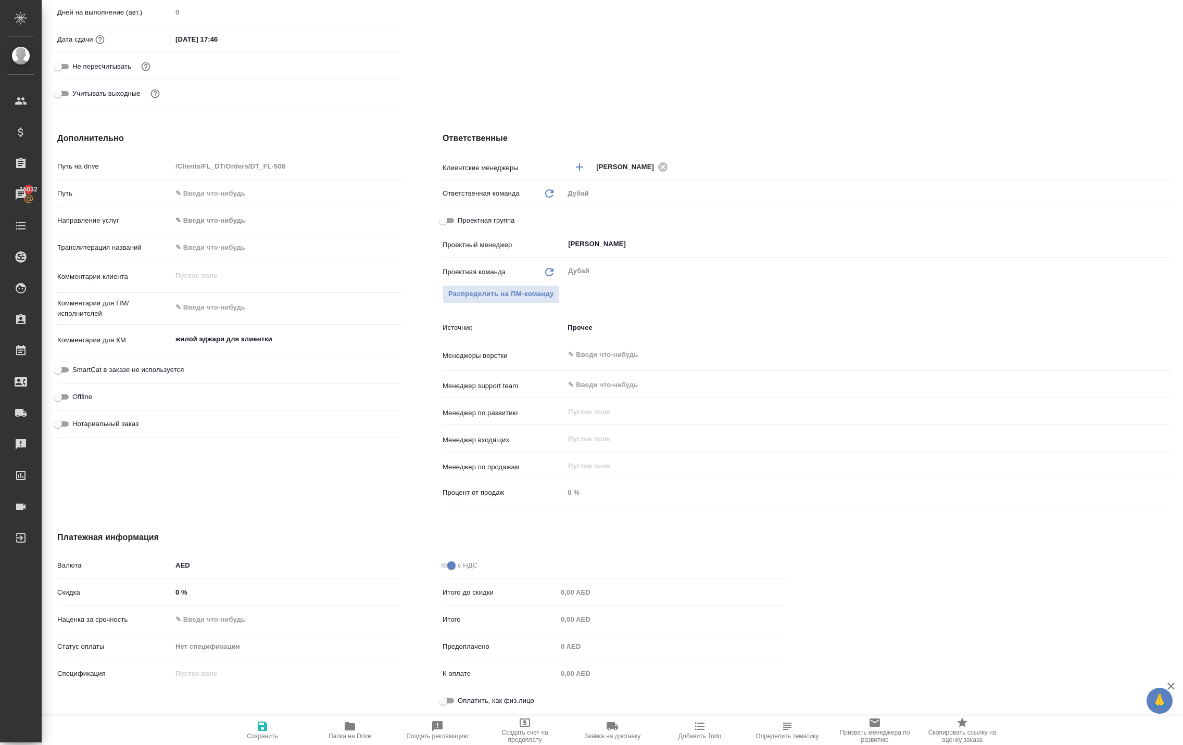
scroll to position [361, 0]
click at [258, 722] on icon "button" at bounding box center [262, 726] width 9 height 9
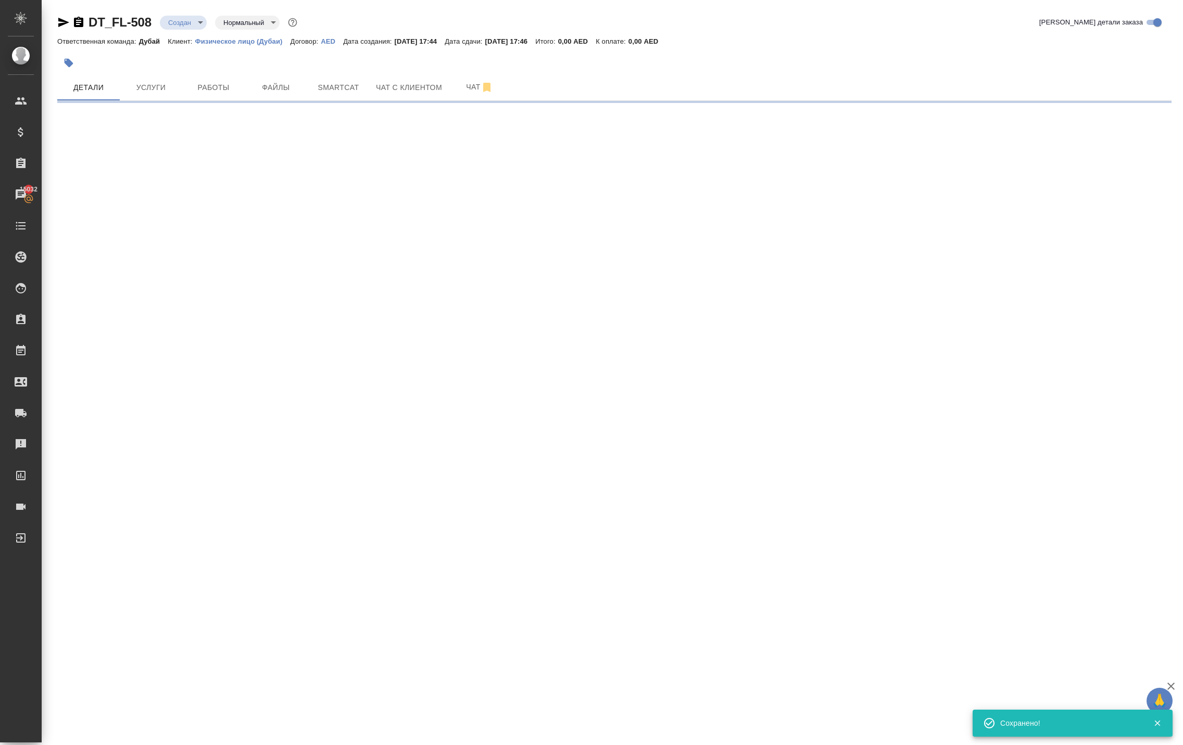
scroll to position [0, 0]
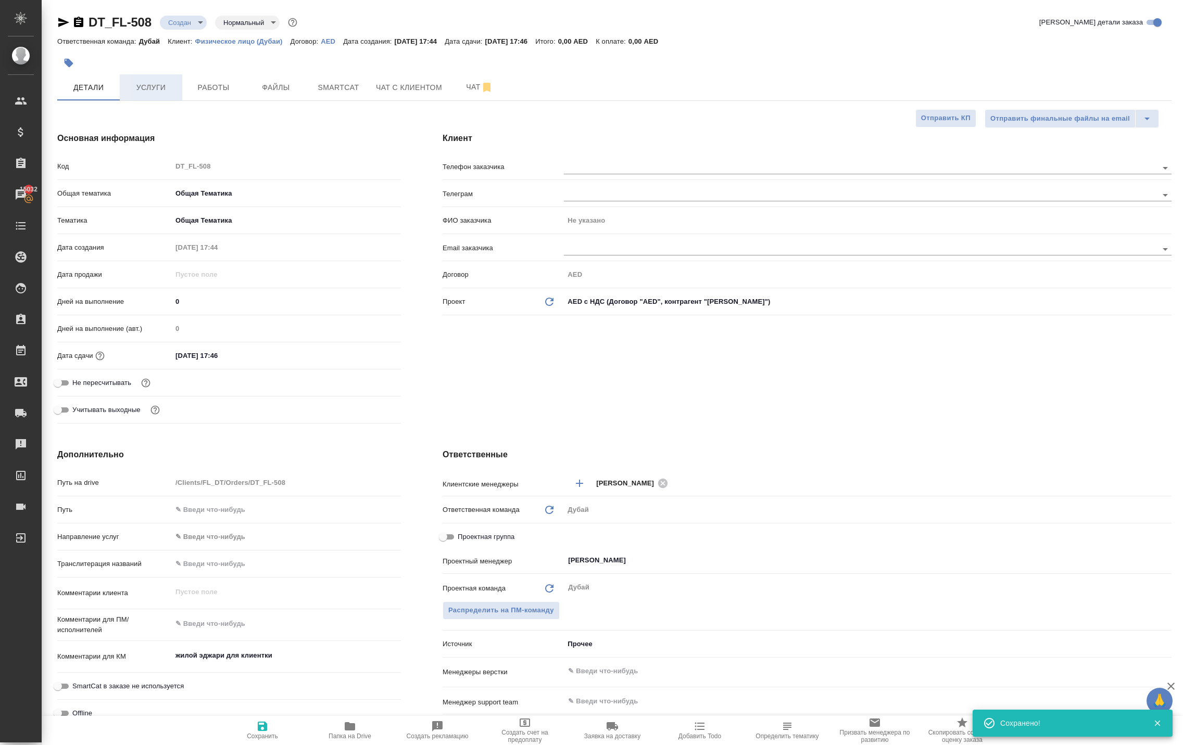
click at [163, 94] on span "Услуги" at bounding box center [151, 87] width 50 height 13
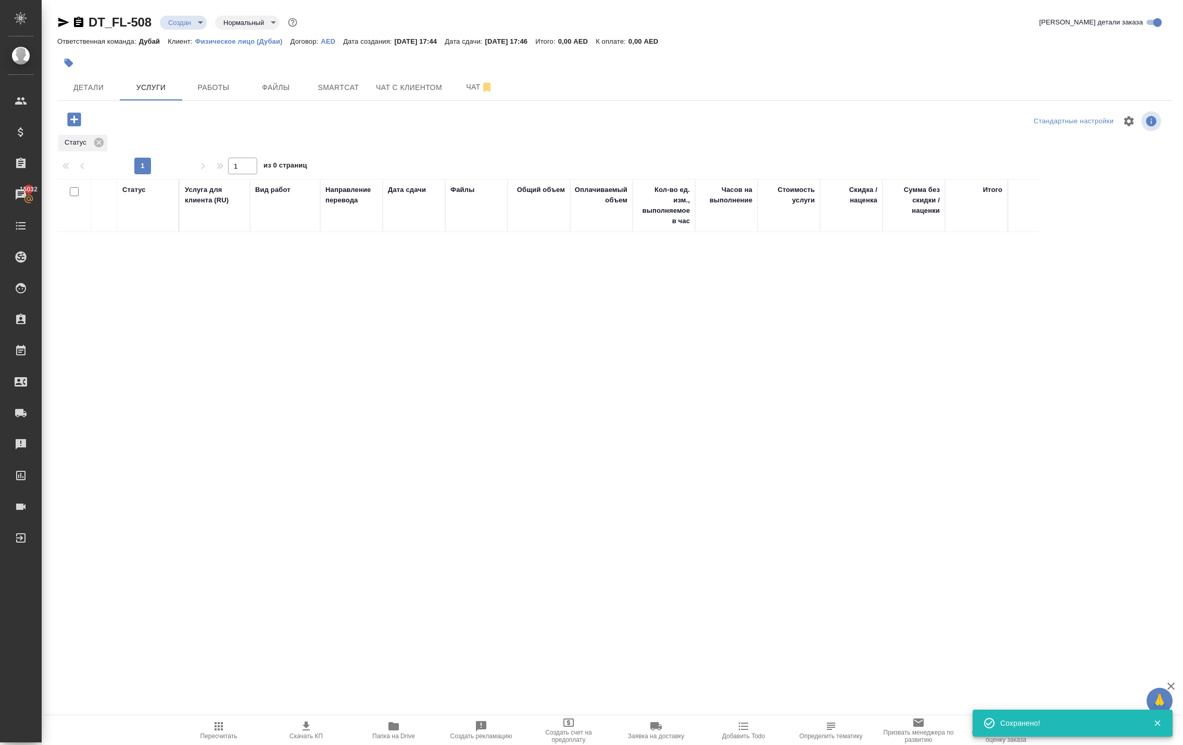
click at [78, 129] on icon "button" at bounding box center [74, 119] width 18 height 18
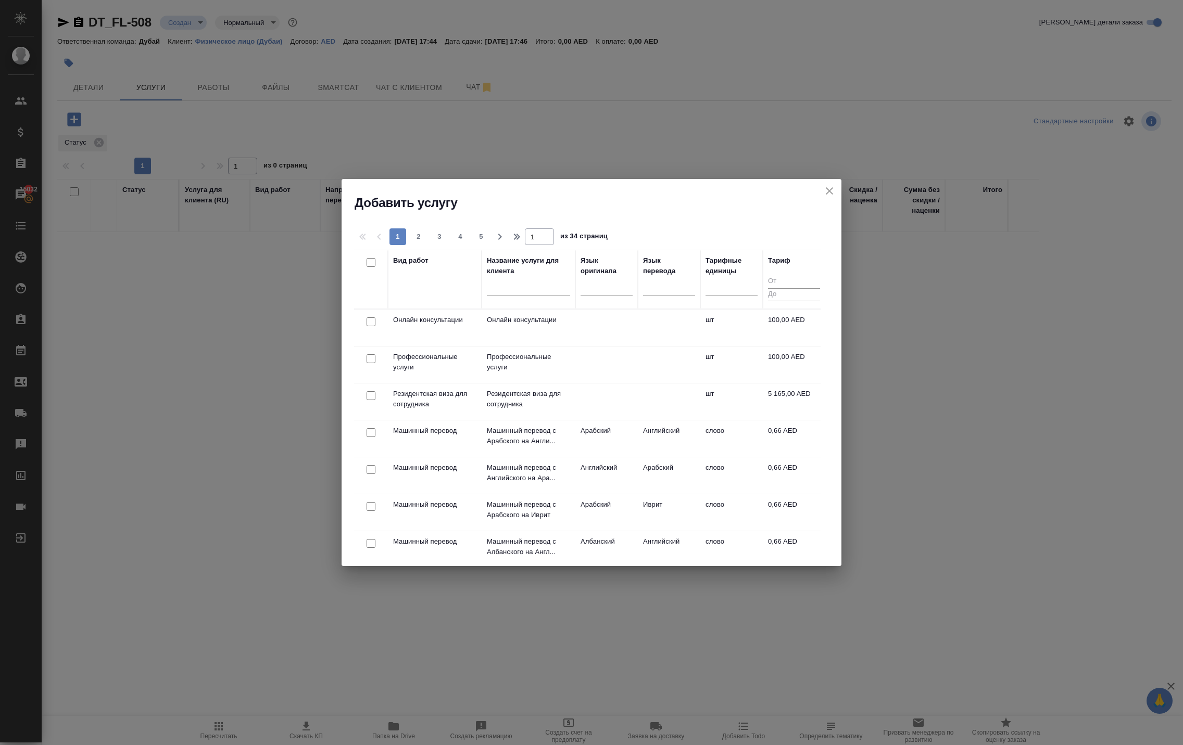
click at [370, 334] on td at bounding box center [371, 328] width 34 height 36
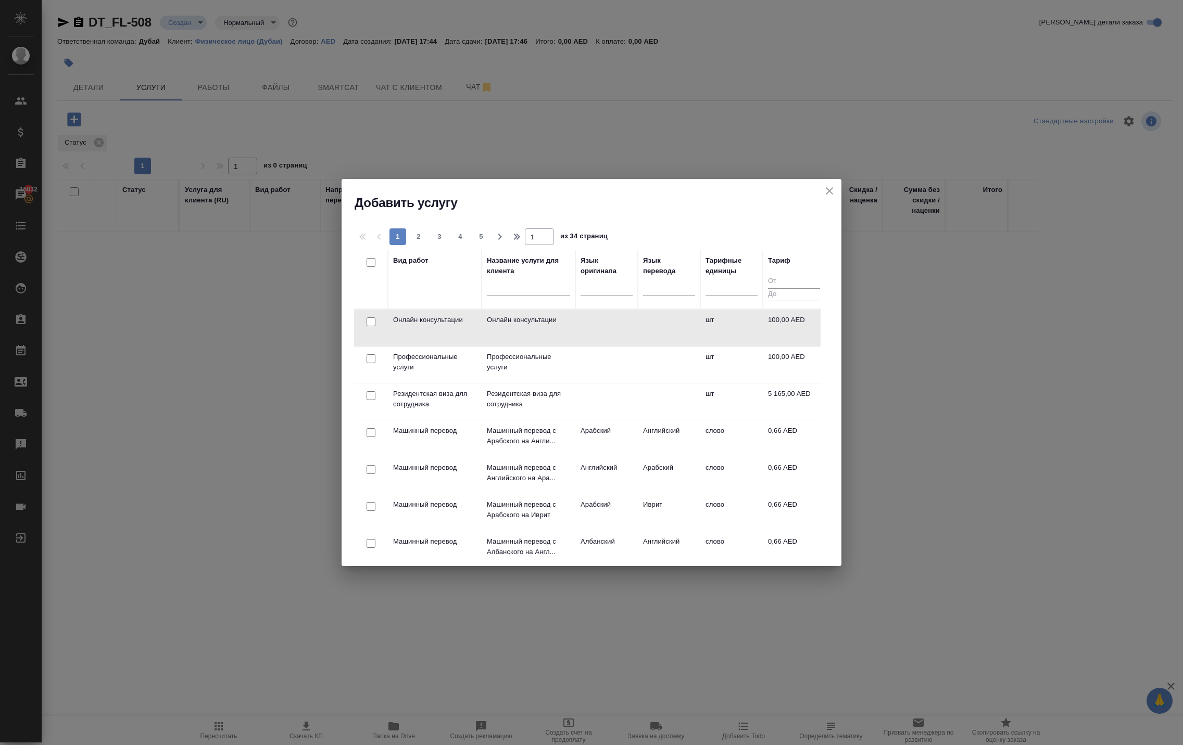
click at [373, 325] on input "checkbox" at bounding box center [370, 322] width 9 height 9
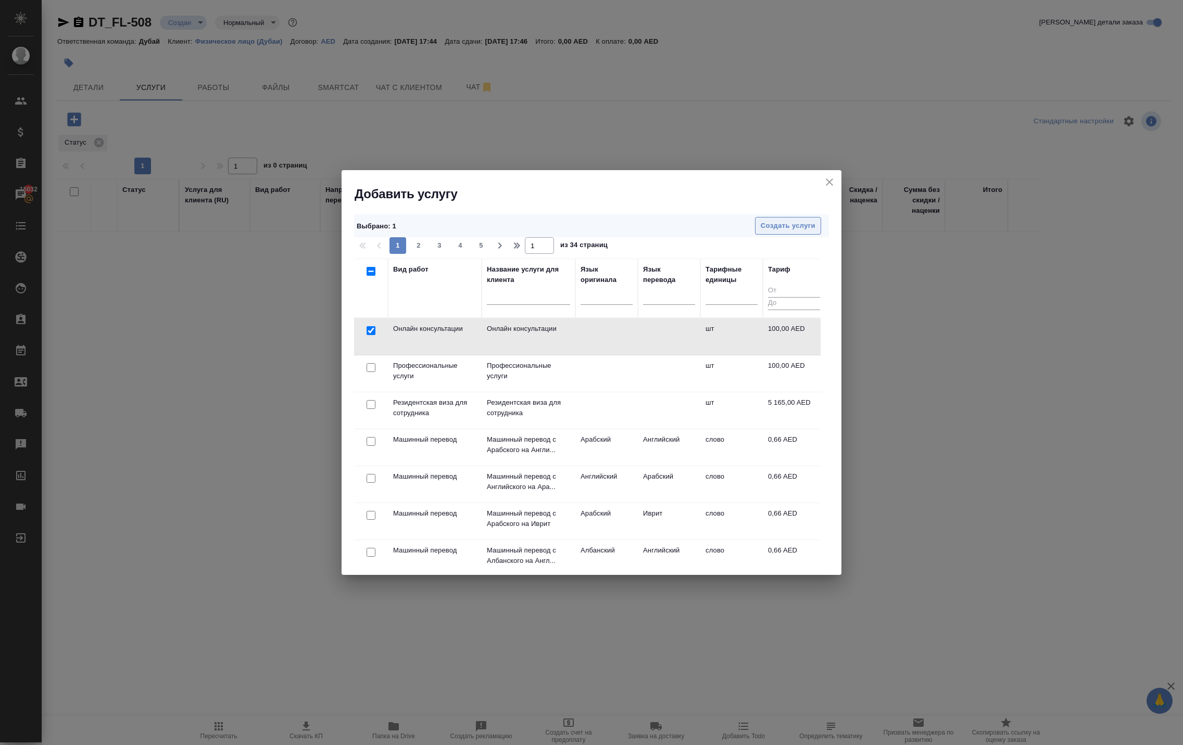
click at [761, 221] on span "Создать услуги" at bounding box center [788, 226] width 55 height 12
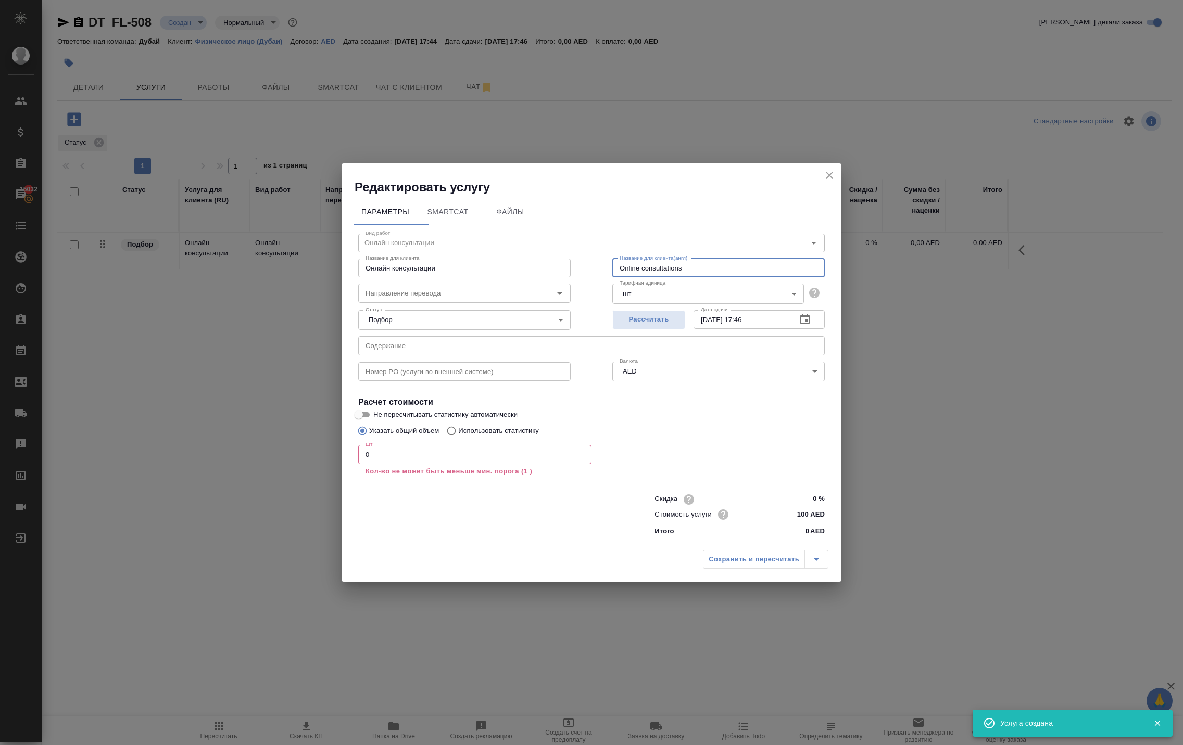
drag, startPoint x: 758, startPoint y: 232, endPoint x: 536, endPoint y: 220, distance: 222.1
click at [539, 234] on div "Название для [PERSON_NAME] консультации Название для клиента Название для клиен…" at bounding box center [591, 267] width 508 height 67
click at [473, 456] on input "0" at bounding box center [474, 454] width 233 height 19
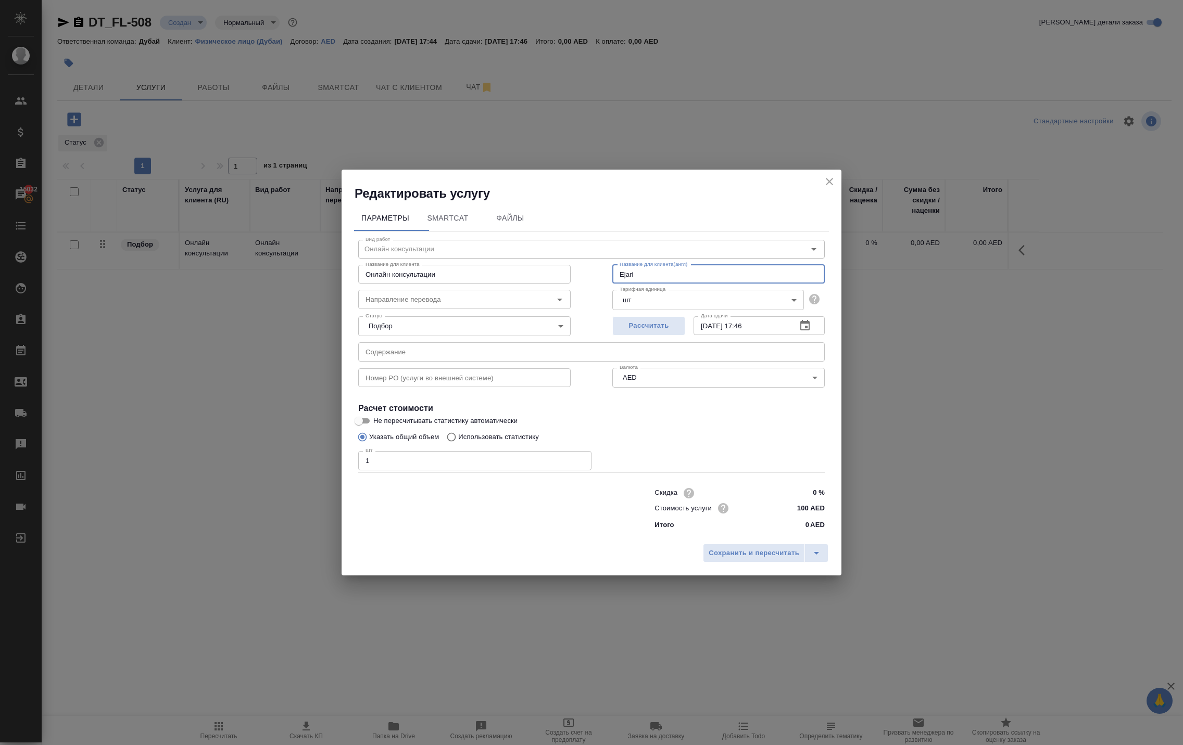
drag, startPoint x: 642, startPoint y: 245, endPoint x: 569, endPoint y: 244, distance: 72.9
click at [577, 245] on div "Вид работ Онлайн консультации Вид работ Название для клиента Онлайн консультаци…" at bounding box center [591, 383] width 475 height 303
drag, startPoint x: 526, startPoint y: 247, endPoint x: 249, endPoint y: 210, distance: 279.3
click at [249, 210] on div "Редактировать услугу Параметры SmartCat Файлы Вид работ Онлайн консультации Вид…" at bounding box center [591, 372] width 1183 height 745
paste input "Ejari"
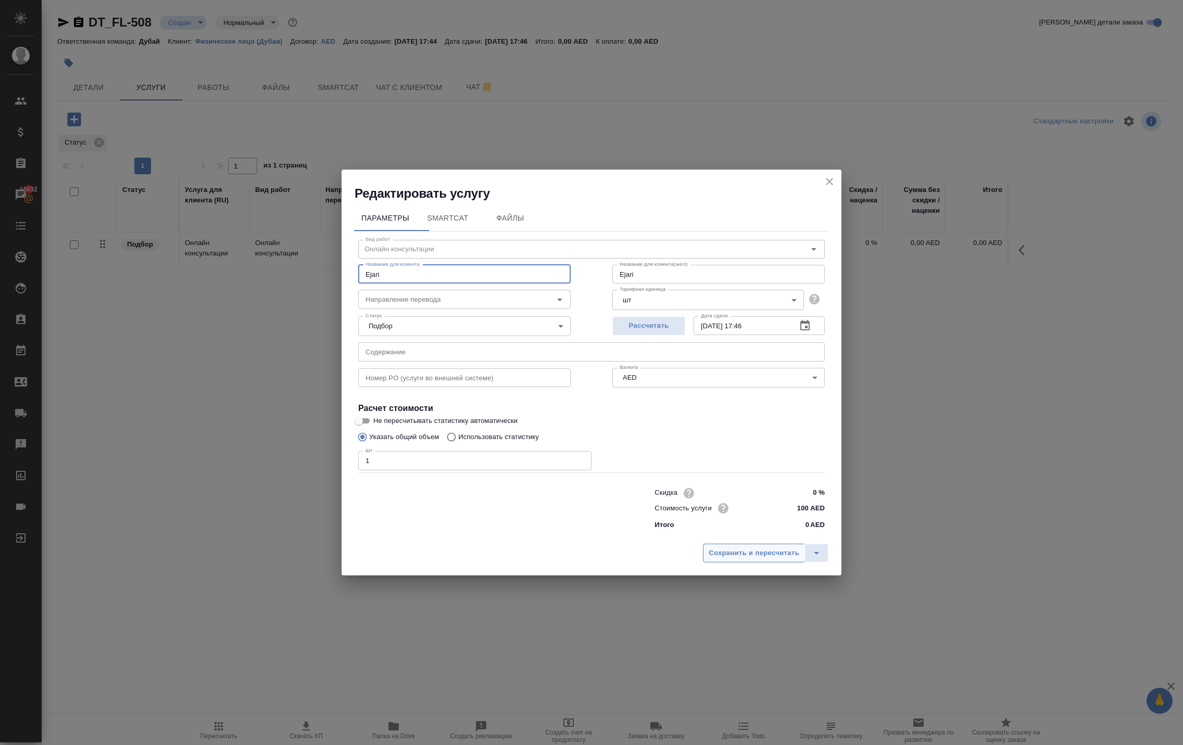
click at [745, 563] on button "Сохранить и пересчитать" at bounding box center [754, 553] width 102 height 19
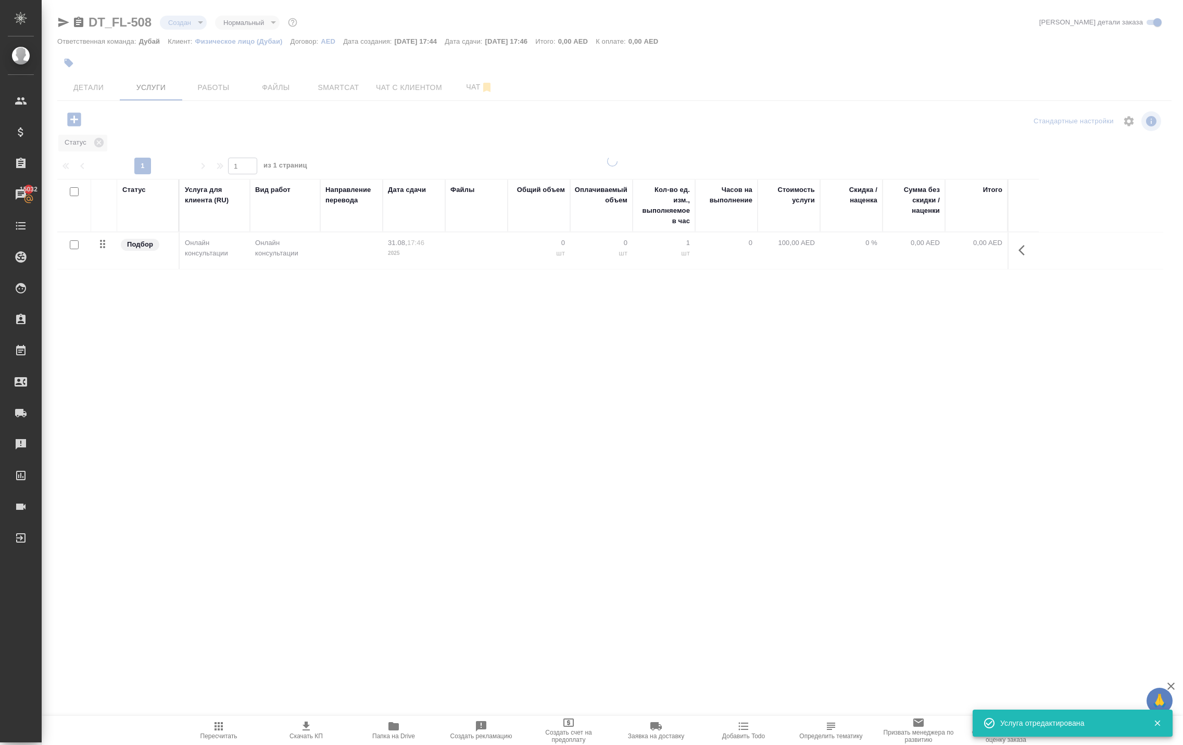
click at [745, 593] on div ".cls-1 fill:#fff; AWATERA Solokha Petro Клиенты Спецификации Заказы 15032 Чаты …" at bounding box center [591, 372] width 1183 height 745
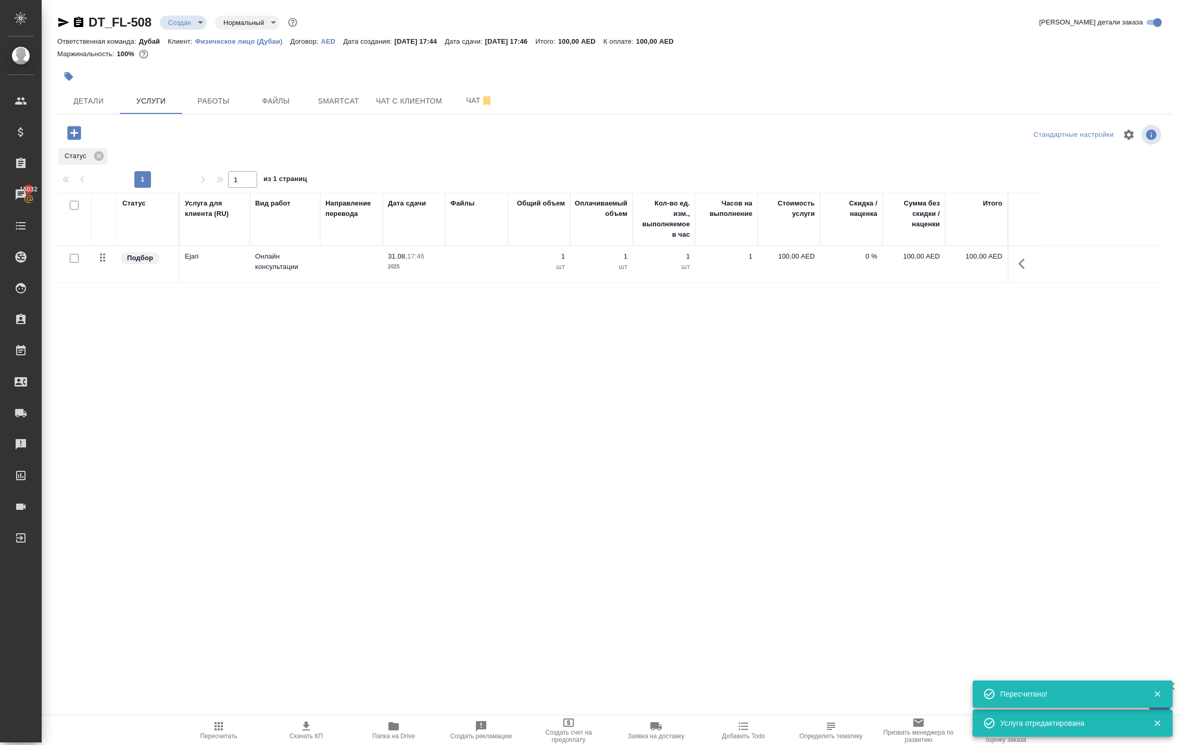
click at [772, 283] on td "100,00 AED" at bounding box center [788, 264] width 62 height 36
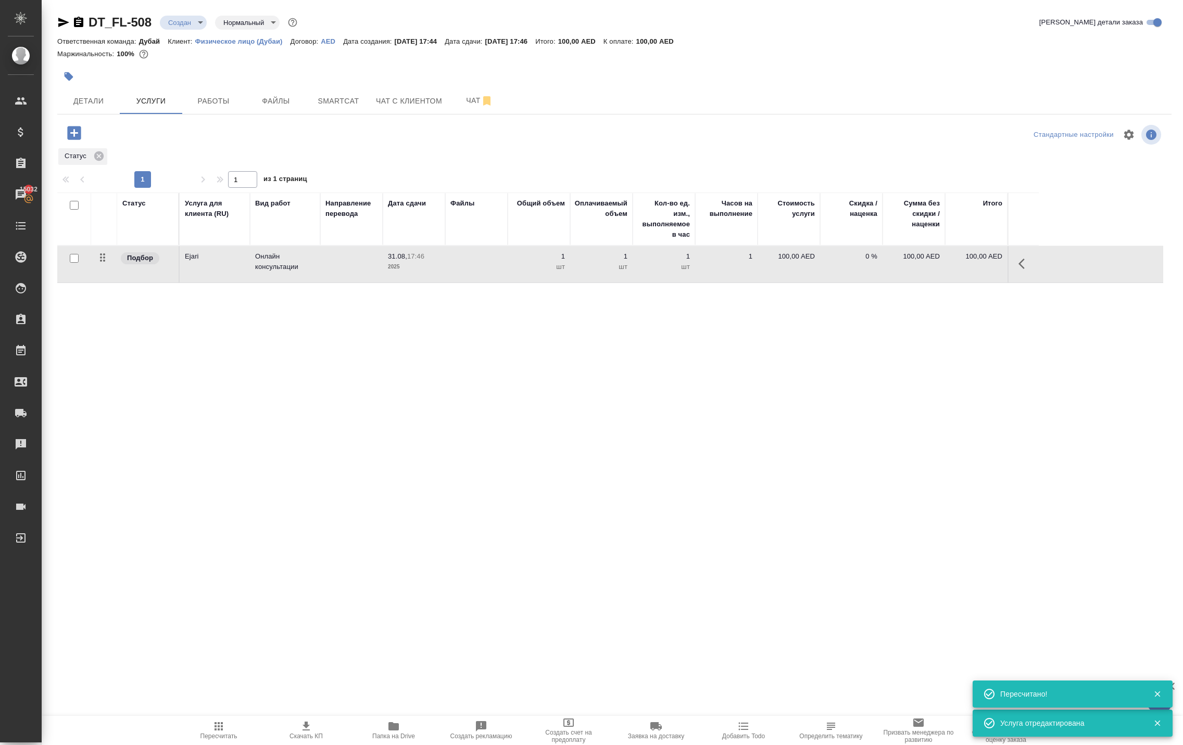
click at [772, 283] on td "100,00 AED" at bounding box center [788, 264] width 62 height 36
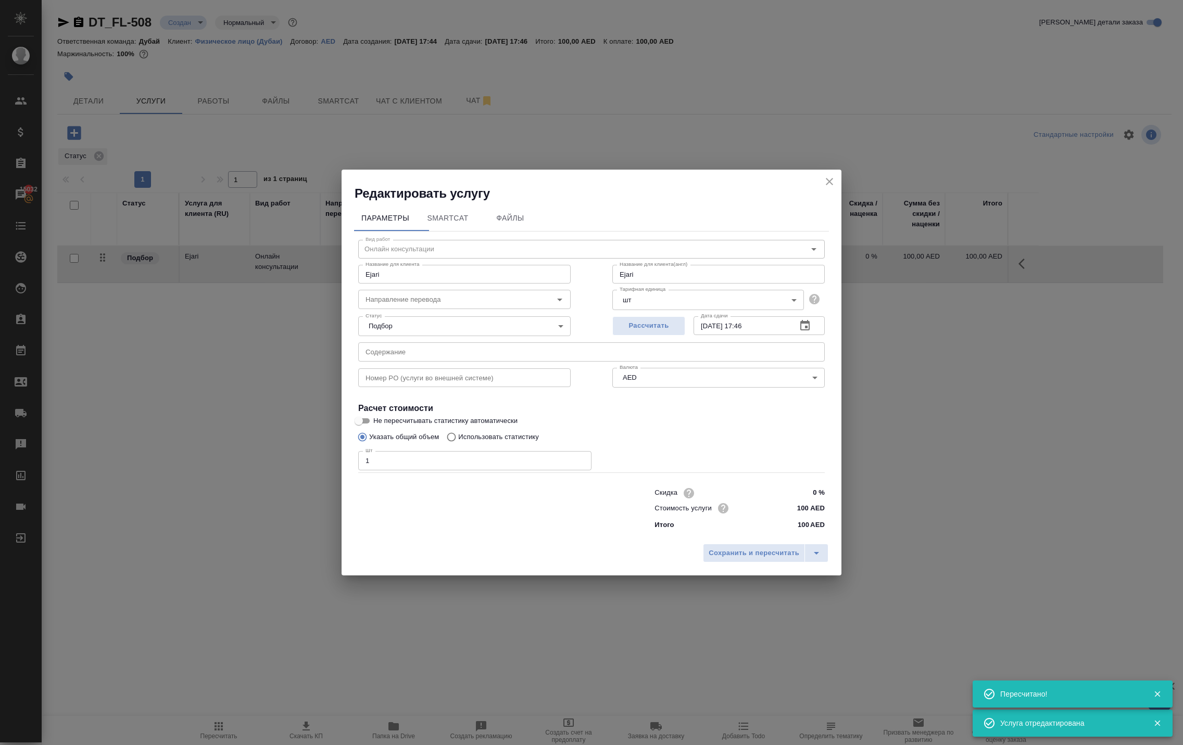
click at [823, 175] on icon "close" at bounding box center [829, 181] width 12 height 12
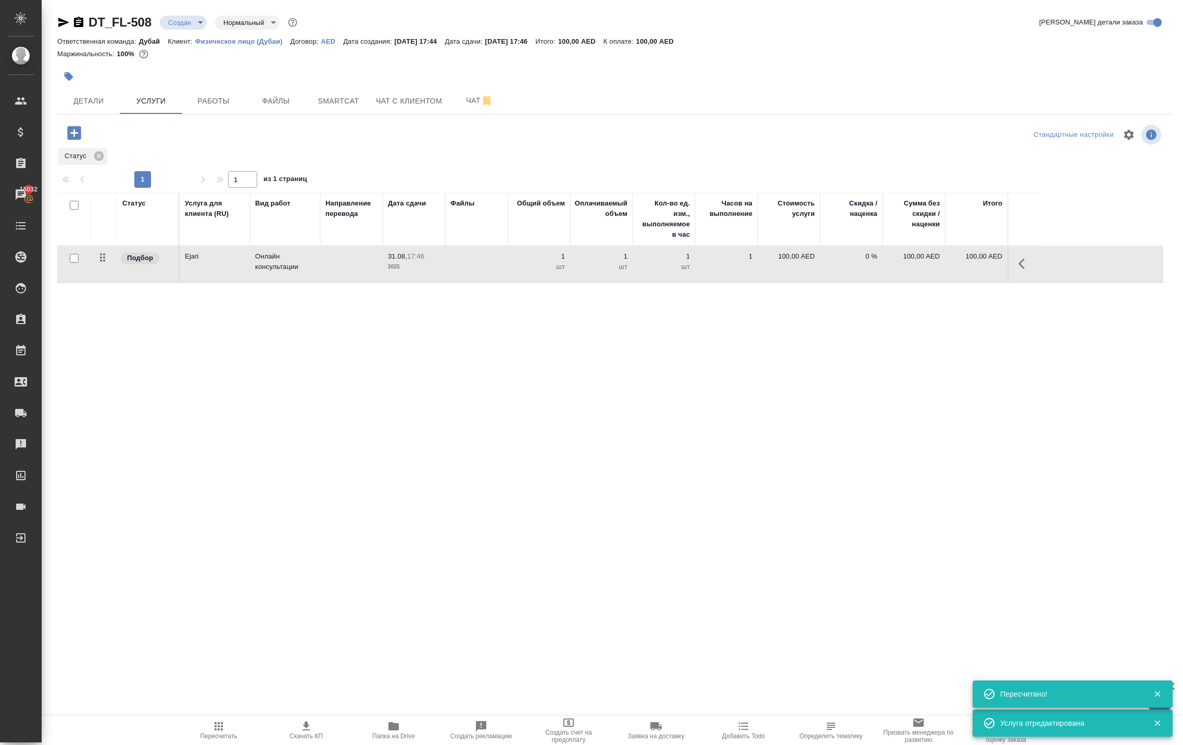
click at [1018, 269] on icon "button" at bounding box center [1021, 264] width 6 height 10
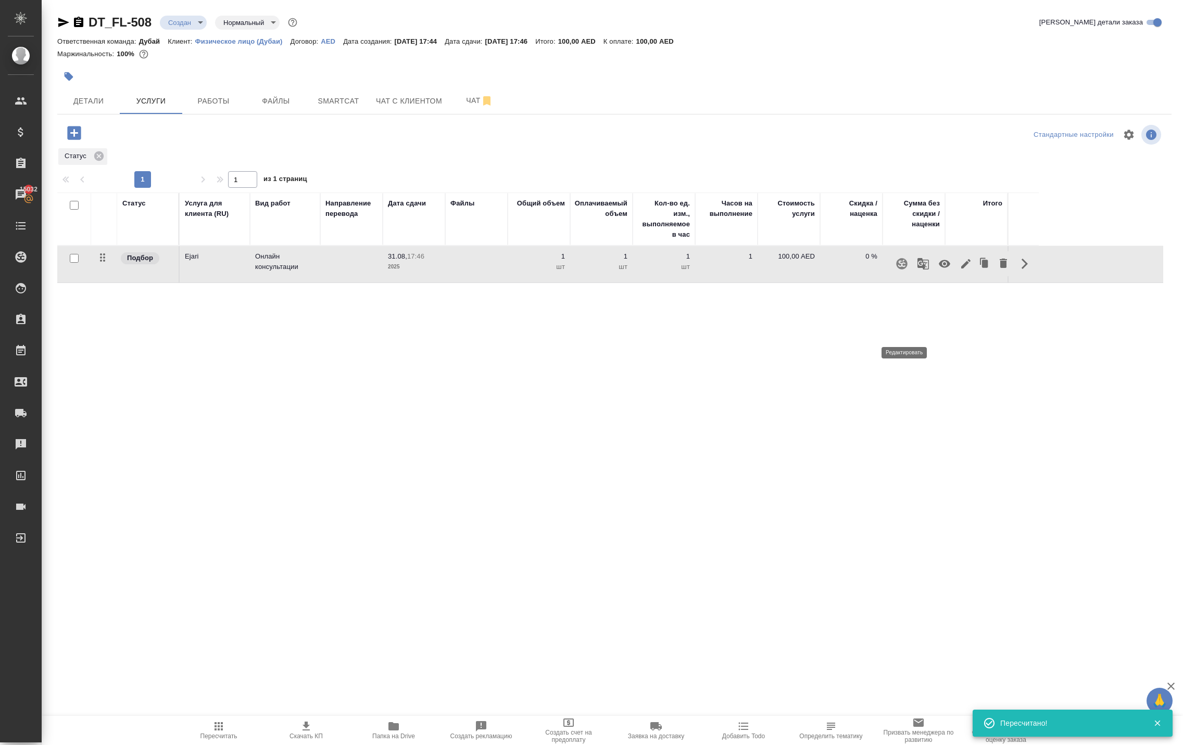
click at [959, 270] on icon "button" at bounding box center [965, 264] width 12 height 12
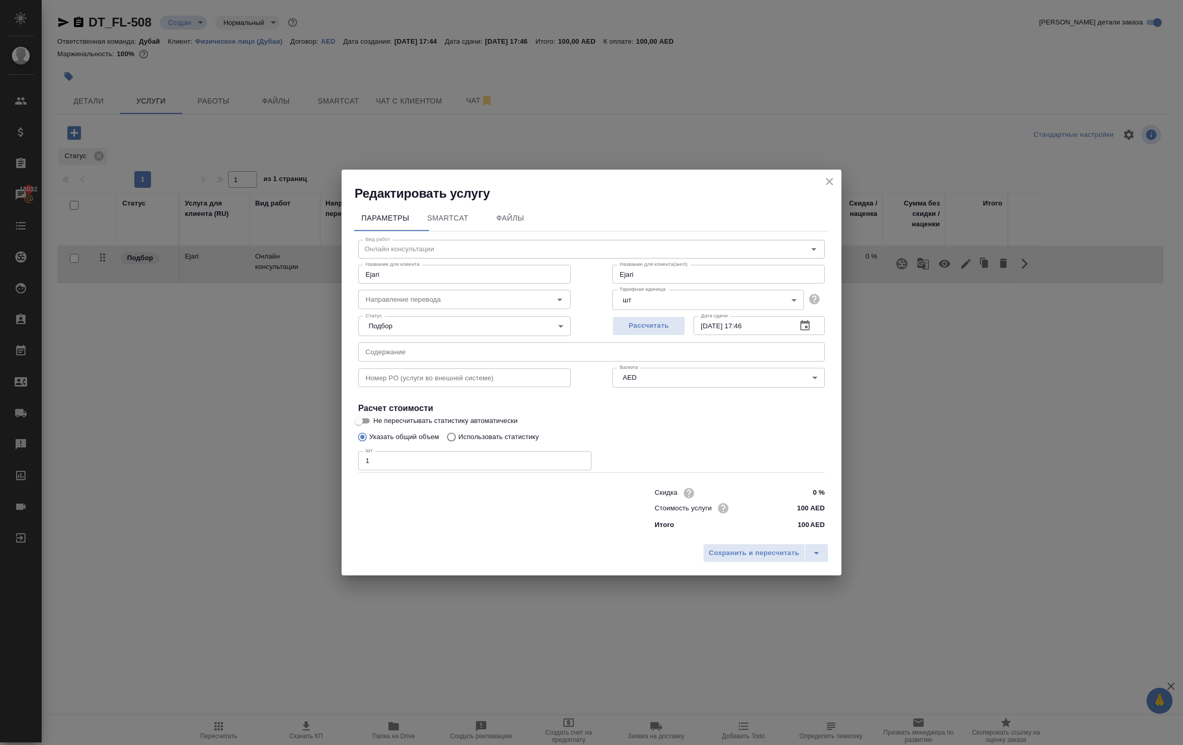
click at [826, 178] on icon "close" at bounding box center [829, 181] width 7 height 7
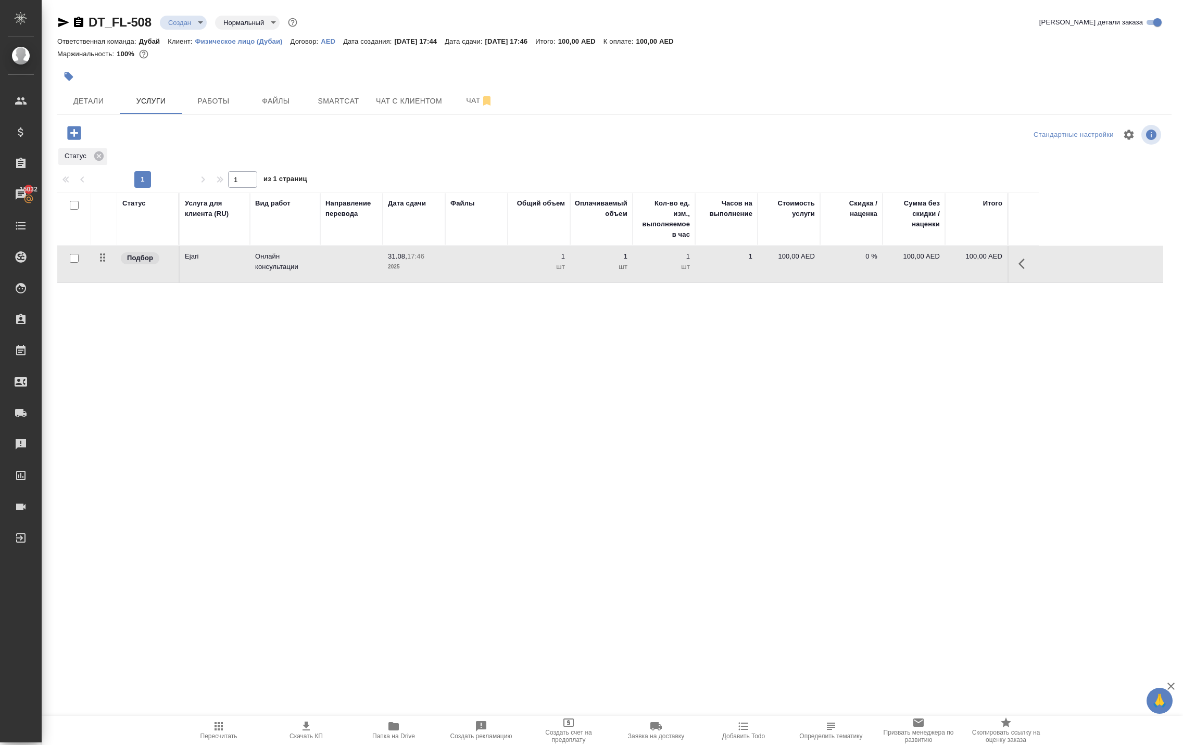
click at [768, 262] on p "100,00 AED" at bounding box center [789, 256] width 52 height 10
click at [794, 267] on input "100" at bounding box center [795, 258] width 39 height 15
click at [794, 267] on input "100" at bounding box center [795, 259] width 38 height 15
click at [747, 390] on div "Статус Услуга для клиента (RU) Вид работ Направление перевода Дата сдачи Файлы …" at bounding box center [610, 305] width 1106 height 224
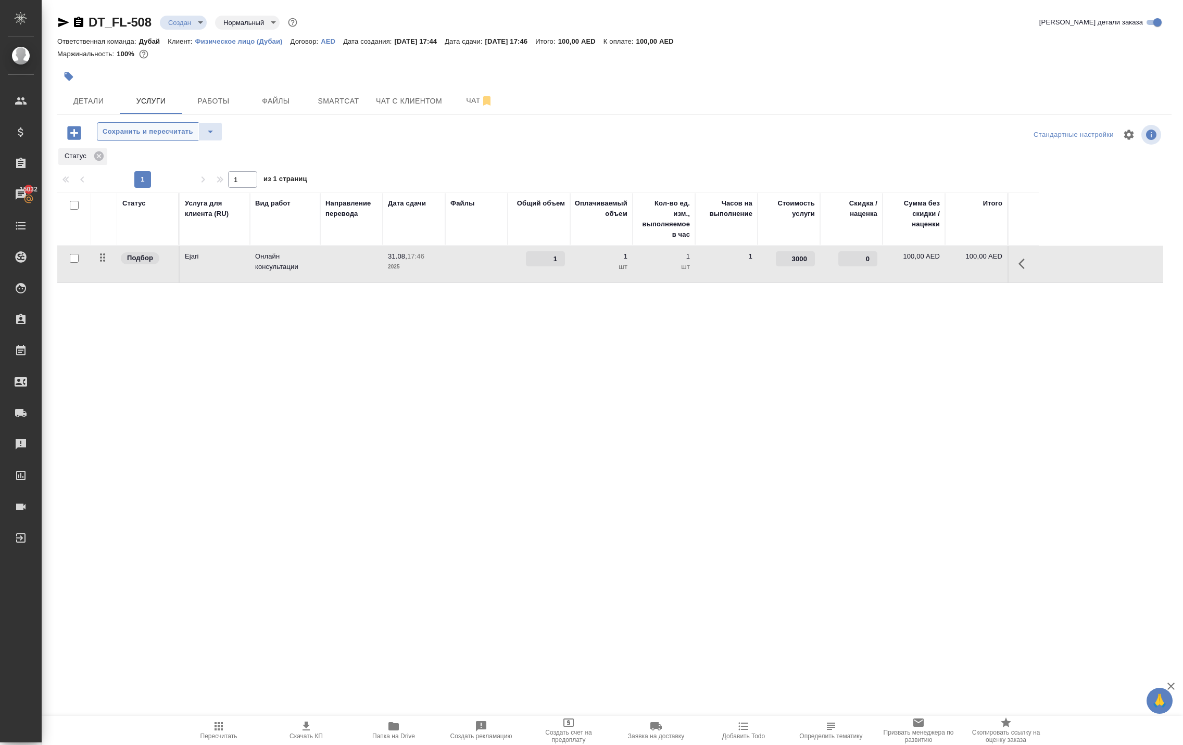
click at [193, 138] on span "Сохранить и пересчитать" at bounding box center [148, 132] width 91 height 12
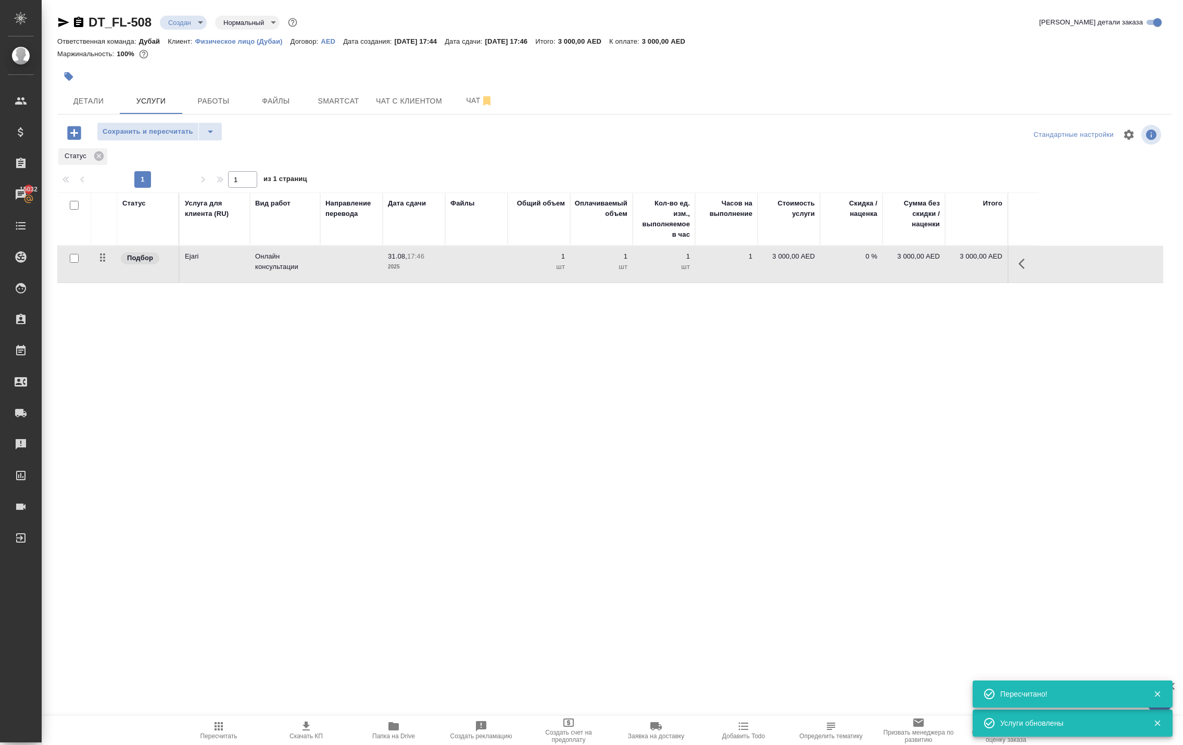
click at [193, 138] on span "Сохранить и пересчитать" at bounding box center [148, 132] width 91 height 12
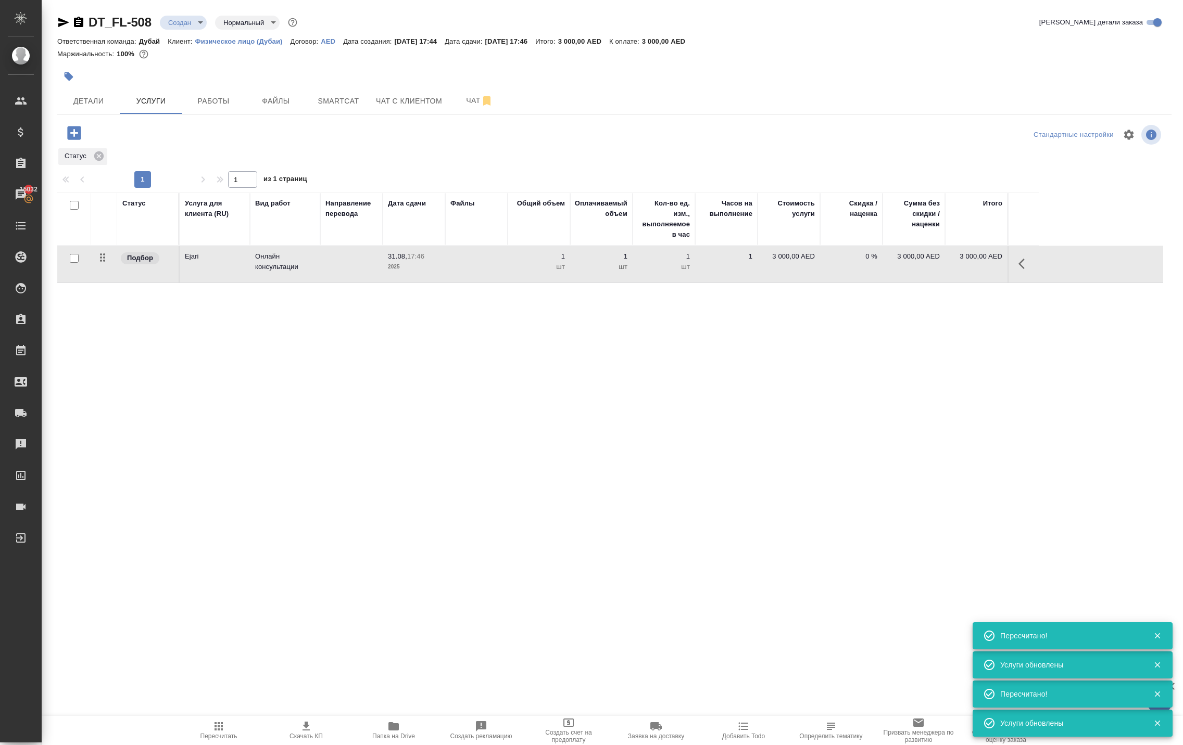
click at [75, 140] on icon "button" at bounding box center [74, 133] width 14 height 14
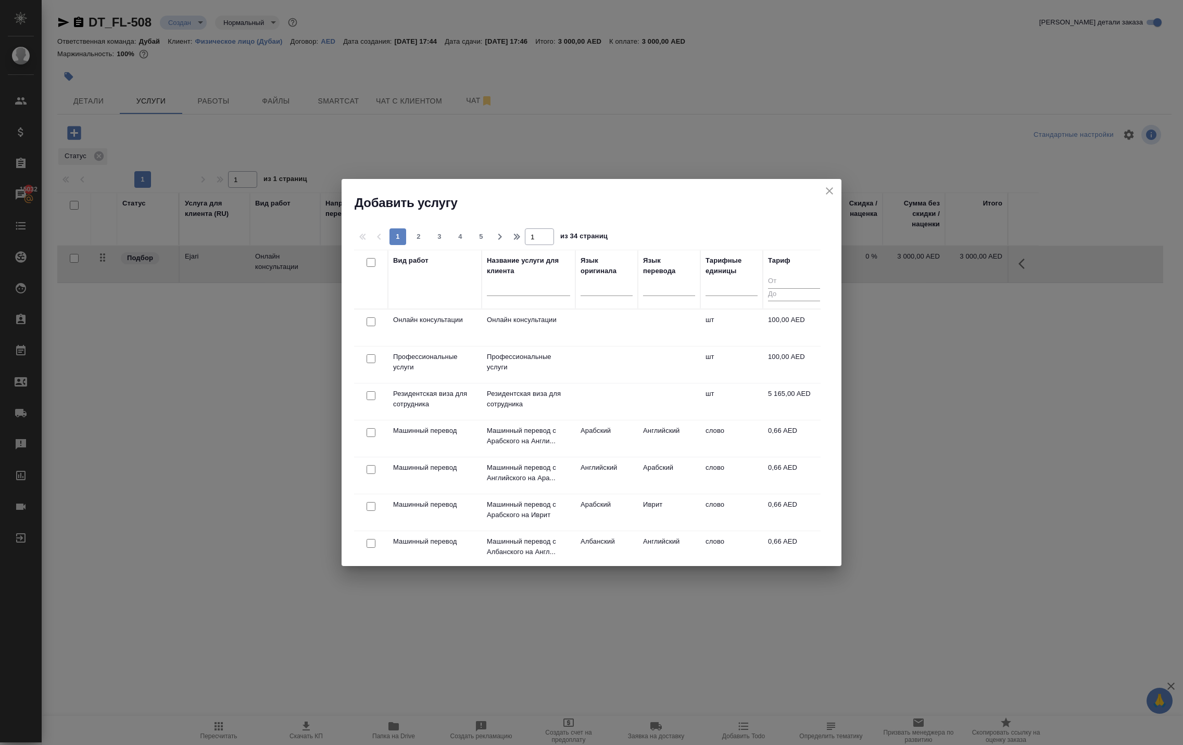
click at [823, 197] on icon "close" at bounding box center [829, 191] width 12 height 12
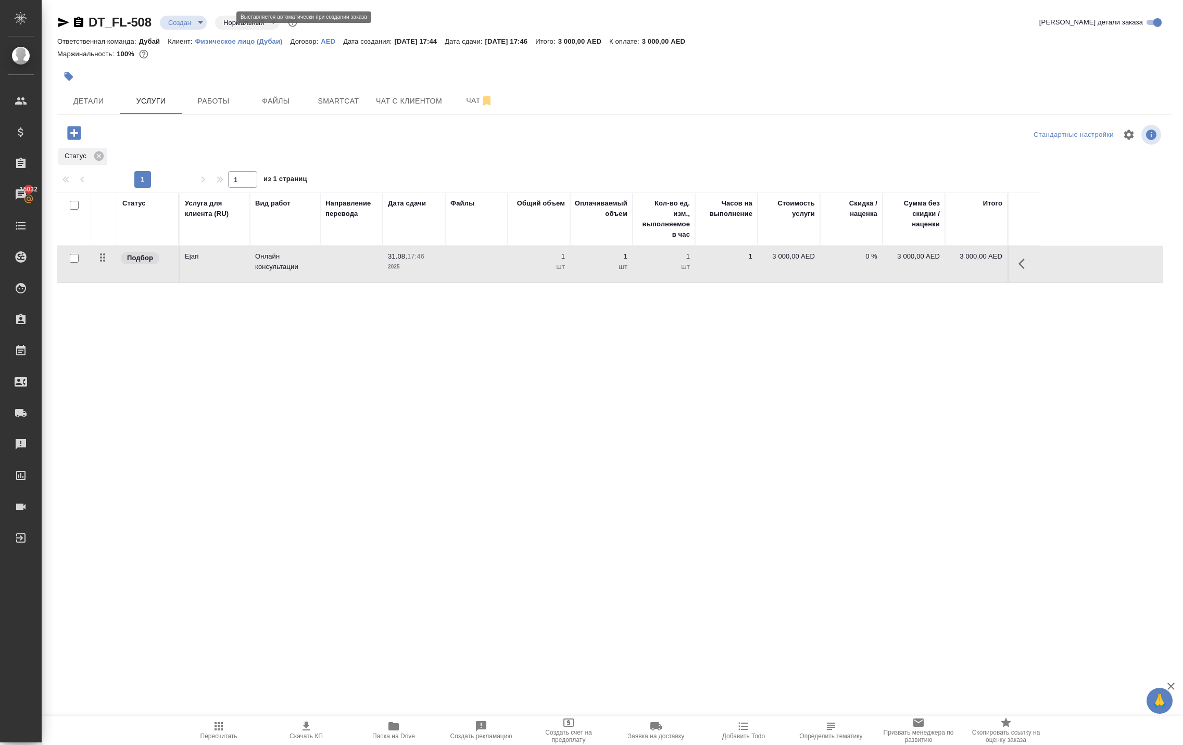
click at [219, 22] on body "🙏 .cls-1 fill:#fff; AWATERA Solokha Petro Клиенты Спецификации Заказы 15032 Чат…" at bounding box center [591, 372] width 1183 height 745
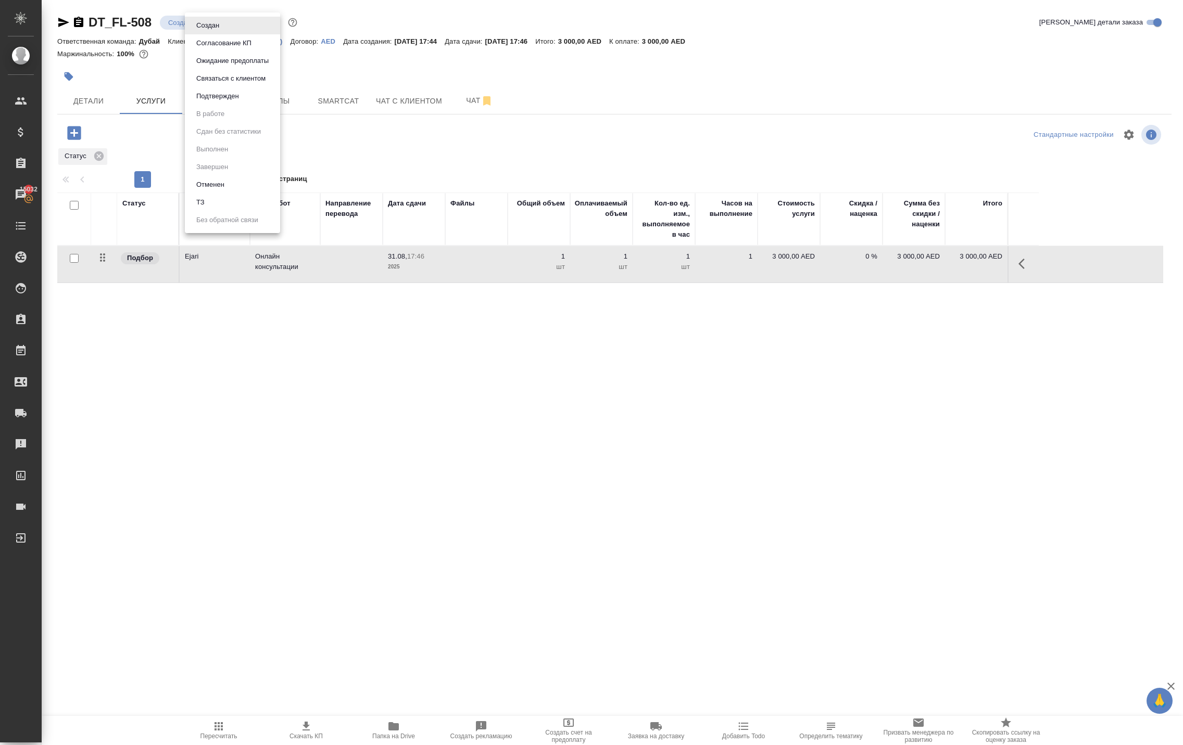
click at [211, 724] on div at bounding box center [591, 372] width 1183 height 745
click at [214, 724] on icon "button" at bounding box center [218, 727] width 8 height 8
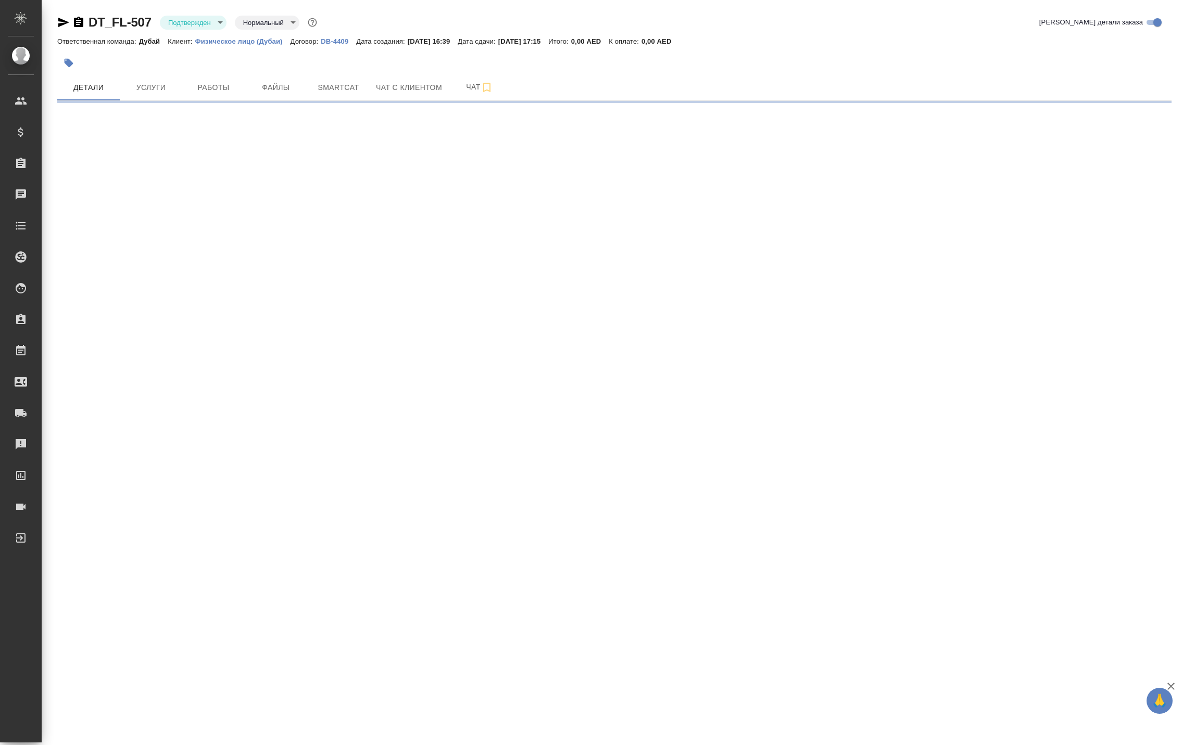
select select "RU"
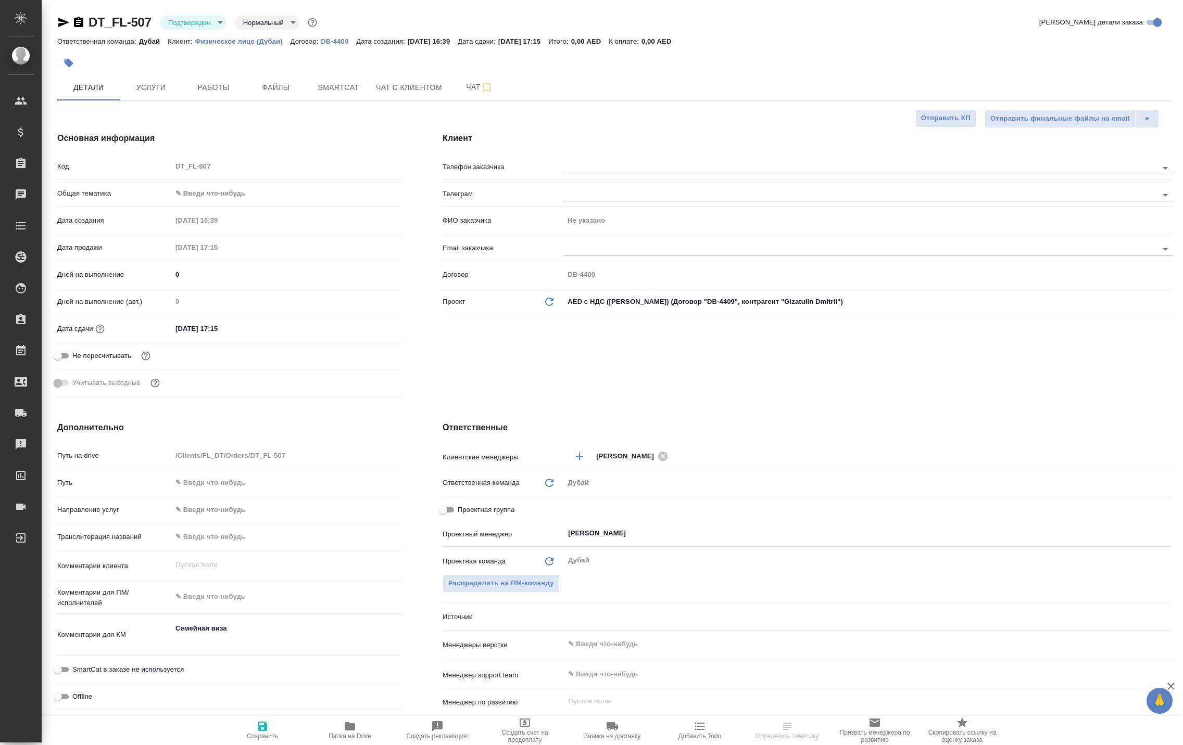
type textarea "x"
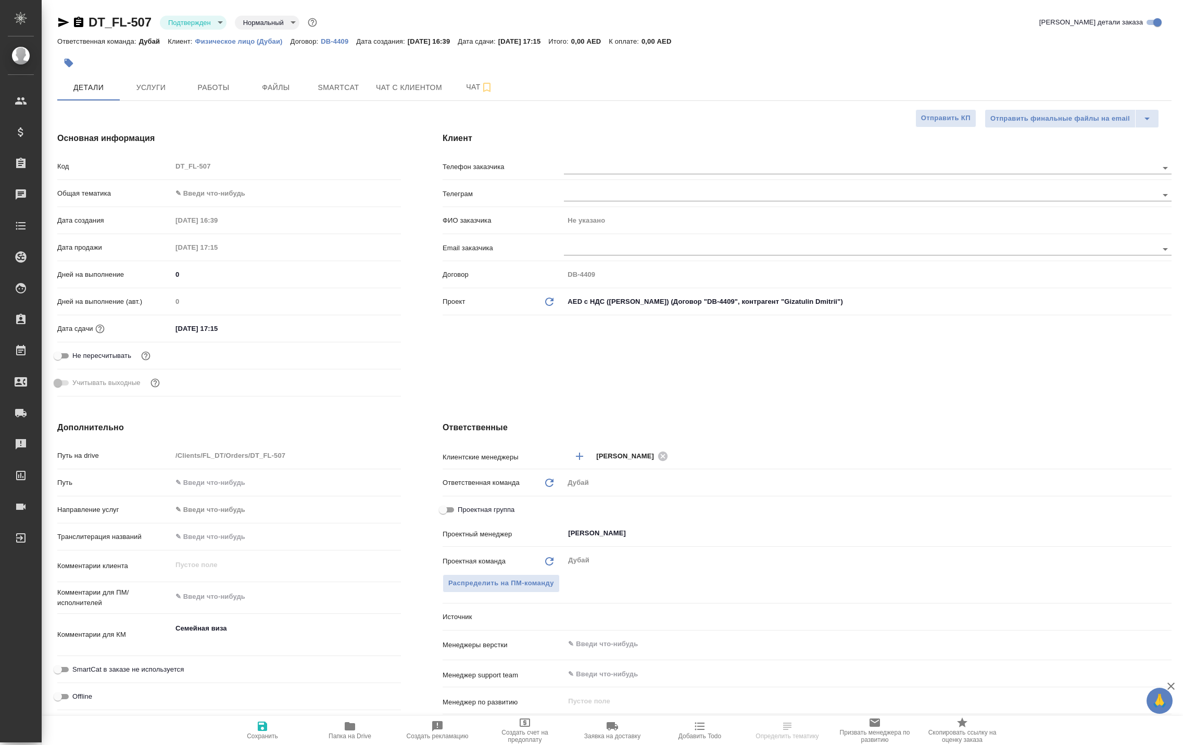
type textarea "x"
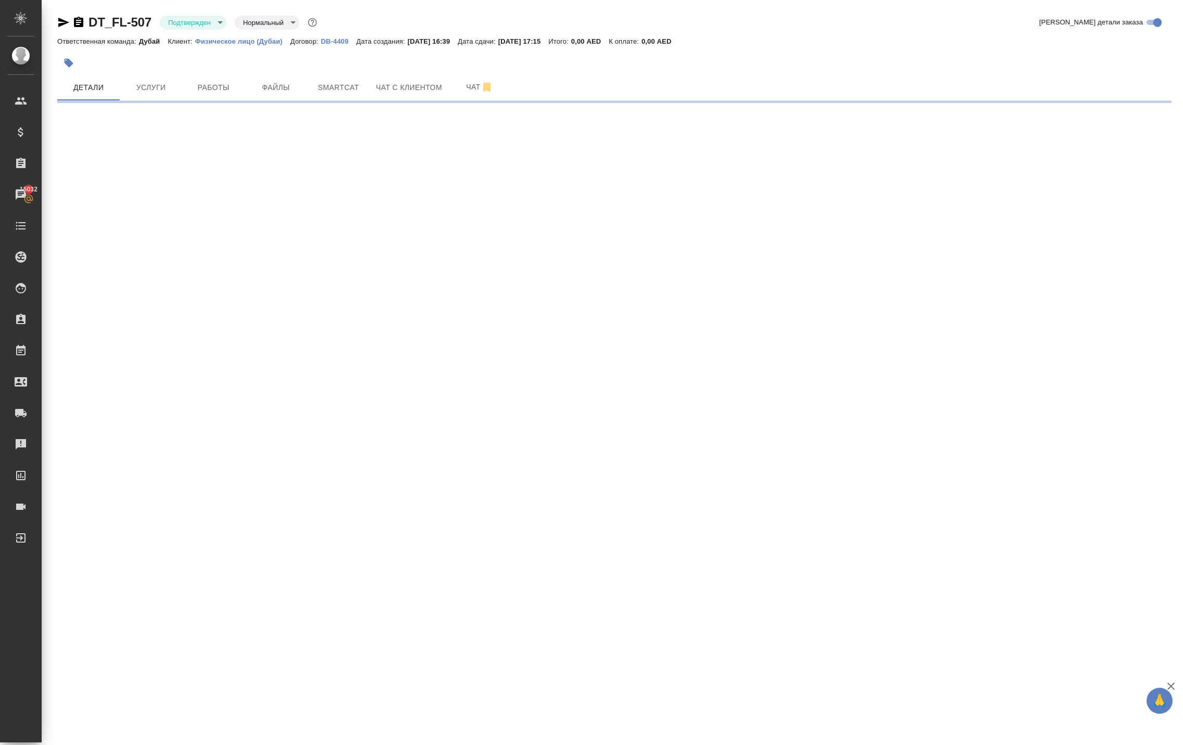
select select "RU"
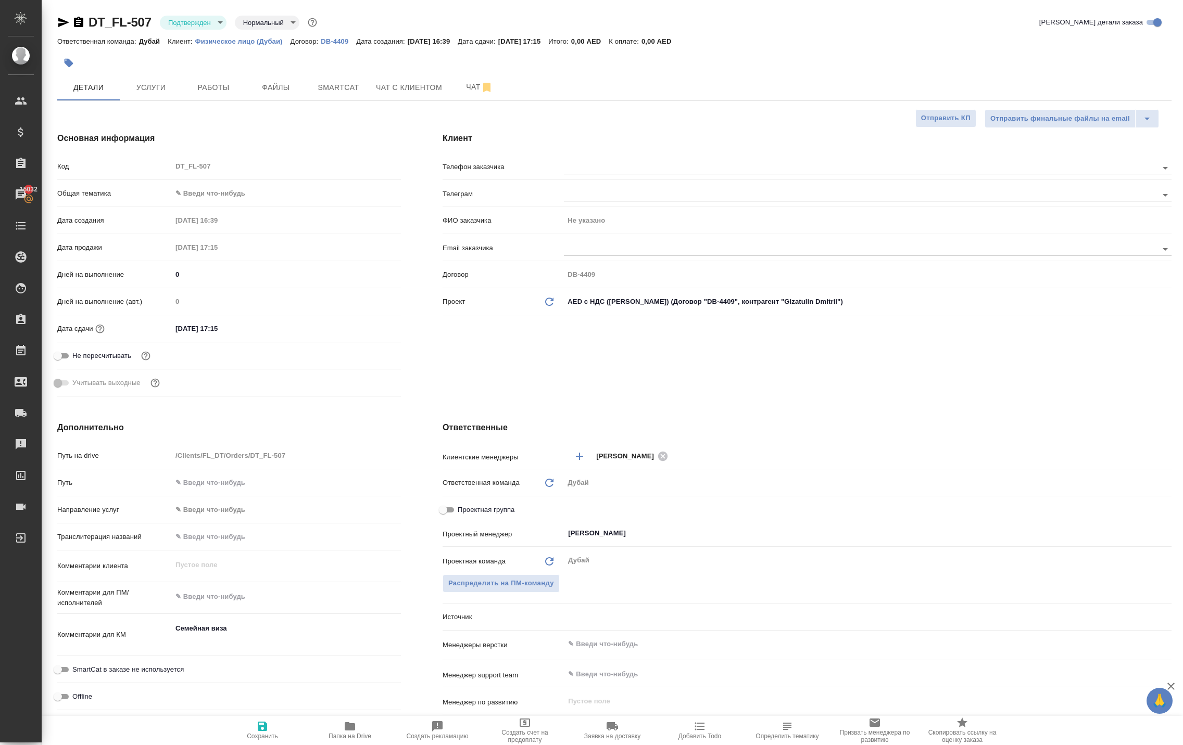
type textarea "x"
click at [161, 94] on span "Услуги" at bounding box center [151, 87] width 50 height 13
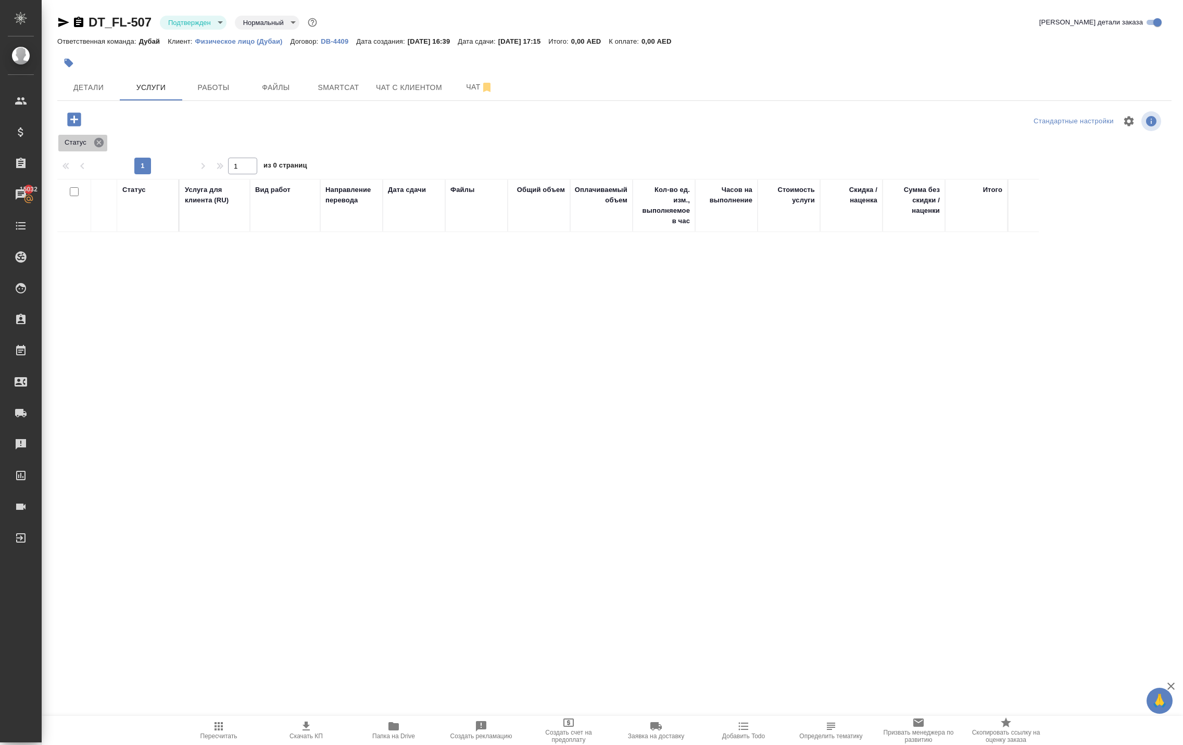
click at [104, 147] on icon at bounding box center [98, 142] width 9 height 9
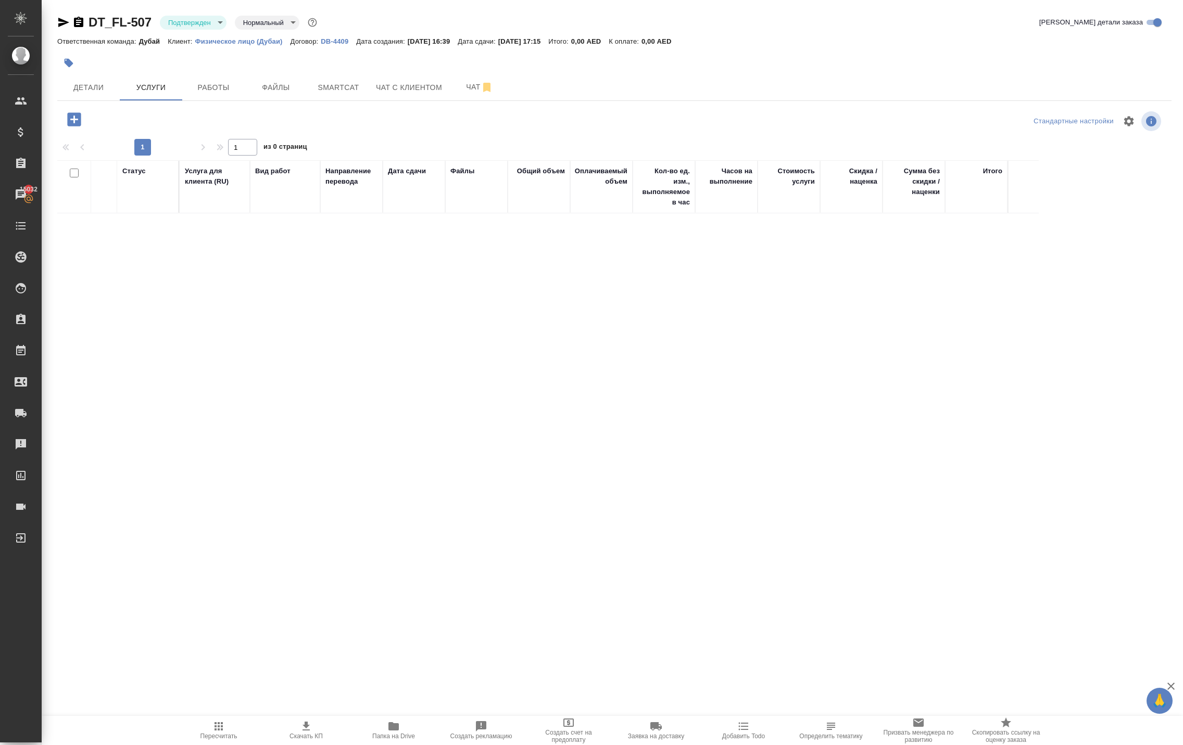
click at [81, 126] on icon "button" at bounding box center [74, 119] width 14 height 14
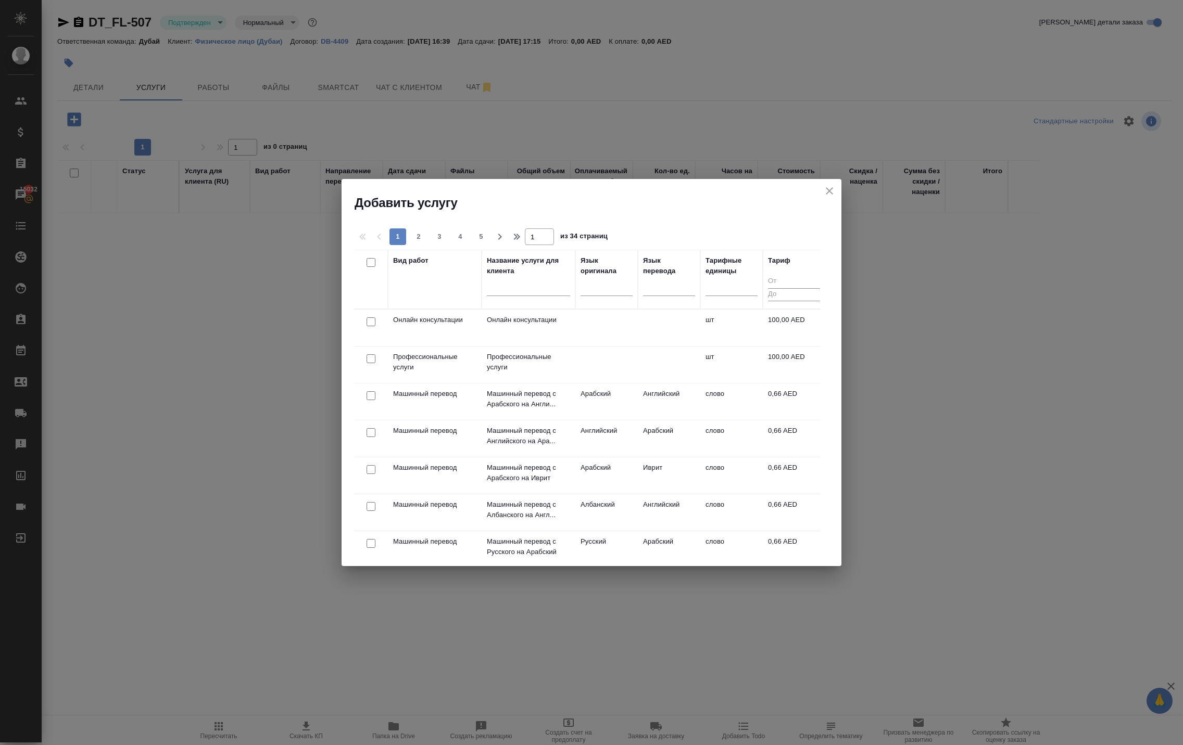
click at [369, 320] on div at bounding box center [370, 322] width 23 height 15
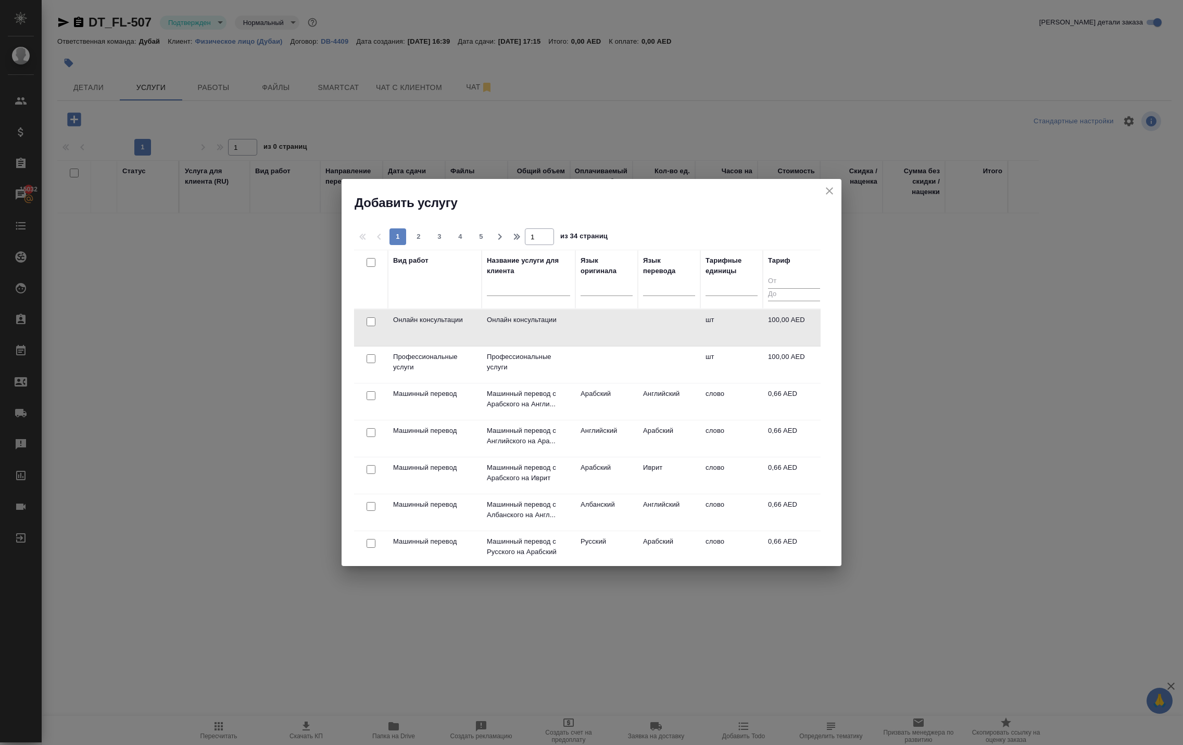
click at [373, 326] on input "checkbox" at bounding box center [370, 322] width 9 height 9
checkbox input "true"
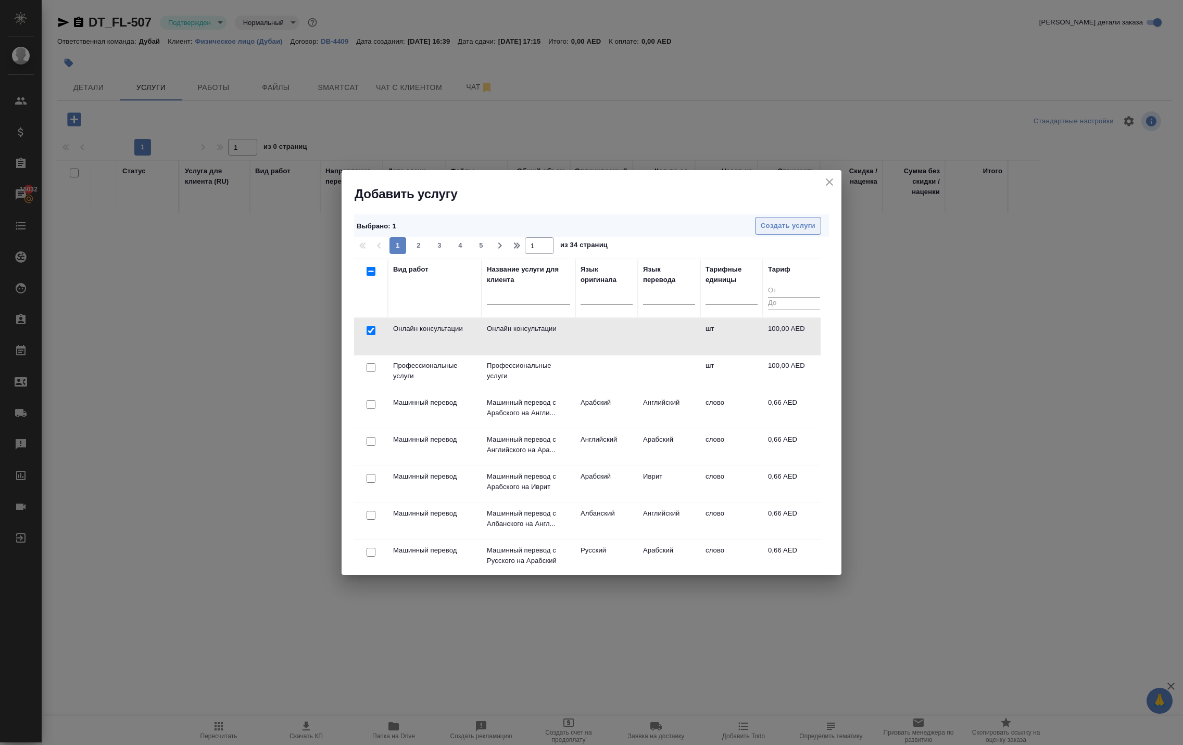
click at [777, 227] on span "Создать услуги" at bounding box center [788, 226] width 55 height 12
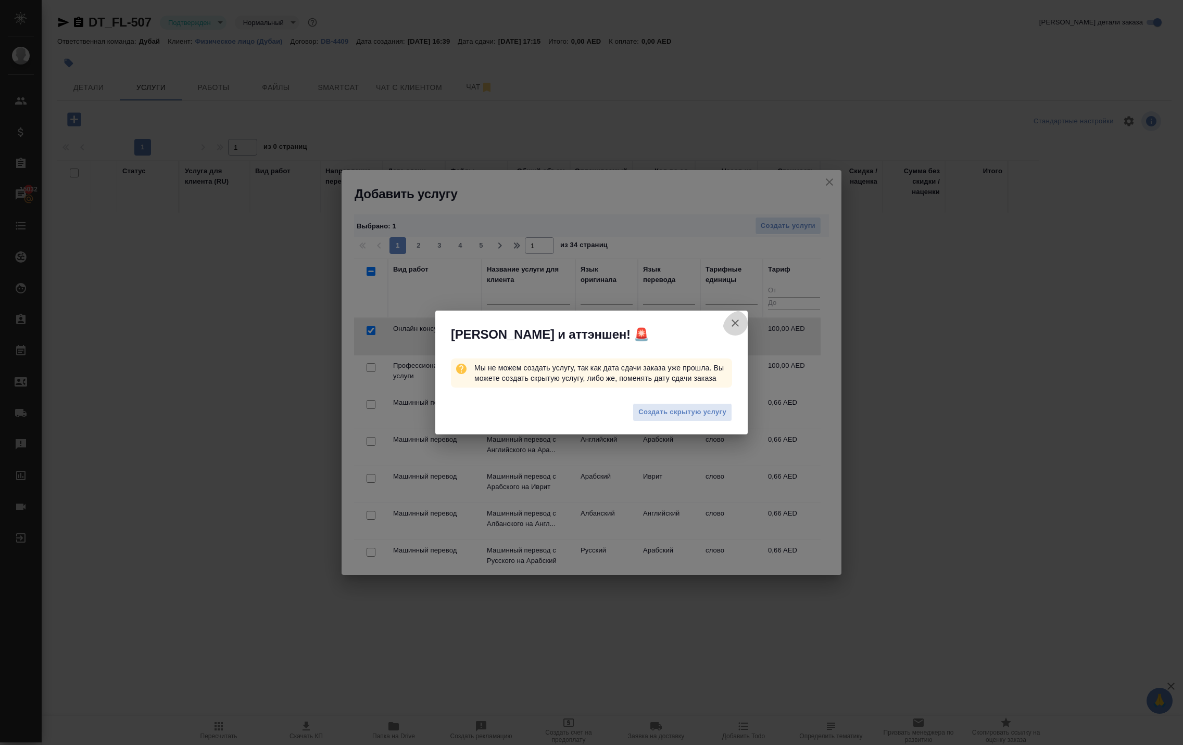
click at [729, 317] on icon "button" at bounding box center [735, 323] width 12 height 12
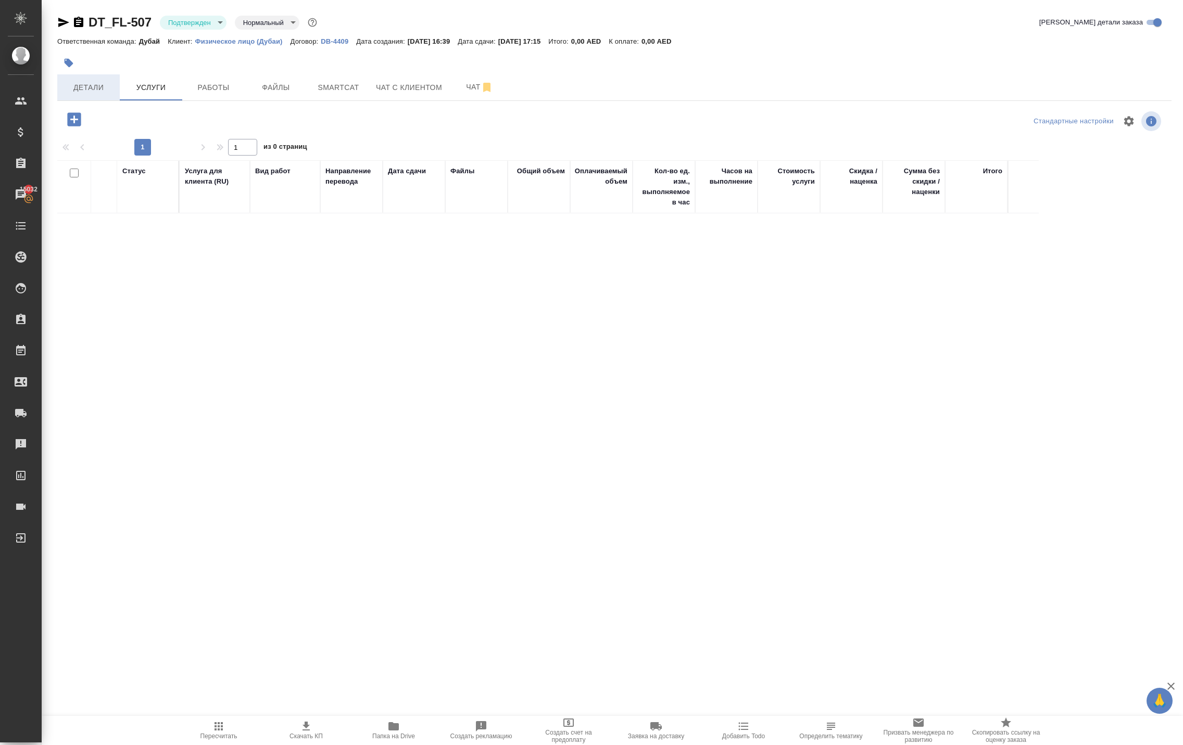
click at [83, 94] on span "Детали" at bounding box center [89, 87] width 50 height 13
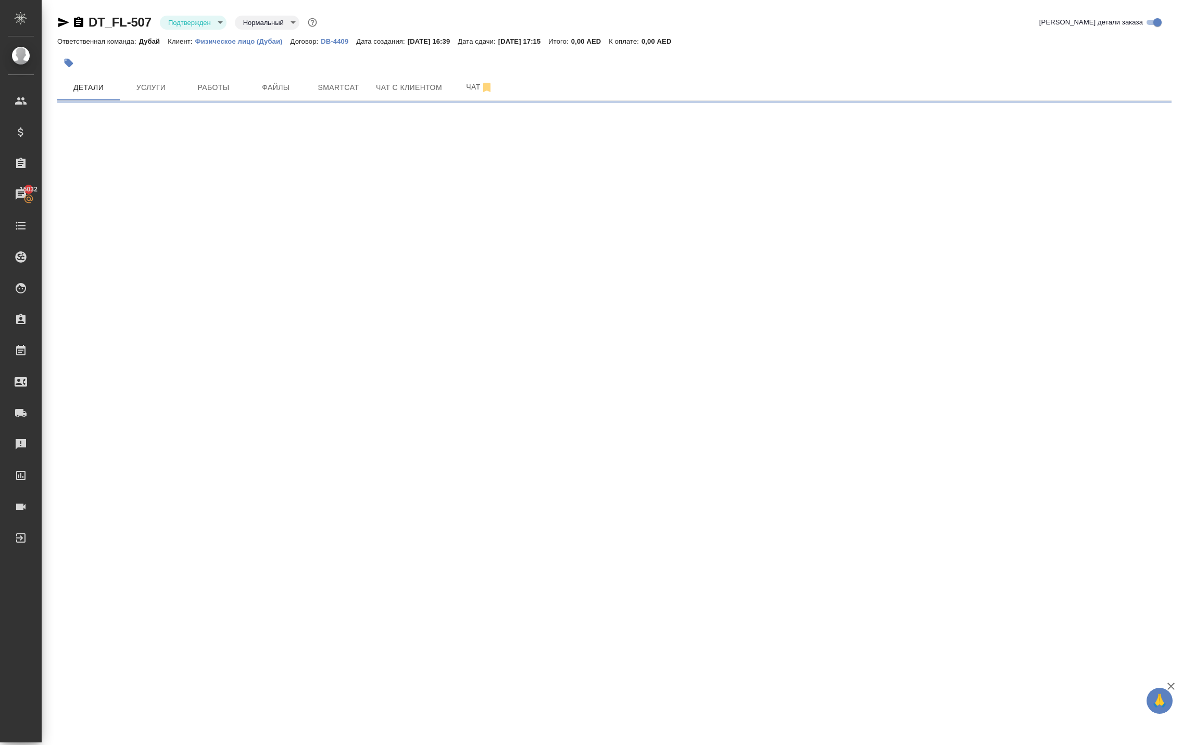
select select "RU"
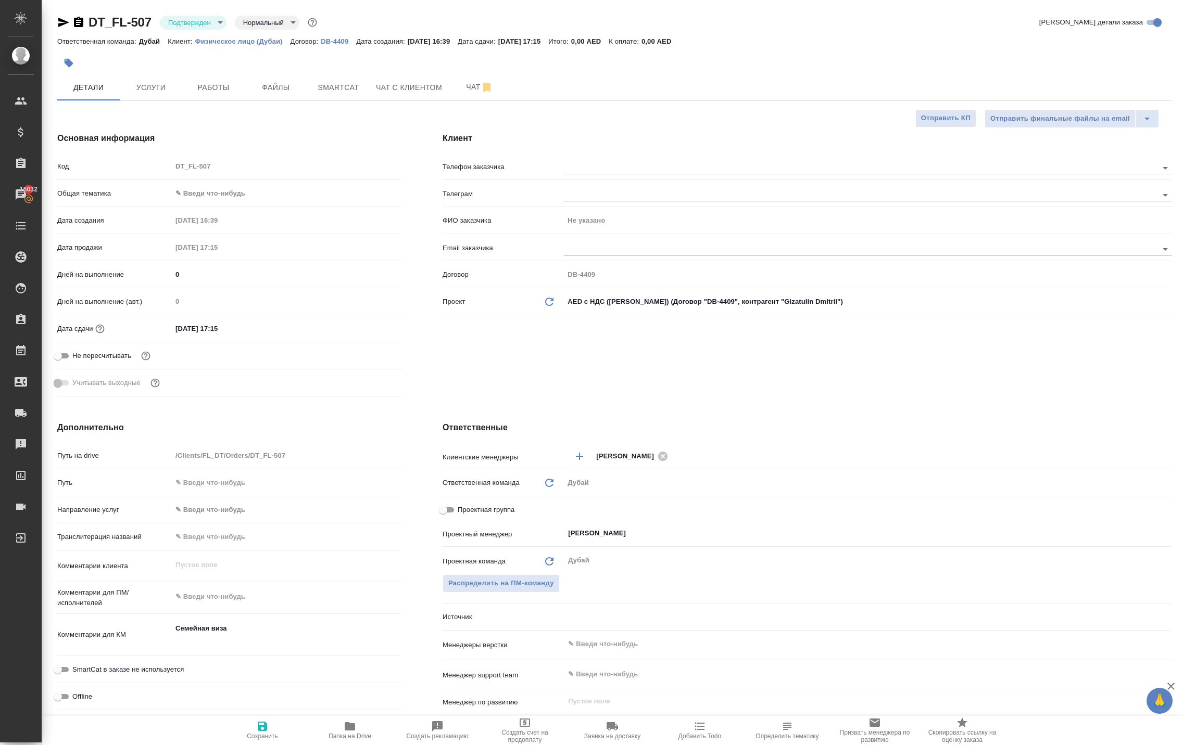
type textarea "x"
click at [214, 336] on input "[DATE] 17:15" at bounding box center [217, 328] width 91 height 15
click at [377, 334] on icon "button" at bounding box center [370, 328] width 12 height 12
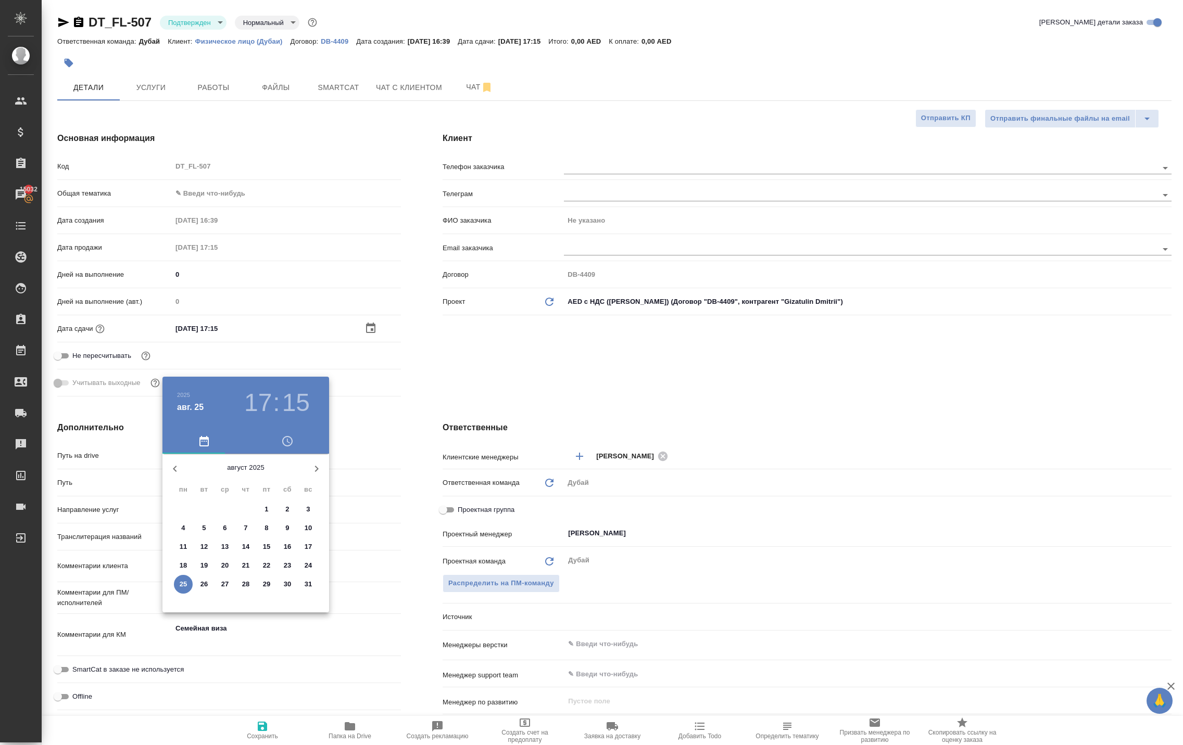
click at [310, 475] on icon "button" at bounding box center [316, 469] width 12 height 12
click at [310, 474] on icon "button" at bounding box center [316, 469] width 12 height 12
click at [175, 475] on icon "button" at bounding box center [175, 469] width 12 height 12
click at [226, 552] on p "17" at bounding box center [225, 547] width 8 height 10
type input "17.09.2025 17:15"
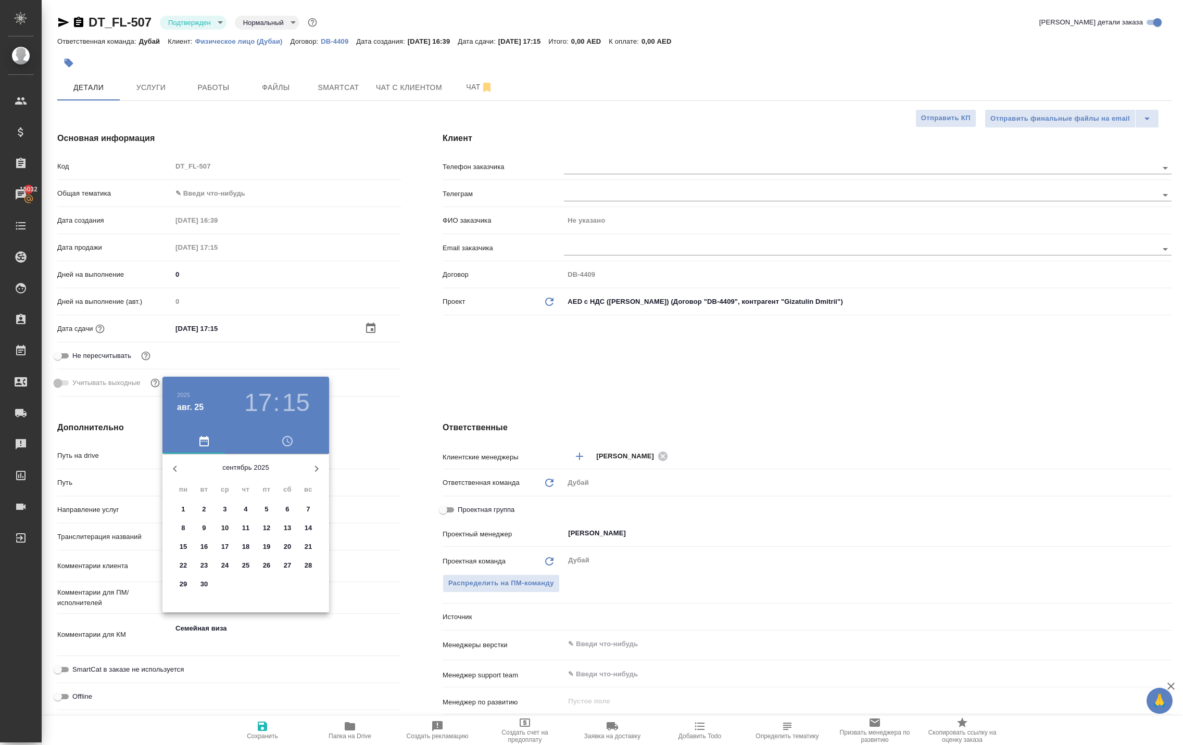
type textarea "x"
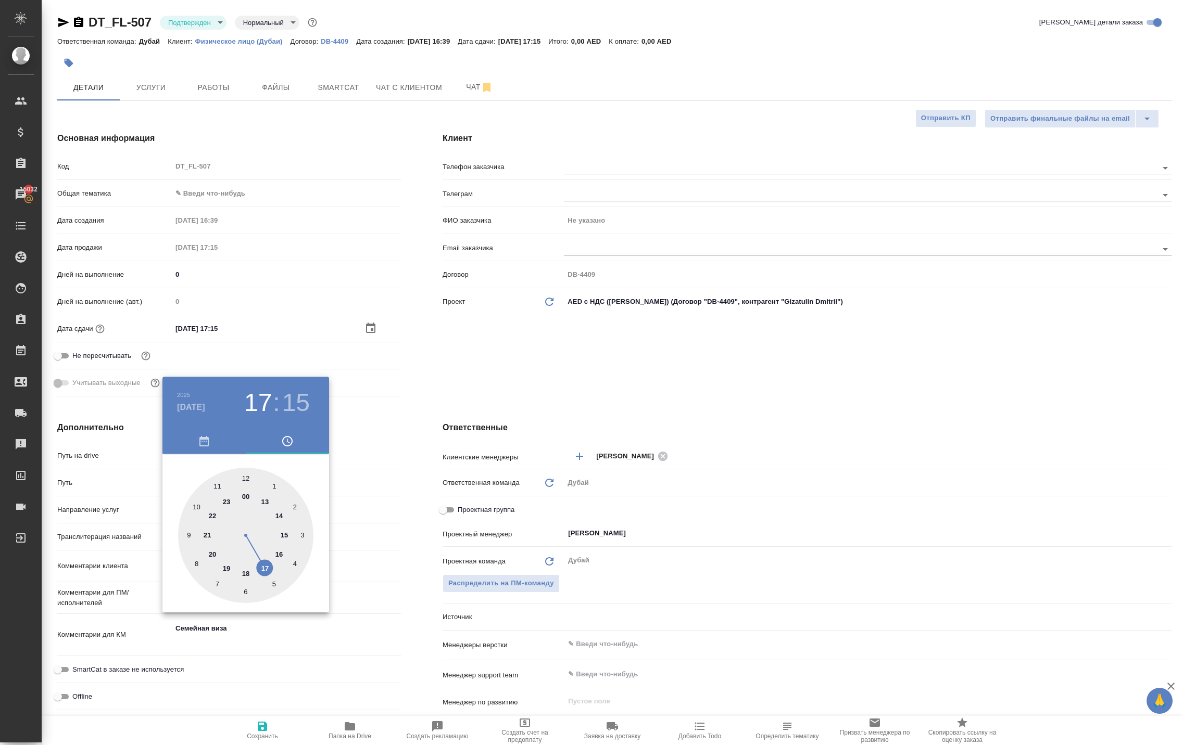
click at [286, 298] on div at bounding box center [591, 372] width 1183 height 745
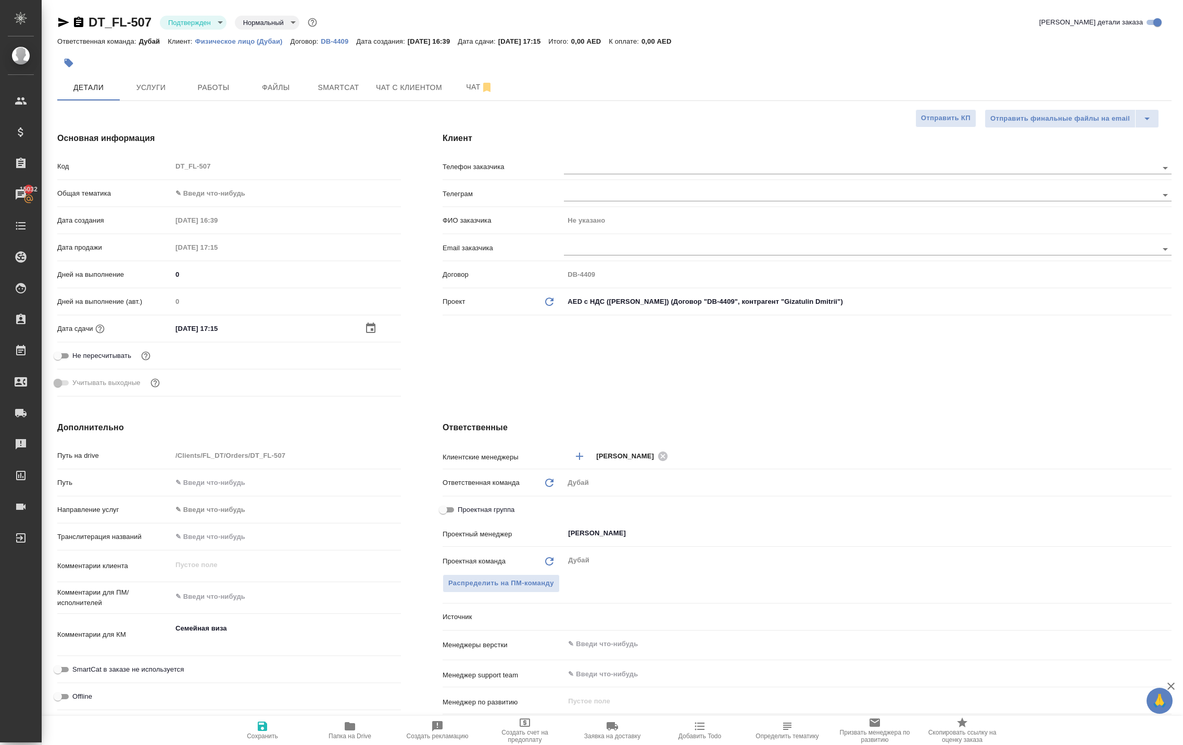
click at [258, 723] on icon "button" at bounding box center [262, 726] width 9 height 9
type textarea "x"
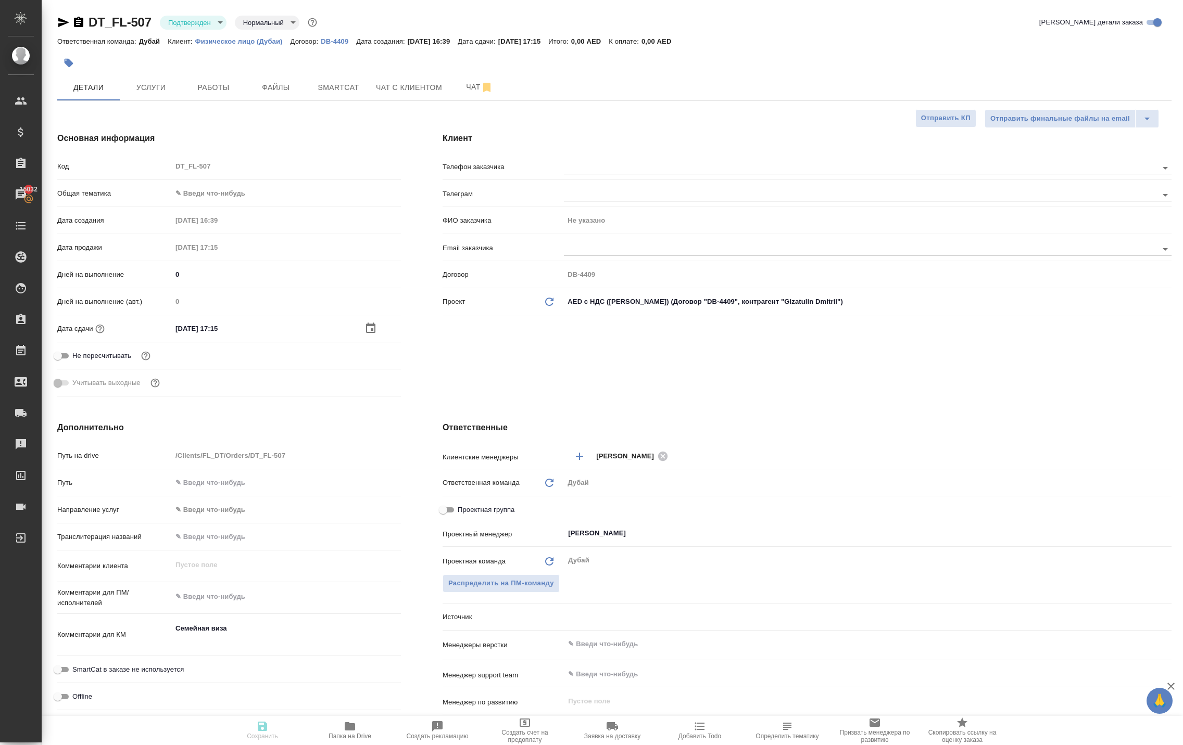
type textarea "x"
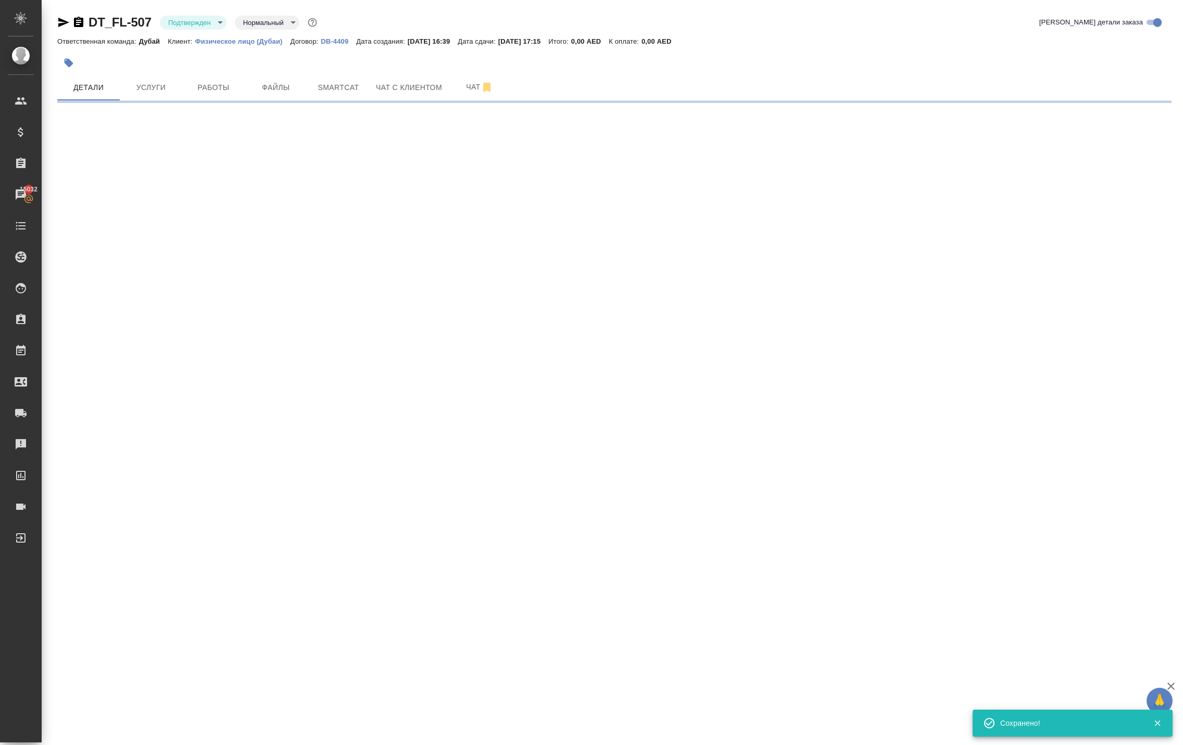
select select "RU"
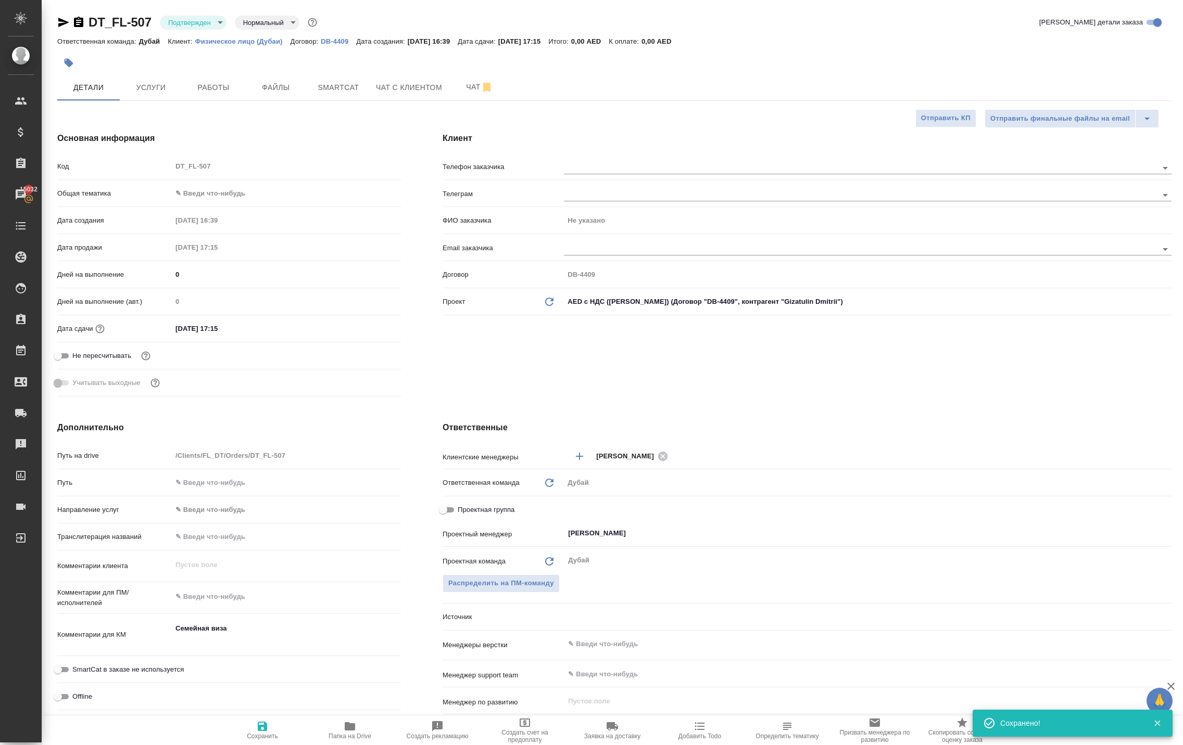
click at [222, 235] on body "🙏 .cls-1 fill:#fff; AWATERA Solokha Petro Клиенты Спецификации Заказы 15032 Чат…" at bounding box center [591, 372] width 1183 height 745
type textarea "x"
click at [212, 295] on li "Общая Тематика" at bounding box center [286, 299] width 229 height 17
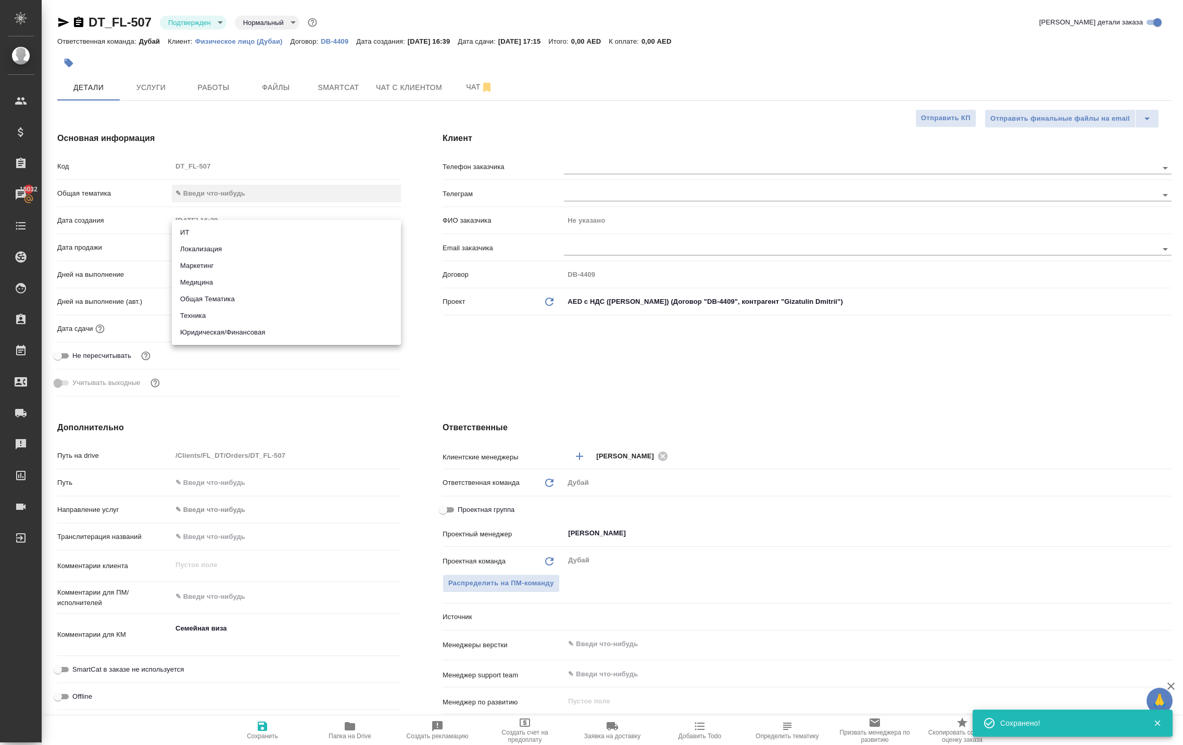
type input "obtem"
type textarea "x"
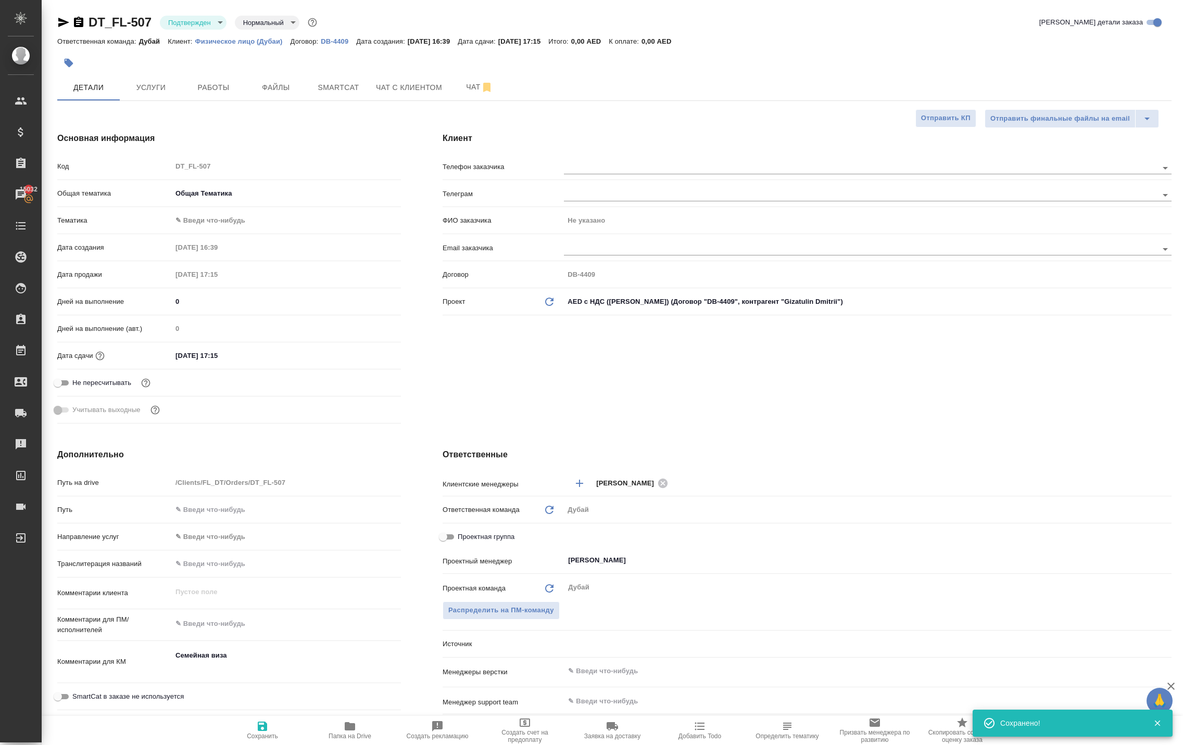
click at [211, 263] on body "🙏 .cls-1 fill:#fff; AWATERA Solokha Petro Клиенты Спецификации Заказы 15032 Чат…" at bounding box center [591, 372] width 1183 height 745
click at [211, 260] on li "Общая Тематика" at bounding box center [286, 259] width 229 height 17
type textarea "x"
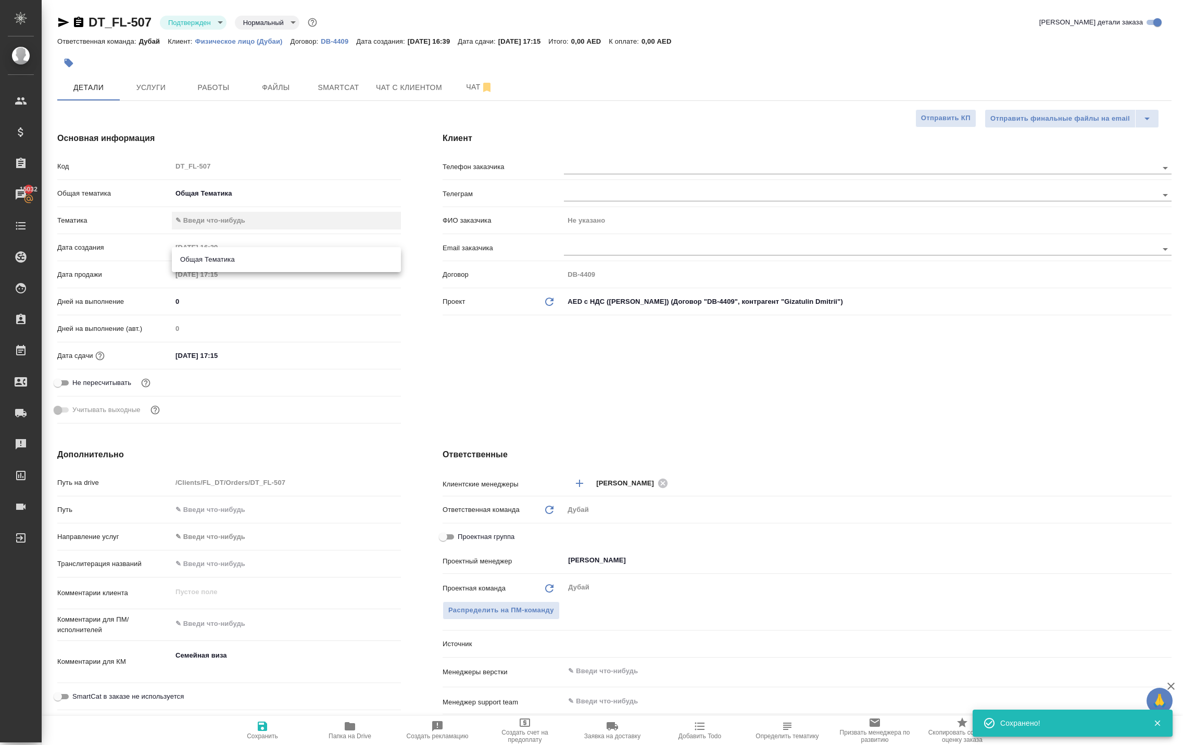
type input "6012b1ca196b0e5c9229a120"
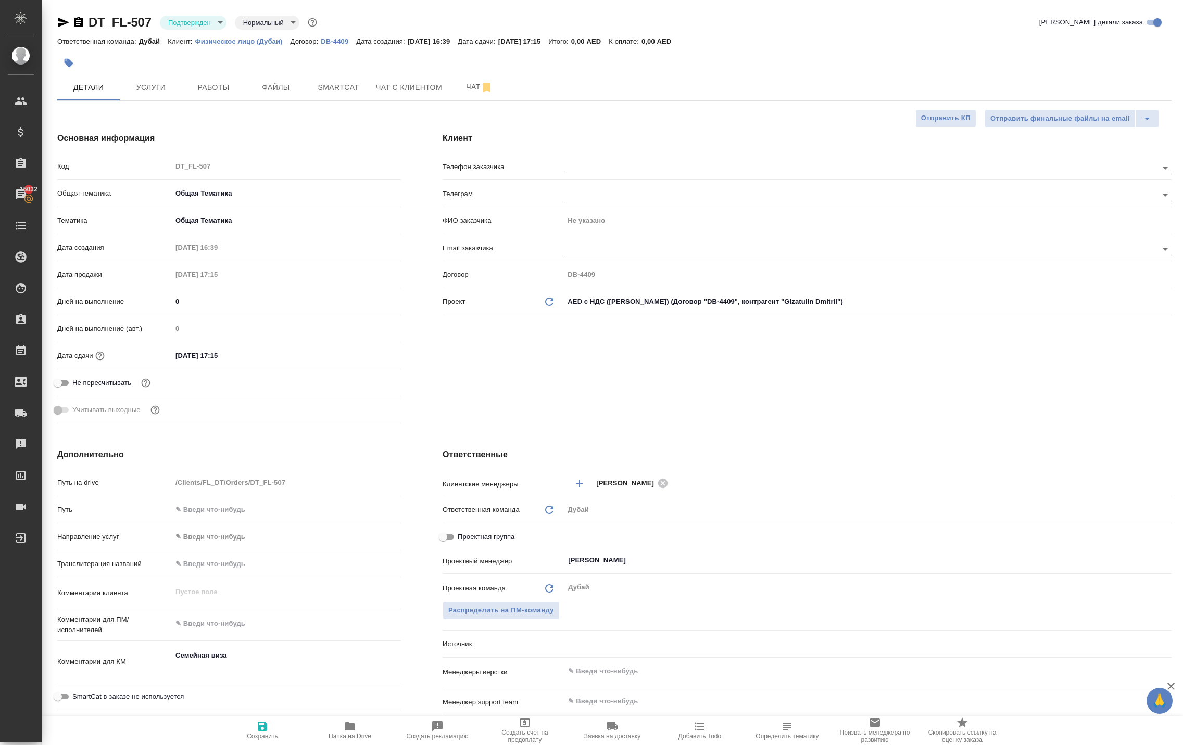
click at [265, 731] on icon "button" at bounding box center [262, 726] width 9 height 9
type textarea "x"
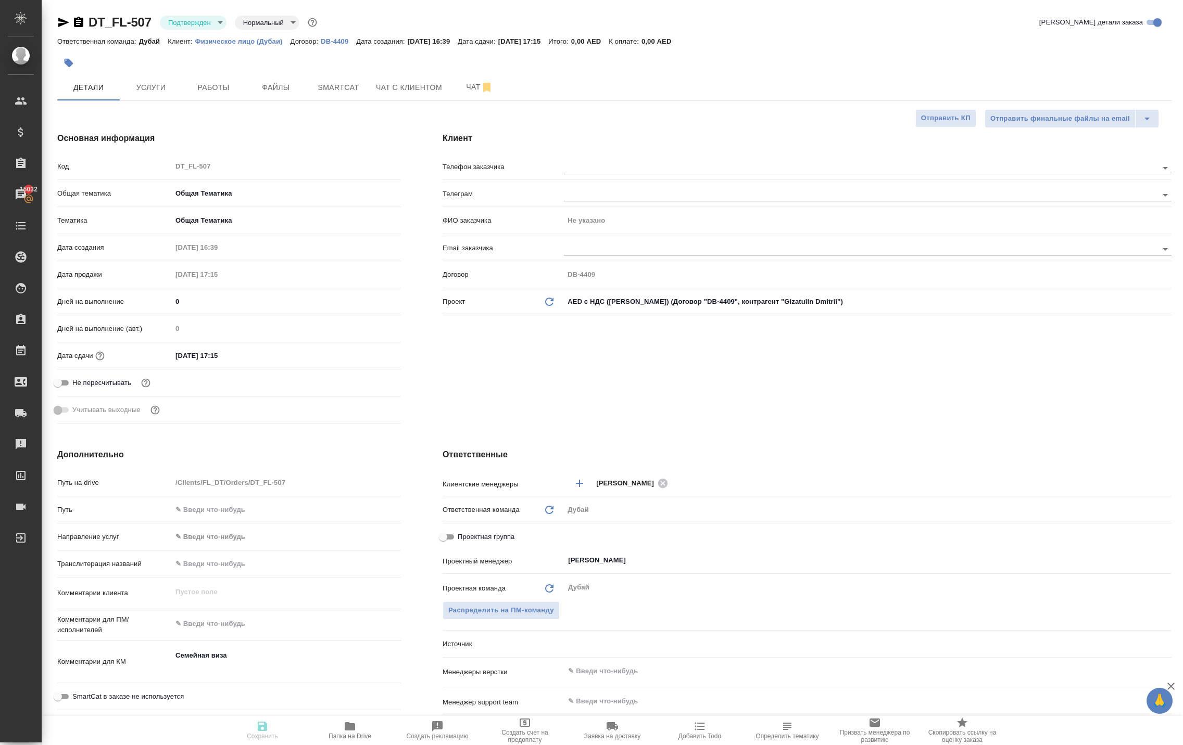
type textarea "x"
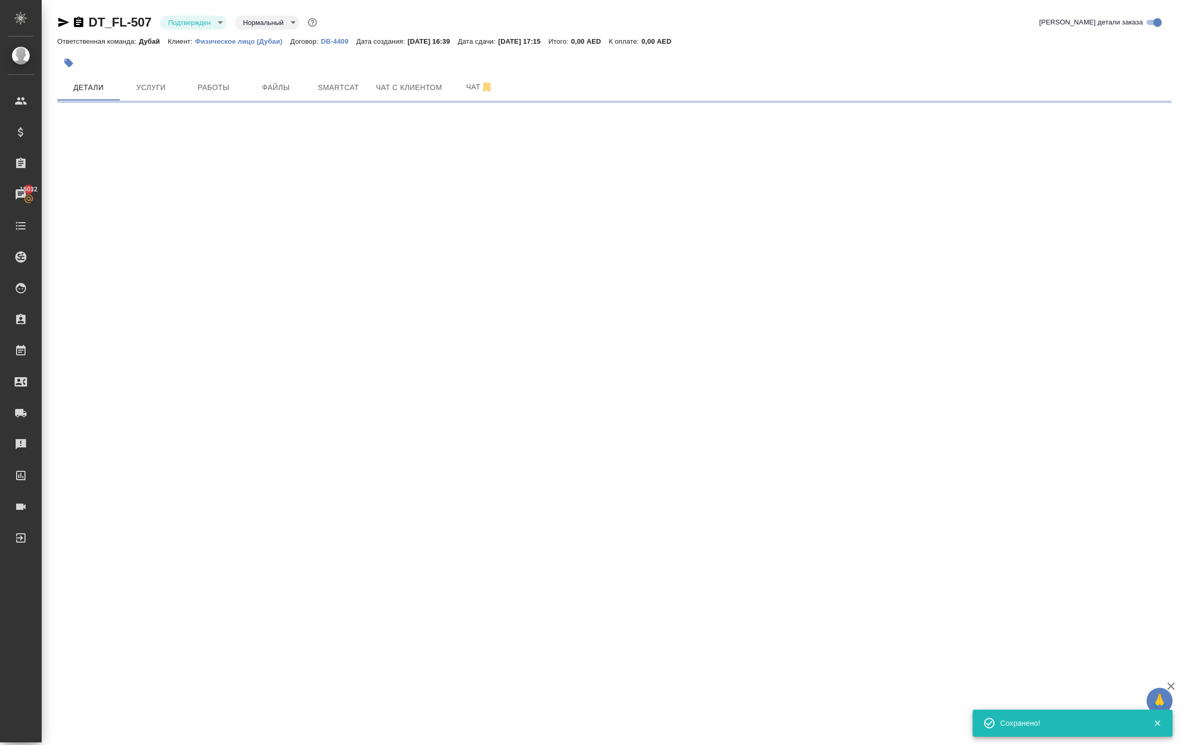
select select "RU"
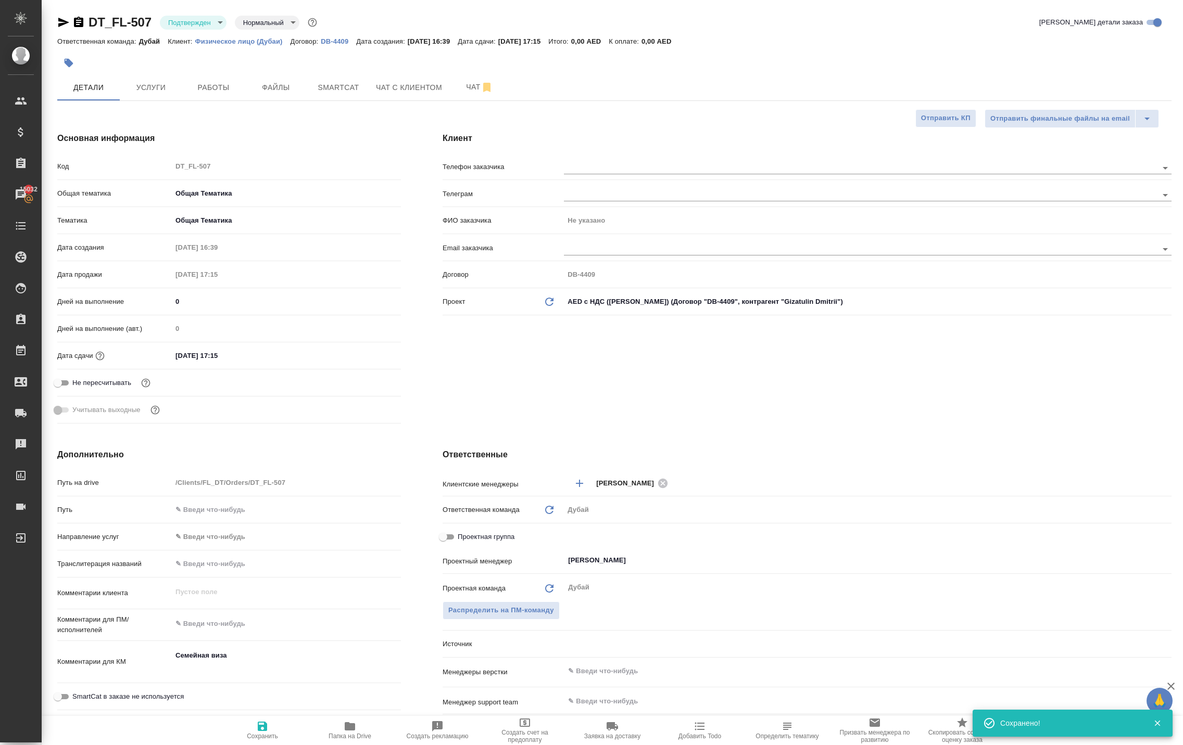
type textarea "x"
click at [152, 94] on span "Услуги" at bounding box center [151, 87] width 50 height 13
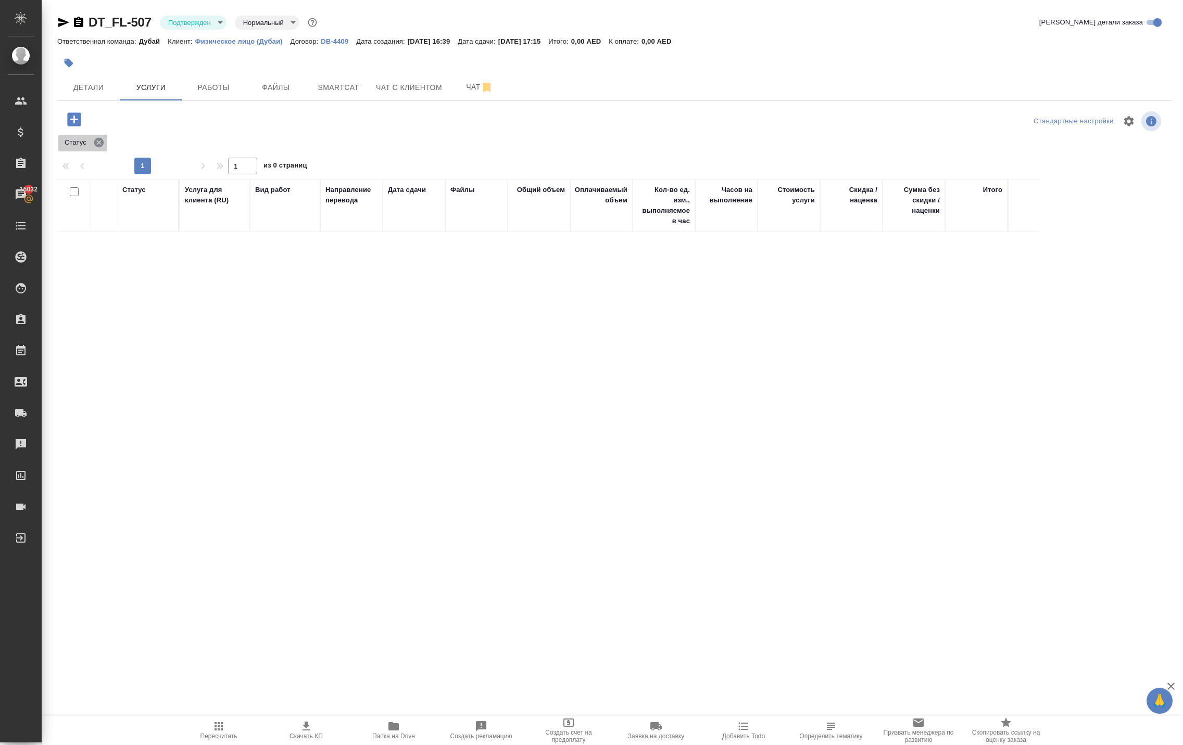
click at [104, 147] on icon at bounding box center [98, 142] width 9 height 9
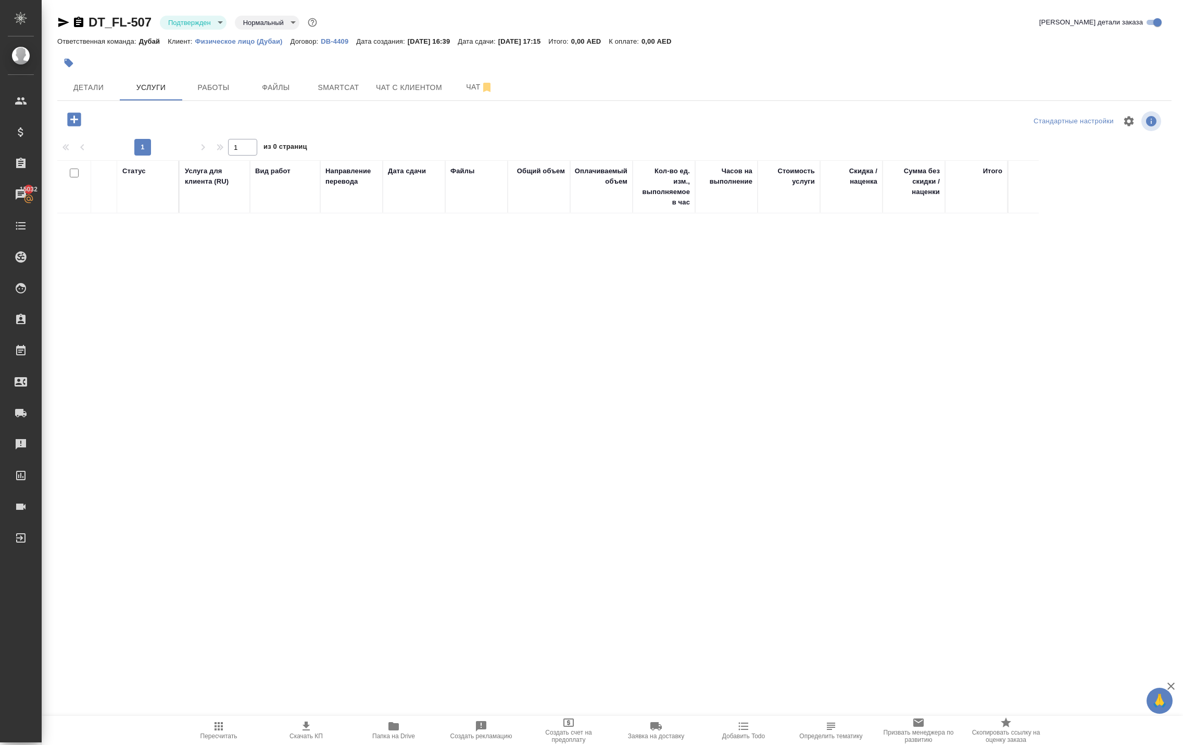
click at [81, 129] on icon "button" at bounding box center [74, 119] width 18 height 18
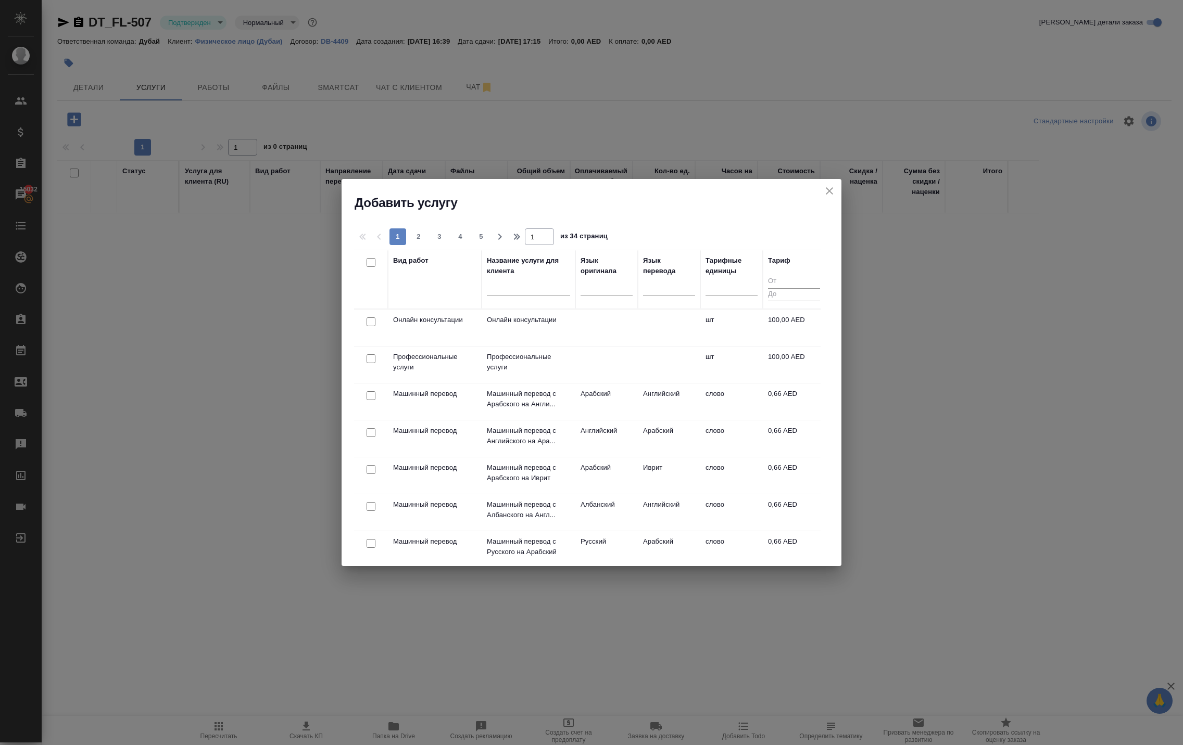
click at [374, 324] on input "checkbox" at bounding box center [370, 322] width 9 height 9
checkbox input "true"
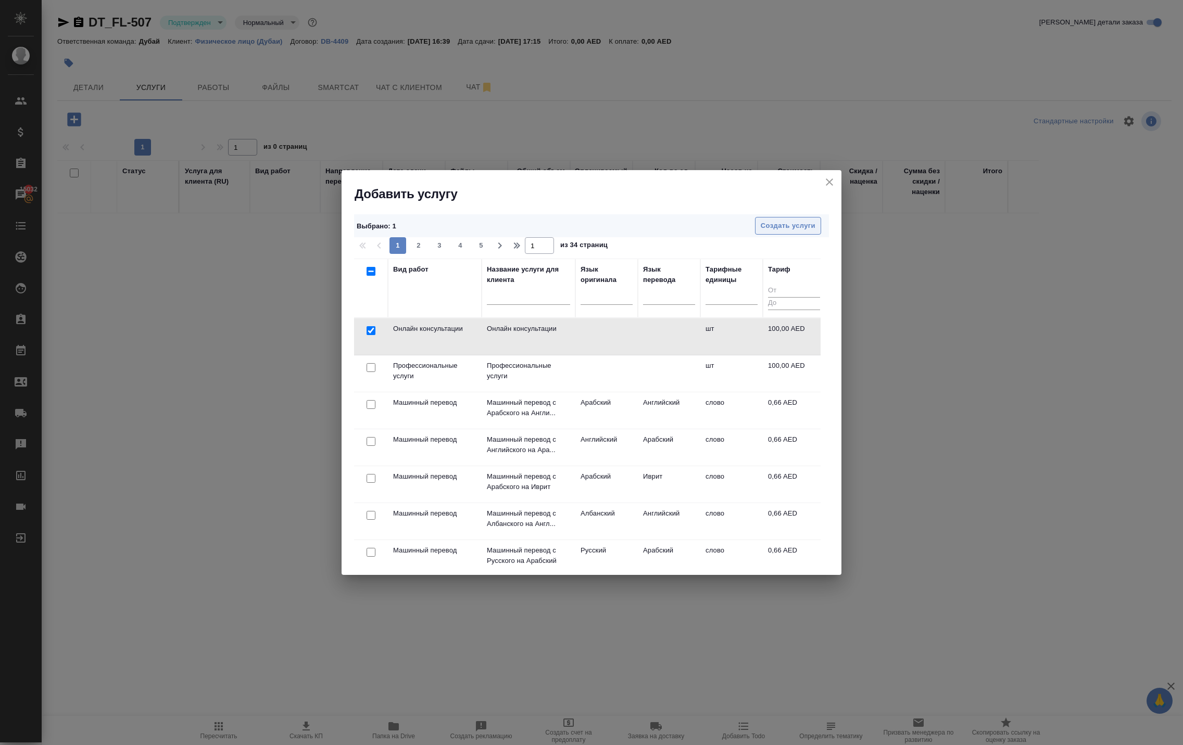
click at [776, 231] on span "Создать услуги" at bounding box center [788, 226] width 55 height 12
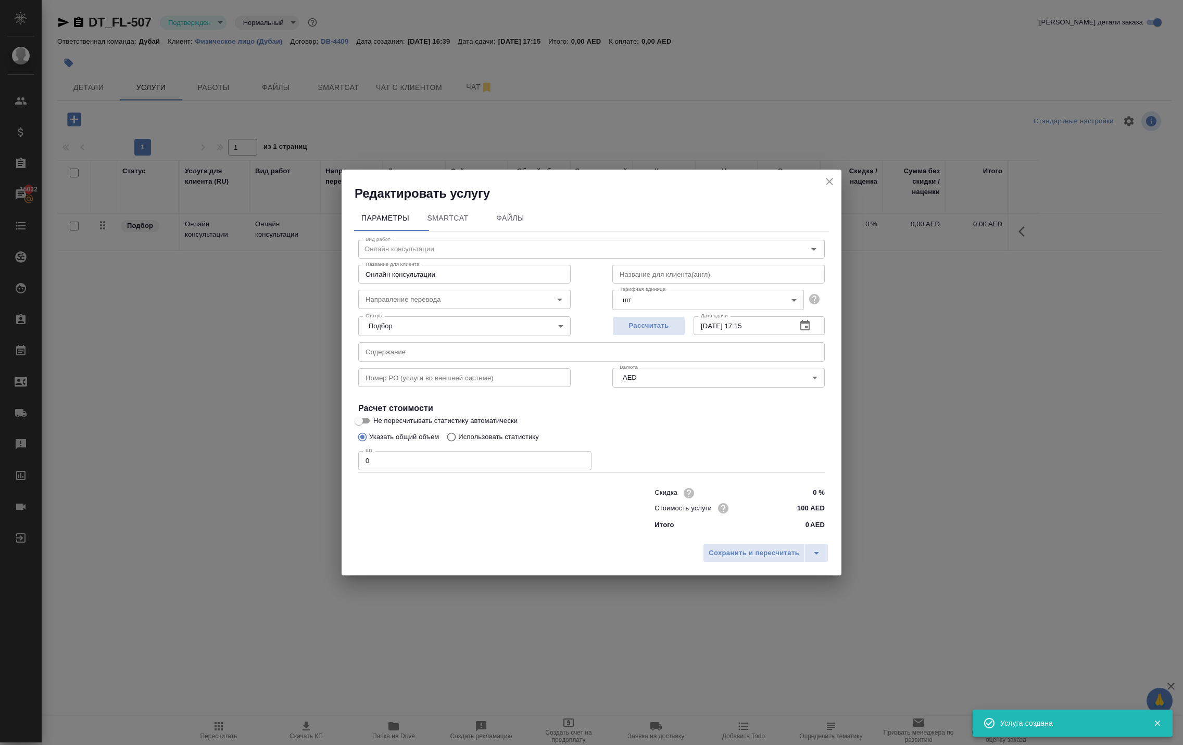
click at [449, 453] on input "0" at bounding box center [474, 460] width 233 height 19
type input "1"
click at [708, 560] on span "Сохранить и пересчитать" at bounding box center [753, 554] width 91 height 12
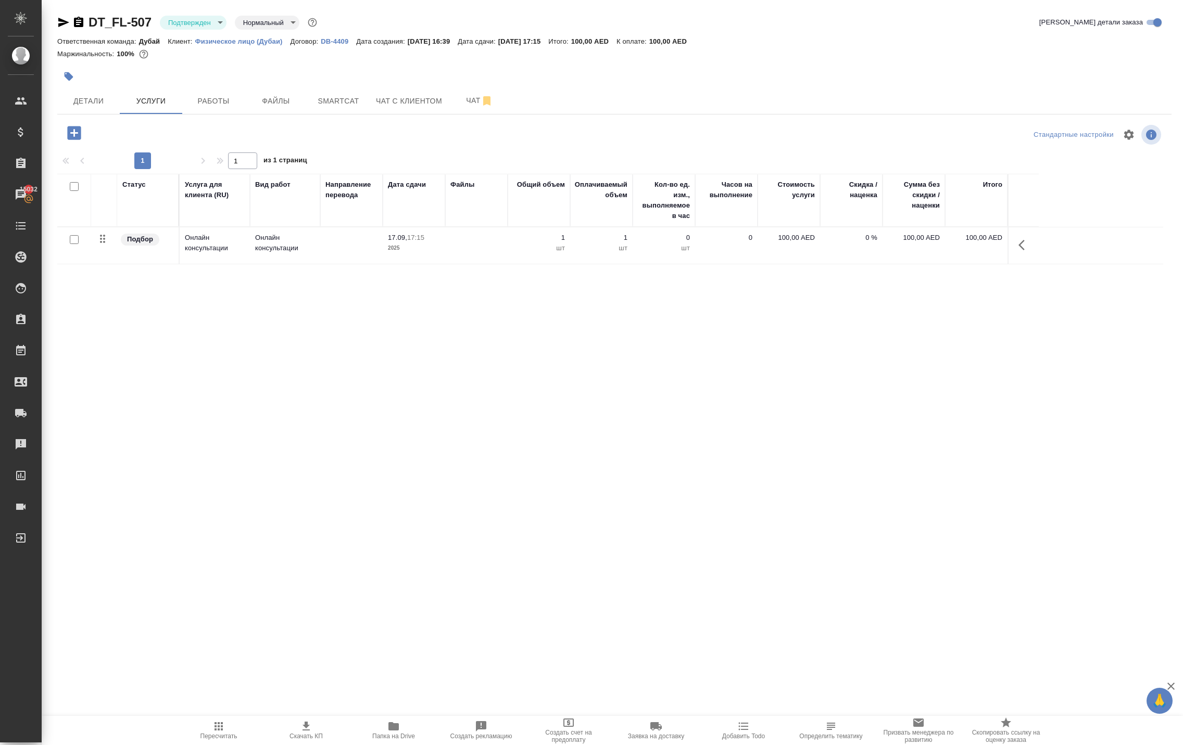
click at [1018, 250] on icon "button" at bounding box center [1021, 245] width 6 height 10
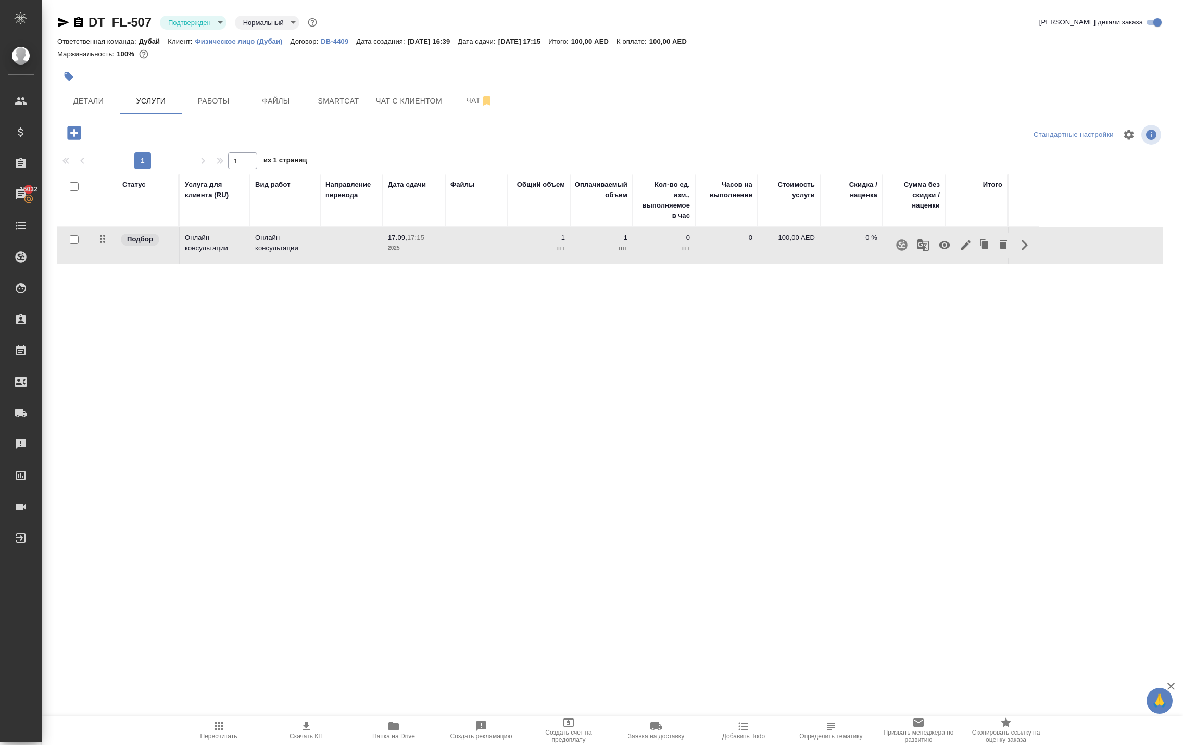
click at [772, 264] on td "100,00 AED" at bounding box center [788, 245] width 62 height 36
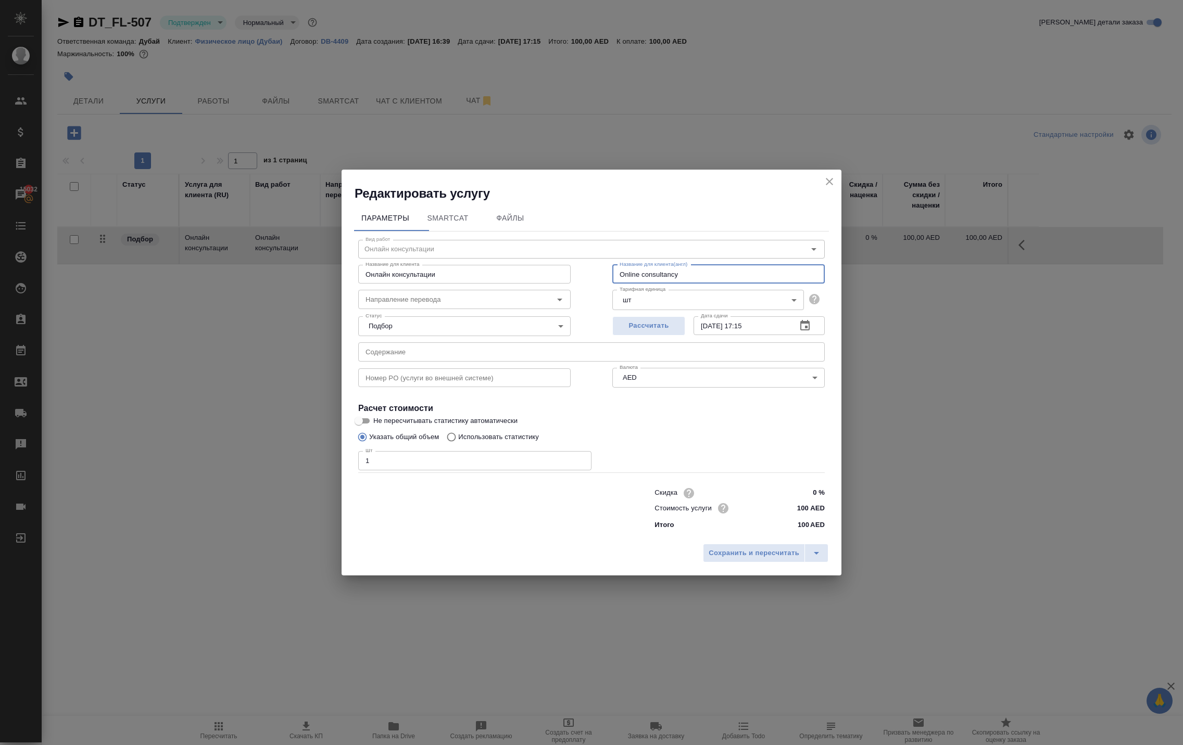
drag, startPoint x: 733, startPoint y: 248, endPoint x: 538, endPoint y: 234, distance: 195.1
click at [542, 240] on div "Название для клиента Онлайн консультации Название для клиента Название для клие…" at bounding box center [591, 273] width 508 height 67
drag, startPoint x: 694, startPoint y: 245, endPoint x: 574, endPoint y: 226, distance: 122.2
click at [573, 240] on div "Название для клиента Онлайн консультации Название для клиента Название для клие…" at bounding box center [591, 273] width 508 height 67
type input "Family visa"
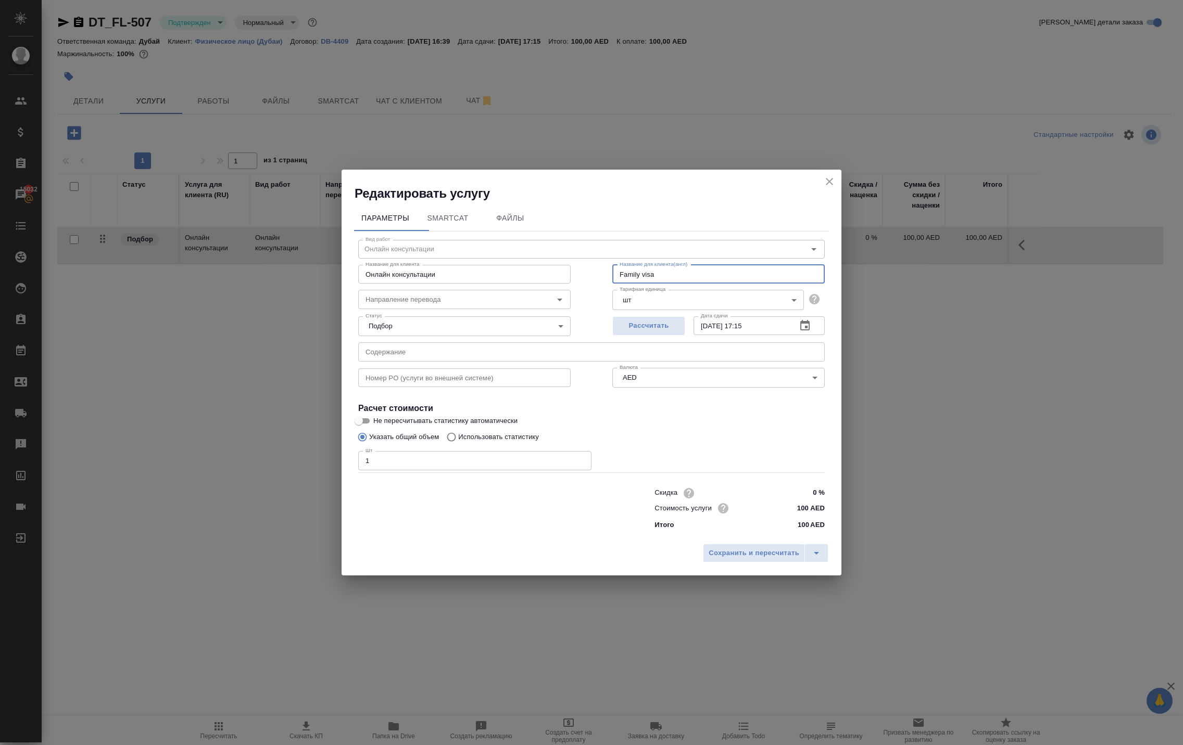
click at [536, 265] on input "Онлайн консультации" at bounding box center [464, 274] width 212 height 19
paste input "Family visa"
type input "Family visa"
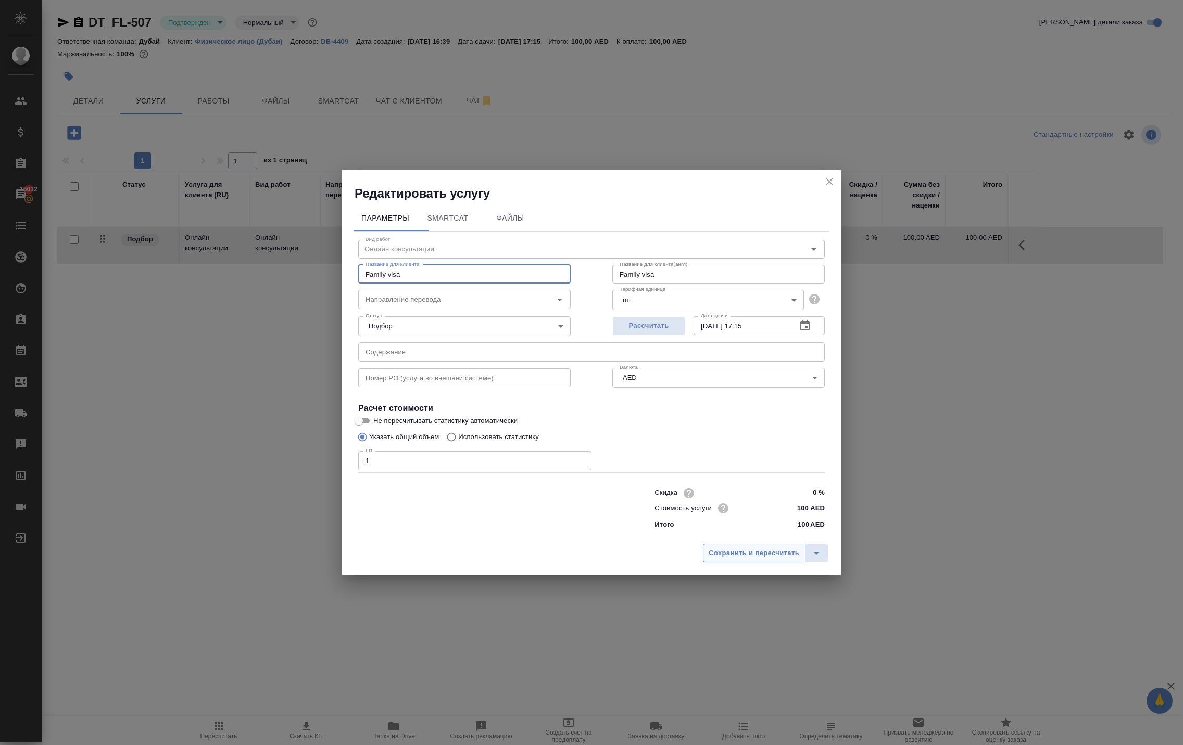
click at [708, 560] on span "Сохранить и пересчитать" at bounding box center [753, 554] width 91 height 12
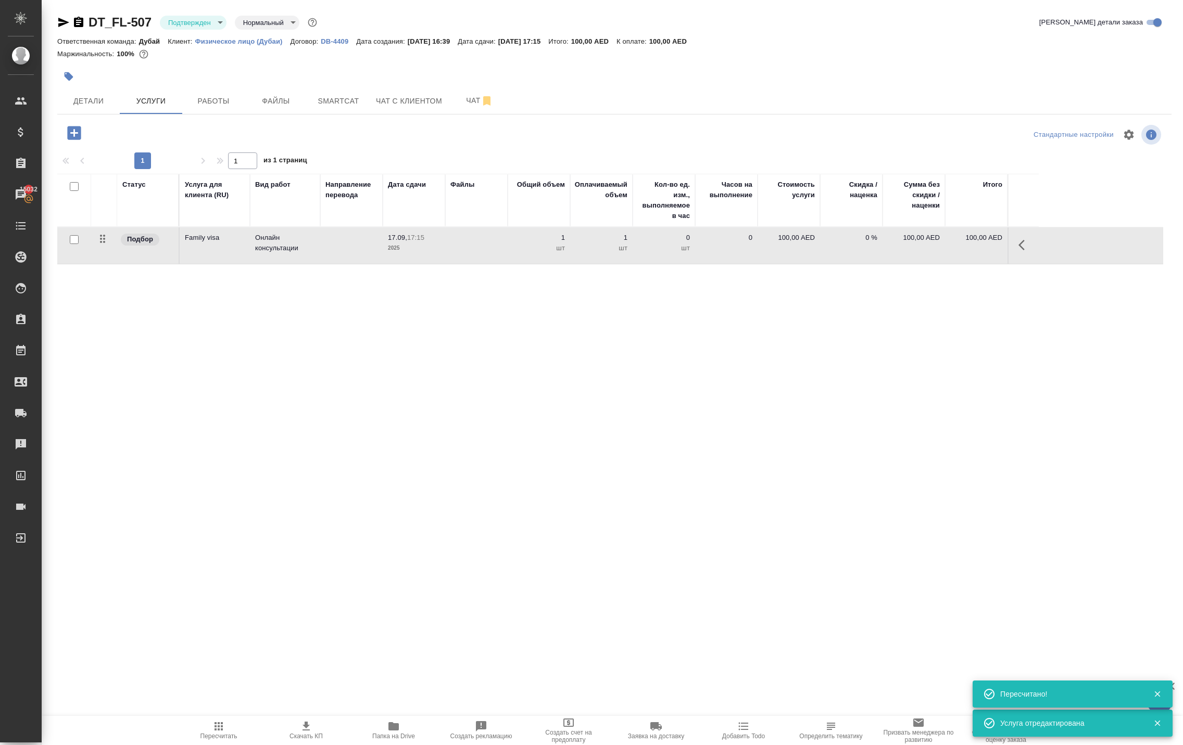
click at [776, 243] on p "100,00 AED" at bounding box center [789, 238] width 52 height 10
click at [794, 248] on input "100" at bounding box center [795, 240] width 39 height 15
click at [794, 248] on input "100" at bounding box center [795, 240] width 38 height 15
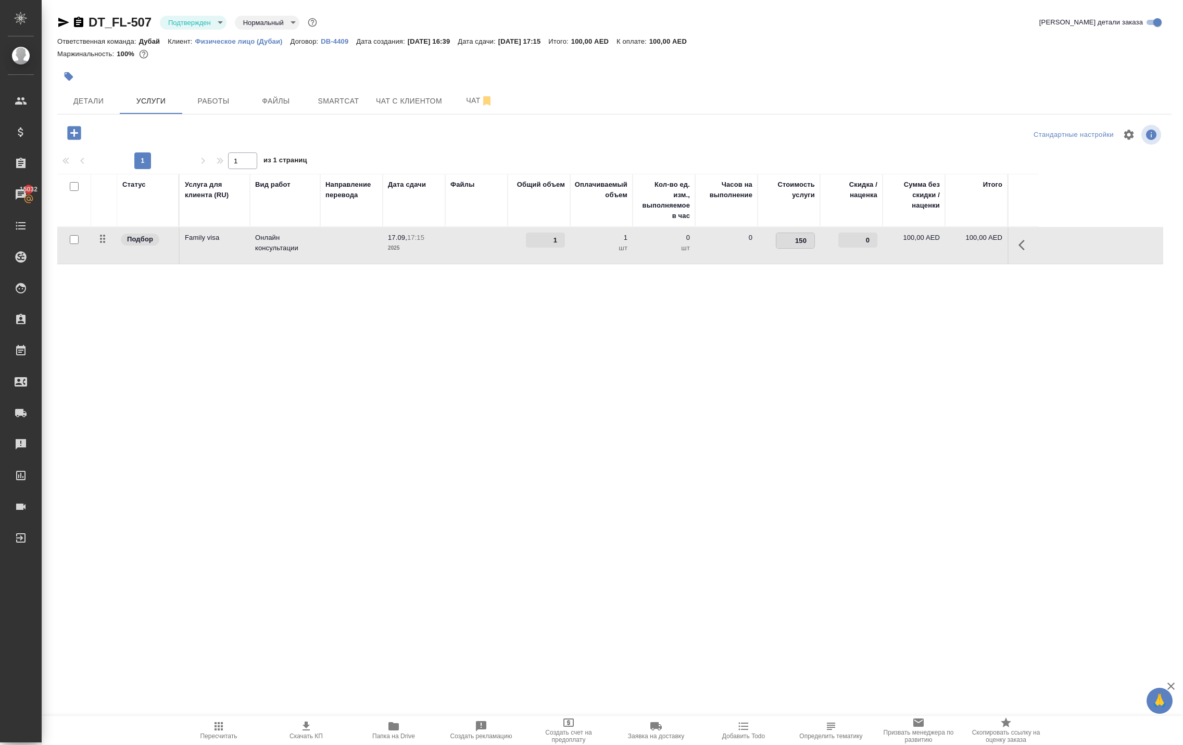
type input "1500"
click at [718, 398] on div "Статус Услуга для клиента (RU) Вид работ Направление перевода Дата сдачи Файлы …" at bounding box center [610, 286] width 1106 height 224
click at [182, 138] on span "Сохранить и пересчитать" at bounding box center [148, 132] width 91 height 12
click at [214, 108] on span "Работы" at bounding box center [213, 101] width 50 height 13
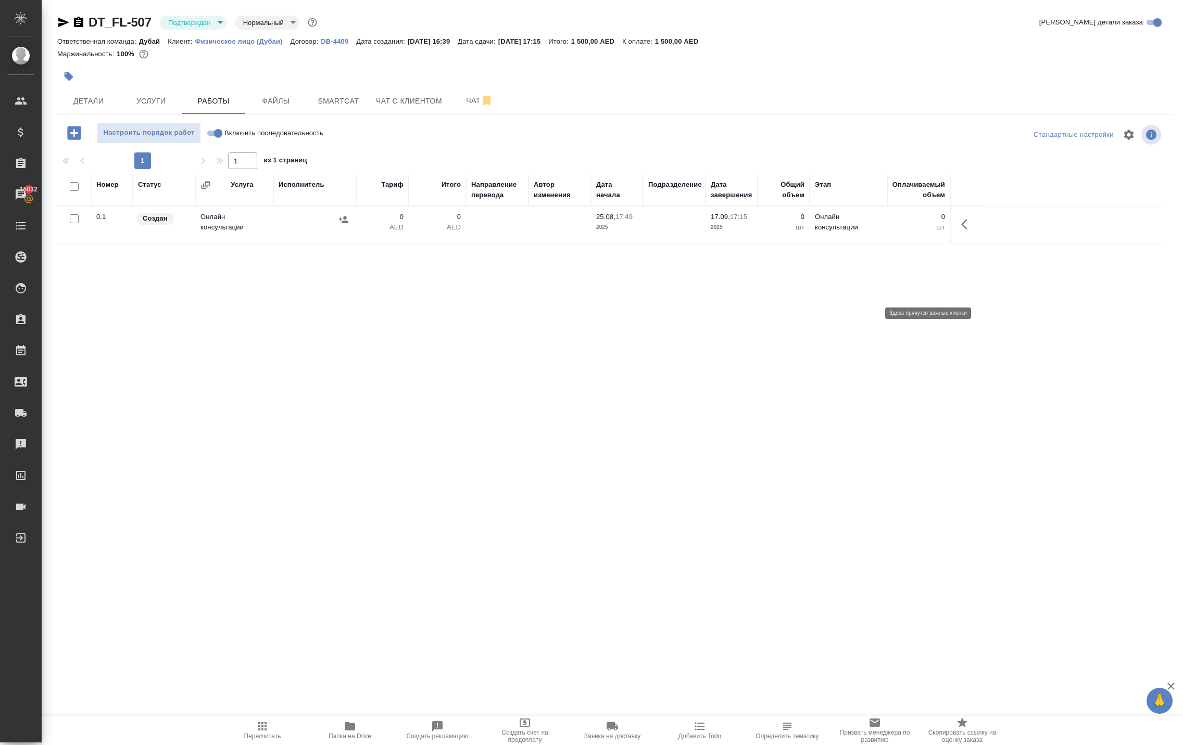
click at [961, 231] on icon "button" at bounding box center [967, 224] width 12 height 12
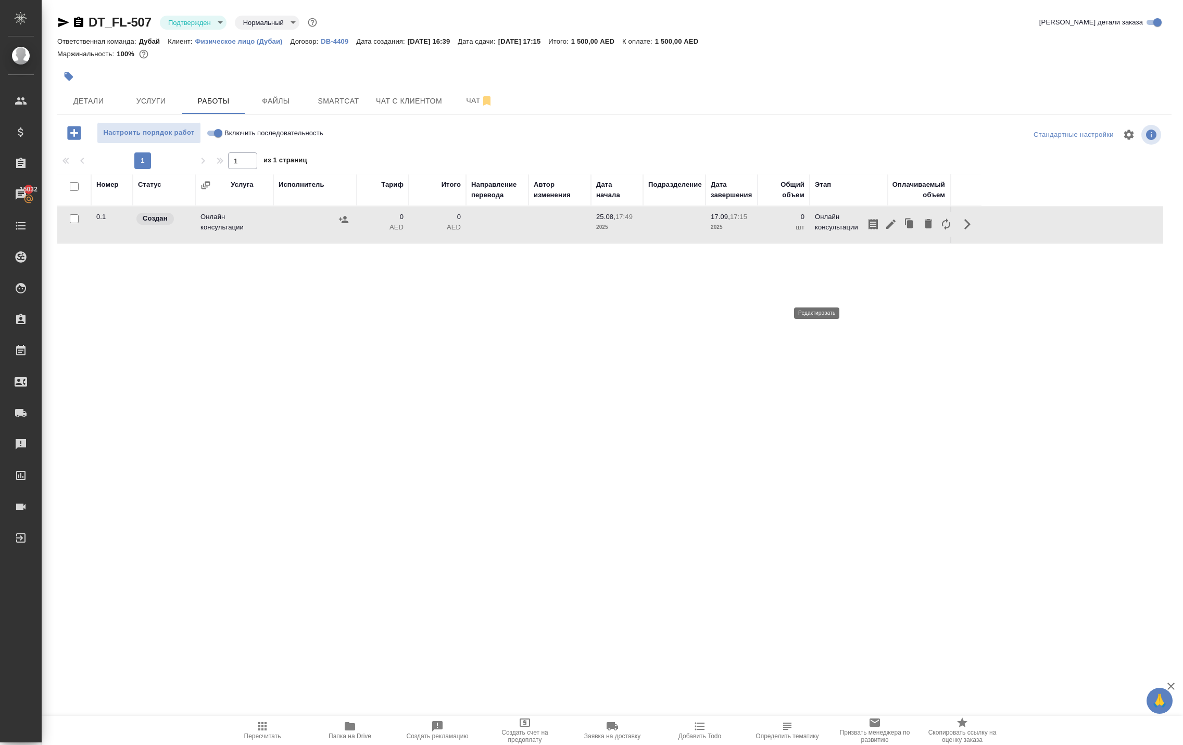
click at [884, 231] on icon "button" at bounding box center [890, 224] width 12 height 12
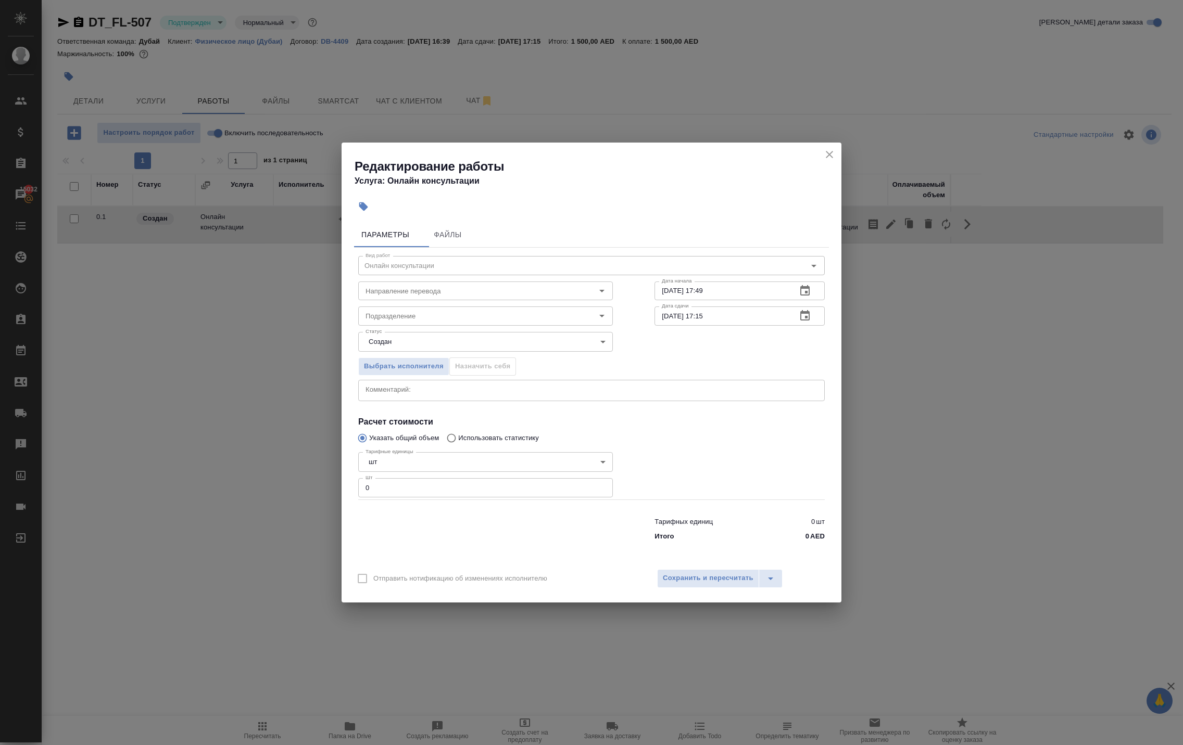
click at [448, 497] on input "0" at bounding box center [485, 487] width 255 height 19
type input "1"
click at [696, 585] on span "Сохранить и пересчитать" at bounding box center [708, 579] width 91 height 12
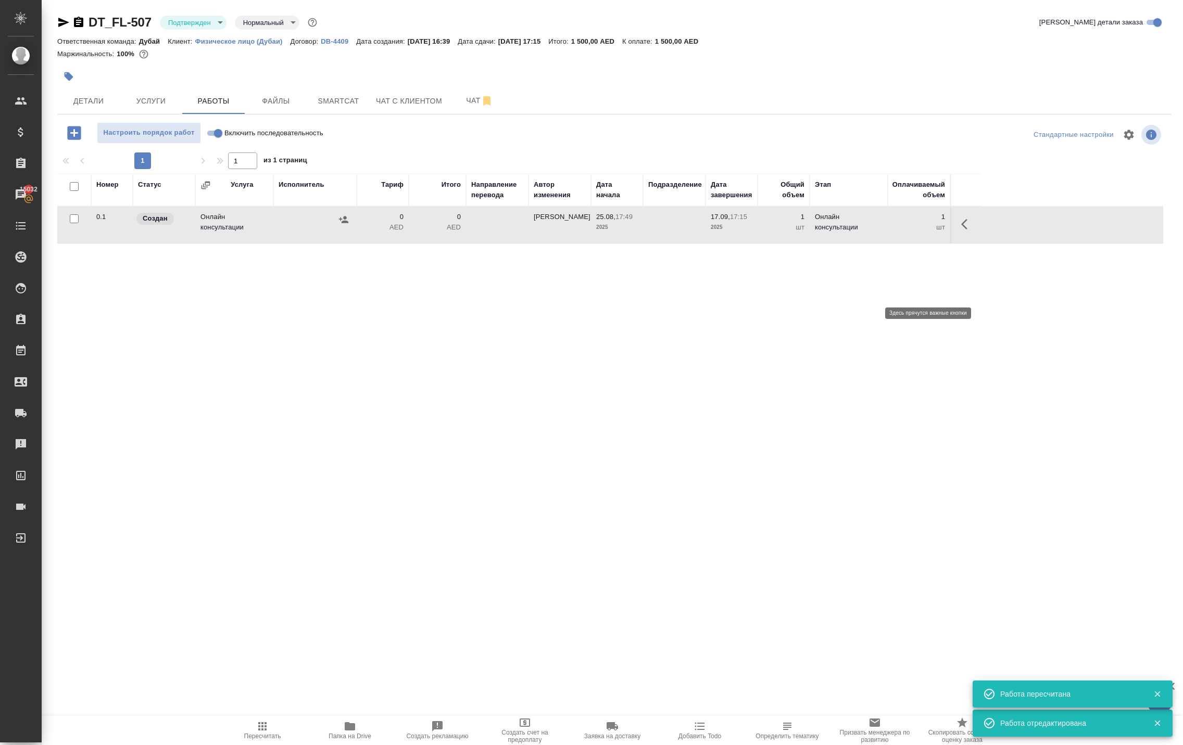
click at [961, 231] on icon "button" at bounding box center [967, 224] width 12 height 12
click at [884, 231] on icon "button" at bounding box center [890, 224] width 12 height 12
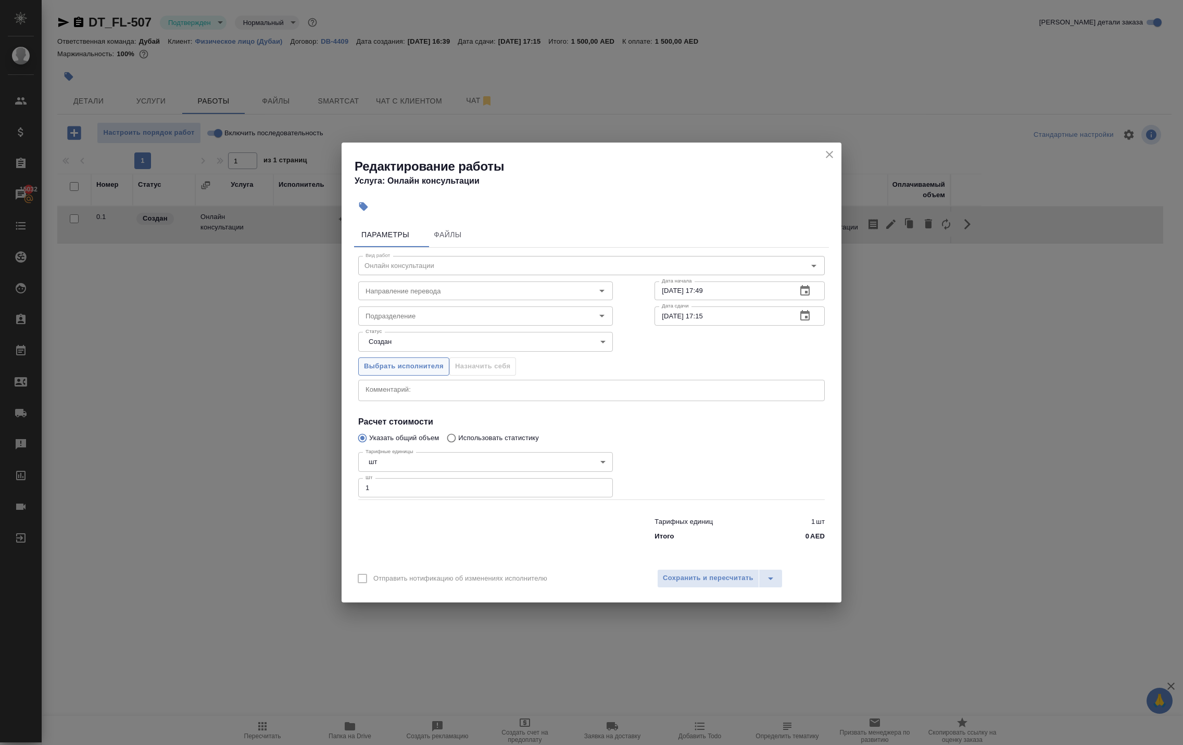
click at [443, 361] on span "Выбрать исполнителя" at bounding box center [404, 367] width 80 height 12
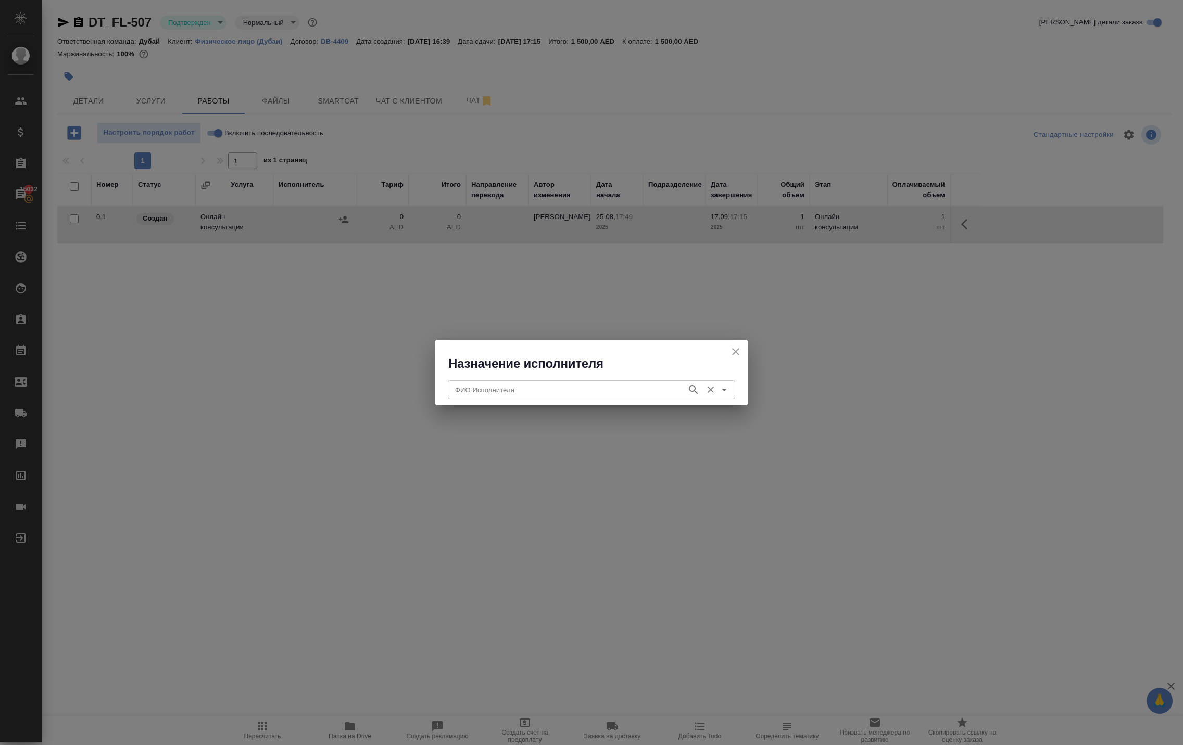
click at [487, 384] on input "ФИО Исполнителя" at bounding box center [566, 390] width 231 height 12
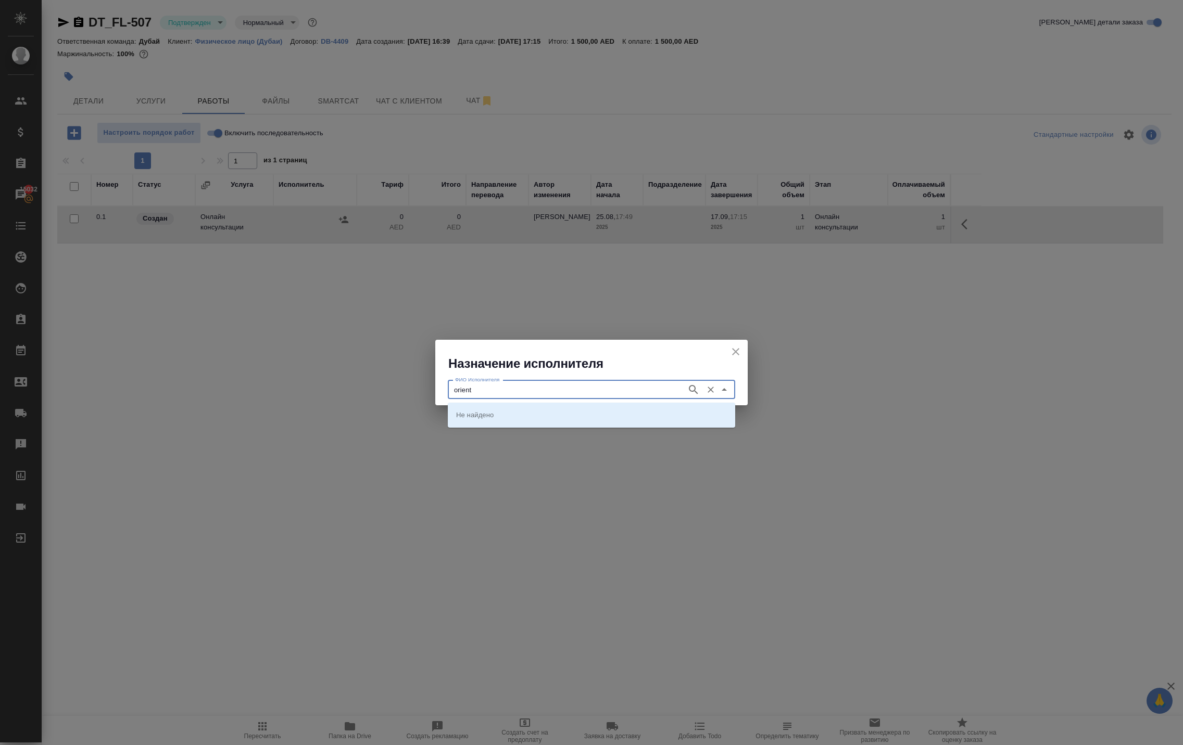
type input "orient"
click at [492, 413] on p "Orient Legal Translation" at bounding box center [492, 415] width 73 height 10
type input "Orient Legal Translation"
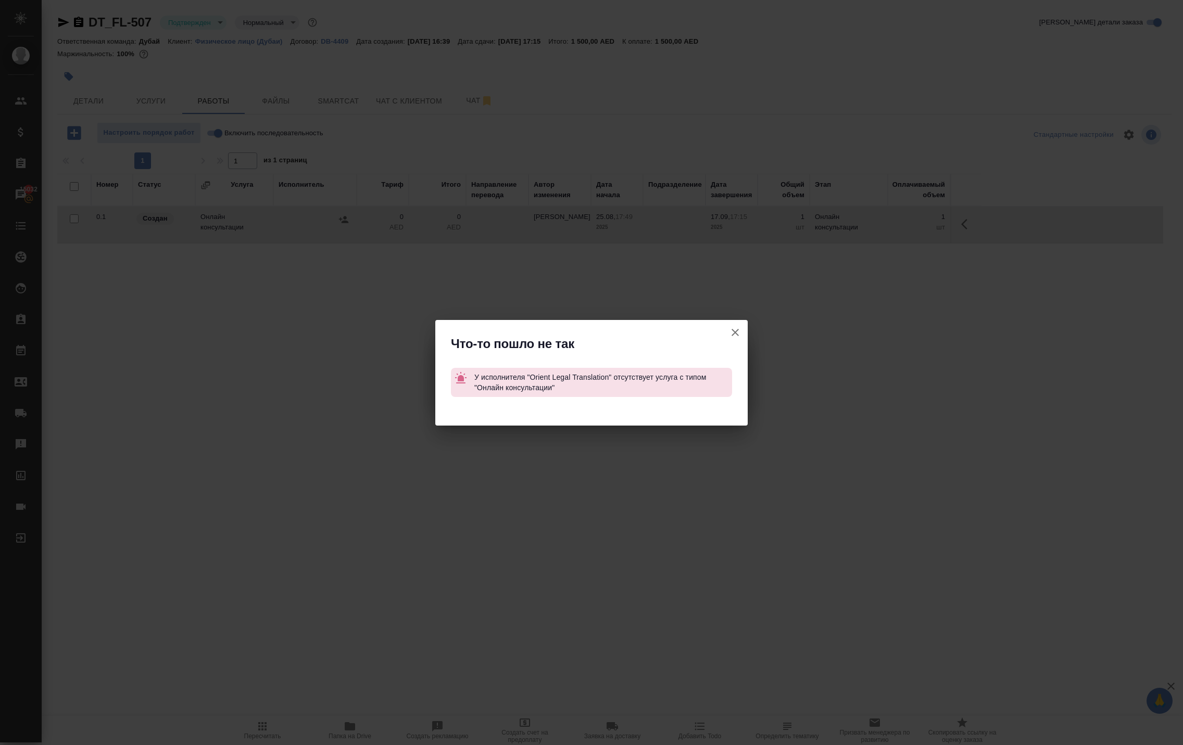
click at [732, 329] on icon "button" at bounding box center [734, 332] width 7 height 7
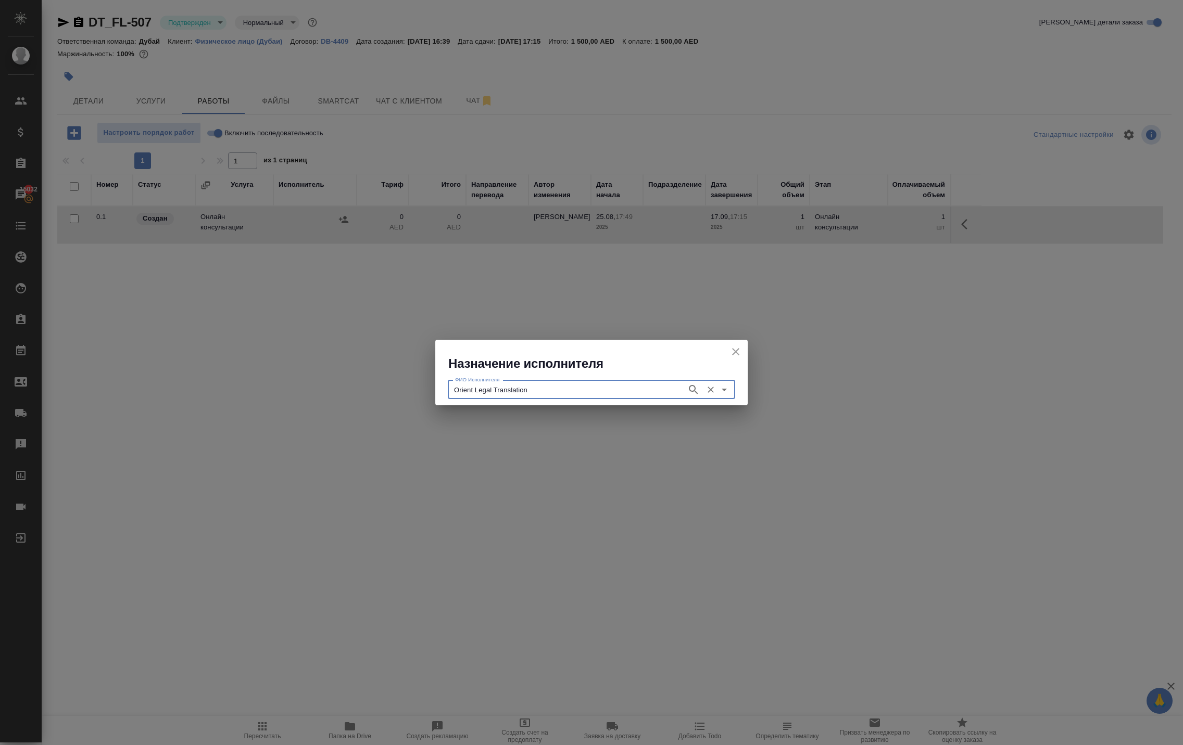
click at [729, 351] on icon "close" at bounding box center [735, 352] width 12 height 12
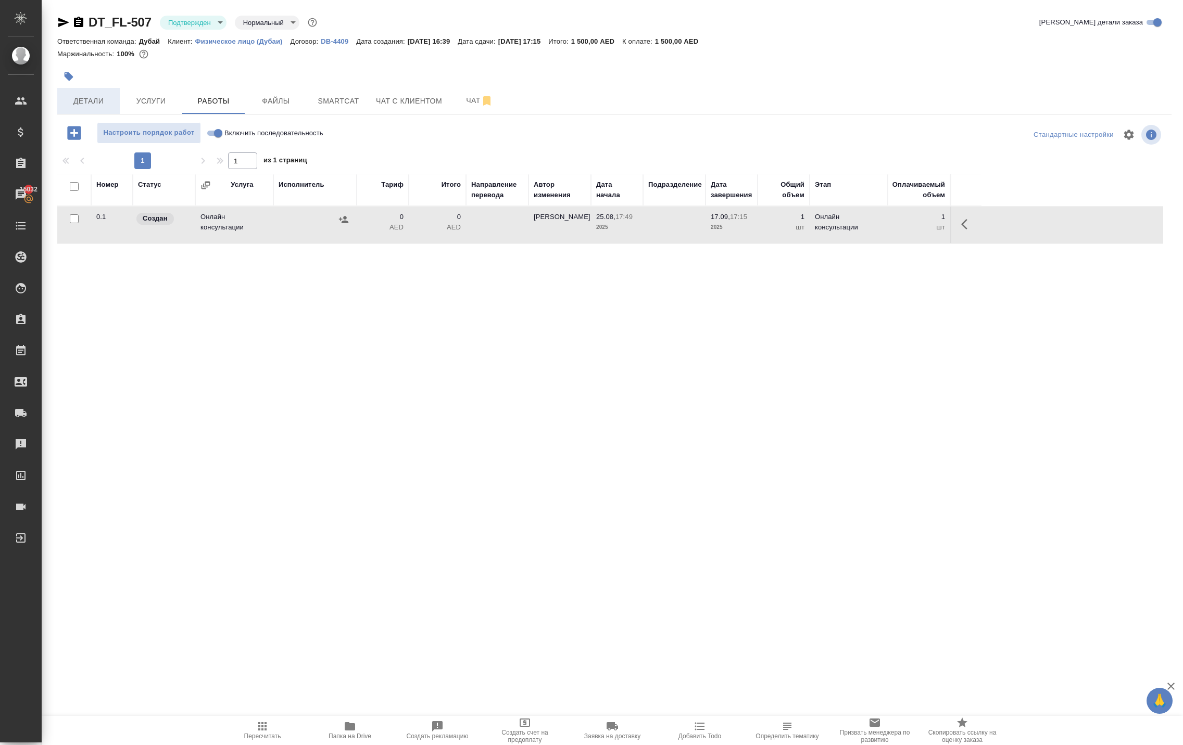
click at [76, 108] on span "Детали" at bounding box center [89, 101] width 50 height 13
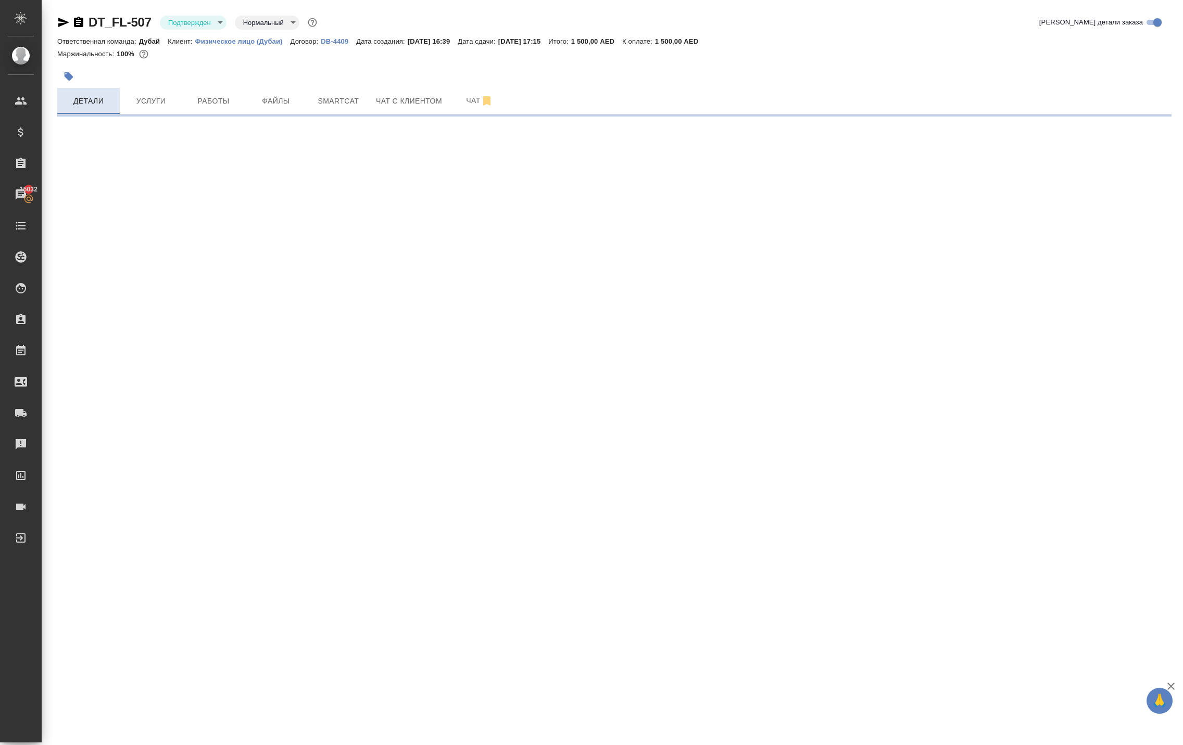
select select "RU"
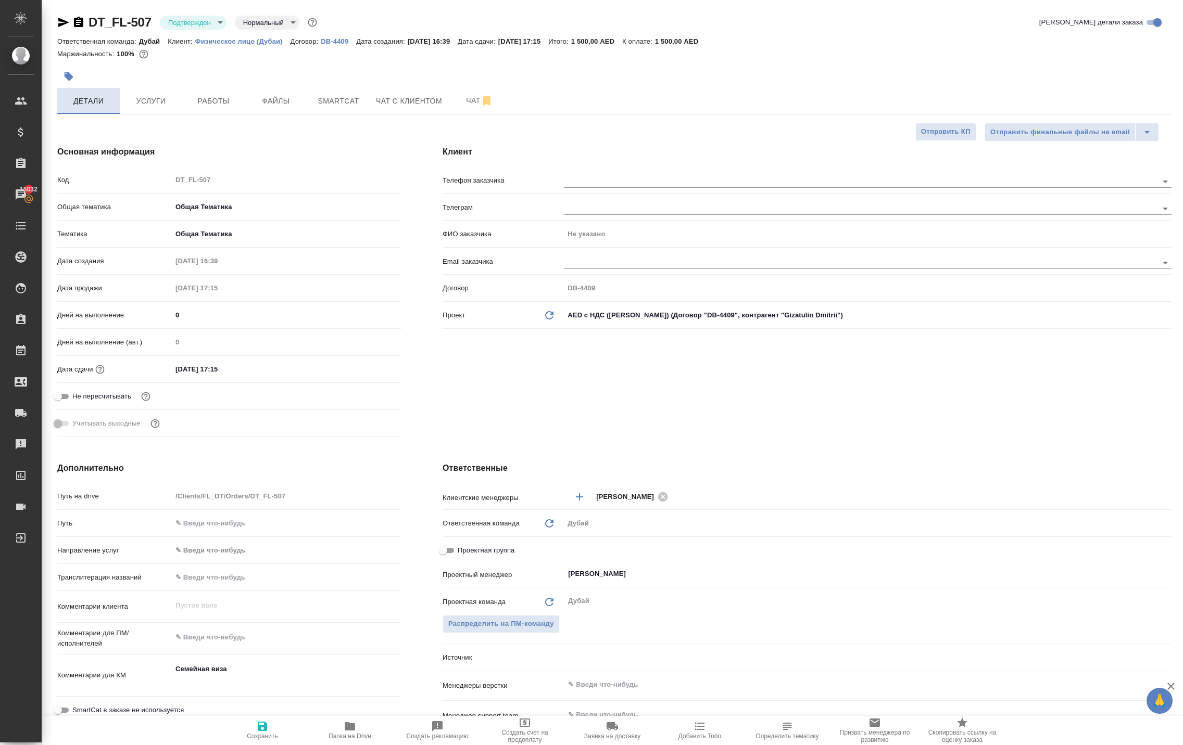
type textarea "x"
click at [155, 114] on button "Услуги" at bounding box center [151, 101] width 62 height 26
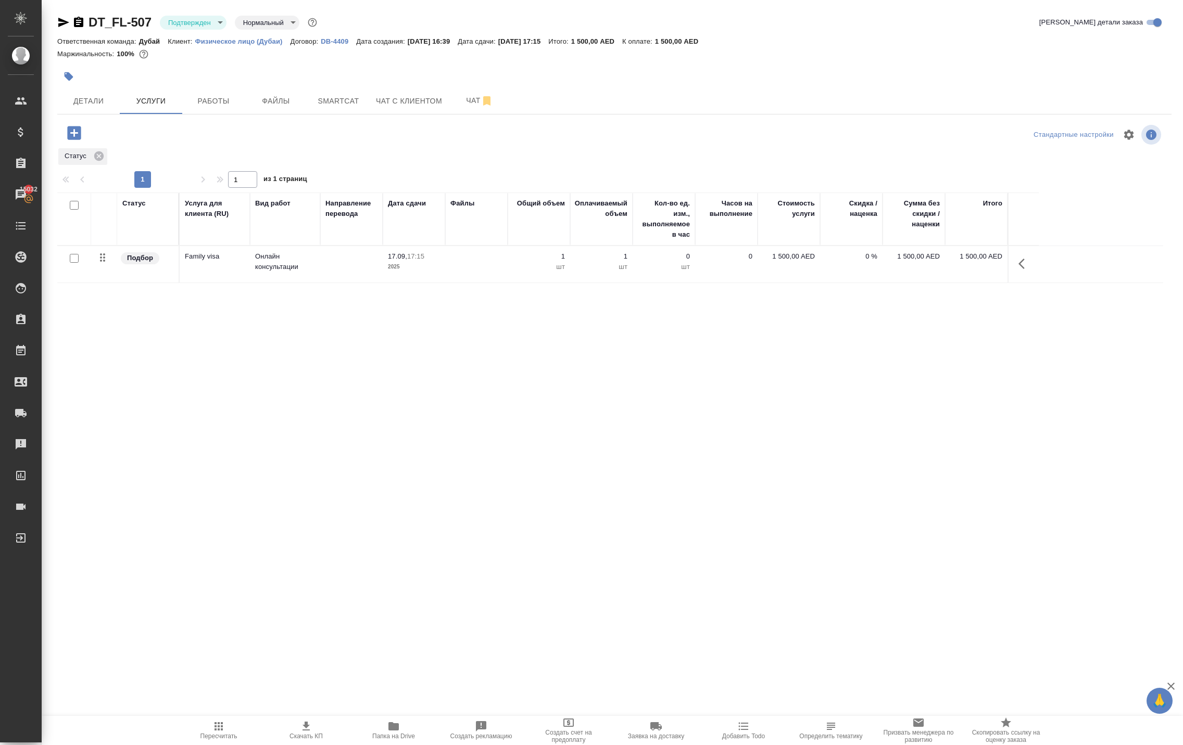
click at [82, 142] on icon "button" at bounding box center [74, 133] width 18 height 18
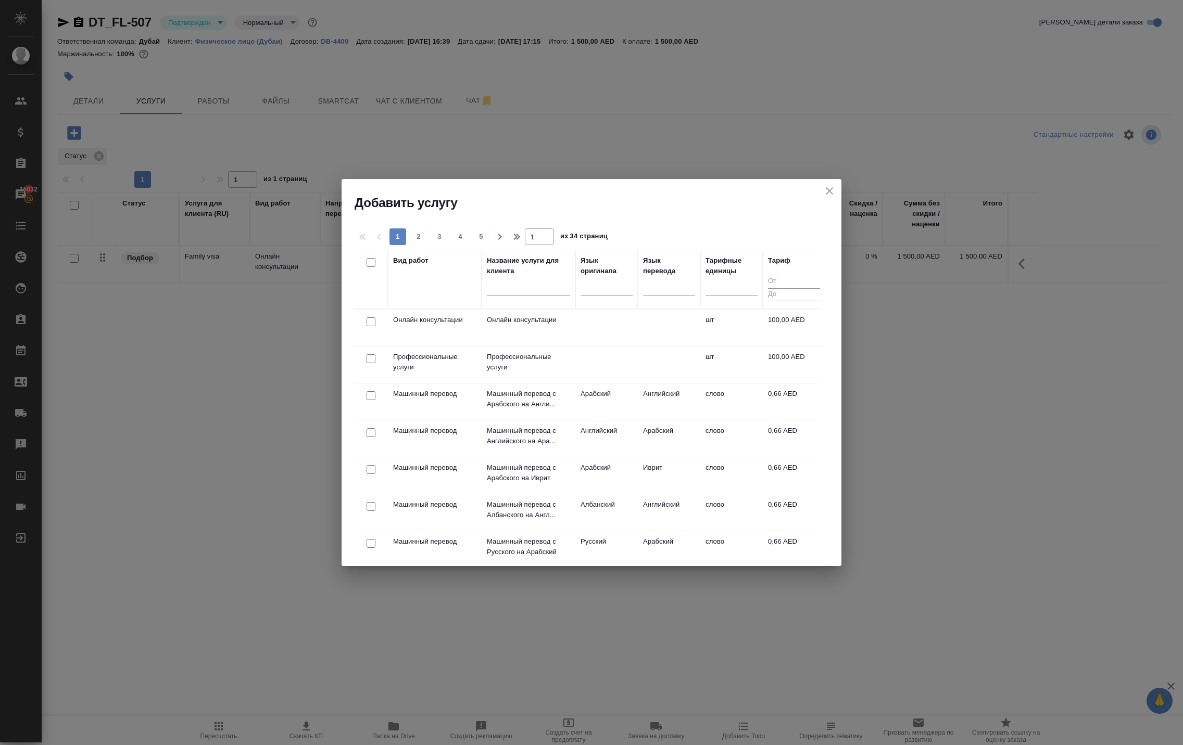
click at [371, 360] on input "checkbox" at bounding box center [370, 358] width 9 height 9
checkbox input "true"
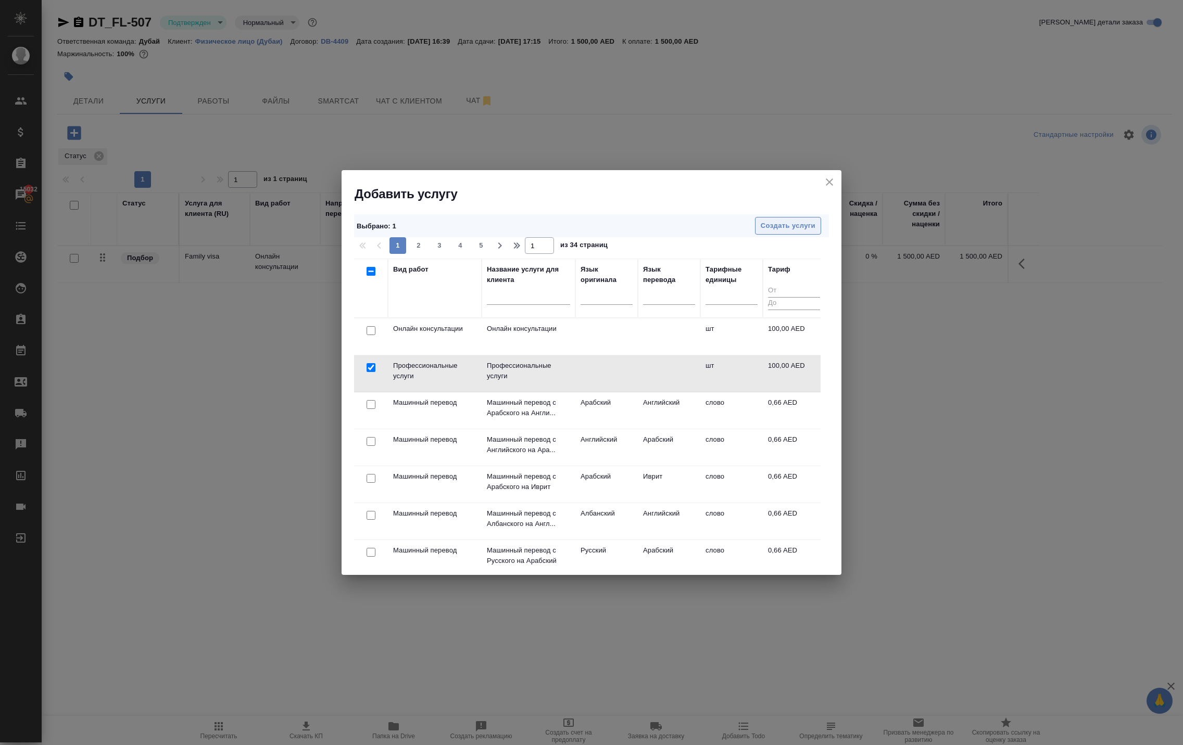
click at [774, 220] on span "Создать услуги" at bounding box center [788, 226] width 55 height 12
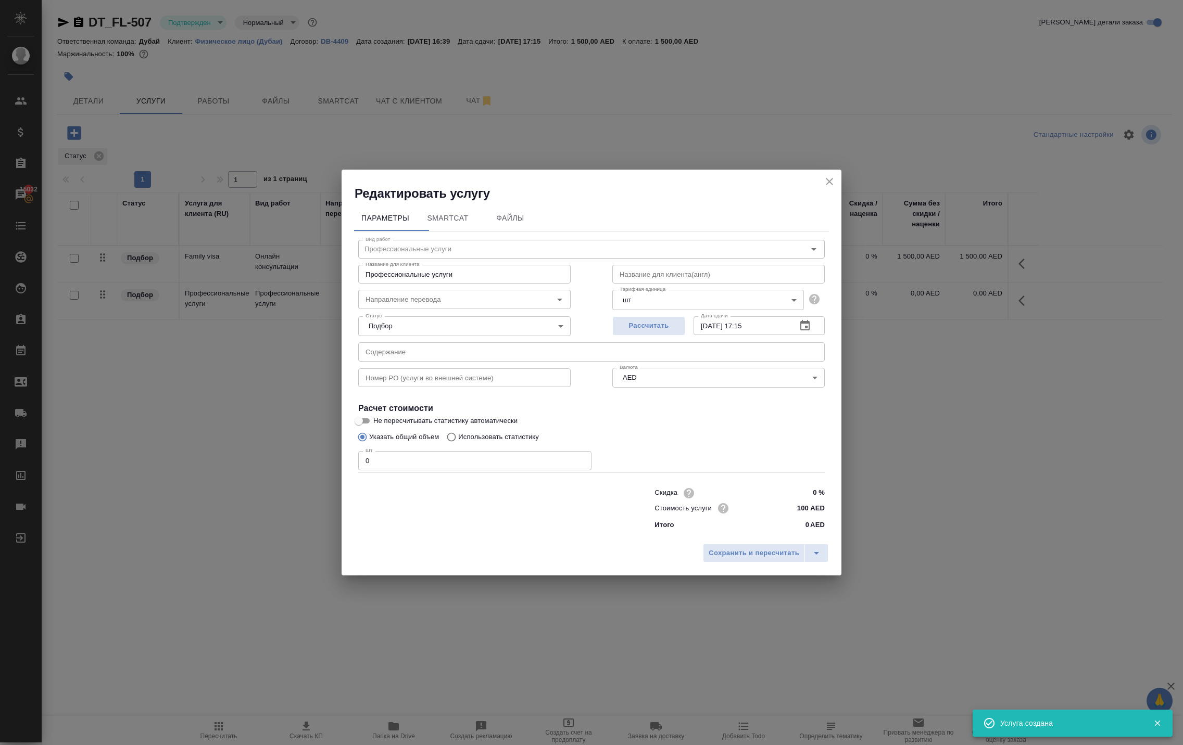
click at [825, 175] on icon "close" at bounding box center [829, 181] width 12 height 12
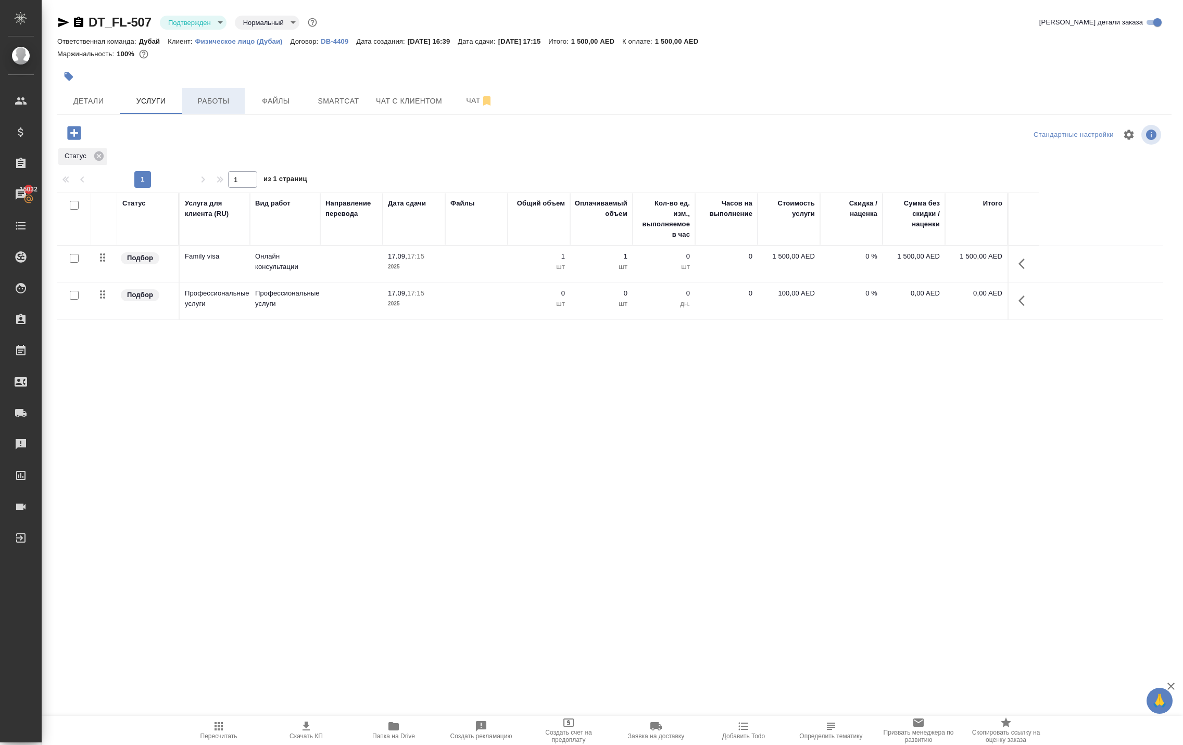
click at [203, 108] on span "Работы" at bounding box center [213, 101] width 50 height 13
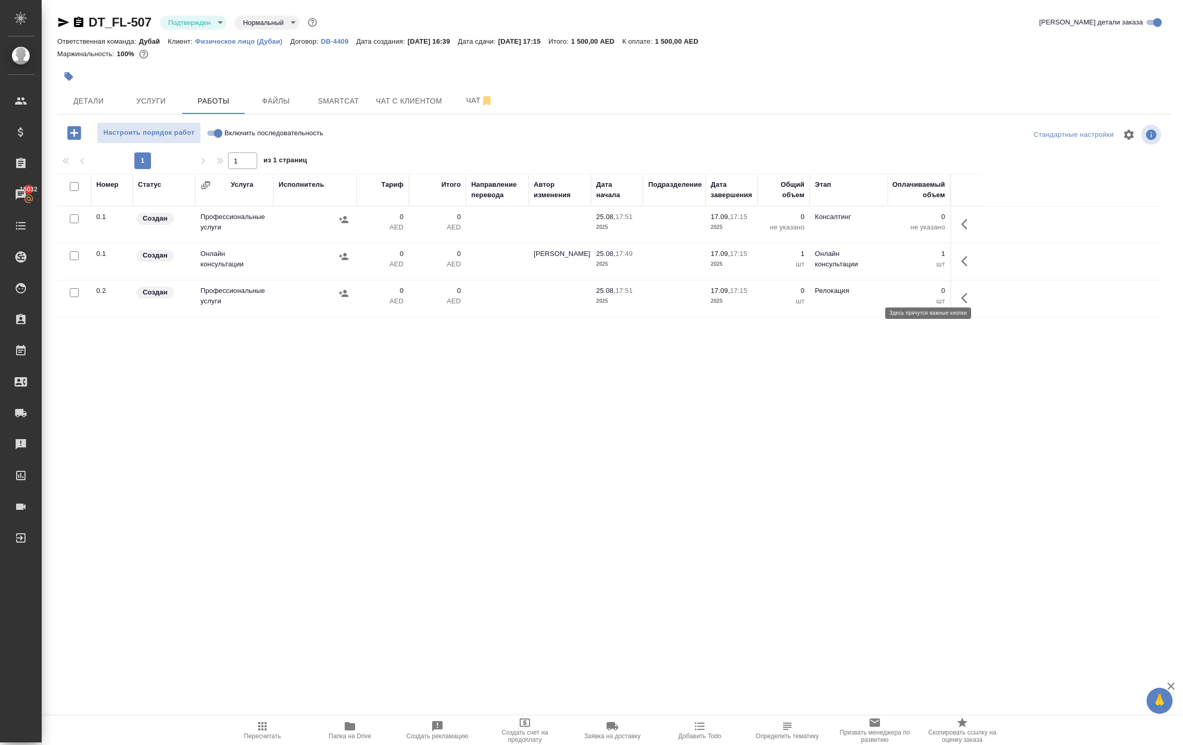
click at [961, 231] on icon "button" at bounding box center [967, 224] width 12 height 12
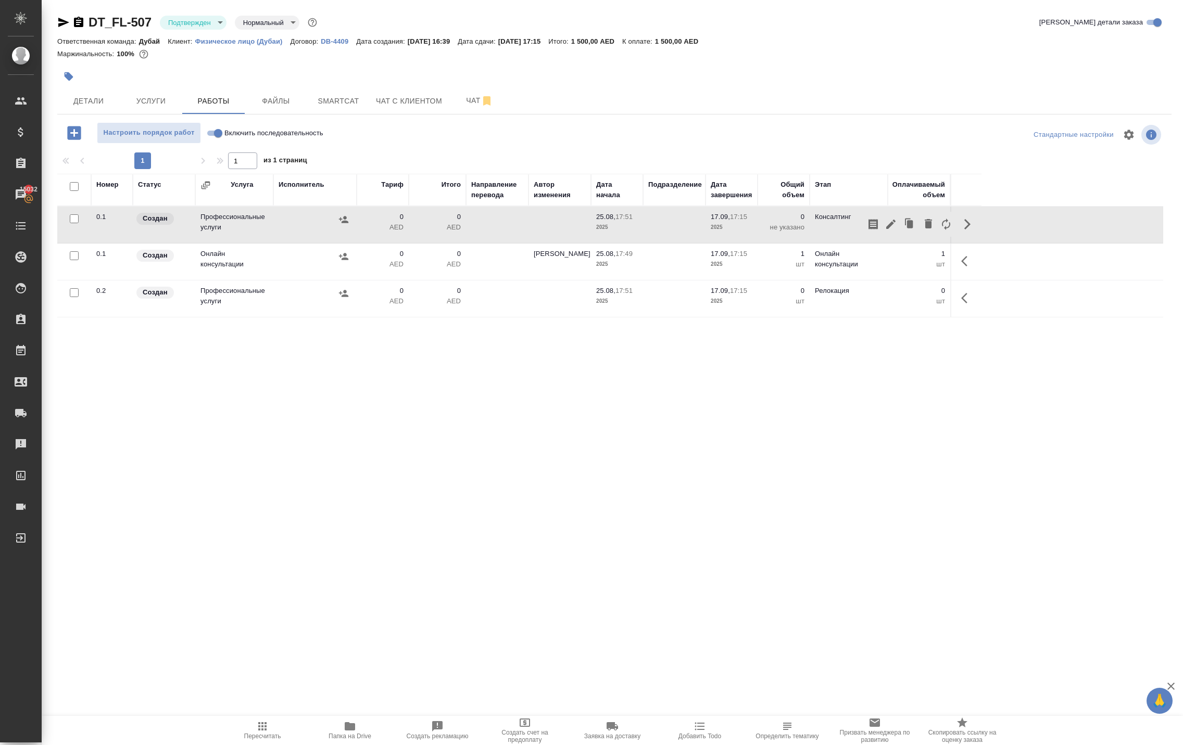
click at [493, 529] on div ".cls-1 fill:#fff; AWATERA Solokha Petro Клиенты Спецификации Заказы 15032 Чаты …" at bounding box center [591, 372] width 1183 height 745
click at [955, 237] on button "button" at bounding box center [967, 224] width 25 height 25
click at [882, 237] on button "button" at bounding box center [891, 224] width 18 height 25
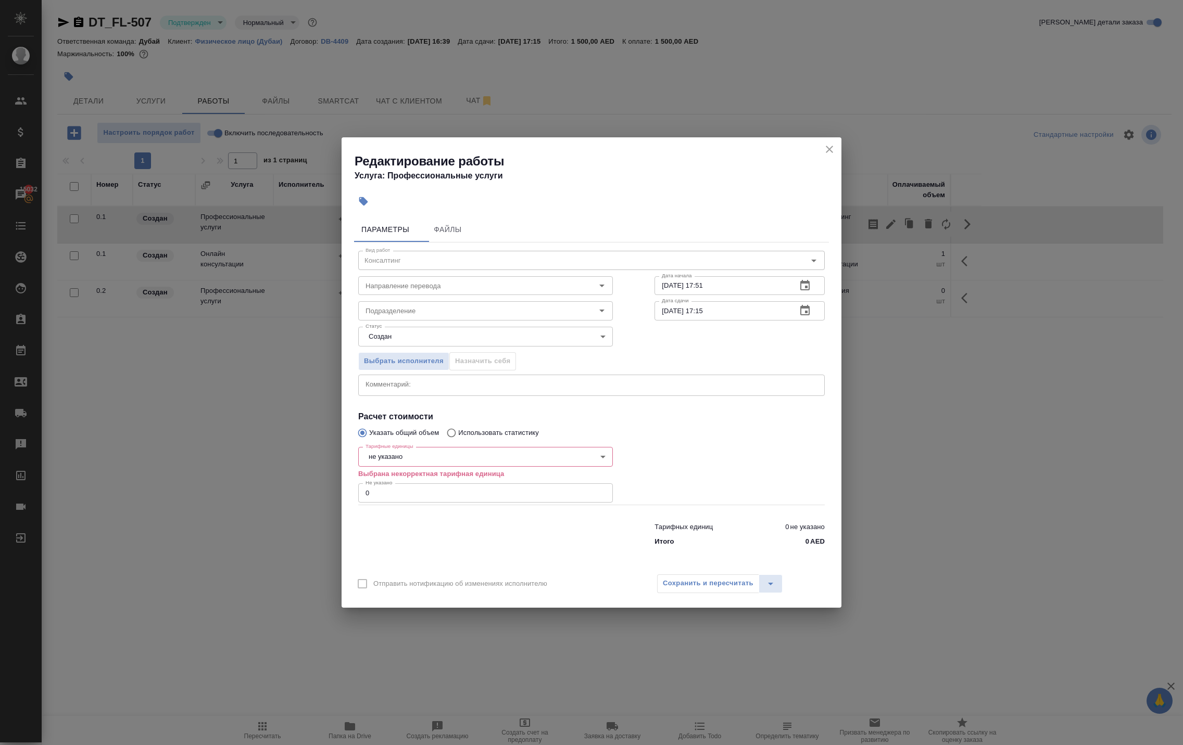
click at [472, 502] on input "0" at bounding box center [485, 493] width 255 height 19
type input "1"
click at [474, 466] on body "🙏 .cls-1 fill:#fff; AWATERA Solokha Petro Клиенты Спецификации Заказы 15032 Чат…" at bounding box center [591, 372] width 1183 height 745
click at [470, 464] on li "шт" at bounding box center [485, 466] width 255 height 18
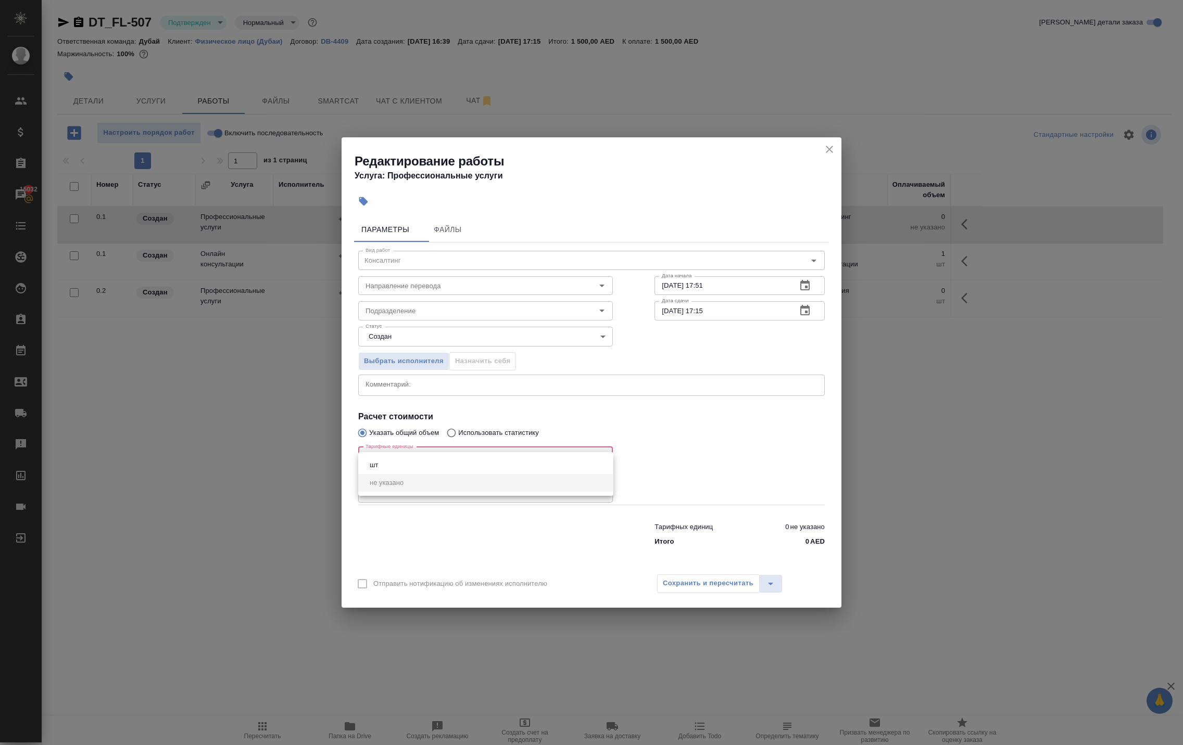
type input "5a8b1489cc6b4906c91bfdc1"
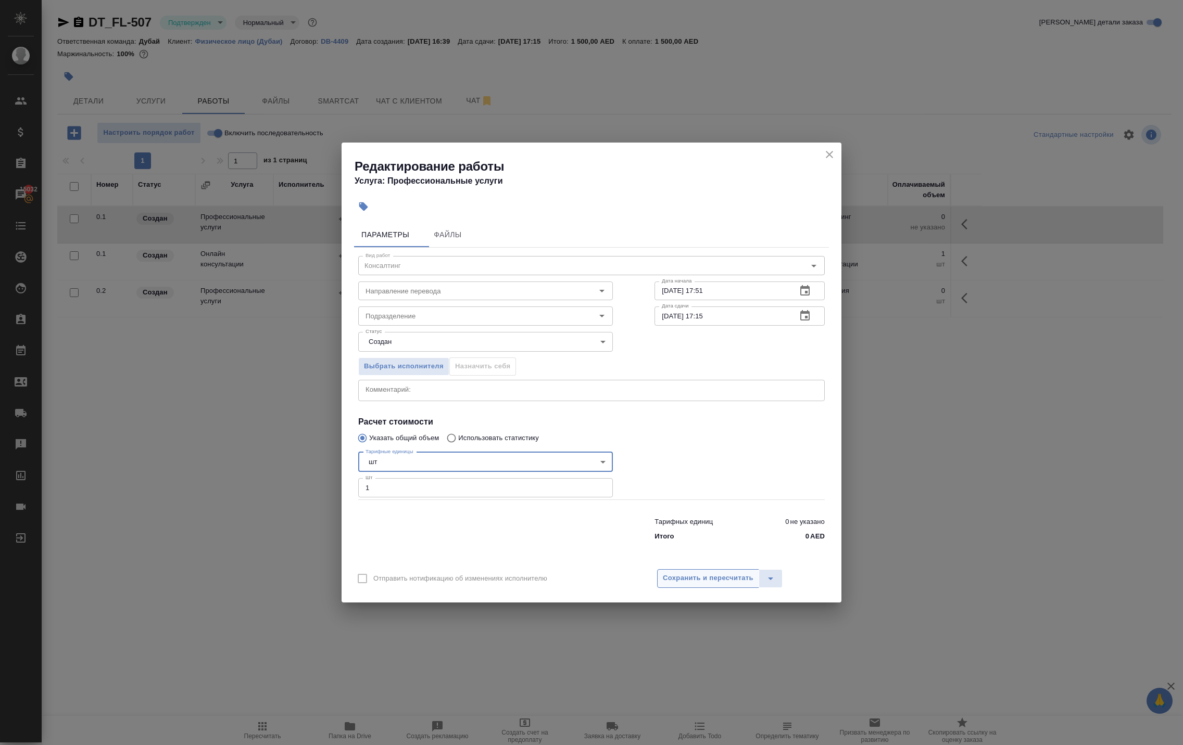
click at [708, 585] on span "Сохранить и пересчитать" at bounding box center [708, 579] width 91 height 12
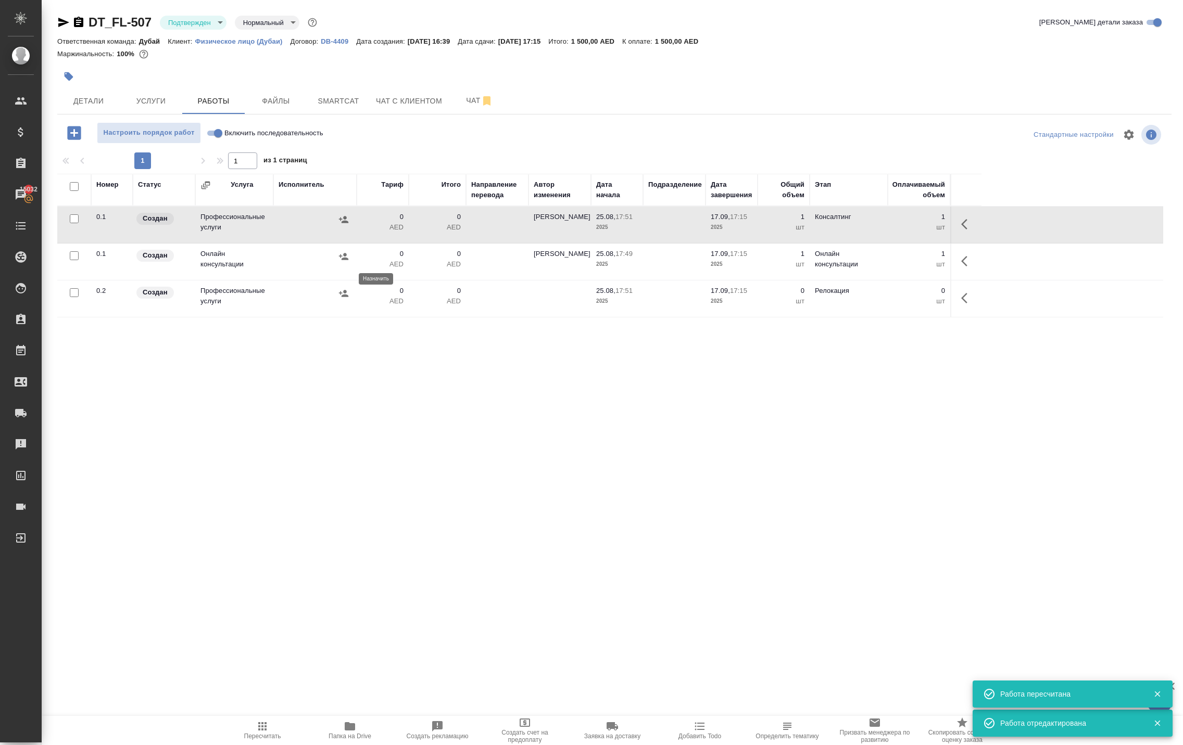
click at [339, 223] on icon "button" at bounding box center [343, 219] width 9 height 7
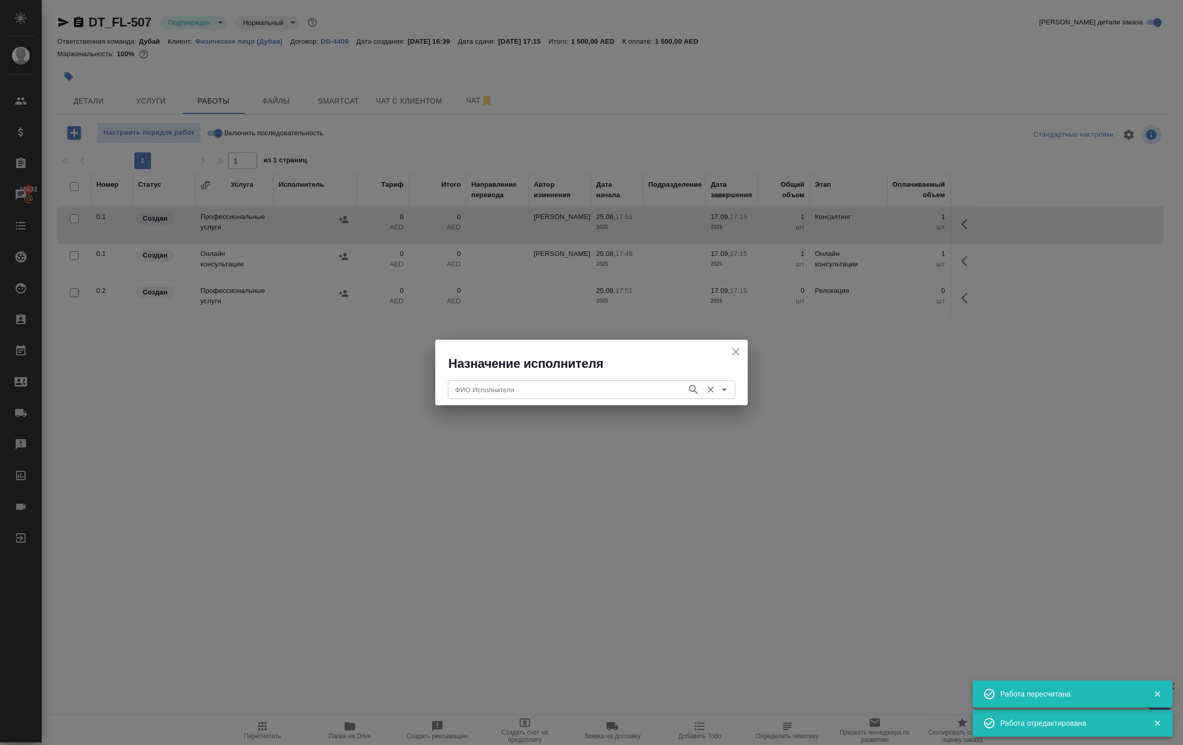
click at [479, 387] on input "ФИО Исполнителя" at bounding box center [566, 390] width 231 height 12
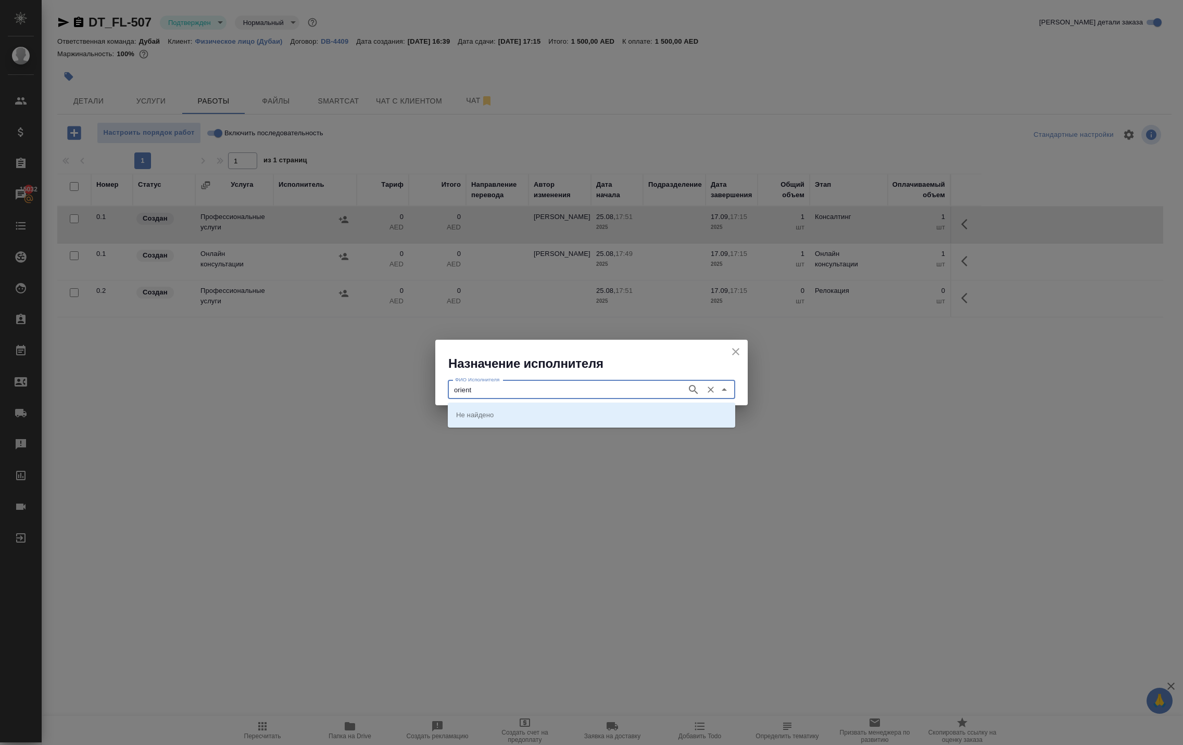
type input "orient"
click at [467, 411] on p "Orient Legal Translation" at bounding box center [492, 415] width 73 height 10
type input "Orient Legal Translation"
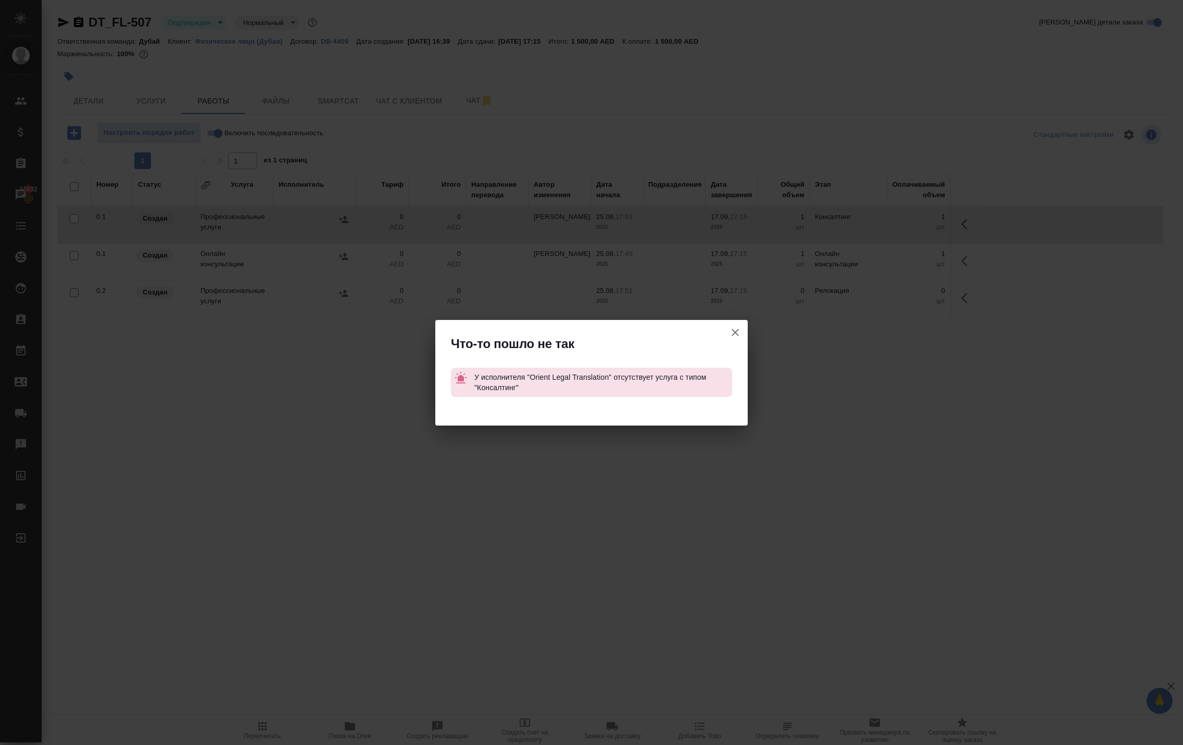
click at [735, 329] on icon "button" at bounding box center [734, 332] width 7 height 7
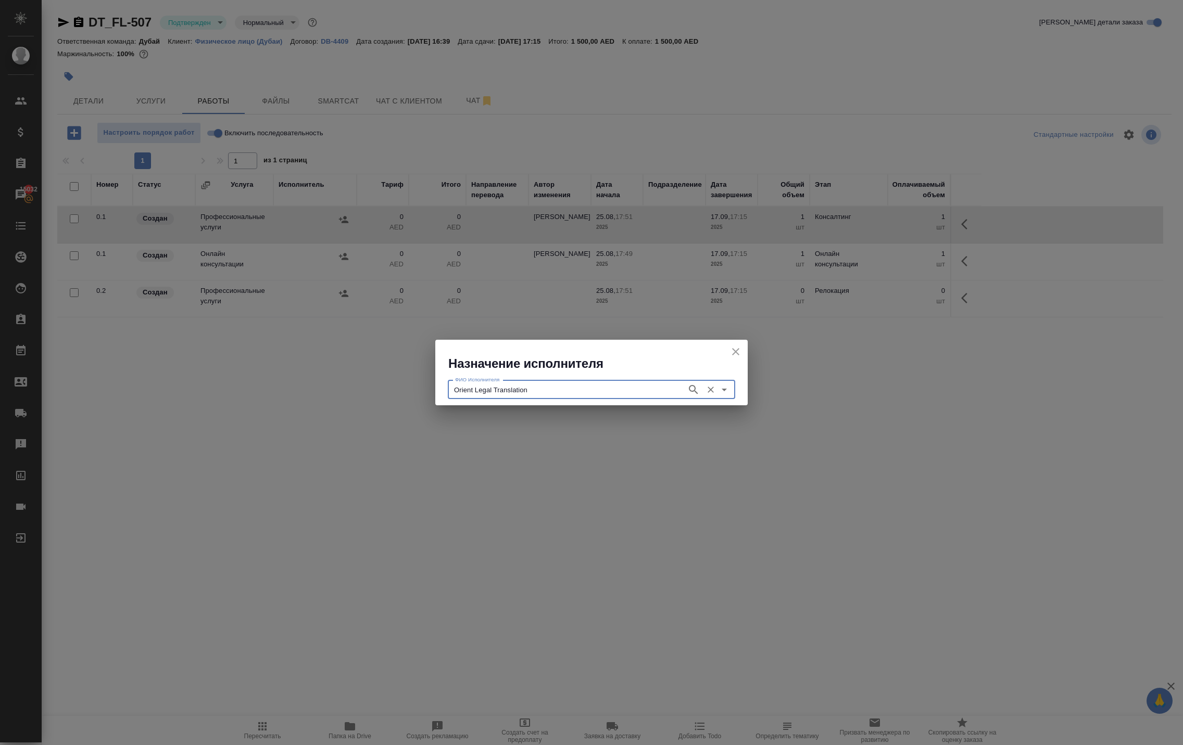
click at [733, 356] on icon "close" at bounding box center [735, 351] width 7 height 7
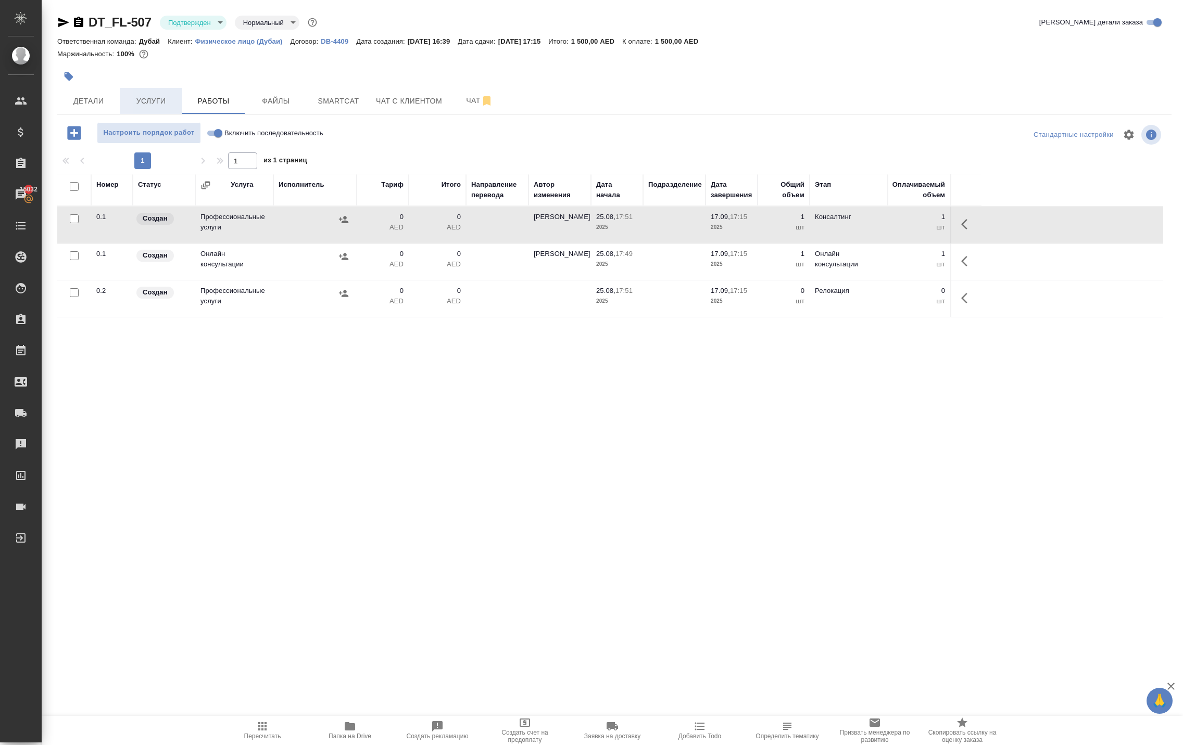
click at [168, 108] on span "Услуги" at bounding box center [151, 101] width 50 height 13
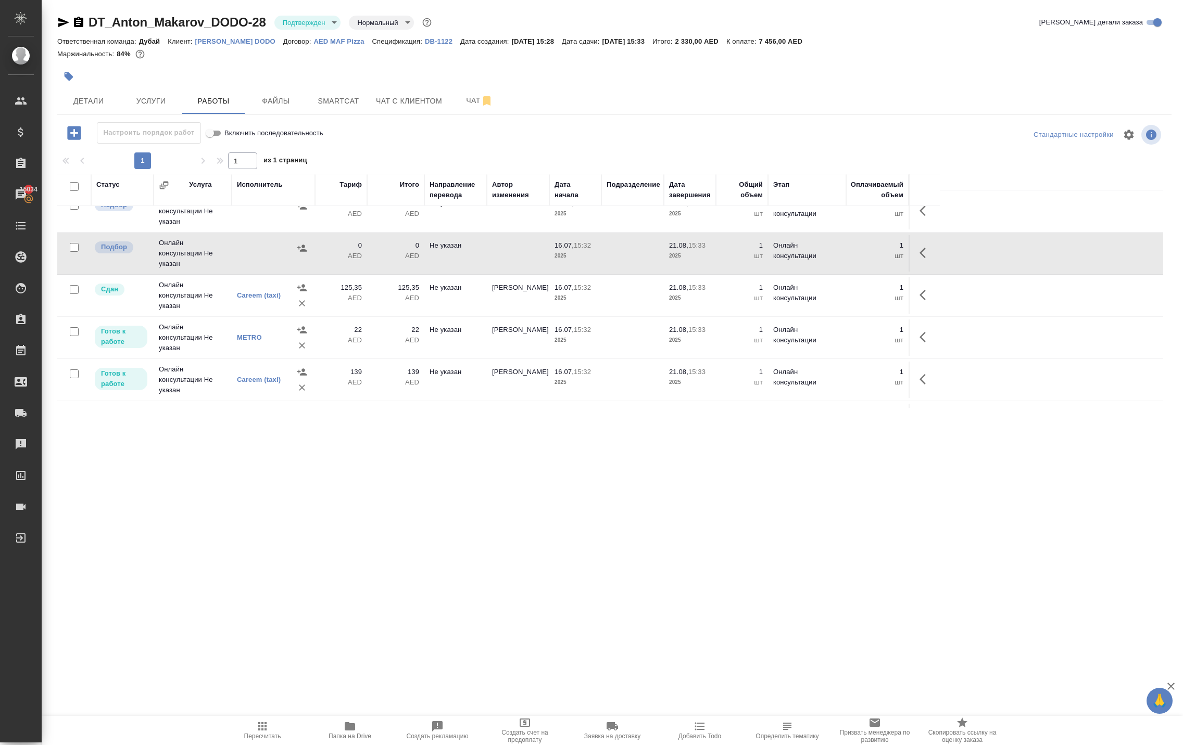
scroll to position [61, 0]
click at [920, 256] on icon "button" at bounding box center [925, 250] width 12 height 12
click at [844, 255] on icon "button" at bounding box center [848, 249] width 9 height 9
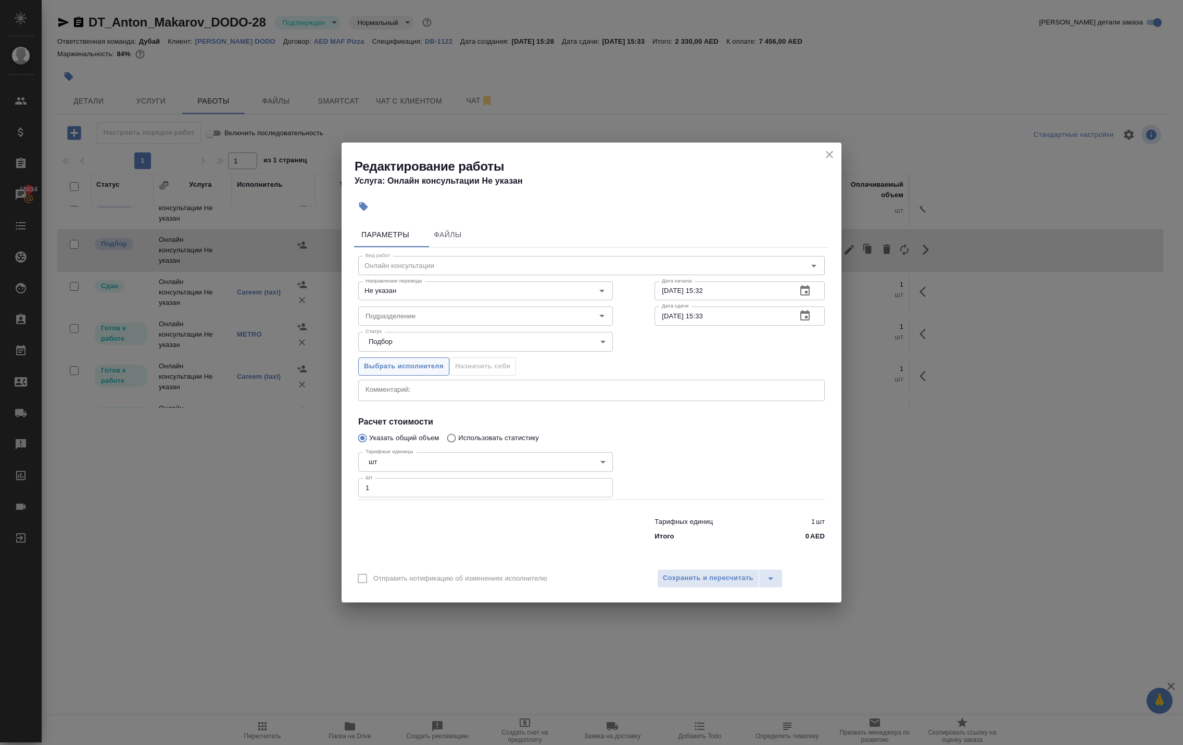
click at [402, 358] on button "Выбрать исполнителя" at bounding box center [403, 367] width 91 height 18
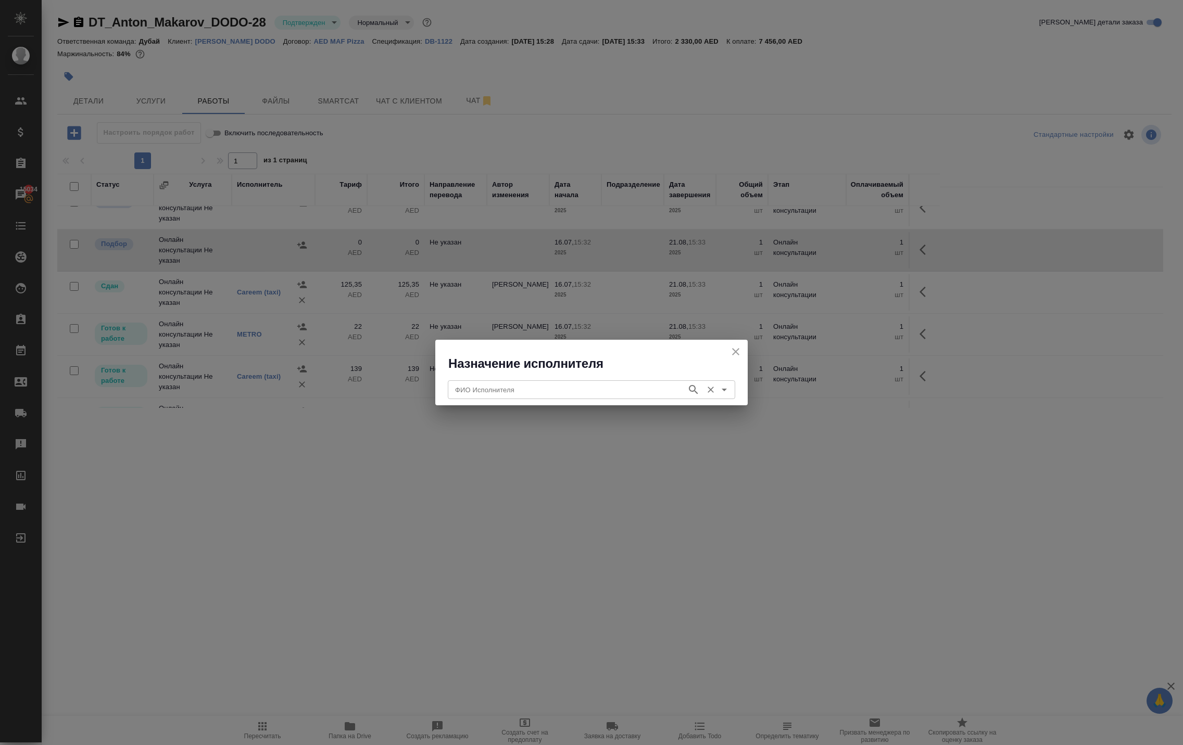
click at [473, 386] on input "ФИО Исполнителя" at bounding box center [566, 390] width 231 height 12
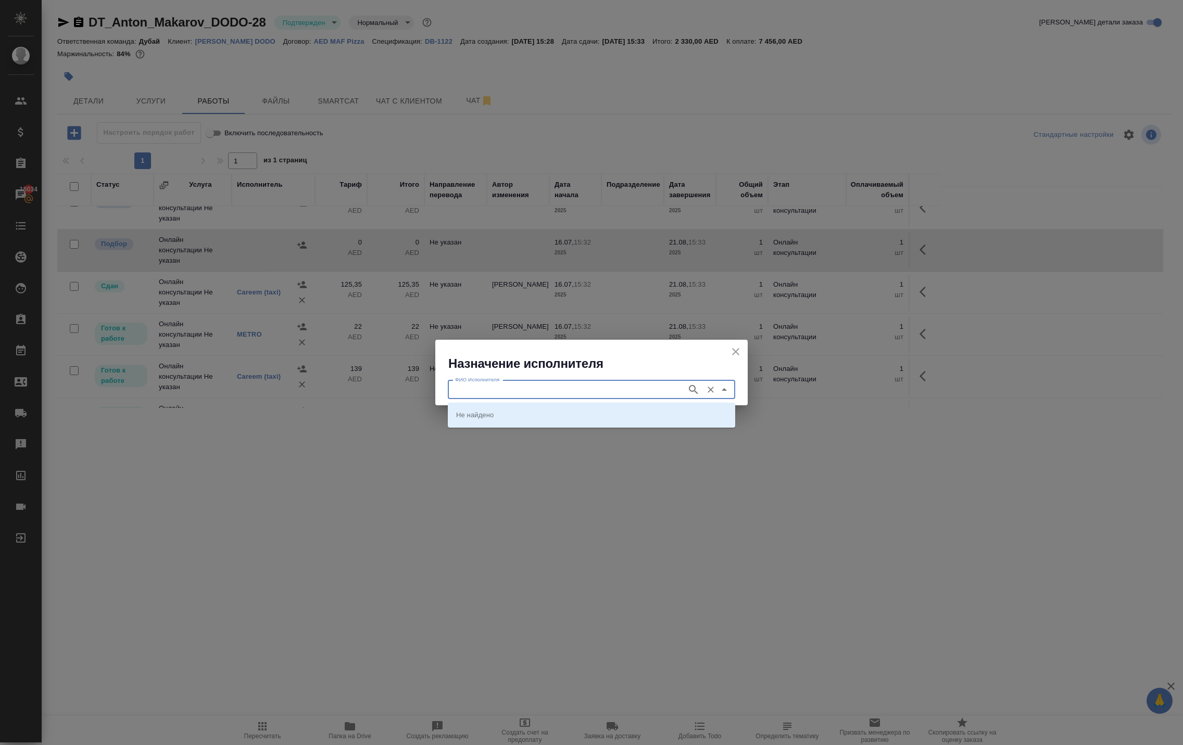
click at [473, 386] on input "ФИО Исполнителя" at bounding box center [566, 390] width 231 height 12
type input "taxi"
click at [480, 412] on p "Careem (taxi)" at bounding box center [477, 415] width 42 height 10
type input "Careem (taxi)"
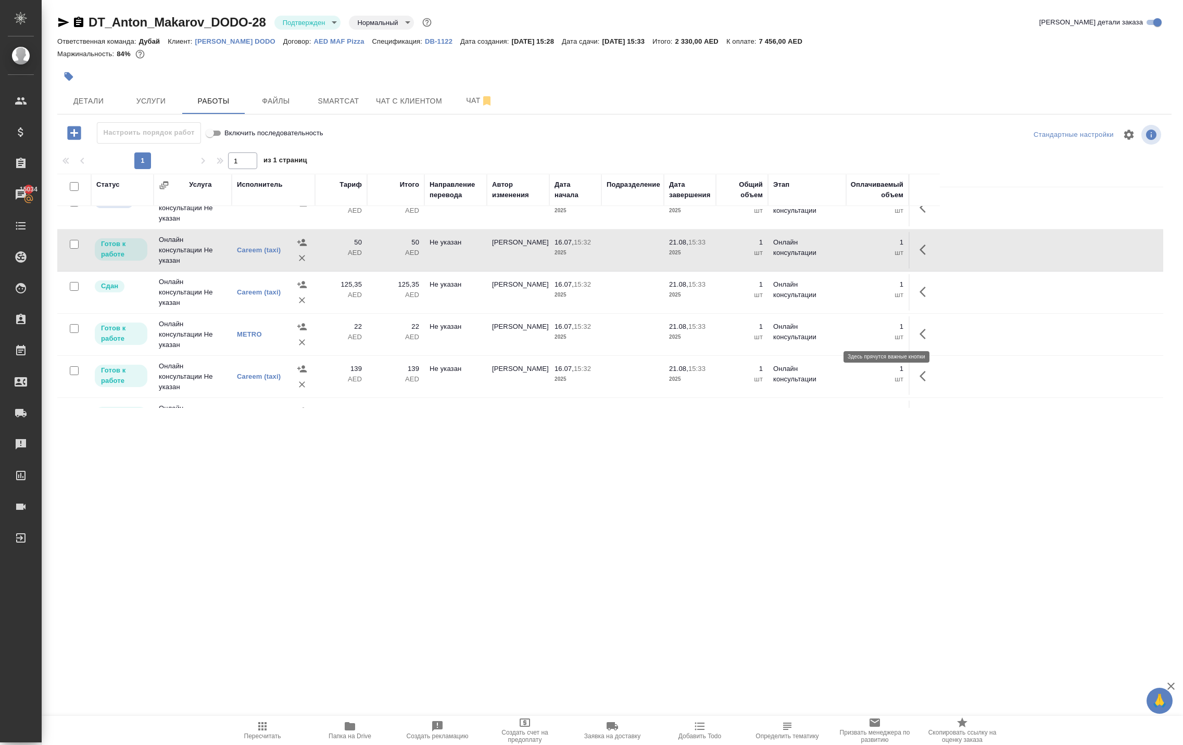
click at [919, 256] on icon "button" at bounding box center [925, 250] width 12 height 12
click at [843, 256] on icon "button" at bounding box center [849, 250] width 12 height 12
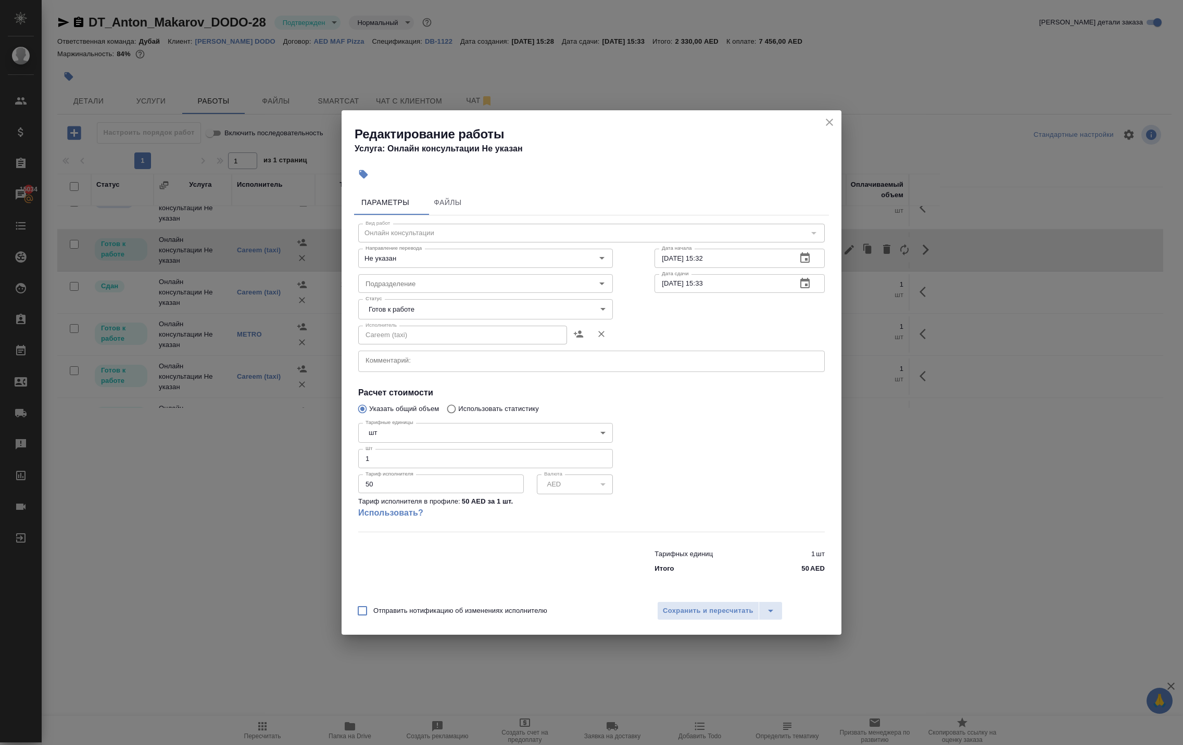
click at [467, 493] on input "50" at bounding box center [441, 484] width 166 height 19
drag, startPoint x: 390, startPoint y: 501, endPoint x: 322, endPoint y: 501, distance: 68.7
click at [322, 501] on div "Редактирование работы Услуга: Онлайн консультации Не указан Параметры Файлы Вид…" at bounding box center [591, 372] width 1183 height 745
paste input "5.18"
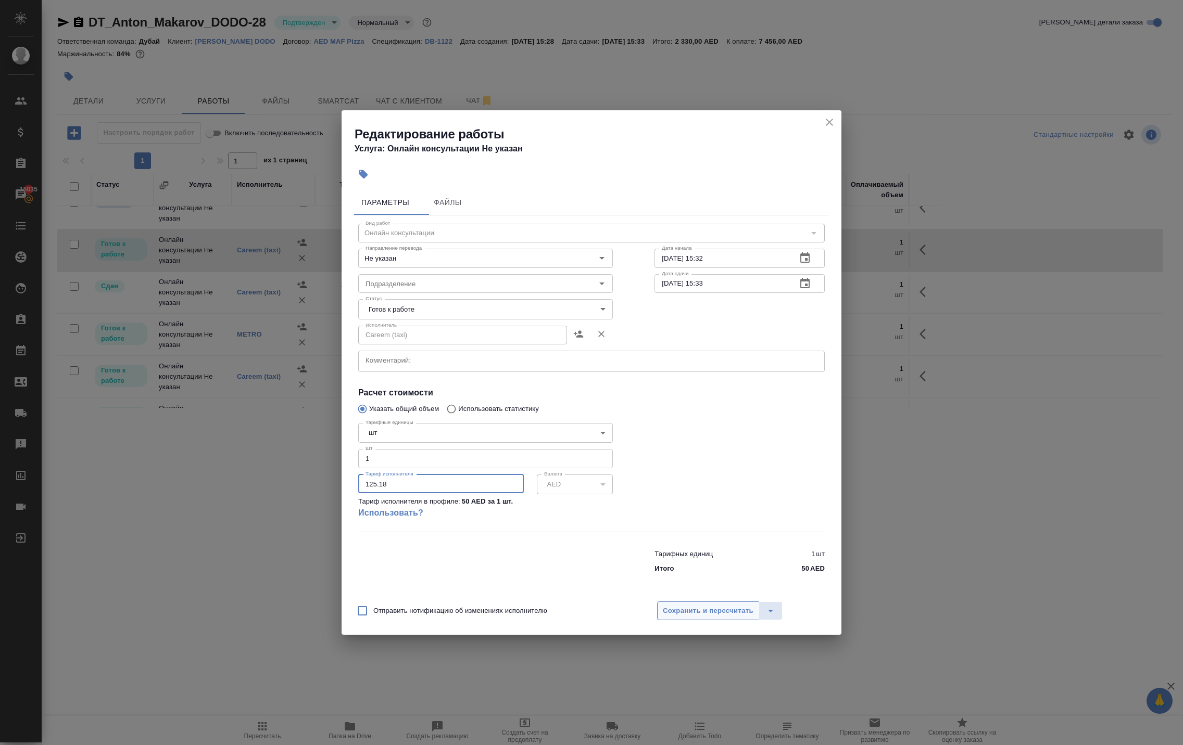
type input "125.18"
click at [720, 617] on span "Сохранить и пересчитать" at bounding box center [708, 611] width 91 height 12
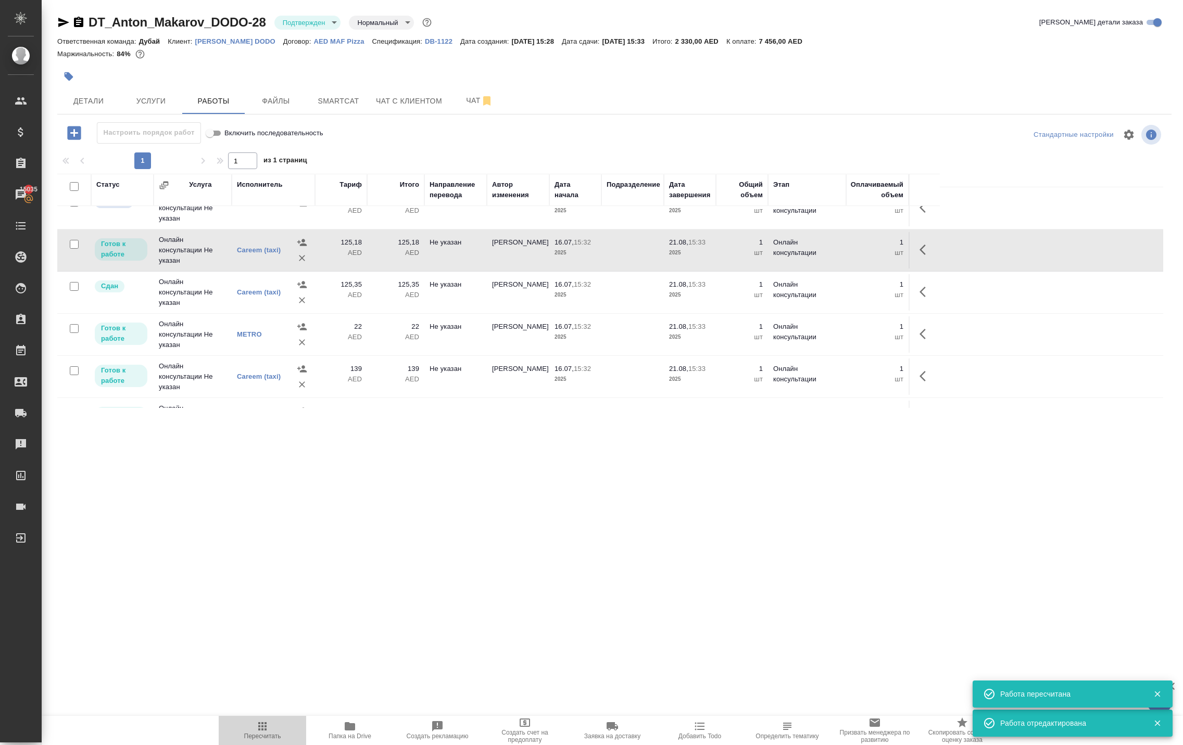
click at [267, 726] on icon "button" at bounding box center [262, 727] width 8 height 8
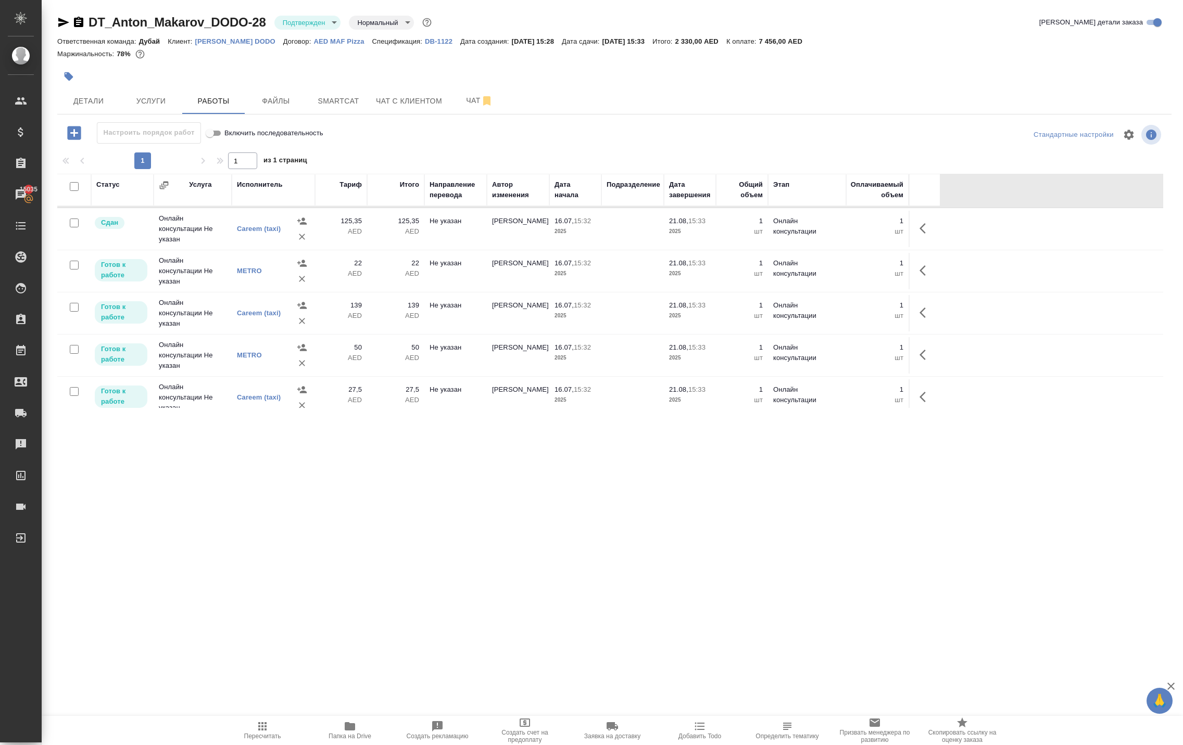
scroll to position [70, 0]
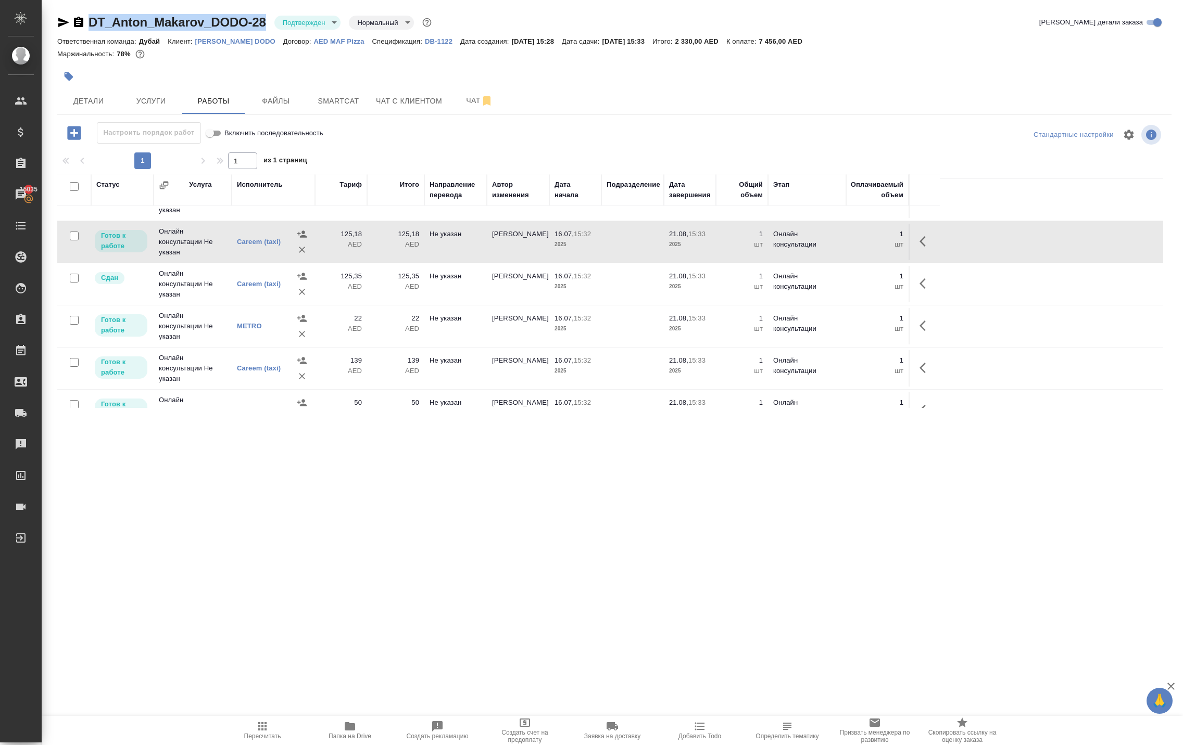
drag, startPoint x: 111, startPoint y: 26, endPoint x: 294, endPoint y: 22, distance: 182.2
click at [294, 22] on div "DT_Anton_Makarov_DODO-28 Подтвержден confirmed Нормальный normal" at bounding box center [245, 22] width 376 height 17
copy div "DT_Anton_Makarov_DODO-28"
drag, startPoint x: 106, startPoint y: 18, endPoint x: 203, endPoint y: 18, distance: 96.8
click at [203, 18] on div "DT_Anton_Makarov_DODO-28 Подтвержден confirmed Нормальный normal" at bounding box center [245, 22] width 376 height 17
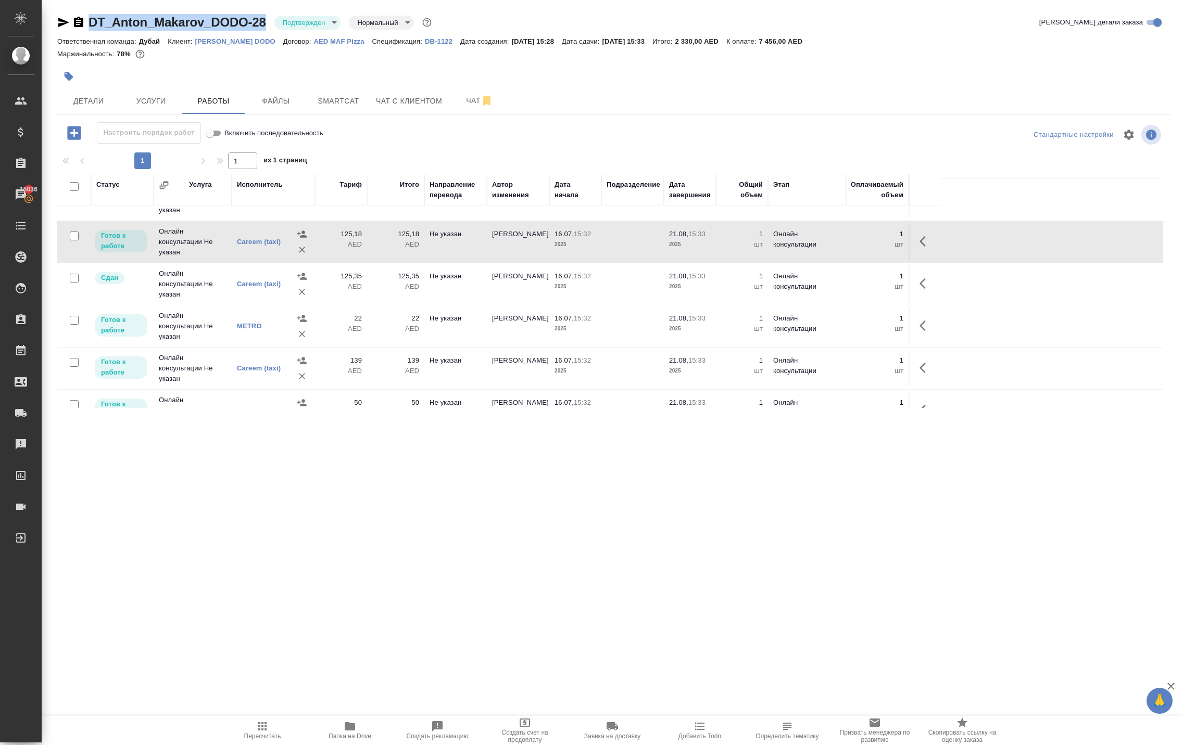
drag, startPoint x: 111, startPoint y: 17, endPoint x: 290, endPoint y: 29, distance: 179.5
click at [290, 29] on div "DT_Anton_Makarov_DODO-28 Подтвержден confirmed Нормальный normal" at bounding box center [245, 22] width 376 height 17
copy div "DT_Anton_Makarov_DODO-28"
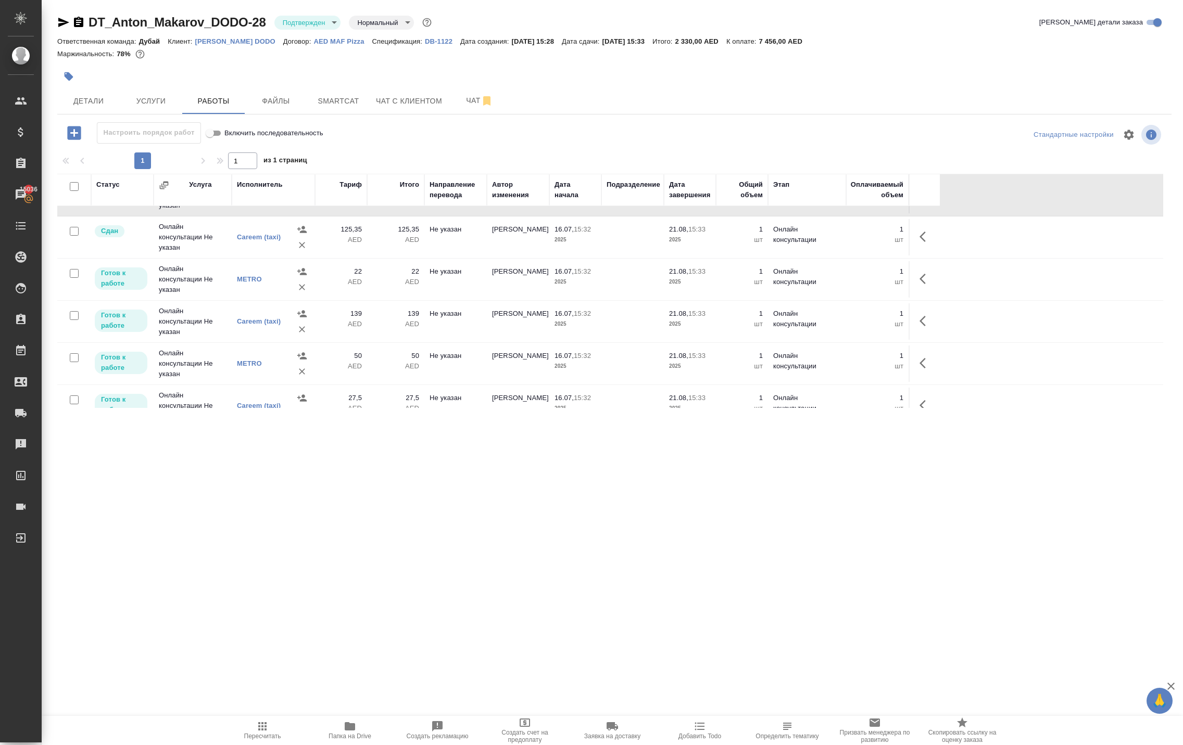
scroll to position [100, 0]
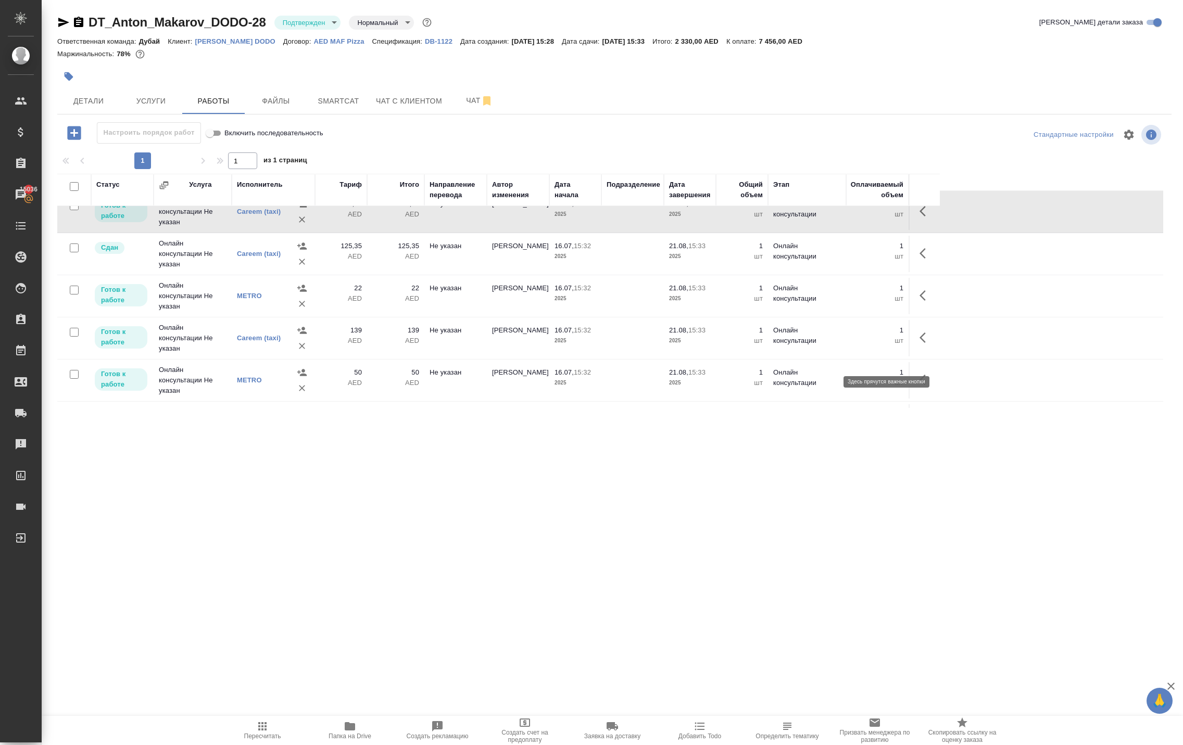
click at [920, 260] on icon "button" at bounding box center [925, 253] width 12 height 12
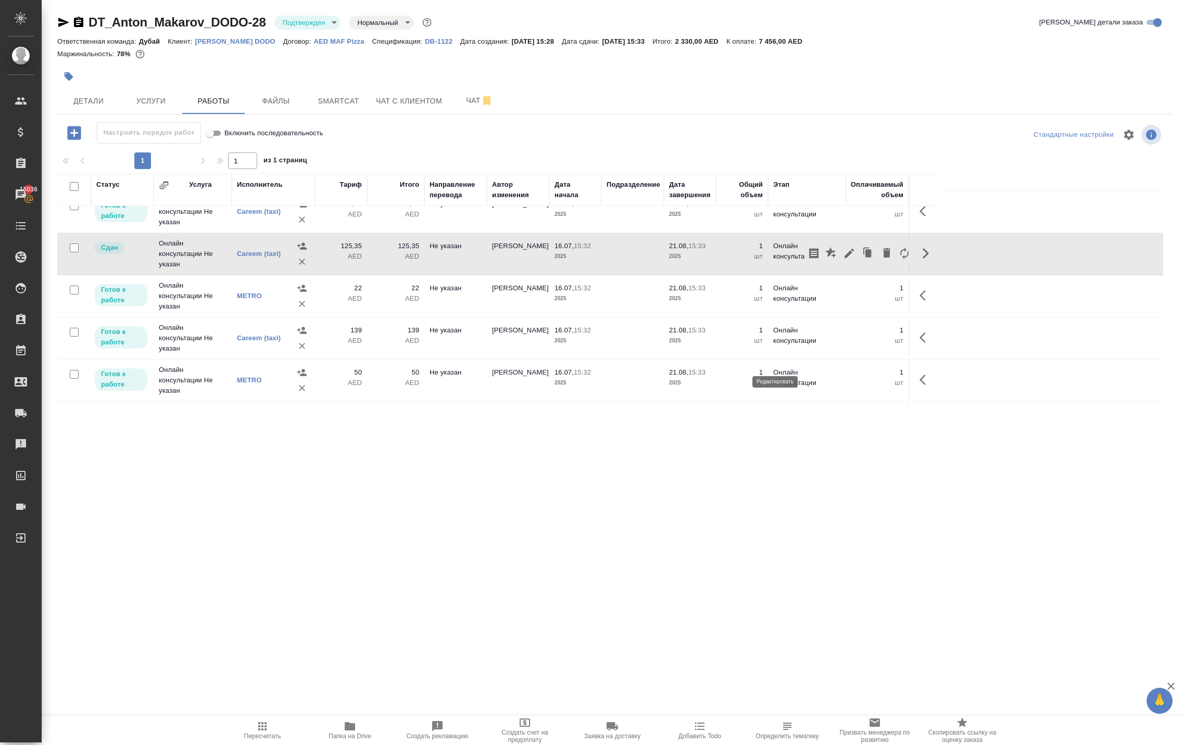
click at [843, 260] on icon "button" at bounding box center [849, 253] width 12 height 12
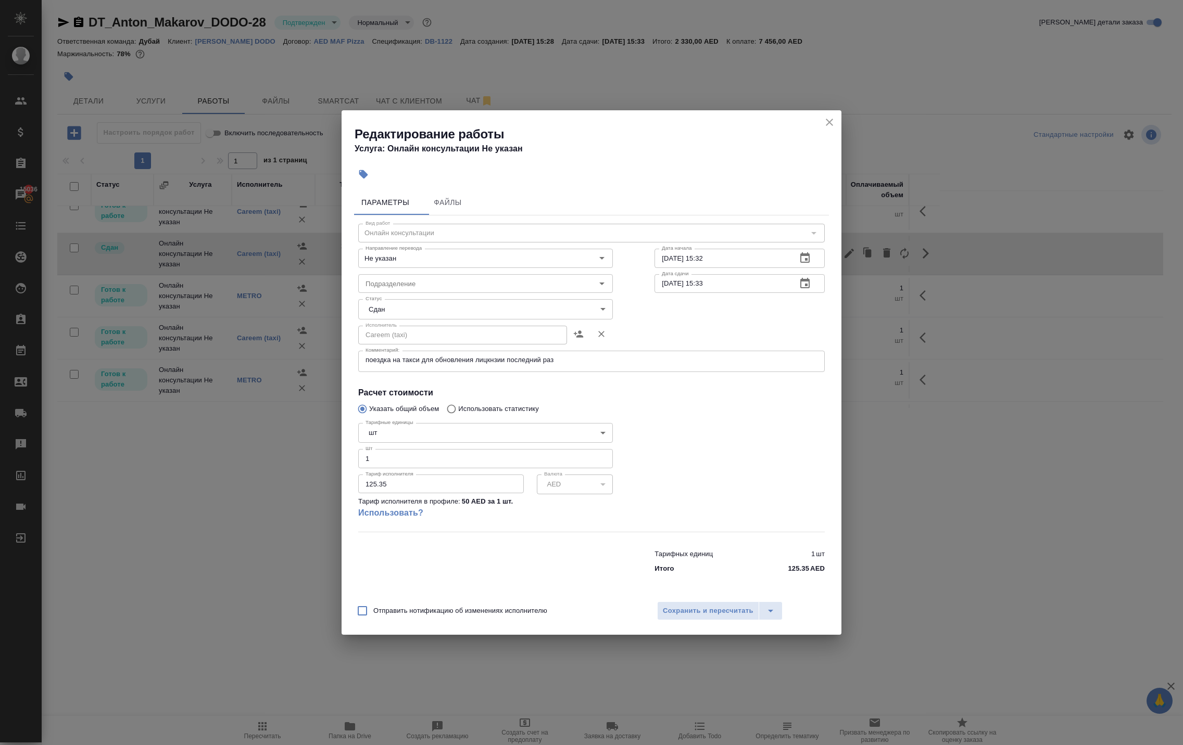
click at [654, 356] on textarea "поездка на такси для обновления лицкнзии последний раз" at bounding box center [591, 361] width 452 height 10
type textarea "поездка на такси для обновления лицкнзии последний раз [DATE]"
click at [711, 617] on span "Сохранить и пересчитать" at bounding box center [708, 611] width 91 height 12
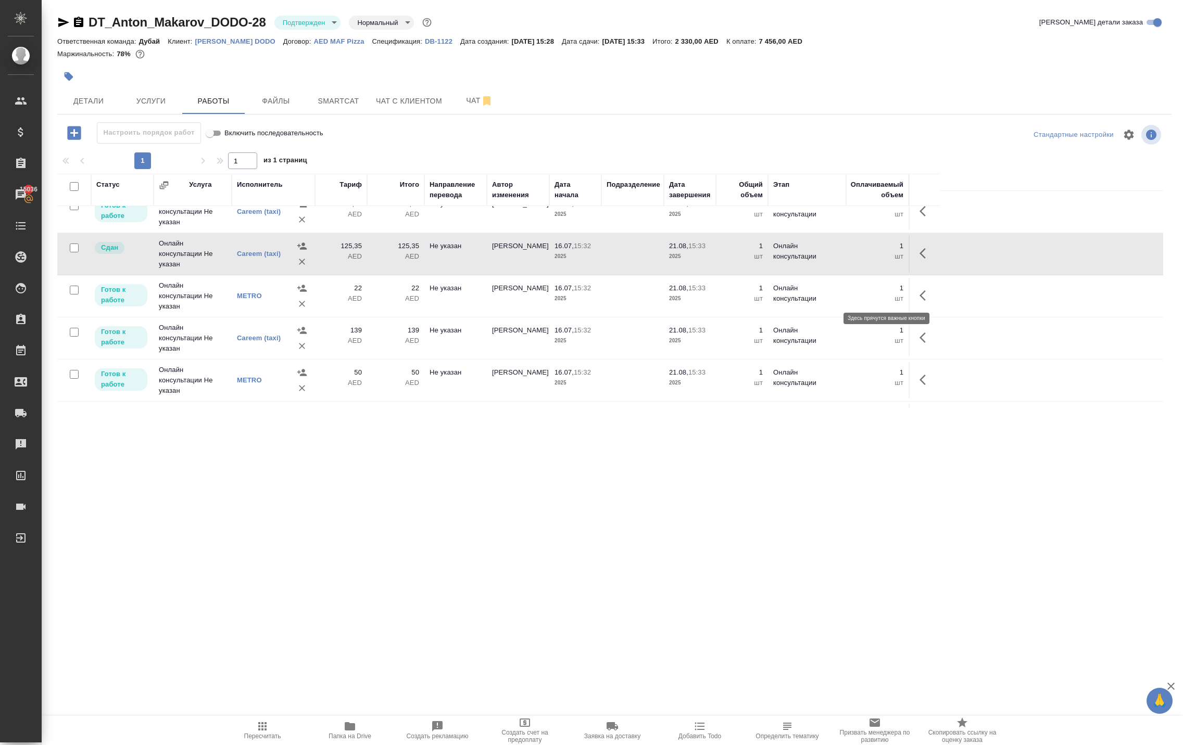
click at [919, 218] on icon "button" at bounding box center [925, 211] width 12 height 12
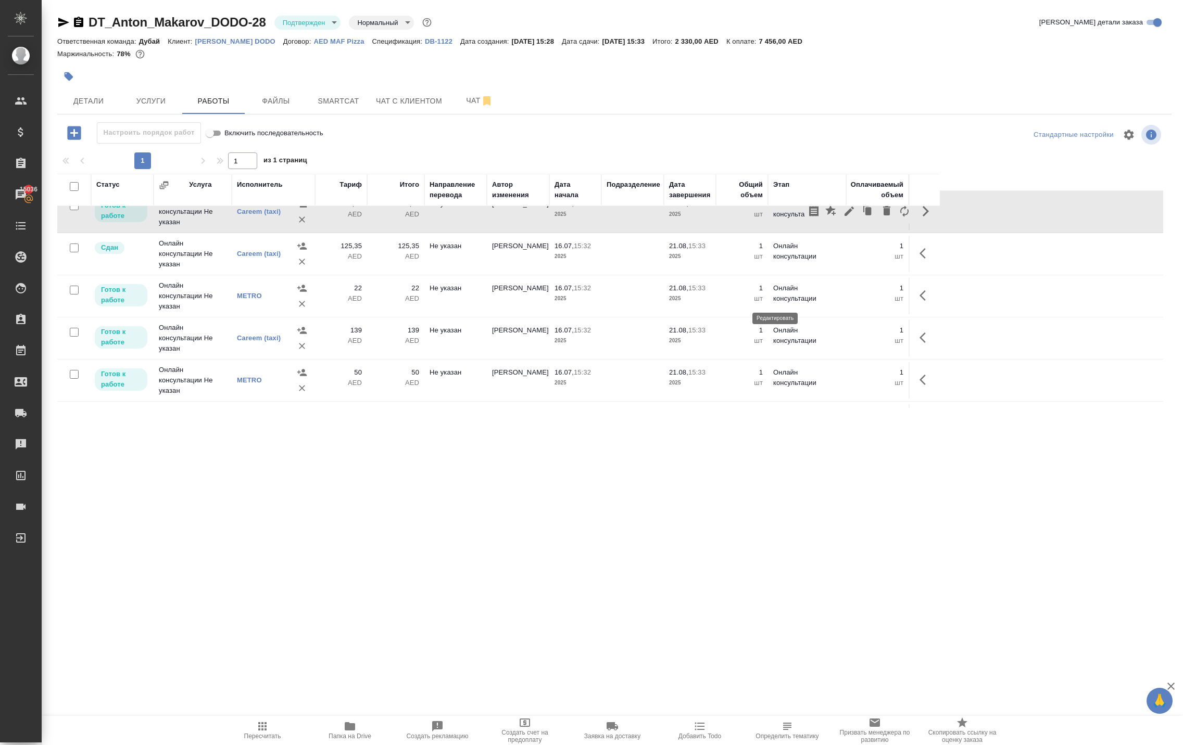
click at [843, 218] on icon "button" at bounding box center [849, 211] width 12 height 12
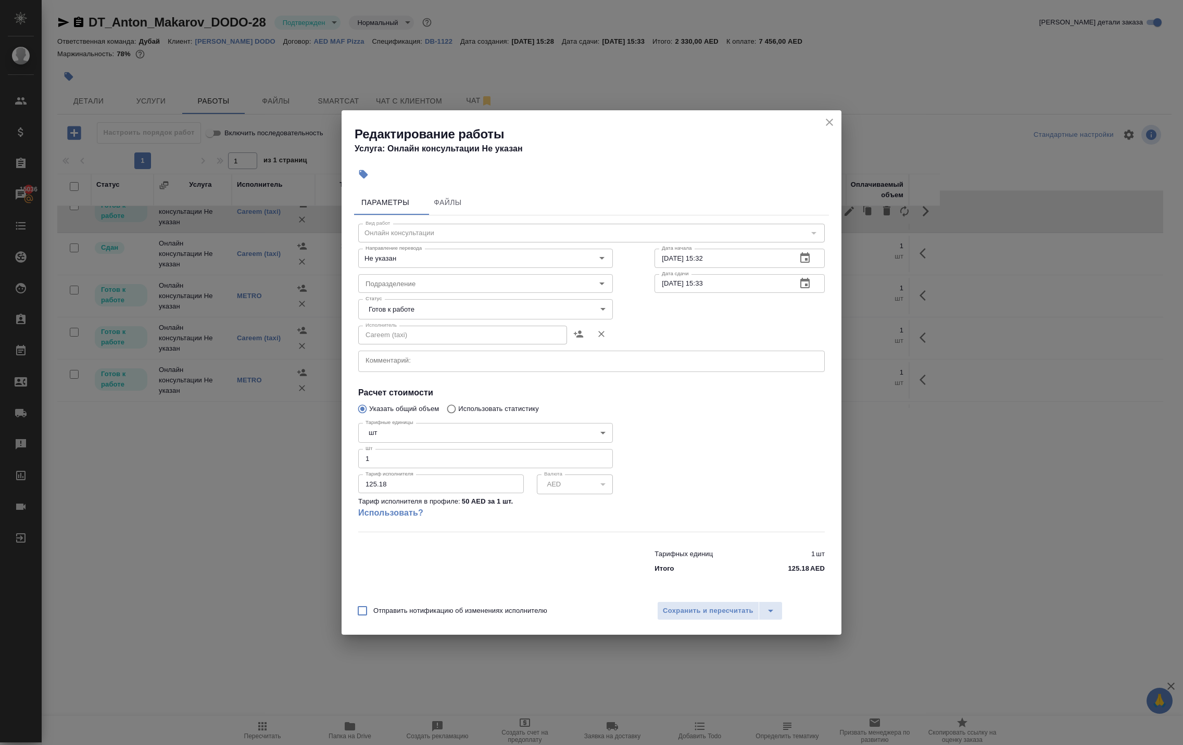
click at [401, 493] on input "125.18" at bounding box center [441, 484] width 166 height 19
type input "30"
click at [456, 357] on textarea at bounding box center [591, 361] width 452 height 10
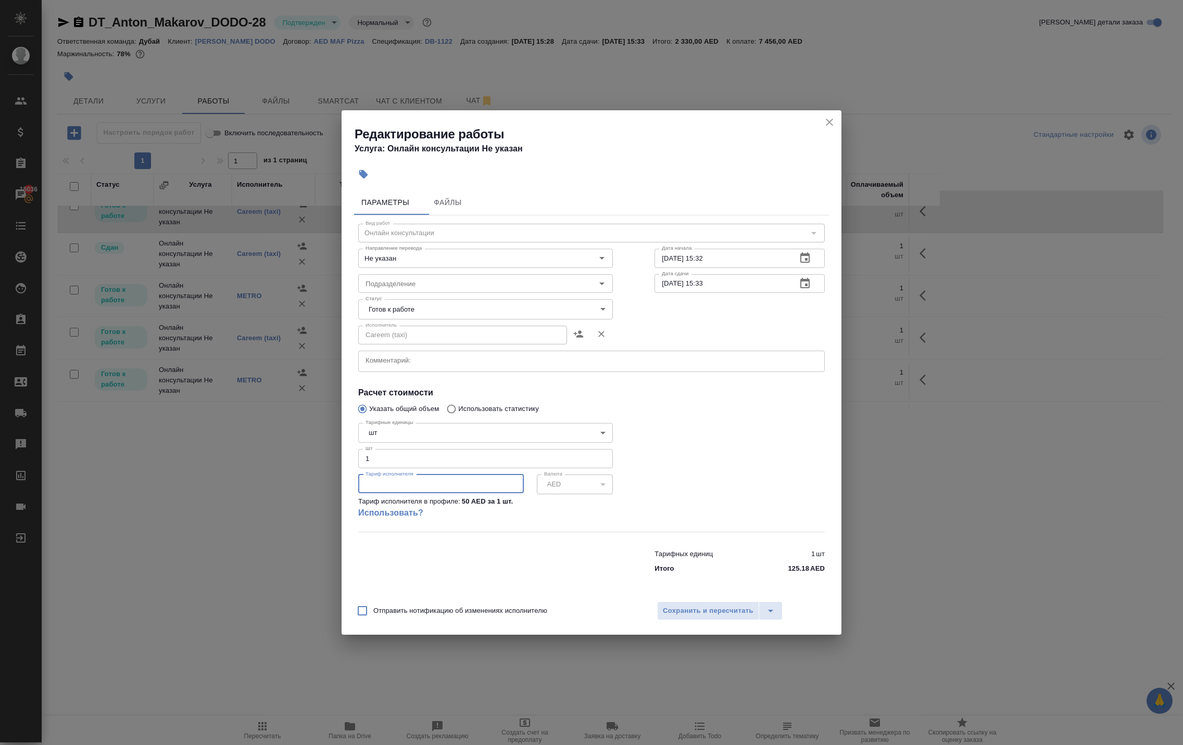
drag, startPoint x: 438, startPoint y: 508, endPoint x: 261, endPoint y: 503, distance: 177.1
click at [261, 503] on div "Редактирование работы Услуга: Онлайн консультации Не указан Параметры Файлы Вид…" at bounding box center [591, 372] width 1183 height 745
click at [823, 116] on icon "close" at bounding box center [829, 122] width 12 height 12
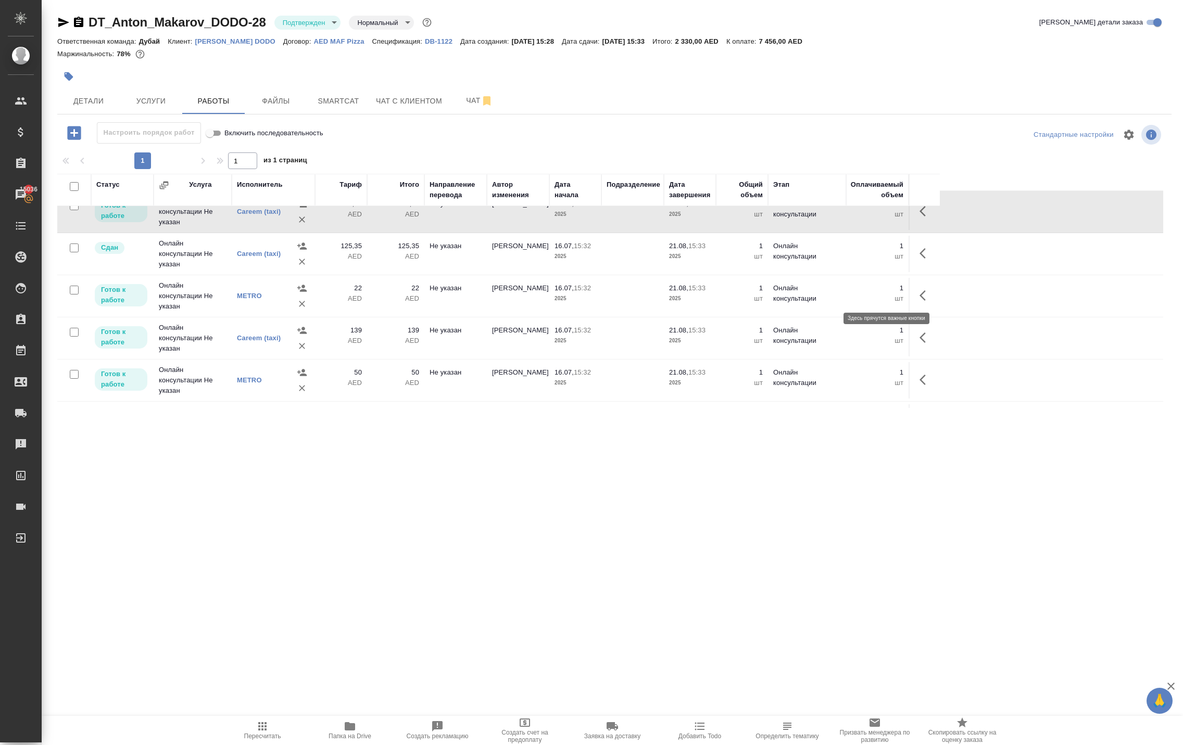
click at [919, 217] on icon "button" at bounding box center [922, 211] width 6 height 10
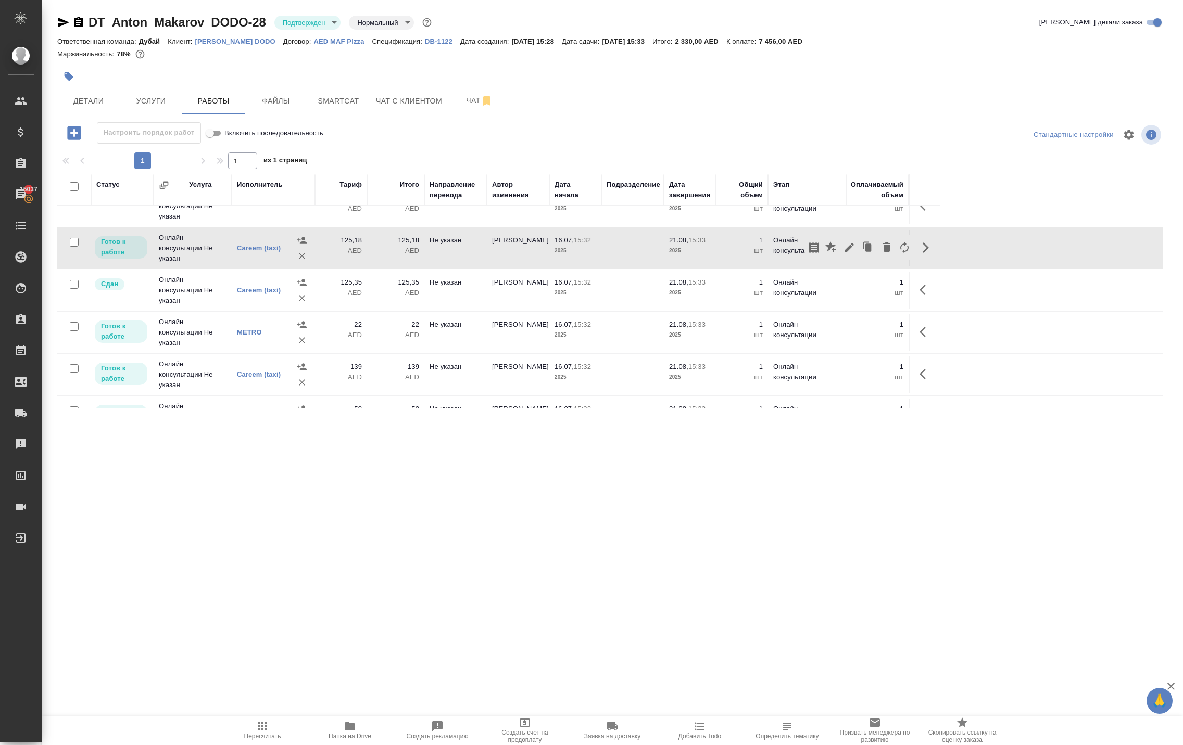
scroll to position [71, 0]
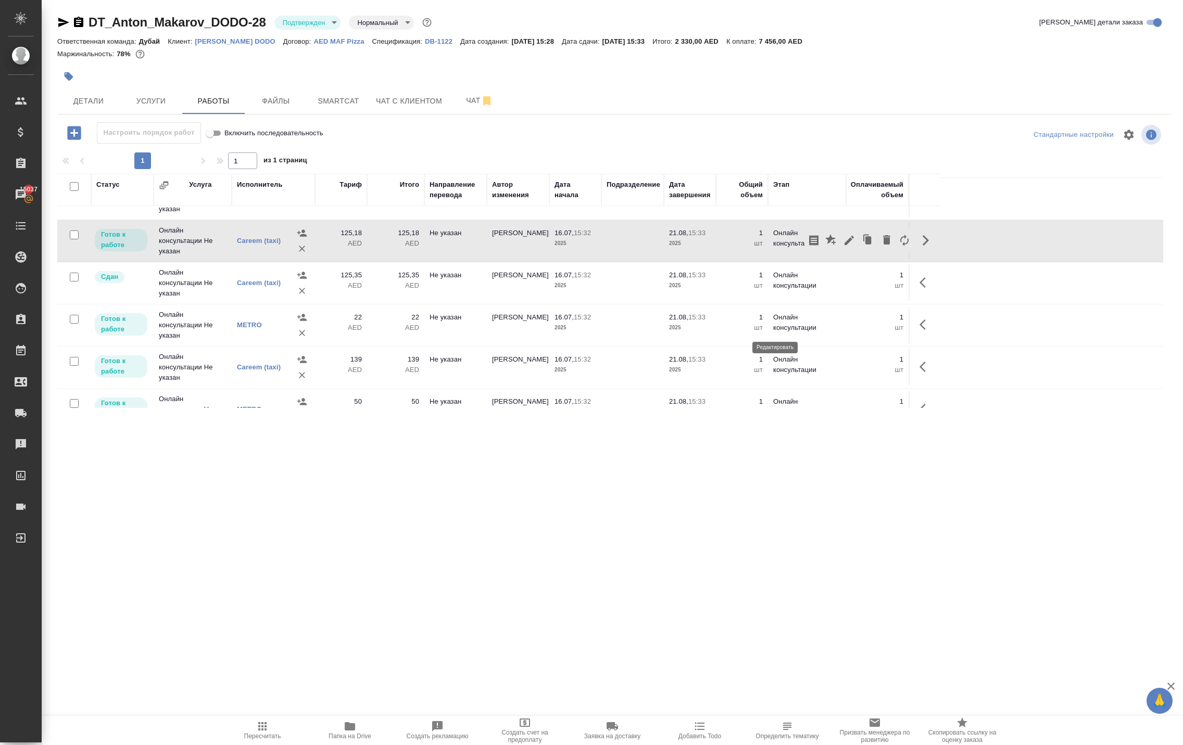
click at [844, 245] on icon "button" at bounding box center [848, 240] width 9 height 9
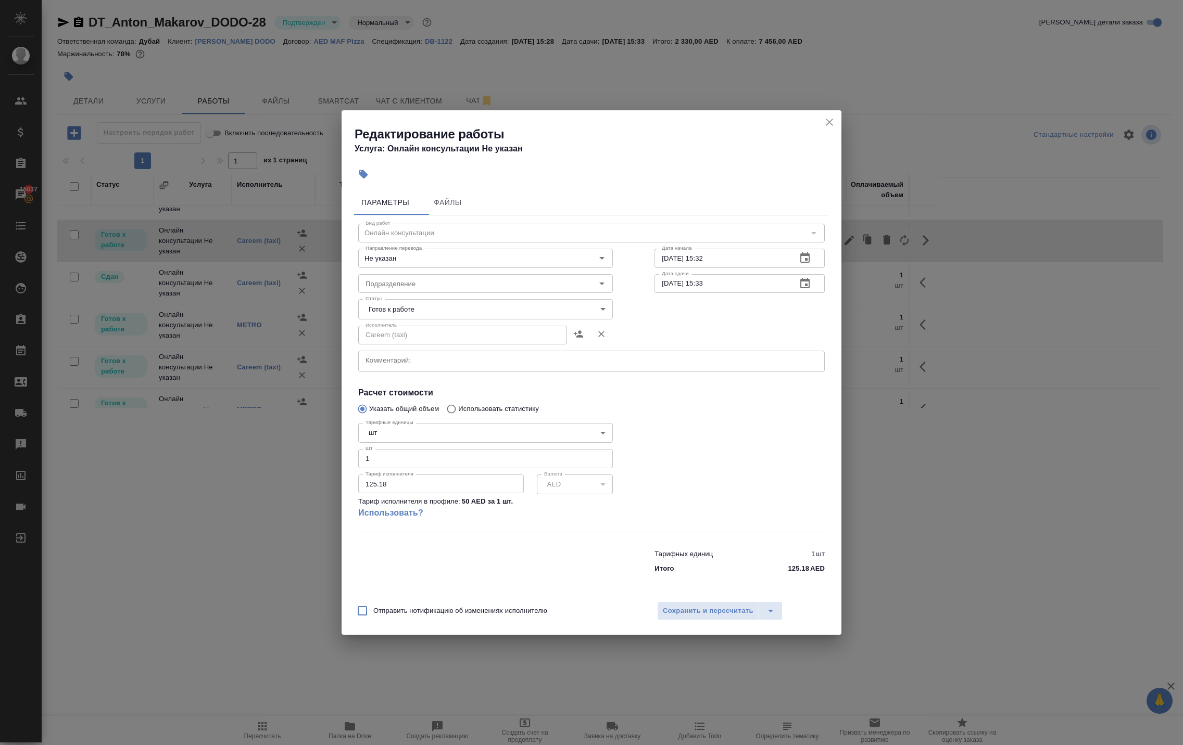
click at [826, 119] on icon "close" at bounding box center [829, 122] width 7 height 7
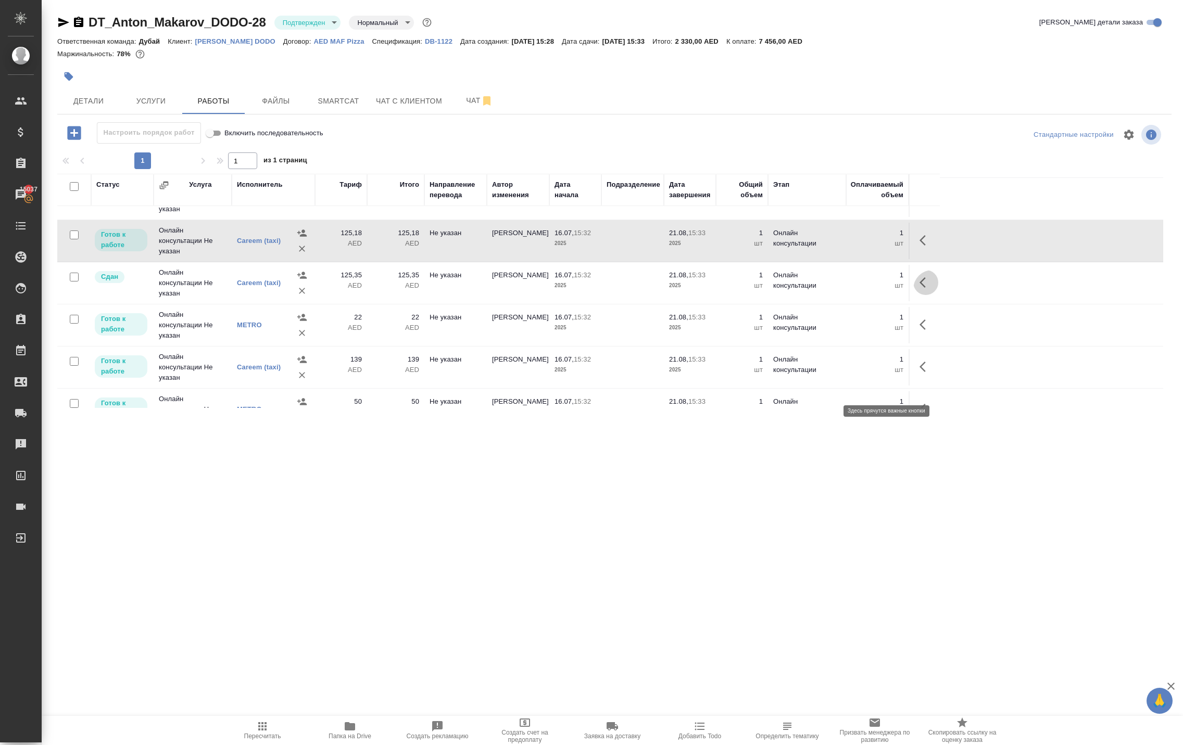
click at [919, 288] on icon "button" at bounding box center [922, 282] width 6 height 10
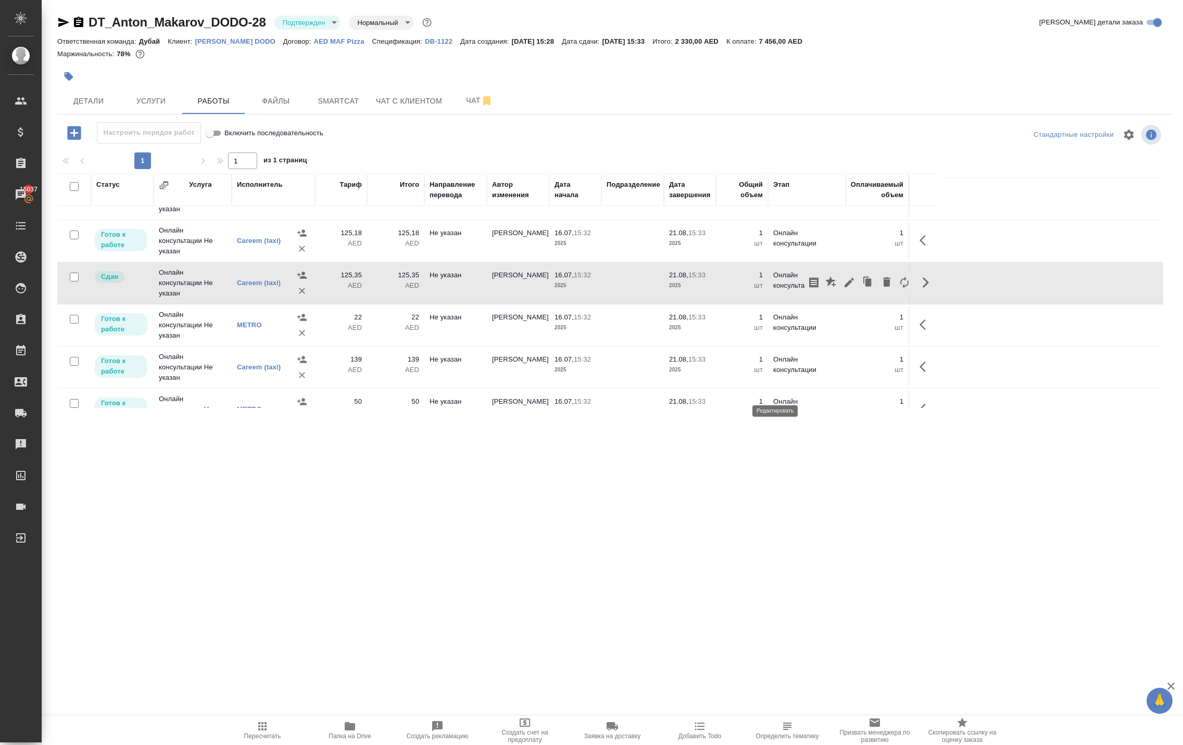
click at [843, 289] on icon "button" at bounding box center [849, 282] width 12 height 12
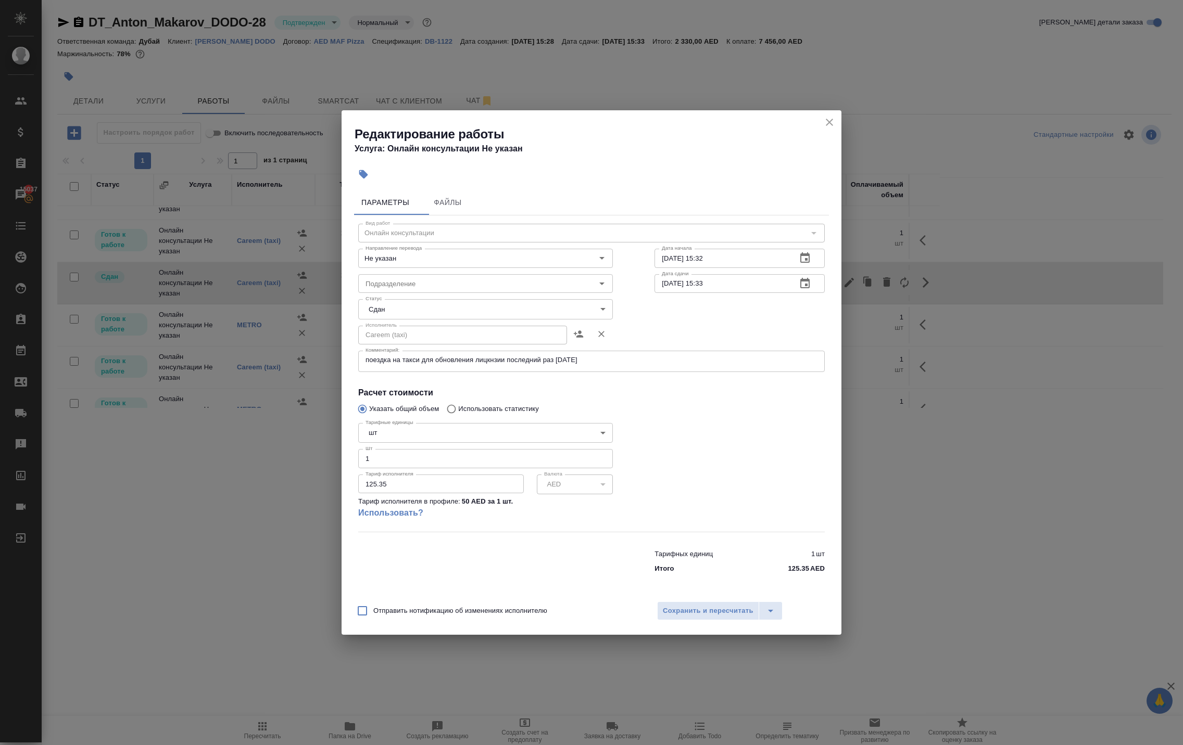
click at [830, 116] on icon "close" at bounding box center [829, 122] width 12 height 12
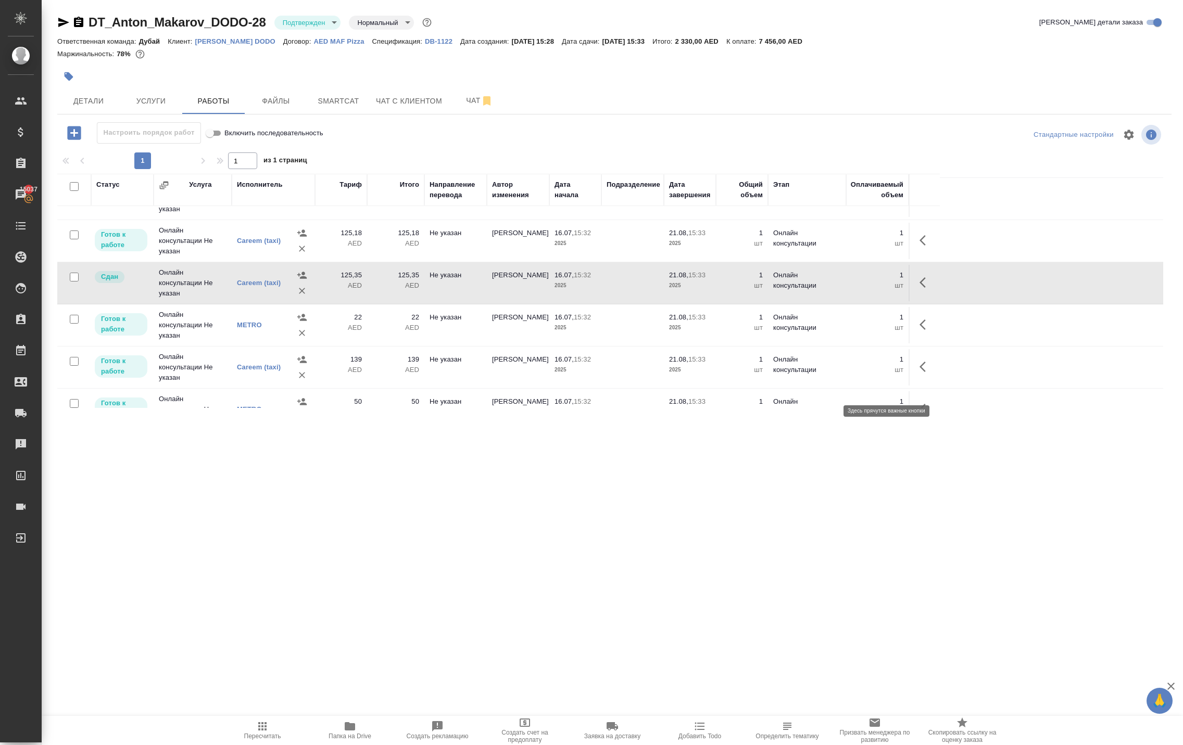
click at [919, 289] on icon "button" at bounding box center [925, 282] width 12 height 12
click at [843, 289] on icon "button" at bounding box center [849, 282] width 12 height 12
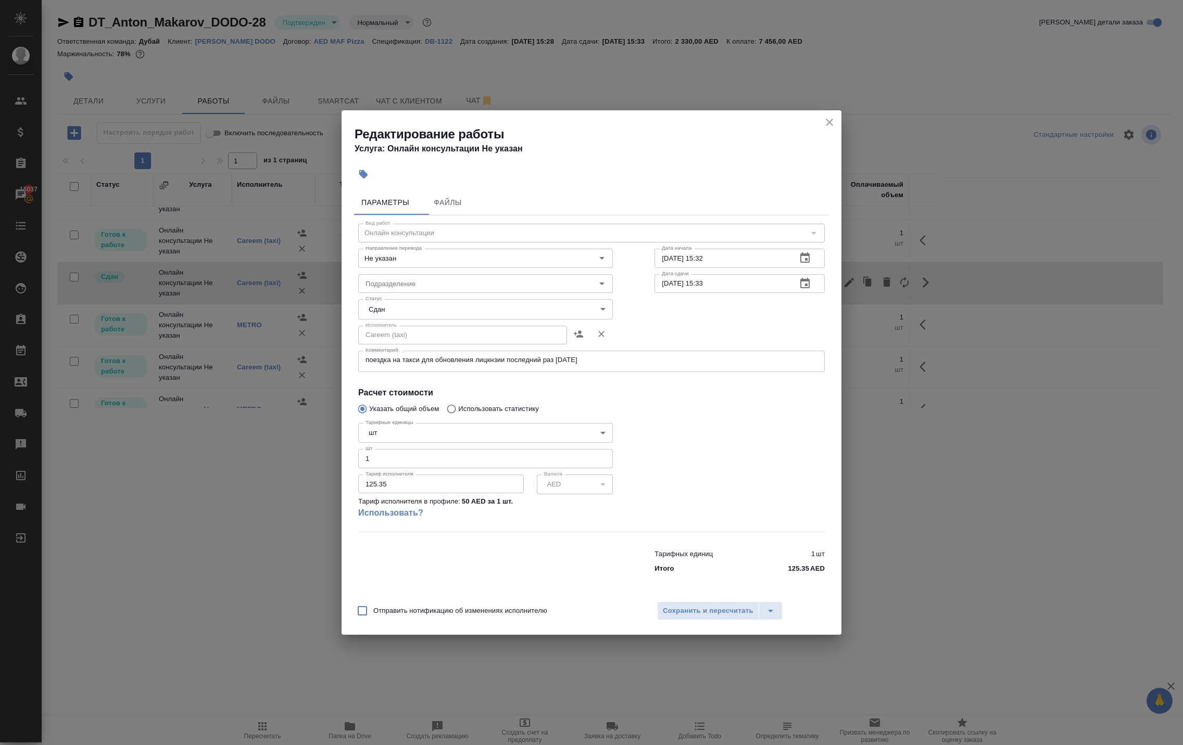
click at [830, 116] on icon "close" at bounding box center [829, 122] width 12 height 12
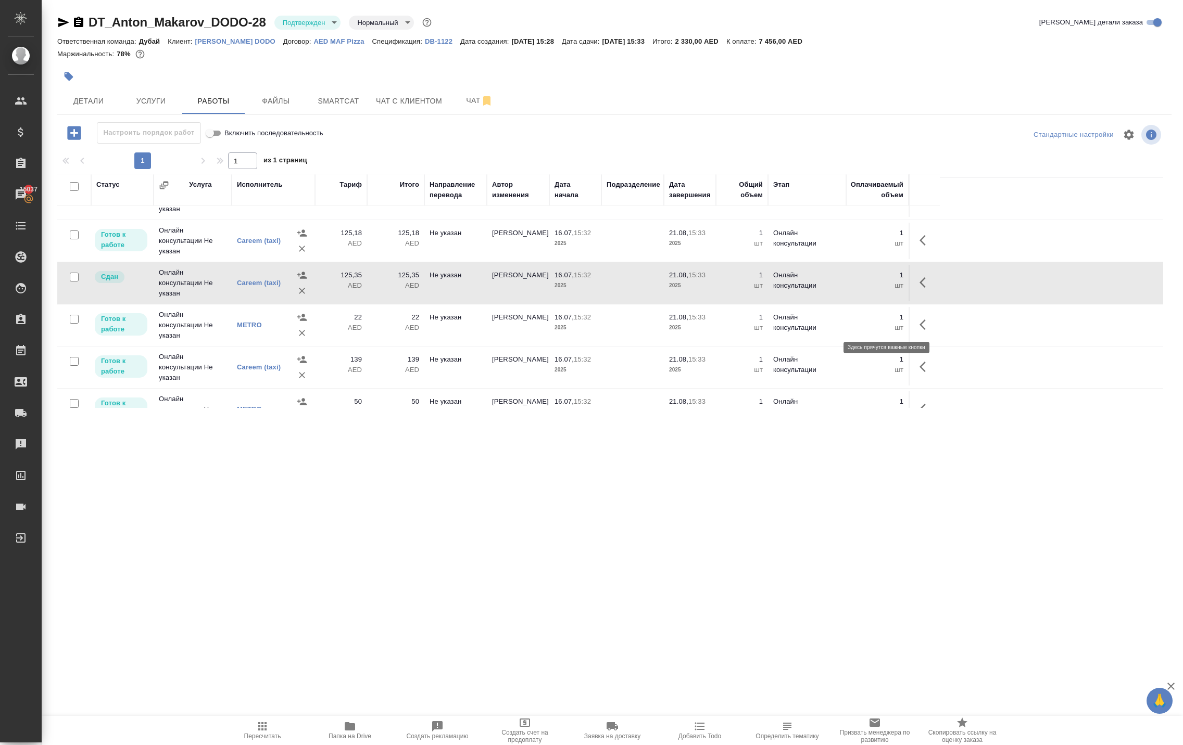
click at [923, 247] on icon "button" at bounding box center [925, 240] width 12 height 12
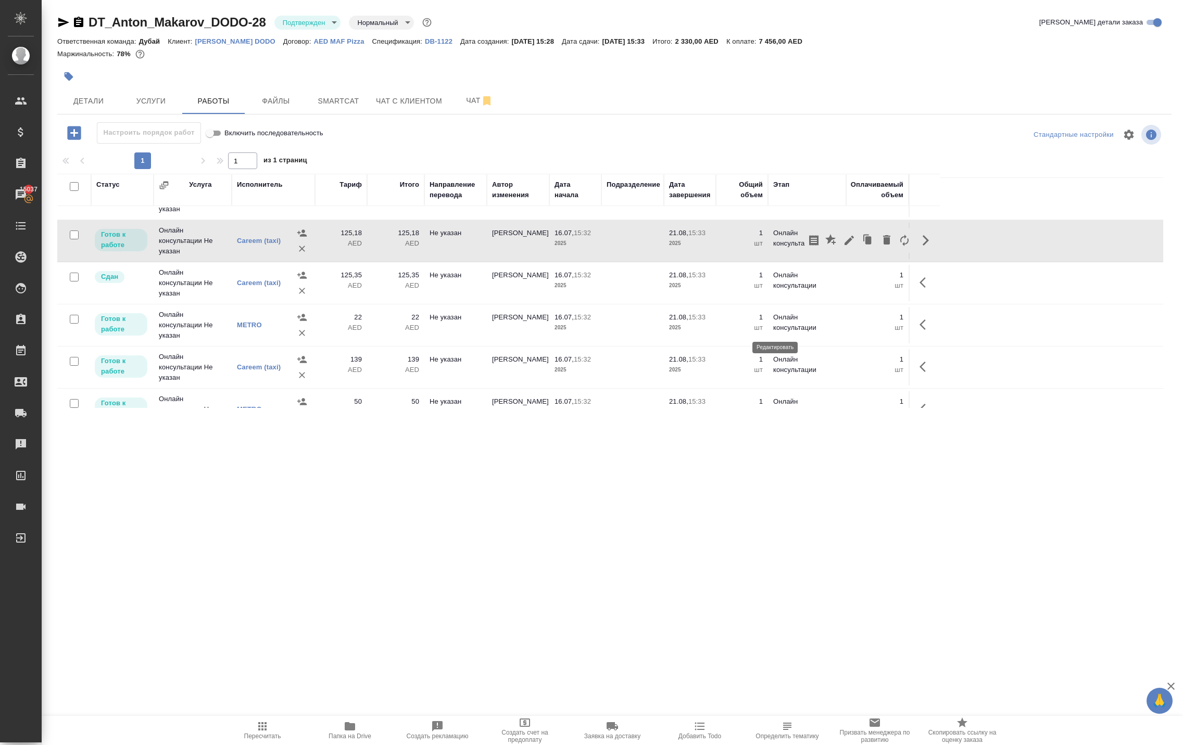
click at [843, 247] on icon "button" at bounding box center [849, 240] width 12 height 12
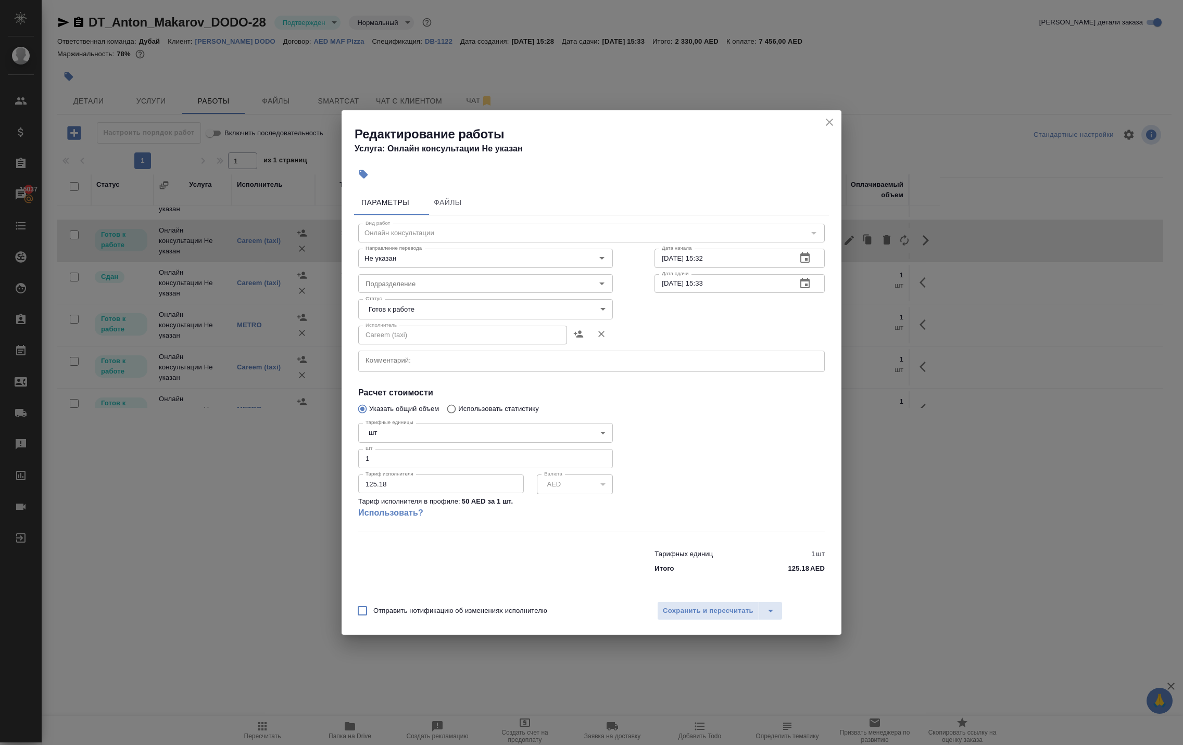
click at [389, 357] on textarea at bounding box center [591, 361] width 452 height 10
type textarea "30 июля"
click at [713, 617] on span "Сохранить и пересчитать" at bounding box center [708, 611] width 91 height 12
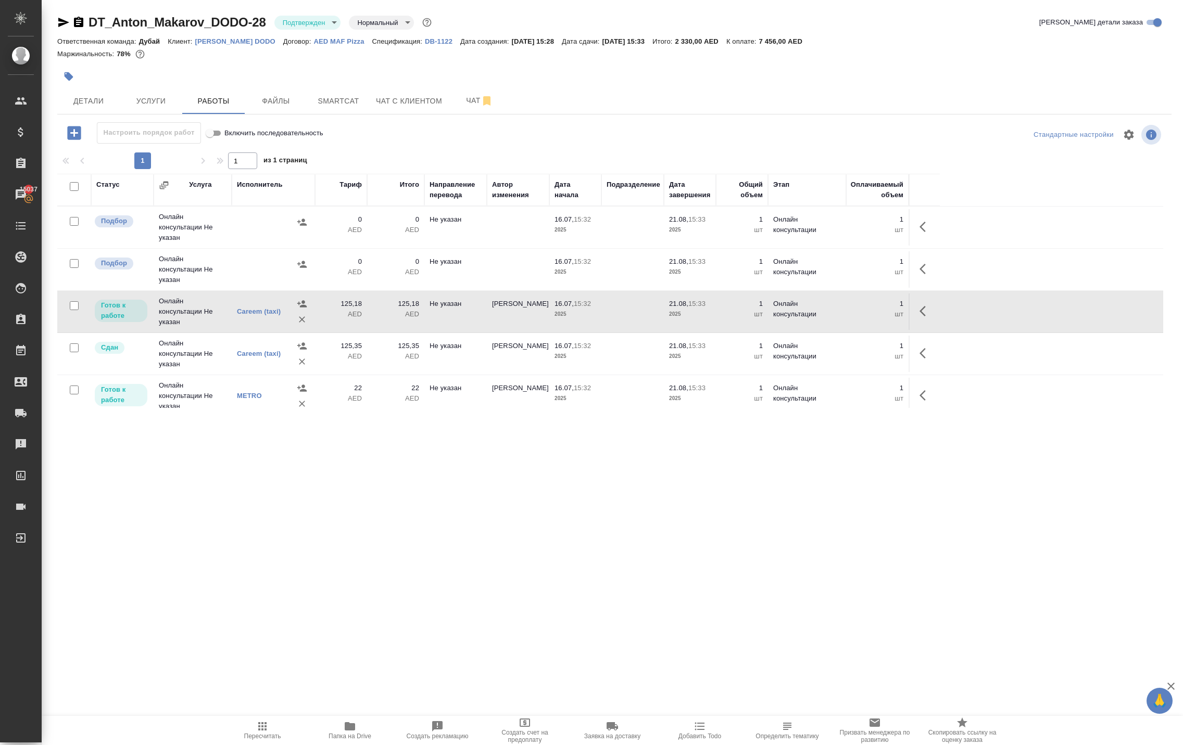
scroll to position [0, 0]
click at [328, 364] on tbody "Подбор Онлайн консультации Не указан 0 AED 0 AED Не указан 16.07, 15:32 2025 21…" at bounding box center [610, 375] width 1106 height 337
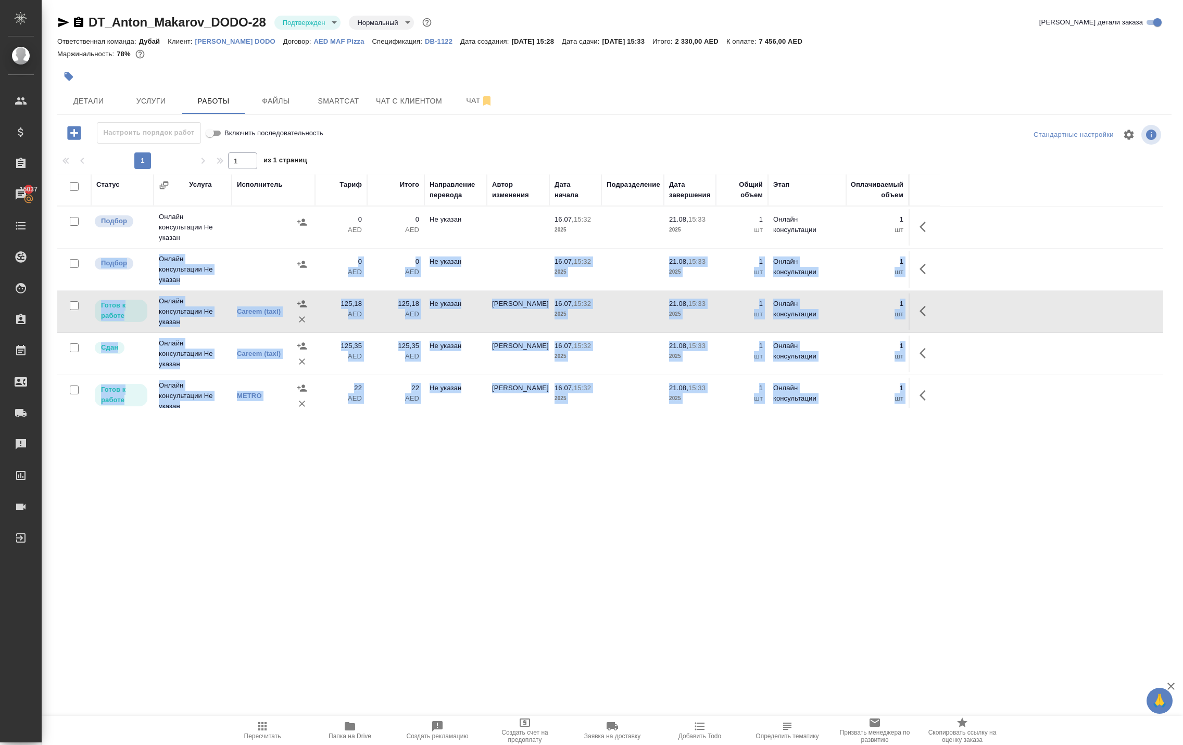
scroll to position [279, 0]
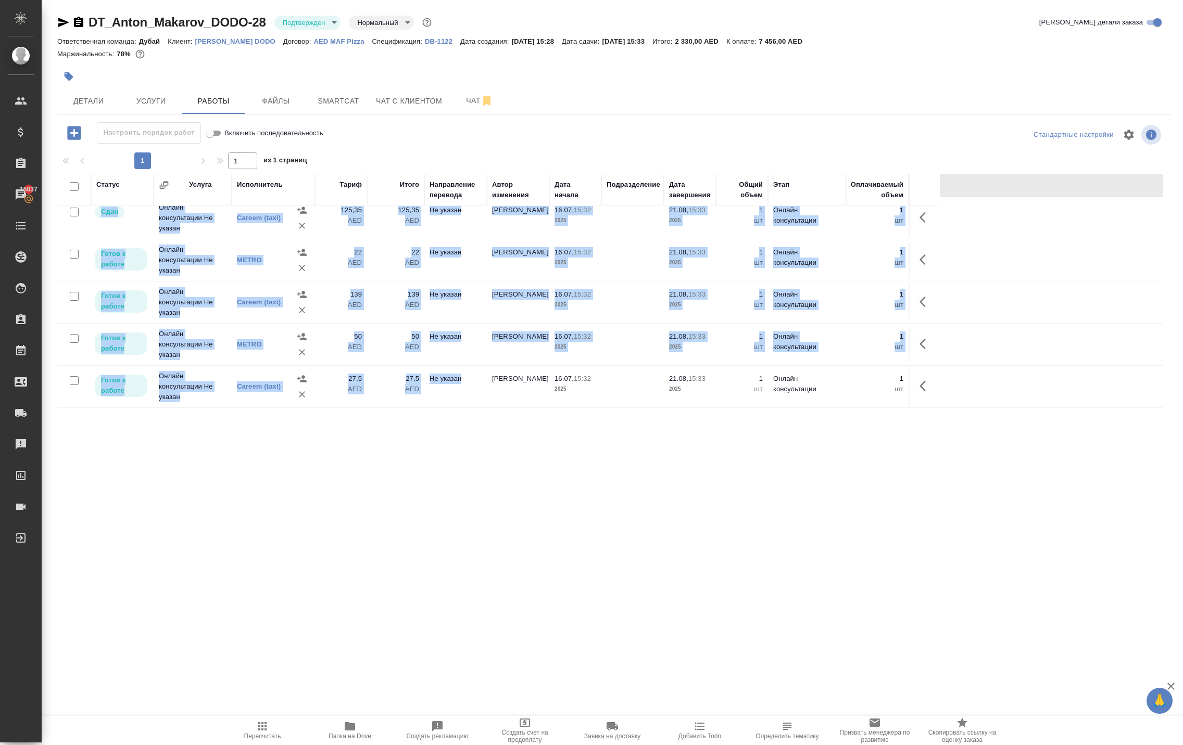
drag, startPoint x: 330, startPoint y: 310, endPoint x: 448, endPoint y: 433, distance: 170.1
click at [448, 408] on tbody "Подбор Онлайн консультации Не указан 0 AED 0 AED Не указан 16.07, 15:32 2025 21…" at bounding box center [610, 239] width 1106 height 337
copy tbody "Подбор Онлайн консультации Не указан 0 AED 0 AED Не указан 16.07, 15:32 2025 21…"
click at [635, 147] on div at bounding box center [613, 134] width 371 height 25
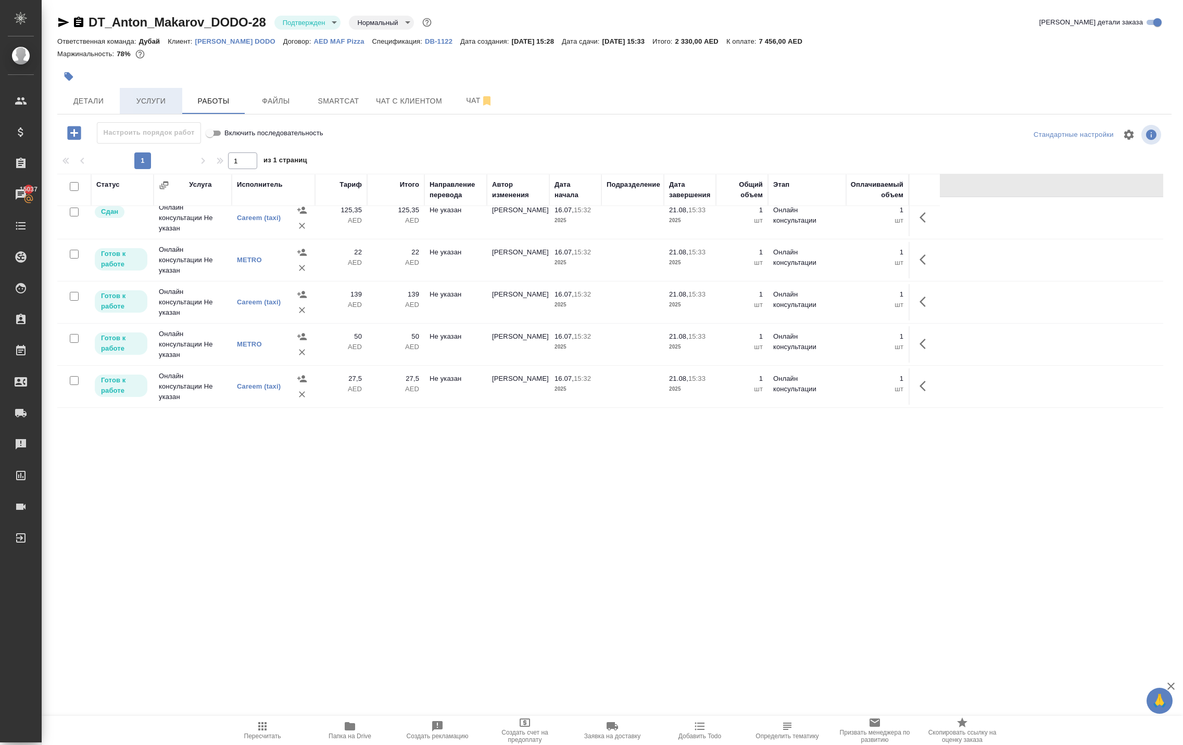
click at [159, 108] on span "Услуги" at bounding box center [151, 101] width 50 height 13
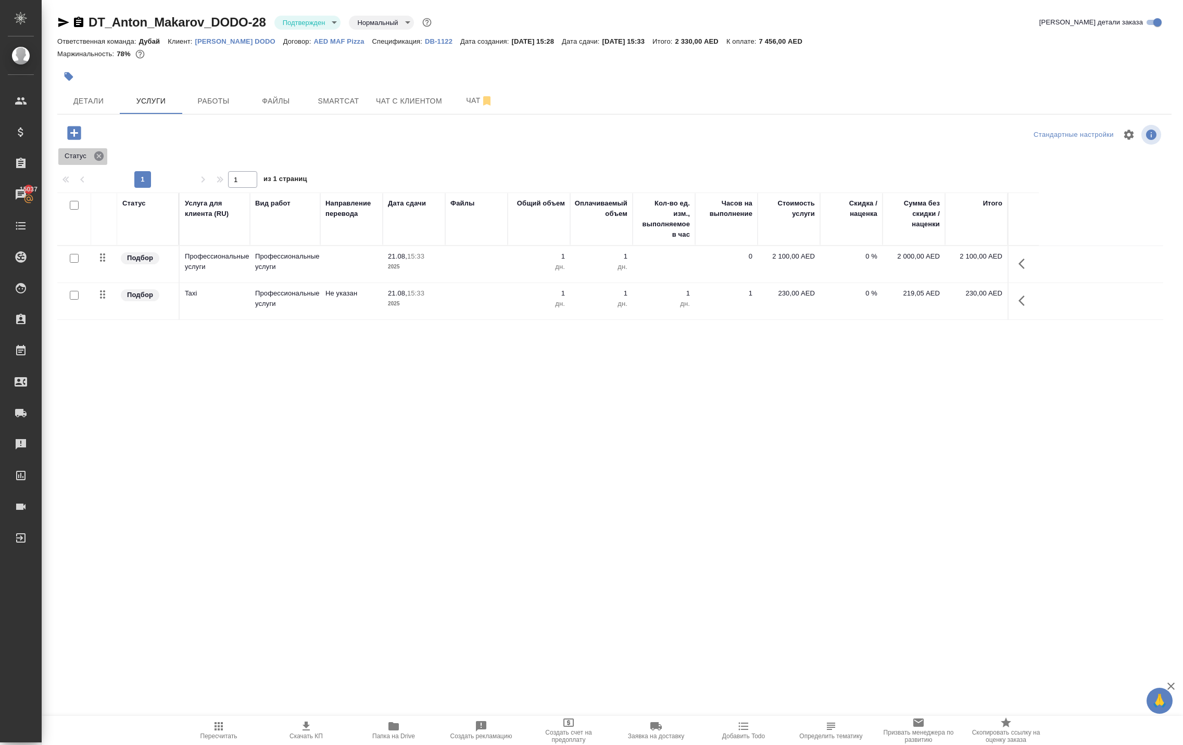
click at [104, 161] on icon at bounding box center [98, 155] width 9 height 9
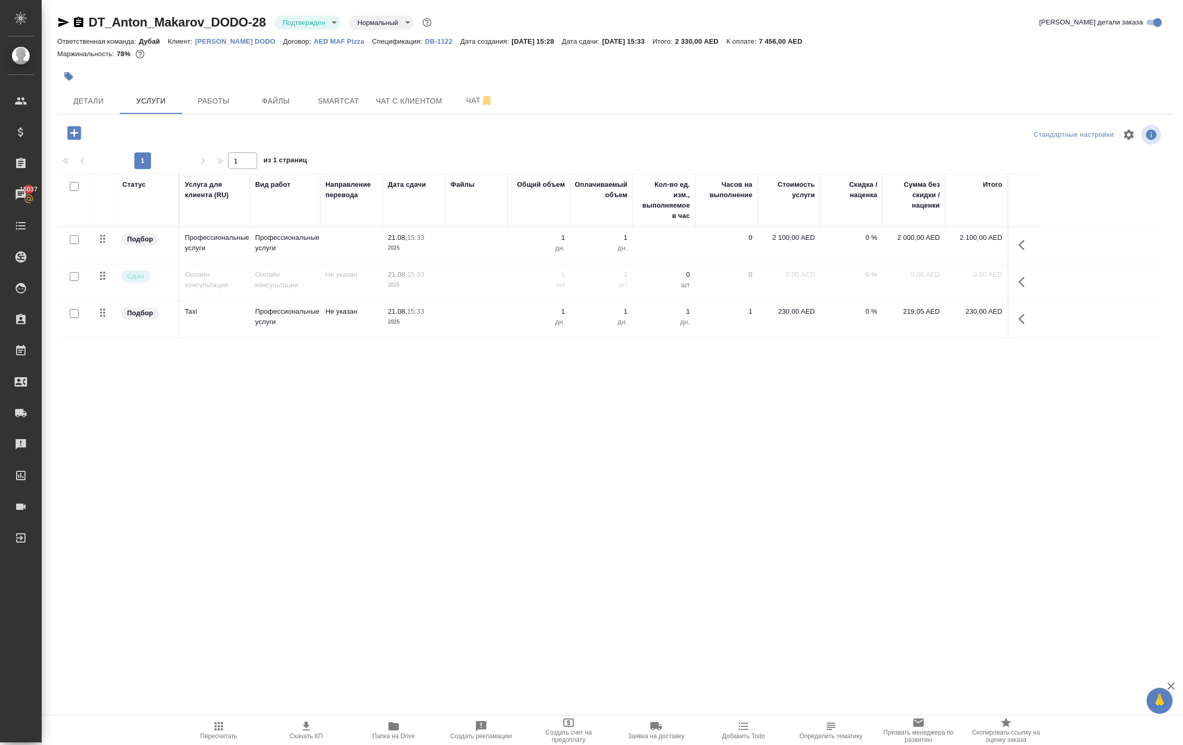
click at [1018, 325] on icon "button" at bounding box center [1024, 319] width 12 height 12
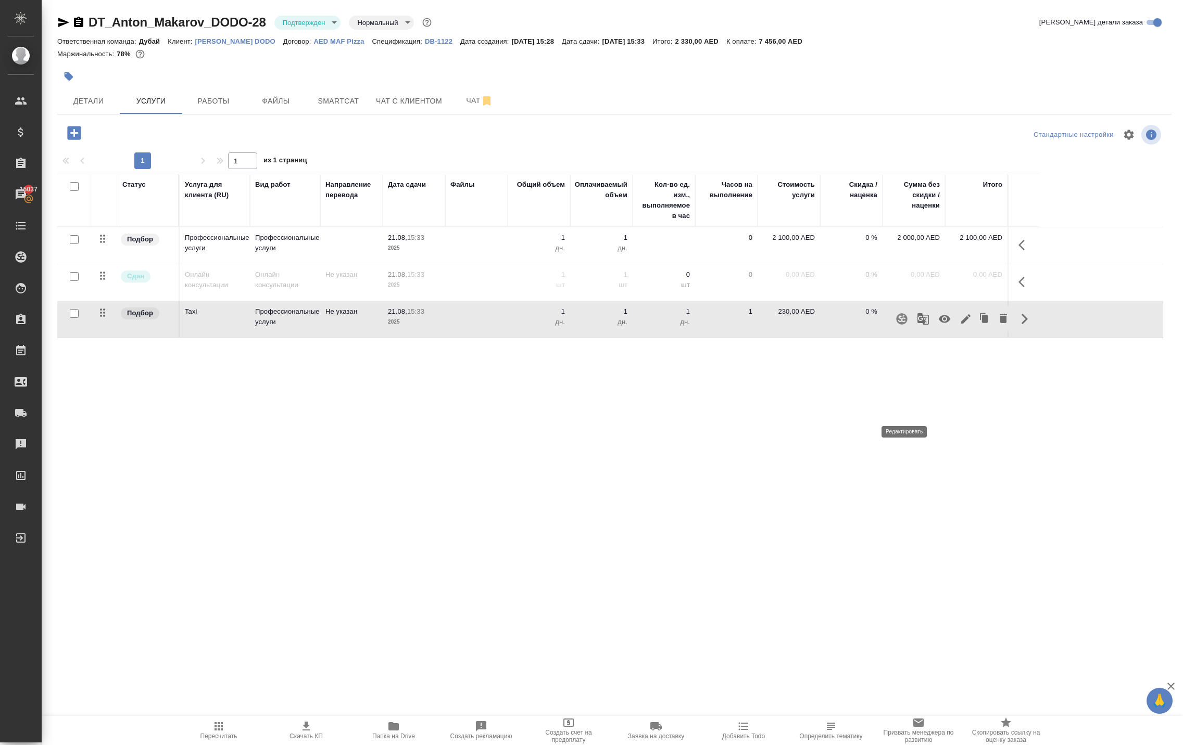
click at [959, 325] on icon "button" at bounding box center [965, 319] width 12 height 12
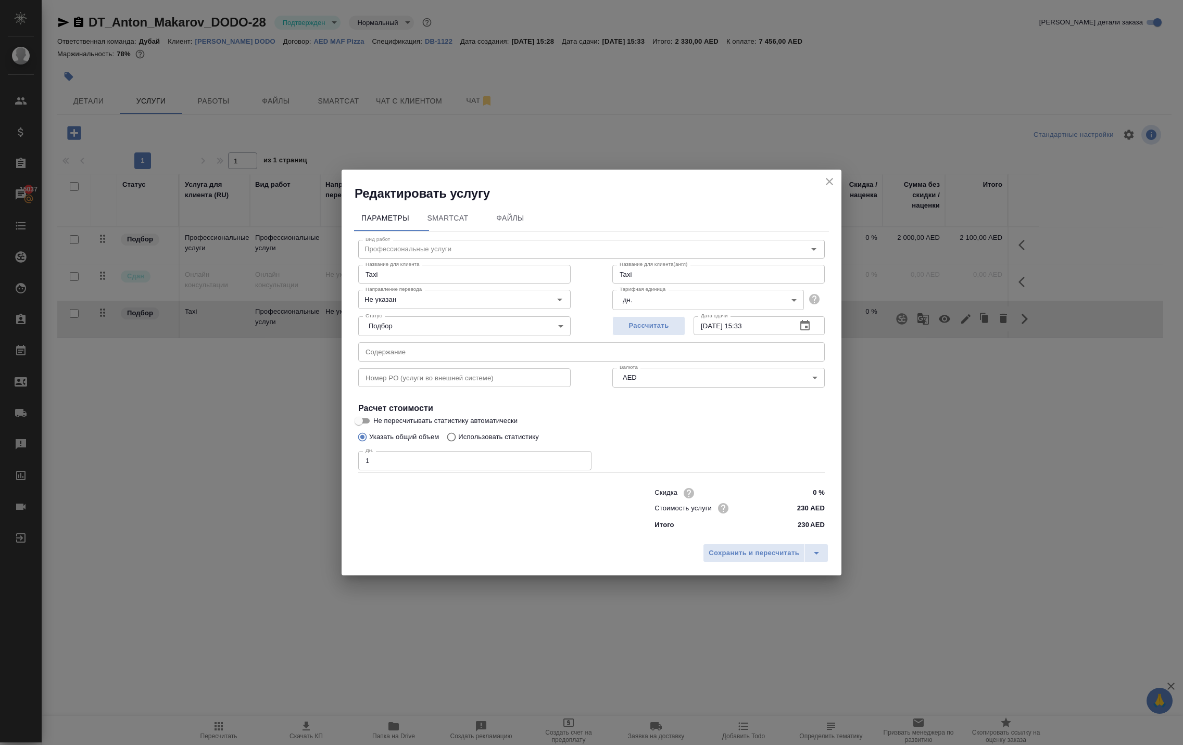
click at [686, 265] on input "Taxi" at bounding box center [718, 274] width 212 height 19
type input "Taxi/metro"
click at [708, 560] on span "Сохранить и пересчитать" at bounding box center [753, 554] width 91 height 12
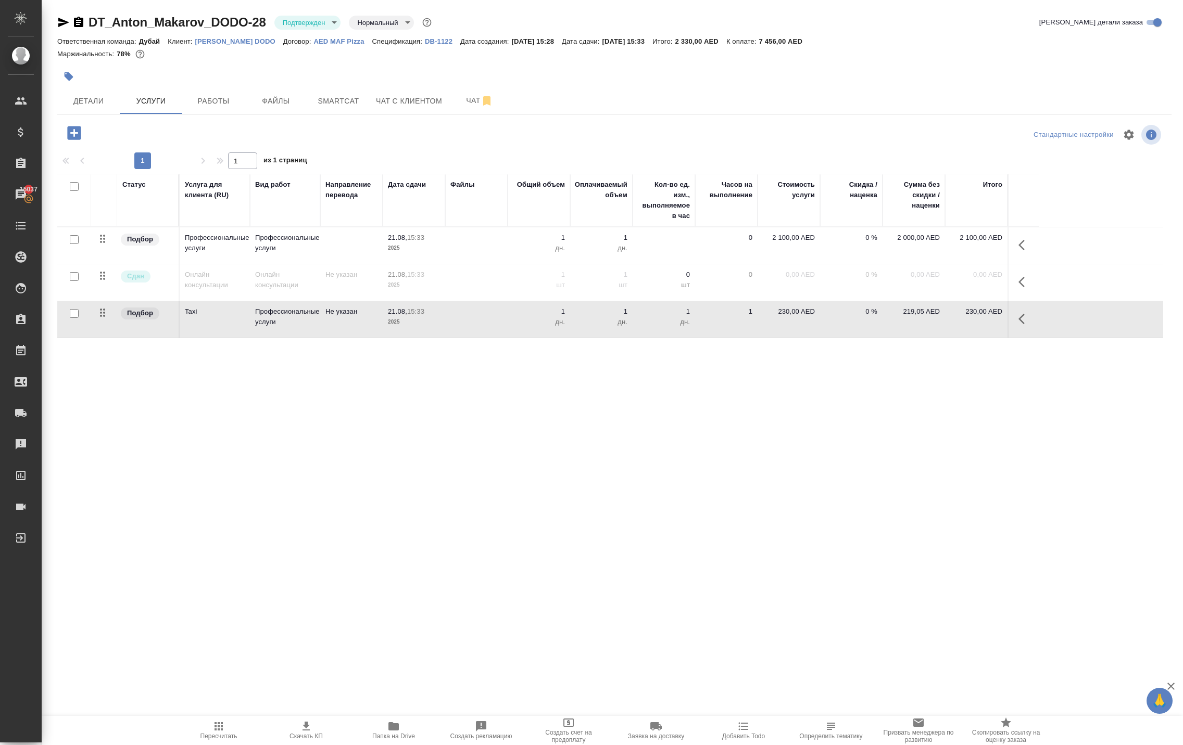
click at [1018, 324] on icon "button" at bounding box center [1021, 319] width 6 height 10
click at [961, 324] on icon "button" at bounding box center [965, 318] width 9 height 9
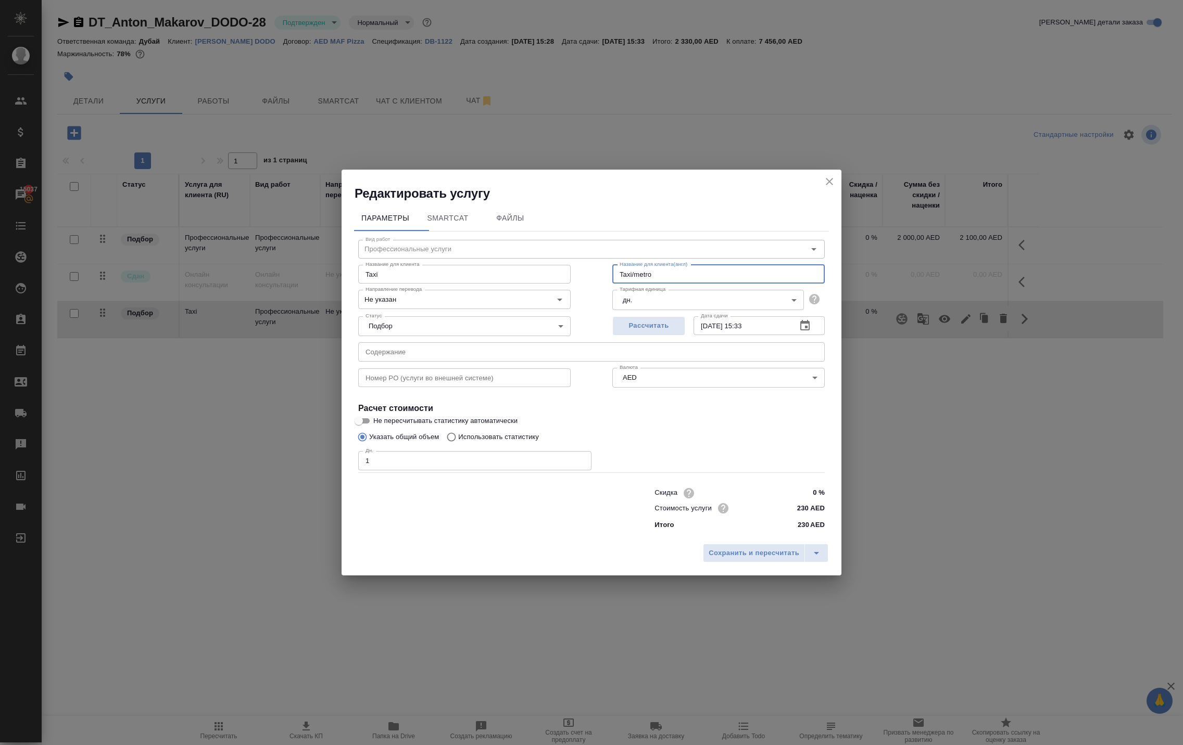
drag, startPoint x: 673, startPoint y: 239, endPoint x: 434, endPoint y: 223, distance: 239.0
click at [437, 240] on div "Название для клиента Taxi Название для клиента Название для клиента(англ) Taxi/…" at bounding box center [591, 273] width 508 height 67
click at [514, 265] on input "Taxi" at bounding box center [464, 274] width 212 height 19
click at [443, 265] on input "Taxi" at bounding box center [464, 274] width 212 height 19
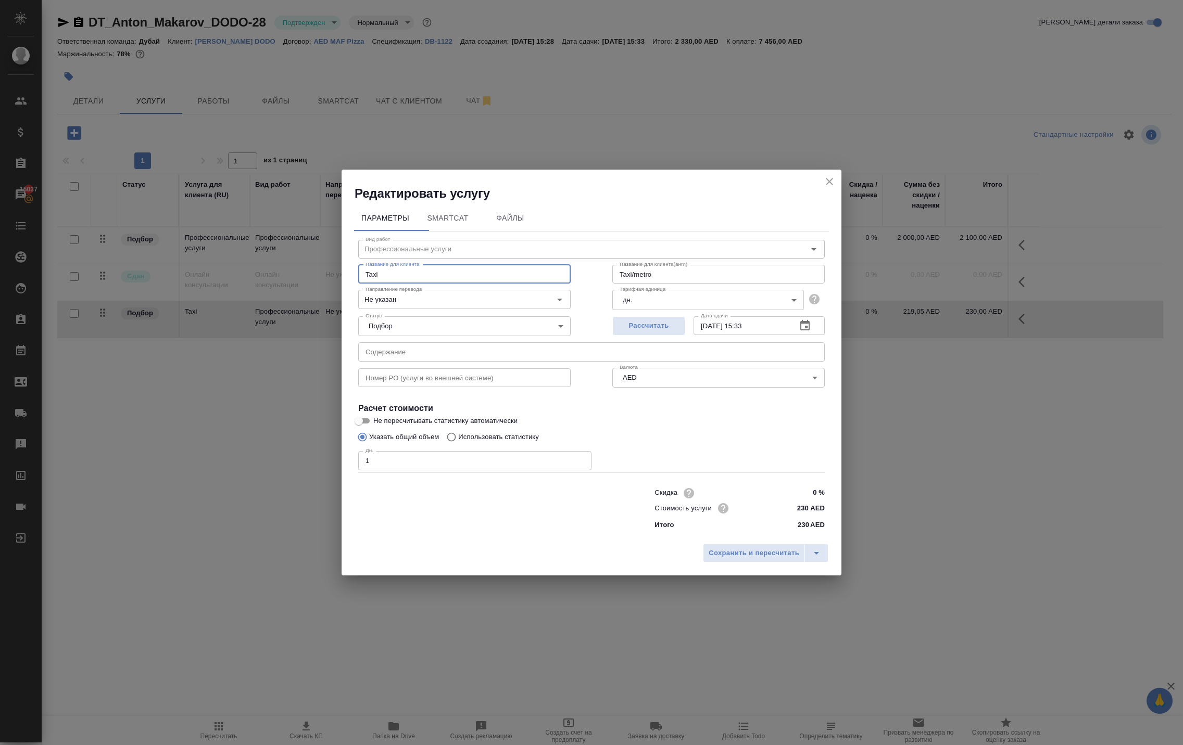
click at [443, 265] on input "Taxi" at bounding box center [464, 274] width 212 height 19
paste input "/metro"
type input "Taxi/metro"
click at [708, 560] on span "Сохранить и пересчитать" at bounding box center [753, 554] width 91 height 12
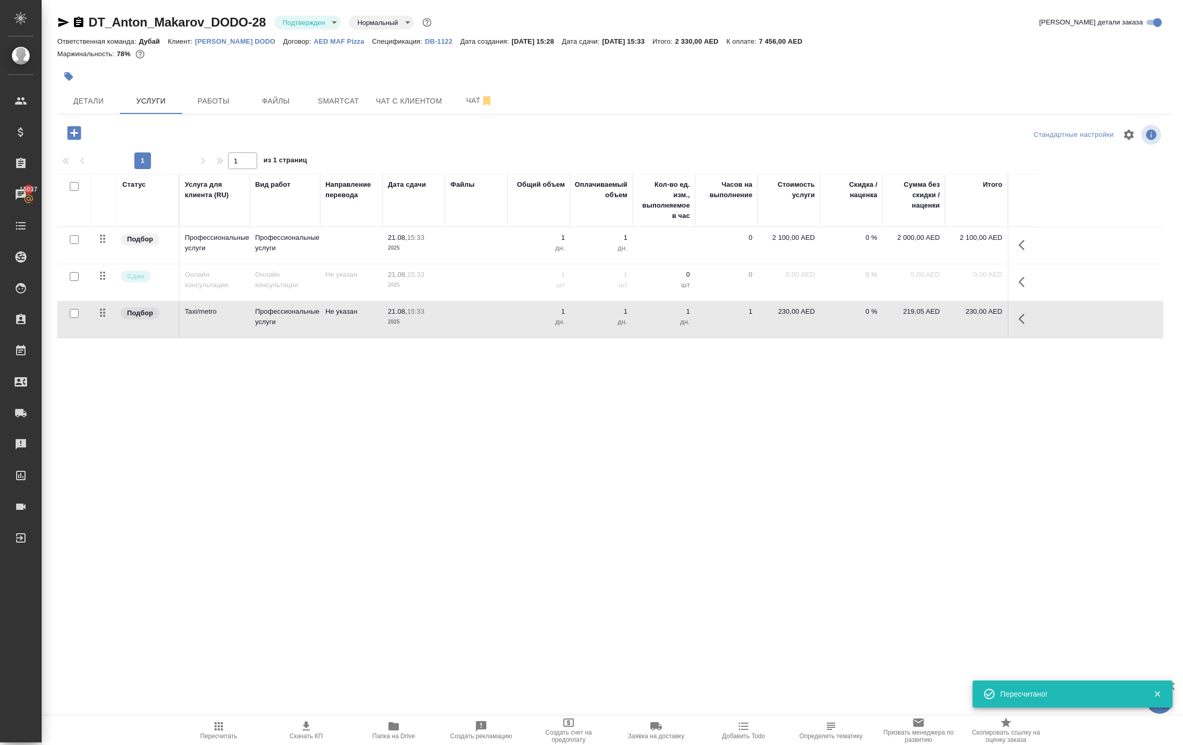
click at [769, 317] on p "230,00 AED" at bounding box center [789, 312] width 52 height 10
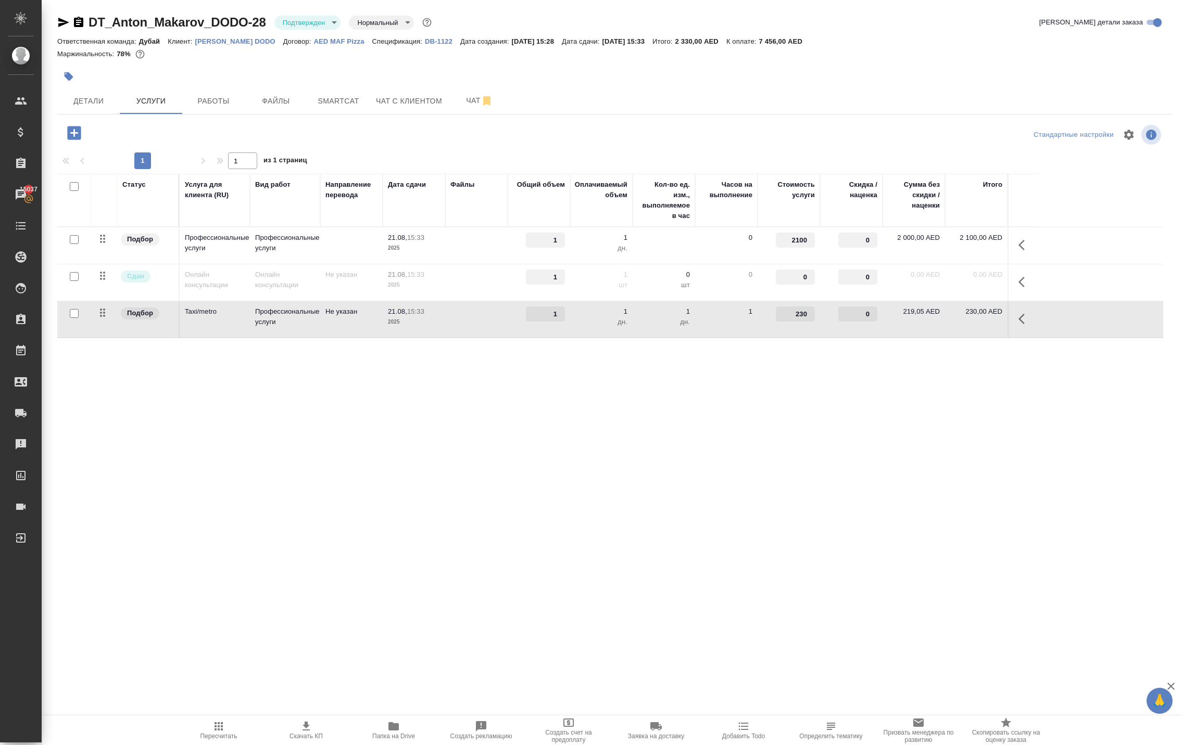
click at [796, 322] on input "230" at bounding box center [795, 314] width 39 height 15
click at [796, 322] on input "230" at bounding box center [795, 314] width 38 height 15
paste input "467.03"
type input "467.03"
click at [809, 482] on div ".cls-1 fill:#fff; AWATERA Solokha Petro Клиенты Спецификации Заказы 15037 Чаты …" at bounding box center [591, 372] width 1183 height 745
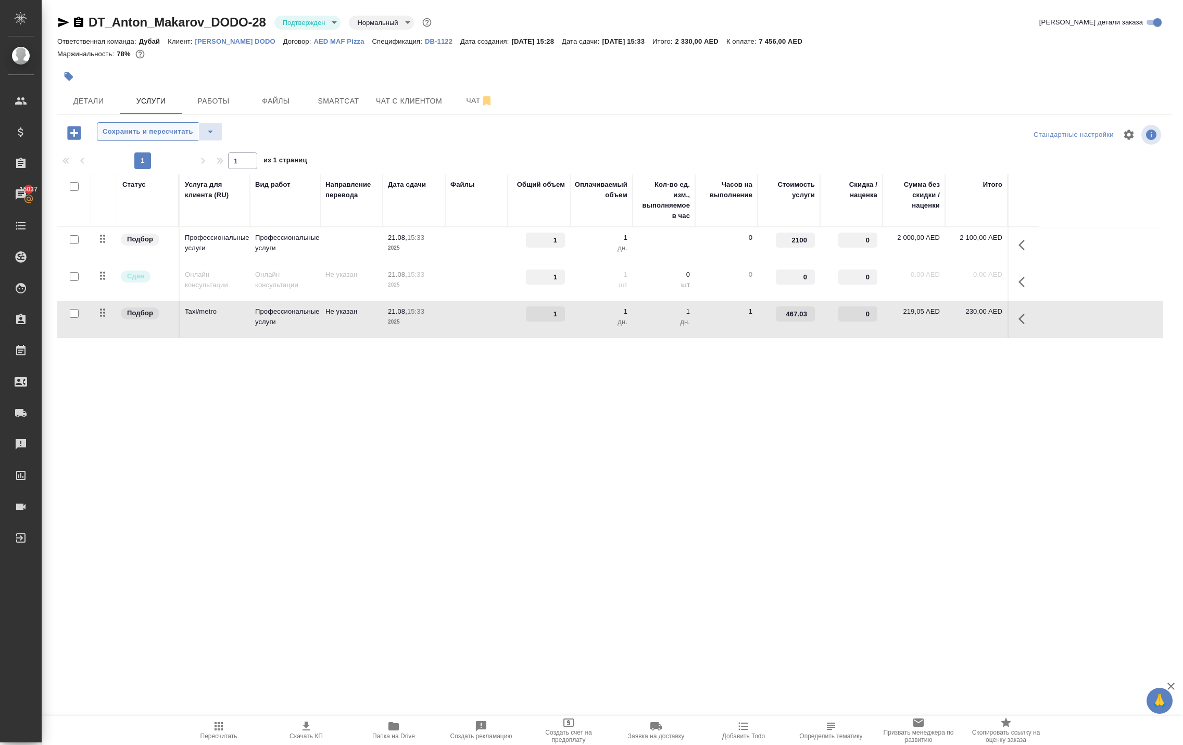
click at [193, 138] on span "Сохранить и пересчитать" at bounding box center [148, 132] width 91 height 12
click at [74, 140] on icon "button" at bounding box center [74, 133] width 14 height 14
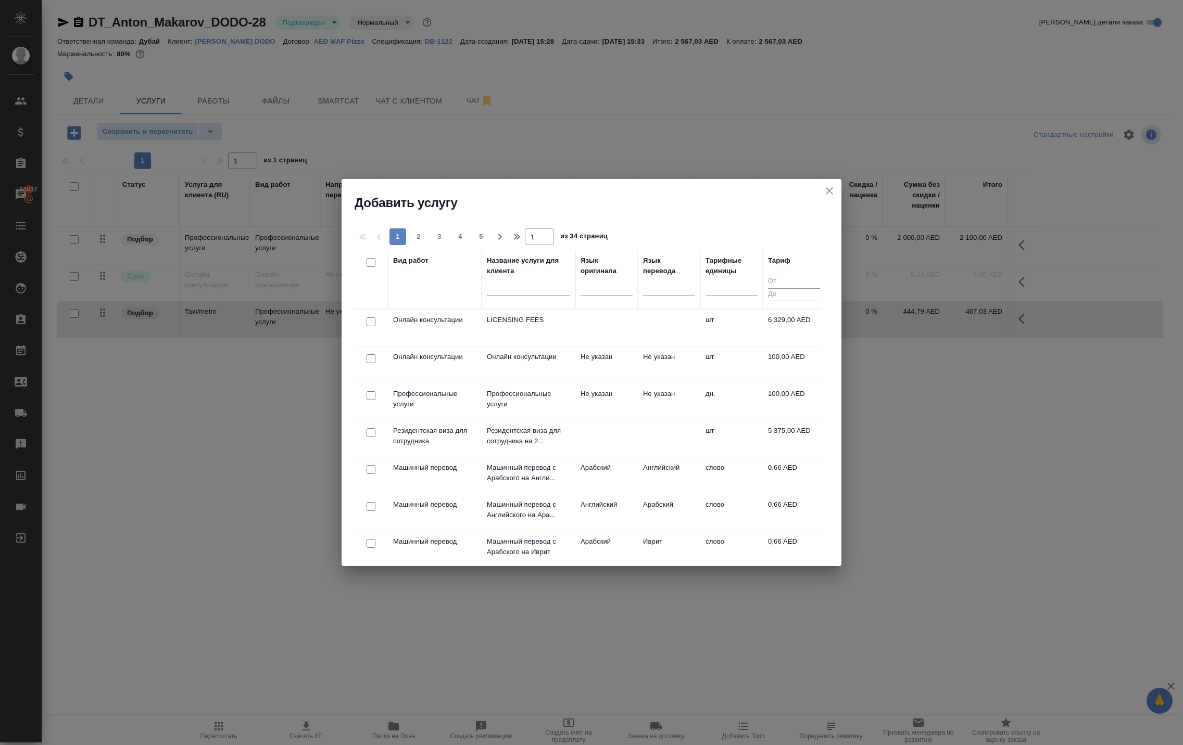
click at [373, 400] on input "checkbox" at bounding box center [370, 395] width 9 height 9
checkbox input "true"
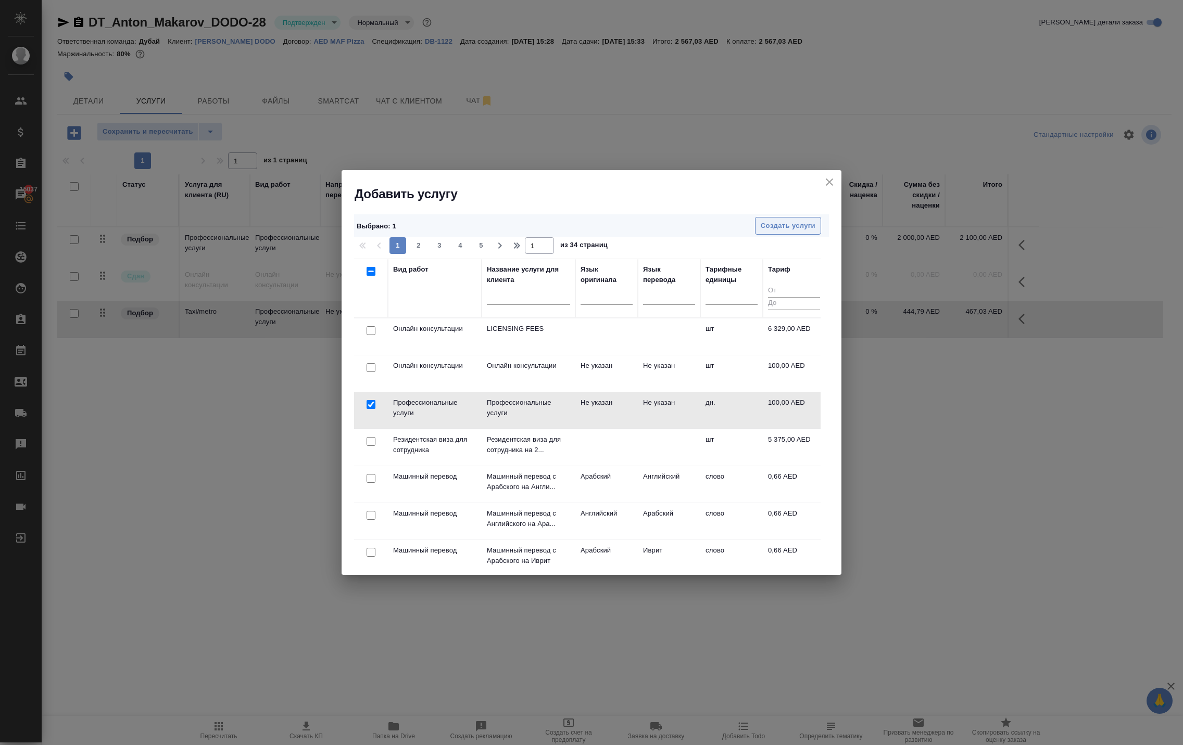
click at [797, 226] on span "Создать услуги" at bounding box center [788, 226] width 55 height 12
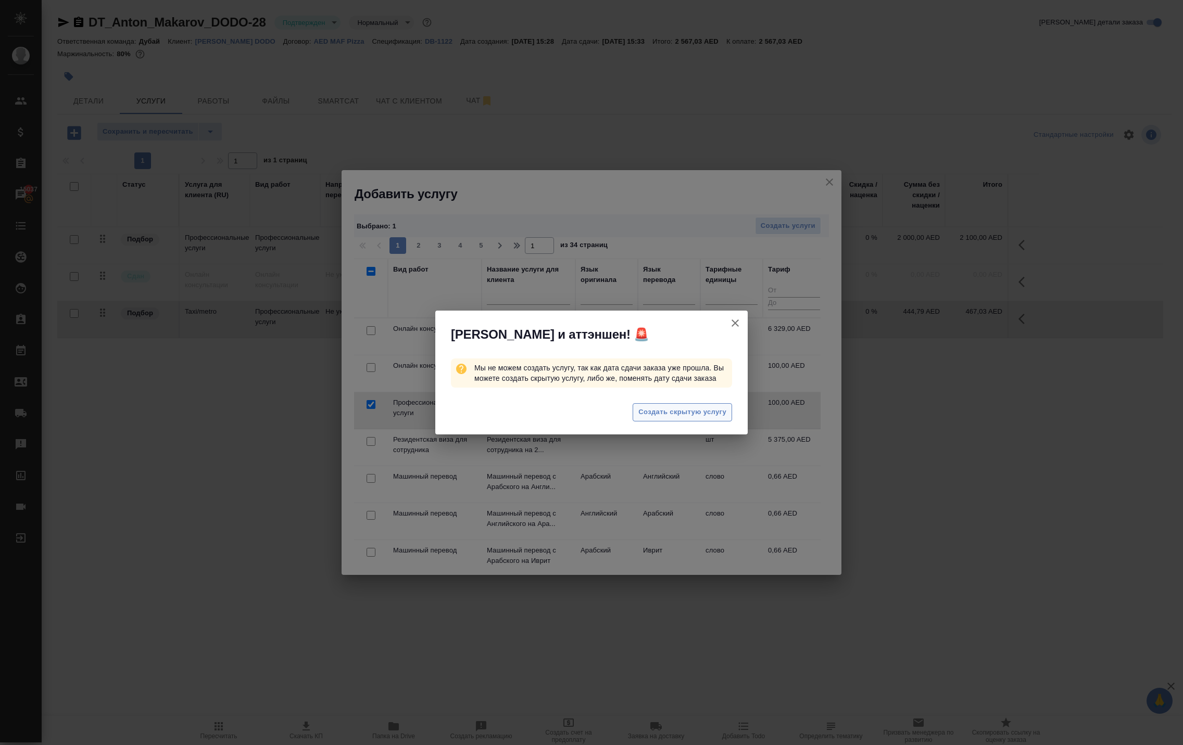
click at [692, 419] on span "Создать скрытую услугу" at bounding box center [682, 413] width 88 height 12
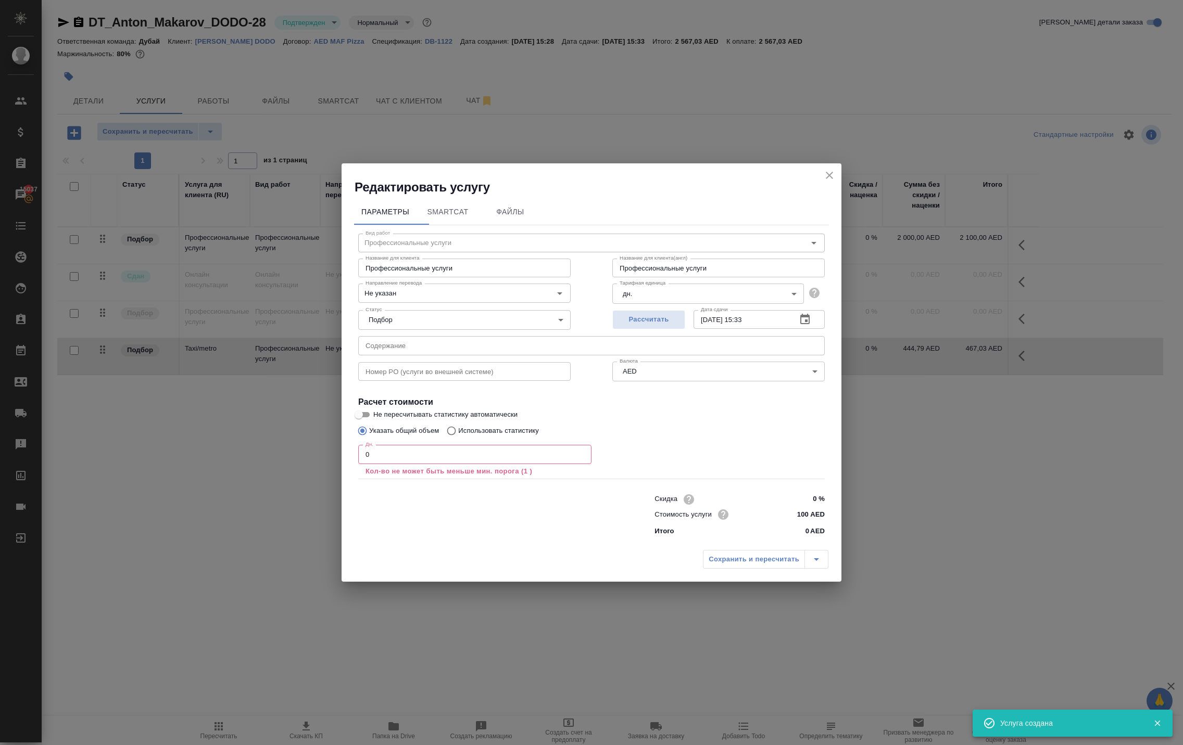
click at [462, 451] on input "0" at bounding box center [474, 454] width 233 height 19
type input "1"
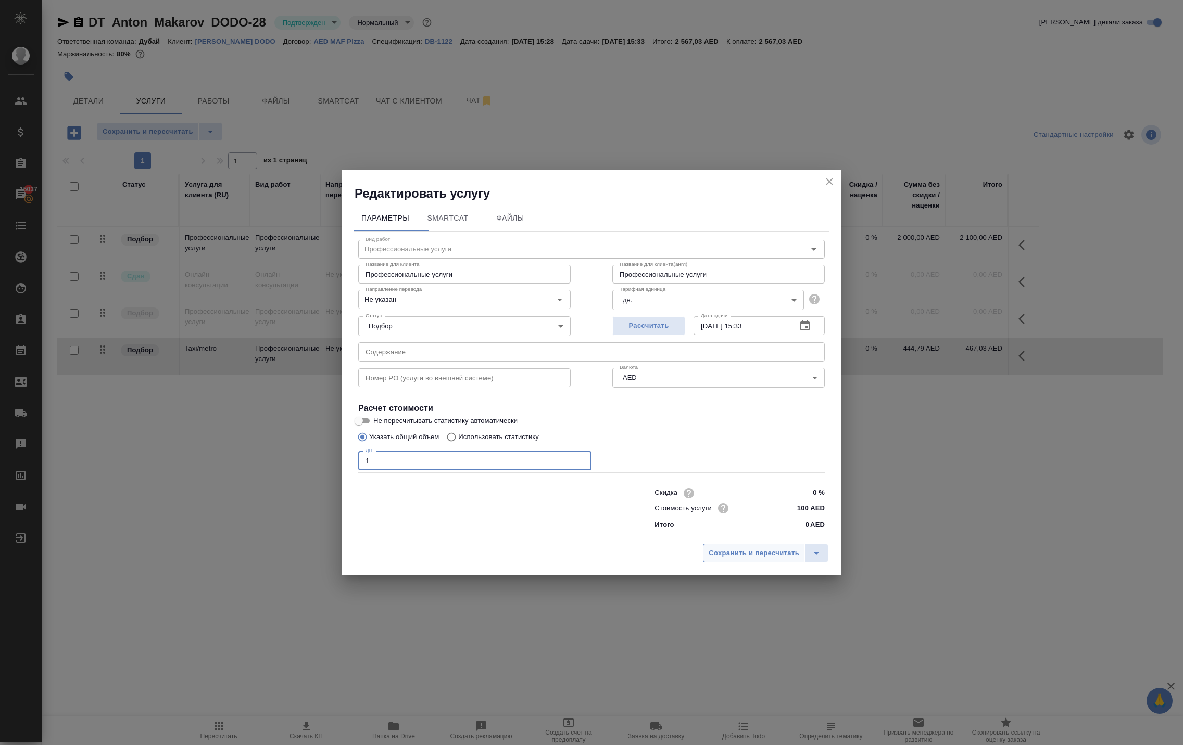
click at [708, 560] on span "Сохранить и пересчитать" at bounding box center [753, 554] width 91 height 12
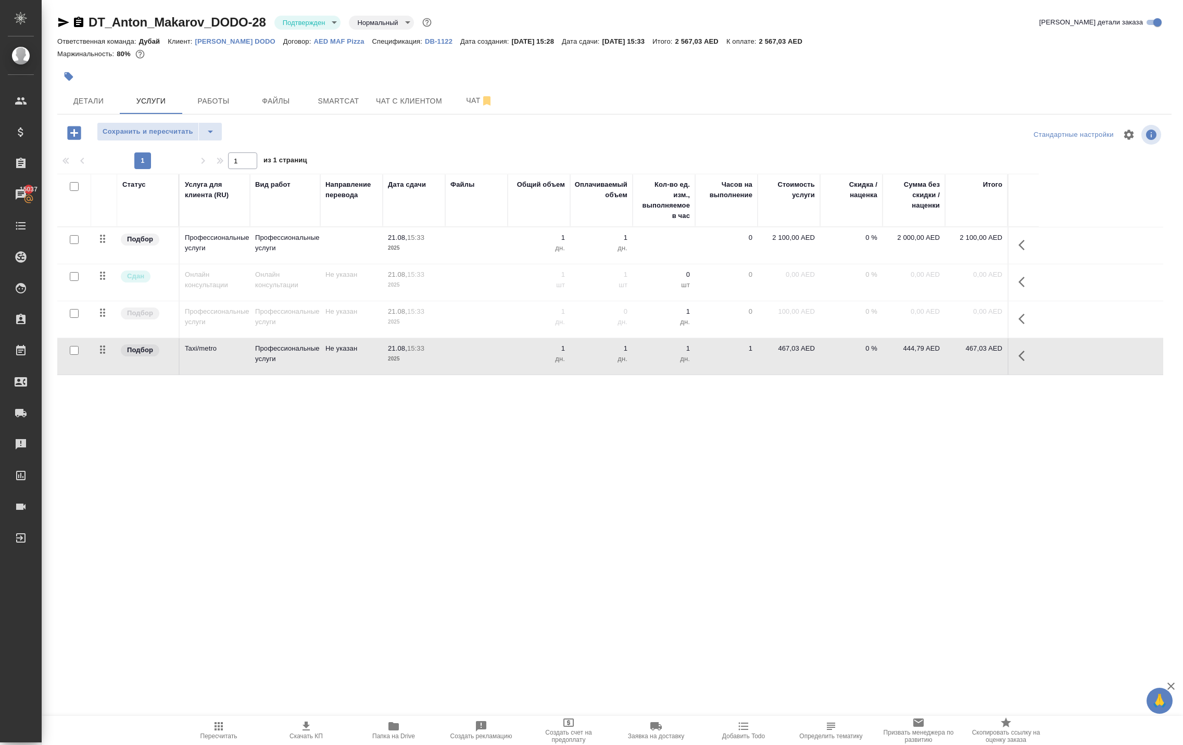
scroll to position [27, 0]
click at [898, 354] on p "444,79 AED" at bounding box center [914, 349] width 52 height 10
click at [786, 354] on p "467,03 AED" at bounding box center [789, 349] width 52 height 10
click at [933, 354] on p "444,79 AED" at bounding box center [914, 349] width 52 height 10
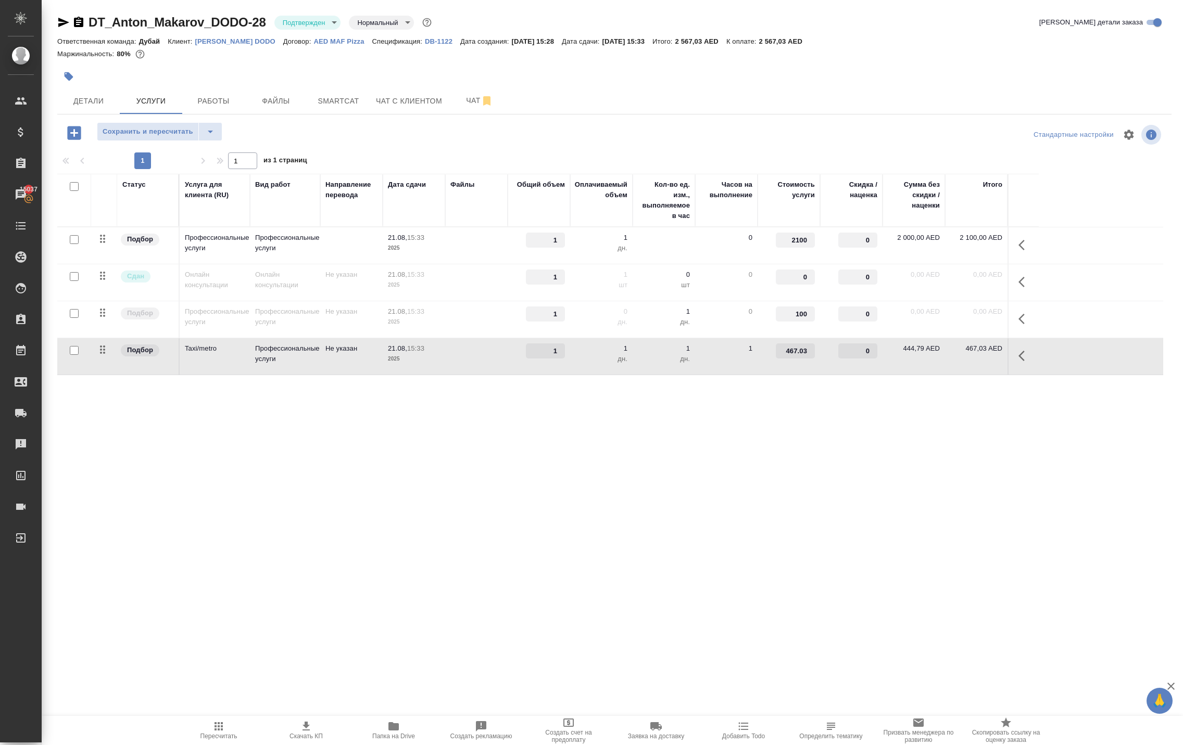
click at [908, 354] on p "444,79 AED" at bounding box center [914, 349] width 52 height 10
click at [790, 359] on input "467.03" at bounding box center [795, 351] width 39 height 15
paste input "90.3815"
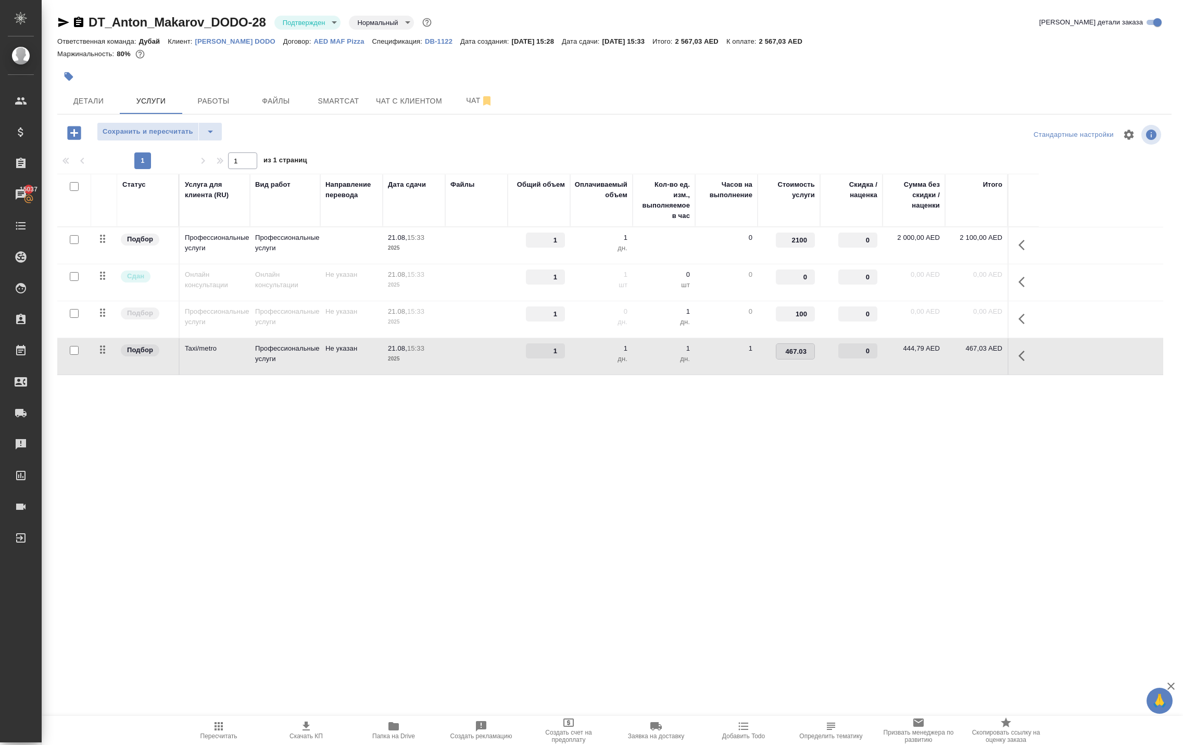
type input "490.3815"
click at [844, 478] on div ".cls-1 fill:#fff; AWATERA Solokha Petro Клиенты Спецификации Заказы 15037 Чаты …" at bounding box center [591, 372] width 1183 height 745
click at [183, 138] on span "Сохранить и пересчитать" at bounding box center [148, 132] width 91 height 12
click at [389, 523] on div ".cls-1 fill:#fff; AWATERA Solokha Petro Клиенты Спецификации Заказы 15037 Чаты …" at bounding box center [591, 372] width 1183 height 745
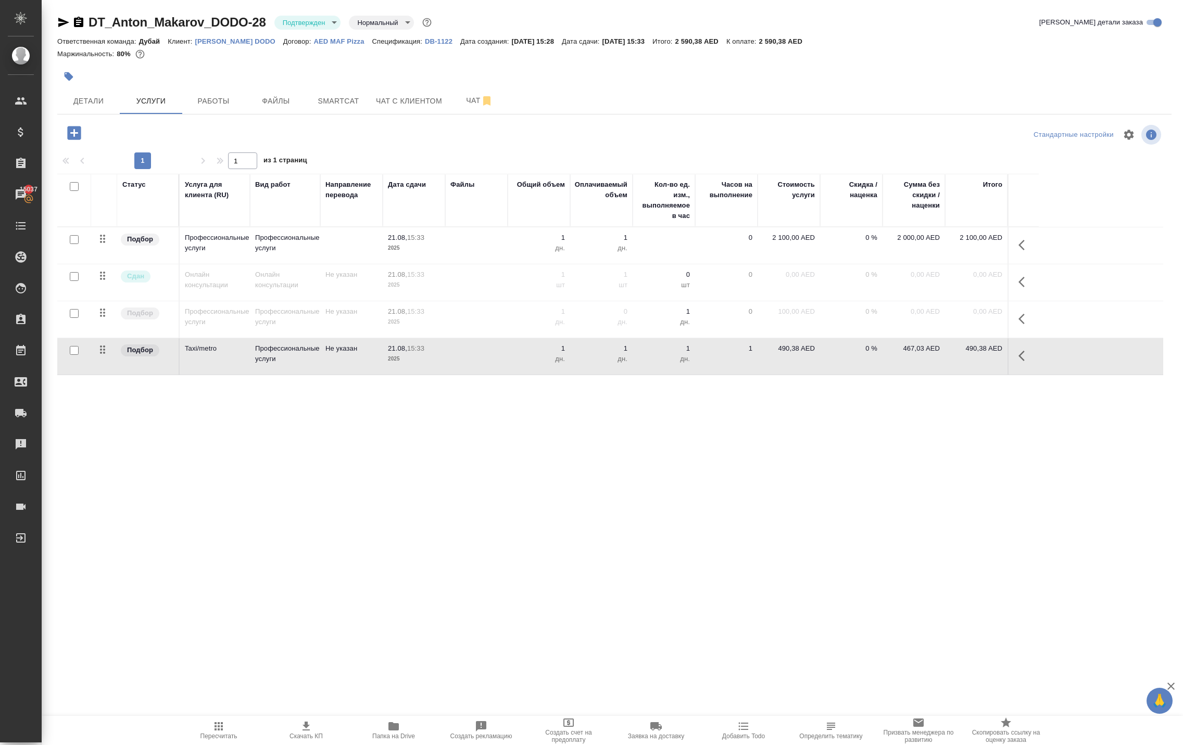
click at [223, 720] on icon "button" at bounding box center [218, 726] width 12 height 12
click at [1018, 324] on icon "button" at bounding box center [1021, 319] width 6 height 10
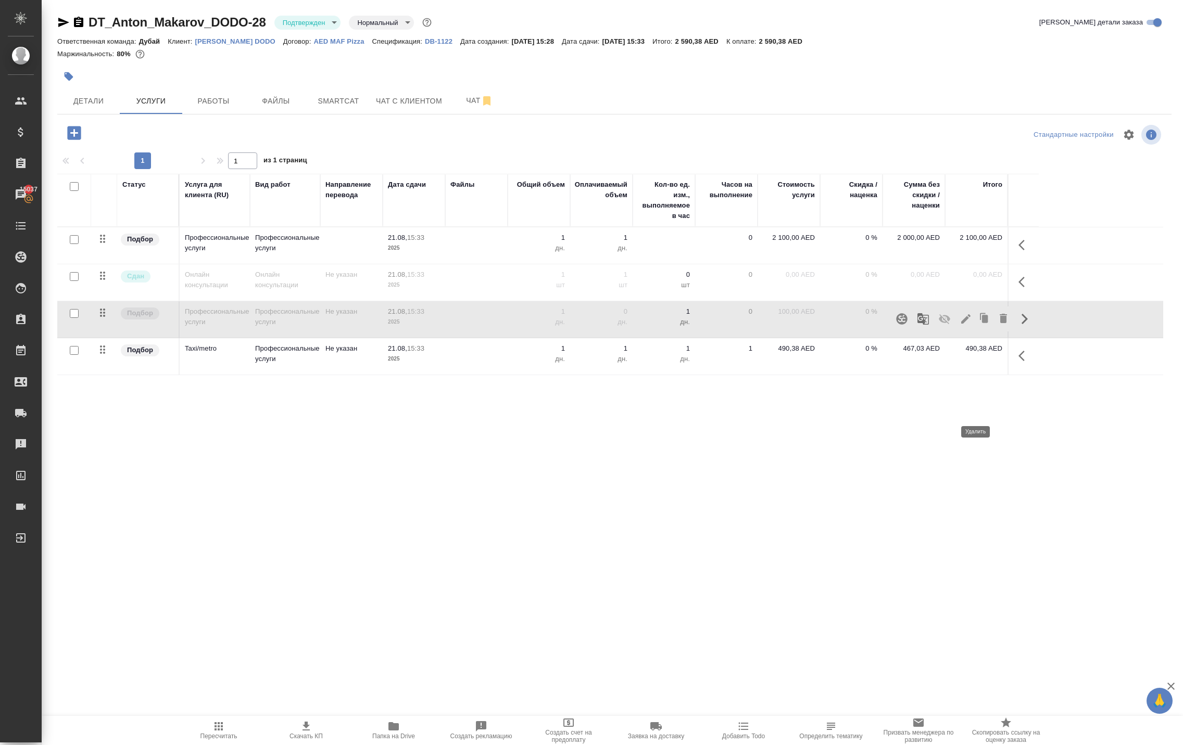
click at [999, 323] on icon "button" at bounding box center [1002, 318] width 7 height 9
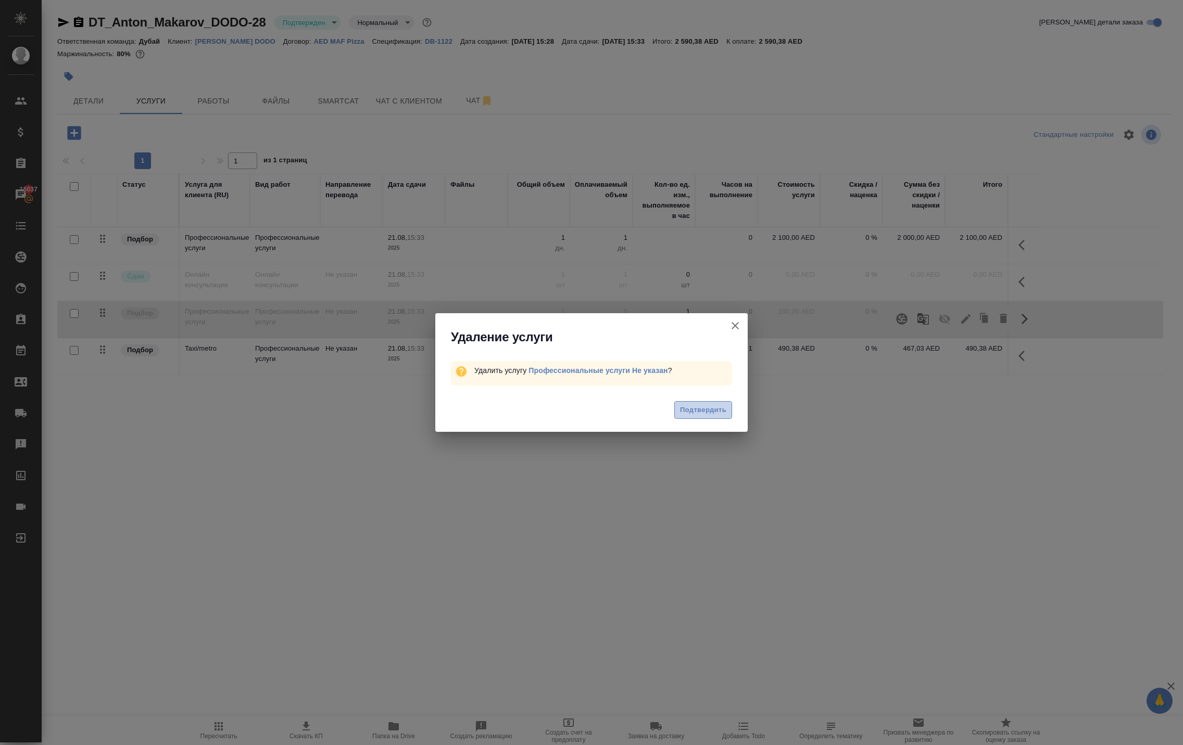
click at [698, 416] on span "Подтвердить" at bounding box center [703, 410] width 46 height 12
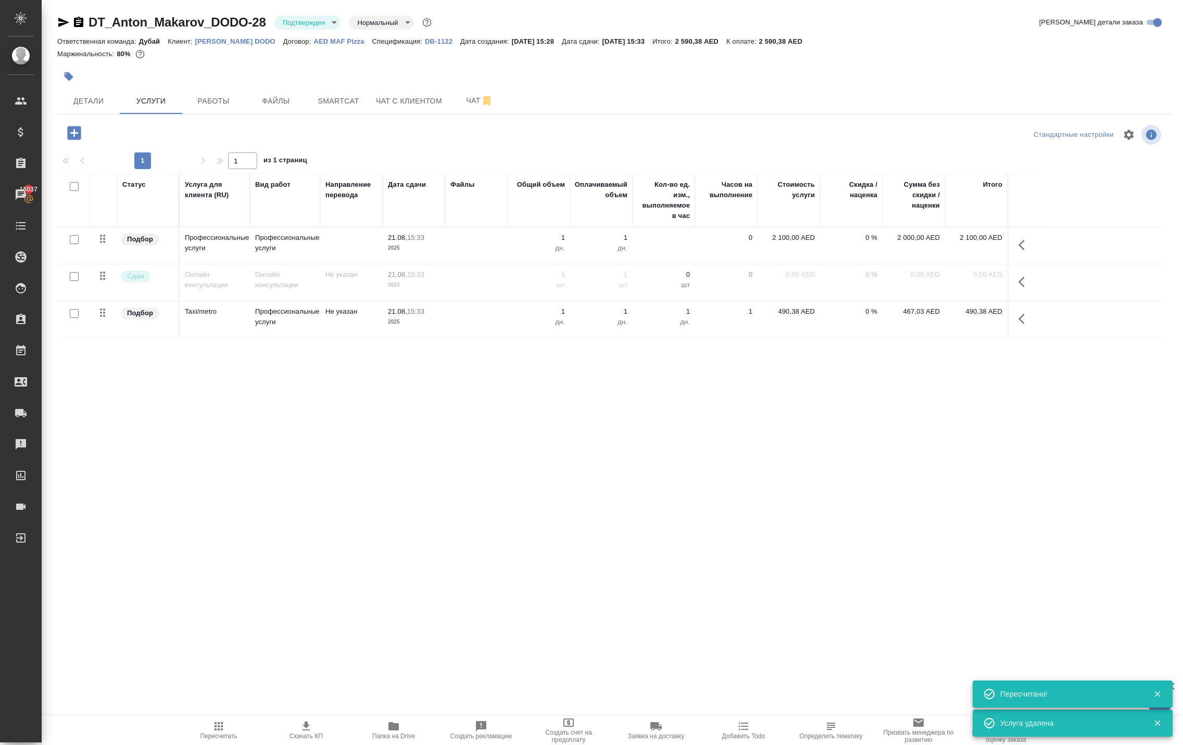
click at [80, 140] on icon "button" at bounding box center [74, 133] width 14 height 14
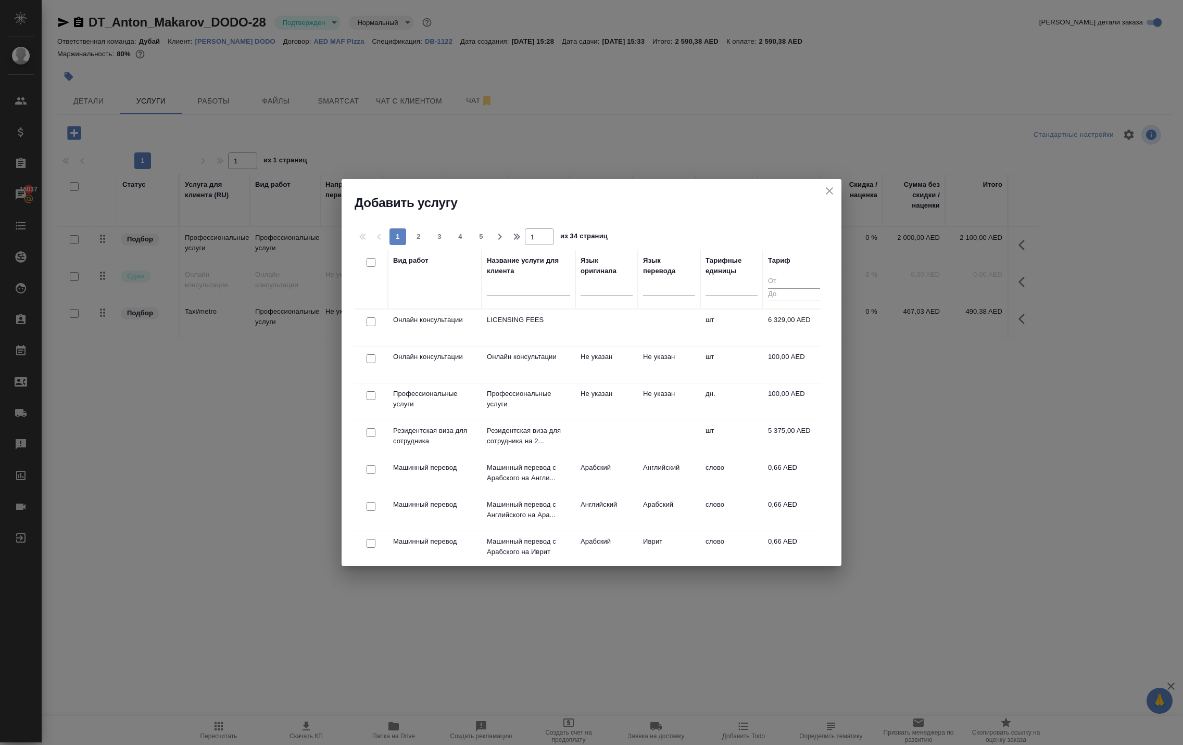
click at [376, 323] on div at bounding box center [370, 322] width 23 height 15
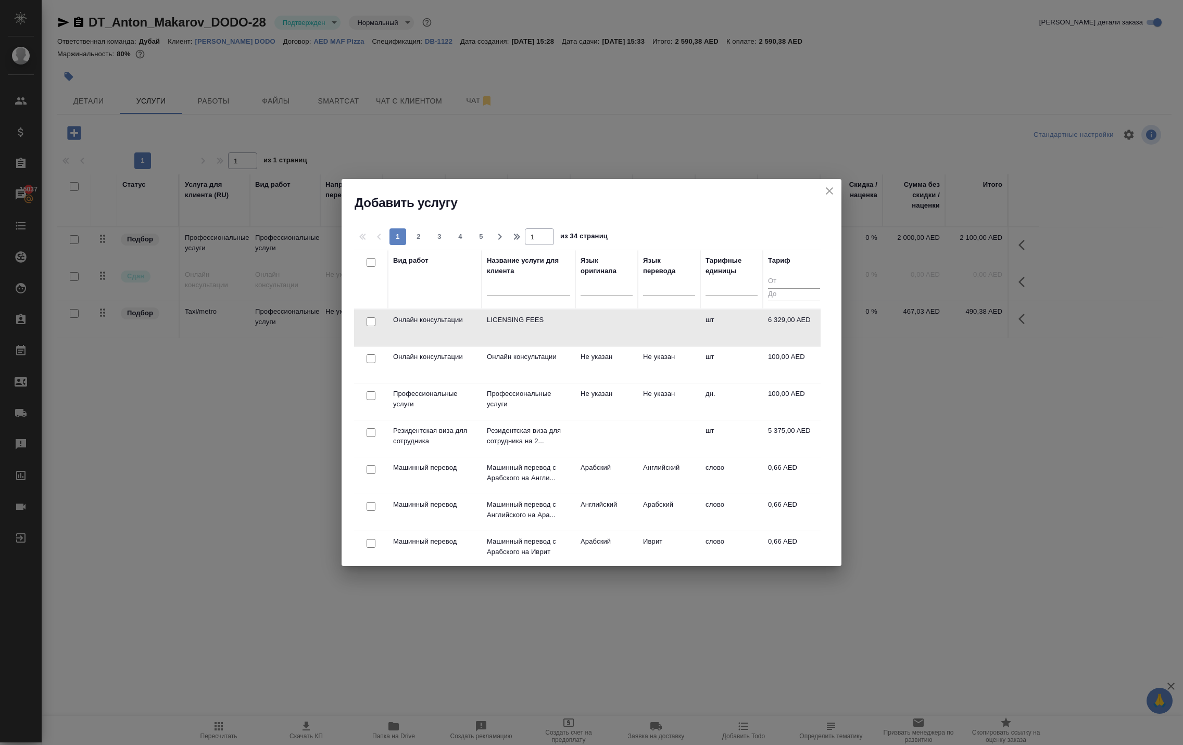
click at [371, 325] on input "checkbox" at bounding box center [370, 322] width 9 height 9
checkbox input "true"
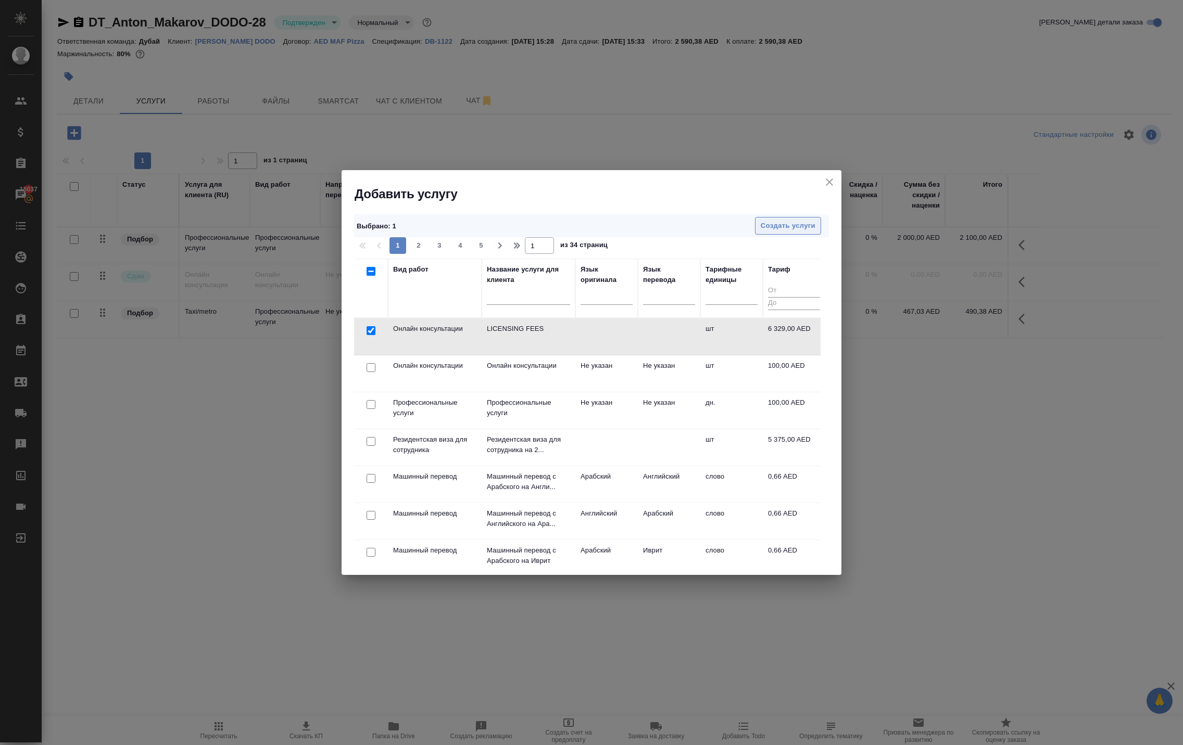
click at [763, 231] on span "Создать услуги" at bounding box center [788, 226] width 55 height 12
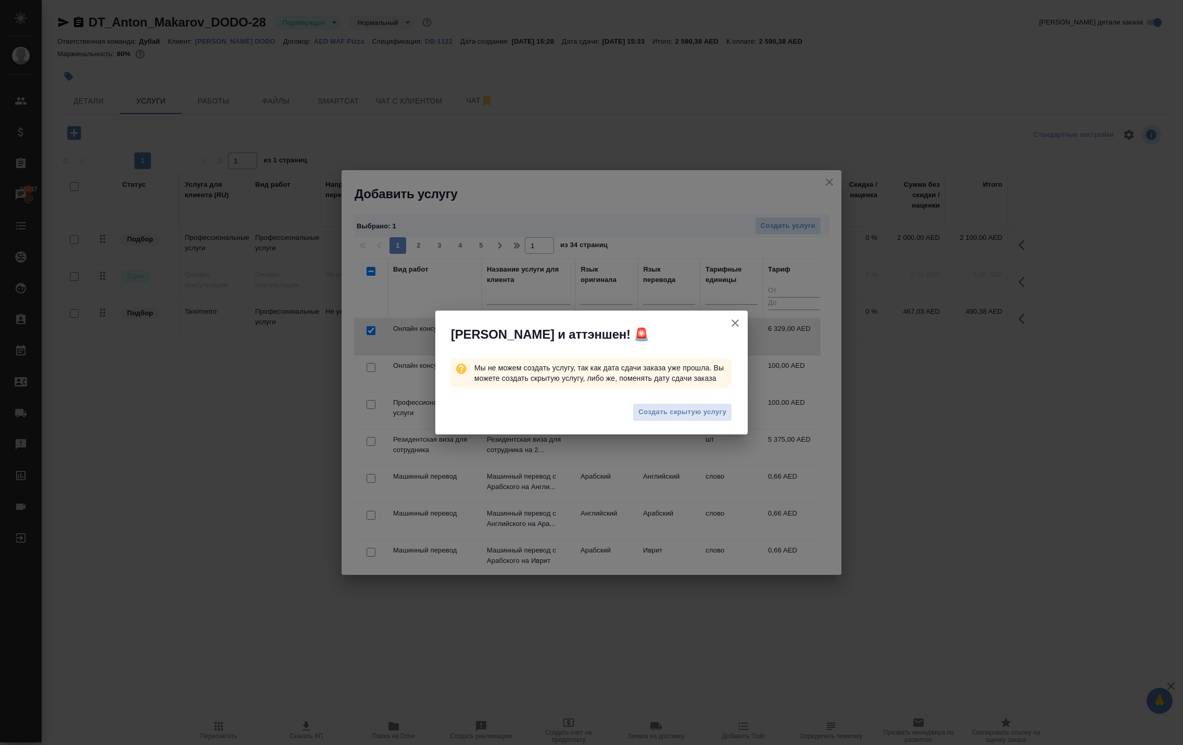
click at [729, 317] on icon "button" at bounding box center [735, 323] width 12 height 12
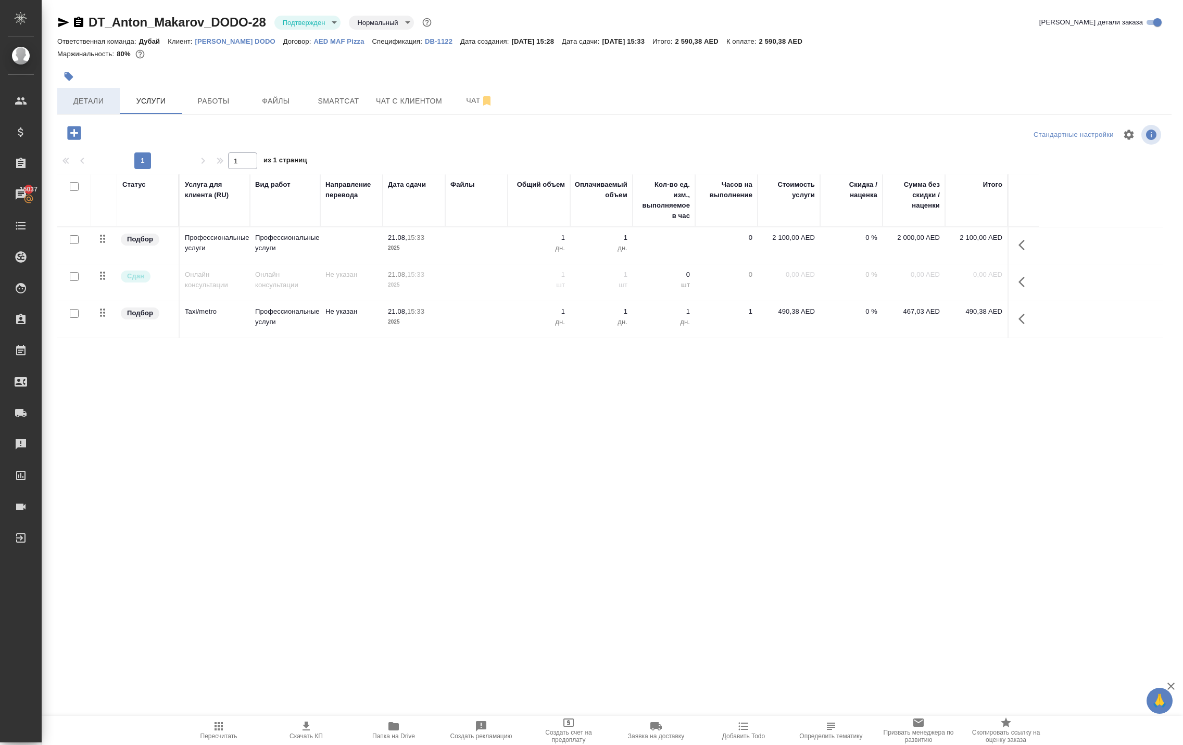
click at [82, 114] on button "Детали" at bounding box center [88, 101] width 62 height 26
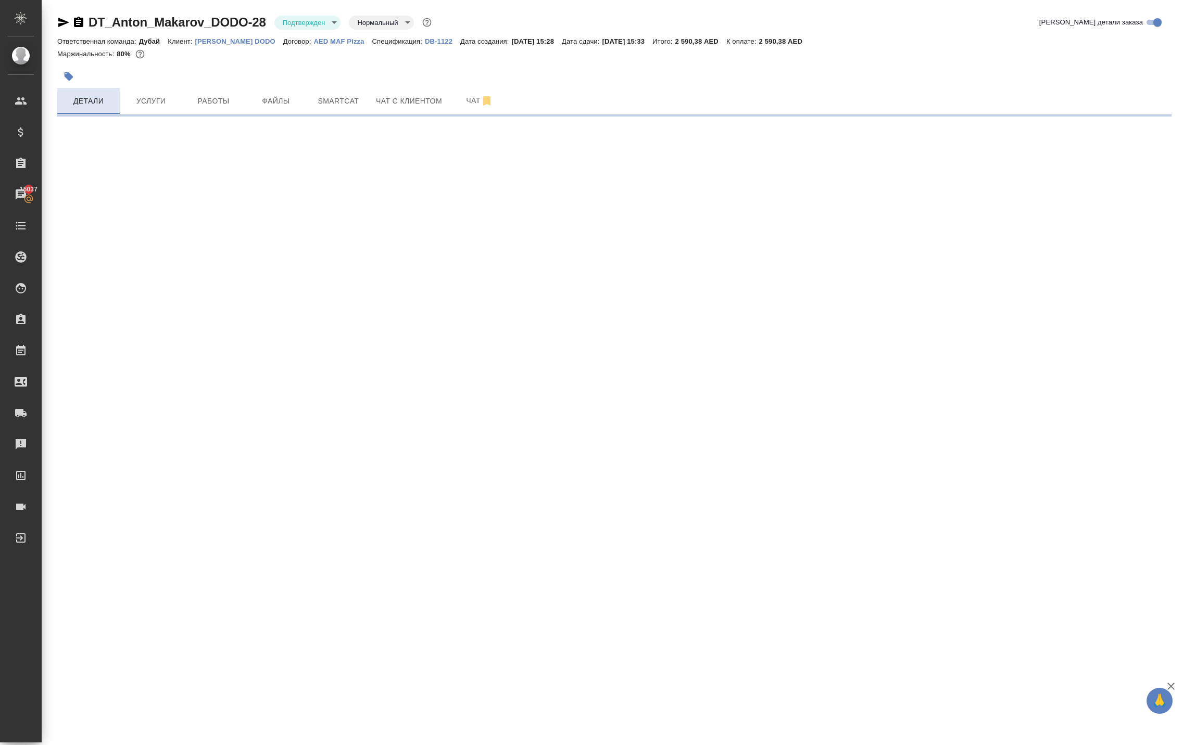
click at [90, 108] on span "Детали" at bounding box center [89, 101] width 50 height 13
select select "RU"
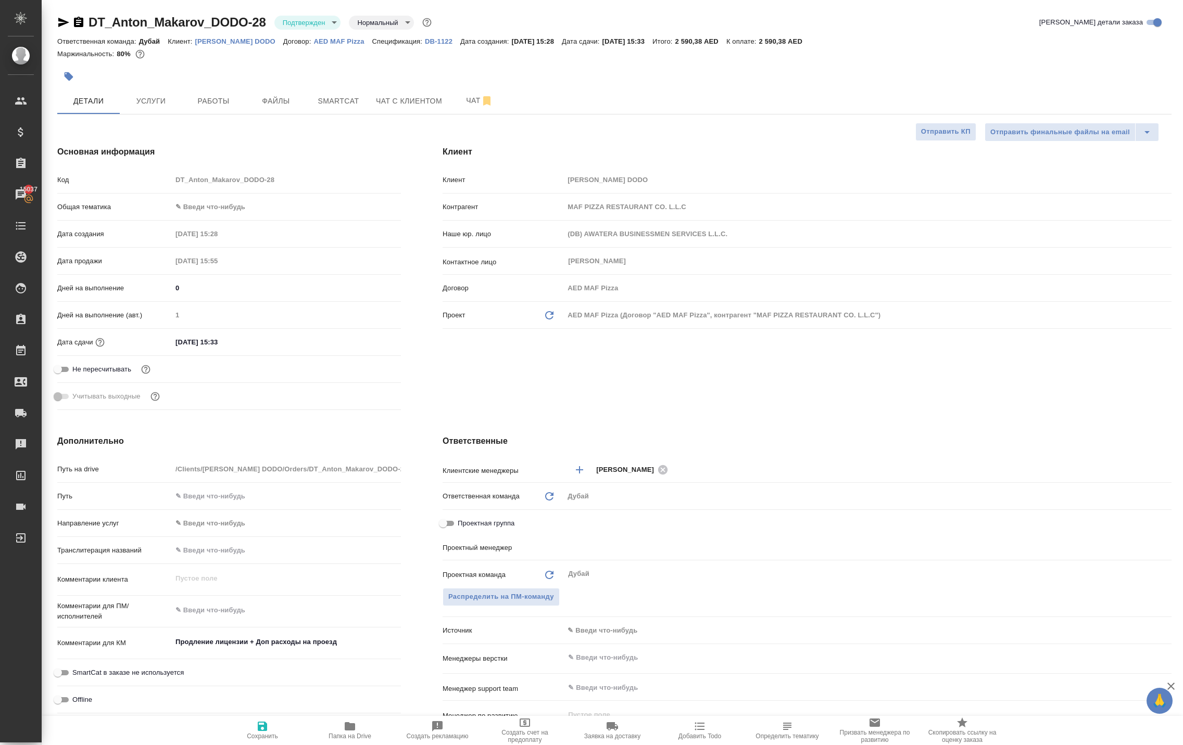
type input "[PERSON_NAME]"
type textarea "x"
click at [263, 350] on input "21.08.2025 15:33" at bounding box center [217, 342] width 91 height 15
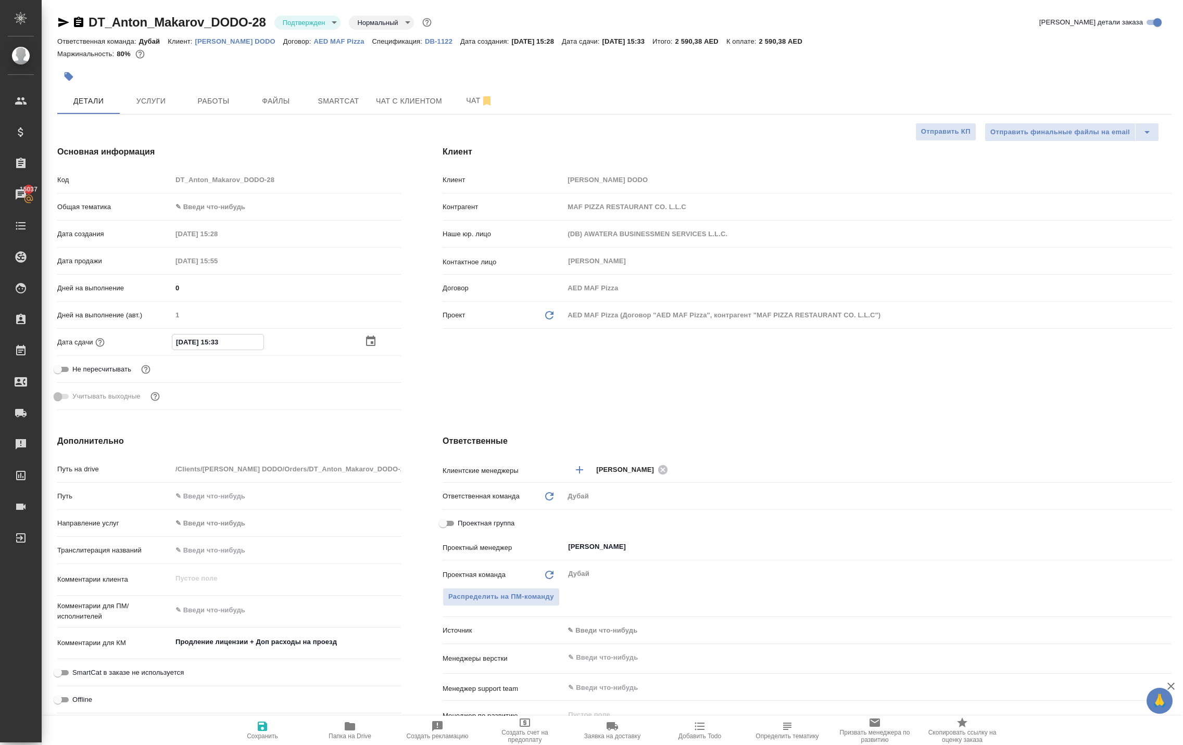
click at [375, 346] on icon "button" at bounding box center [370, 341] width 9 height 10
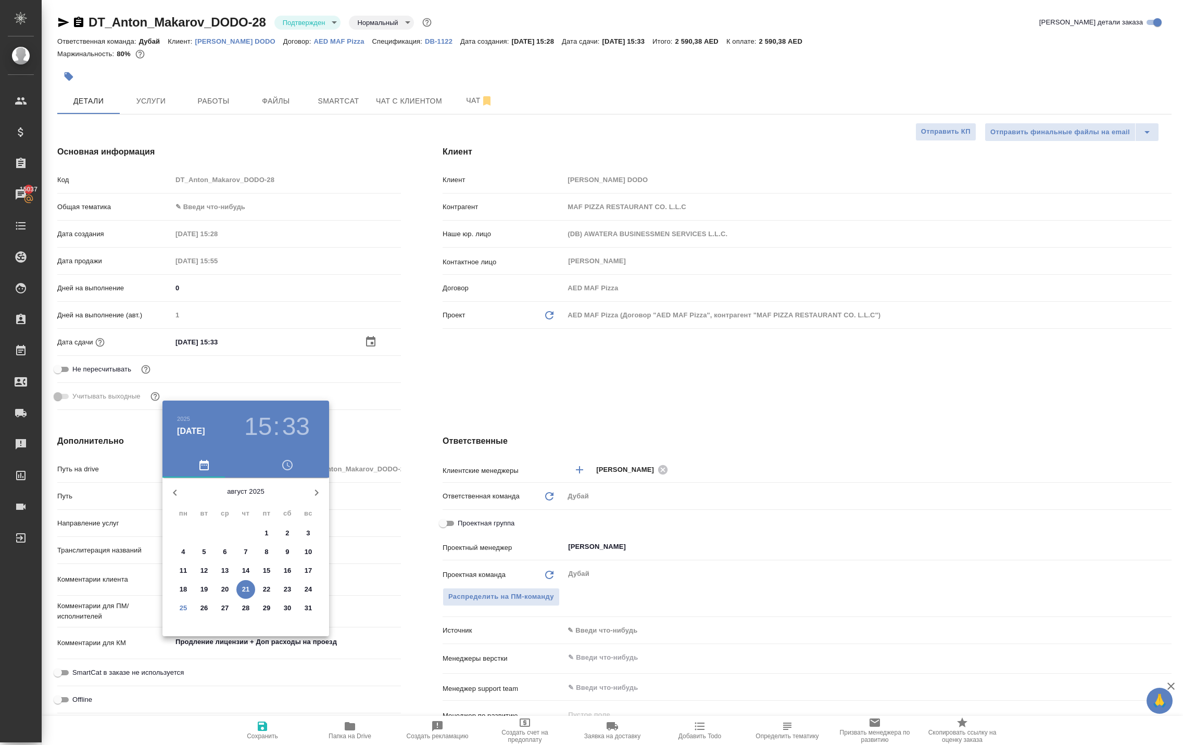
click at [307, 614] on p "31" at bounding box center [309, 608] width 8 height 10
type input "31.08.2025 15:33"
type textarea "x"
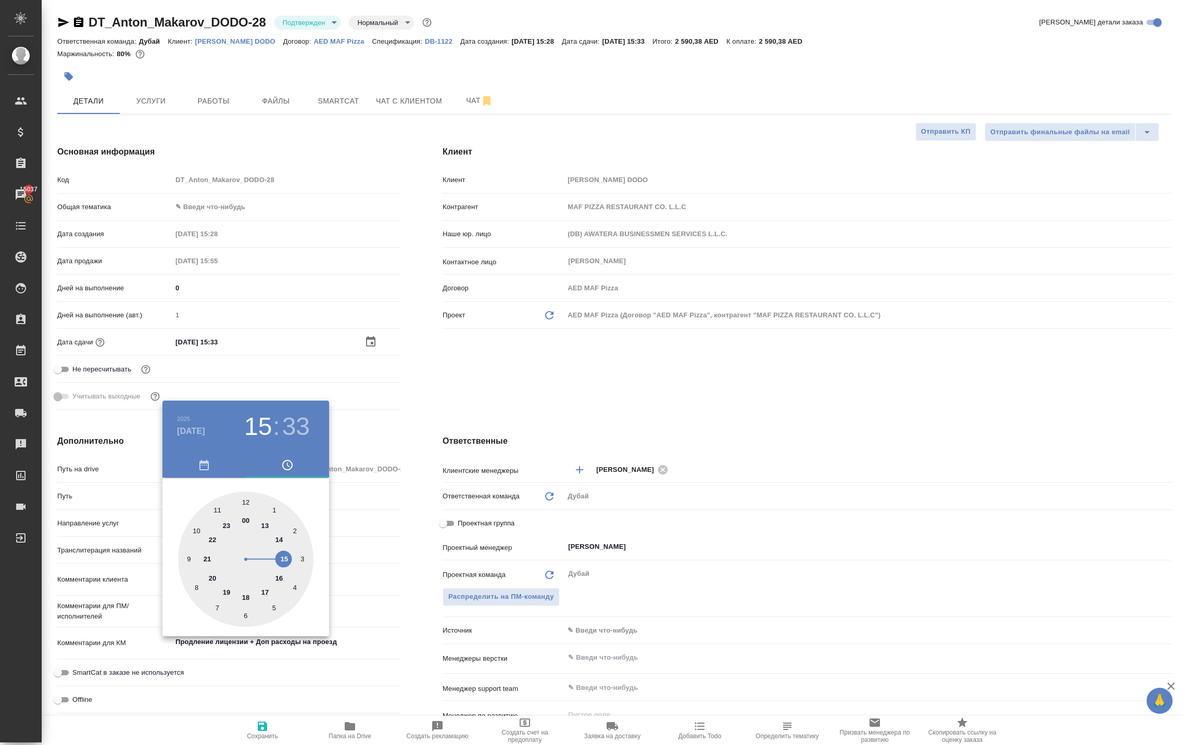
click at [258, 726] on div at bounding box center [591, 372] width 1183 height 745
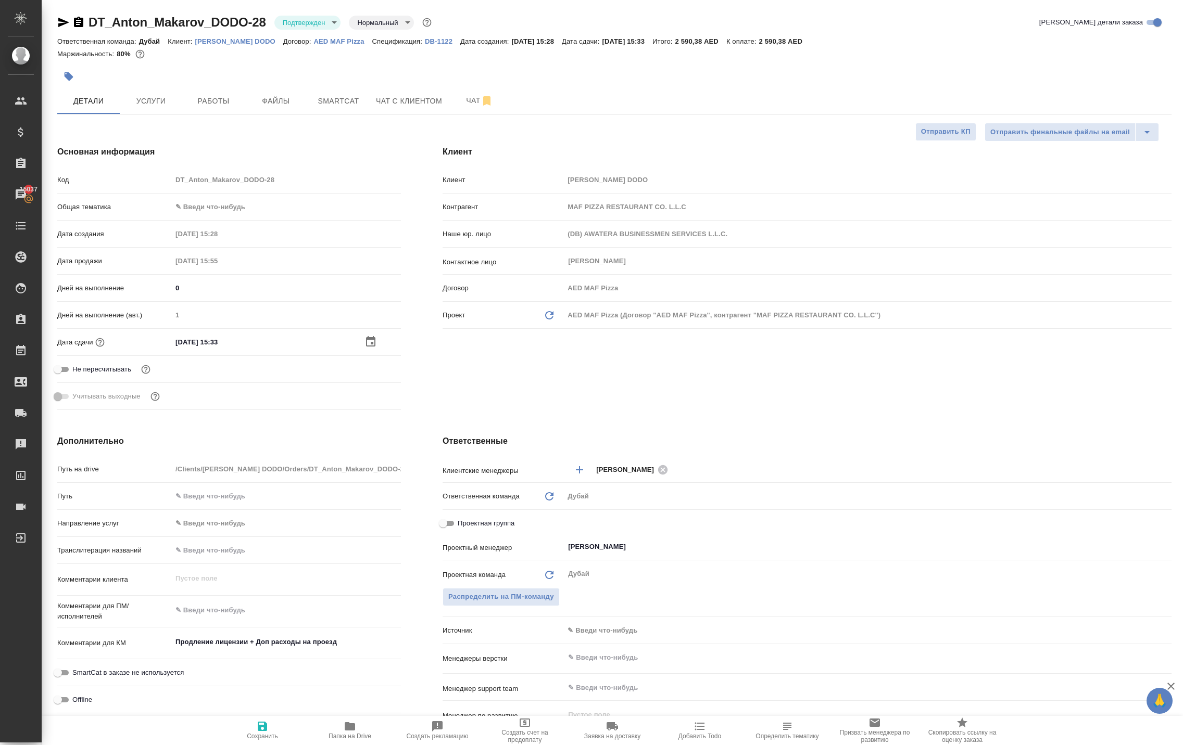
click at [258, 726] on icon "button" at bounding box center [262, 726] width 9 height 9
type textarea "x"
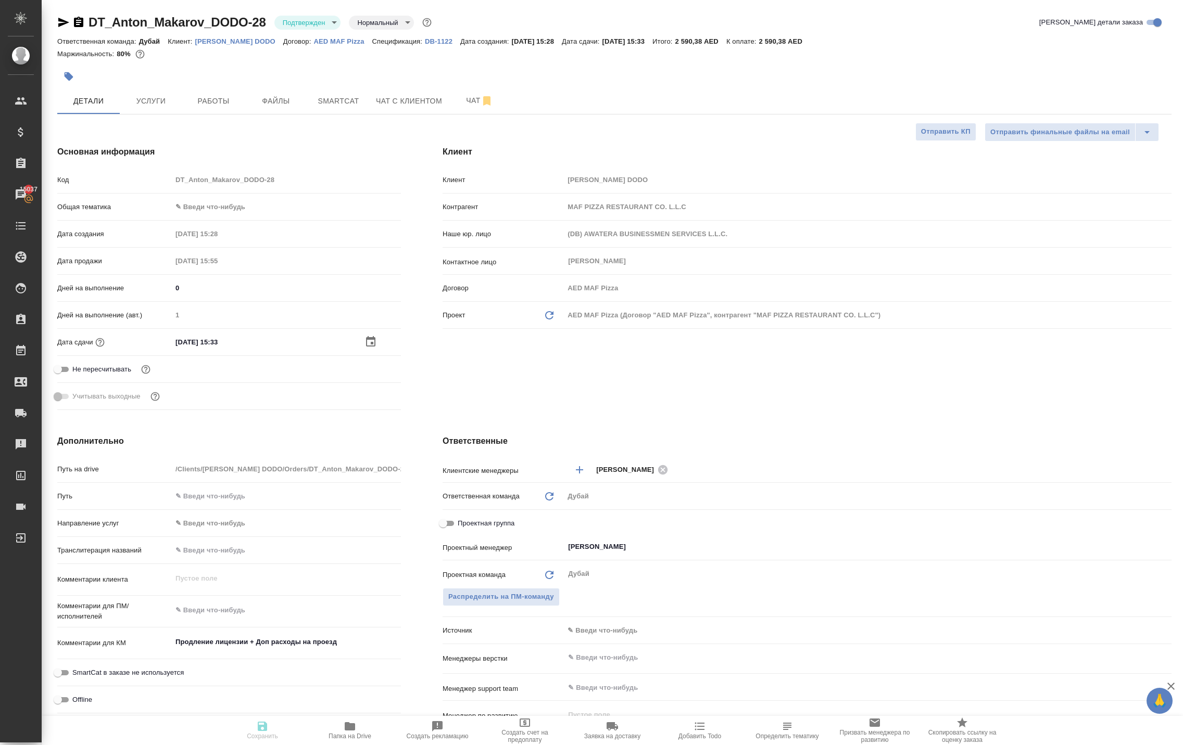
type textarea "x"
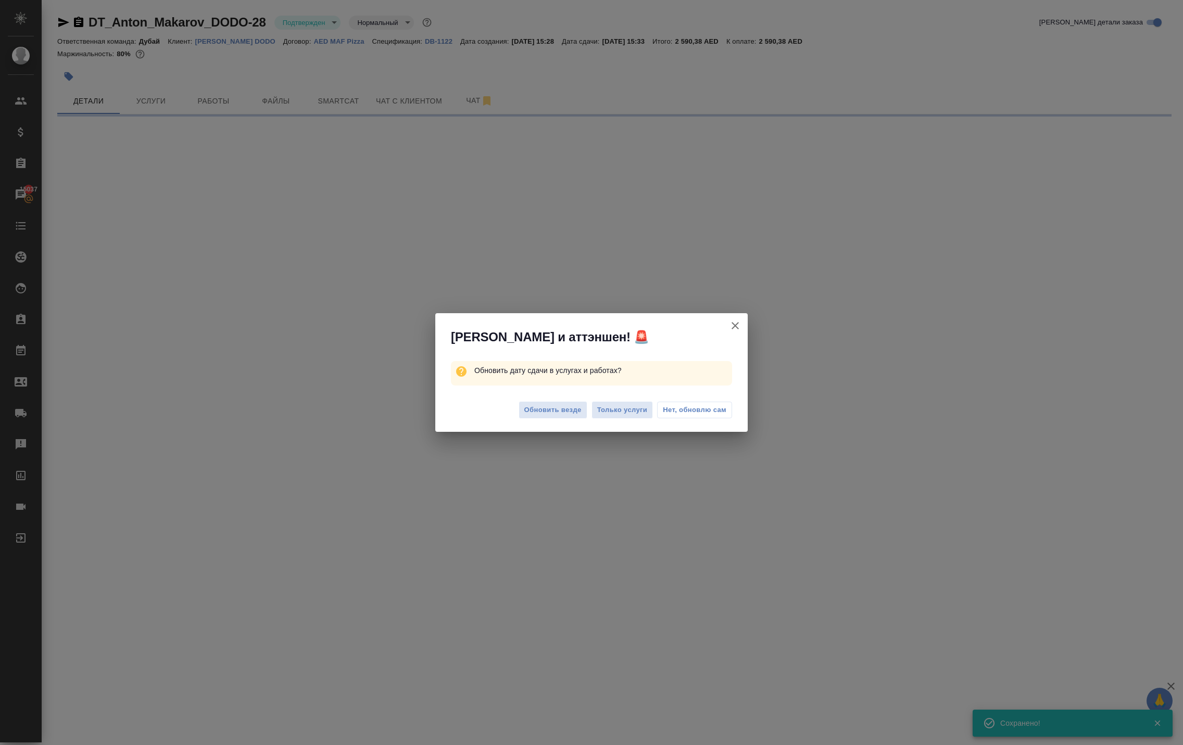
select select "RU"
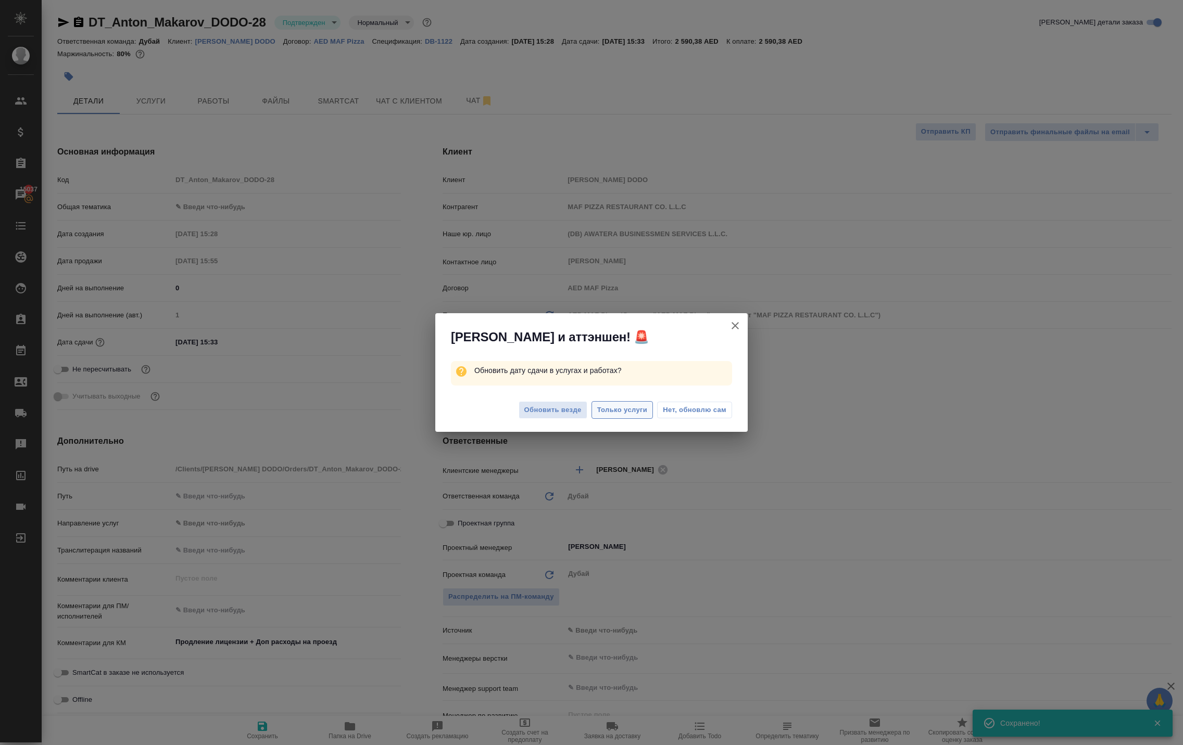
type textarea "x"
click at [524, 416] on span "Обновить везде" at bounding box center [552, 410] width 57 height 12
type textarea "x"
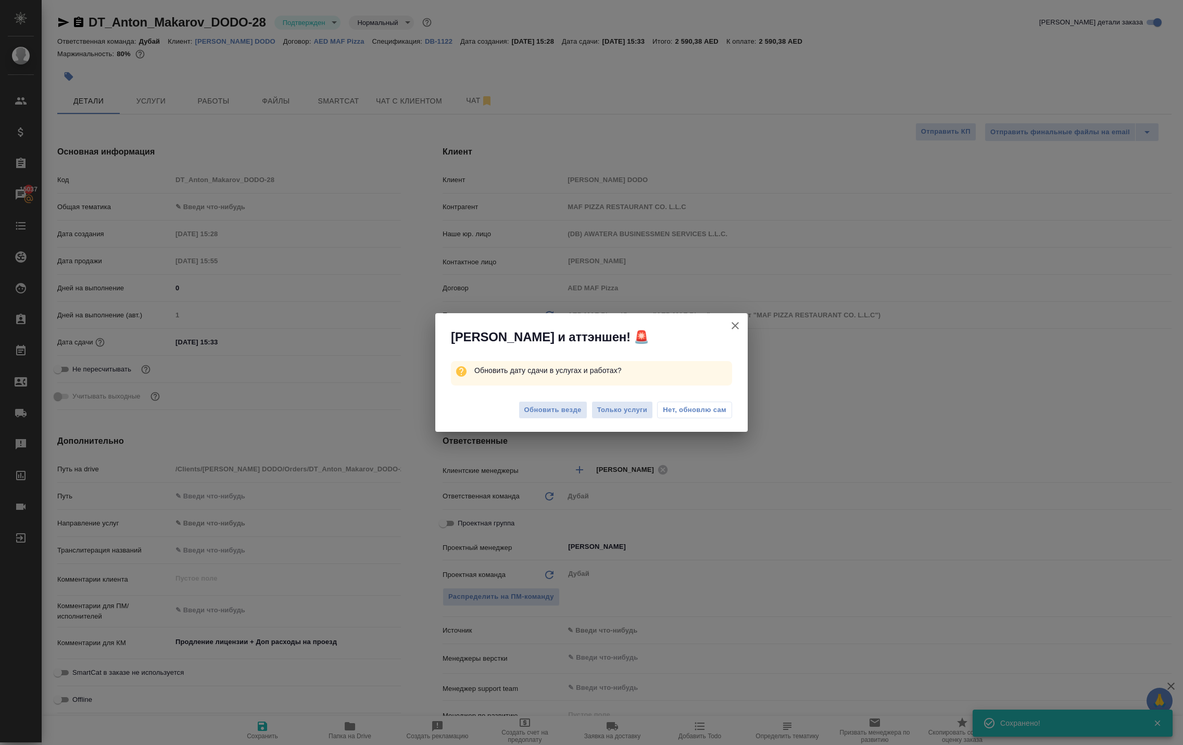
type textarea "x"
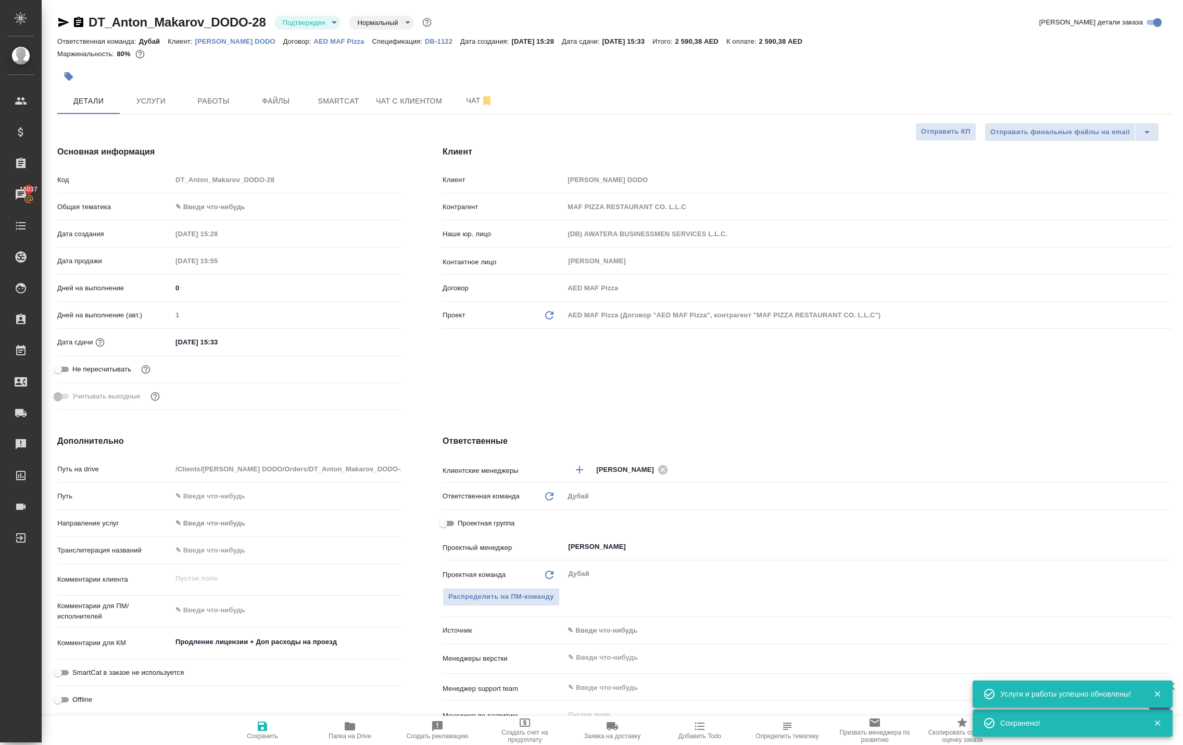
click at [250, 253] on body "🙏 .cls-1 fill:#fff; AWATERA Solokha Petro Клиенты Спецификации Заказы 15037 Чат…" at bounding box center [591, 372] width 1183 height 745
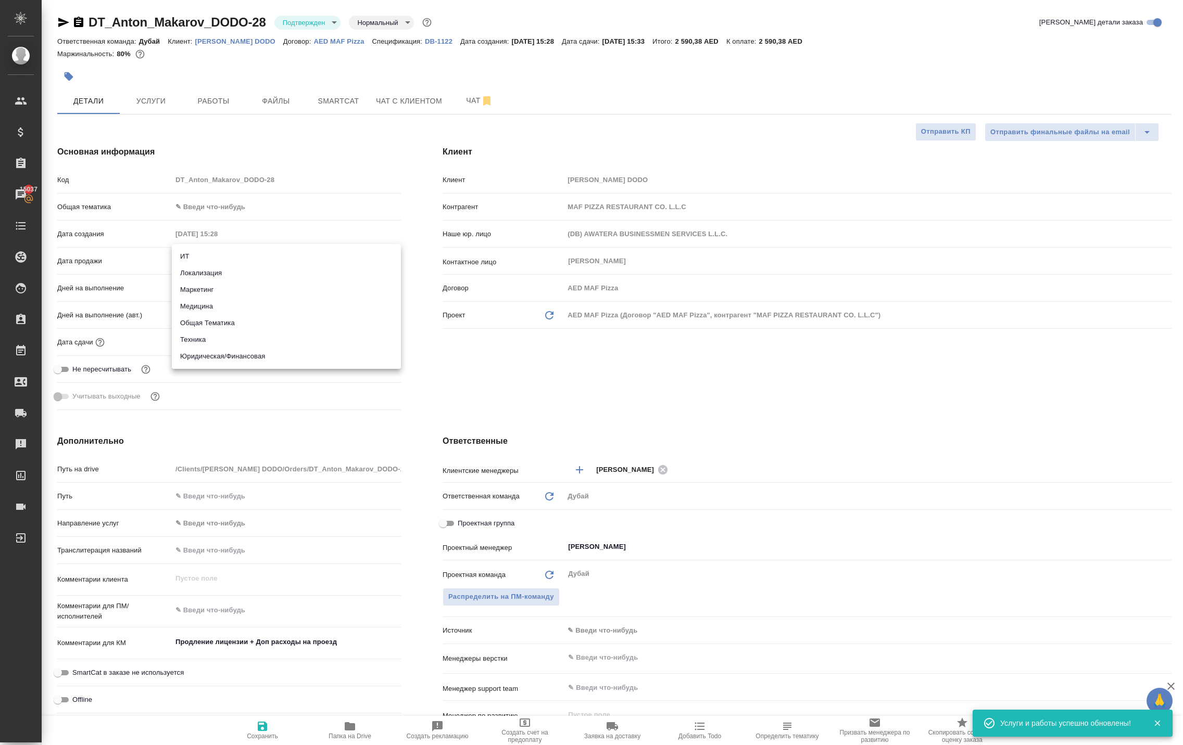
click at [256, 322] on li "Общая Тематика" at bounding box center [286, 323] width 229 height 17
type input "obtem"
type textarea "x"
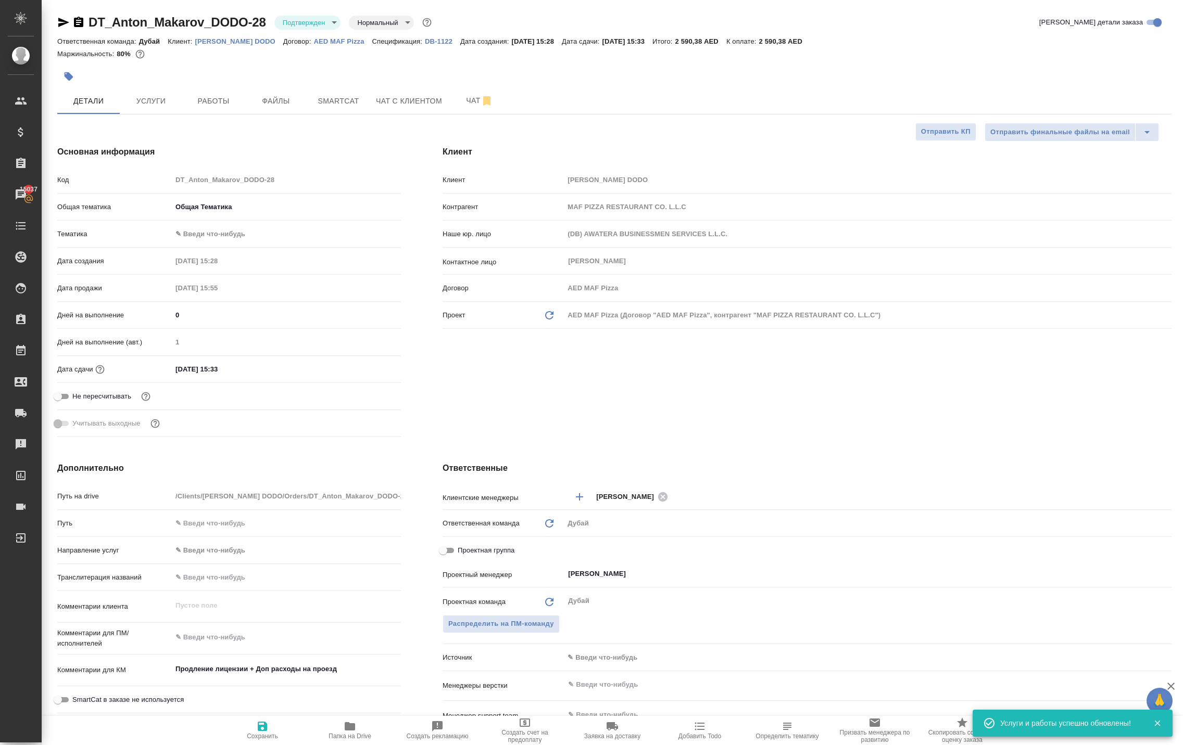
click at [227, 281] on body "🙏 .cls-1 fill:#fff; AWATERA Solokha Petro Клиенты Спецификации Заказы 15037 Чат…" at bounding box center [591, 372] width 1183 height 745
click at [236, 286] on li "Общая Тематика" at bounding box center [286, 283] width 229 height 17
type textarea "x"
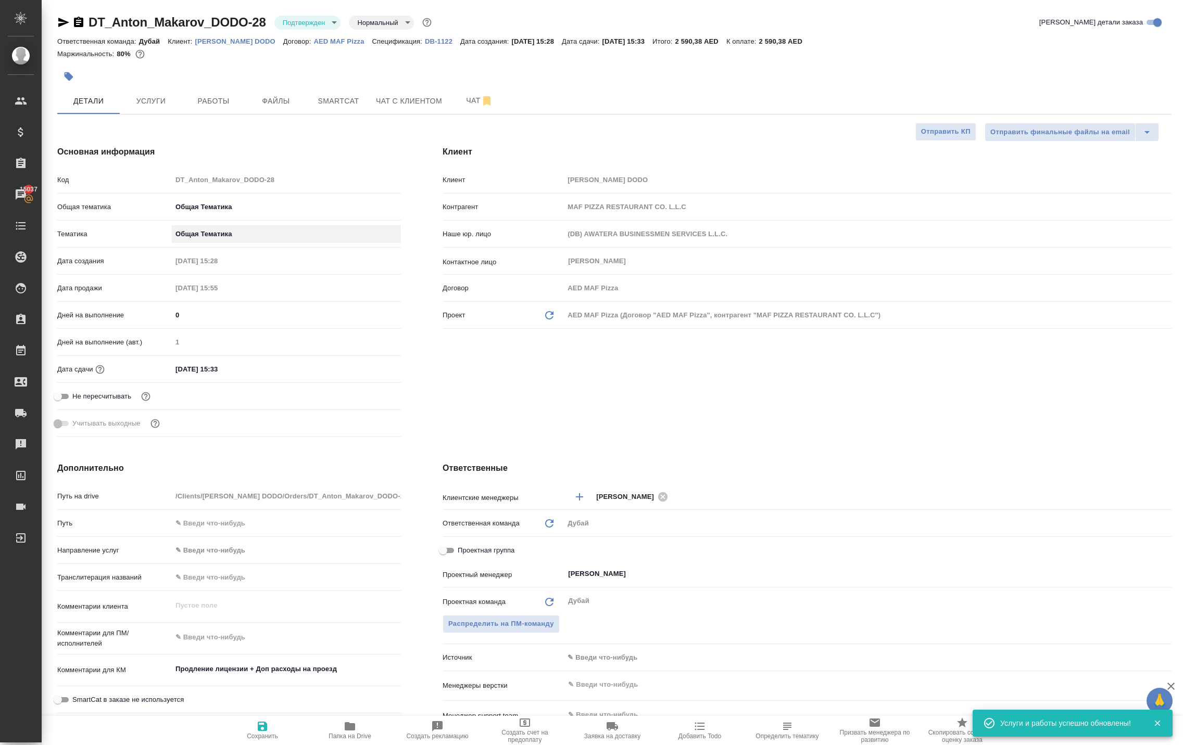
type input "6012b1ca196b0e5c9229a120"
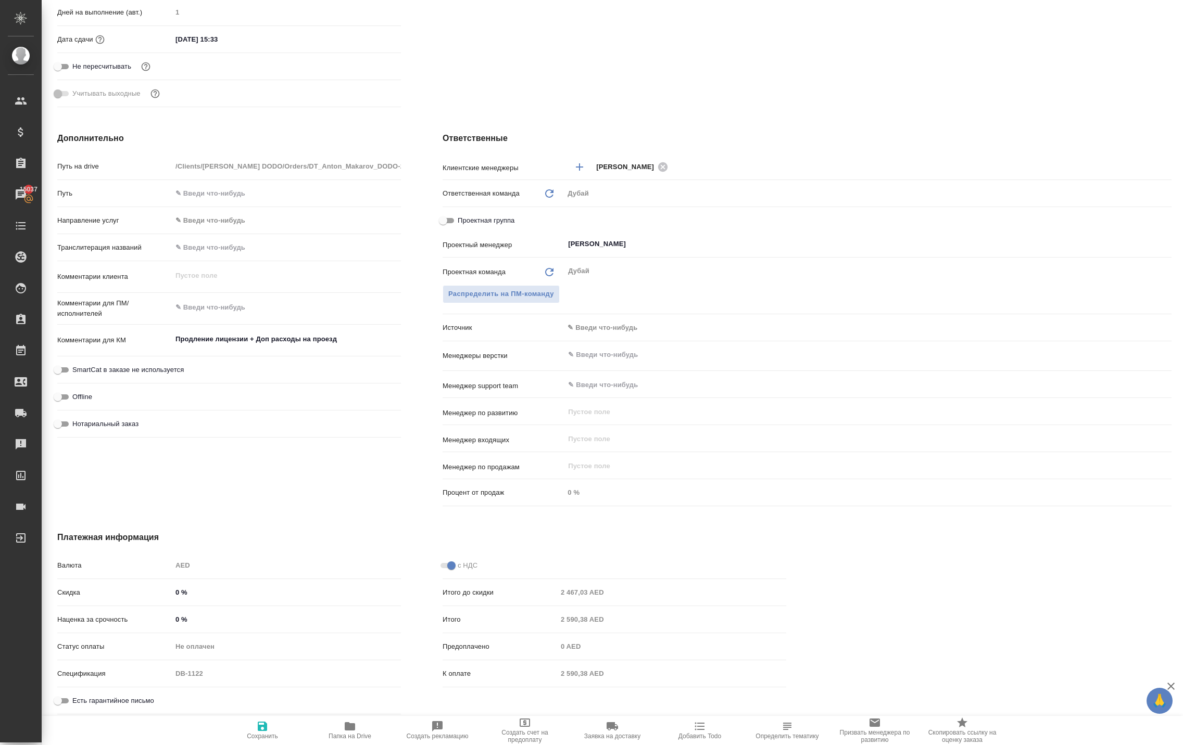
scroll to position [385, 0]
click at [256, 720] on icon "button" at bounding box center [262, 726] width 12 height 12
type textarea "x"
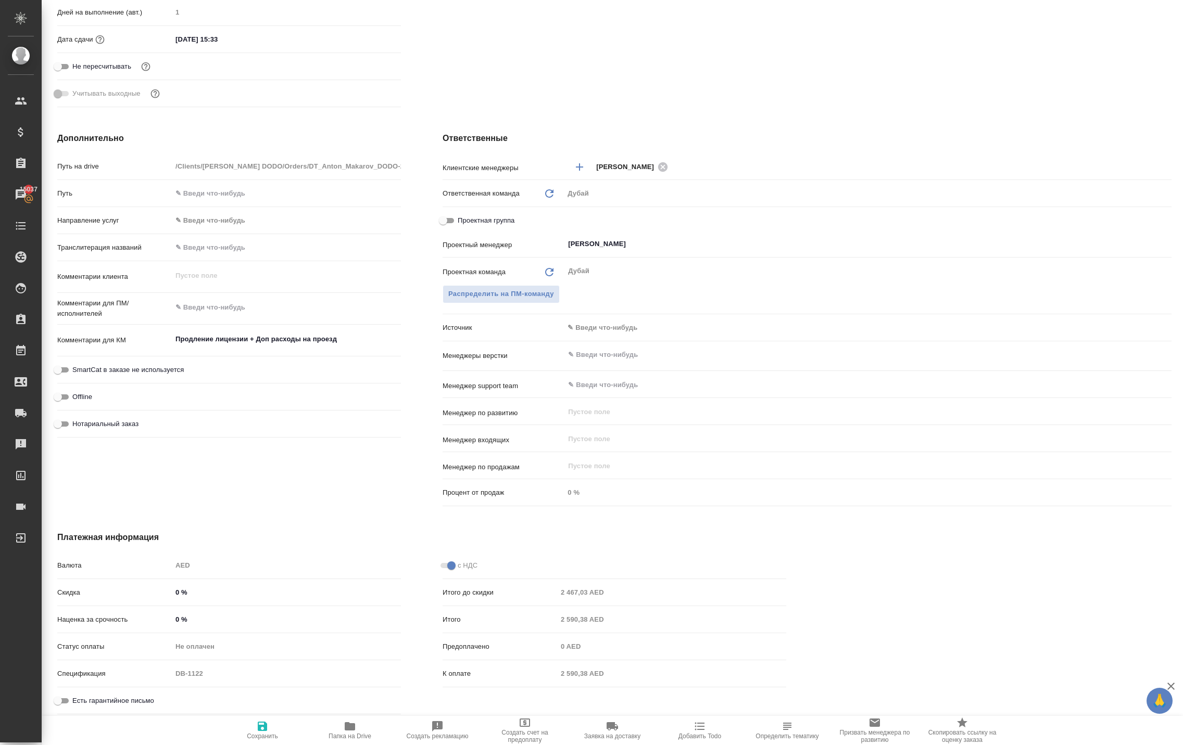
type textarea "x"
click at [256, 720] on icon "button" at bounding box center [262, 726] width 12 height 12
type textarea "x"
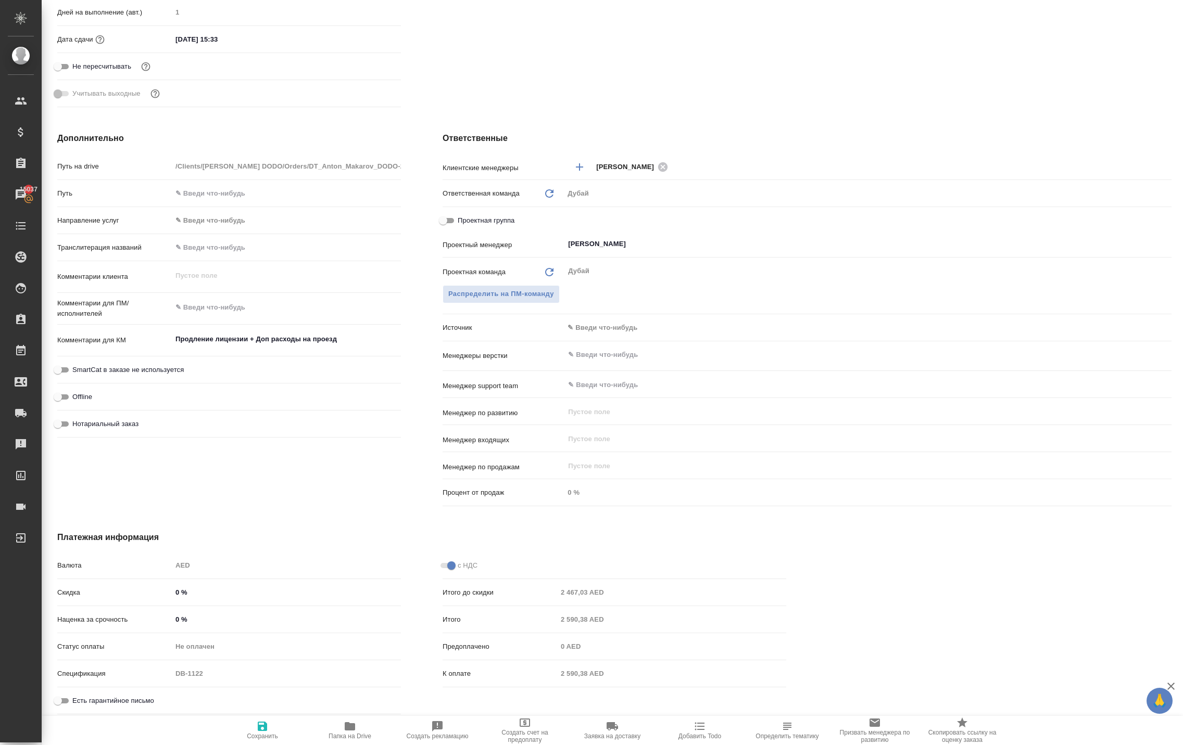
type textarea "x"
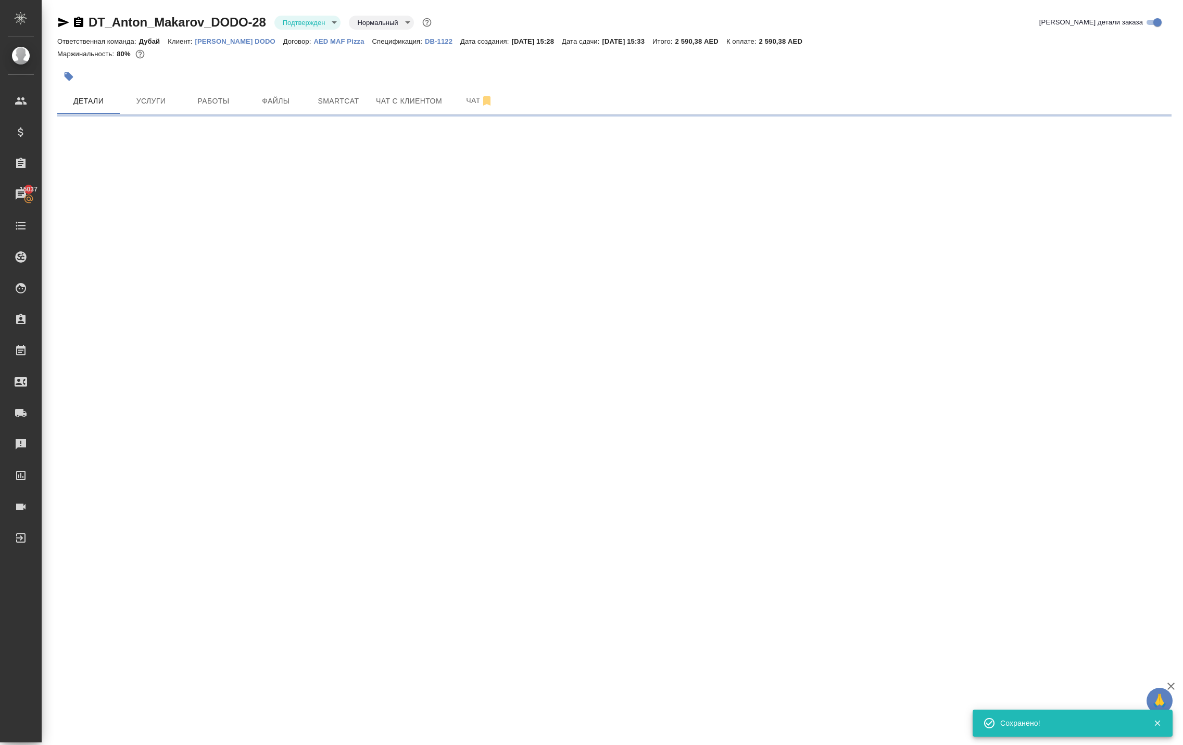
scroll to position [0, 0]
select select "RU"
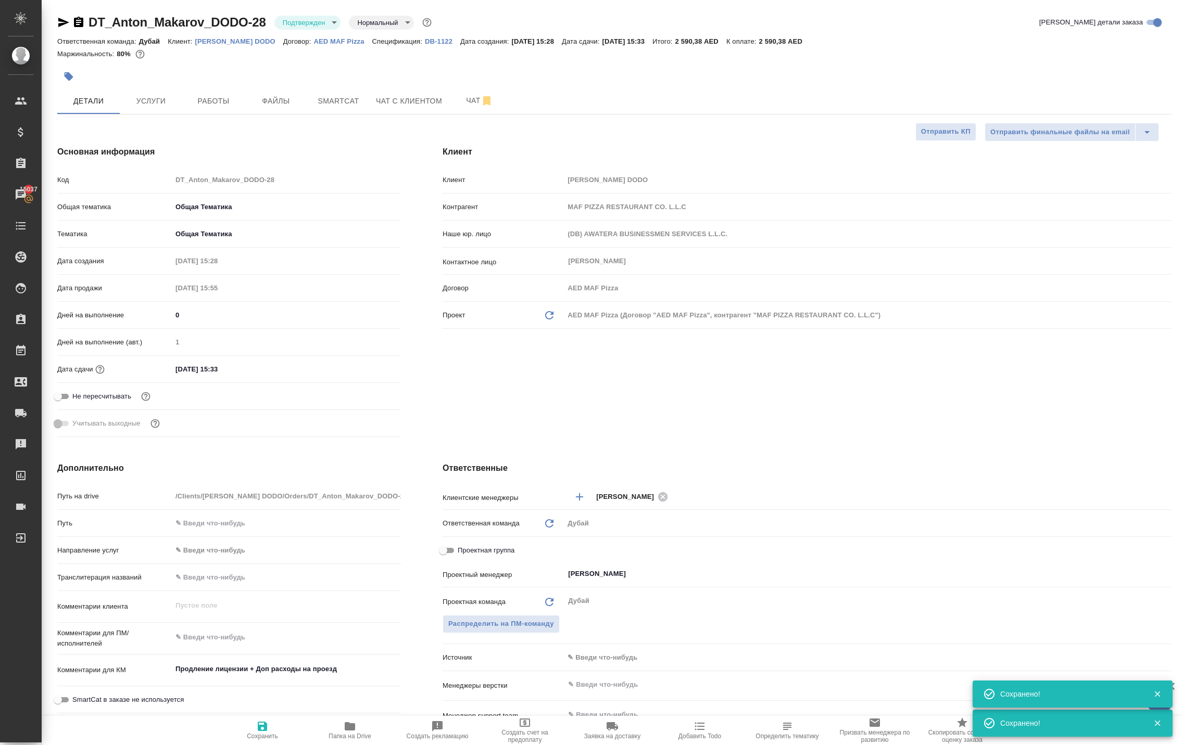
type textarea "x"
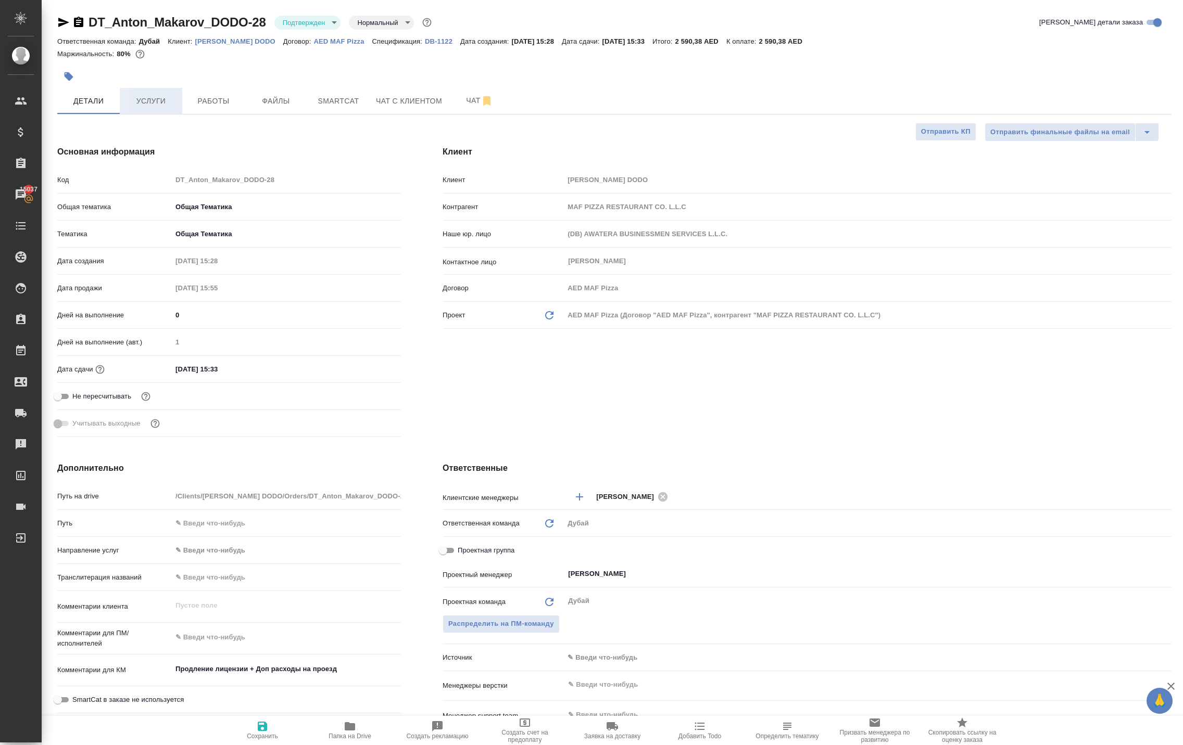
click at [152, 108] on span "Услуги" at bounding box center [151, 101] width 50 height 13
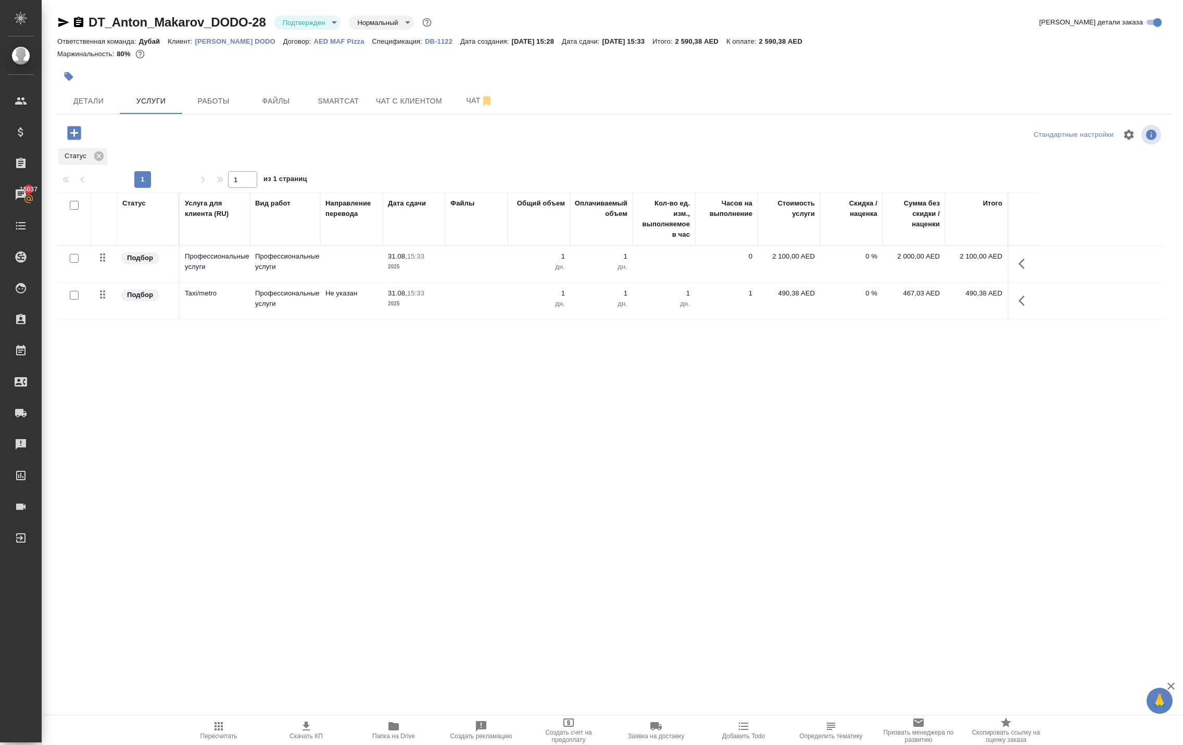
click at [81, 140] on icon "button" at bounding box center [74, 133] width 14 height 14
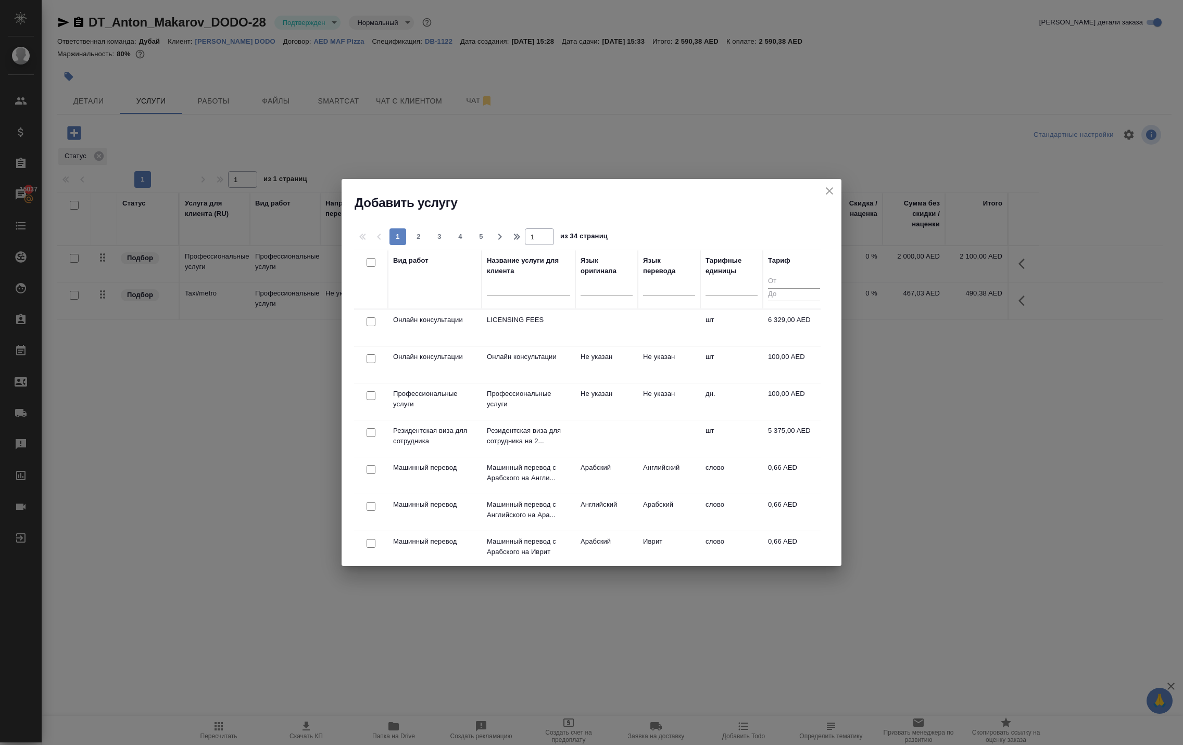
click at [372, 359] on input "checkbox" at bounding box center [370, 358] width 9 height 9
checkbox input "true"
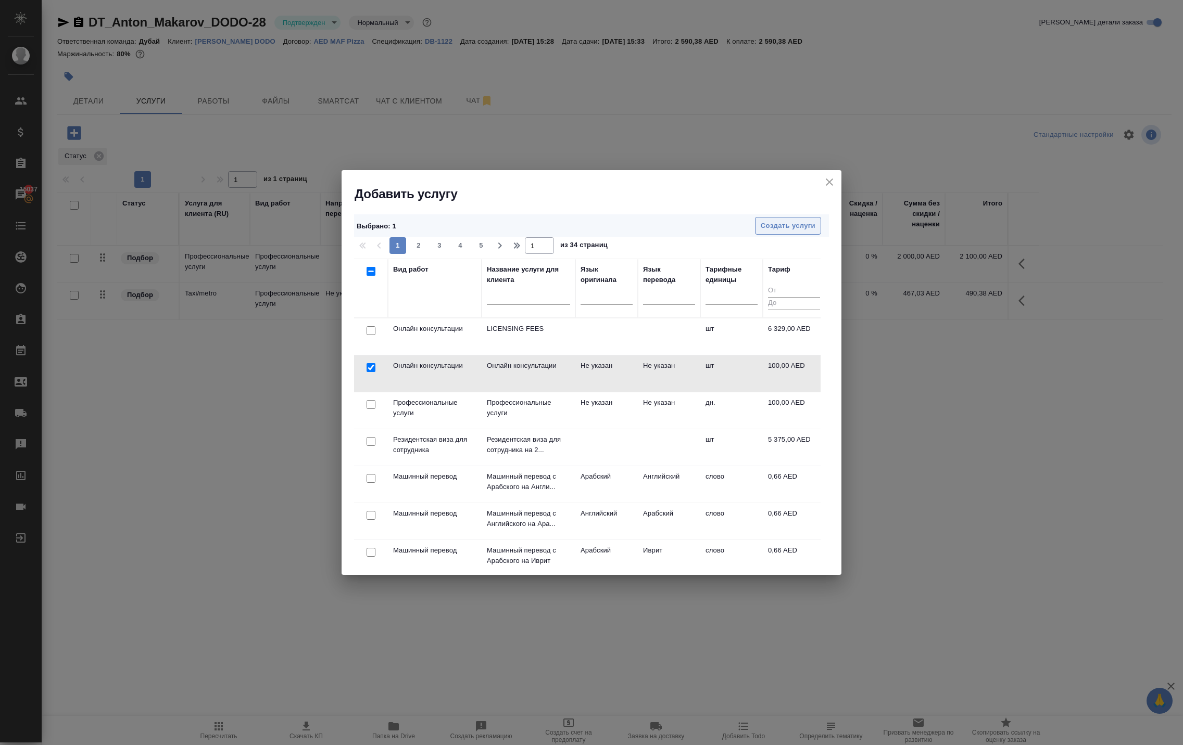
click at [761, 225] on span "Создать услуги" at bounding box center [788, 226] width 55 height 12
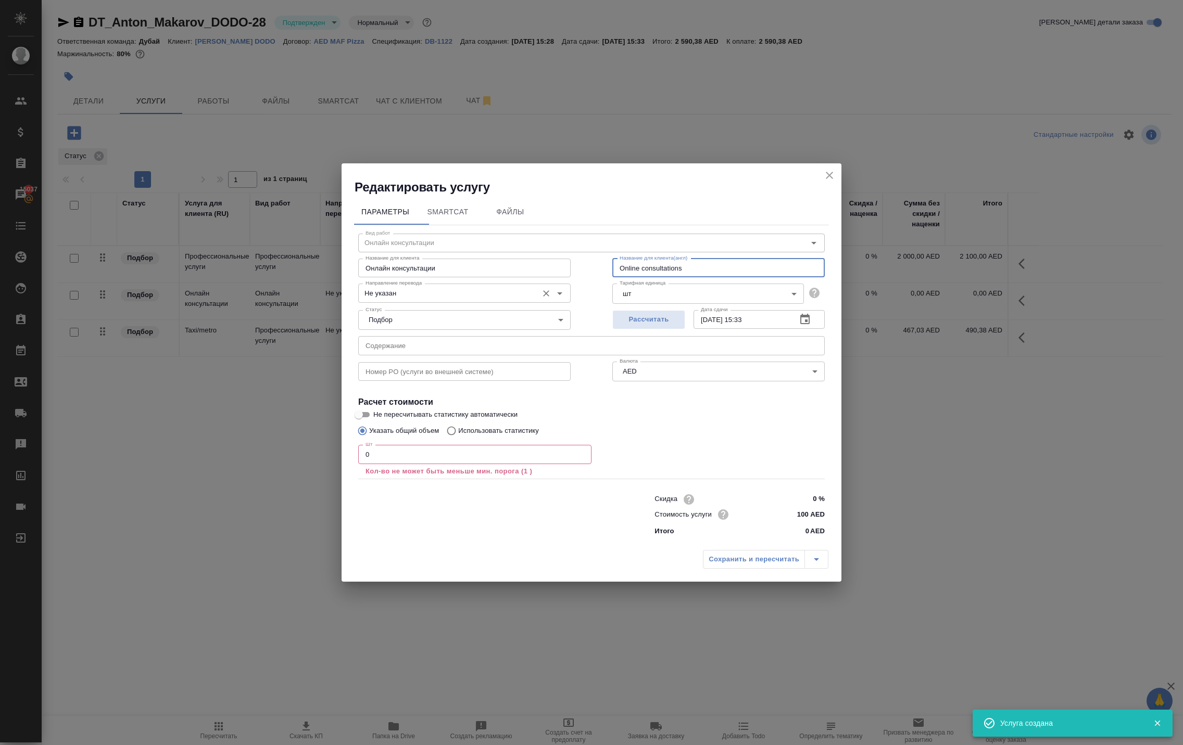
drag, startPoint x: 712, startPoint y: 233, endPoint x: 502, endPoint y: 245, distance: 210.6
click at [505, 244] on div "Вид работ Онлайн консультации Вид работ Название для клиента Онлайн консультаци…" at bounding box center [591, 383] width 475 height 316
drag, startPoint x: 723, startPoint y: 232, endPoint x: 453, endPoint y: 216, distance: 270.2
click at [453, 234] on div "Название для клиента Онлайн консультации Название для клиента Название для клие…" at bounding box center [591, 267] width 508 height 67
type input "К"
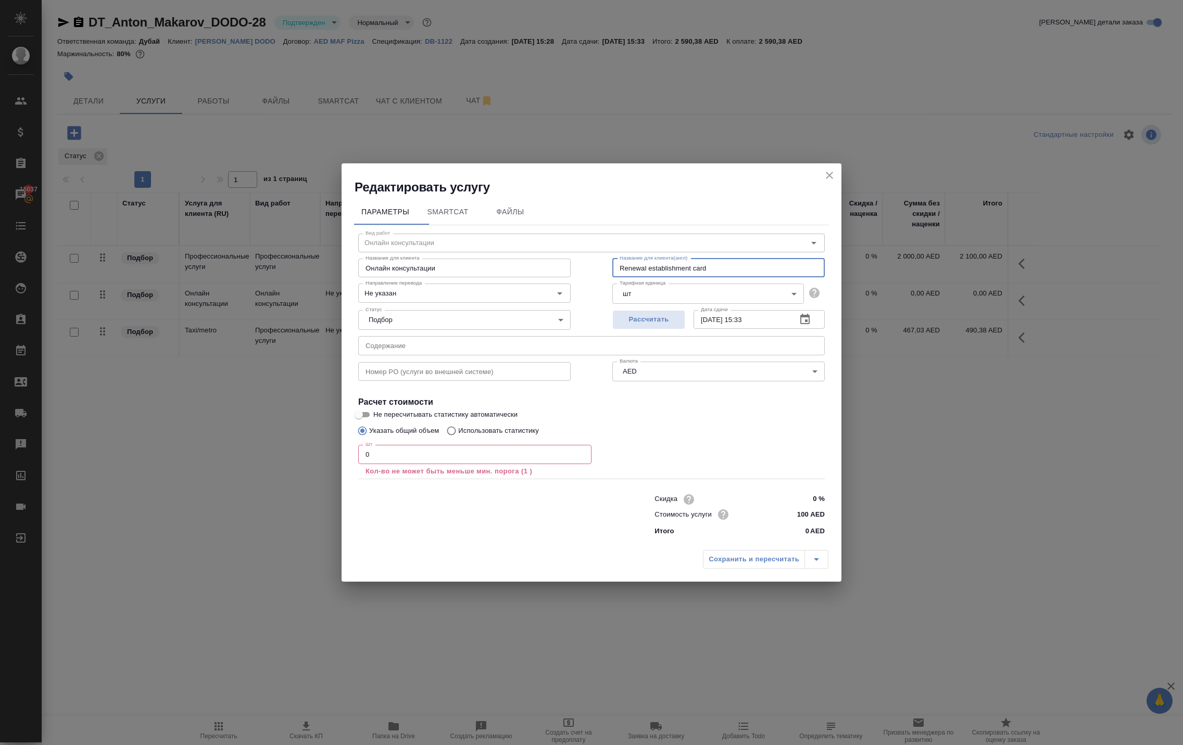
drag, startPoint x: 747, startPoint y: 233, endPoint x: 557, endPoint y: 232, distance: 190.5
click at [557, 234] on div "Название для клиента Онлайн консультации Название для клиента Название для клие…" at bounding box center [591, 267] width 508 height 67
type input "Renewal establishment card"
drag, startPoint x: 483, startPoint y: 230, endPoint x: 277, endPoint y: 243, distance: 206.5
click at [277, 243] on div "Редактировать услугу Параметры SmartCat Файлы Вид работ Онлайн консультации Вид…" at bounding box center [591, 372] width 1183 height 745
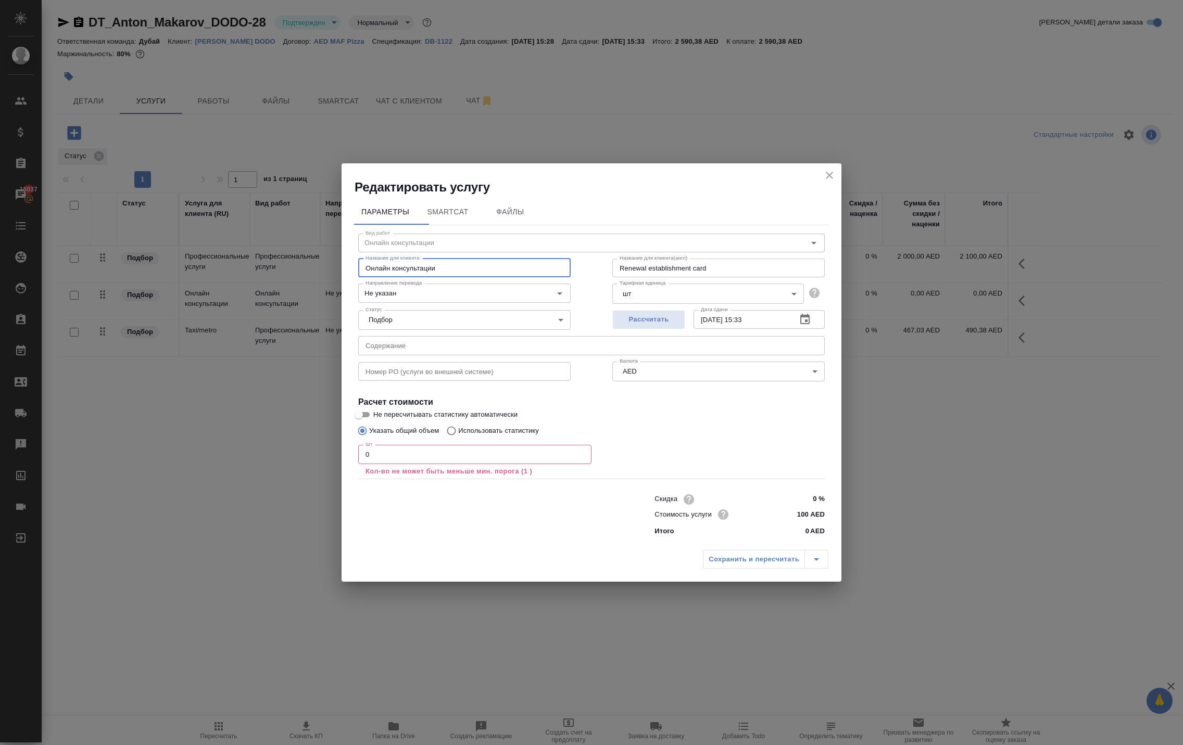
paste input "Renewal establishment card"
type input "Онлайн консультацииRenewal establishment card"
click at [549, 445] on input "0" at bounding box center [474, 454] width 233 height 19
type input "1"
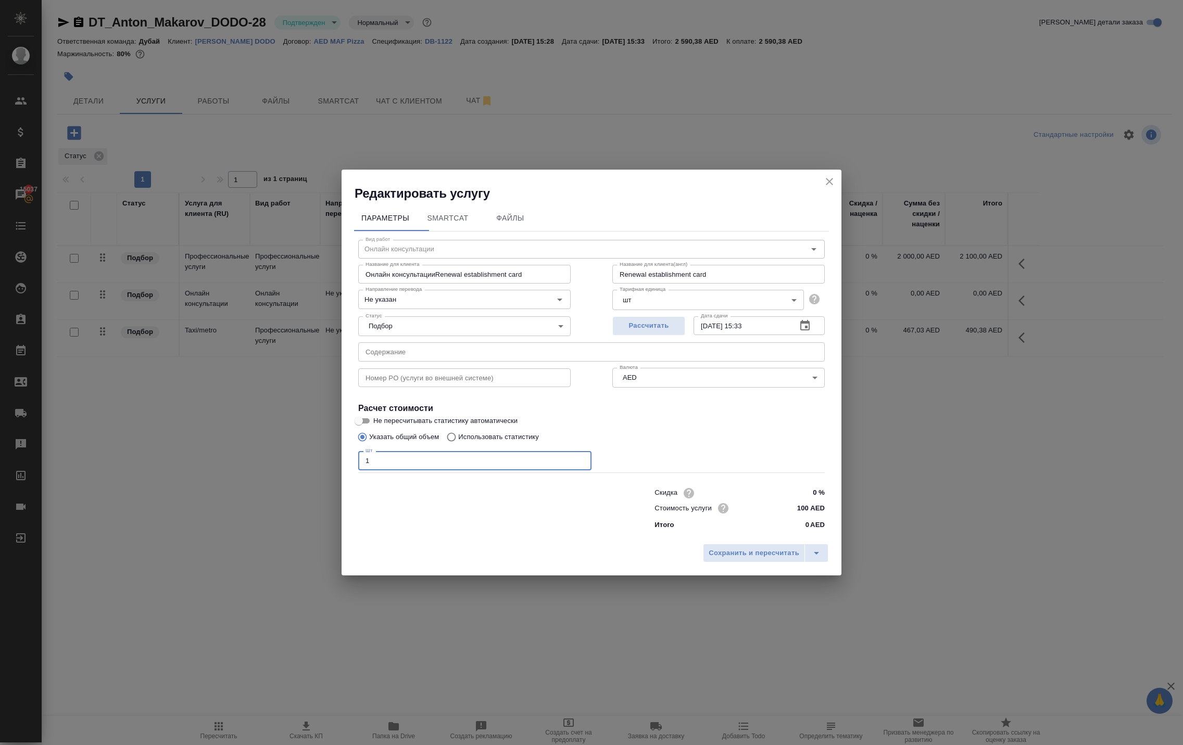
click at [525, 265] on input "Онлайн консультацииRenewal establishment card" at bounding box center [464, 274] width 212 height 19
paste input "text"
type input "Renewal establishment card"
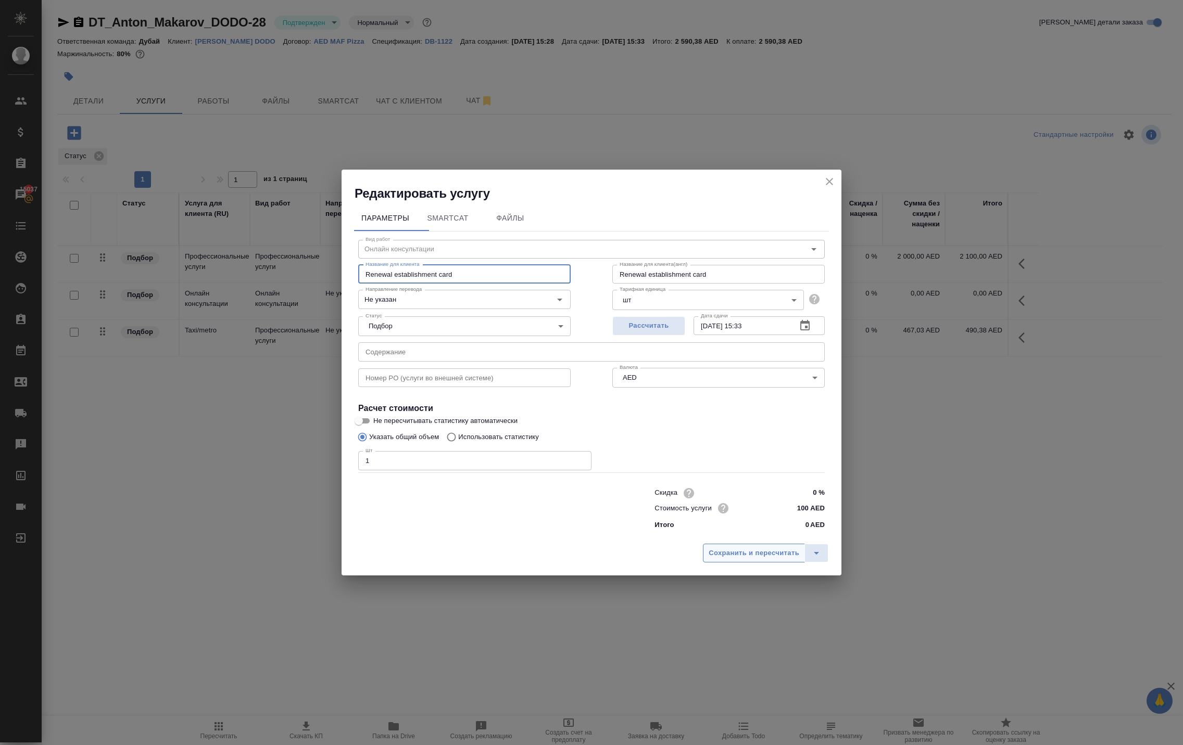
click at [708, 560] on span "Сохранить и пересчитать" at bounding box center [753, 554] width 91 height 12
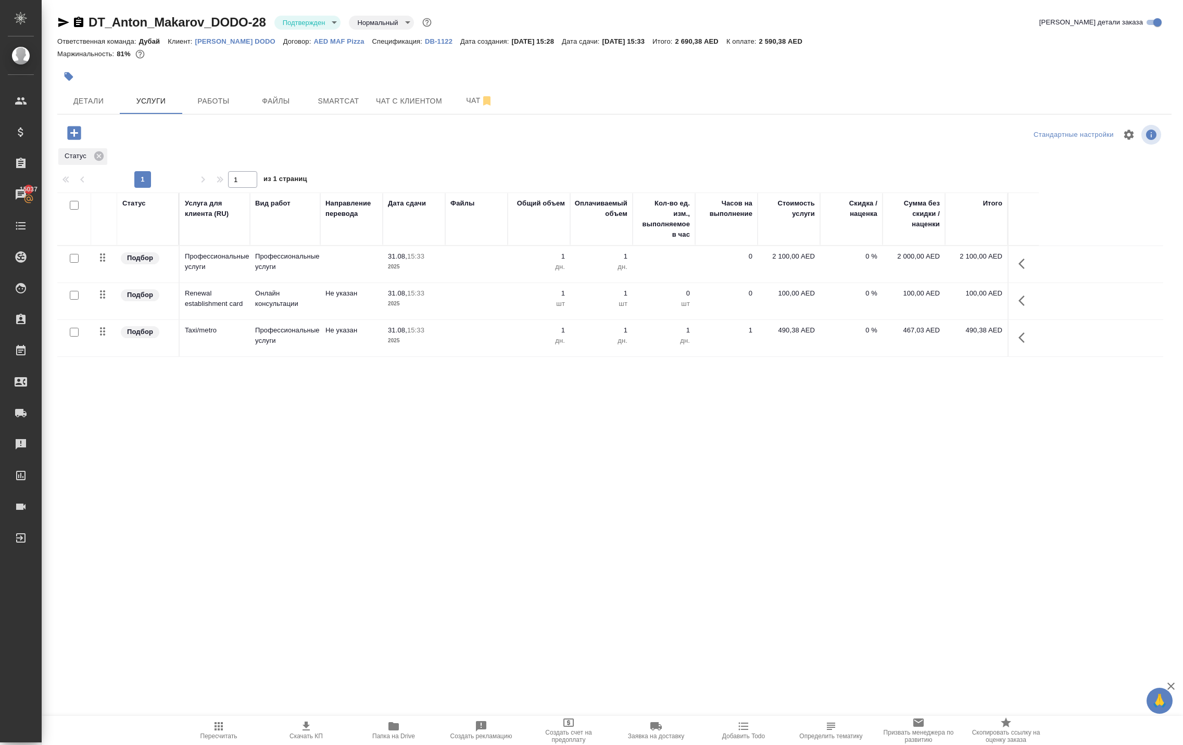
click at [1018, 307] on icon "button" at bounding box center [1024, 301] width 12 height 12
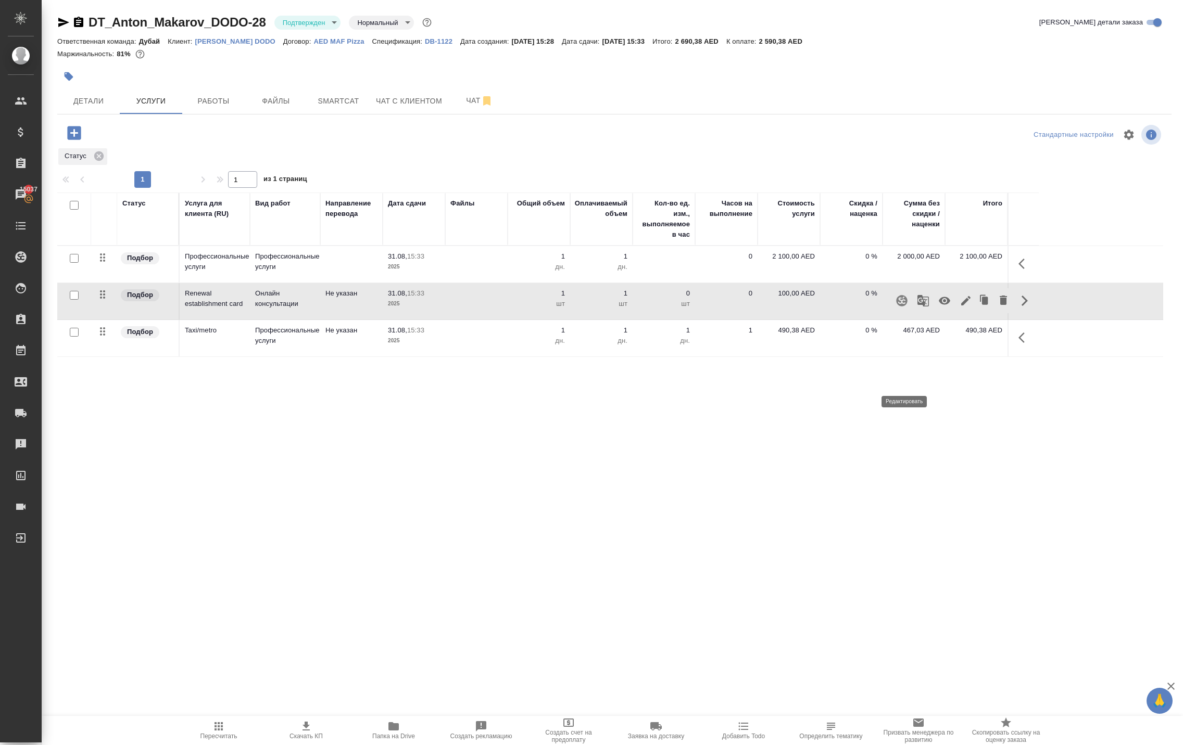
click at [961, 306] on icon "button" at bounding box center [965, 300] width 9 height 9
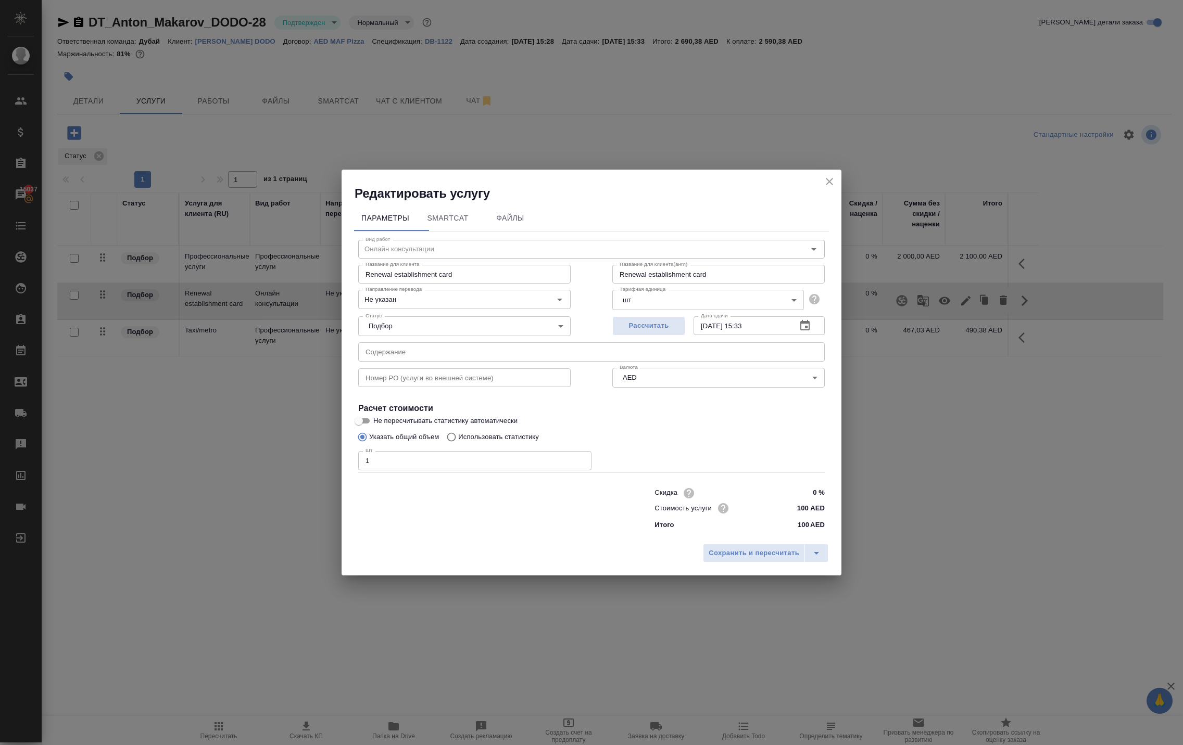
click at [826, 178] on icon "close" at bounding box center [829, 181] width 7 height 7
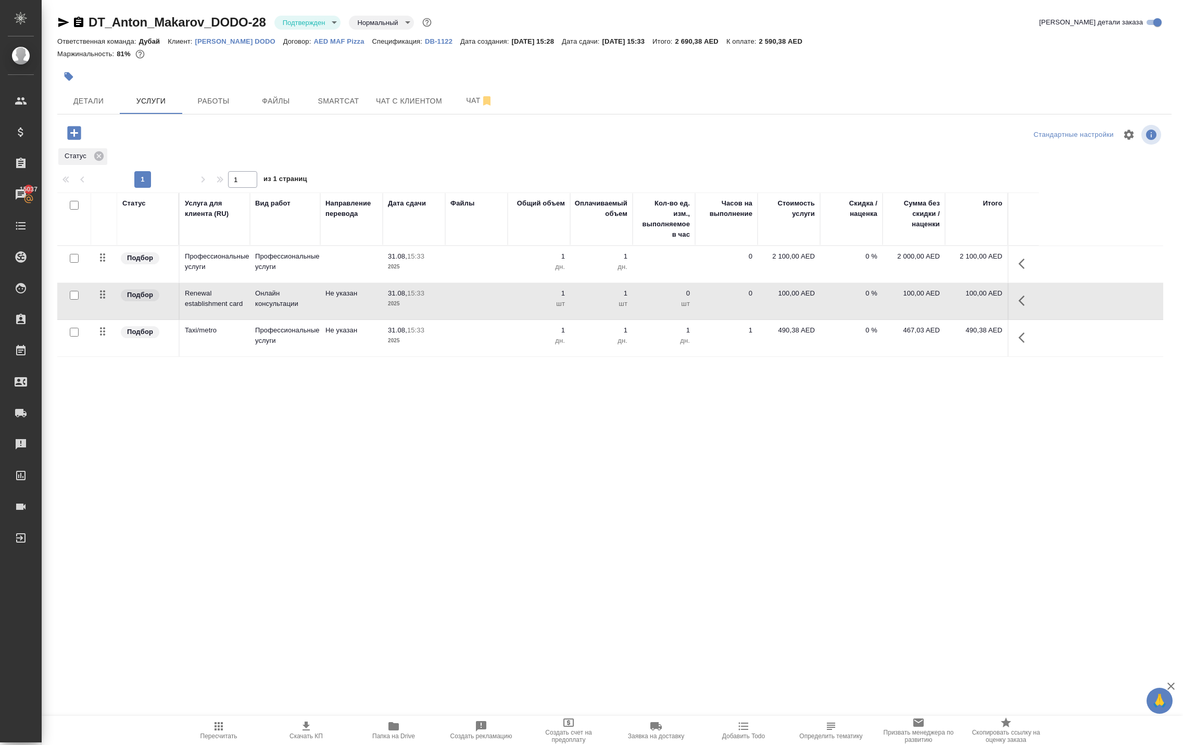
click at [777, 299] on p "100,00 AED" at bounding box center [789, 293] width 52 height 10
type input "700"
click at [761, 443] on div "DT_Anton_Makarov_DODO-28 Подтвержден confirmed Нормальный normal Кратко детали …" at bounding box center [614, 221] width 1125 height 443
click at [158, 141] on button "Сохранить и пересчитать" at bounding box center [148, 131] width 102 height 19
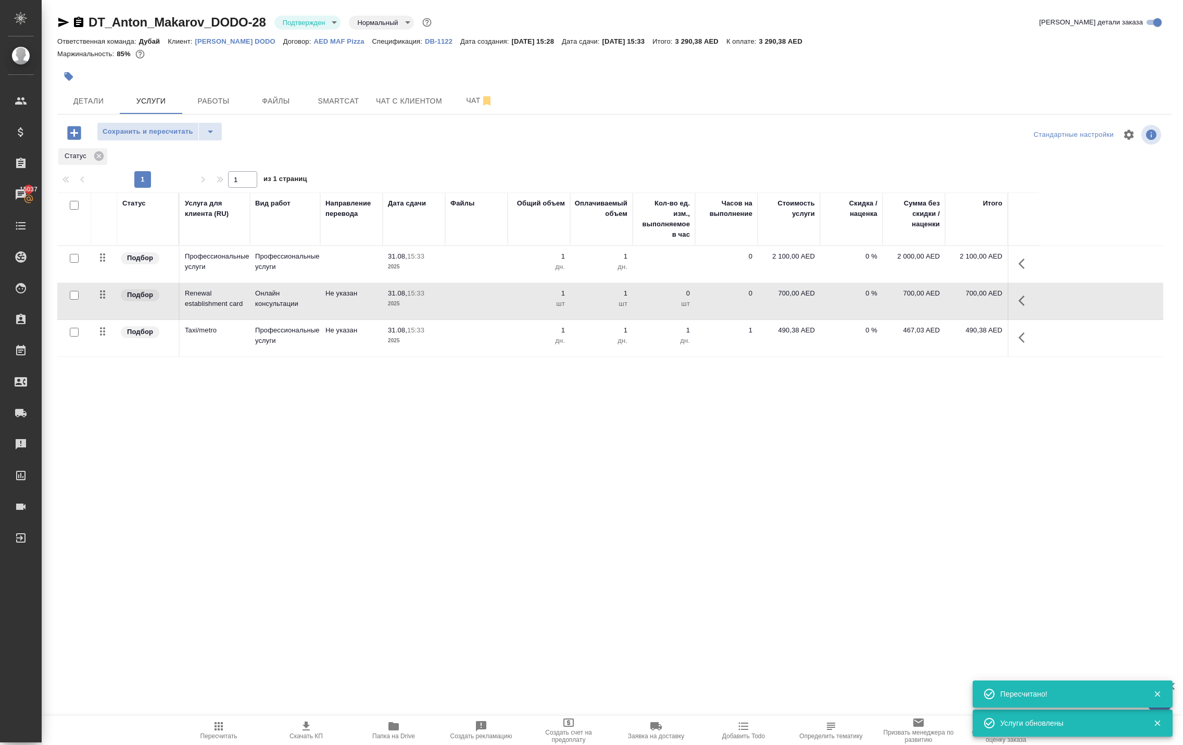
click at [158, 141] on button "Сохранить и пересчитать" at bounding box center [148, 131] width 102 height 19
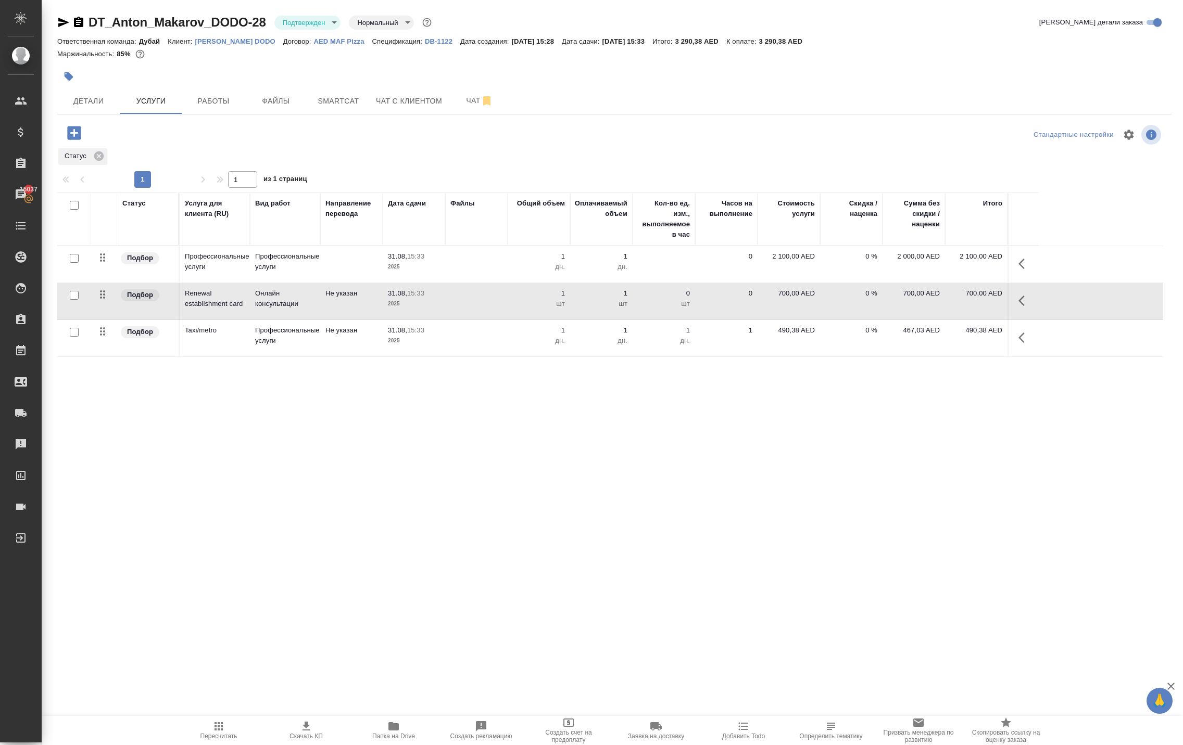
click at [80, 140] on icon "button" at bounding box center [74, 133] width 14 height 14
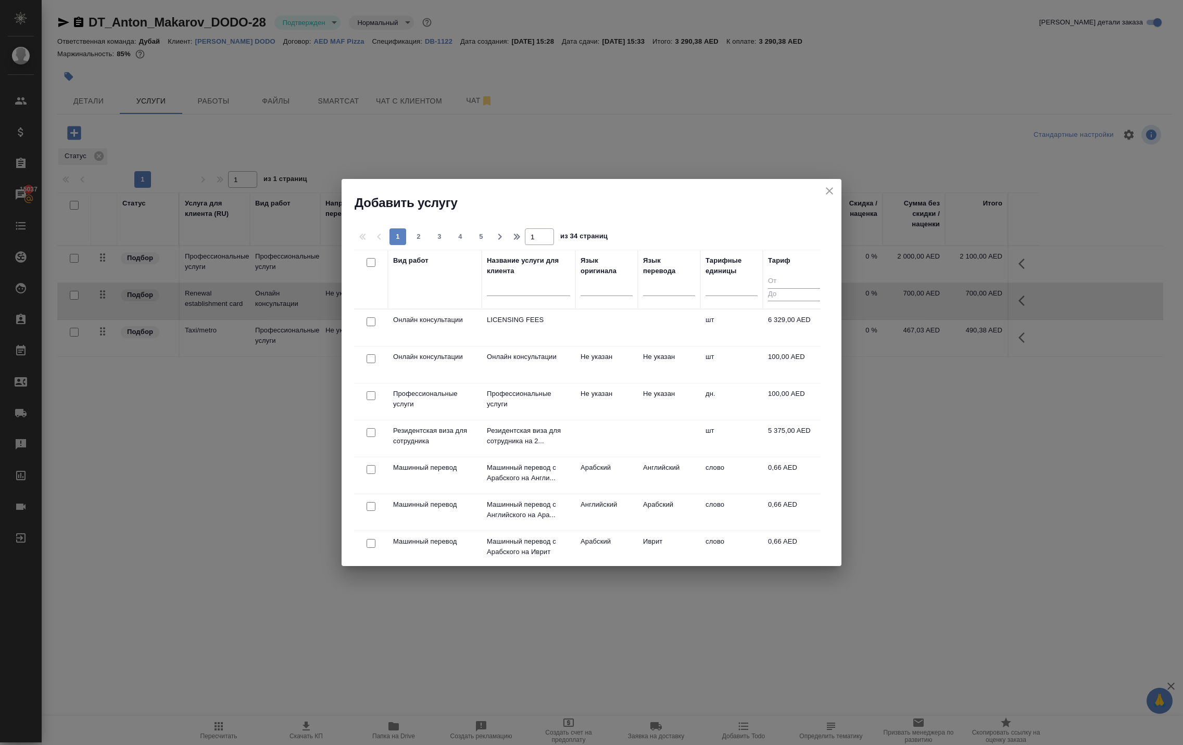
click at [369, 361] on input "checkbox" at bounding box center [370, 358] width 9 height 9
checkbox input "true"
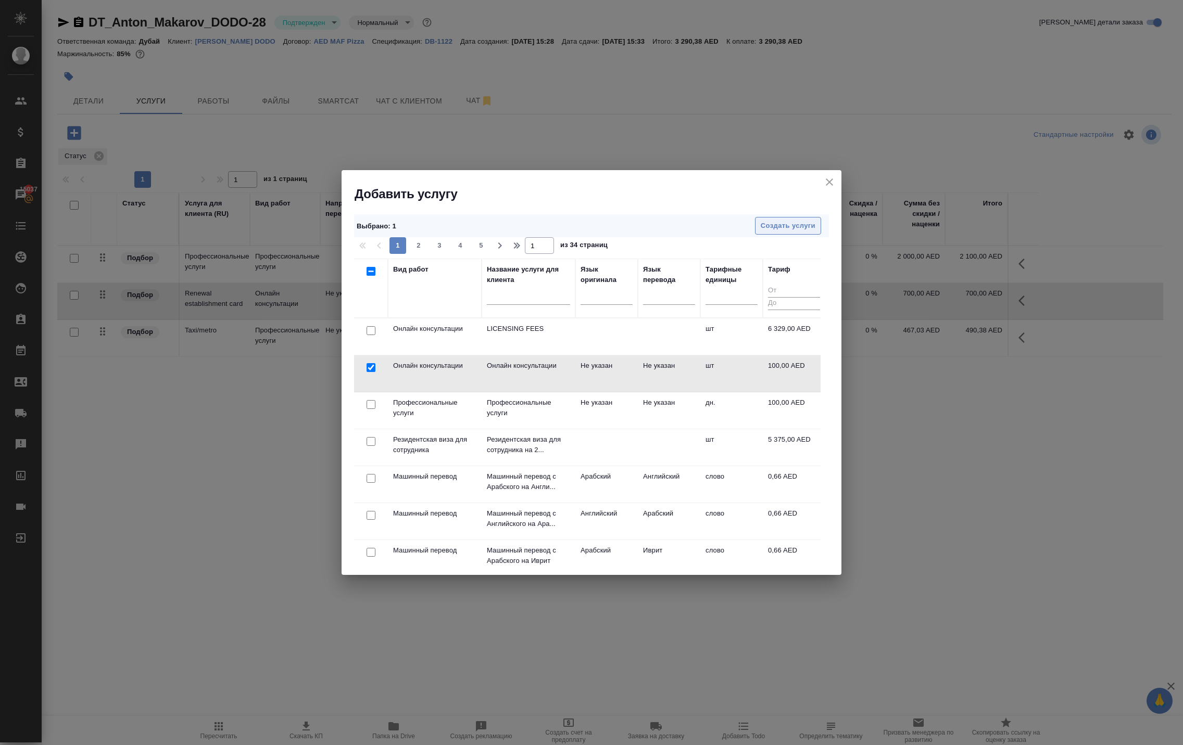
click at [781, 220] on span "Создать услуги" at bounding box center [788, 226] width 55 height 12
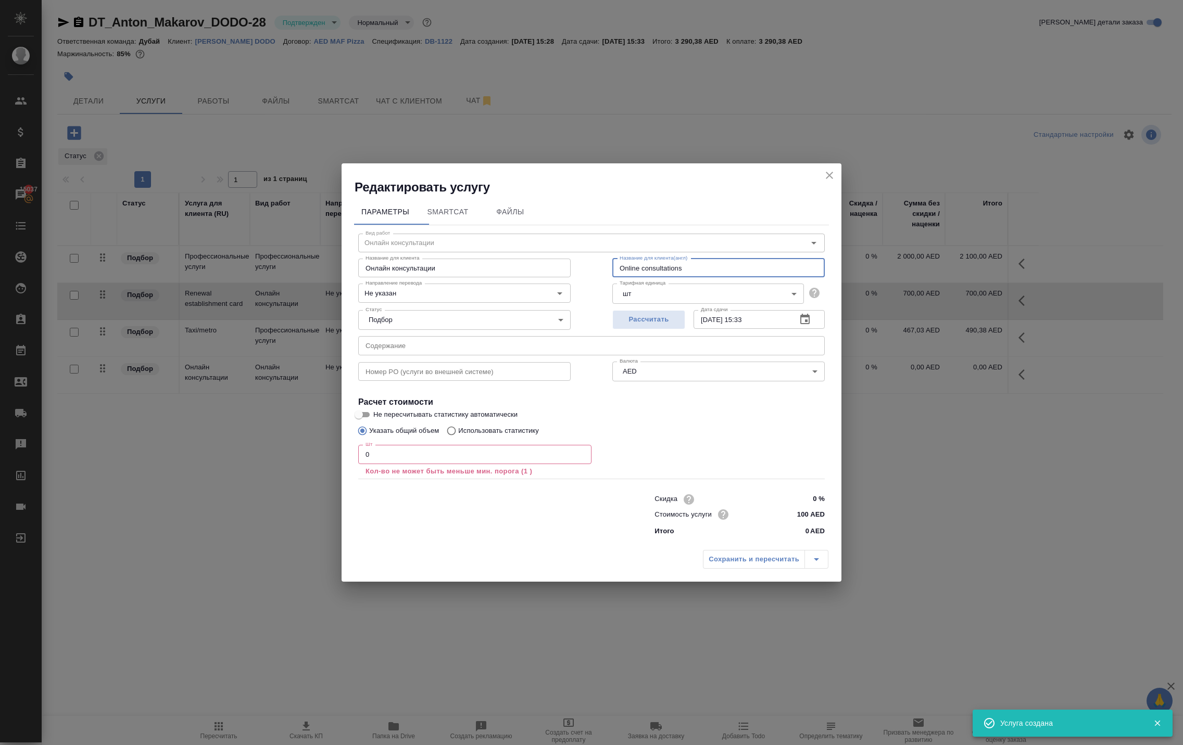
drag, startPoint x: 717, startPoint y: 225, endPoint x: 488, endPoint y: 211, distance: 229.4
click at [491, 234] on div "Название для клиента Онлайн консультации Название для клиента Название для клие…" at bounding box center [591, 267] width 508 height 67
drag, startPoint x: 711, startPoint y: 233, endPoint x: 475, endPoint y: 236, distance: 236.3
click at [475, 236] on div "Название для клиента Онлайн консультации Название для клиента Название для клие…" at bounding box center [591, 267] width 508 height 67
paste input "Data update in MOHRE"
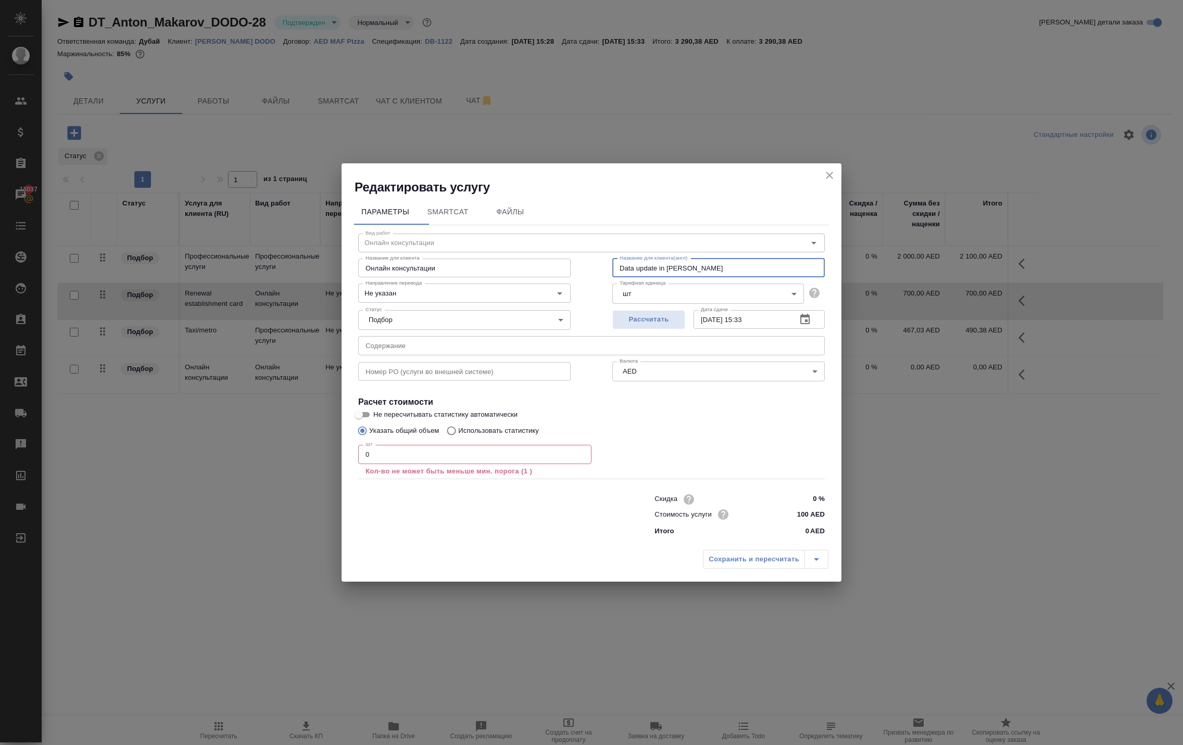
type input "Data update in MOHRE"
drag, startPoint x: 478, startPoint y: 229, endPoint x: 248, endPoint y: 230, distance: 230.1
click at [248, 230] on div "Редактировать услугу Параметры SmartCat Файлы Вид работ Онлайн консультации Вид…" at bounding box center [591, 372] width 1183 height 745
paste input "Data update in MOHRE"
type input "Data update in MOHRE"
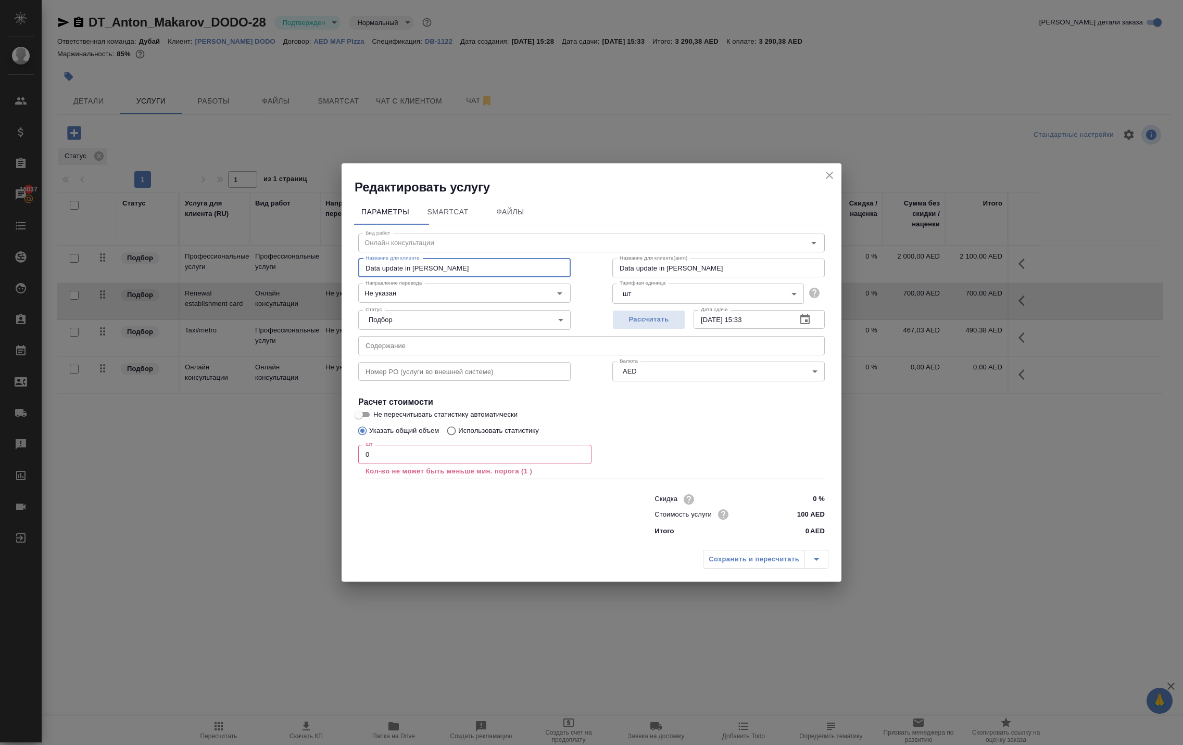
click at [468, 447] on input "0" at bounding box center [474, 454] width 233 height 19
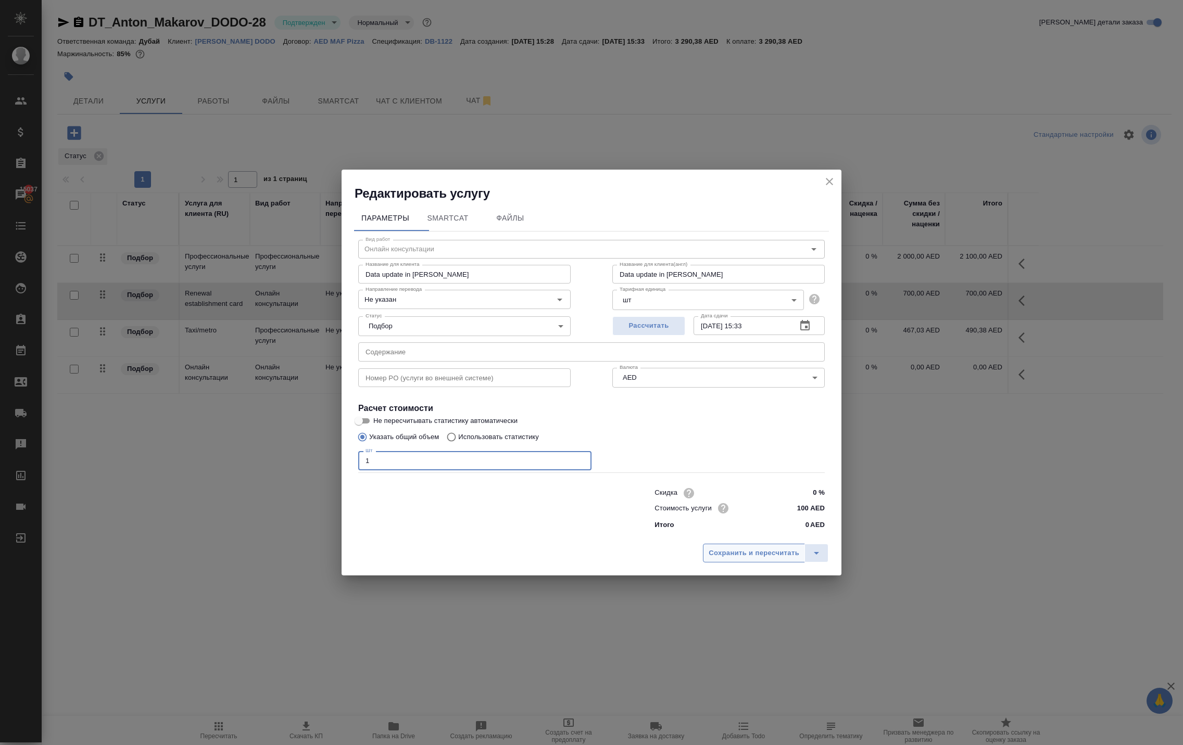
type input "1"
click at [708, 560] on span "Сохранить и пересчитать" at bounding box center [753, 554] width 91 height 12
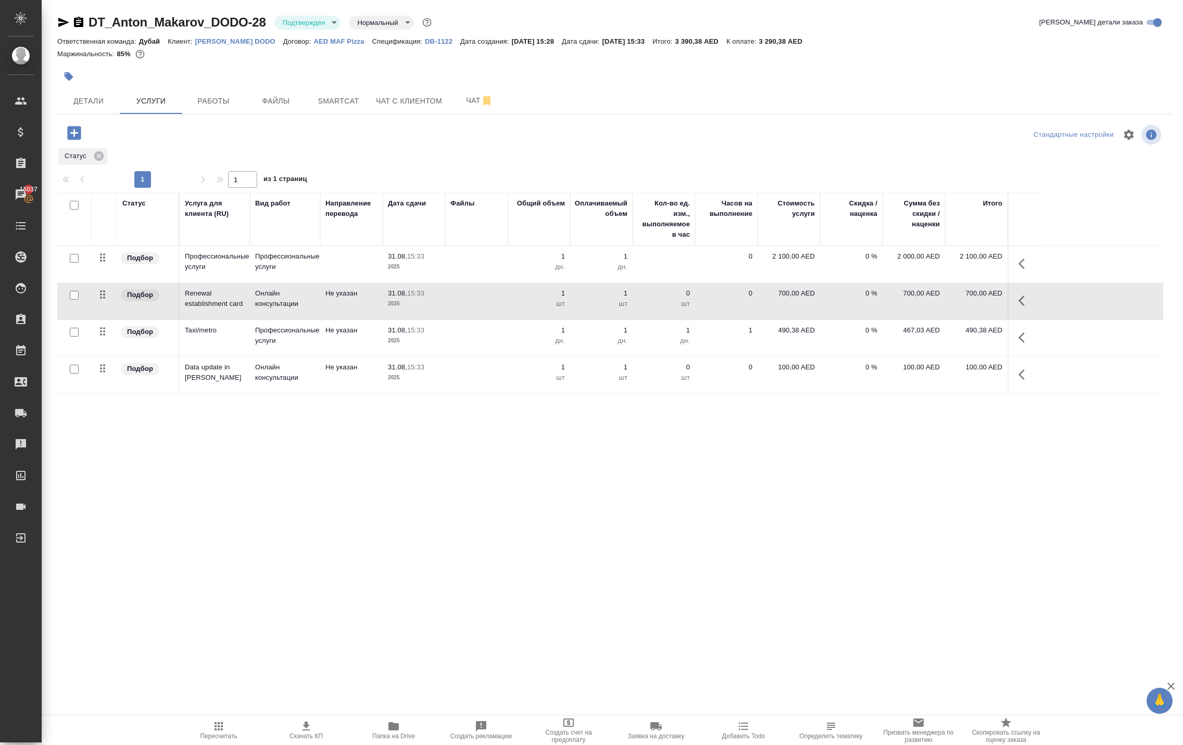
scroll to position [27, 0]
click at [214, 720] on icon "button" at bounding box center [218, 726] width 12 height 12
click at [224, 114] on button "Работы" at bounding box center [213, 101] width 62 height 26
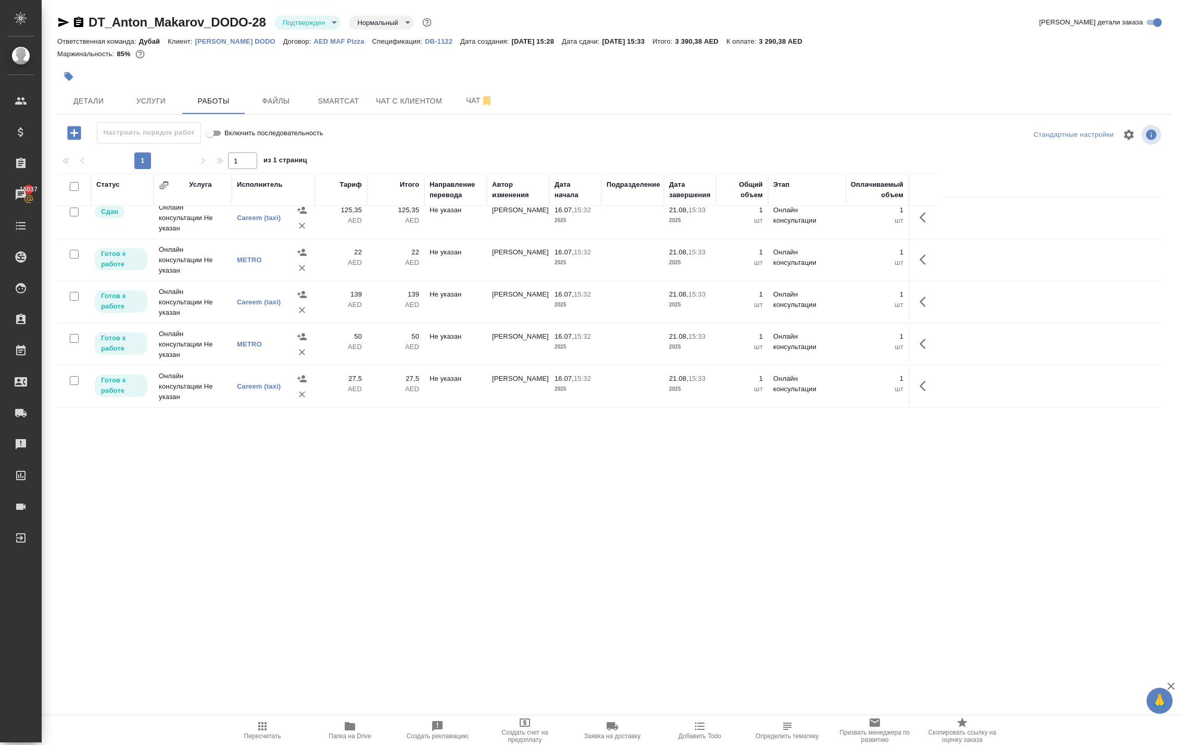
scroll to position [377, 0]
drag, startPoint x: 113, startPoint y: 16, endPoint x: 289, endPoint y: 23, distance: 176.1
click at [289, 23] on div "DT_Anton_Makarov_DODO-28 Подтвержден confirmed Нормальный normal" at bounding box center [245, 22] width 376 height 17
copy link "DT_Anton_Makarov_DODO-28"
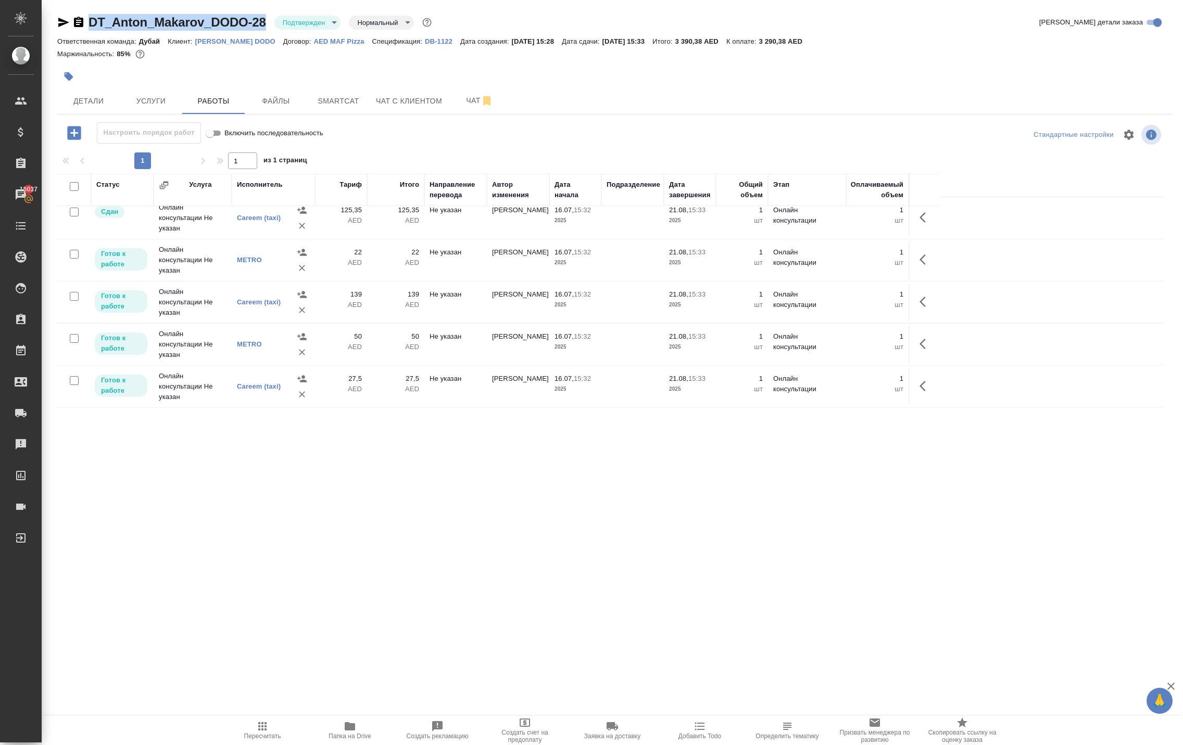
copy link "DT_Anton_Makarov_DODO-28"
click at [262, 721] on icon "button" at bounding box center [262, 726] width 12 height 12
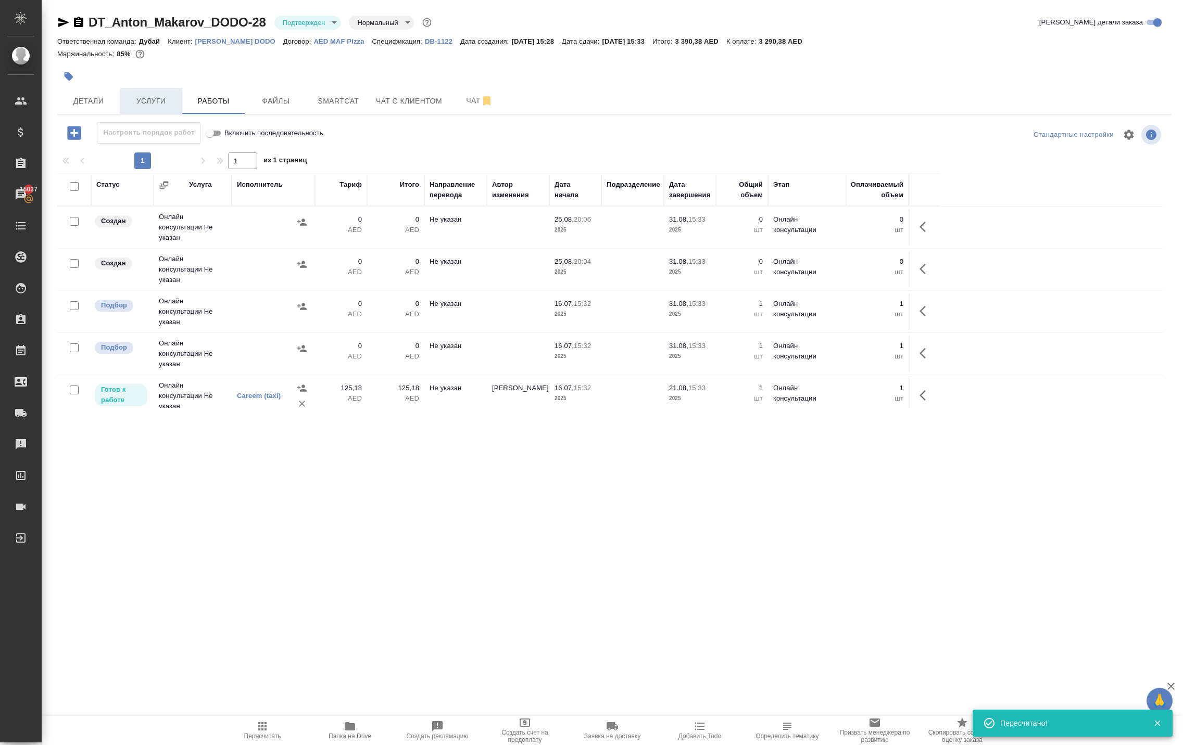
click at [158, 114] on button "Услуги" at bounding box center [151, 101] width 62 height 26
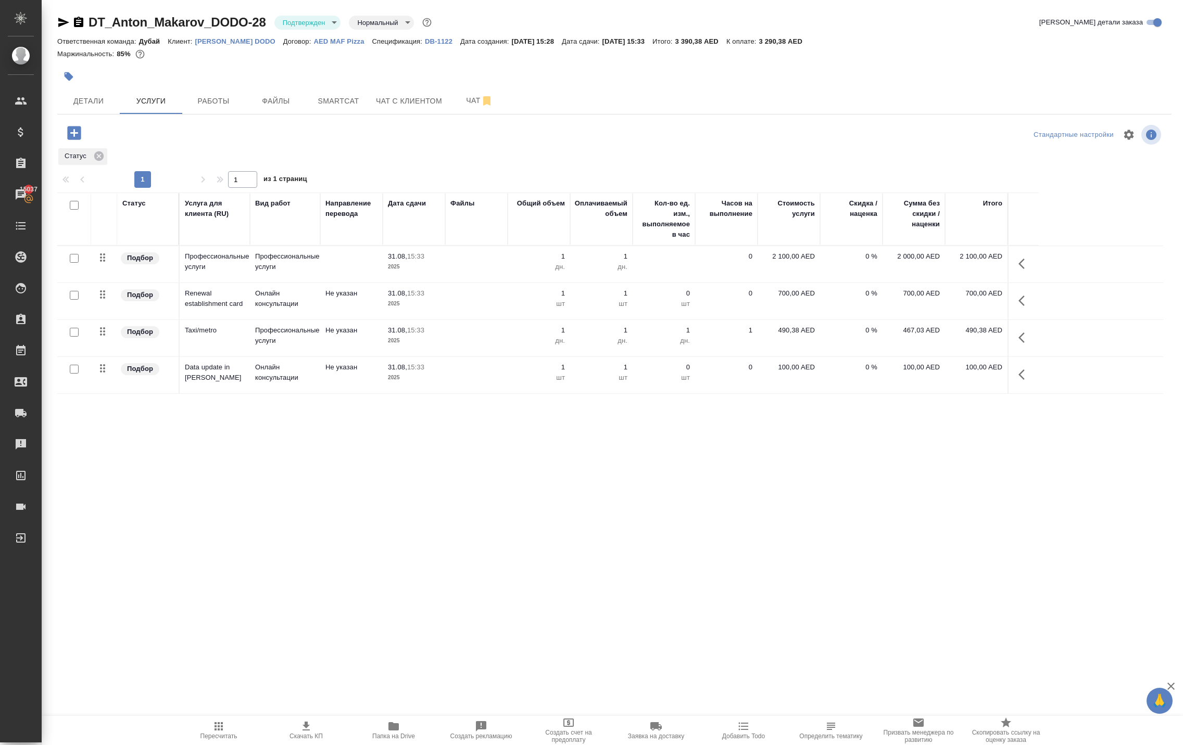
scroll to position [27, 0]
click at [781, 373] on p "100,00 AED" at bounding box center [789, 367] width 52 height 10
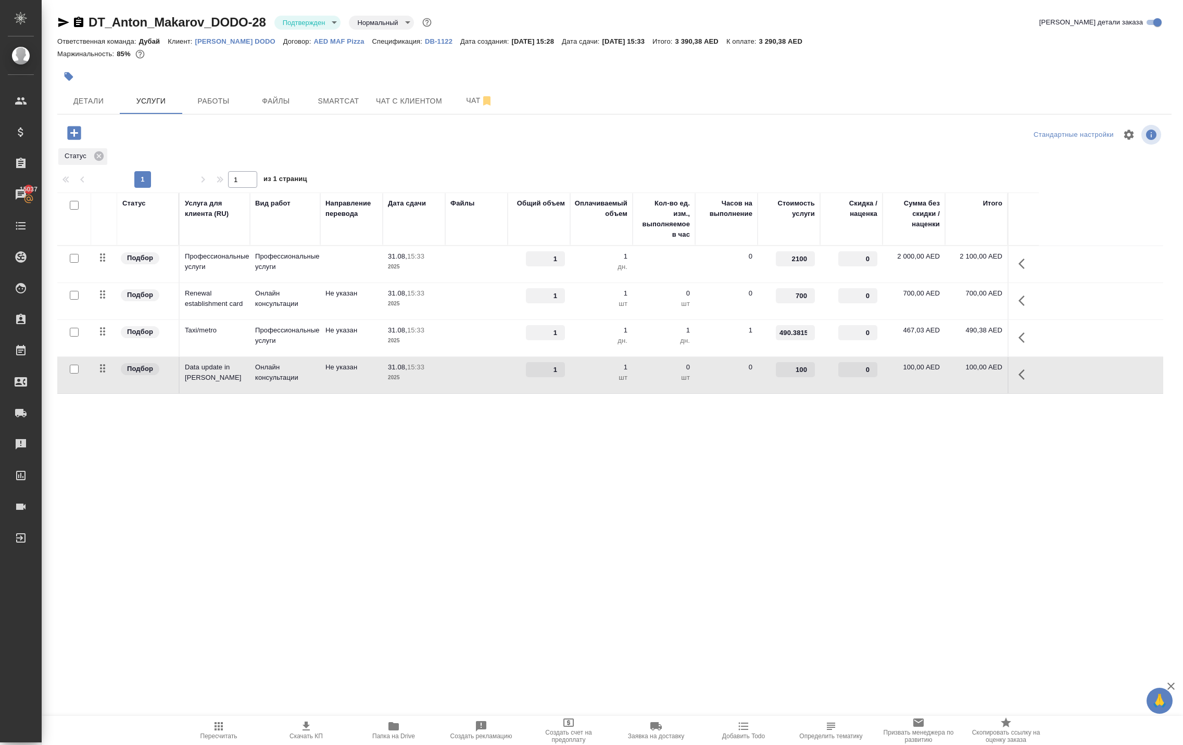
click at [797, 377] on input "100" at bounding box center [795, 369] width 39 height 15
click at [797, 378] on input "100" at bounding box center [795, 370] width 38 height 15
type input "700"
click at [659, 443] on div "DT_Anton_Makarov_DODO-28 Подтвержден confirmed Нормальный normal Кратко детали …" at bounding box center [614, 221] width 1125 height 443
click at [177, 138] on span "Сохранить и пересчитать" at bounding box center [148, 132] width 91 height 12
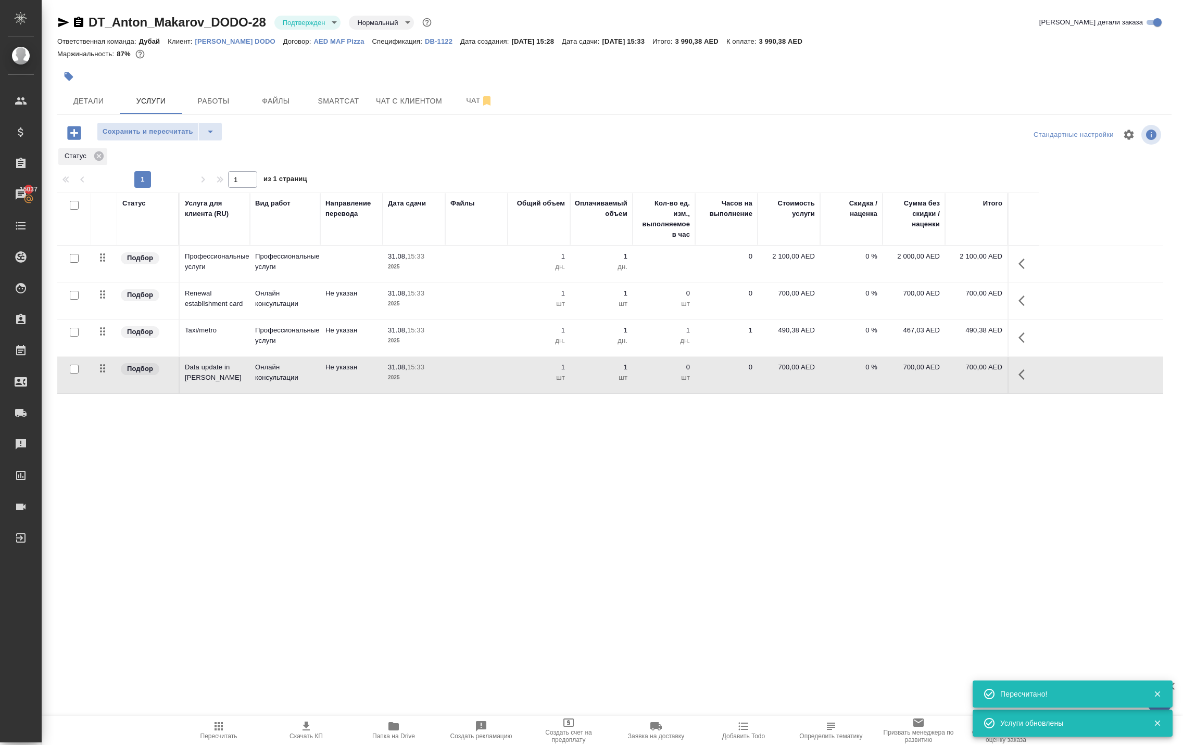
click at [177, 138] on span "Сохранить и пересчитать" at bounding box center [148, 132] width 91 height 12
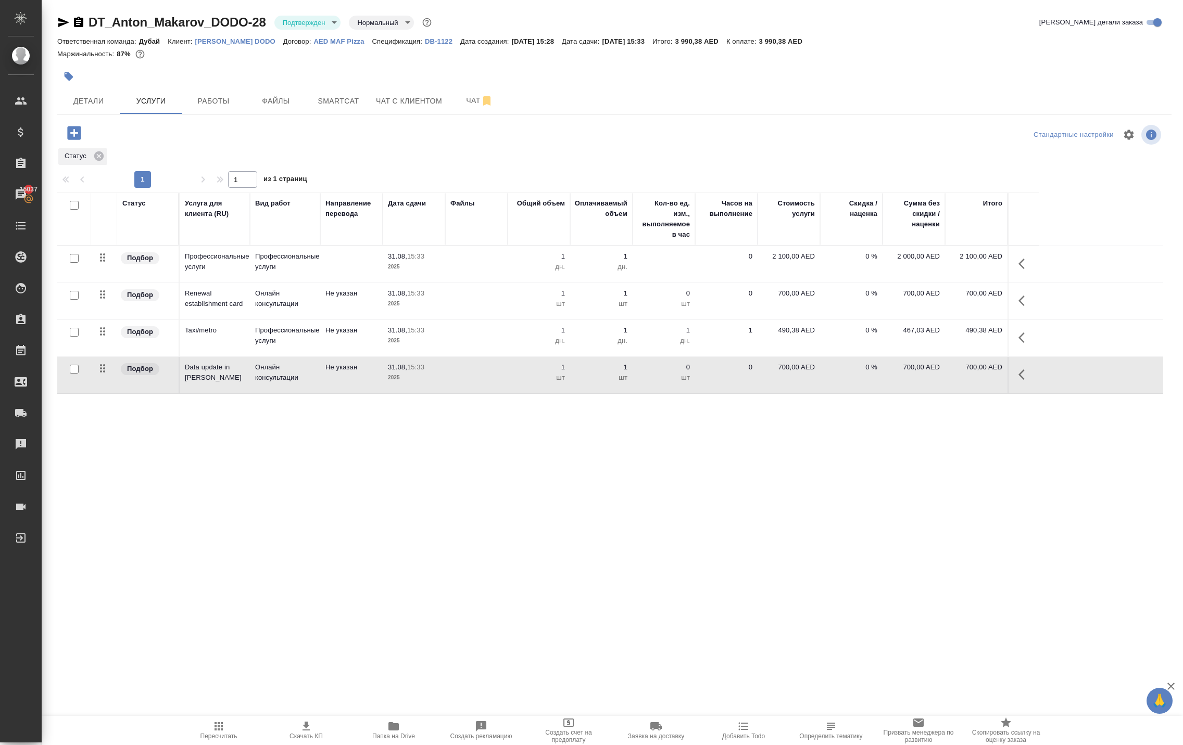
click at [460, 45] on p "DB-1122" at bounding box center [442, 41] width 35 height 8
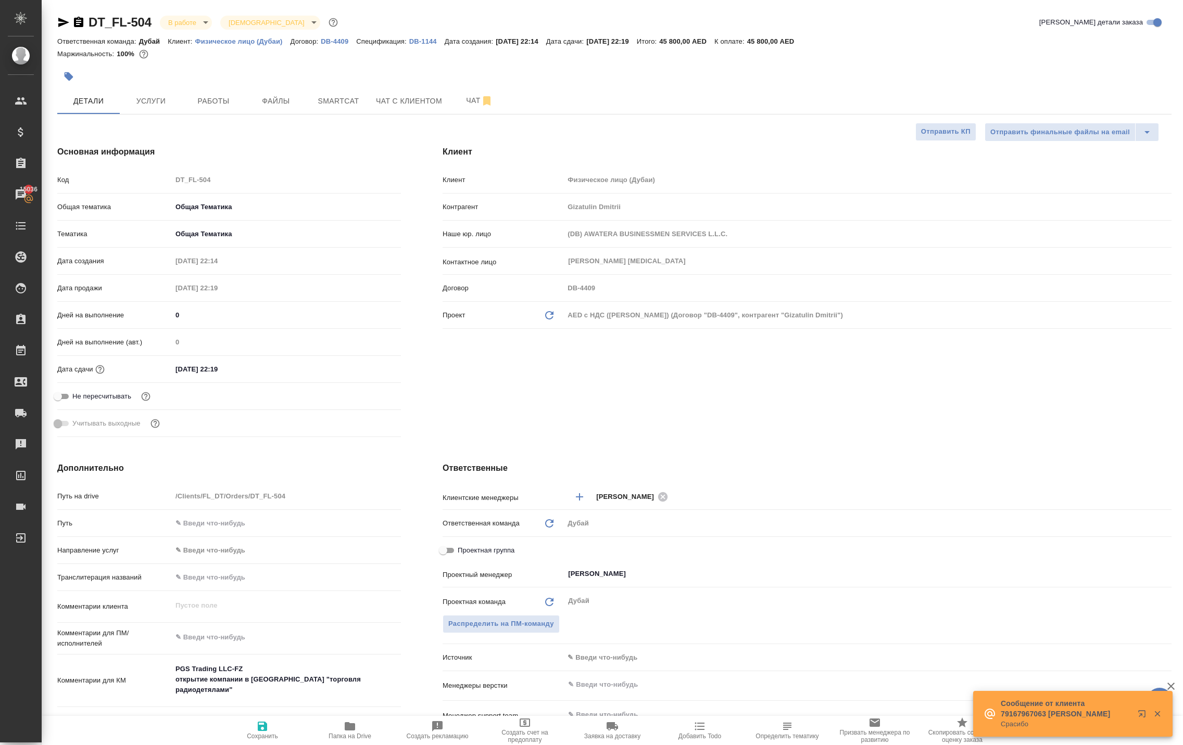
select select "RU"
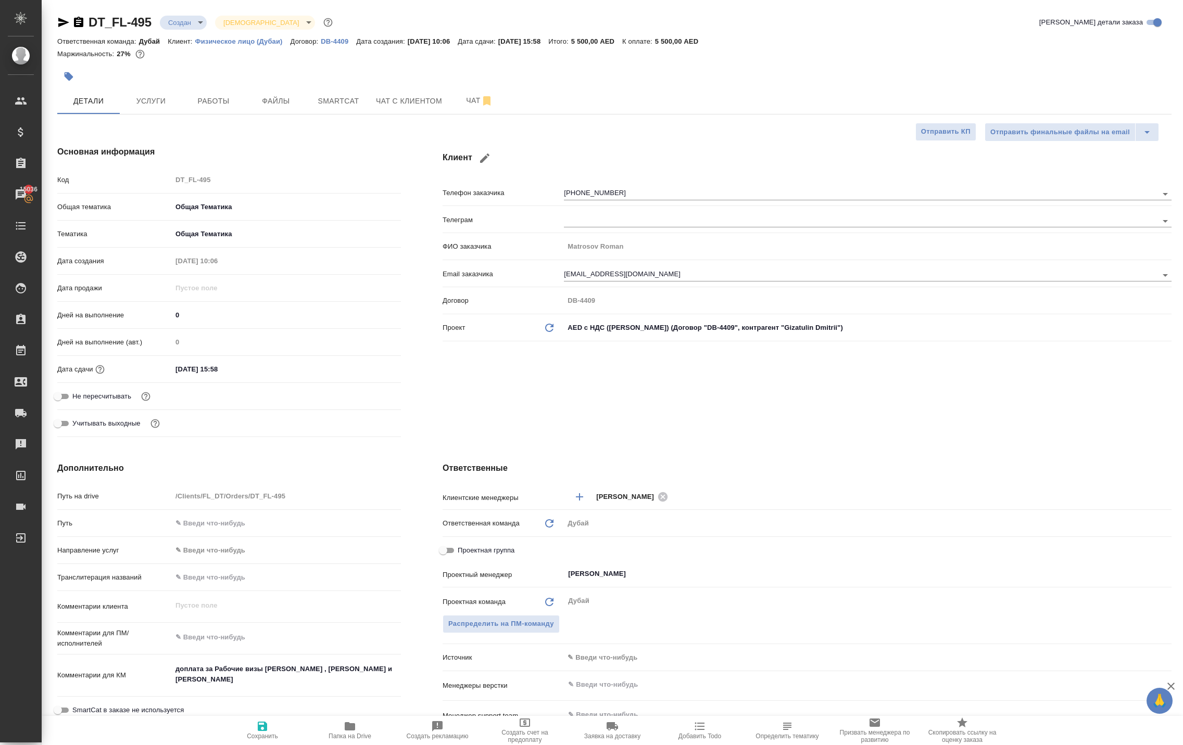
select select "RU"
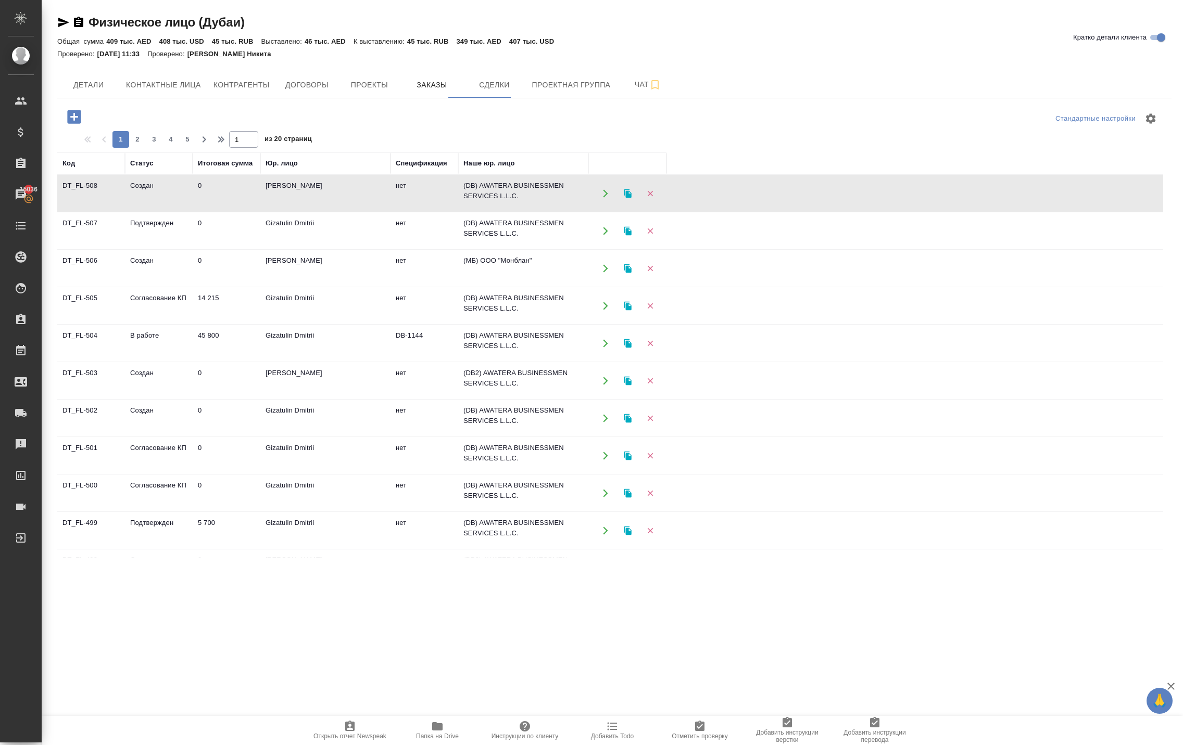
click at [606, 236] on icon "button" at bounding box center [605, 230] width 9 height 9
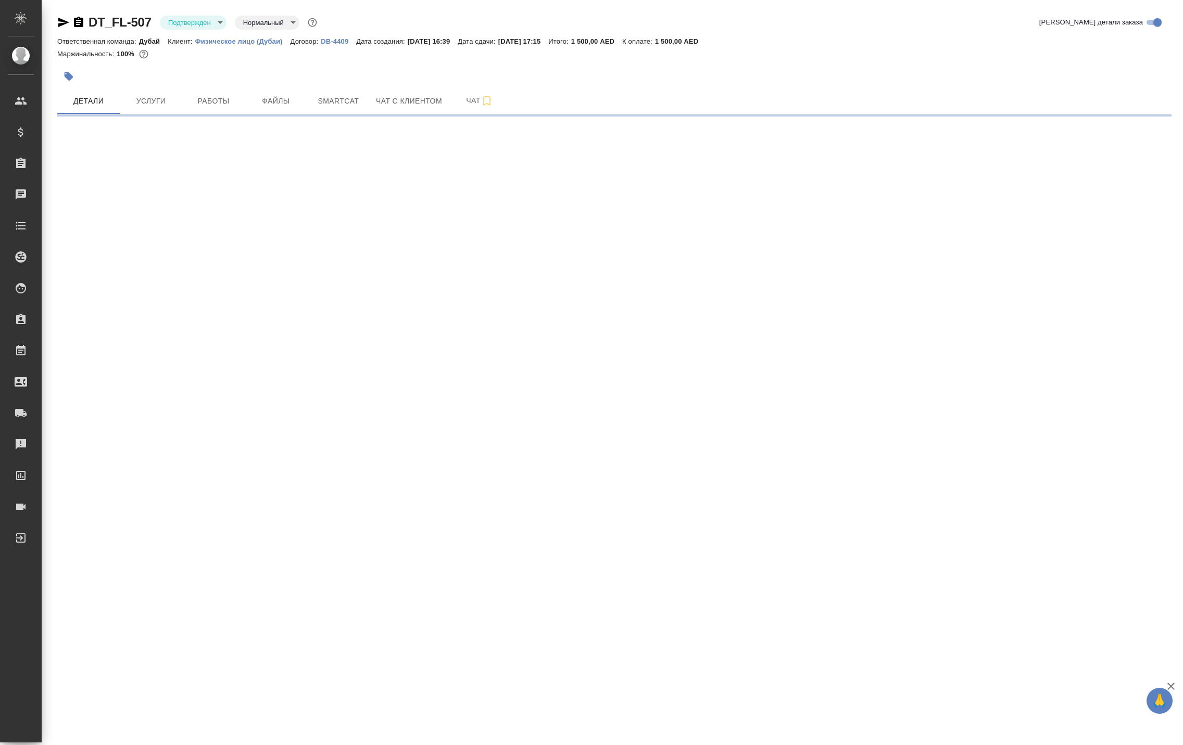
select select "RU"
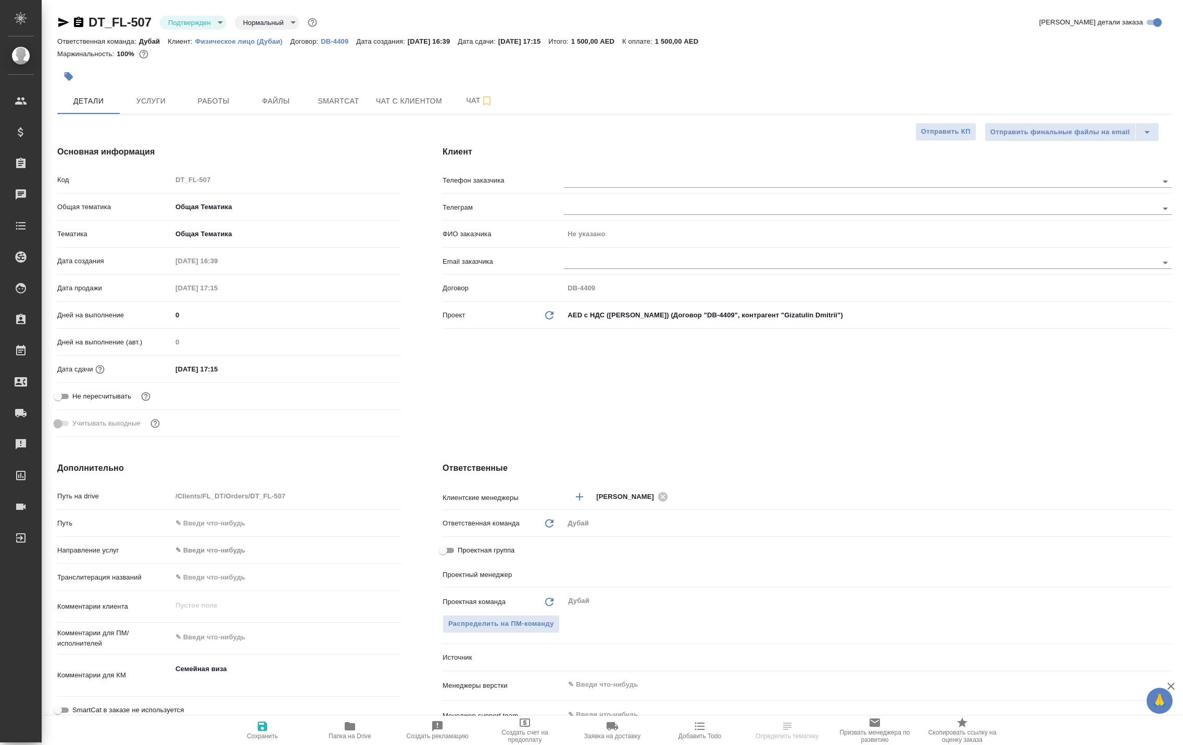
type input "[PERSON_NAME]"
type textarea "x"
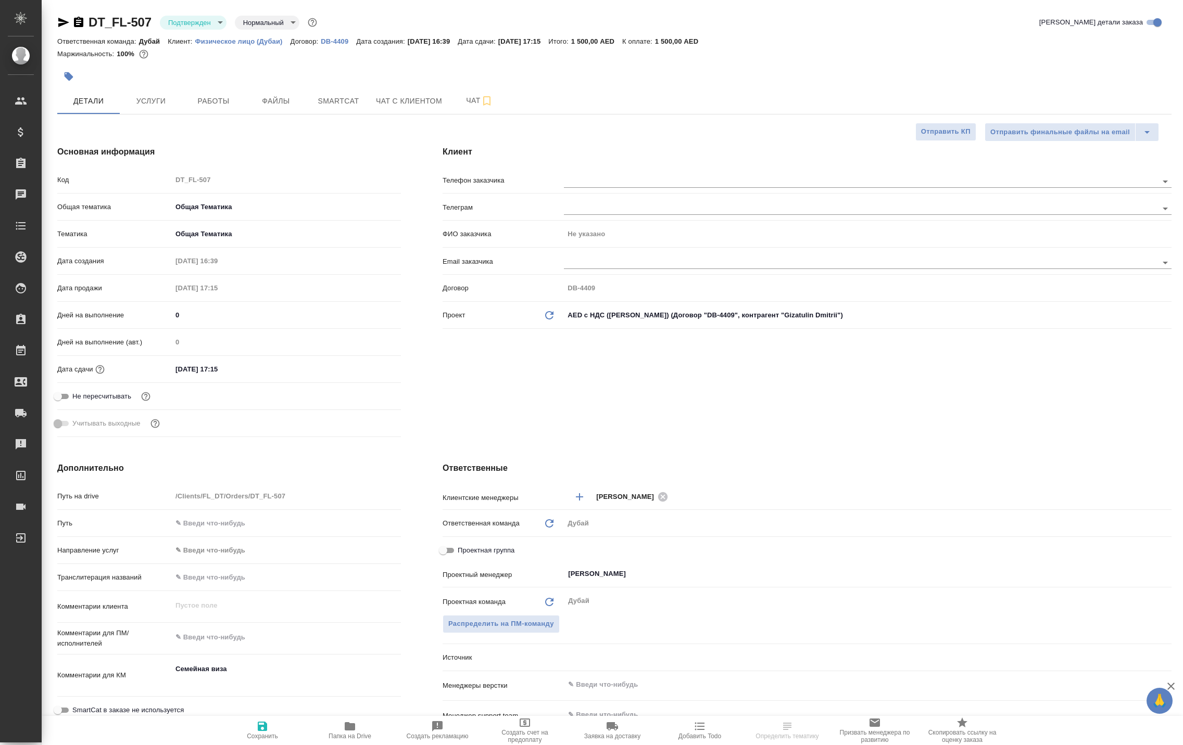
type textarea "x"
click at [226, 108] on span "Работы" at bounding box center [213, 101] width 50 height 13
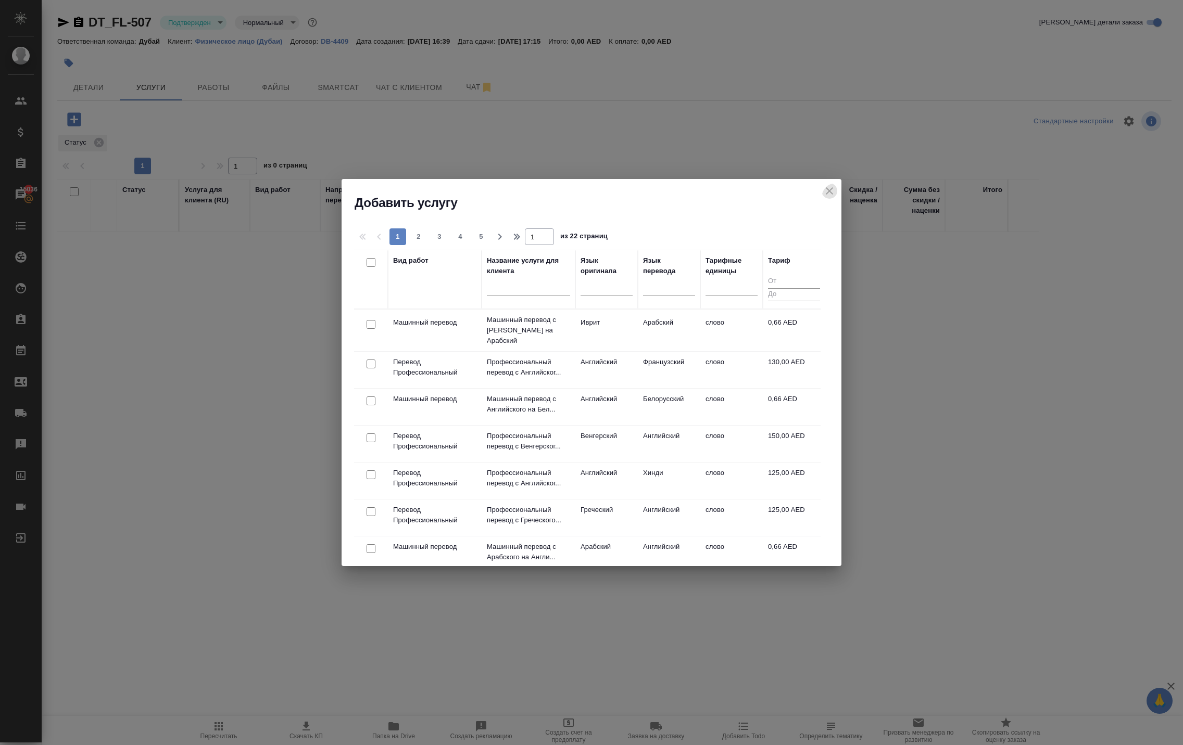
click at [826, 194] on icon "close" at bounding box center [829, 190] width 7 height 7
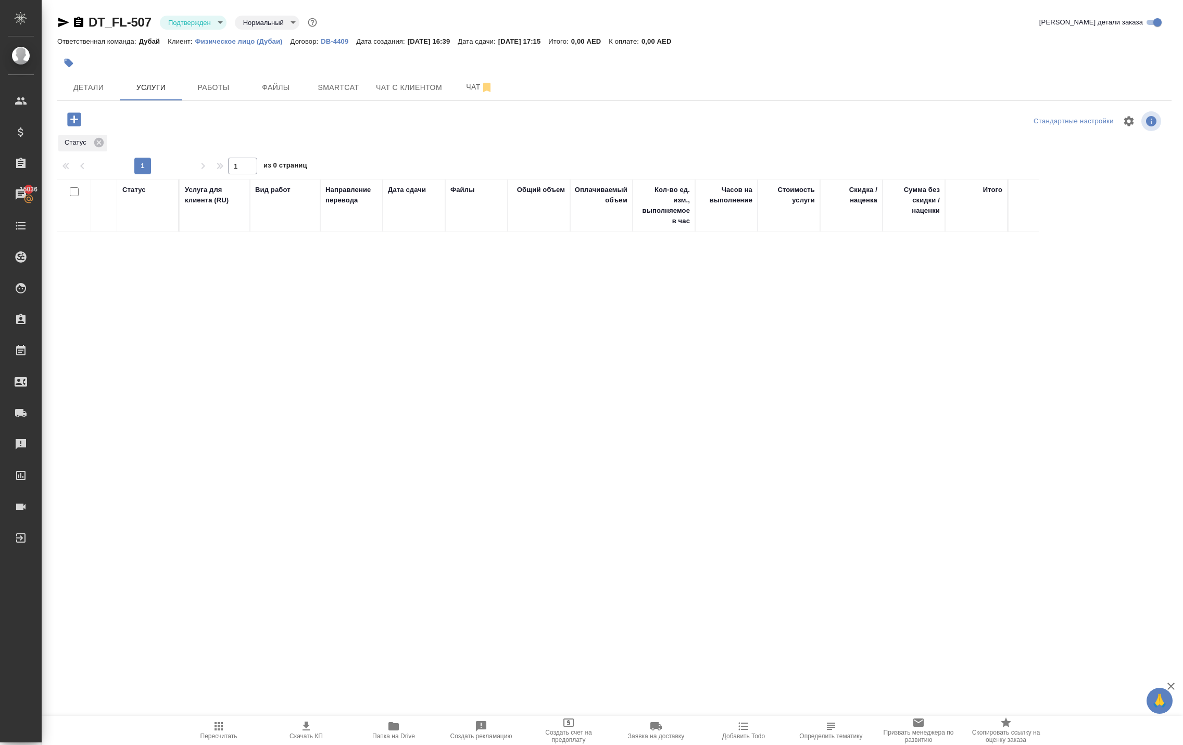
click at [81, 126] on icon "button" at bounding box center [74, 119] width 14 height 14
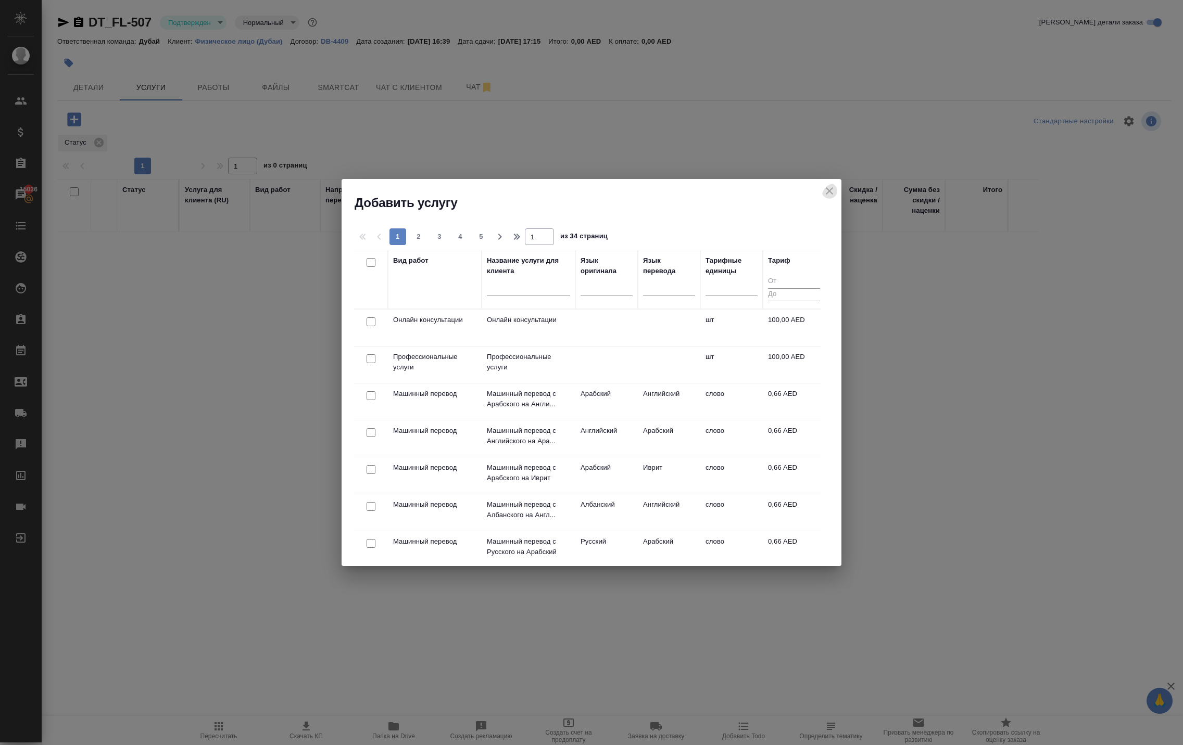
click at [825, 197] on icon "close" at bounding box center [829, 191] width 12 height 12
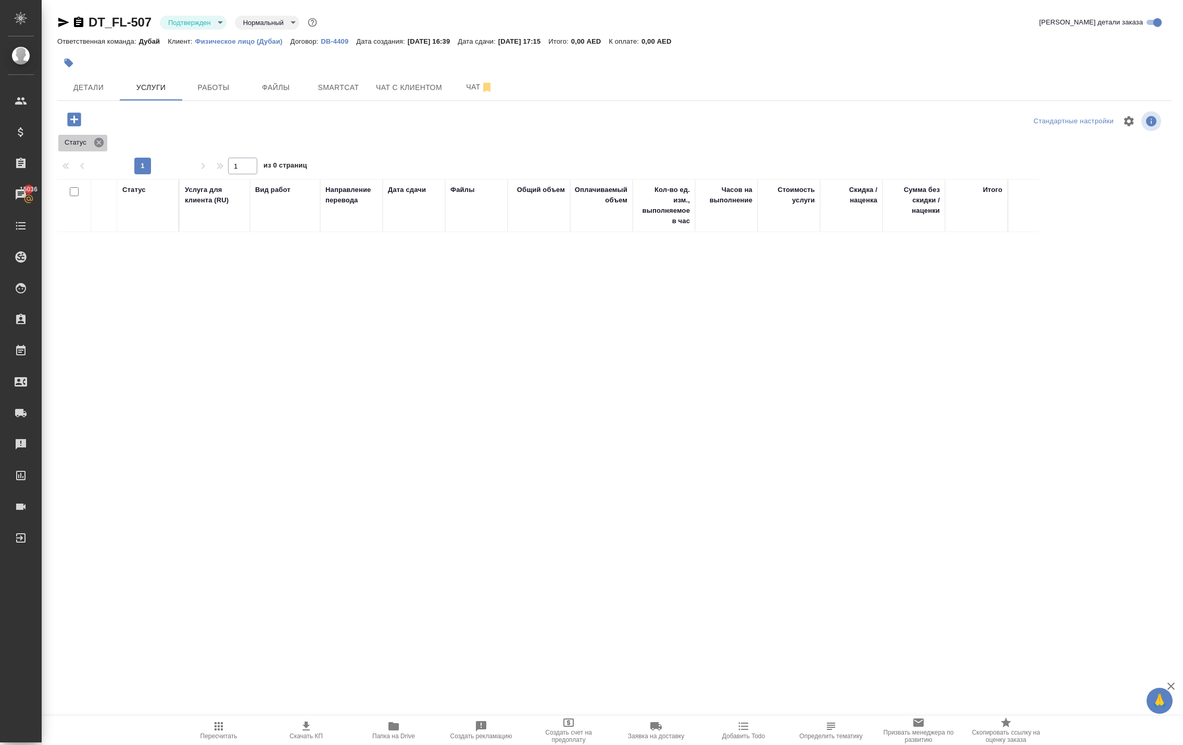
click at [104, 147] on icon at bounding box center [98, 142] width 9 height 9
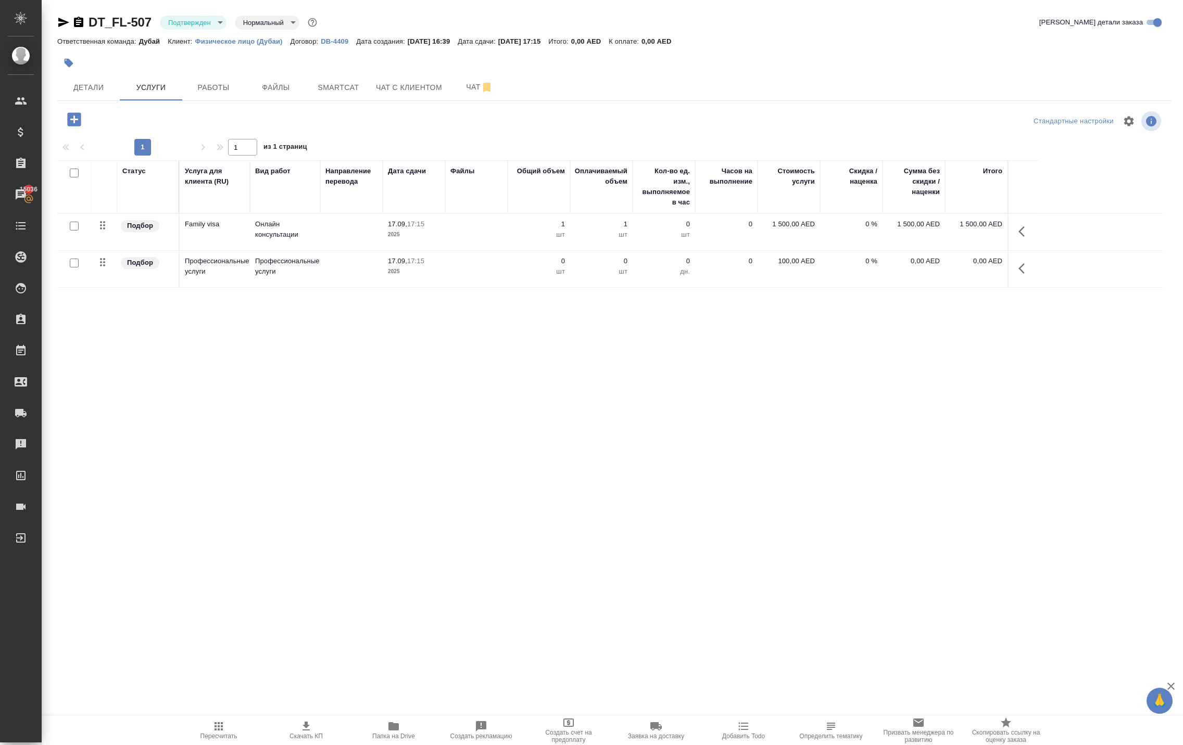
click at [1018, 274] on icon "button" at bounding box center [1021, 268] width 6 height 10
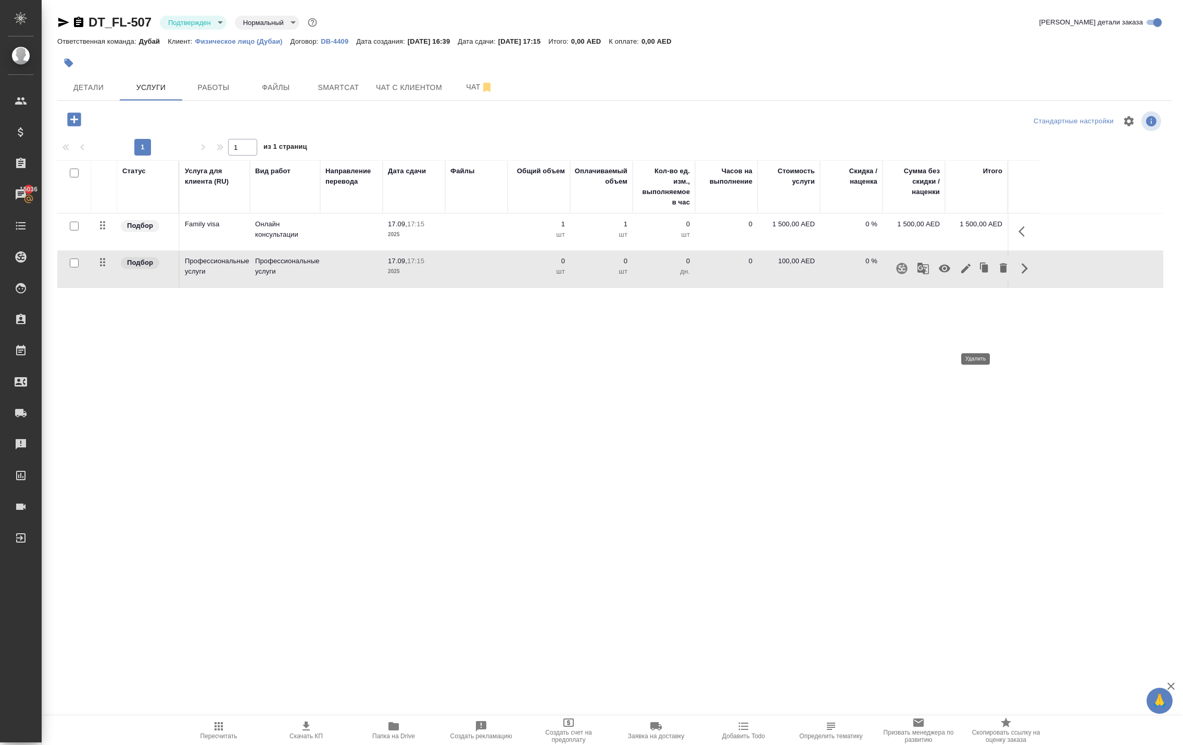
click at [999, 273] on icon "button" at bounding box center [1002, 267] width 7 height 9
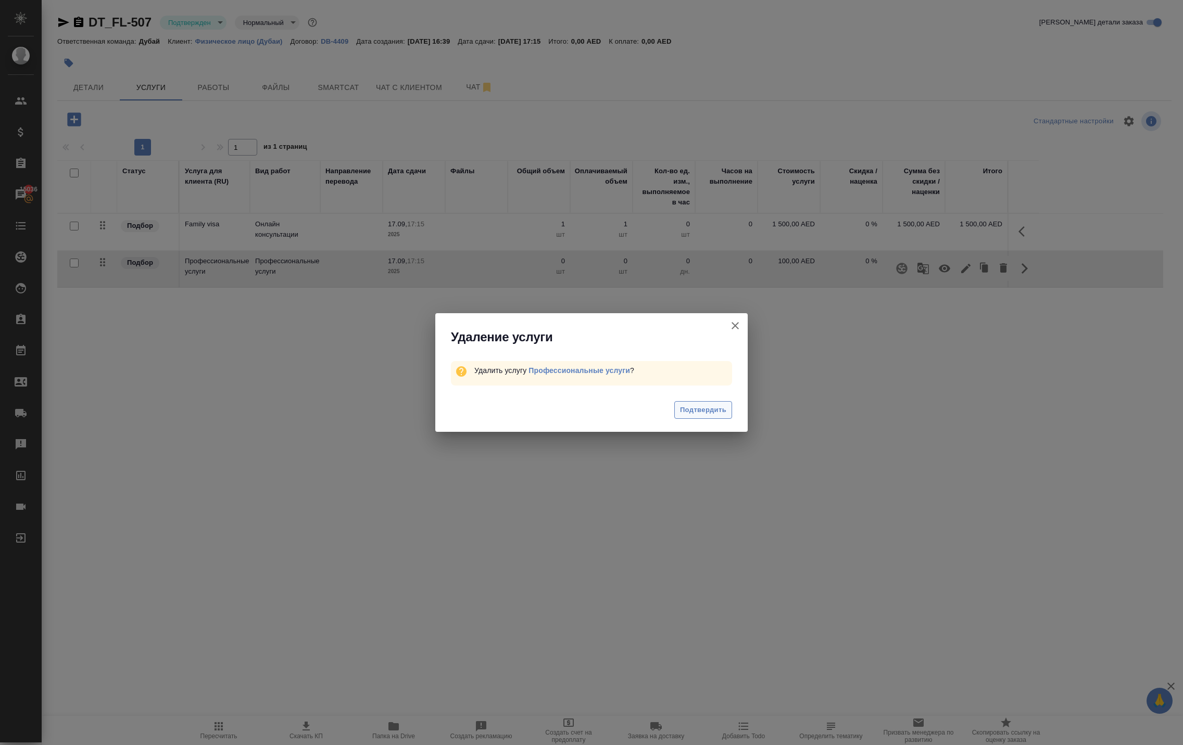
click at [699, 416] on span "Подтвердить" at bounding box center [703, 410] width 46 height 12
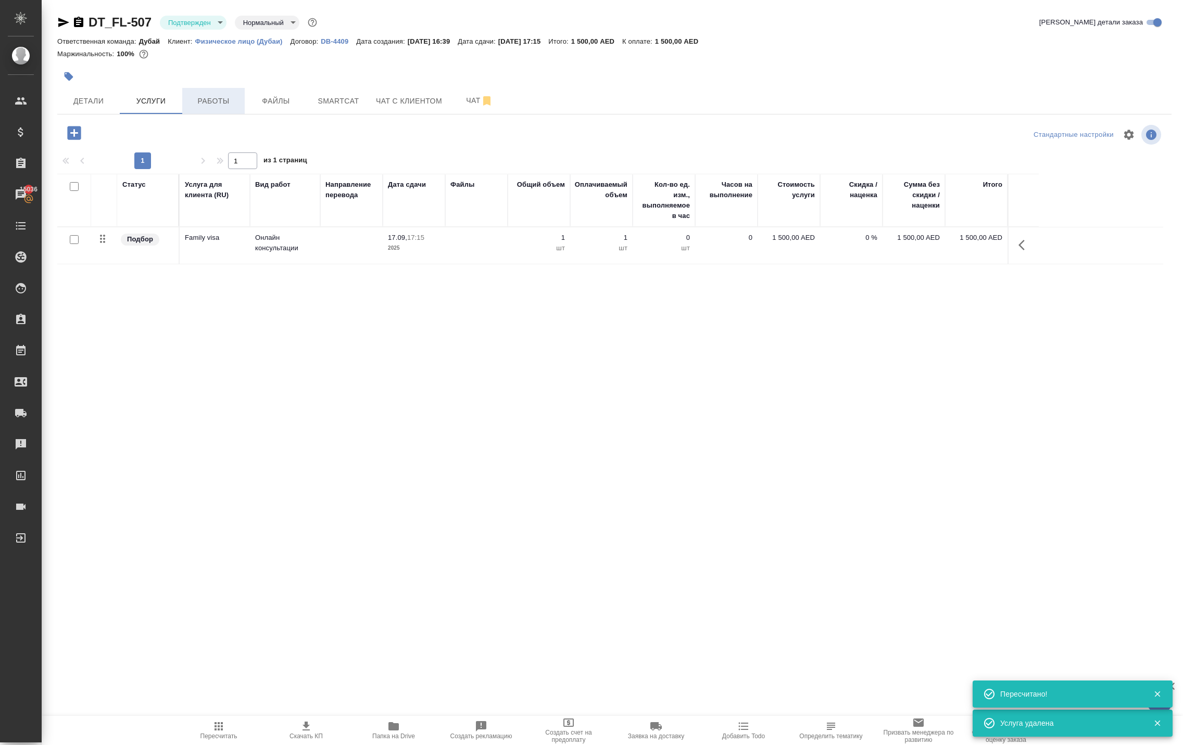
click at [218, 108] on span "Работы" at bounding box center [213, 101] width 50 height 13
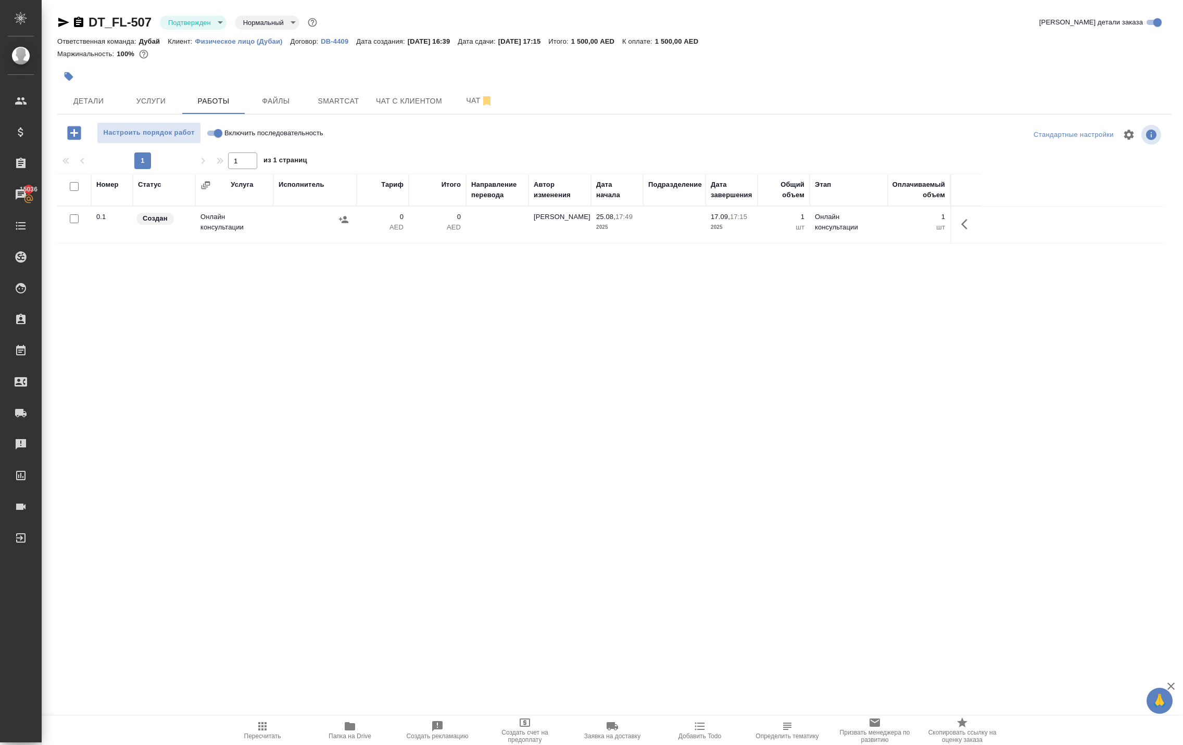
click at [338, 225] on icon "button" at bounding box center [343, 219] width 10 height 10
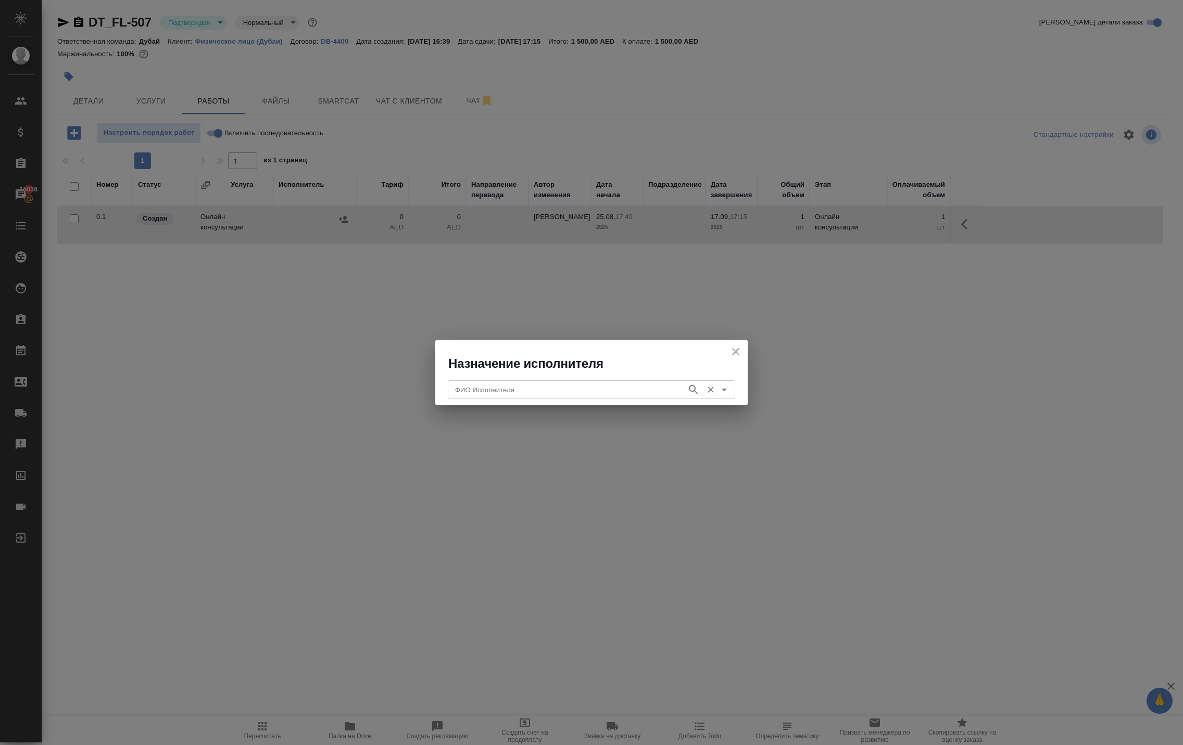
click at [474, 384] on input "ФИО Исполнителя" at bounding box center [566, 390] width 231 height 12
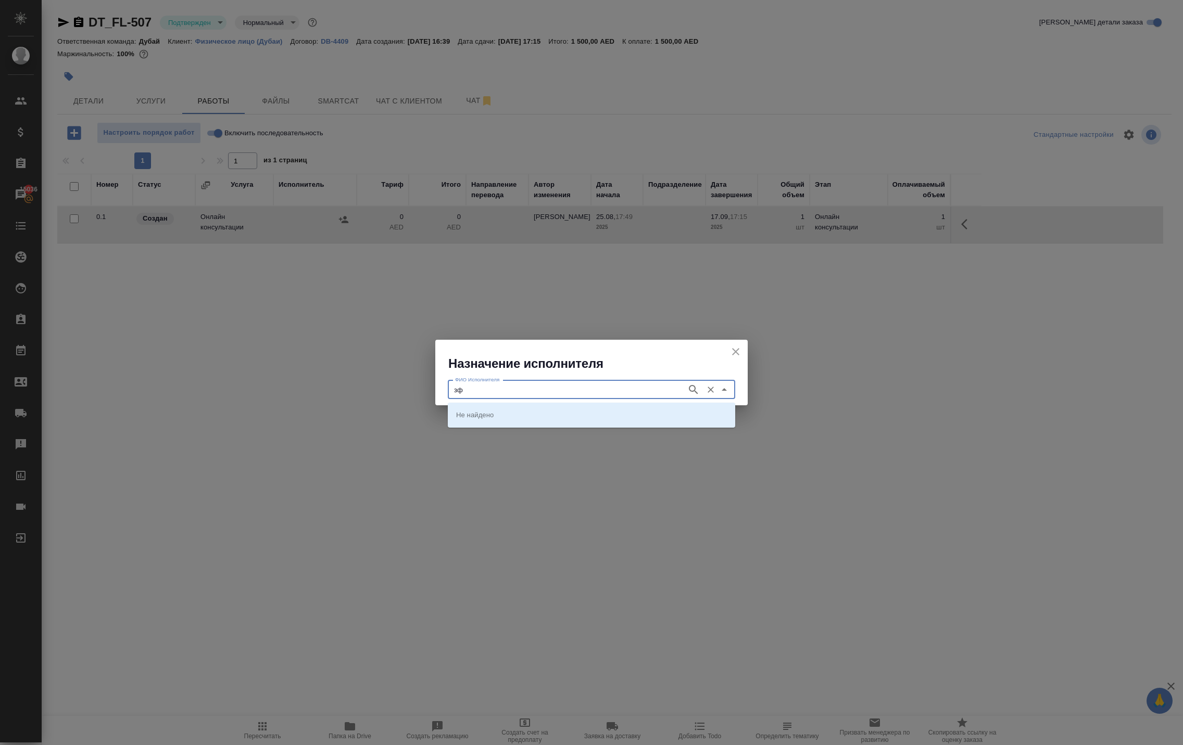
type input "з"
type input "param"
click at [732, 351] on icon "close" at bounding box center [735, 351] width 7 height 7
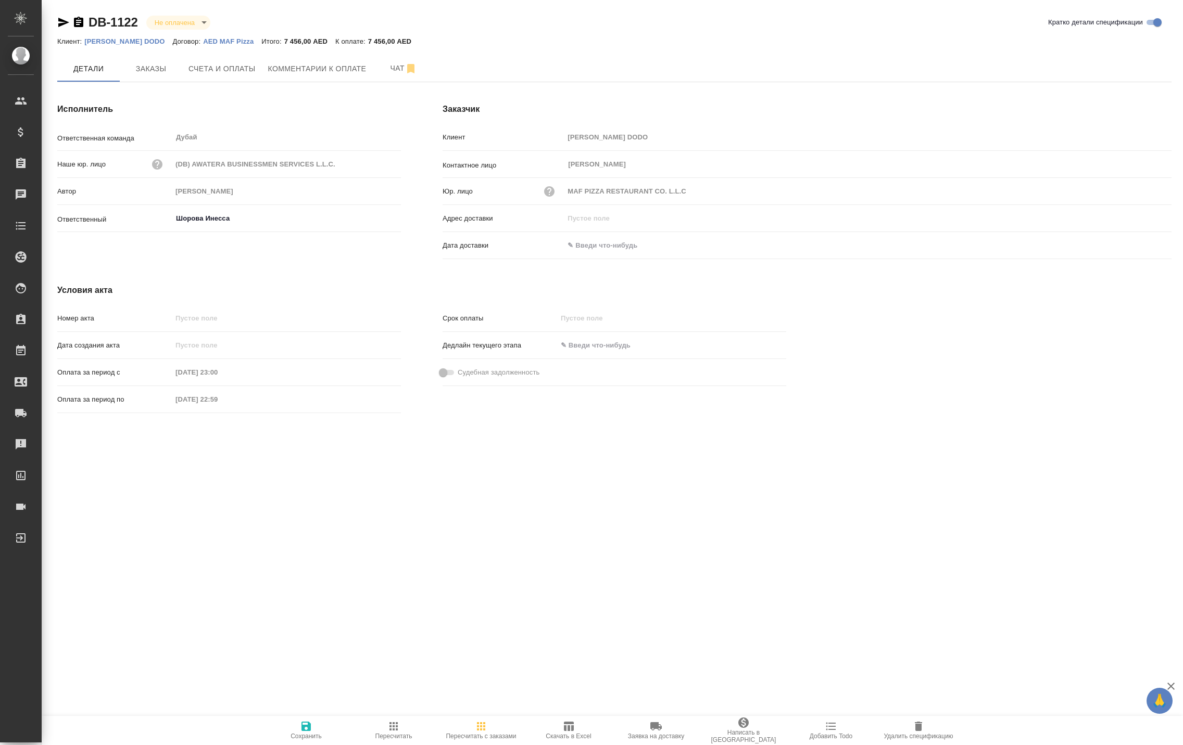
click at [394, 723] on icon "button" at bounding box center [393, 727] width 8 height 8
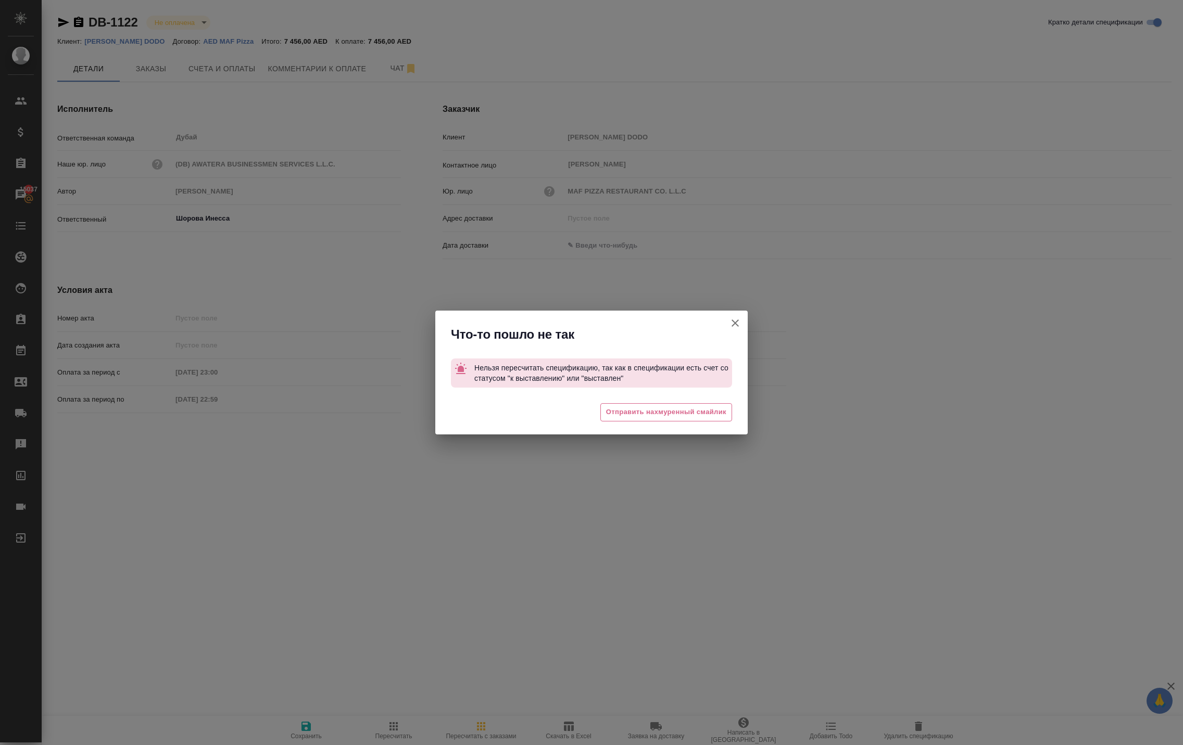
click at [731, 320] on icon "button" at bounding box center [734, 323] width 7 height 7
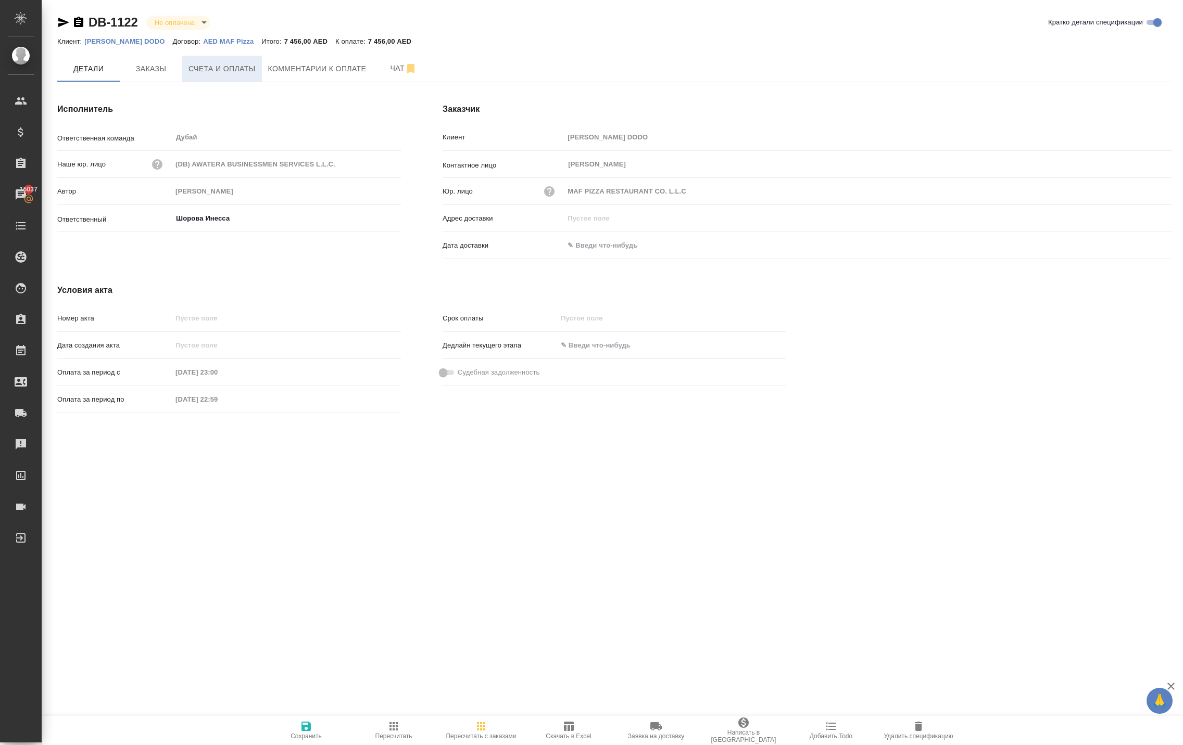
click at [249, 75] on span "Счета и оплаты" at bounding box center [221, 68] width 67 height 13
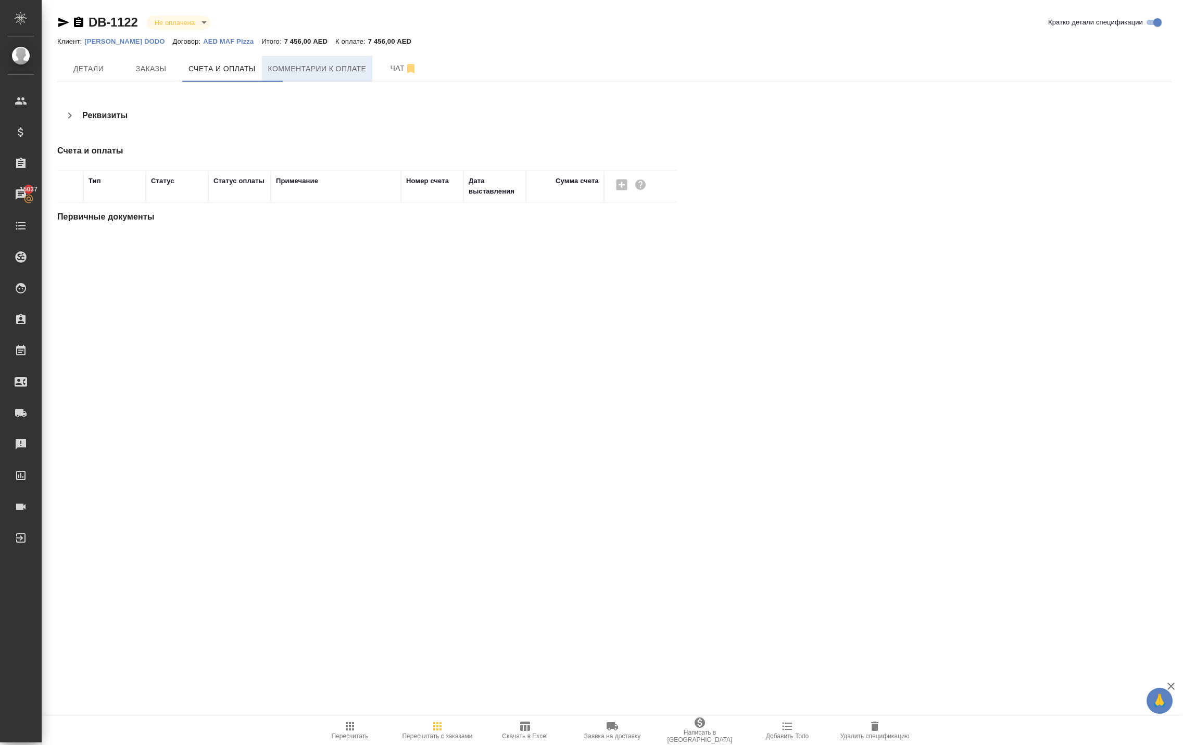
click at [337, 69] on span "Комментарии к оплате" at bounding box center [317, 68] width 98 height 13
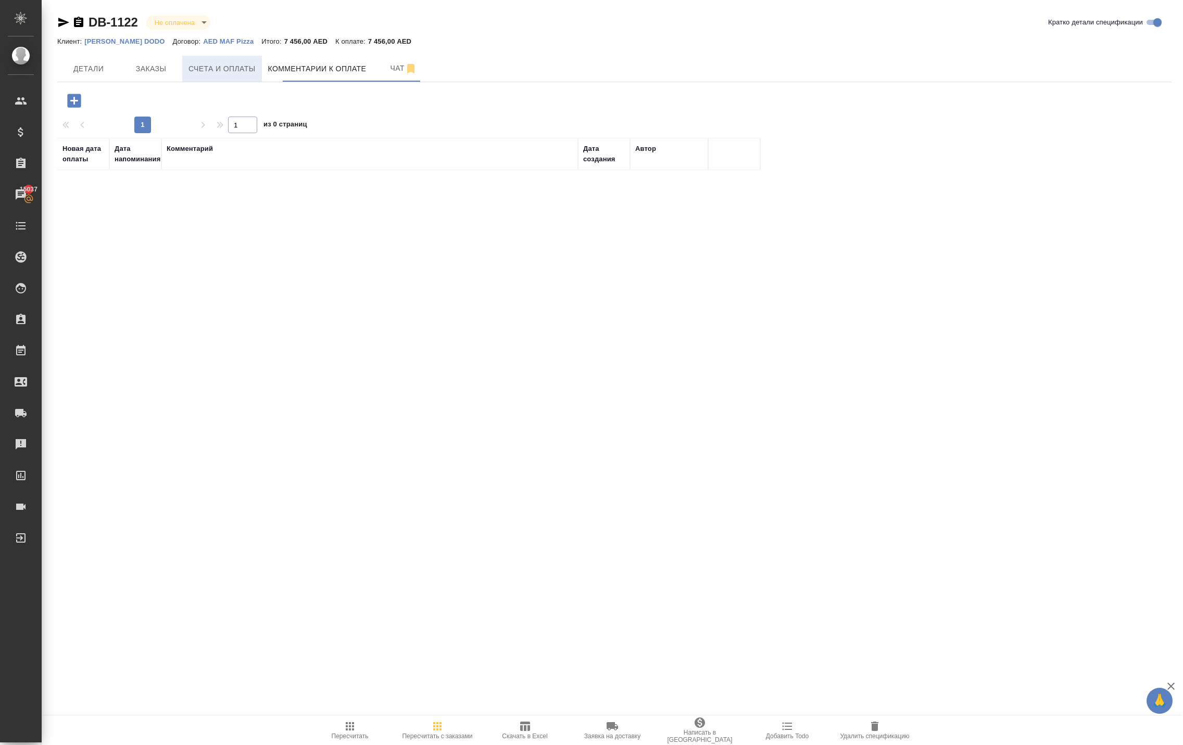
click at [232, 75] on span "Счета и оплаты" at bounding box center [221, 68] width 67 height 13
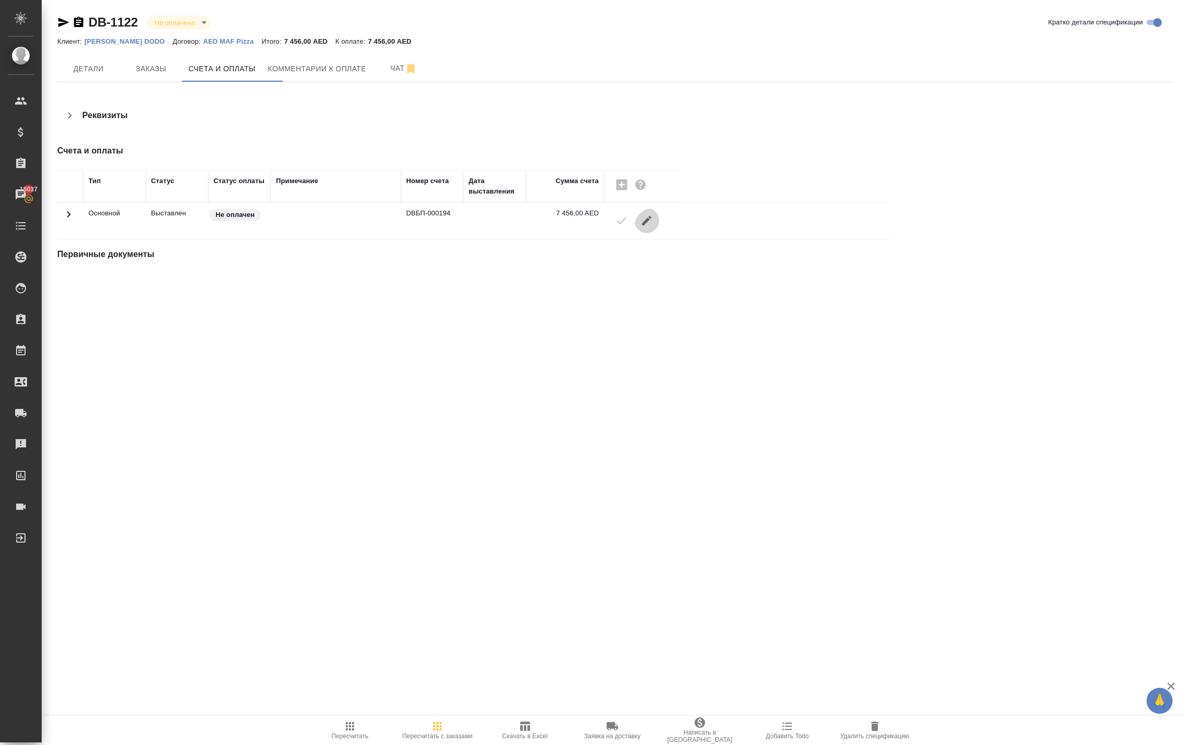
click at [651, 225] on icon "button" at bounding box center [646, 220] width 9 height 9
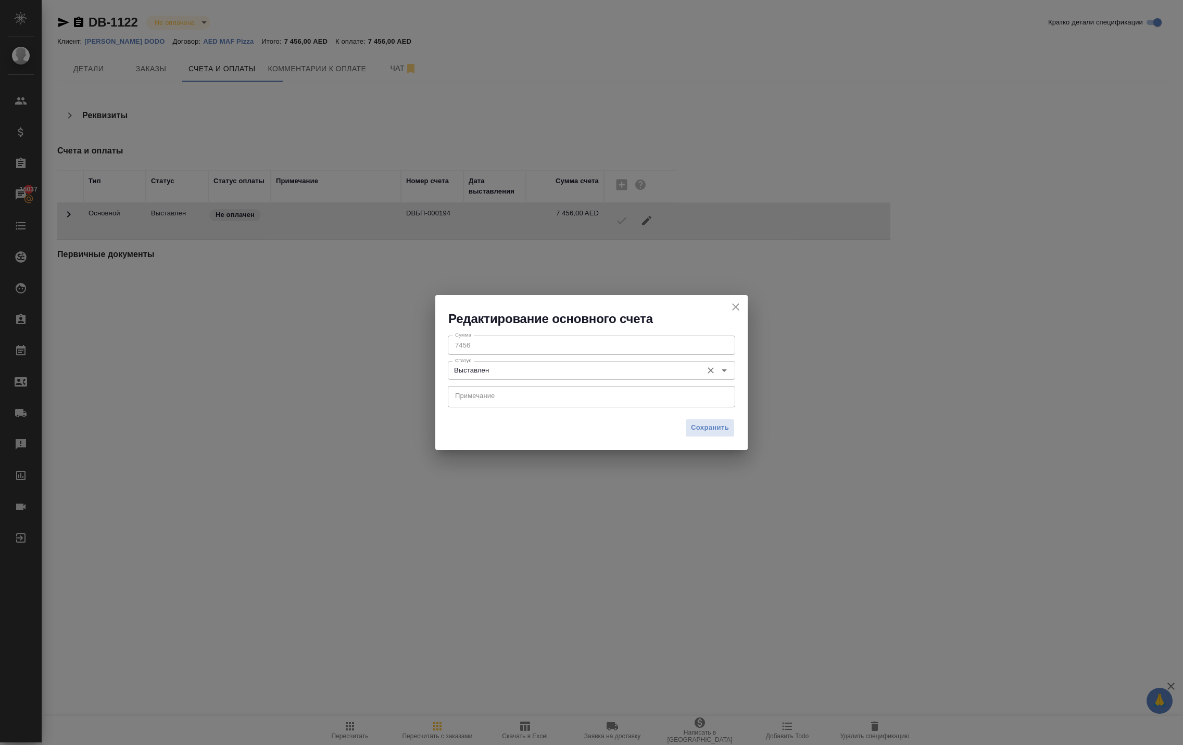
click at [619, 371] on input "Выставлен" at bounding box center [574, 370] width 246 height 12
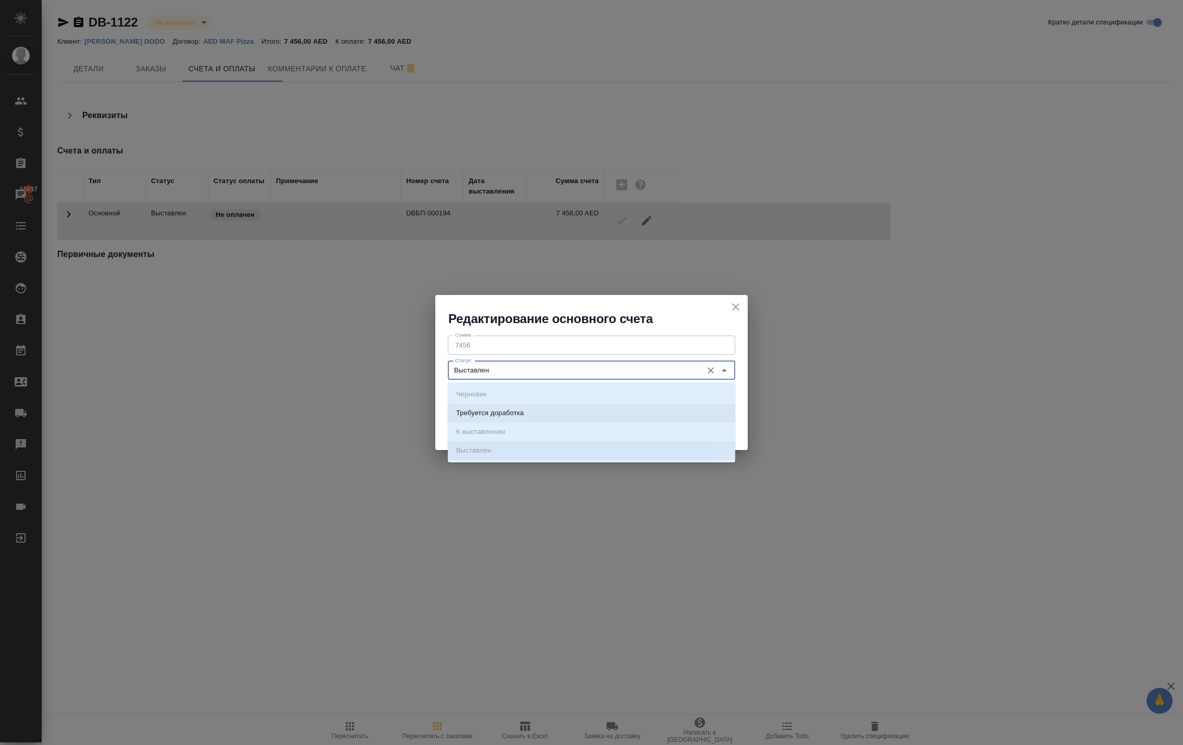
click at [594, 413] on li "Требуется доработка" at bounding box center [591, 413] width 287 height 19
type input "Требуется доработка"
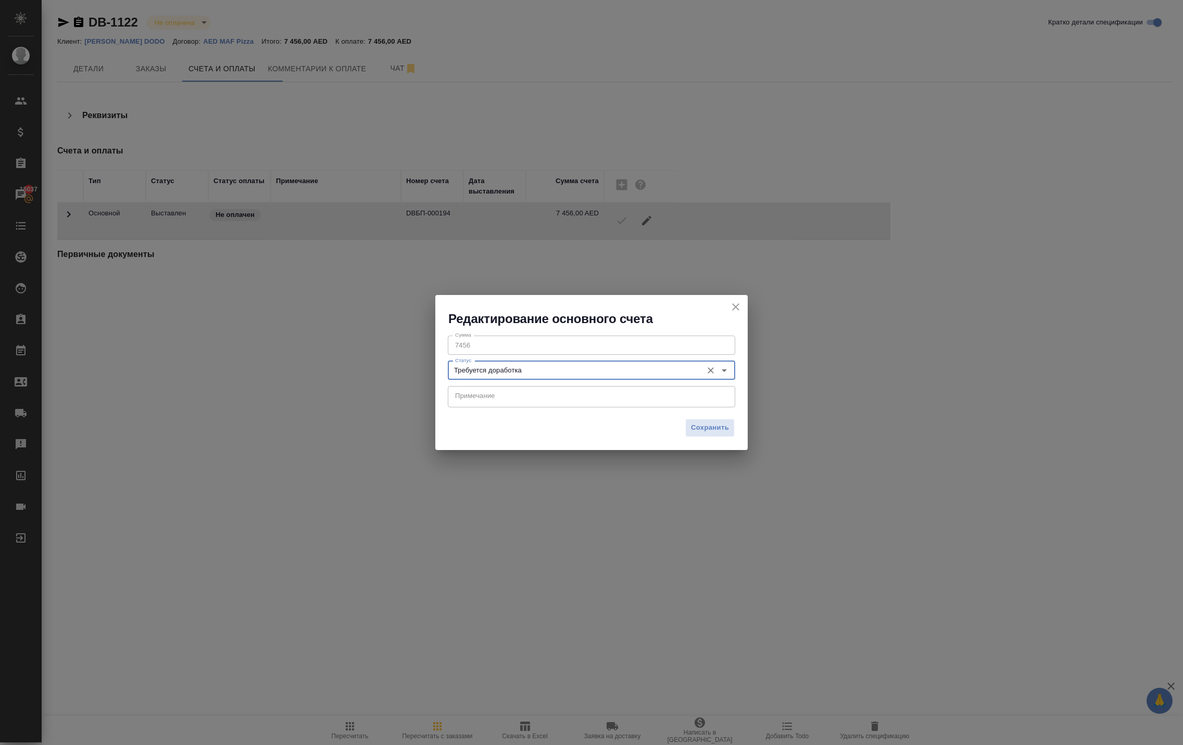
click at [571, 408] on div "x Примечание" at bounding box center [591, 396] width 287 height 21
click at [543, 389] on div "x Примечание" at bounding box center [591, 396] width 287 height 21
click at [693, 430] on span "Сохранить" at bounding box center [710, 428] width 38 height 12
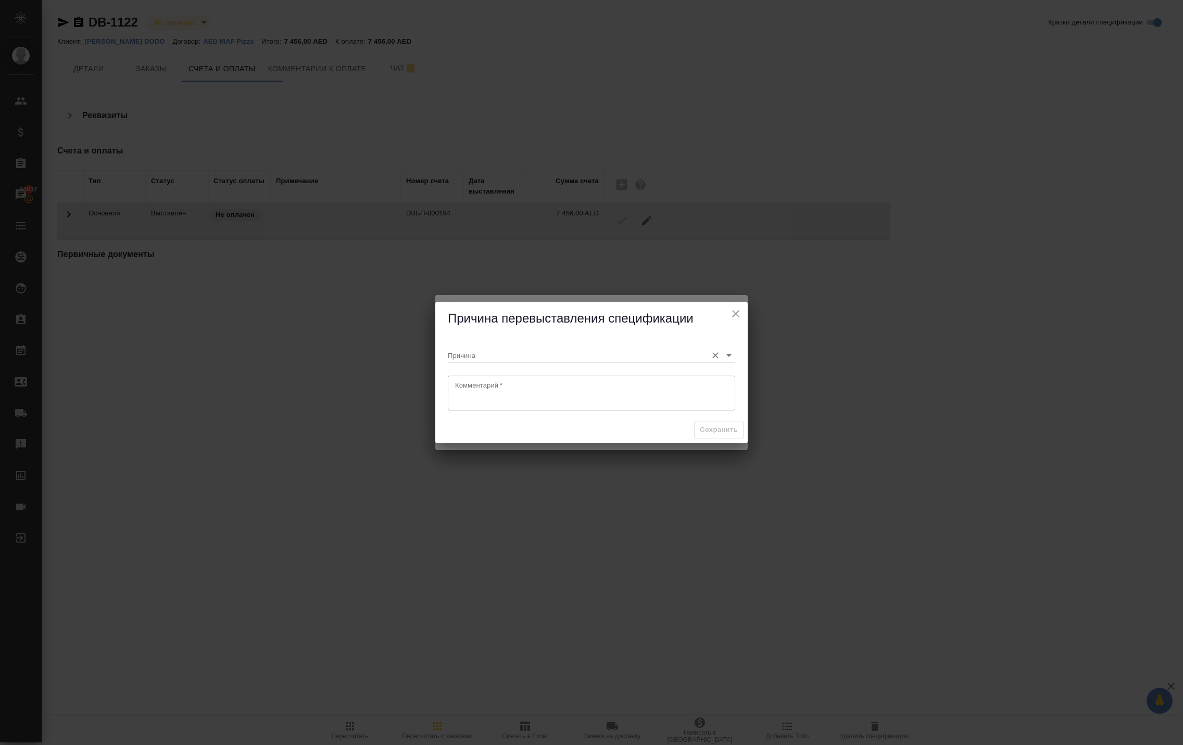
click at [584, 353] on input "Причина" at bounding box center [575, 355] width 254 height 14
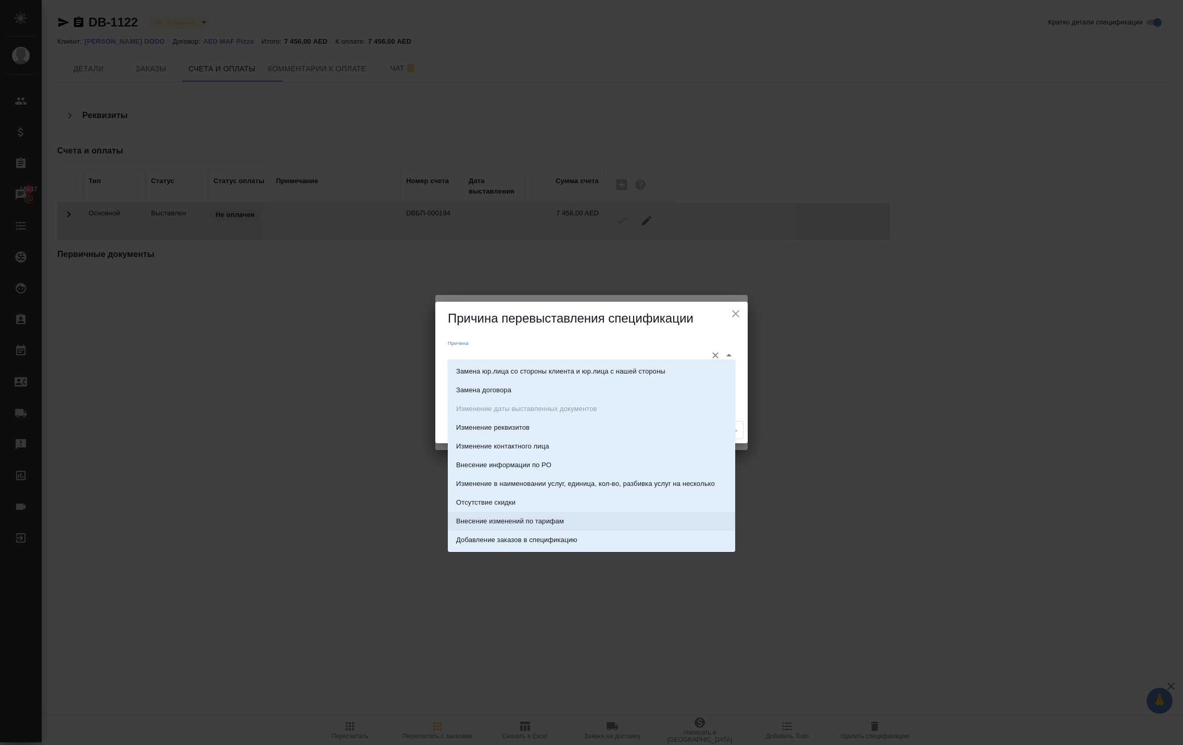
click at [540, 517] on p "Внесение изменений по тарифам" at bounding box center [510, 521] width 108 height 10
type input "Внесение изменений по тарифам"
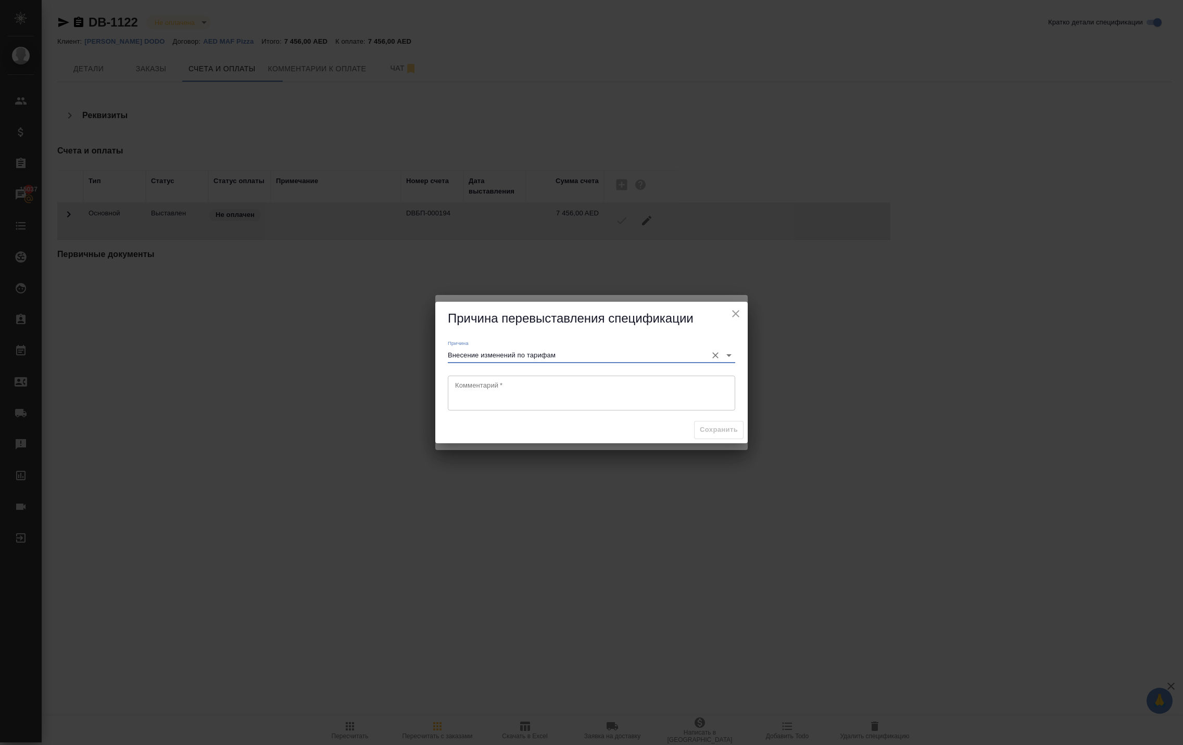
click at [684, 403] on textarea at bounding box center [591, 393] width 273 height 24
type textarea "чс"
click at [720, 436] on span "Сохранить" at bounding box center [719, 430] width 38 height 12
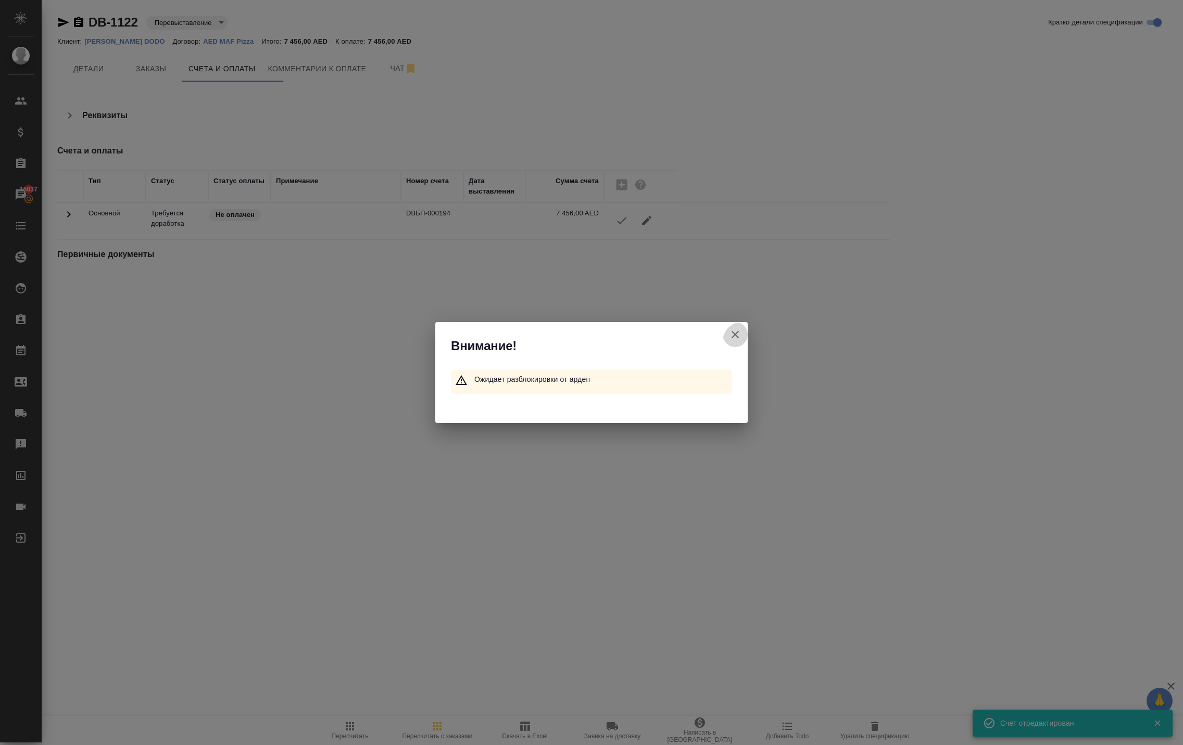
click at [731, 331] on icon "button" at bounding box center [734, 334] width 7 height 7
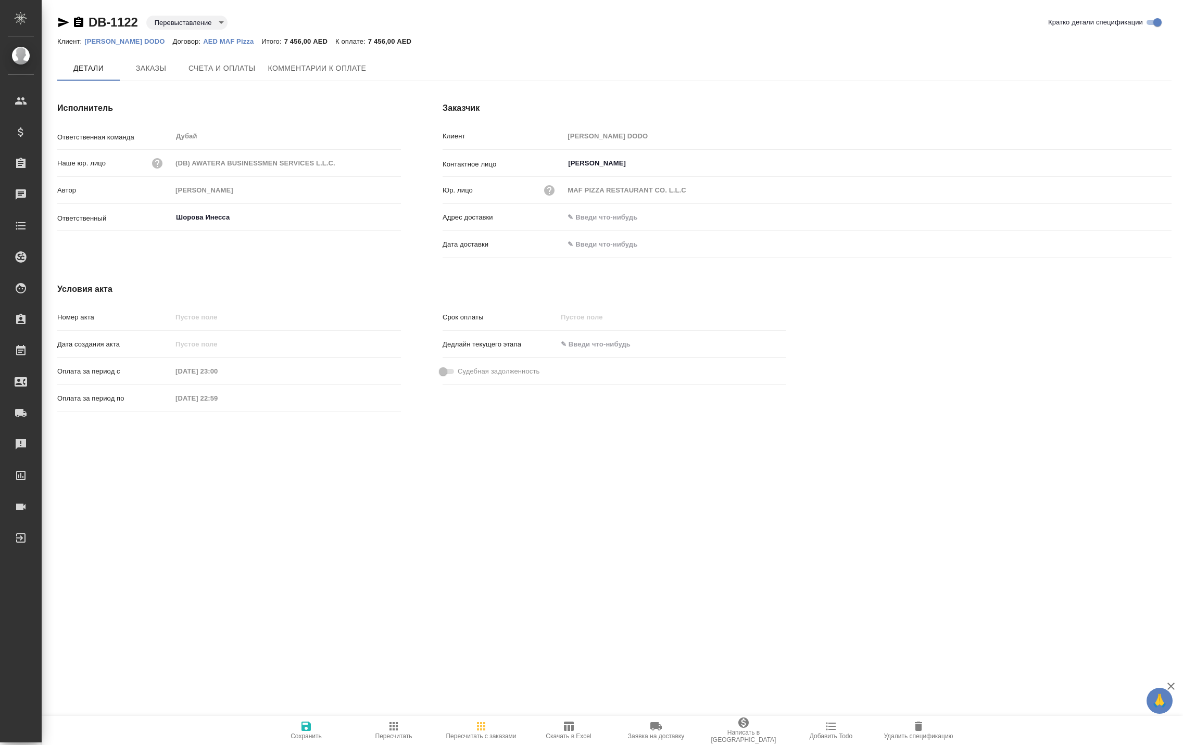
click at [390, 711] on div ".cls-1 fill:#fff; AWATERA [PERSON_NAME] Спецификации Заказы Чаты Todo Проекты S…" at bounding box center [591, 372] width 1183 height 745
click at [391, 723] on icon "button" at bounding box center [393, 727] width 8 height 8
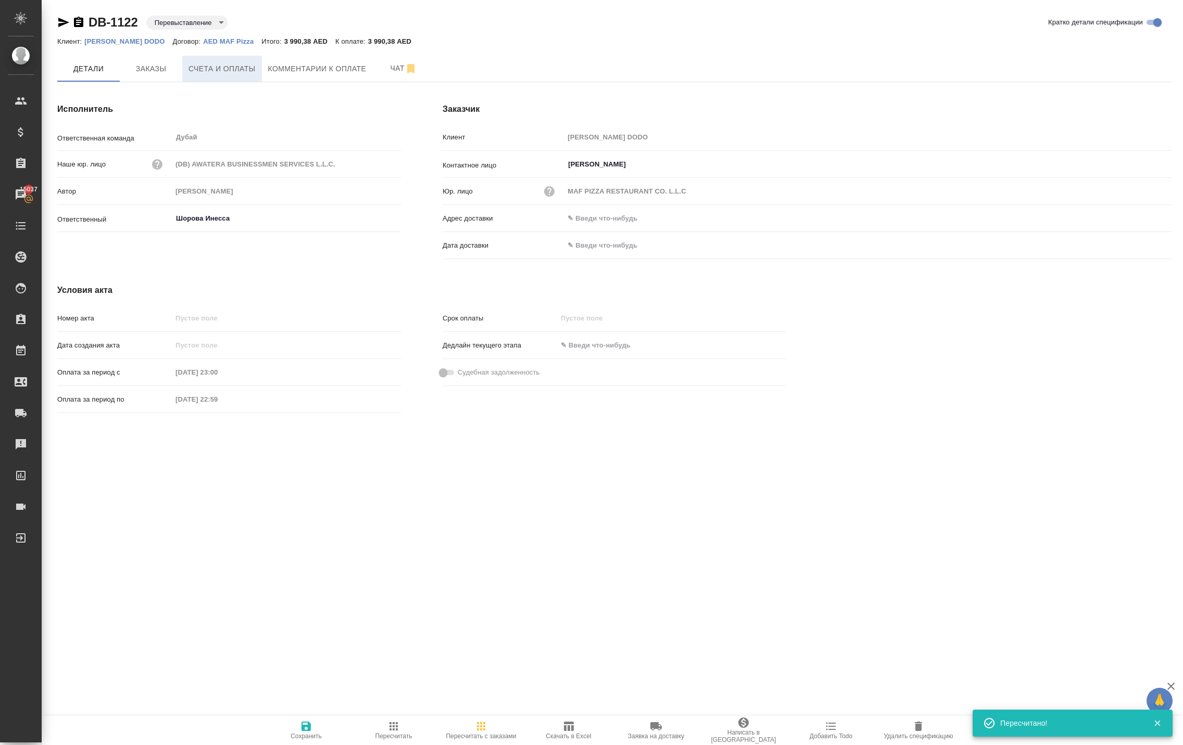
click at [262, 77] on button "Счета и оплаты" at bounding box center [222, 69] width 80 height 26
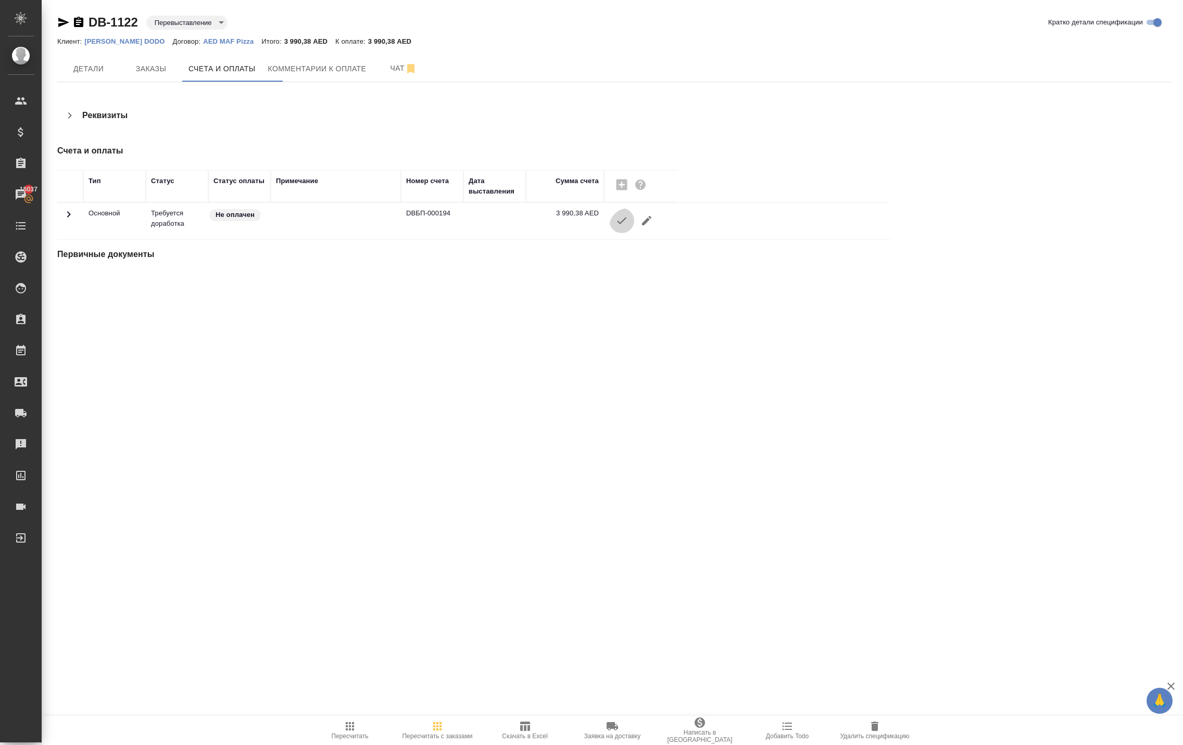
click at [628, 227] on icon "button" at bounding box center [621, 220] width 12 height 12
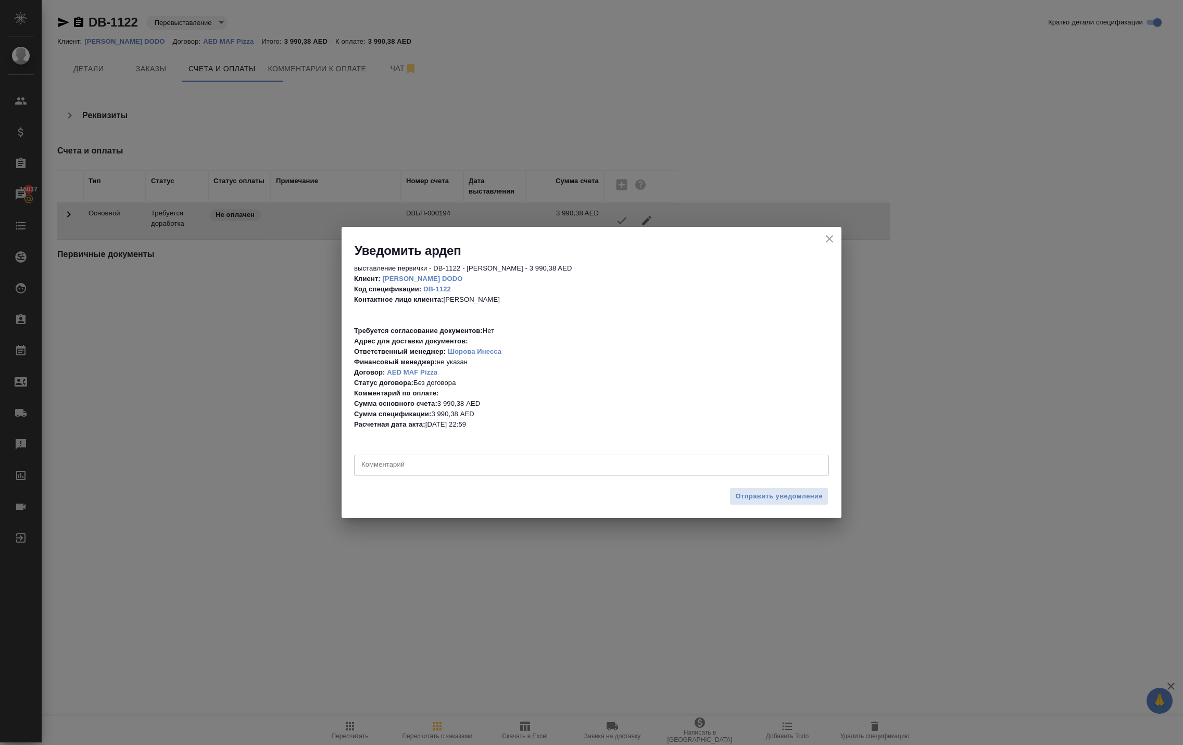
click at [453, 593] on div "Уведомить ардеп выставление первички - DB-1122 - Anton Makarov DODO - 3 990,38 …" at bounding box center [591, 372] width 1183 height 745
click at [826, 242] on icon "close" at bounding box center [829, 238] width 7 height 7
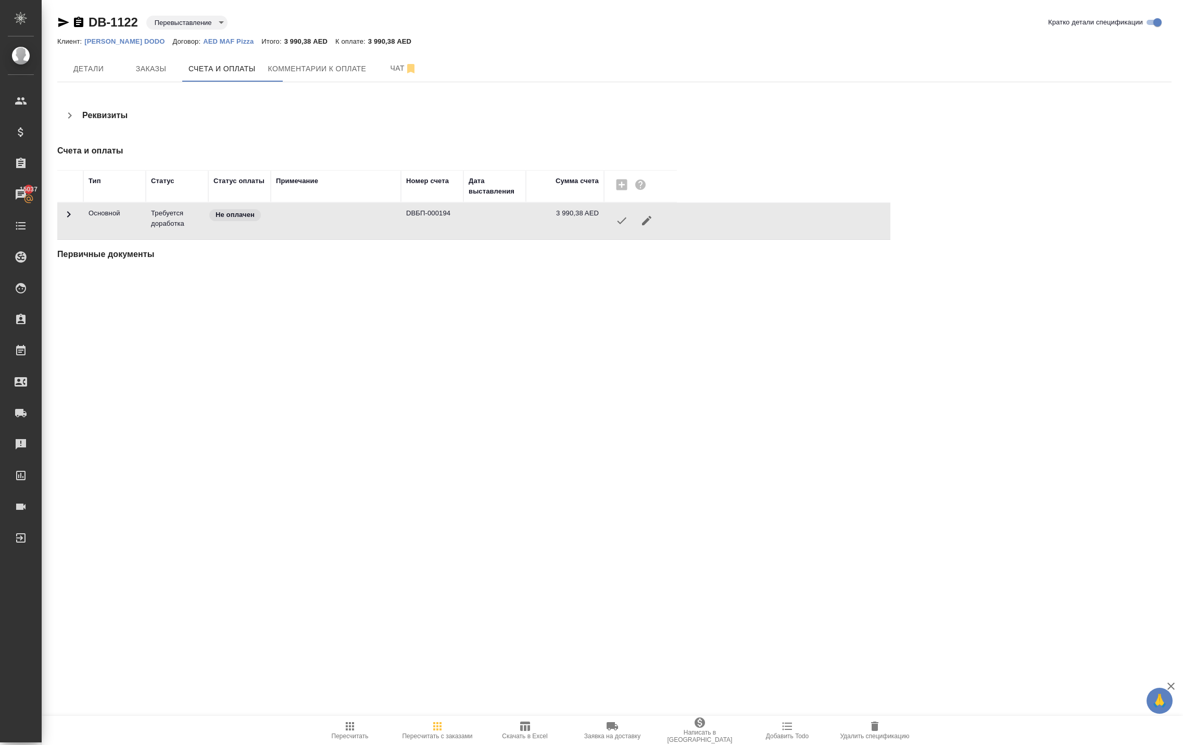
click at [349, 723] on icon "button" at bounding box center [350, 727] width 8 height 8
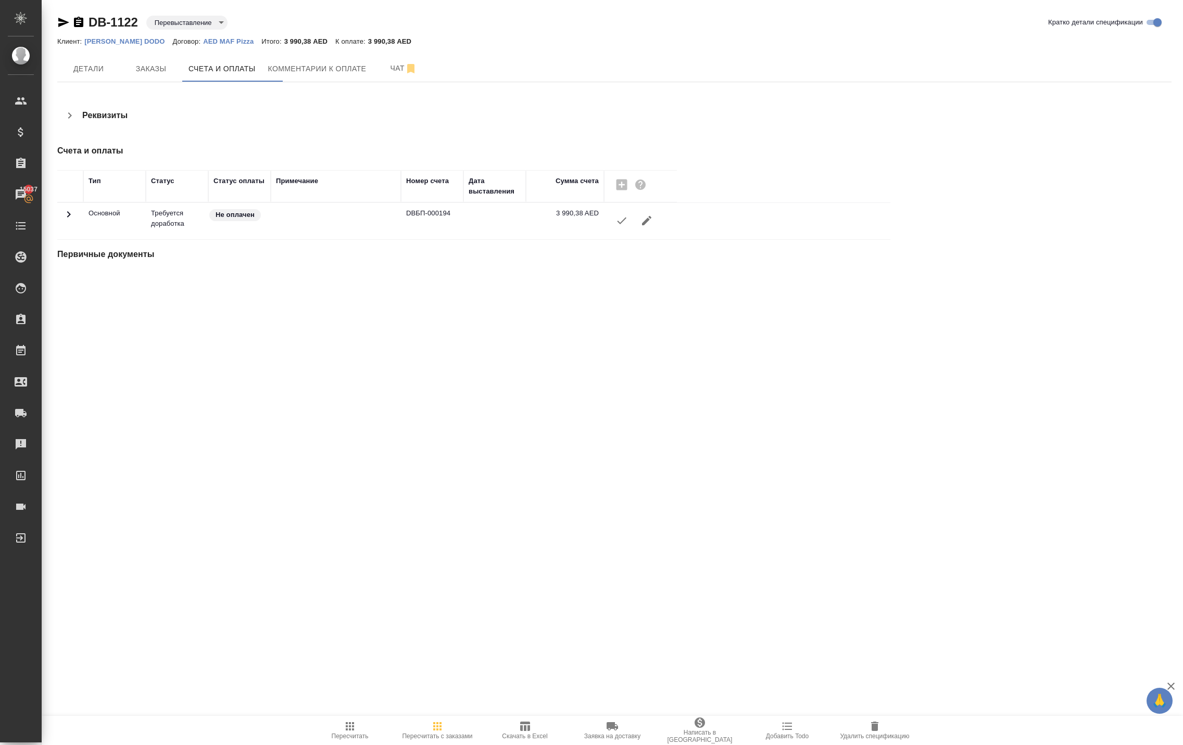
click at [626, 224] on icon "button" at bounding box center [621, 221] width 9 height 7
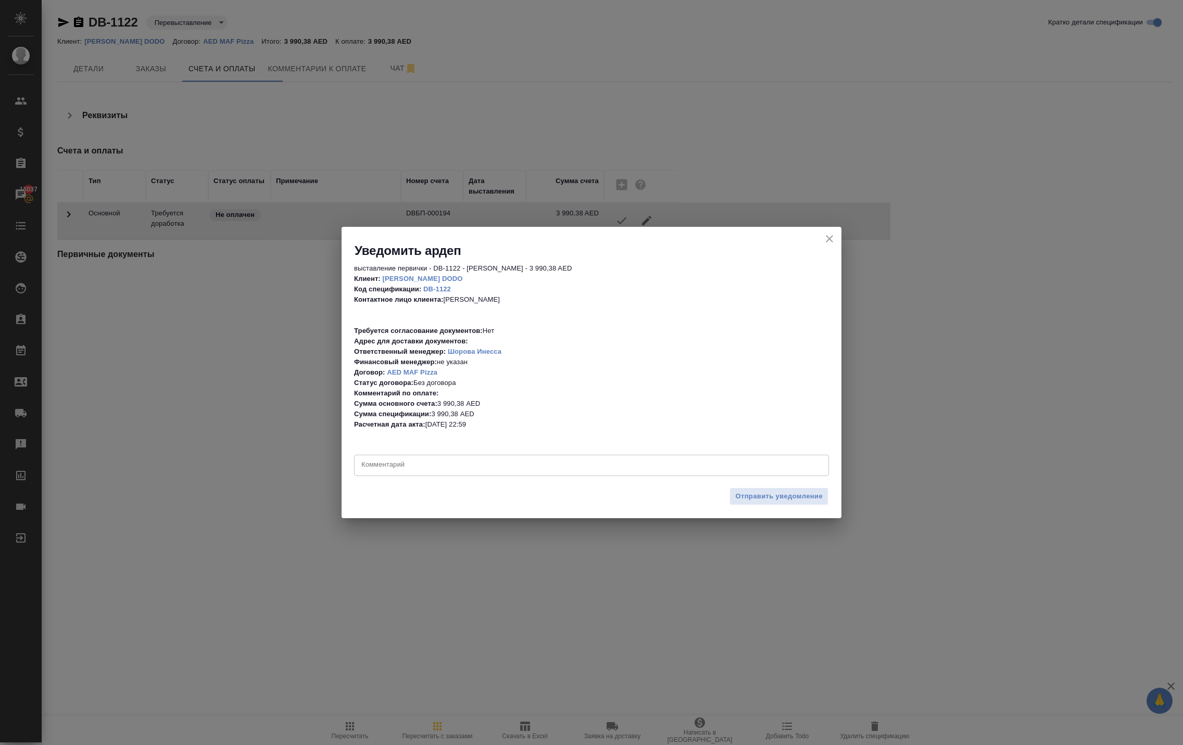
click at [537, 460] on textarea at bounding box center [591, 465] width 460 height 10
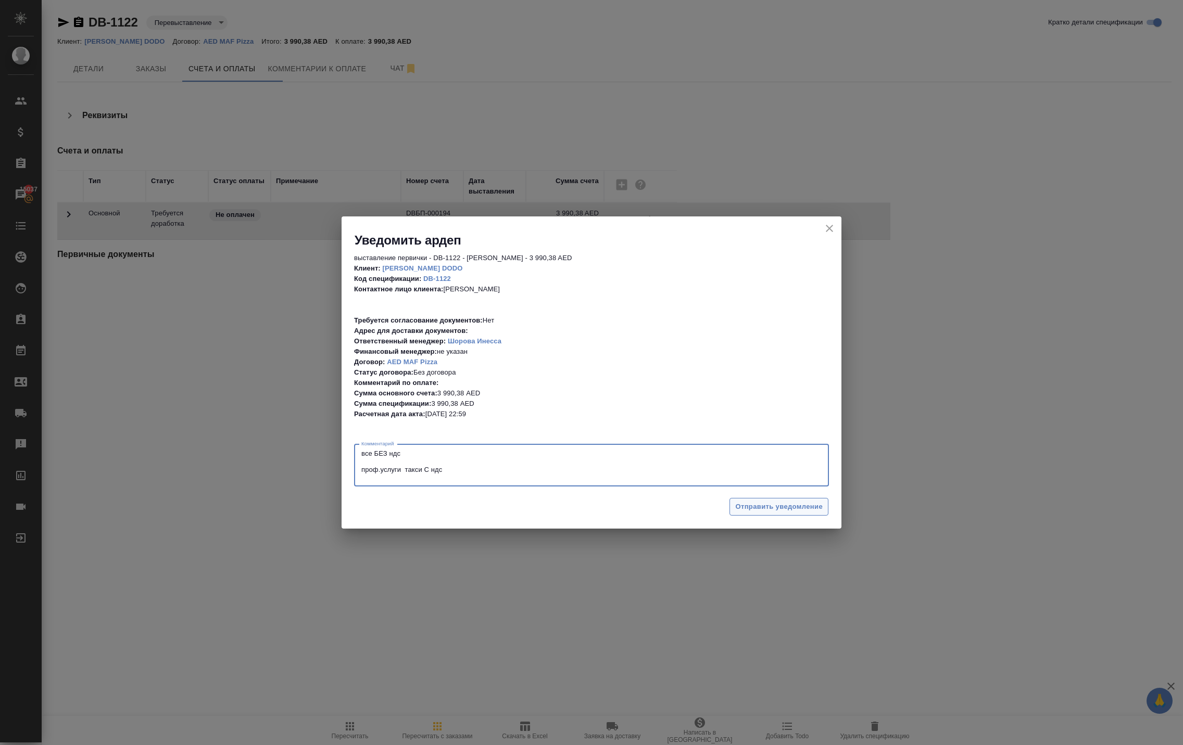
type textarea "все БЕЗ ндс проф.услуги такси С ндс"
click at [767, 508] on span "Отправить уведомление" at bounding box center [778, 507] width 87 height 12
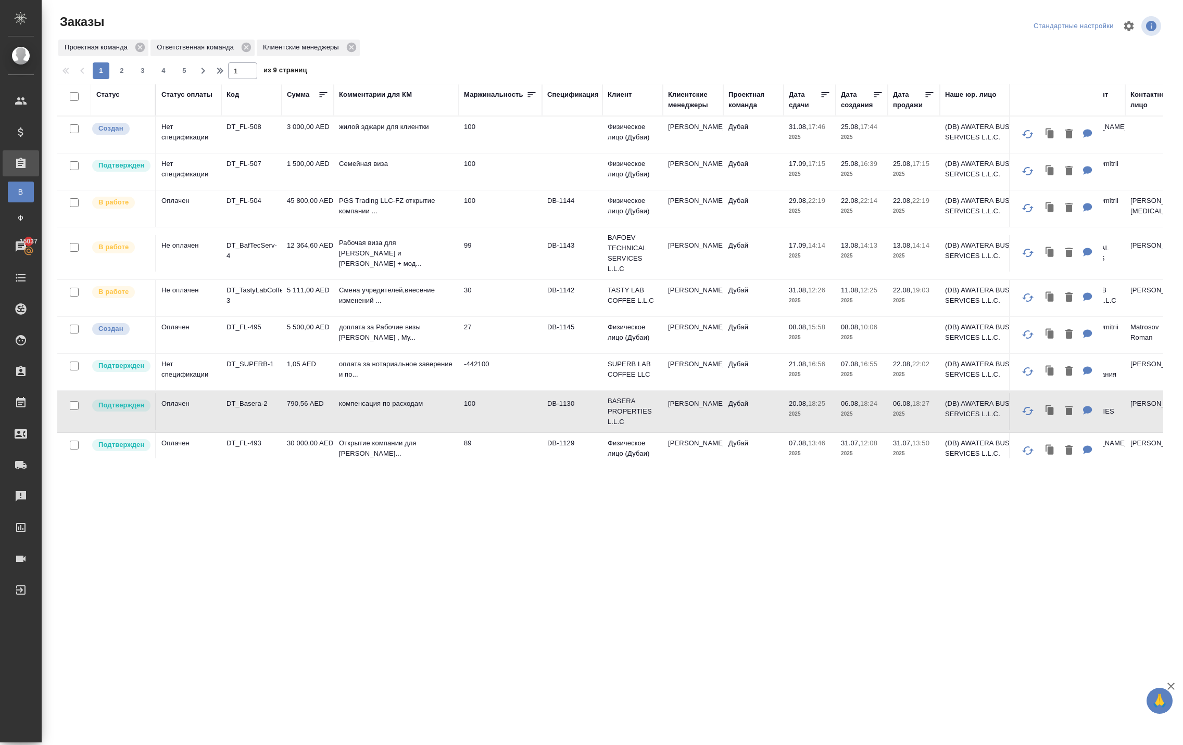
click at [300, 353] on td "5 500,00 AED" at bounding box center [308, 335] width 52 height 36
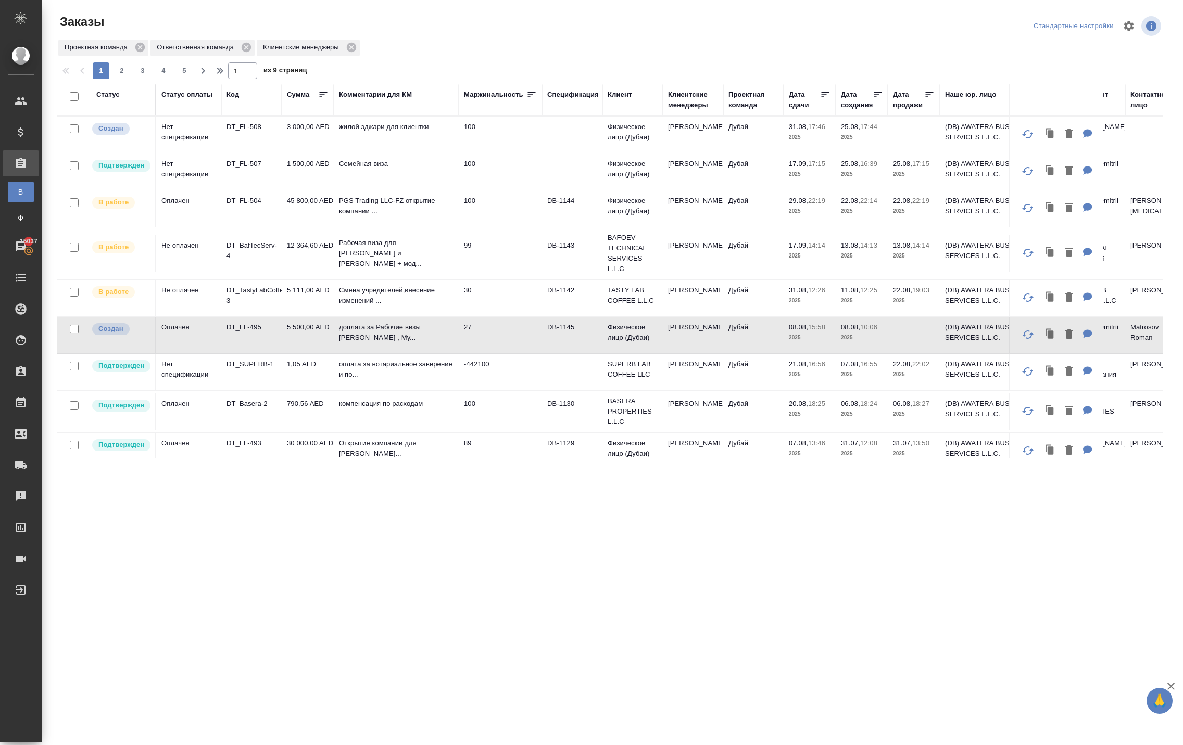
click at [300, 353] on td "5 500,00 AED" at bounding box center [308, 335] width 52 height 36
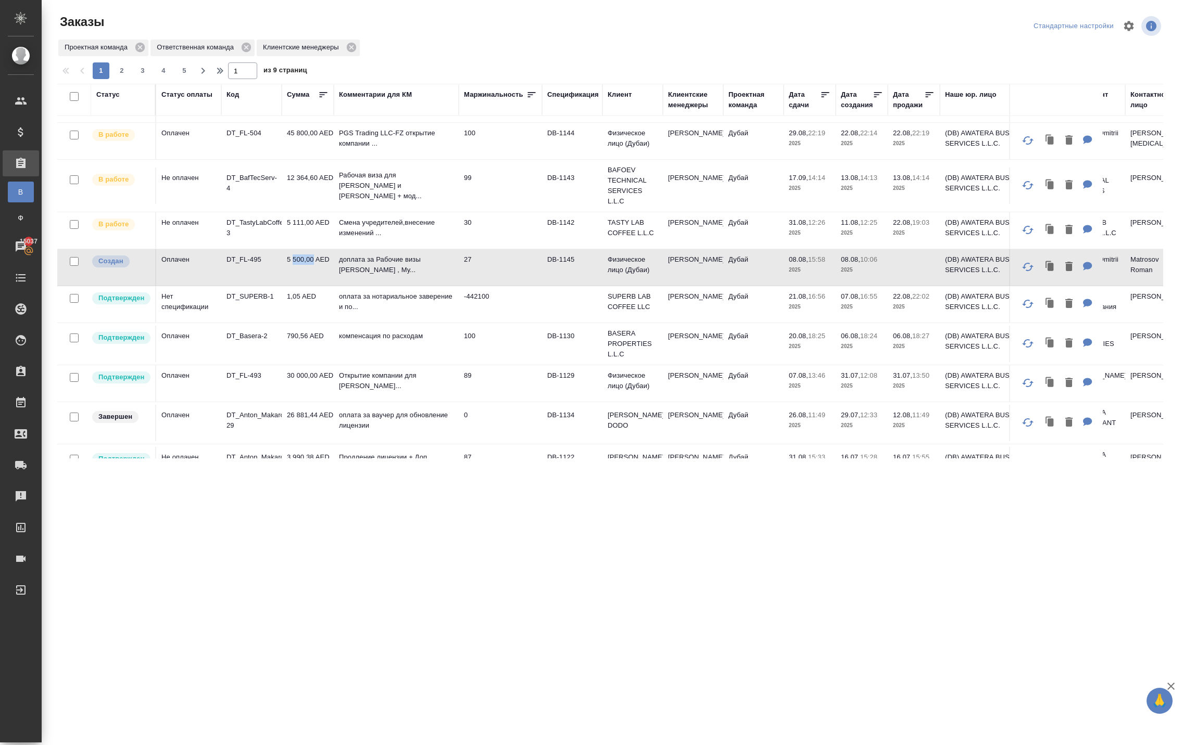
scroll to position [90, 0]
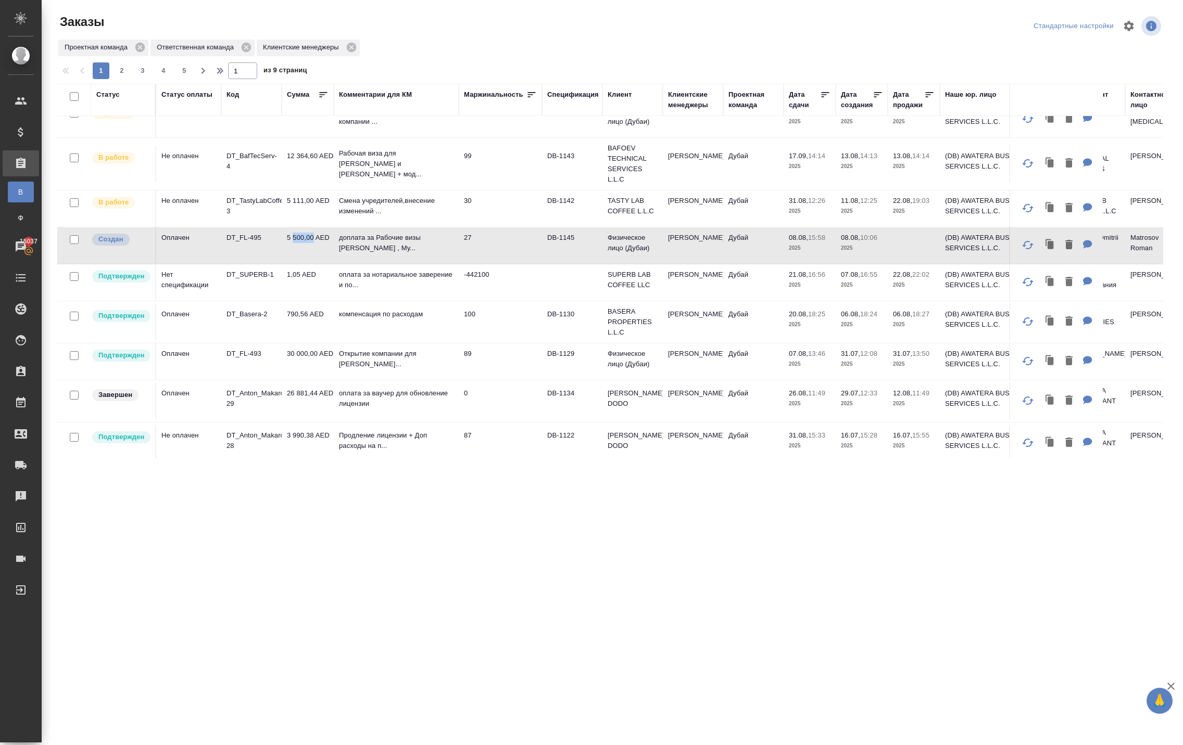
click at [332, 553] on div ".cls-1 fill:#fff; AWATERA [PERSON_NAME] Спецификации Заказы В Все заказы Ф Зака…" at bounding box center [591, 372] width 1183 height 745
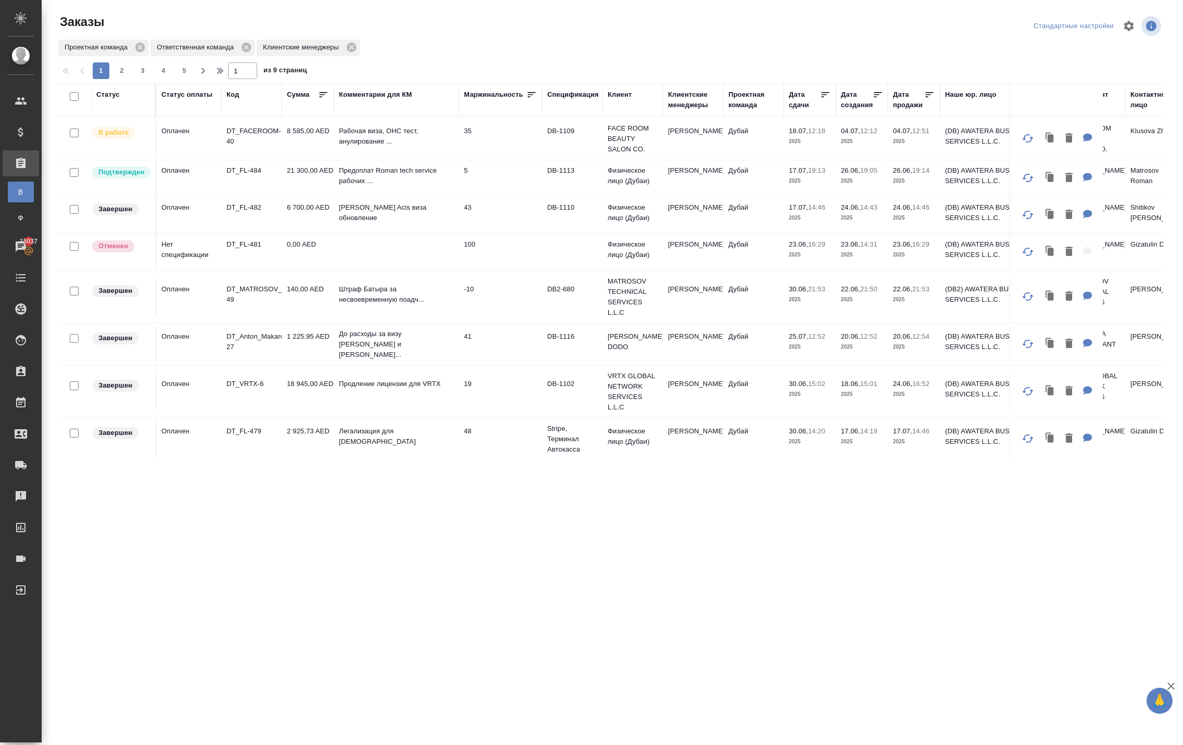
scroll to position [612, 0]
click at [257, 145] on p "DT_FACEROOM-40" at bounding box center [251, 134] width 50 height 21
click at [367, 184] on p "Предоплат Roman tech service рабочих ..." at bounding box center [396, 173] width 115 height 21
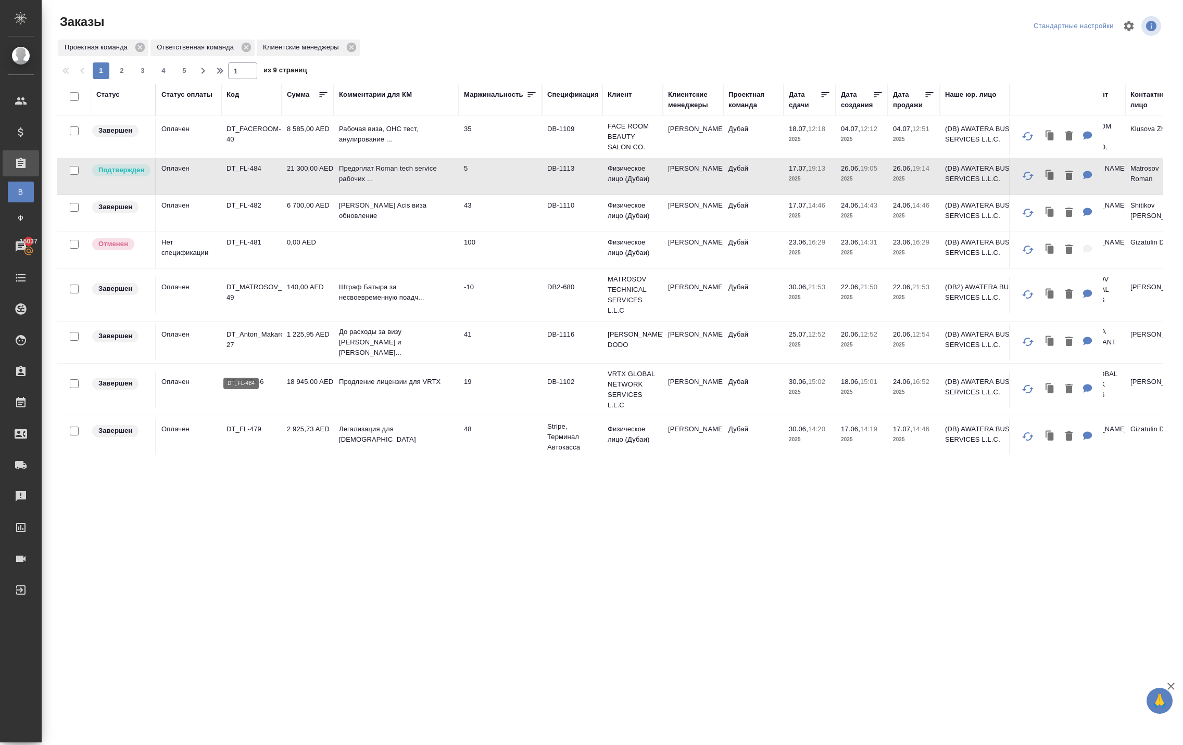
click at [262, 174] on p "DT_FL-484" at bounding box center [251, 168] width 50 height 10
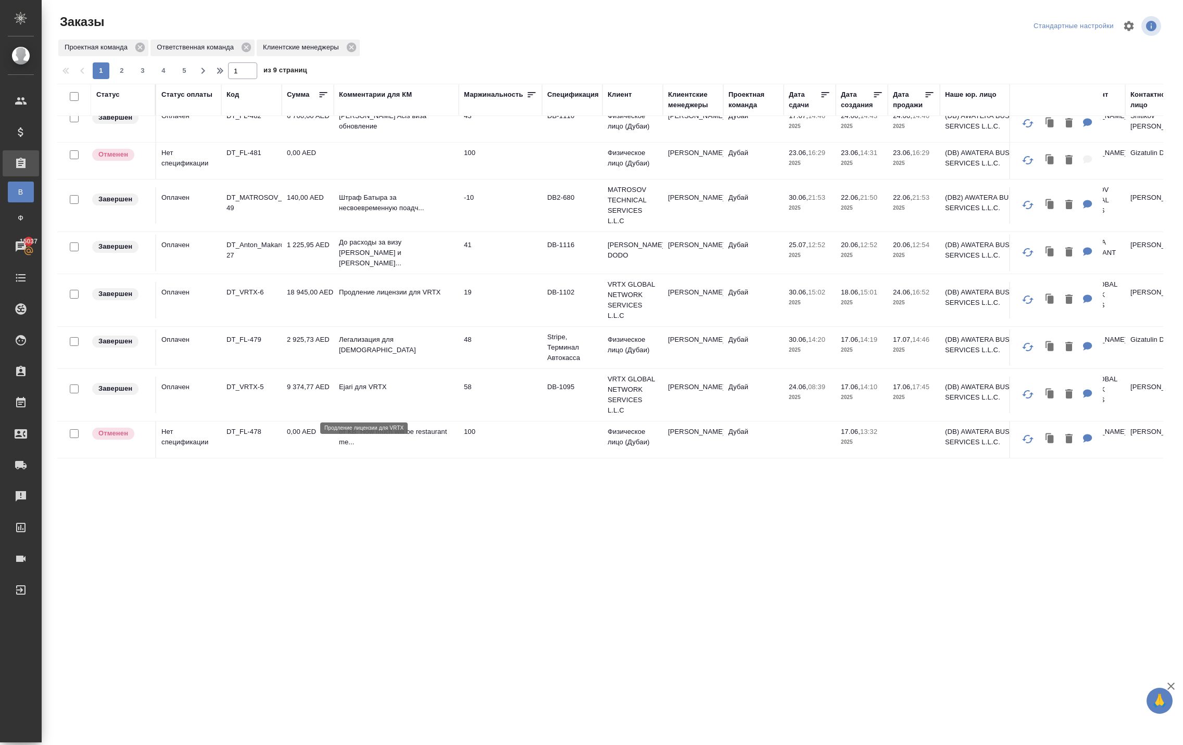
scroll to position [831, 0]
click at [130, 76] on span "2" at bounding box center [121, 71] width 17 height 10
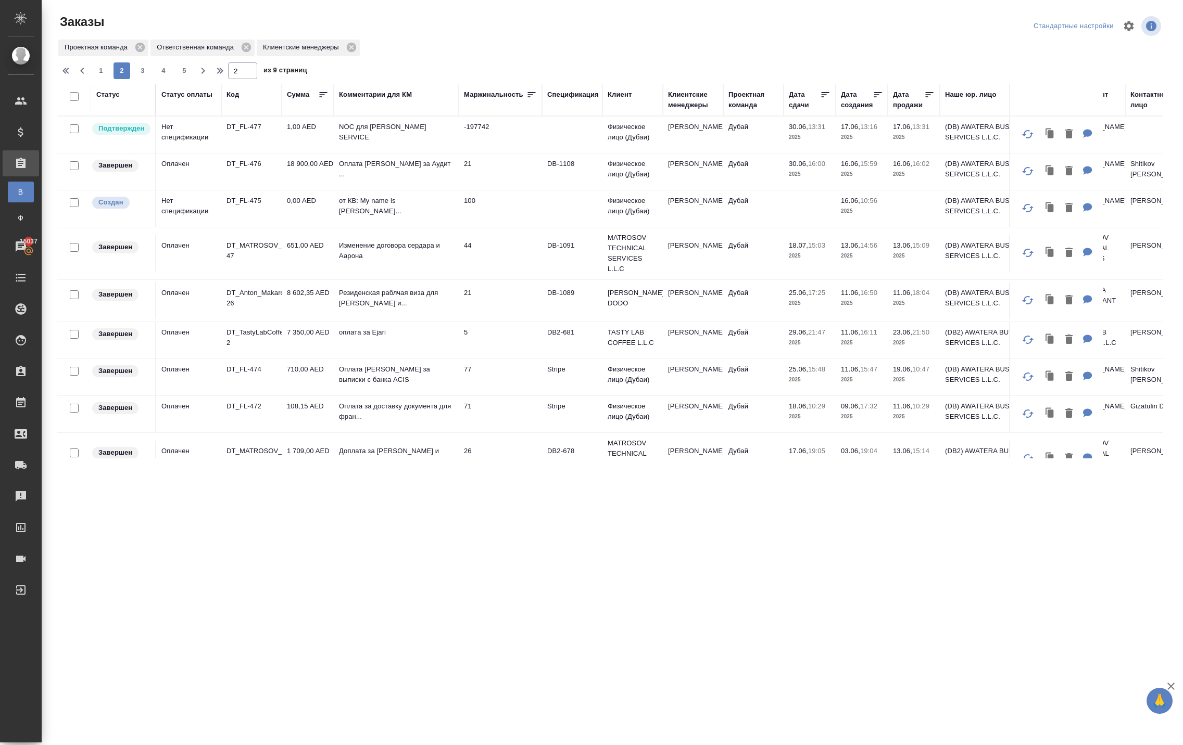
scroll to position [0, 0]
click at [254, 132] on p "DT_FL-477" at bounding box center [251, 127] width 50 height 10
click at [109, 76] on span "1" at bounding box center [101, 71] width 17 height 10
type input "1"
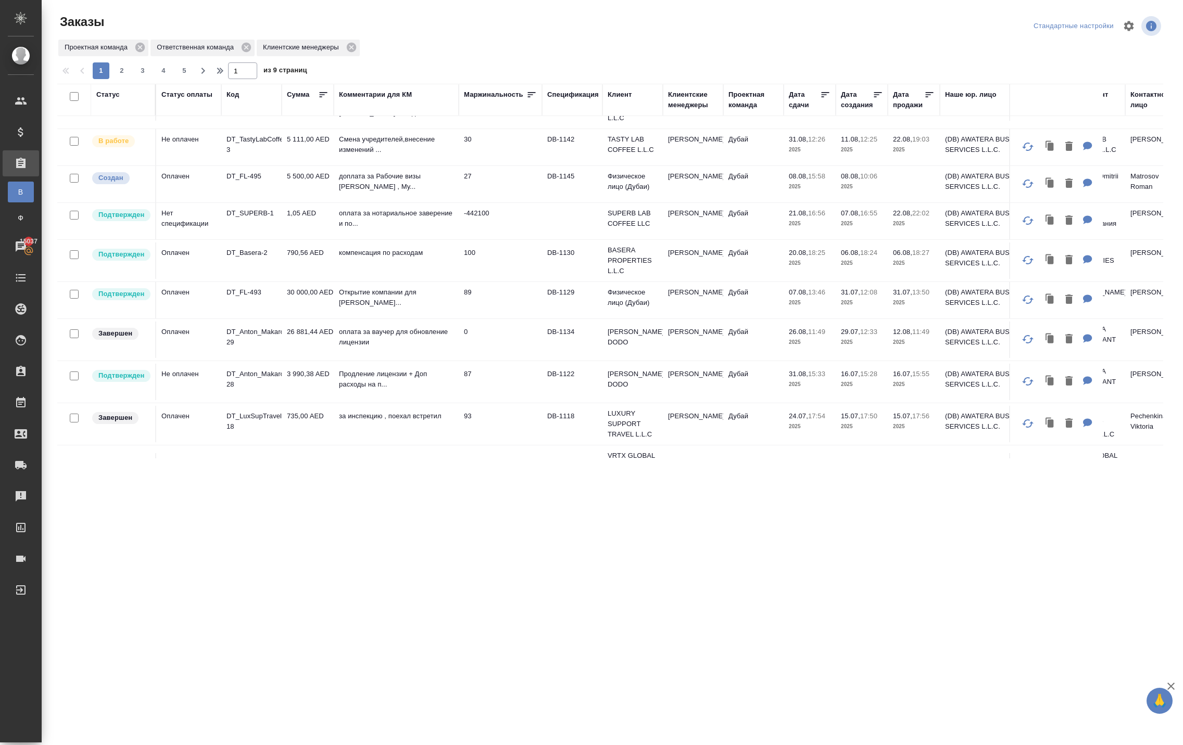
scroll to position [156, 0]
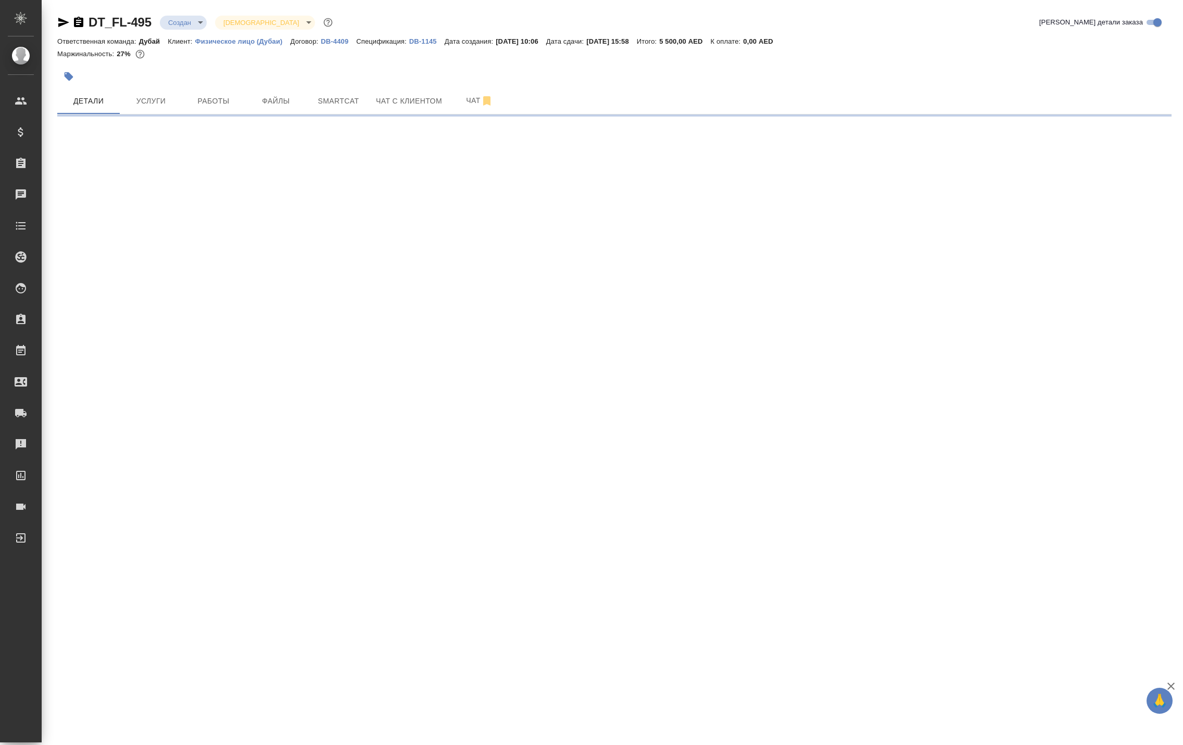
select select "RU"
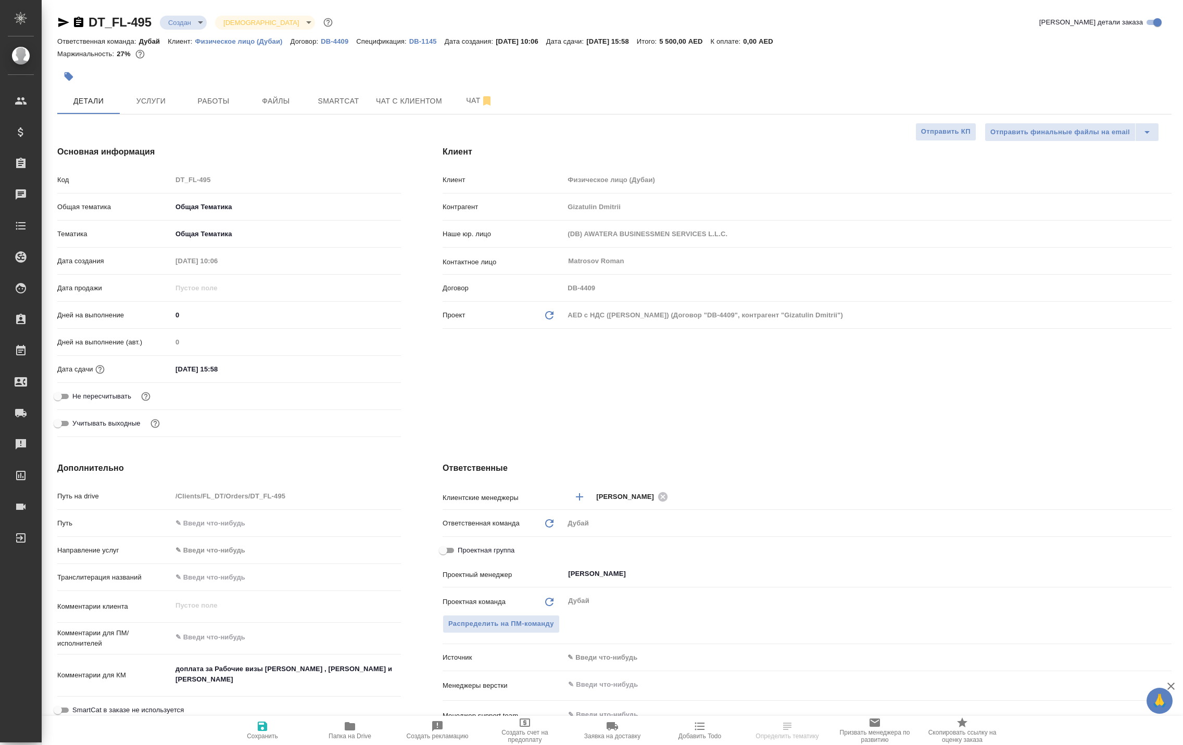
type textarea "x"
click at [228, 22] on body "🙏 .cls-1 fill:#fff; AWATERA Solokha Petro Клиенты Спецификации Заказы 15037 Чат…" at bounding box center [591, 372] width 1183 height 745
click at [377, 97] on div at bounding box center [591, 372] width 1183 height 745
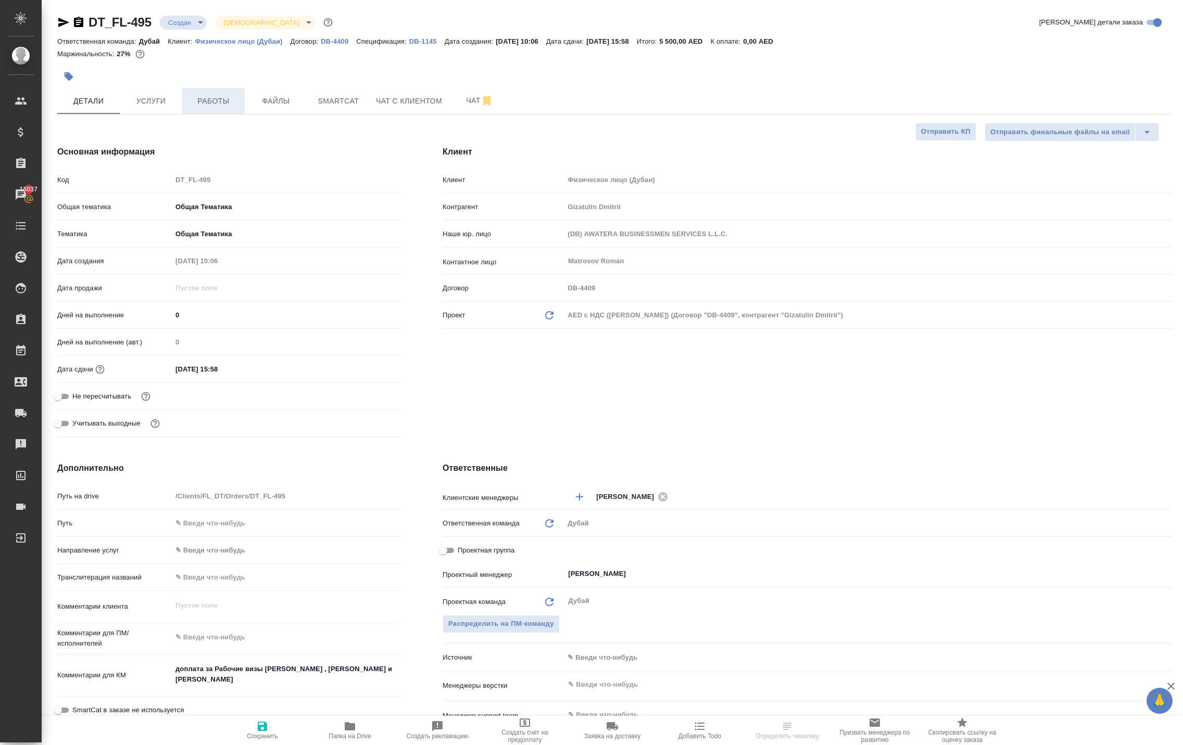
click at [224, 108] on span "Работы" at bounding box center [213, 101] width 50 height 13
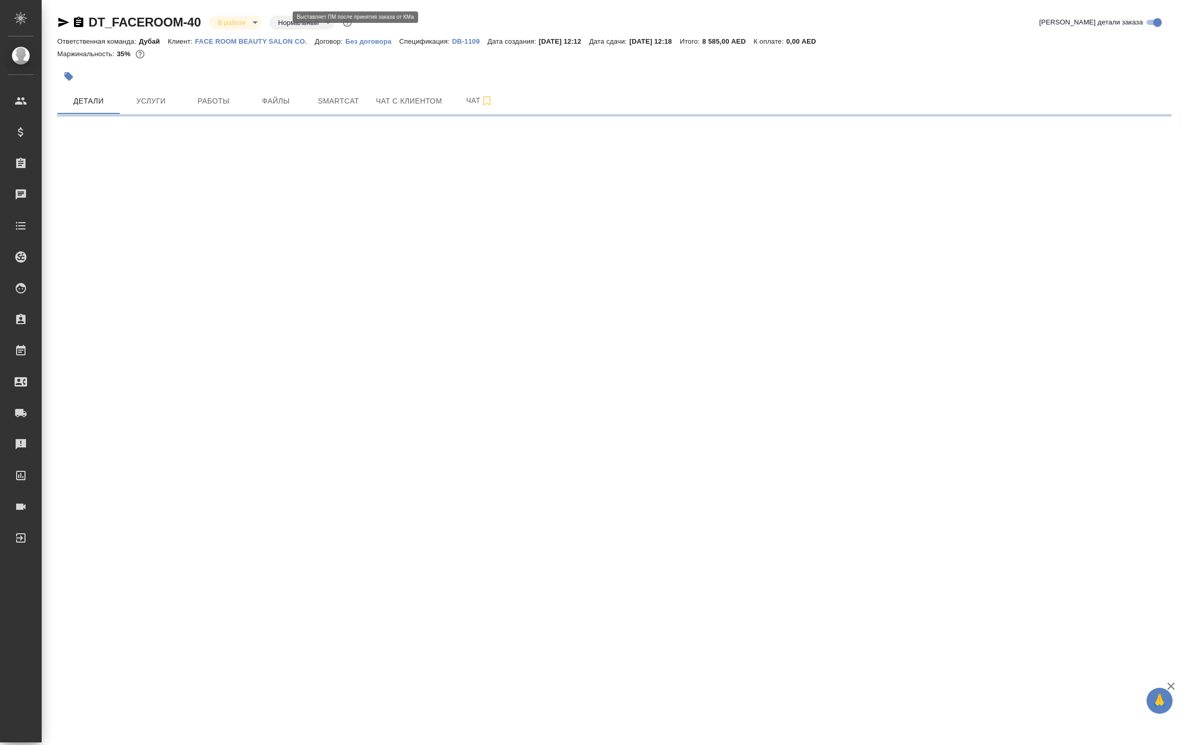
select select "RU"
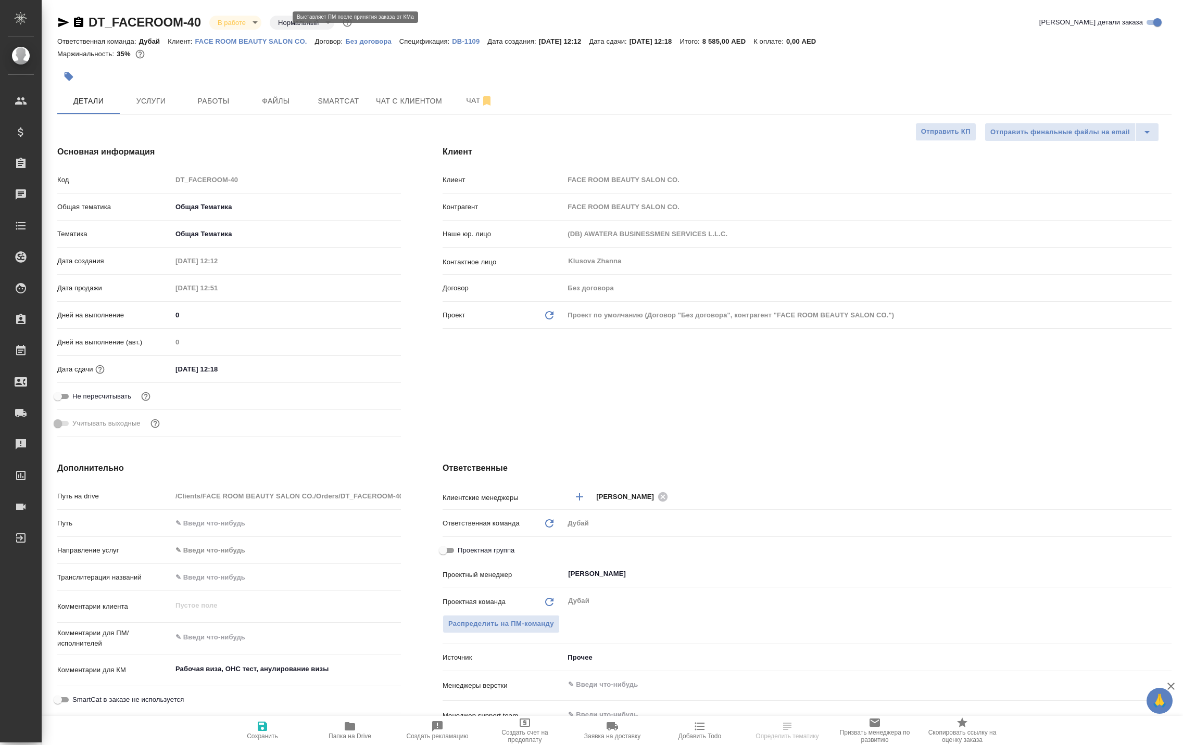
type textarea "x"
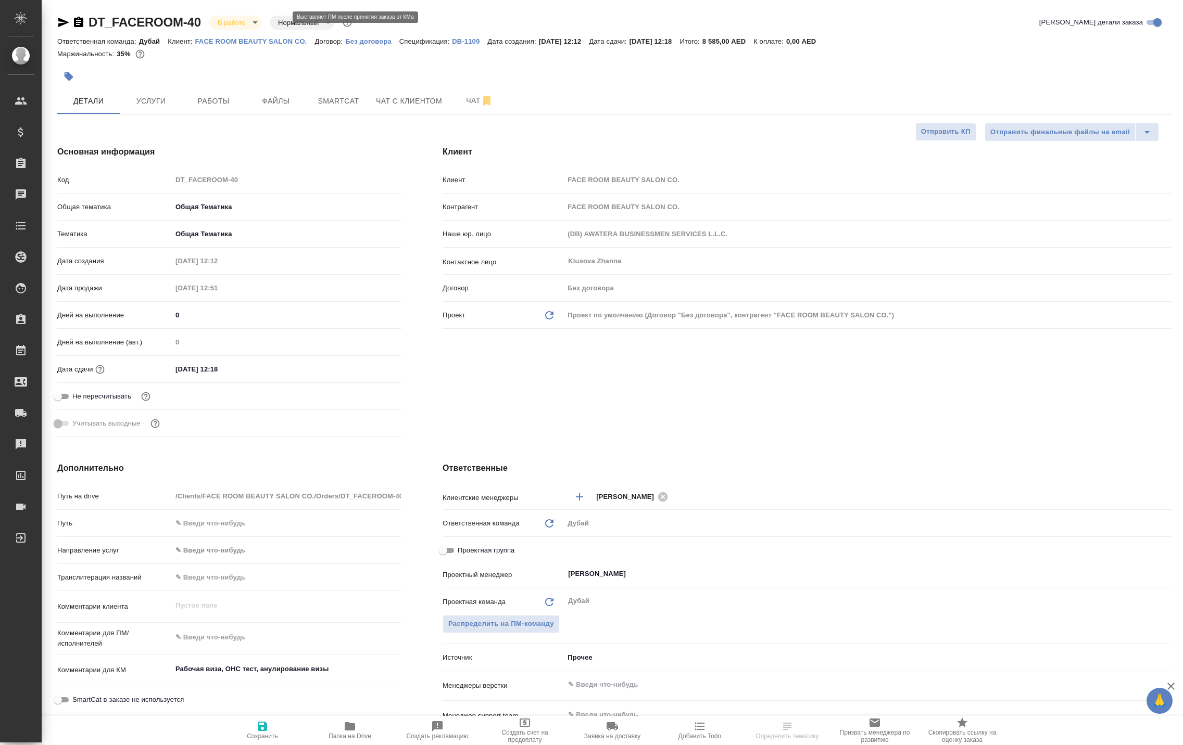
type textarea "x"
click at [277, 23] on body "🙏 .cls-1 fill:#fff; AWATERA [PERSON_NAME] Спецификации Заказы 15037 Чаты Todo П…" at bounding box center [591, 372] width 1183 height 745
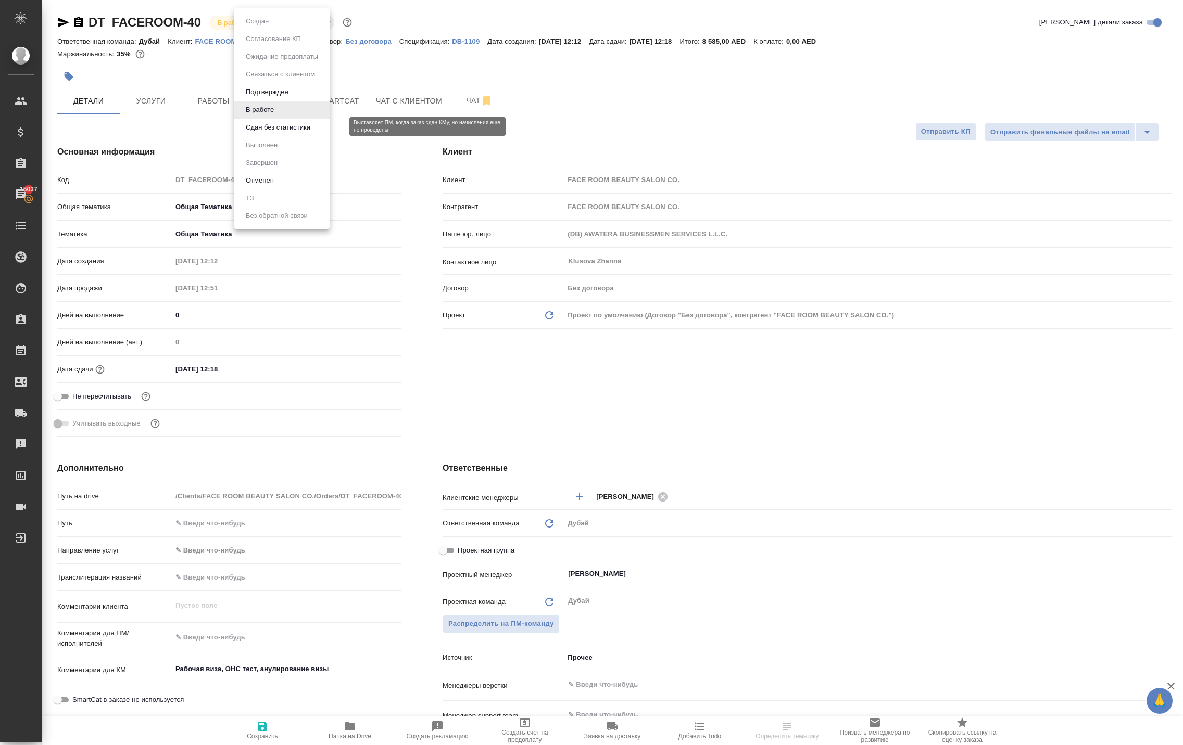
click at [268, 133] on button "Сдан без статистики" at bounding box center [278, 127] width 71 height 11
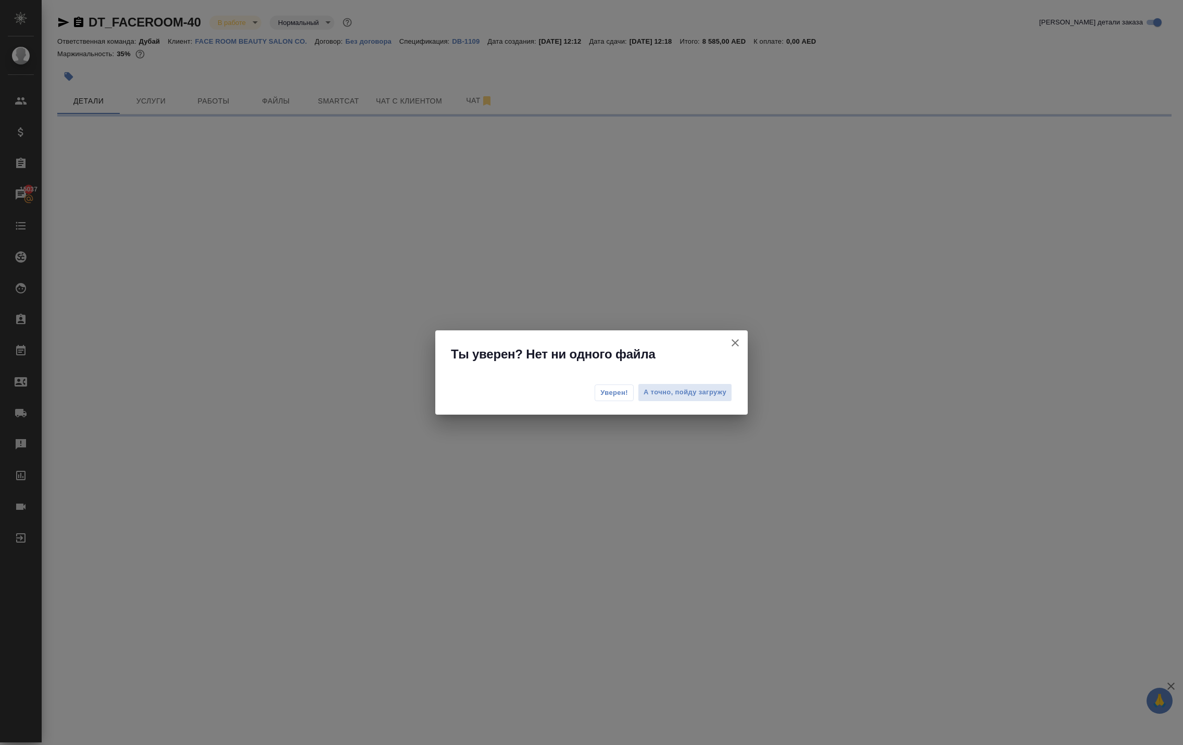
click at [600, 394] on span "Уверен!" at bounding box center [614, 393] width 28 height 10
select select "RU"
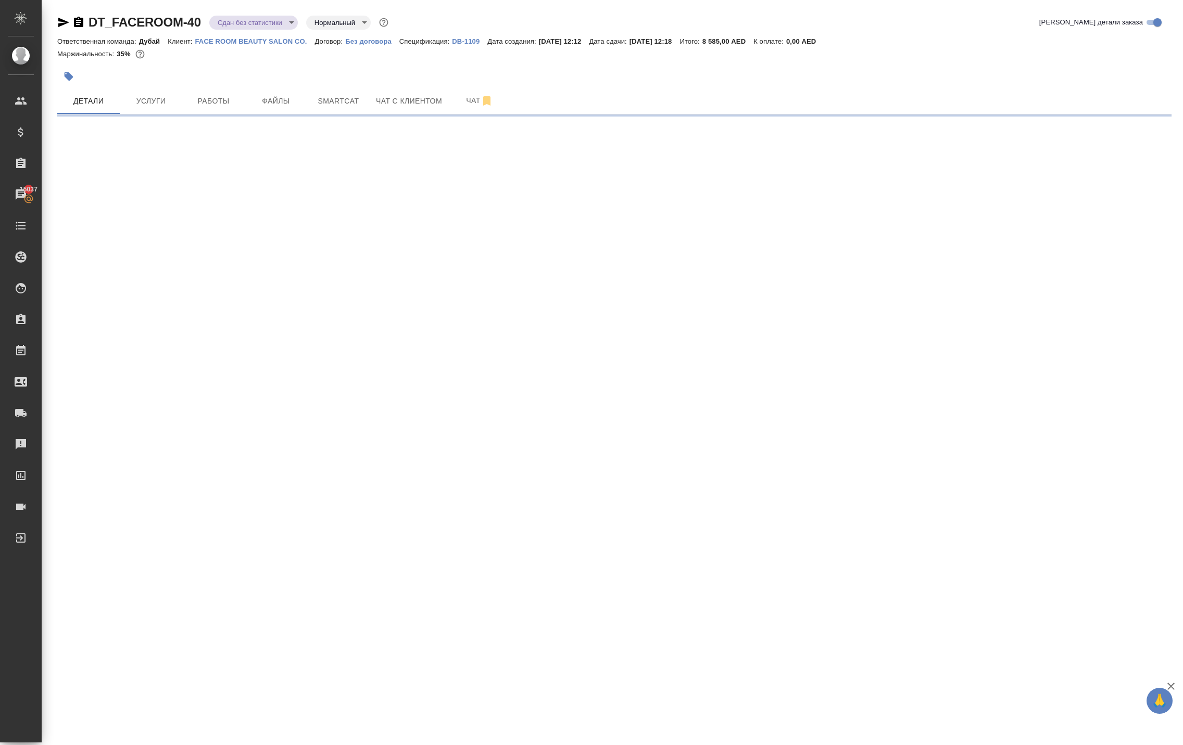
select select "RU"
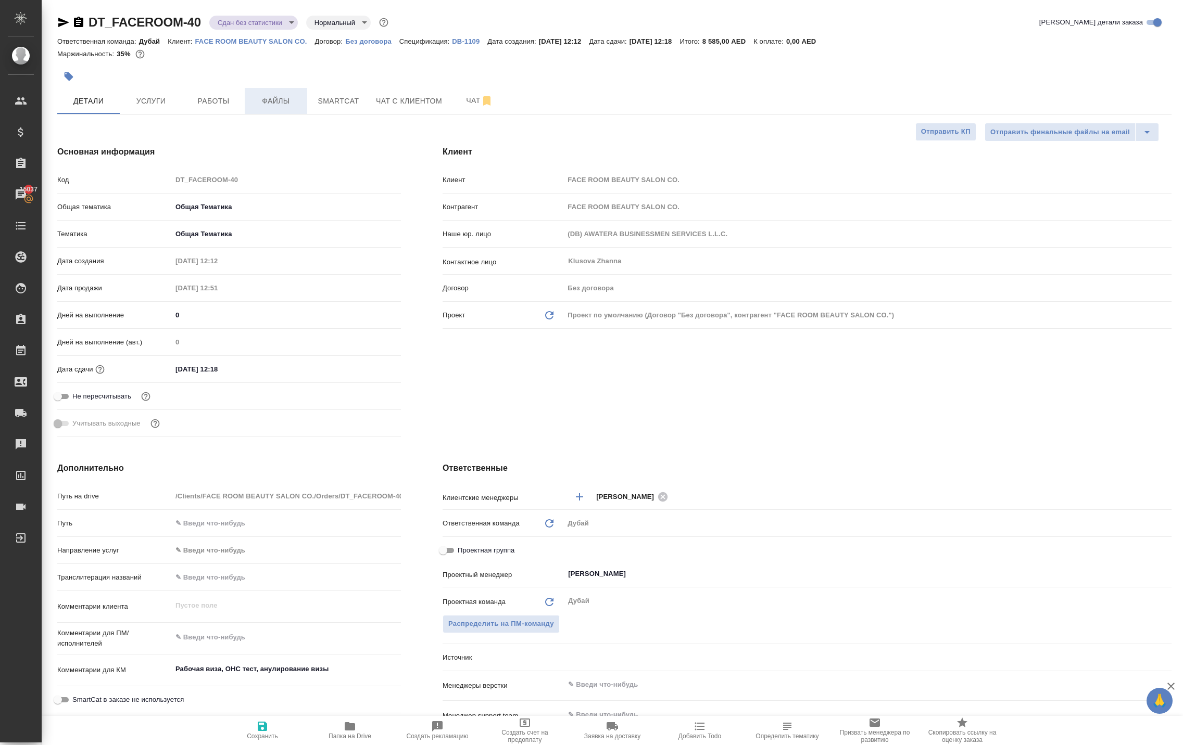
type textarea "x"
click at [224, 114] on button "Работы" at bounding box center [213, 101] width 62 height 26
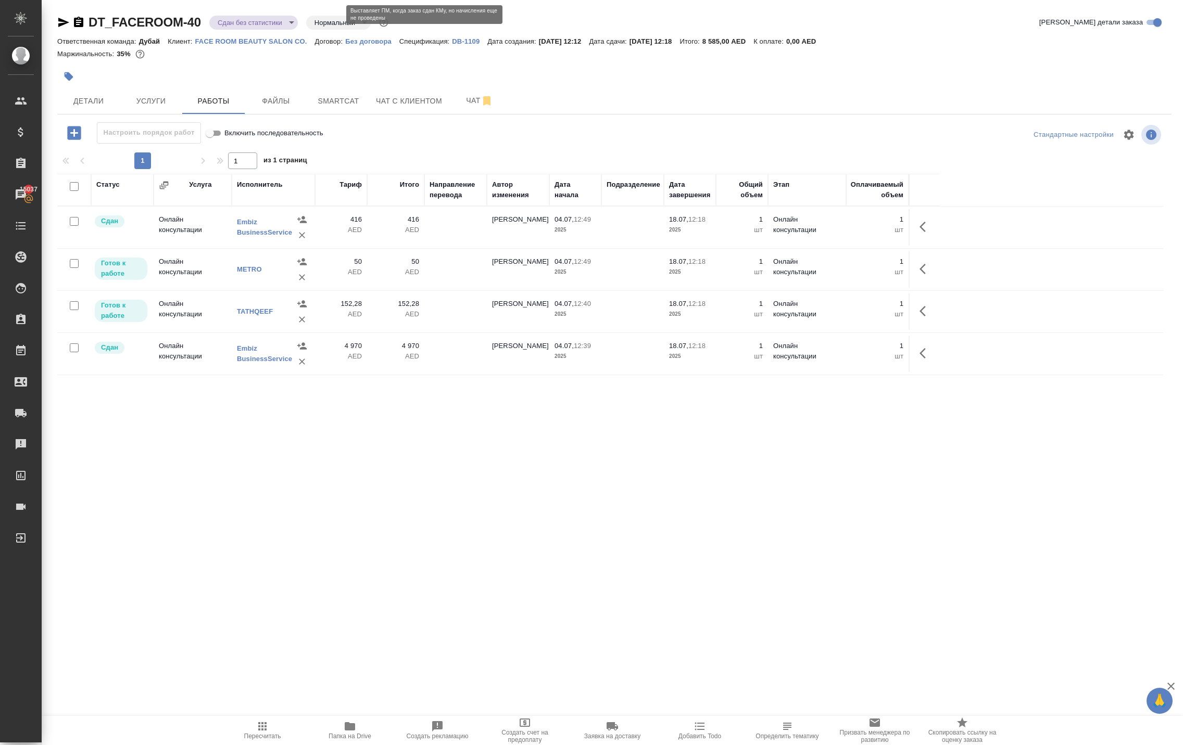
click at [272, 24] on body "🙏 .cls-1 fill:#fff; AWATERA [PERSON_NAME] Спецификации Заказы 15037 Чаты Todo П…" at bounding box center [591, 372] width 1183 height 745
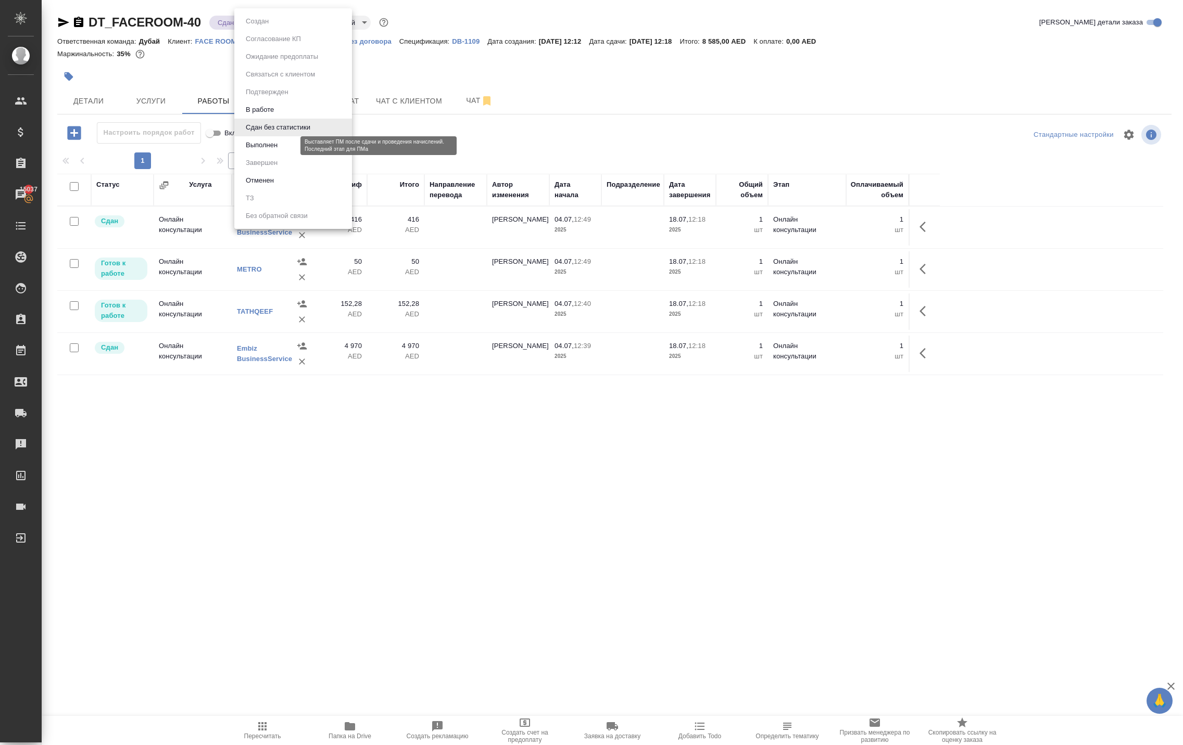
click at [274, 151] on button "Выполнен" at bounding box center [262, 145] width 38 height 11
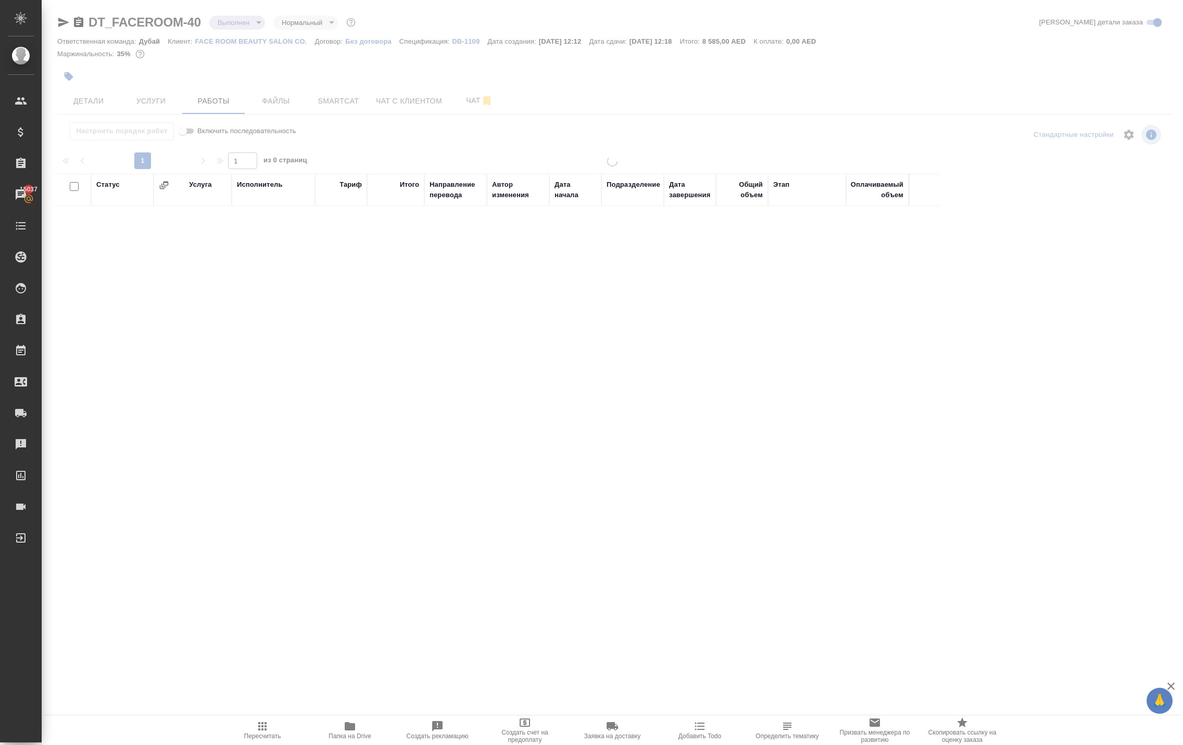
click at [285, 31] on body "🙏 .cls-1 fill:#fff; AWATERA [PERSON_NAME] Спецификации Заказы 15037 Чаты Todo П…" at bounding box center [591, 372] width 1183 height 745
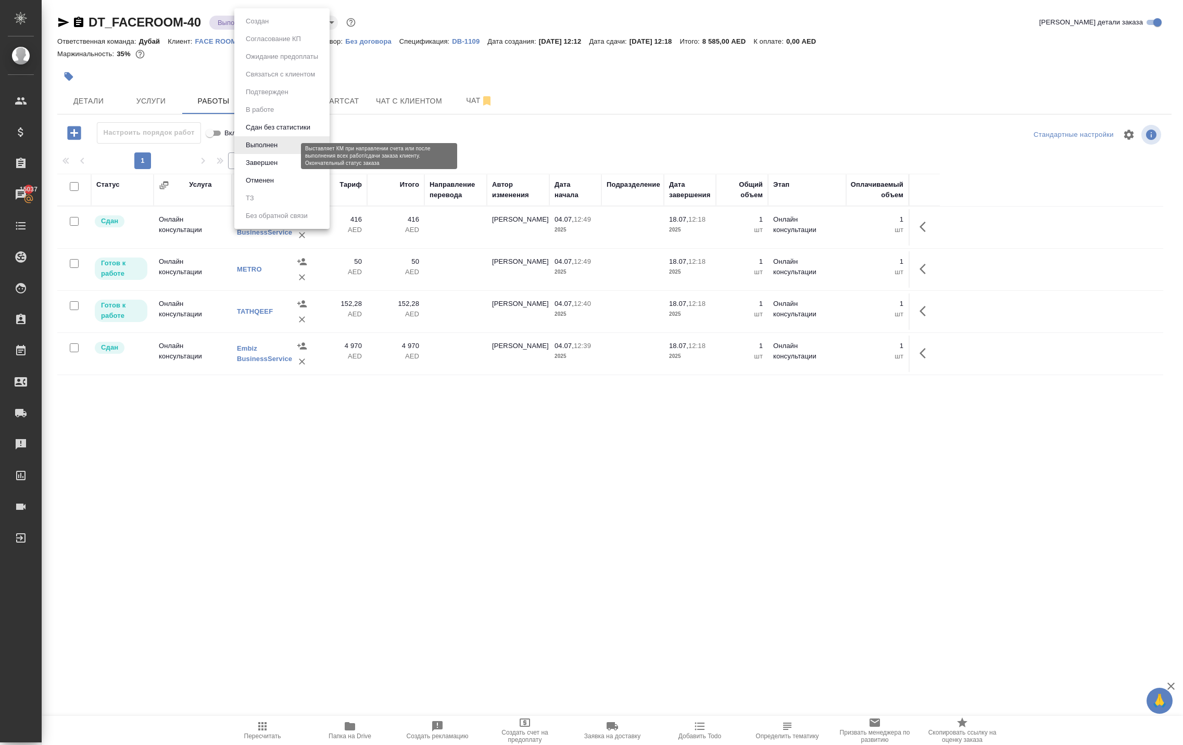
click at [275, 169] on button "Завершен" at bounding box center [262, 162] width 38 height 11
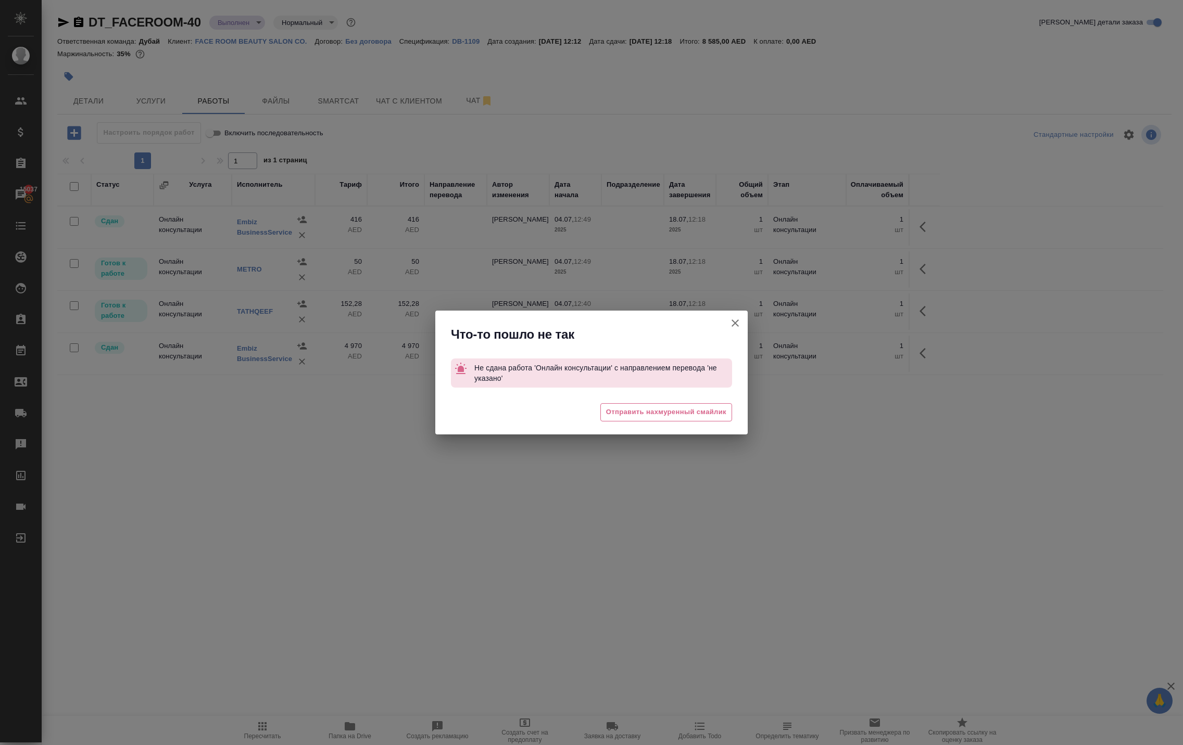
click at [738, 317] on icon "button" at bounding box center [735, 323] width 12 height 12
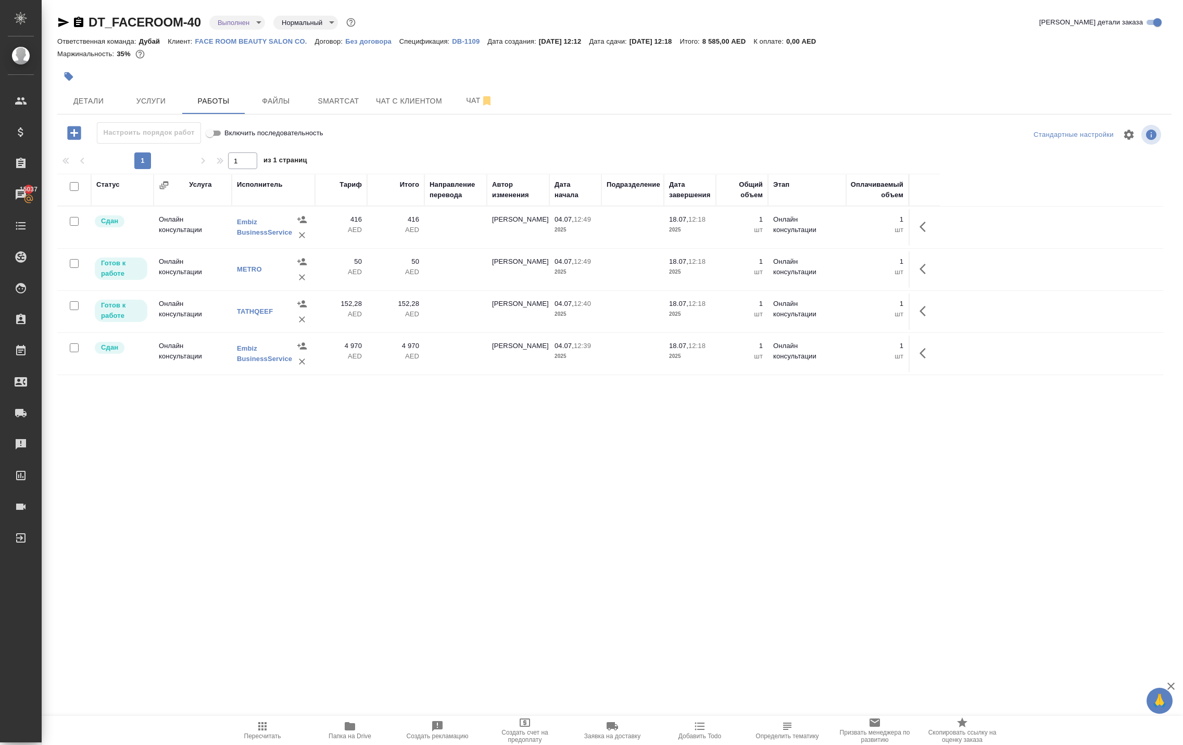
scroll to position [46, 0]
click at [919, 275] on icon "button" at bounding box center [925, 269] width 12 height 12
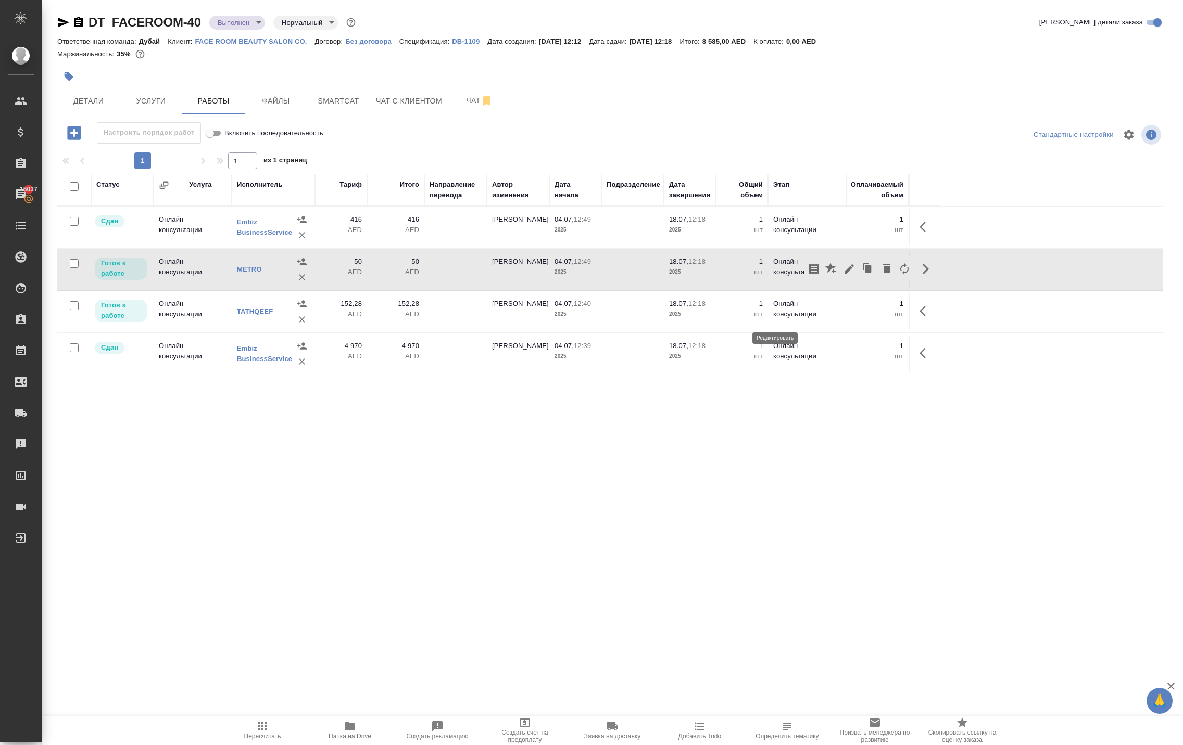
click at [843, 275] on icon "button" at bounding box center [849, 269] width 12 height 12
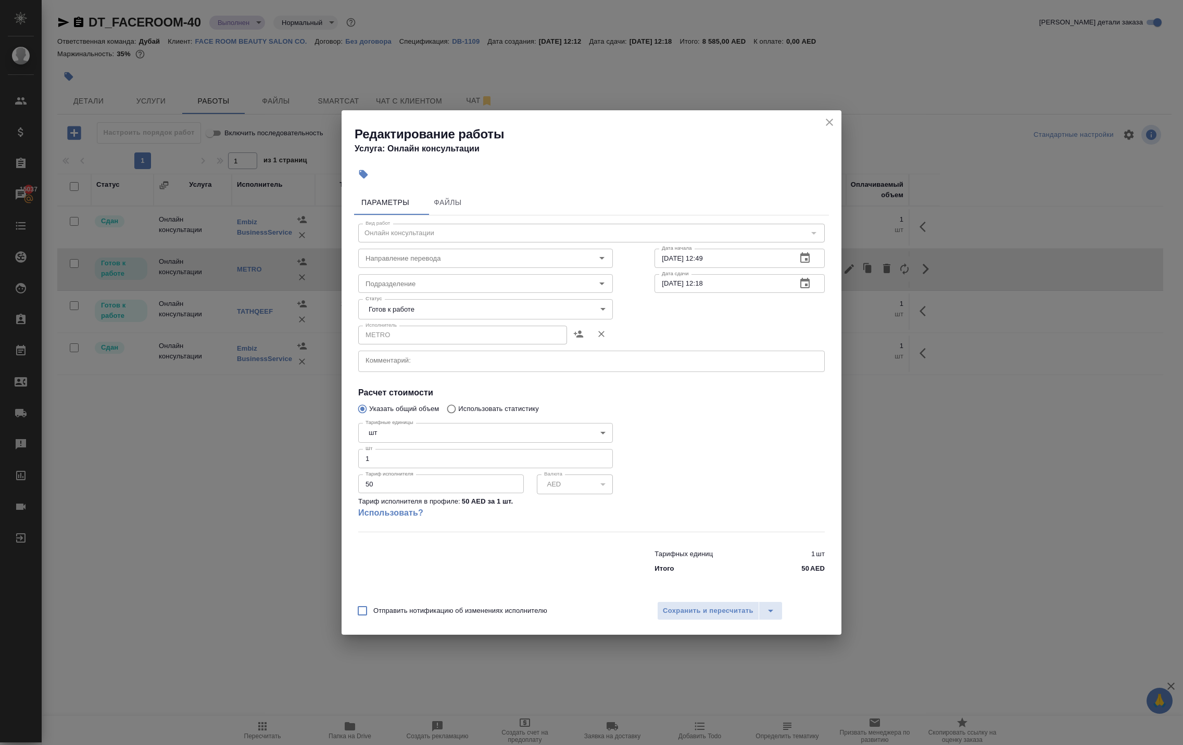
click at [465, 289] on body "🙏 .cls-1 fill:#fff; AWATERA [PERSON_NAME] Спецификации Заказы 15037 Чаты Todo П…" at bounding box center [591, 372] width 1183 height 745
click at [455, 350] on li "Сдан" at bounding box center [485, 341] width 255 height 18
type input "closed"
click at [702, 616] on div "Отправить нотификацию об изменениях исполнителю Сохранить и пересчитать" at bounding box center [591, 615] width 500 height 40
click at [709, 617] on span "Сохранить и пересчитать" at bounding box center [708, 611] width 91 height 12
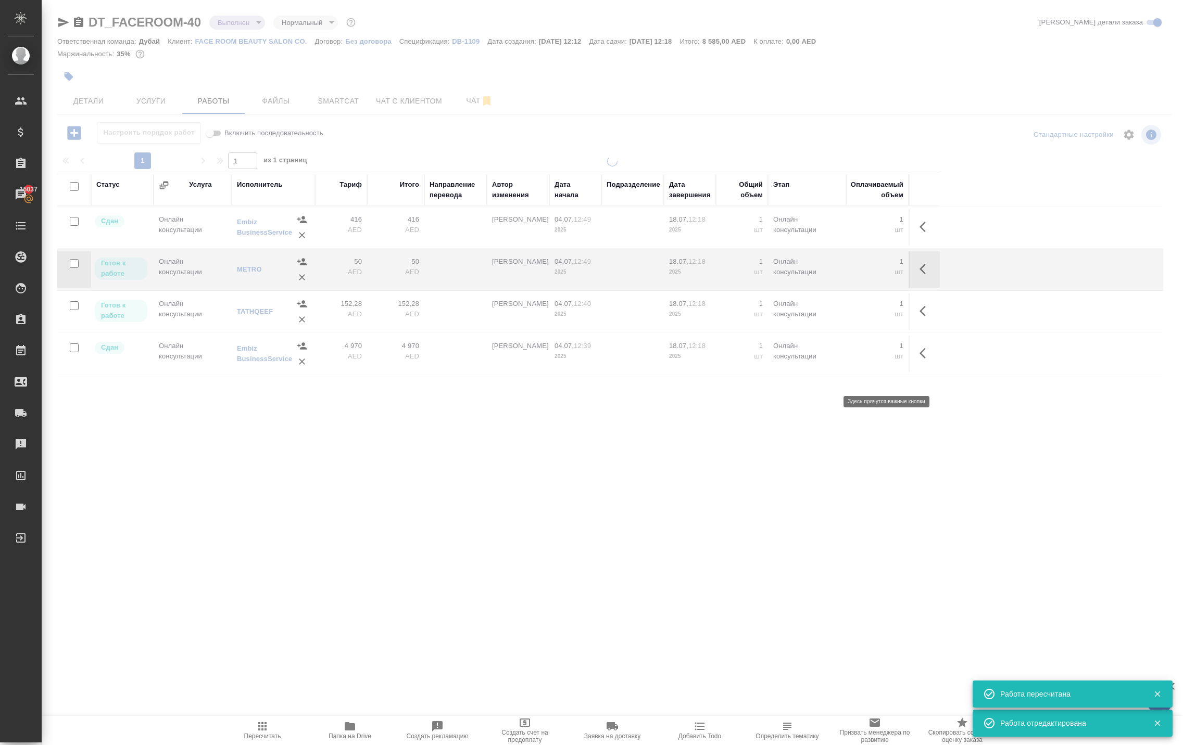
click at [919, 318] on icon "button" at bounding box center [925, 311] width 12 height 12
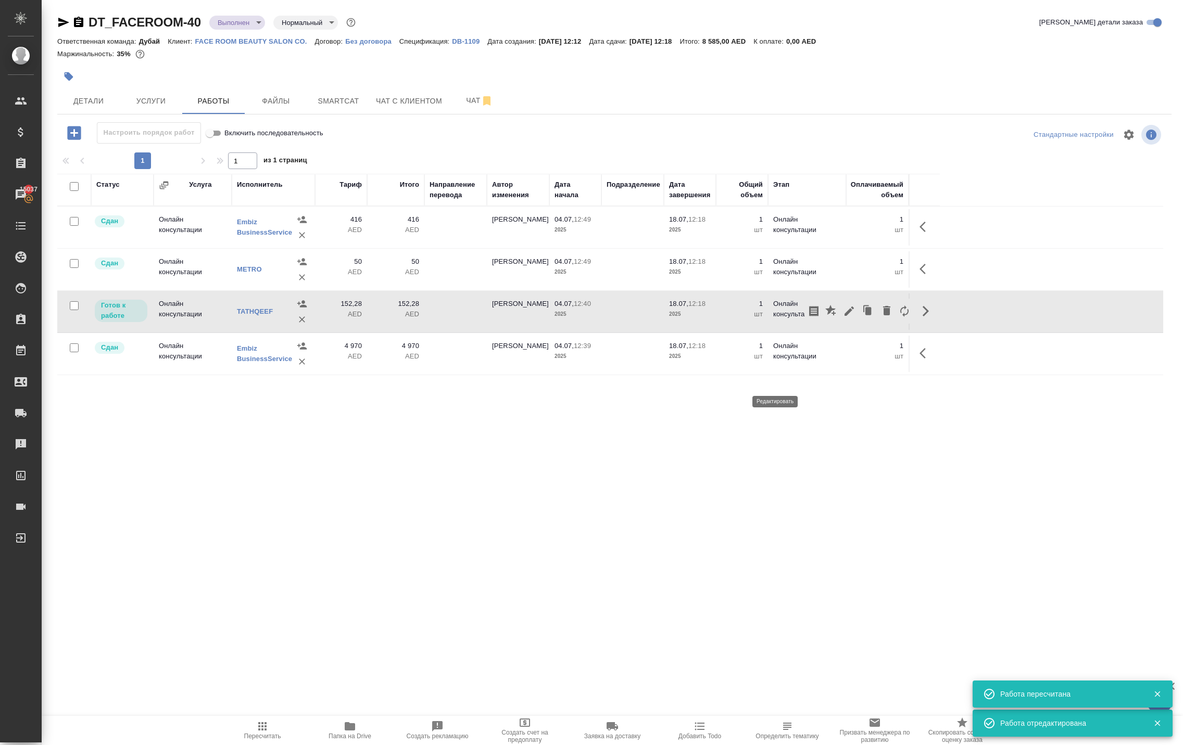
click at [844, 316] on icon "button" at bounding box center [848, 311] width 9 height 9
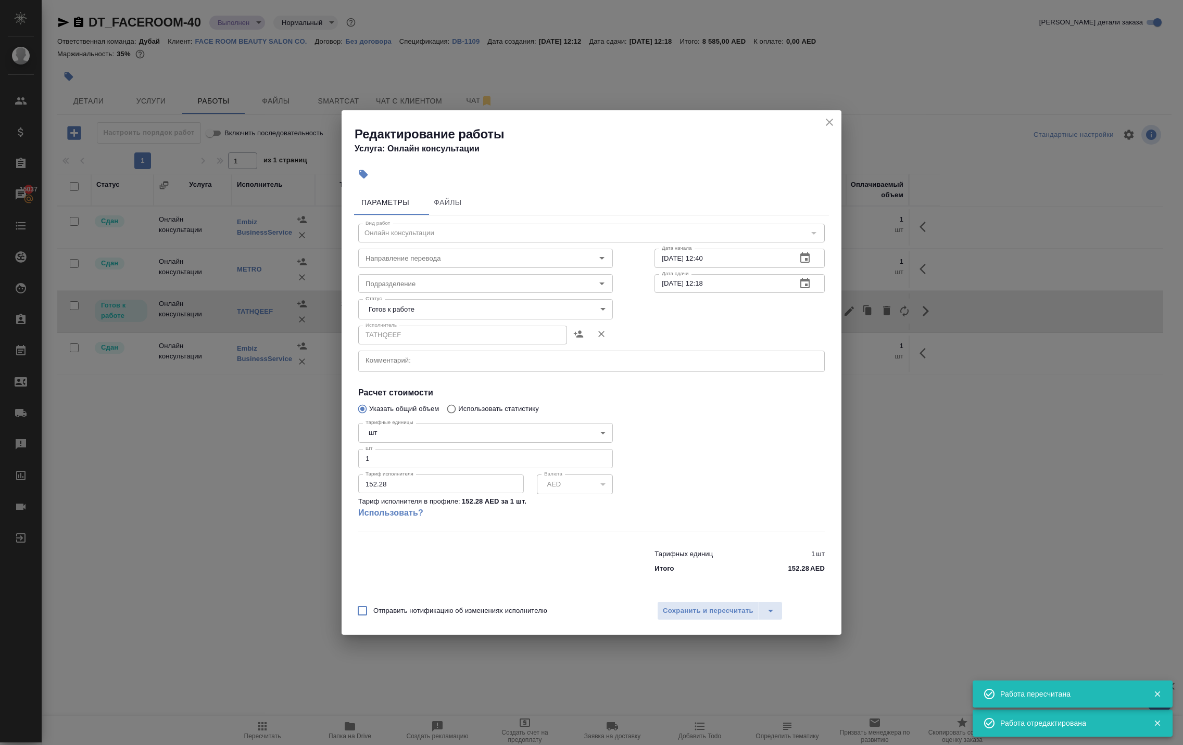
click at [453, 287] on body "🙏 .cls-1 fill:#fff; AWATERA [PERSON_NAME] Спецификации Заказы 15037 Чаты Todo П…" at bounding box center [591, 372] width 1183 height 745
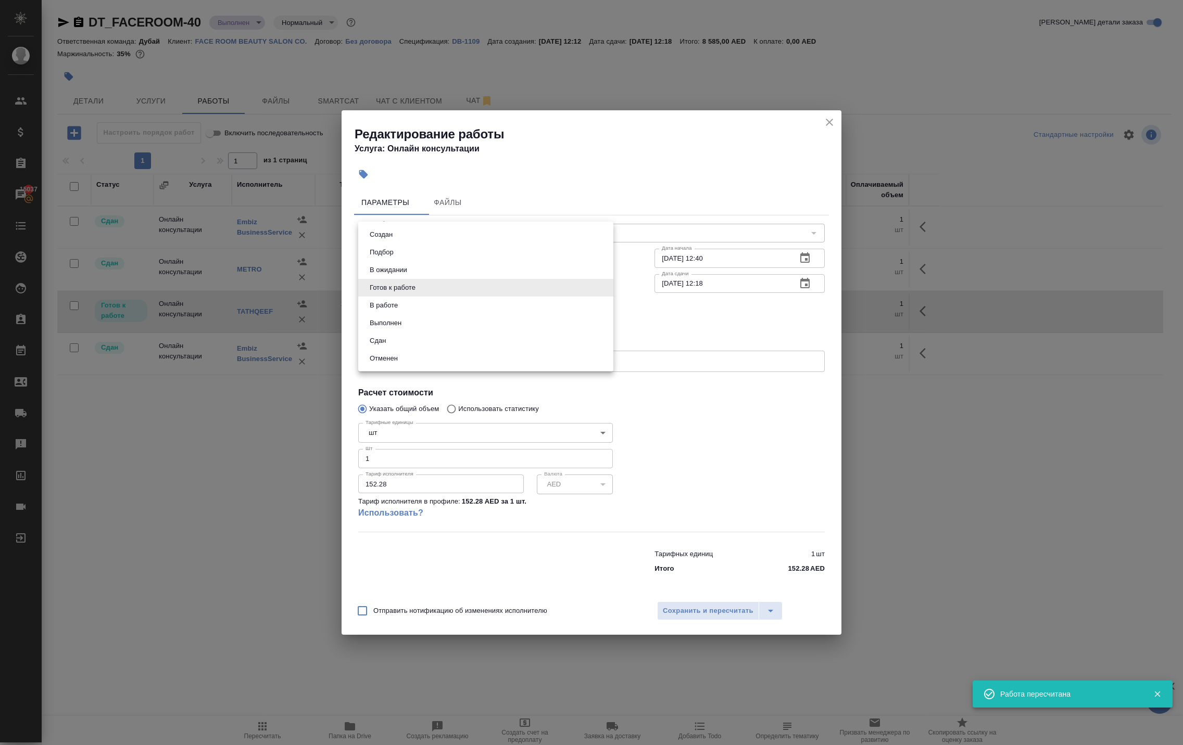
click at [448, 350] on li "Сдан" at bounding box center [485, 341] width 255 height 18
type input "closed"
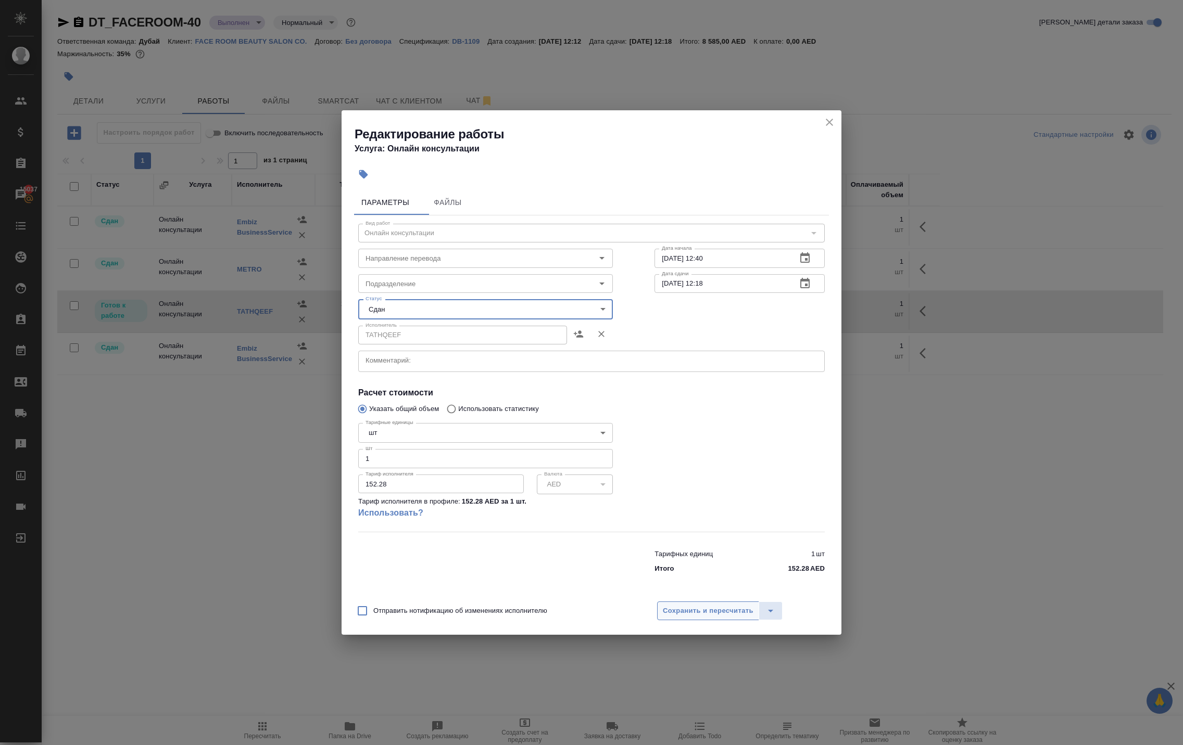
click at [709, 617] on span "Сохранить и пересчитать" at bounding box center [708, 611] width 91 height 12
click at [704, 617] on span "Сохранить и пересчитать" at bounding box center [708, 611] width 91 height 12
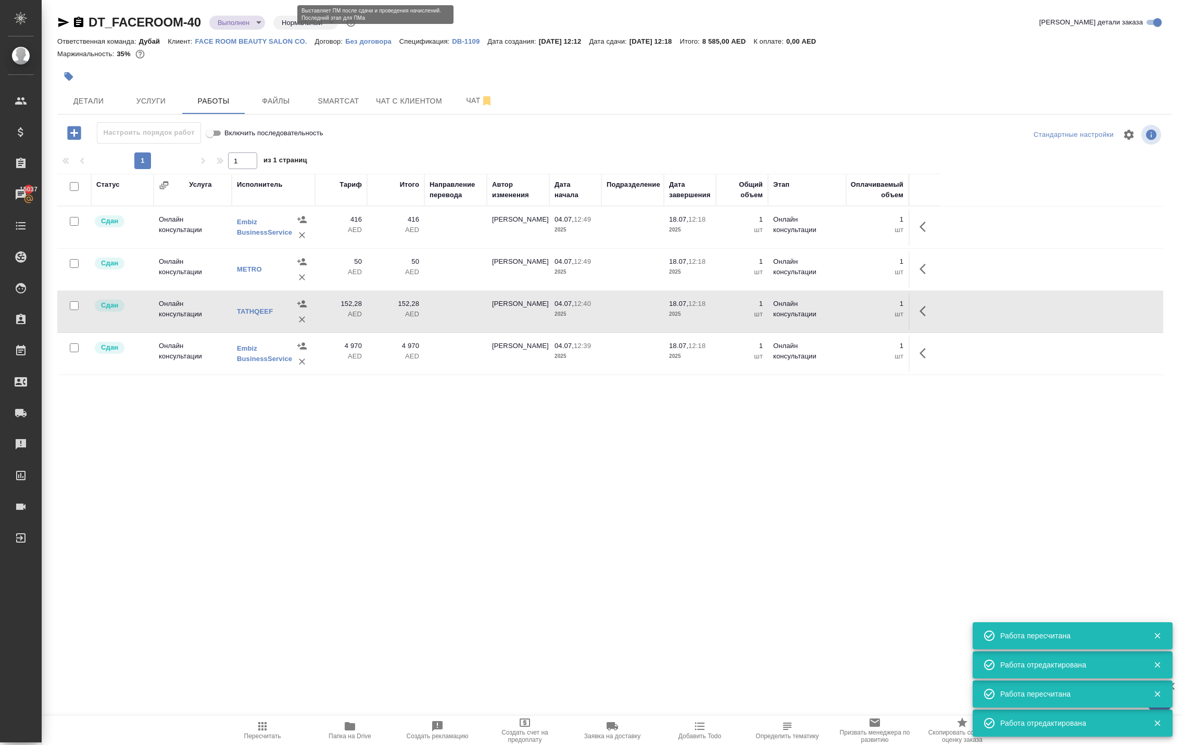
click at [280, 30] on body "🙏 .cls-1 fill:#fff; AWATERA [PERSON_NAME] Спецификации Заказы 15037 Чаты Todo П…" at bounding box center [591, 372] width 1183 height 745
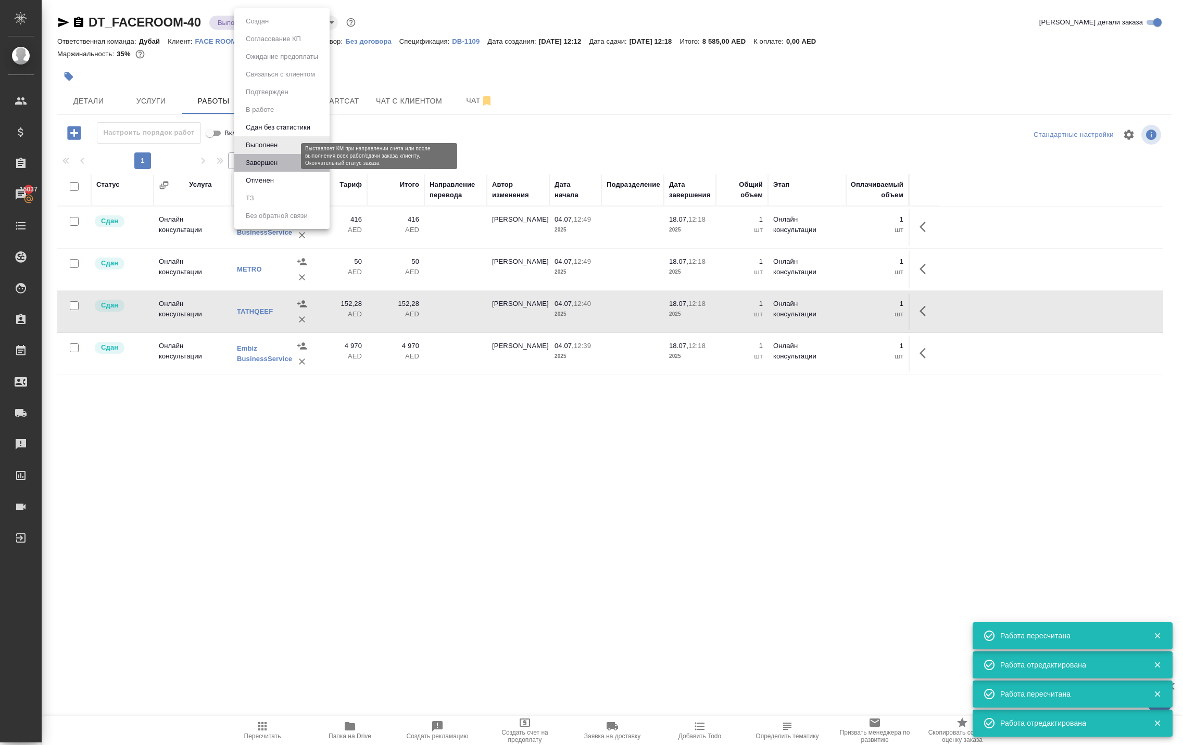
click at [281, 169] on button "Завершен" at bounding box center [262, 162] width 38 height 11
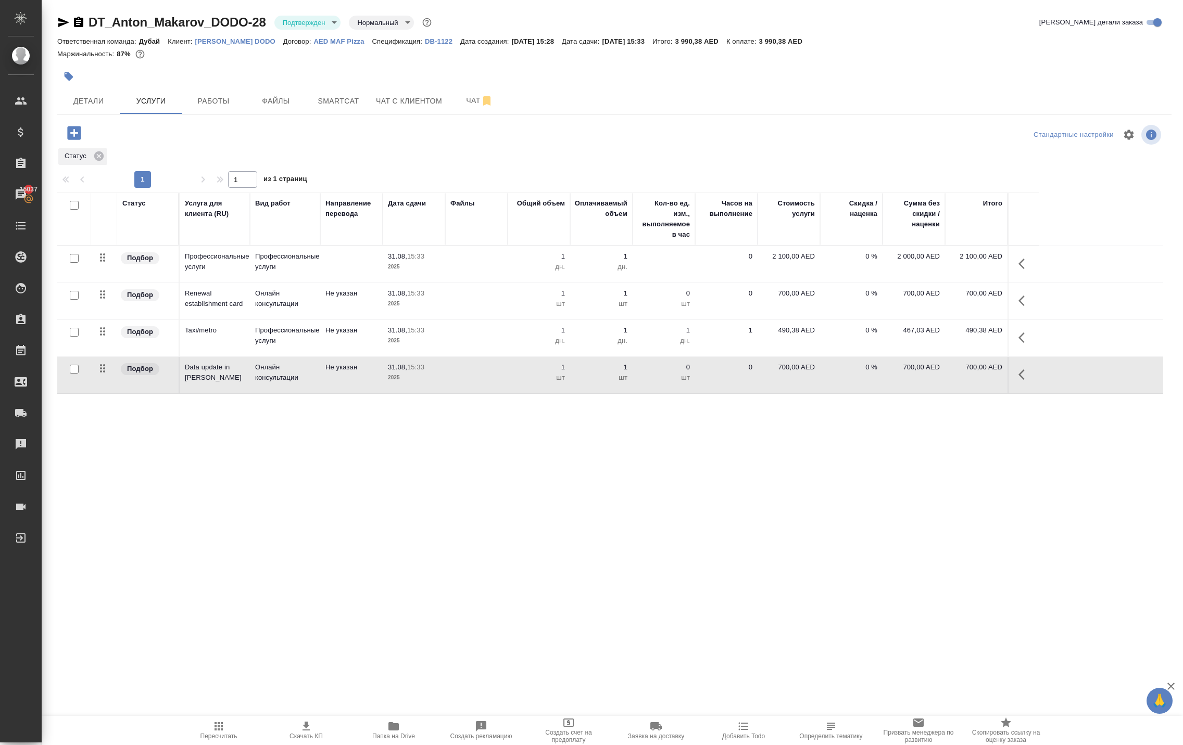
scroll to position [27, 0]
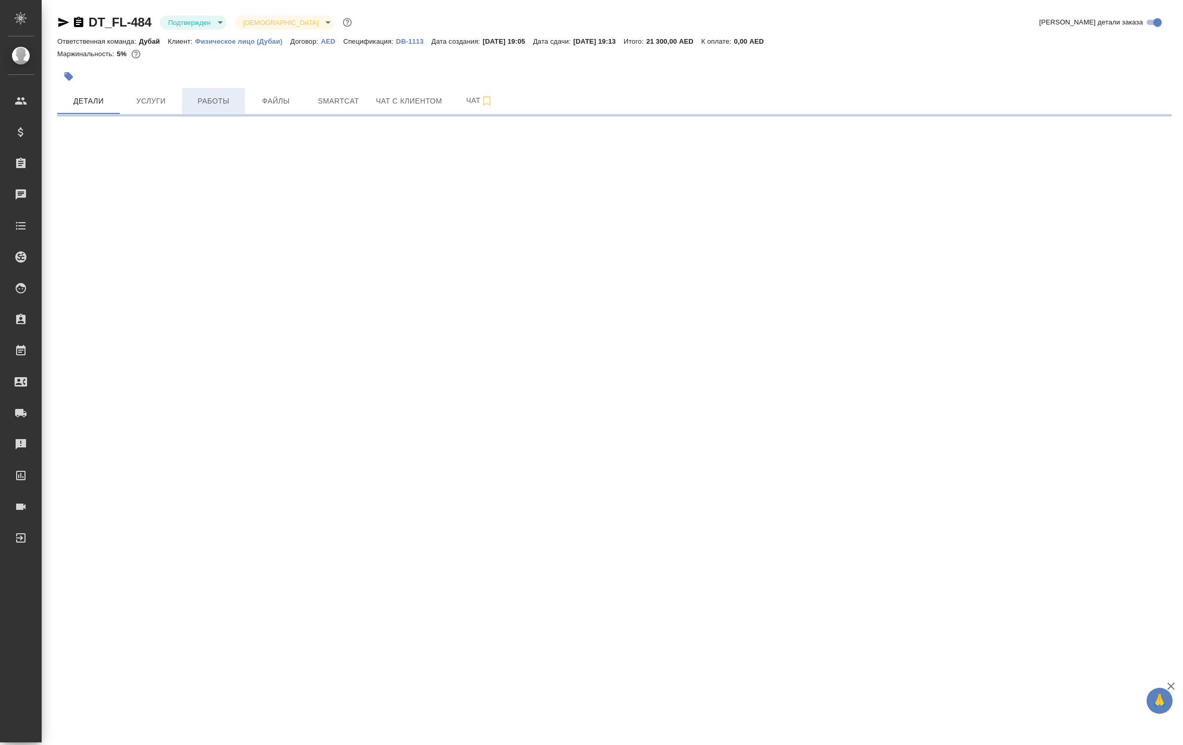
click at [217, 114] on button "Работы" at bounding box center [213, 101] width 62 height 26
select select "RU"
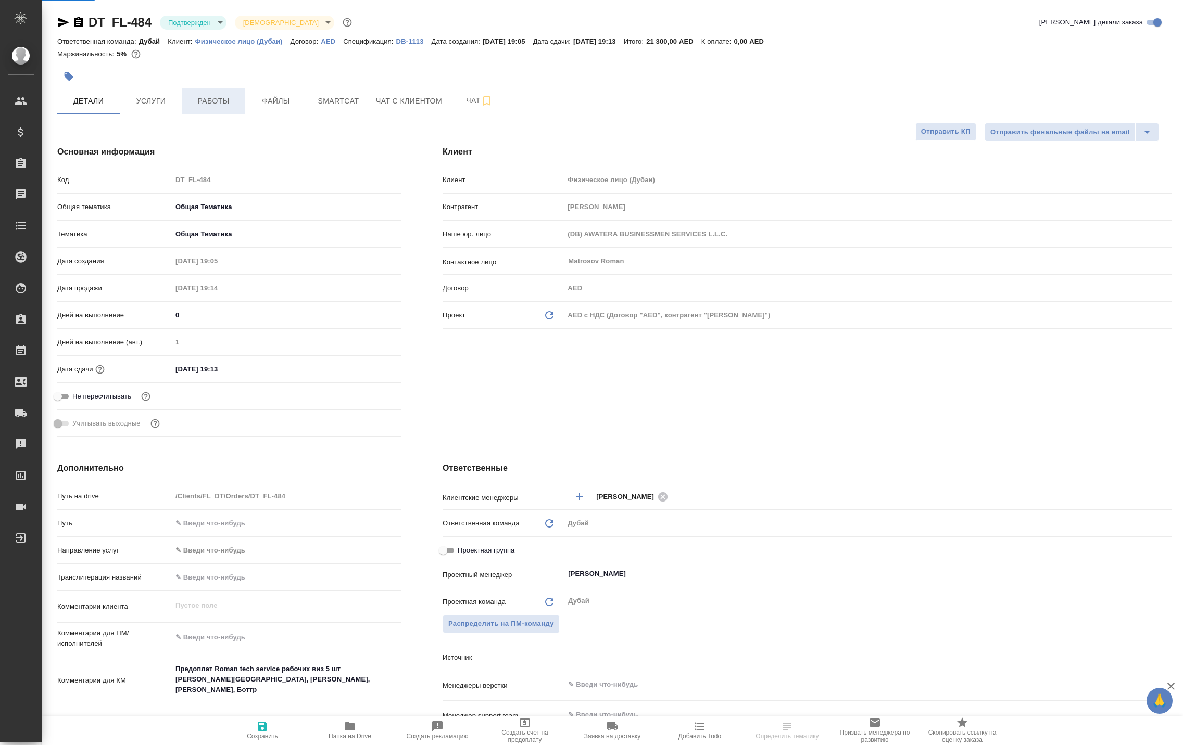
type textarea "x"
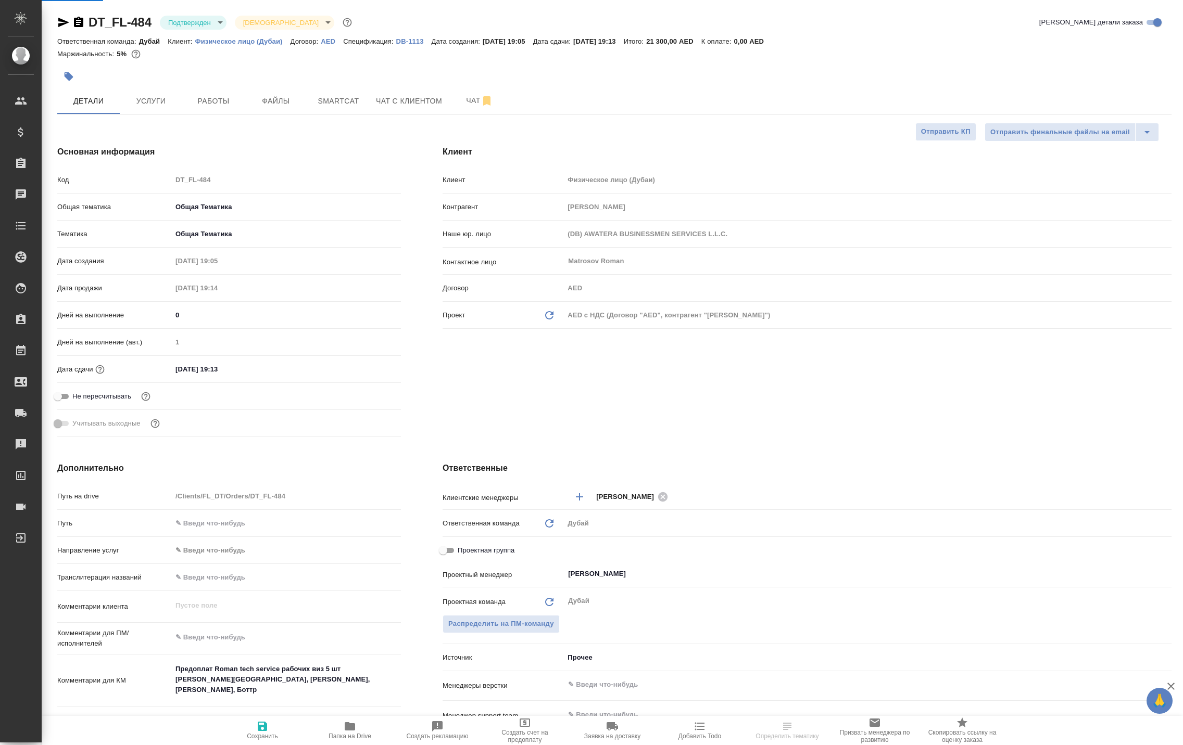
type textarea "x"
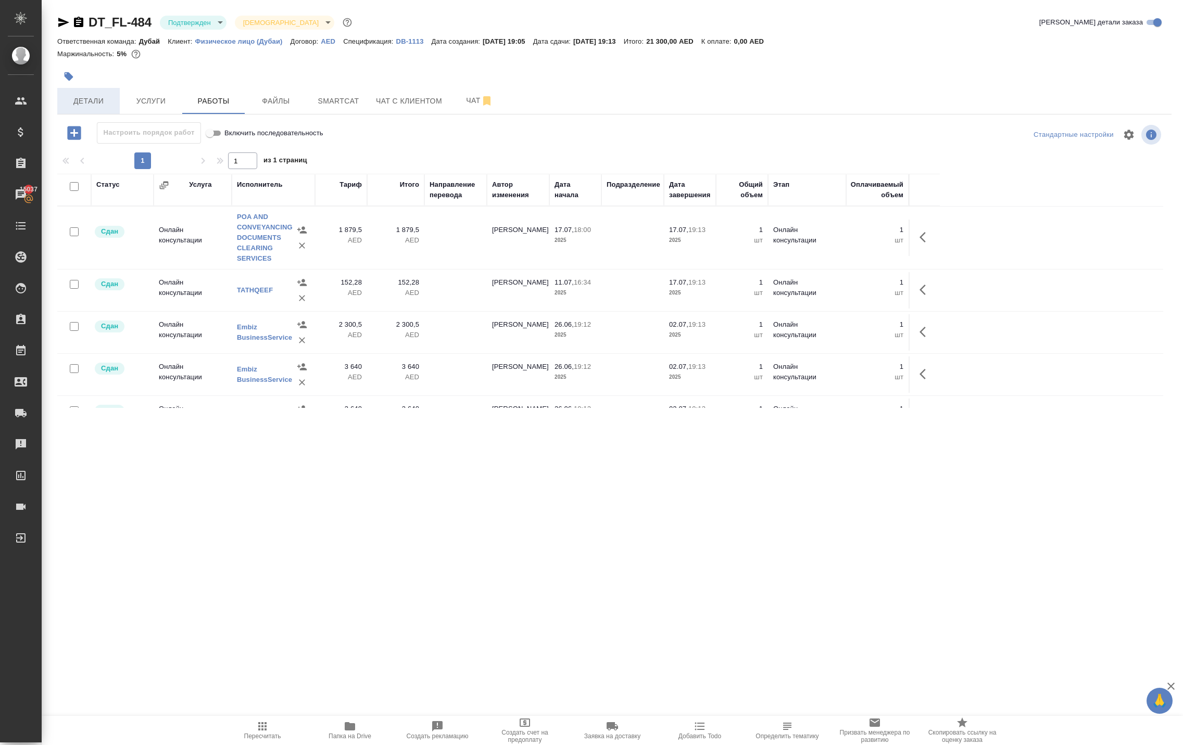
click at [98, 114] on button "Детали" at bounding box center [88, 101] width 62 height 26
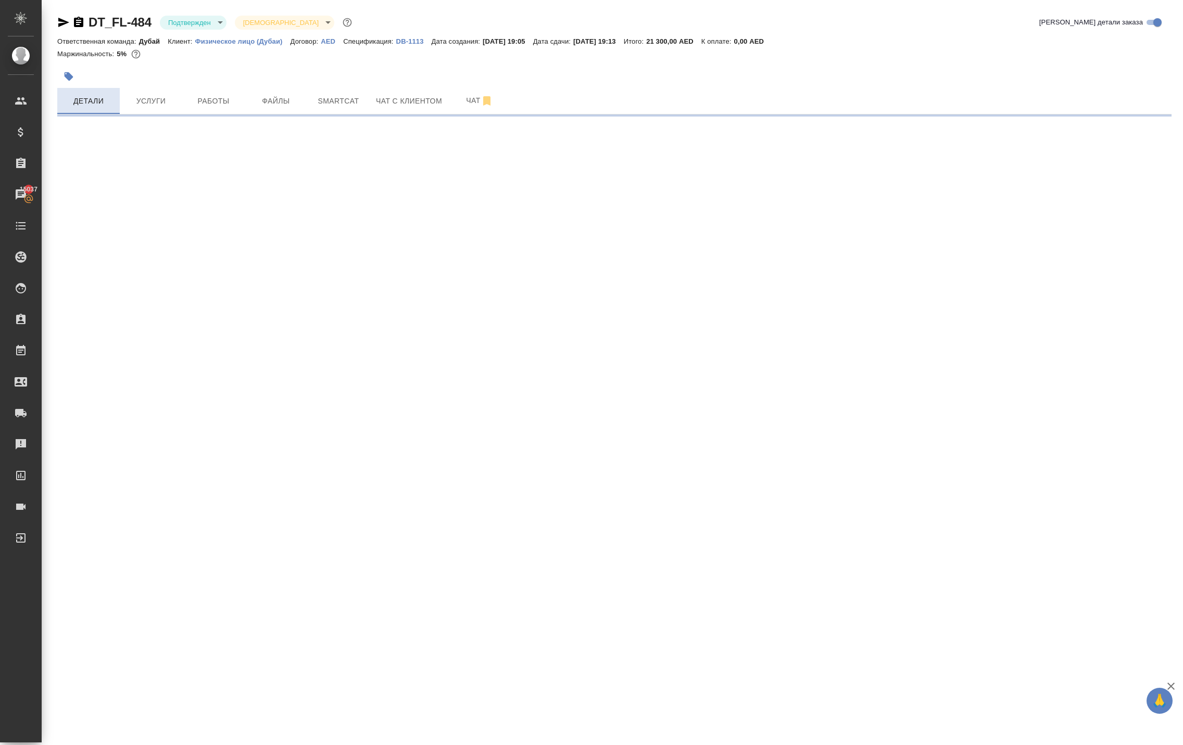
select select "RU"
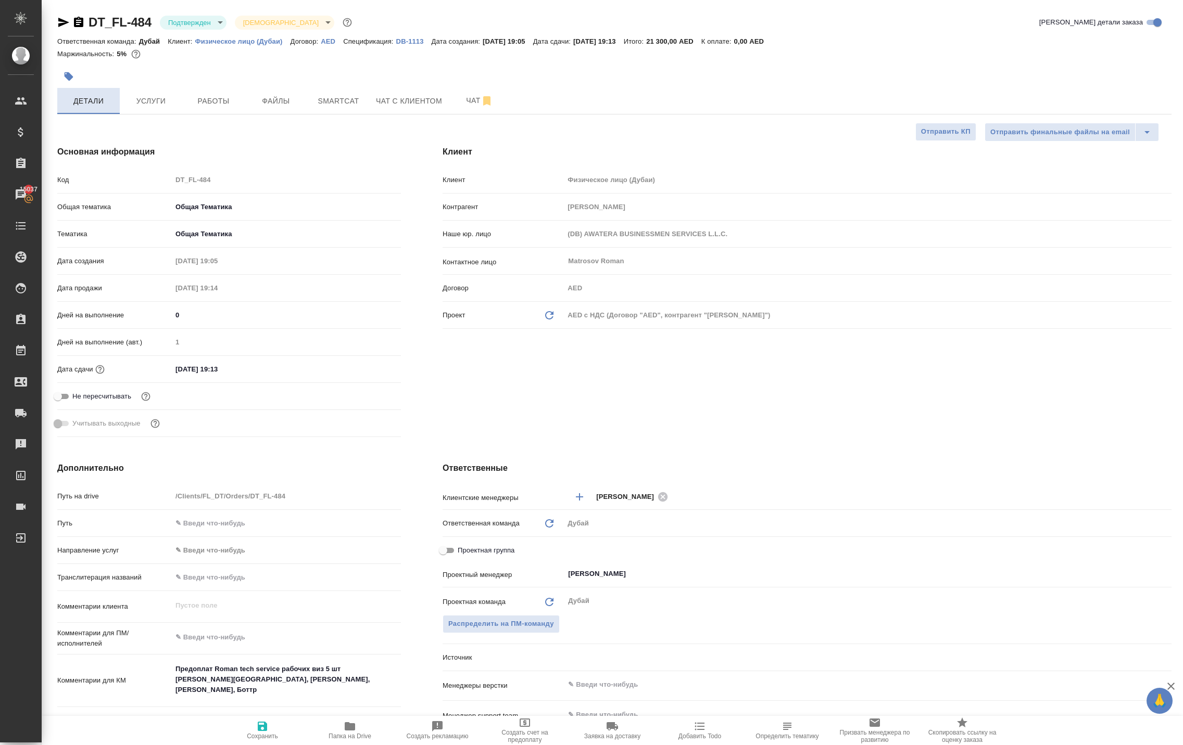
type textarea "x"
click at [222, 108] on span "Работы" at bounding box center [213, 101] width 50 height 13
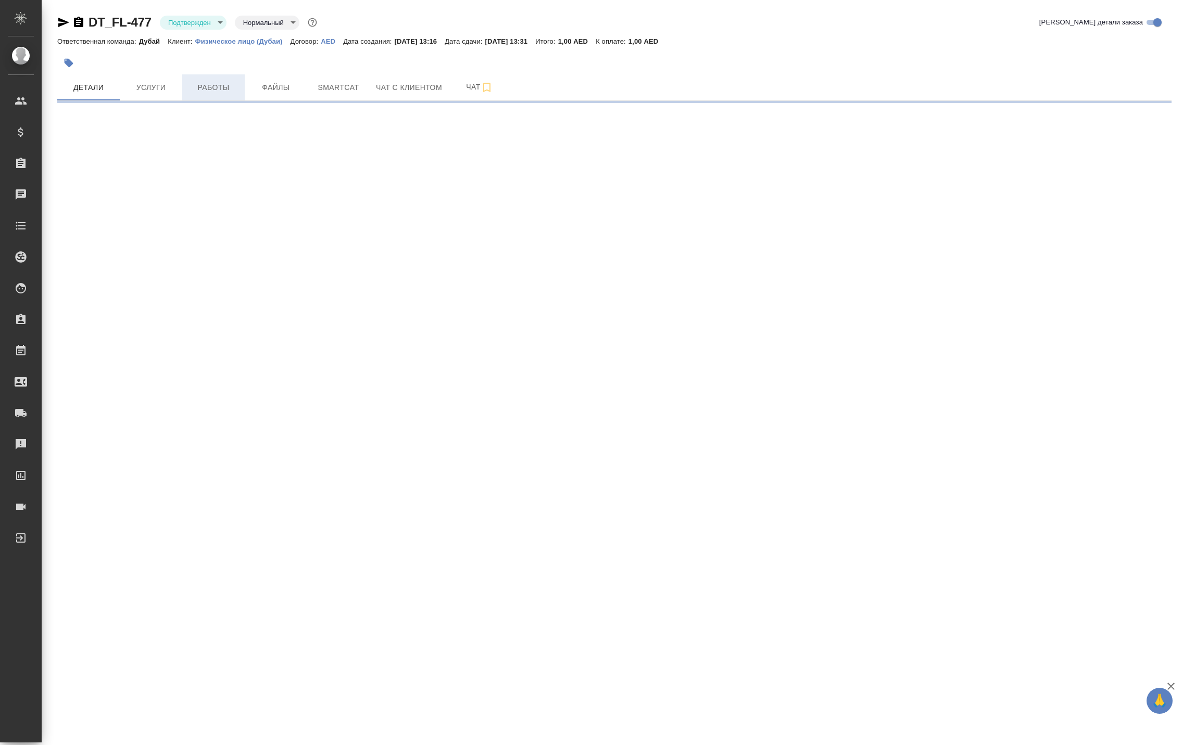
select select "RU"
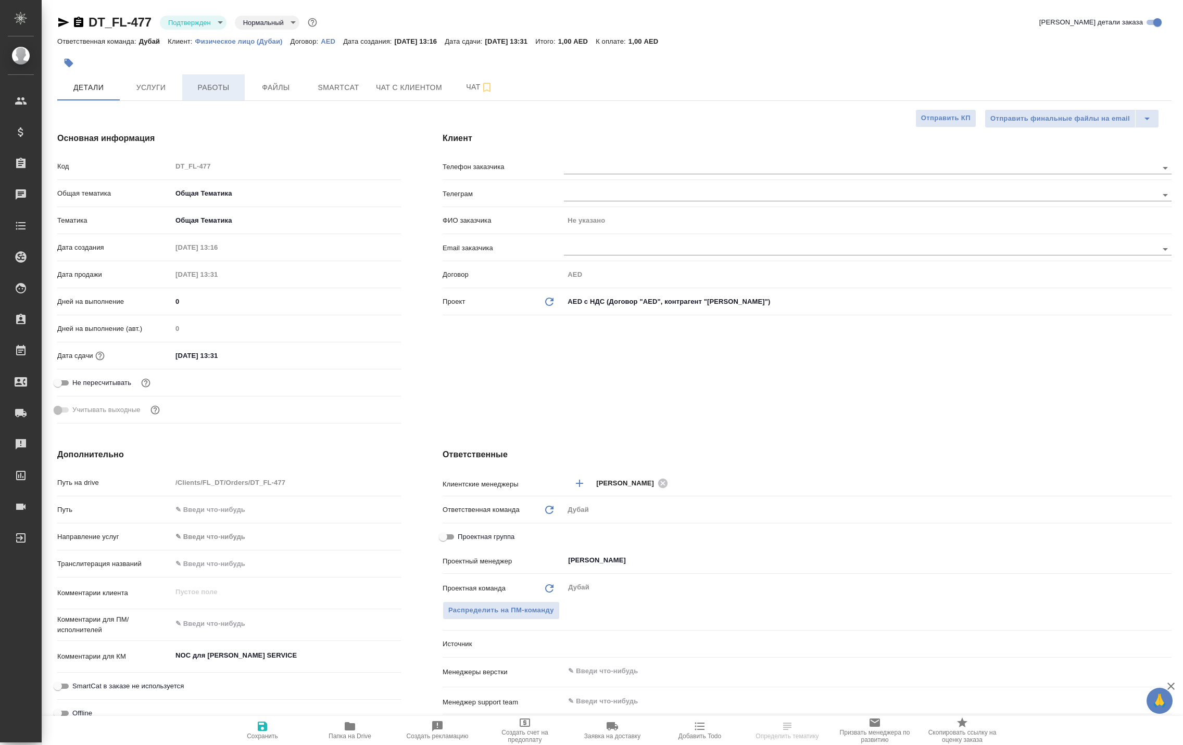
type textarea "x"
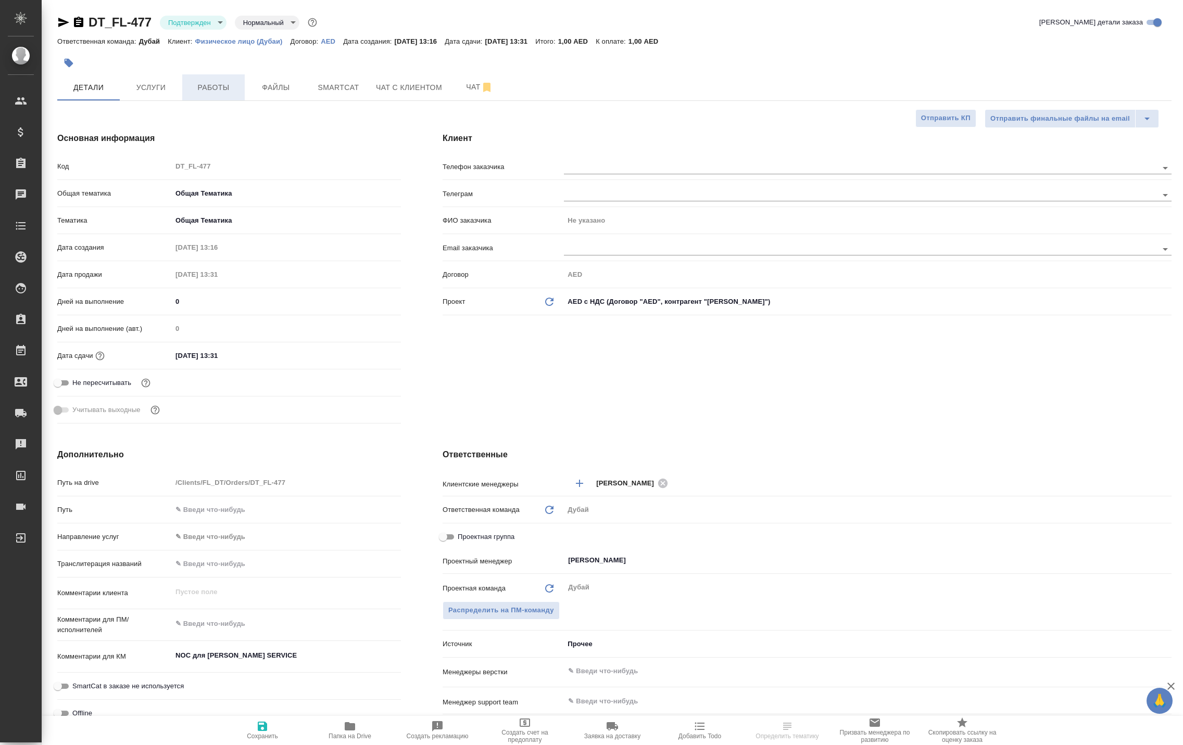
type textarea "x"
click at [214, 94] on span "Работы" at bounding box center [213, 87] width 50 height 13
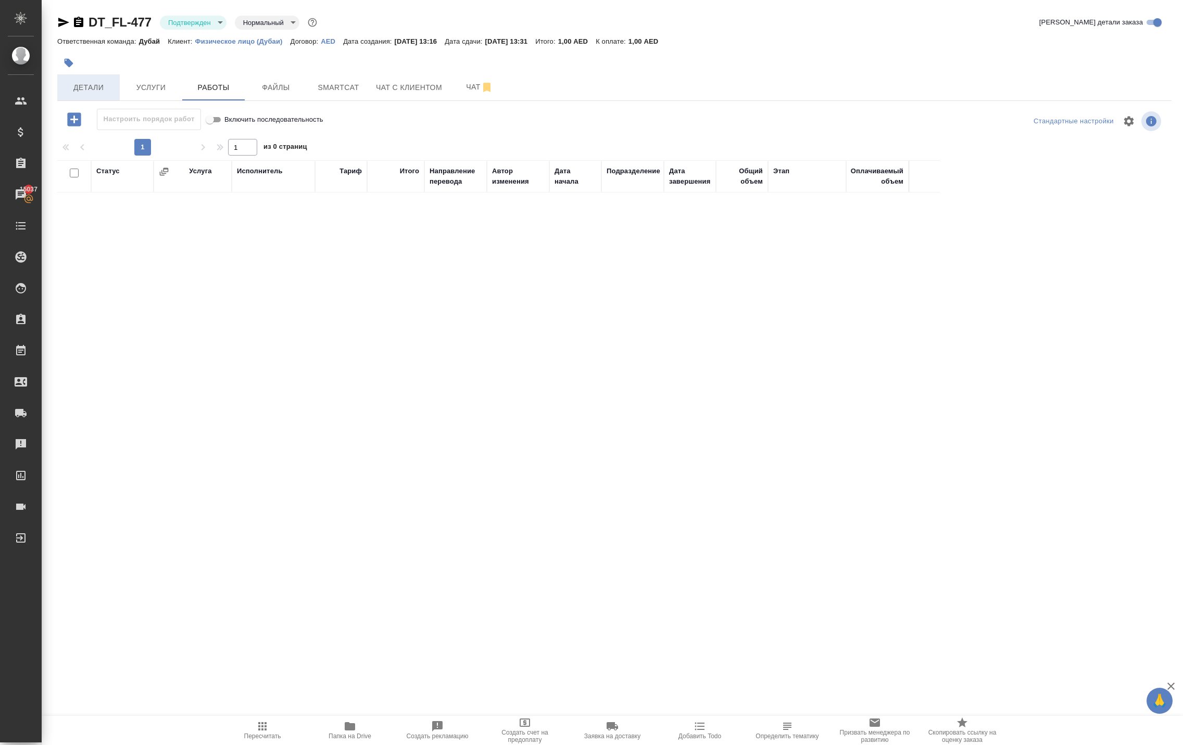
click at [87, 94] on span "Детали" at bounding box center [89, 87] width 50 height 13
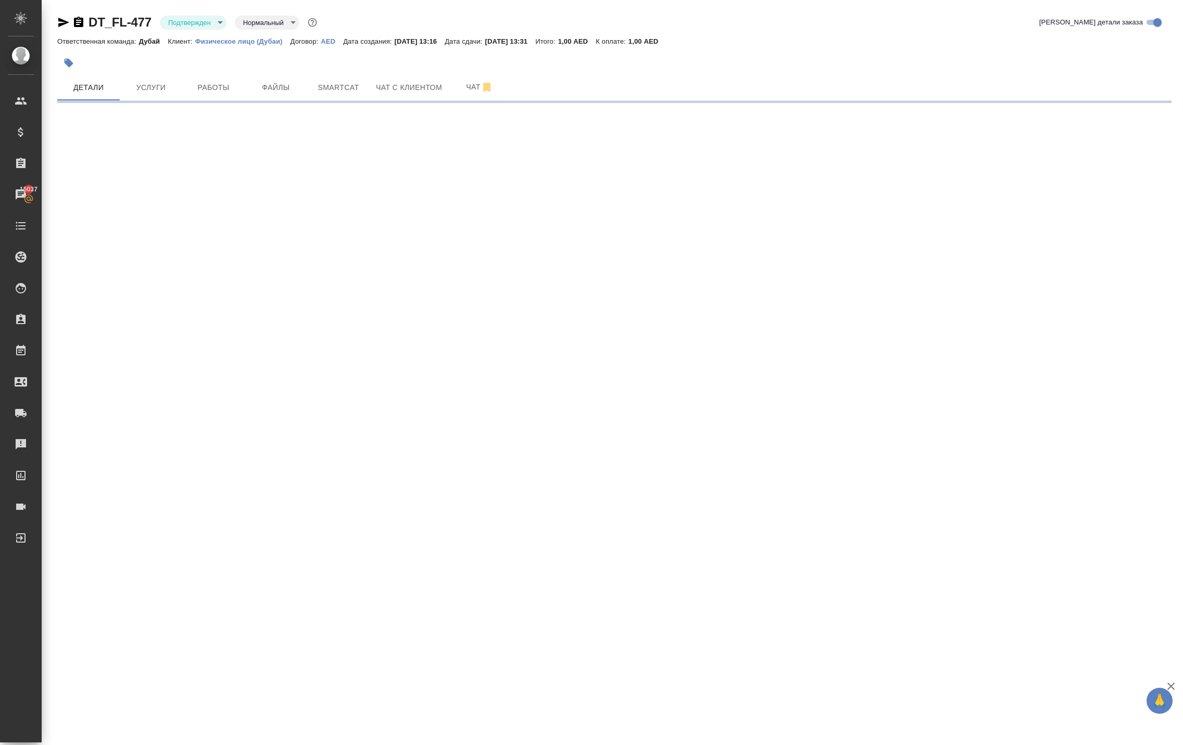
select select "RU"
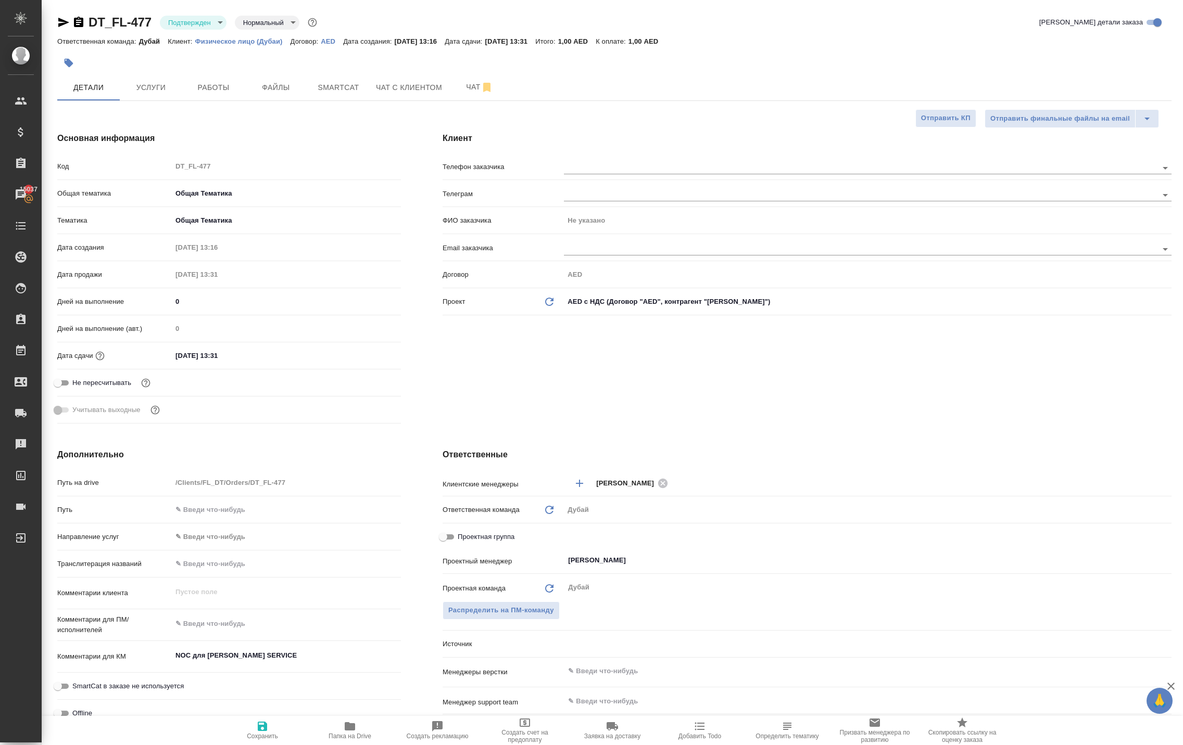
type textarea "x"
click at [224, 26] on body "🙏 .cls-1 fill:#fff; AWATERA [PERSON_NAME] Спецификации Заказы 15037 Чаты Todo П…" at bounding box center [591, 372] width 1183 height 745
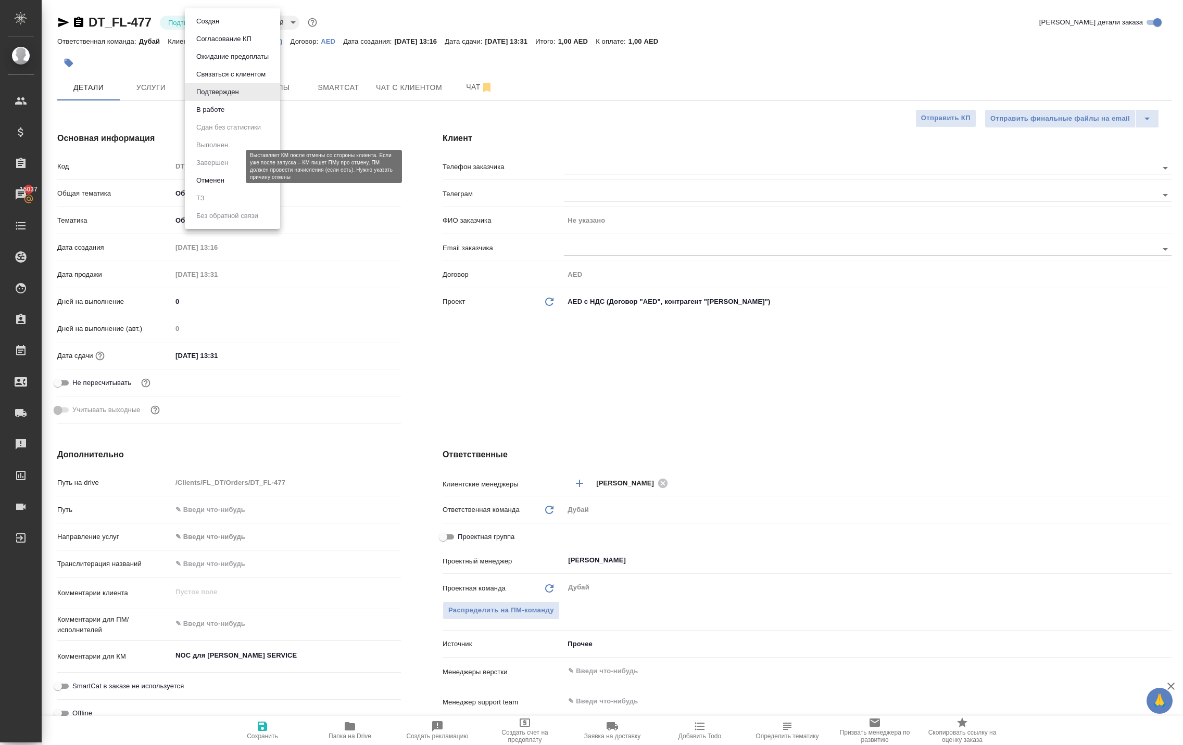
click at [223, 186] on button "Отменен" at bounding box center [210, 180] width 34 height 11
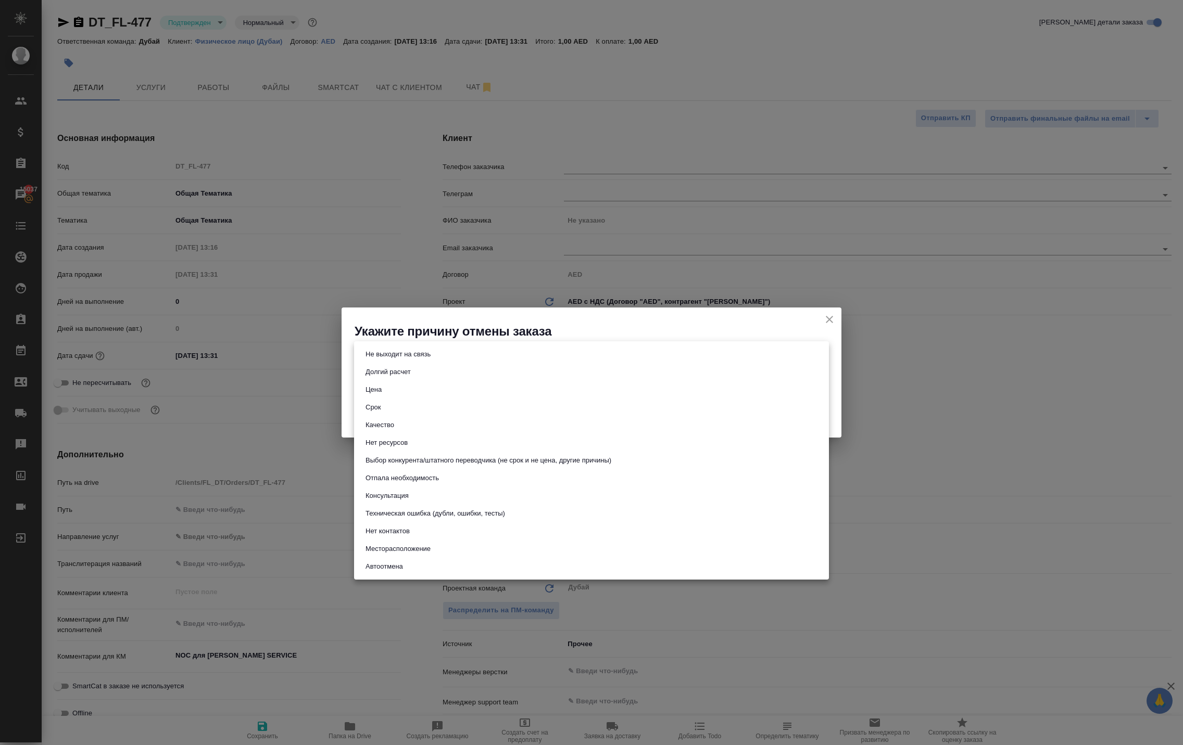
click at [710, 362] on body "🙏 .cls-1 fill:#fff; AWATERA [PERSON_NAME] Спецификации Заказы 15037 Чаты Todo П…" at bounding box center [591, 372] width 1183 height 745
click at [461, 519] on button "Техническая ошибка (дубли, ошибки, тесты)" at bounding box center [435, 513] width 146 height 11
type input "technicalError"
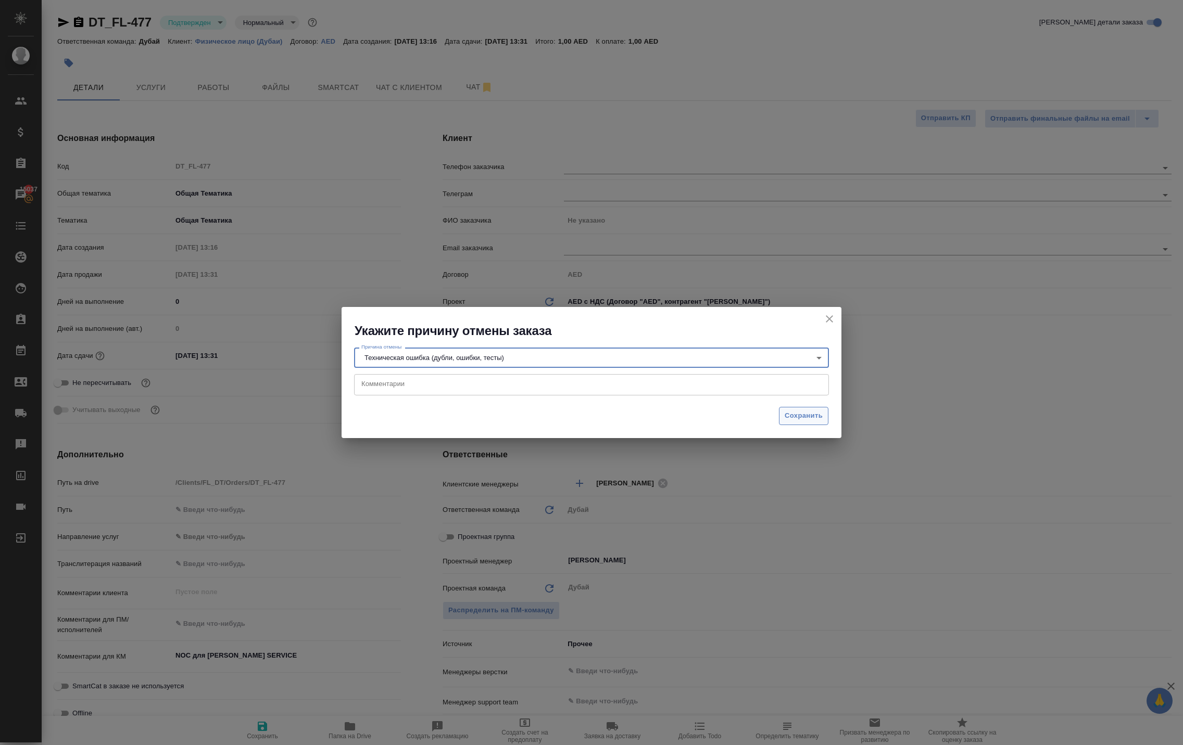
click at [808, 413] on span "Сохранить" at bounding box center [803, 416] width 38 height 12
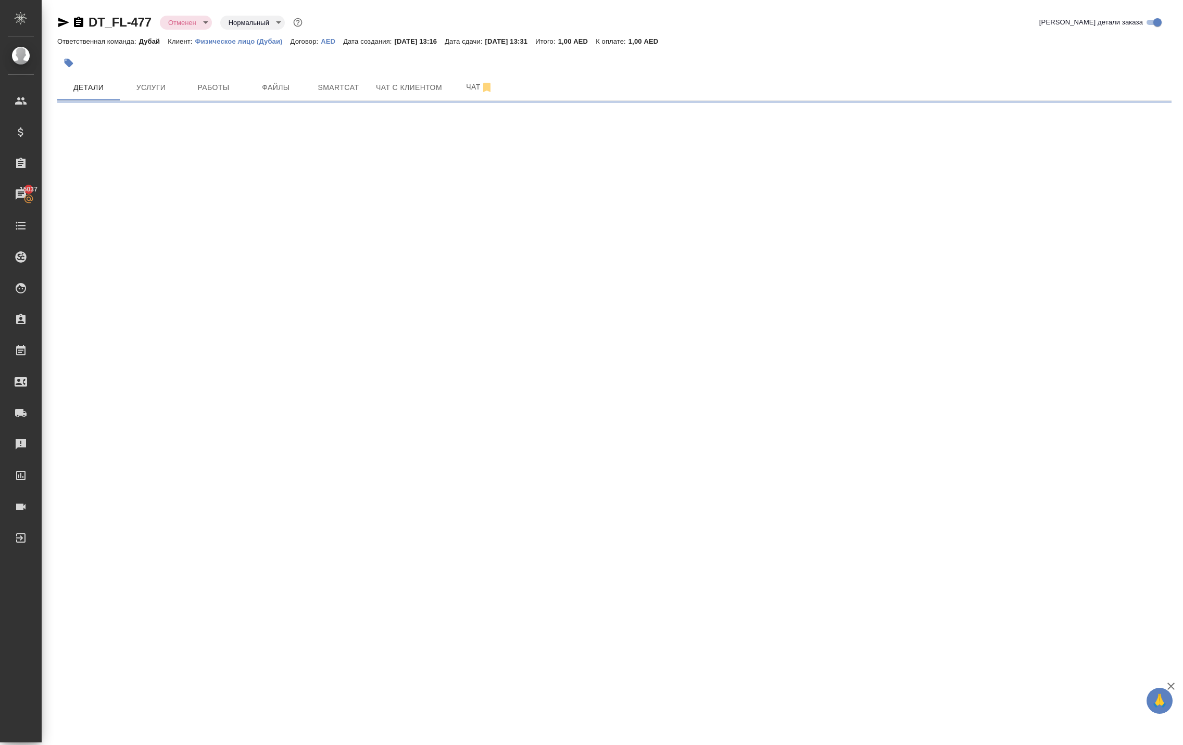
select select "RU"
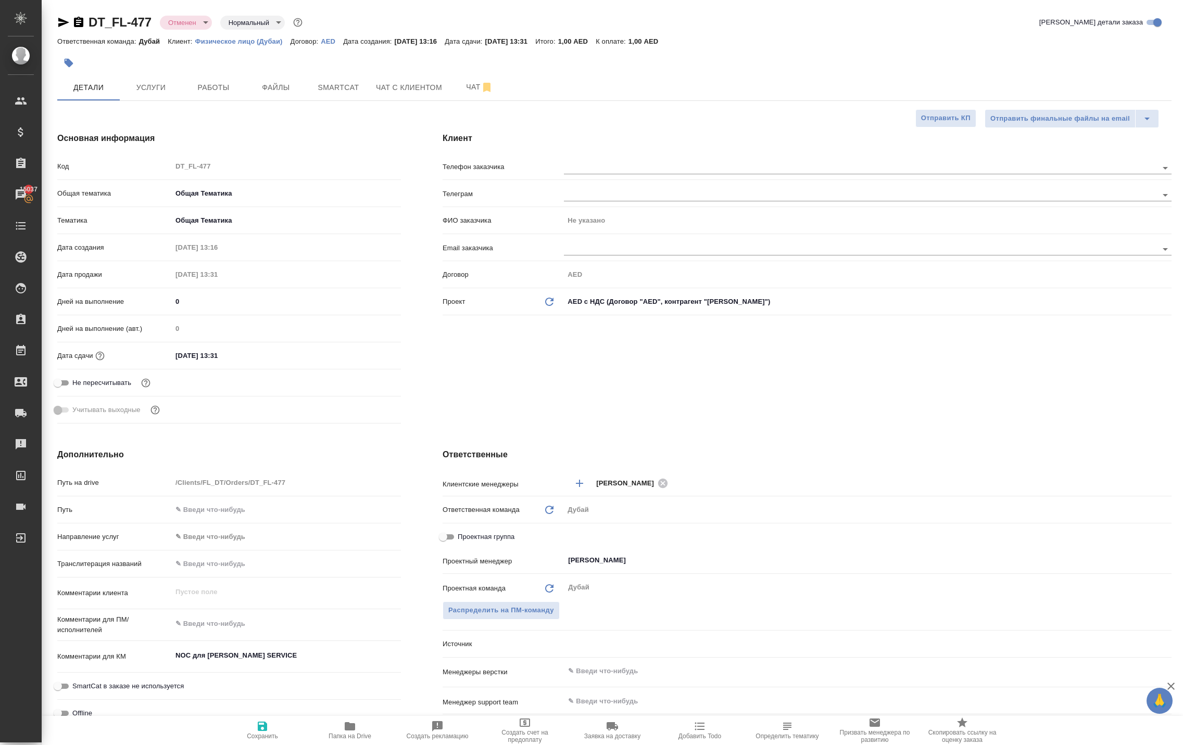
type textarea "x"
